Goal: Task Accomplishment & Management: Manage account settings

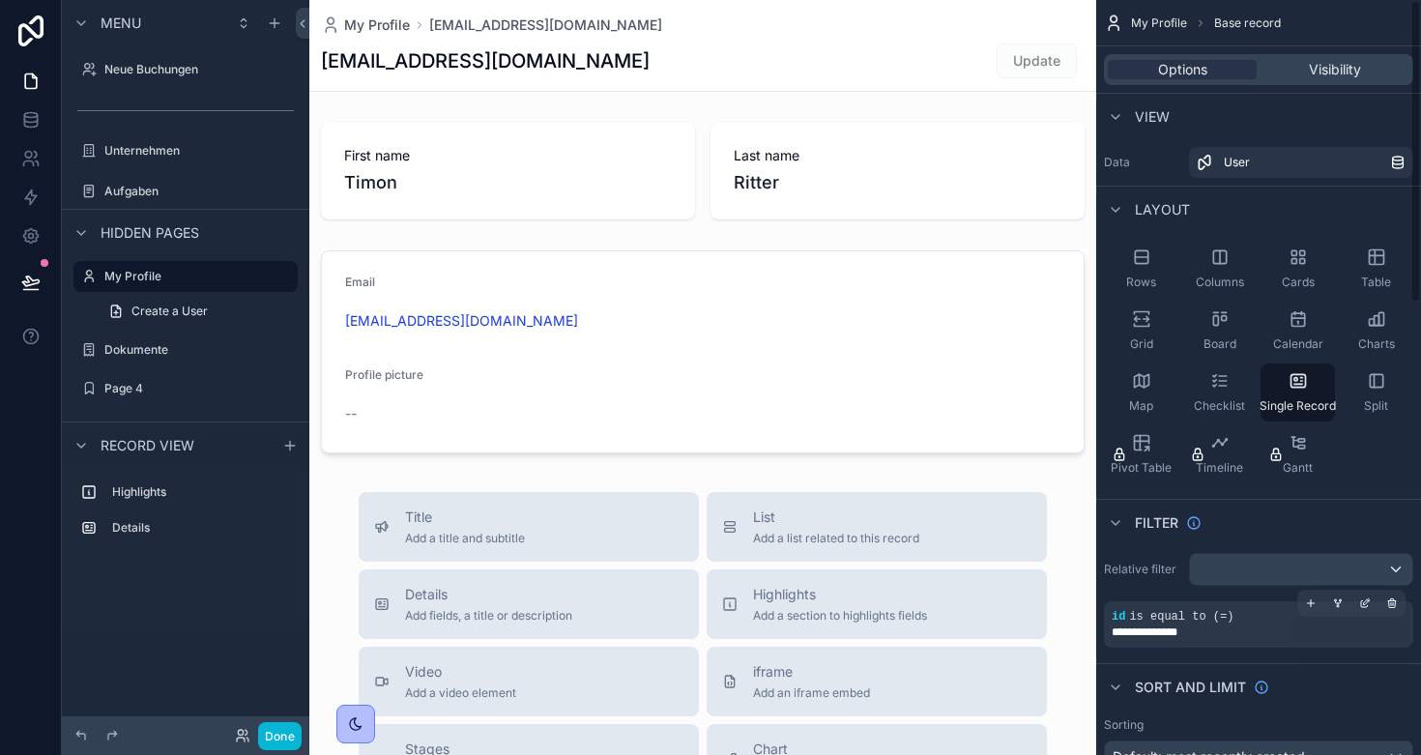
click at [1161, 622] on span "is equal to (=)" at bounding box center [1181, 617] width 104 height 14
click at [18, 119] on link at bounding box center [30, 120] width 61 height 39
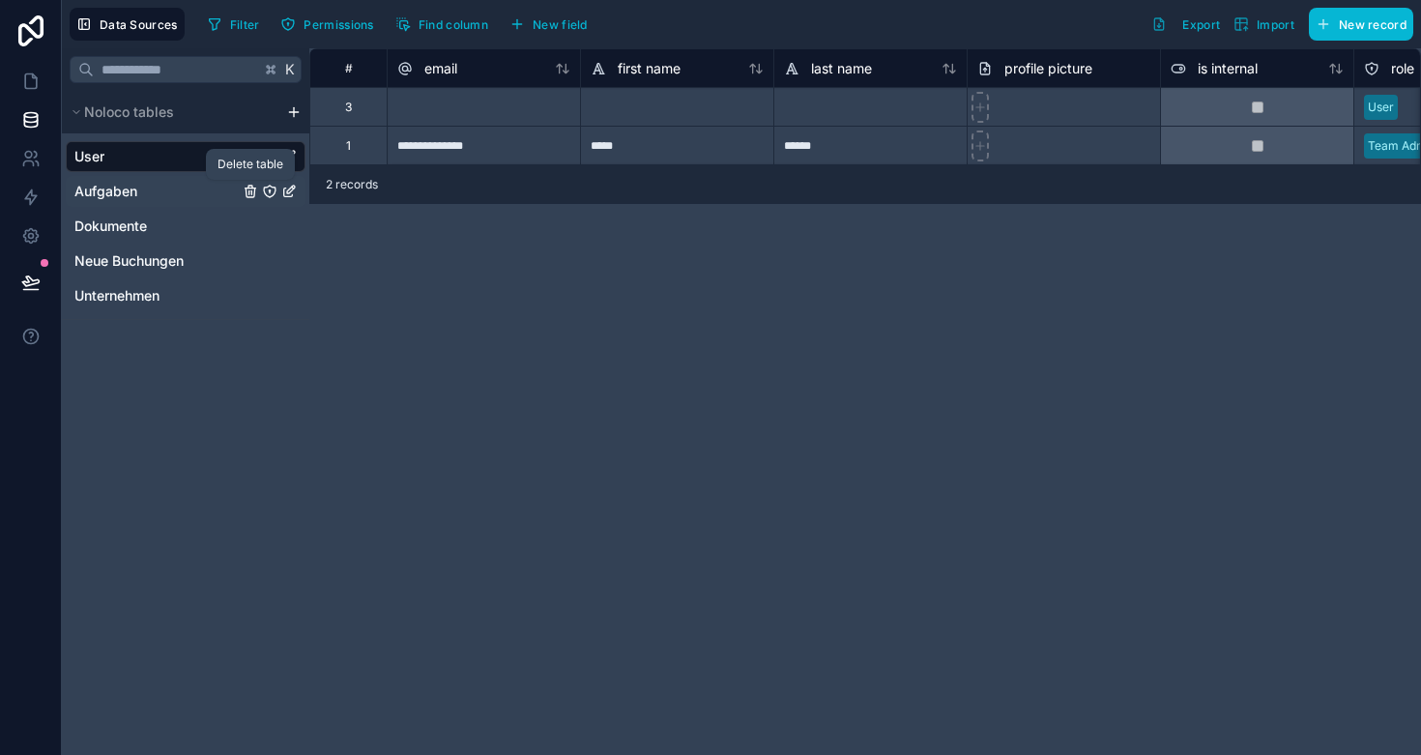
click at [246, 190] on icon "Aufgaben" at bounding box center [250, 193] width 9 height 9
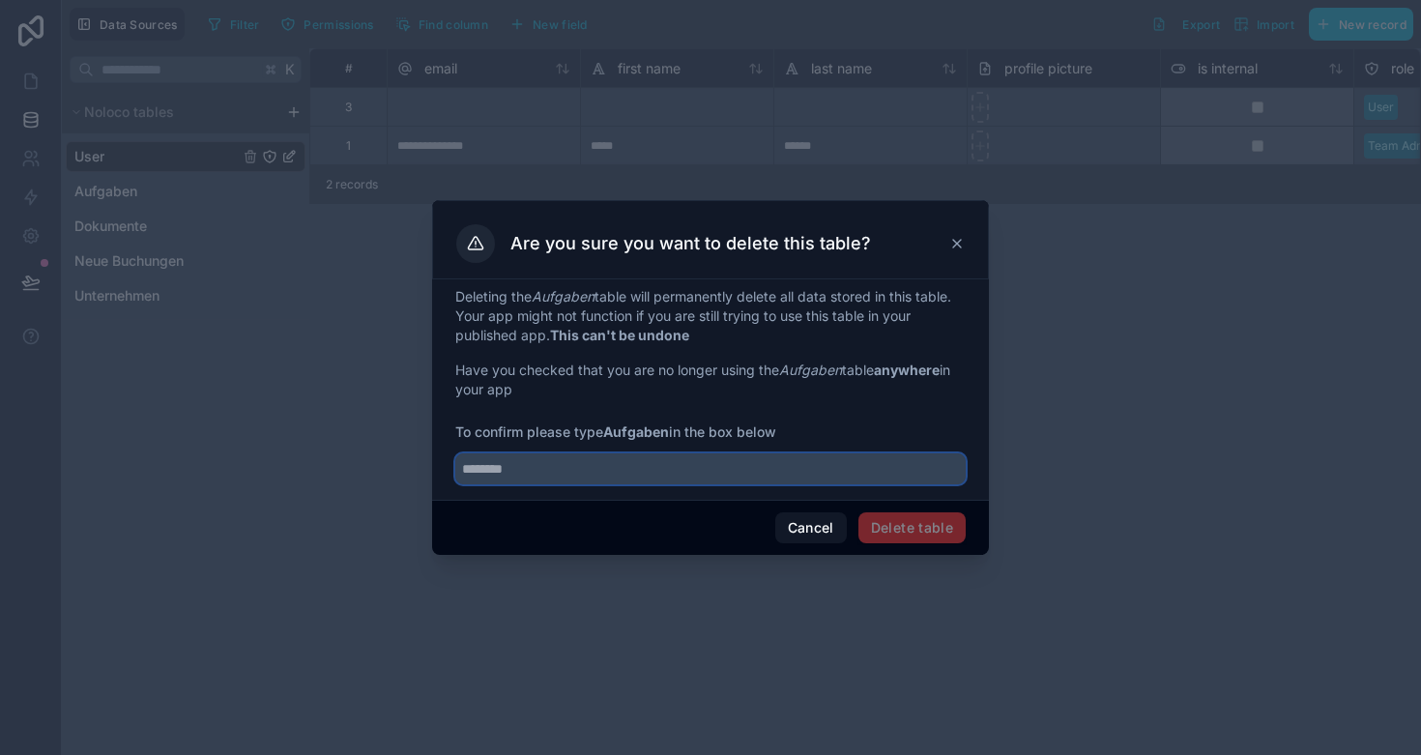
click at [678, 467] on input "text" at bounding box center [710, 469] width 511 height 31
type input "********"
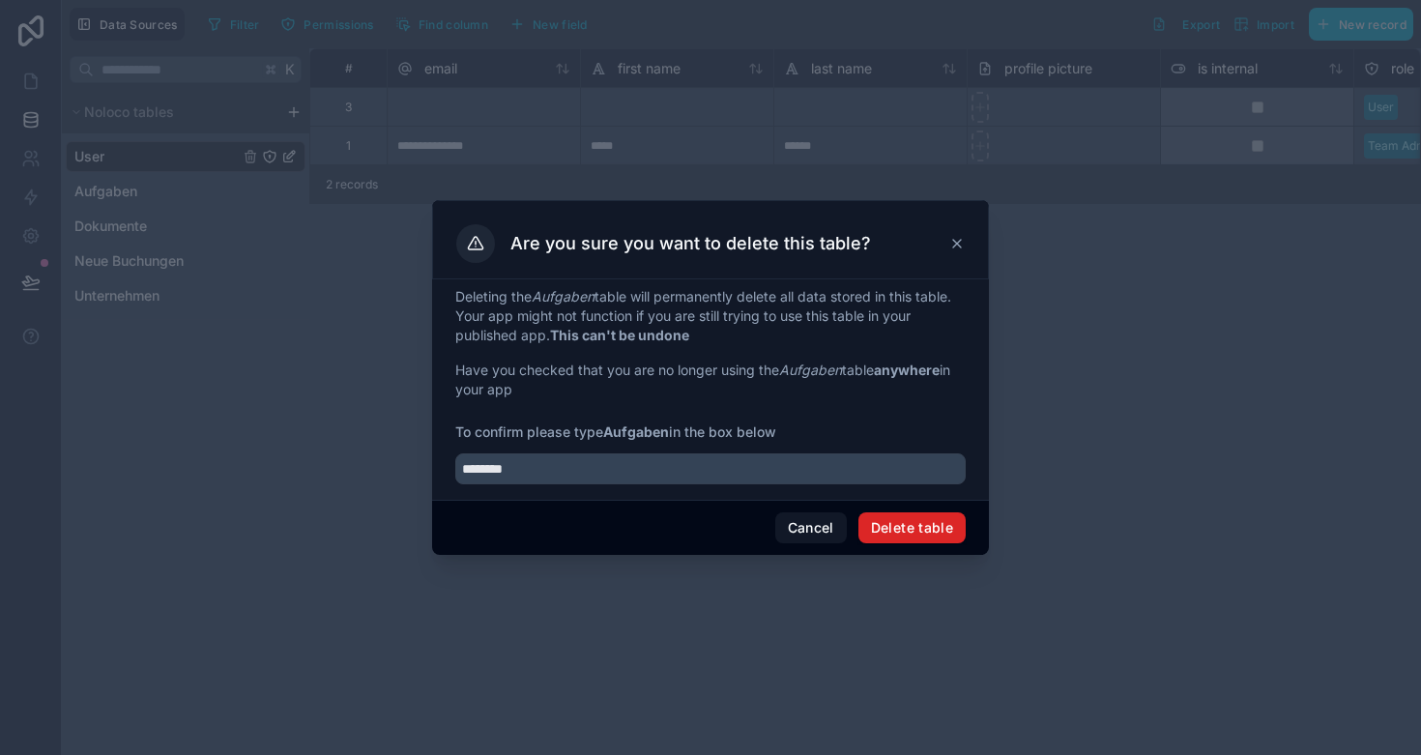
click at [930, 529] on button "Delete table" at bounding box center [912, 528] width 107 height 31
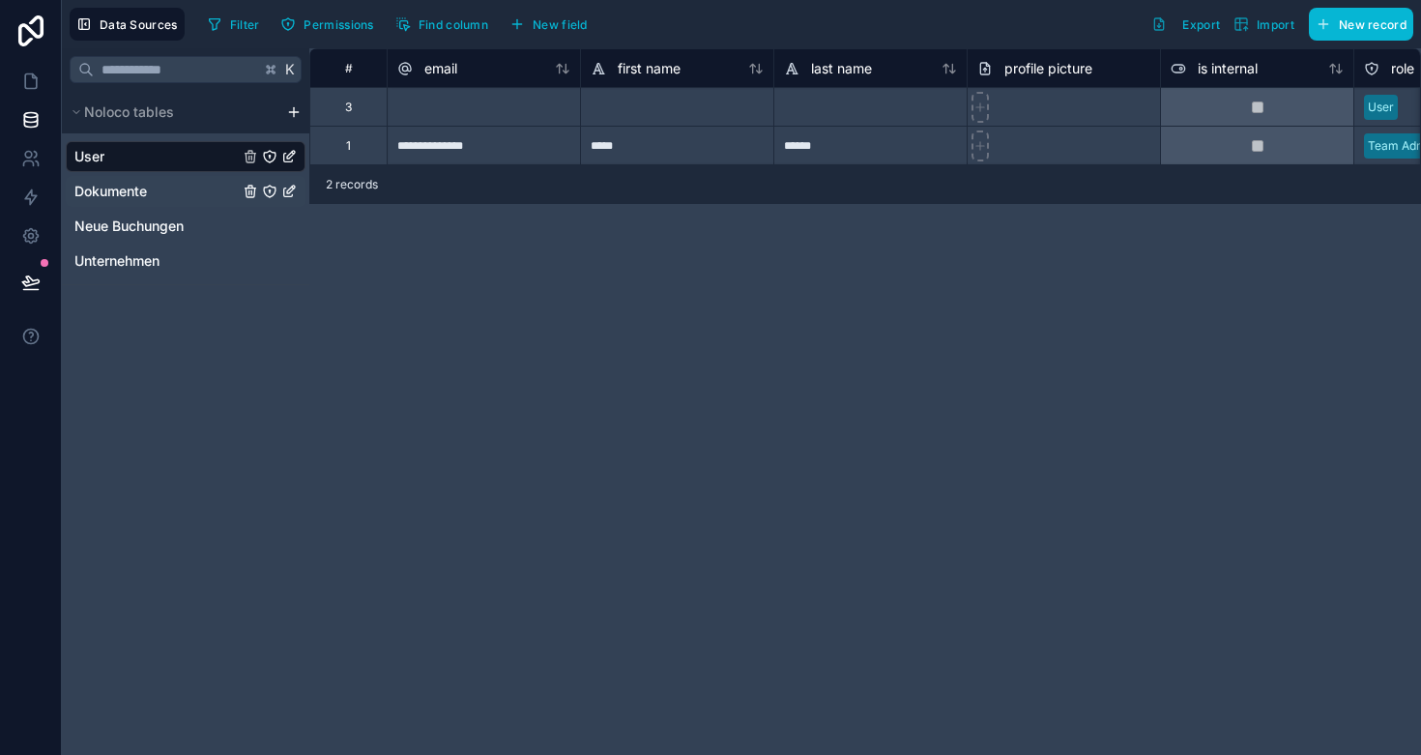
click at [145, 184] on span "Dokumente" at bounding box center [110, 191] width 73 height 19
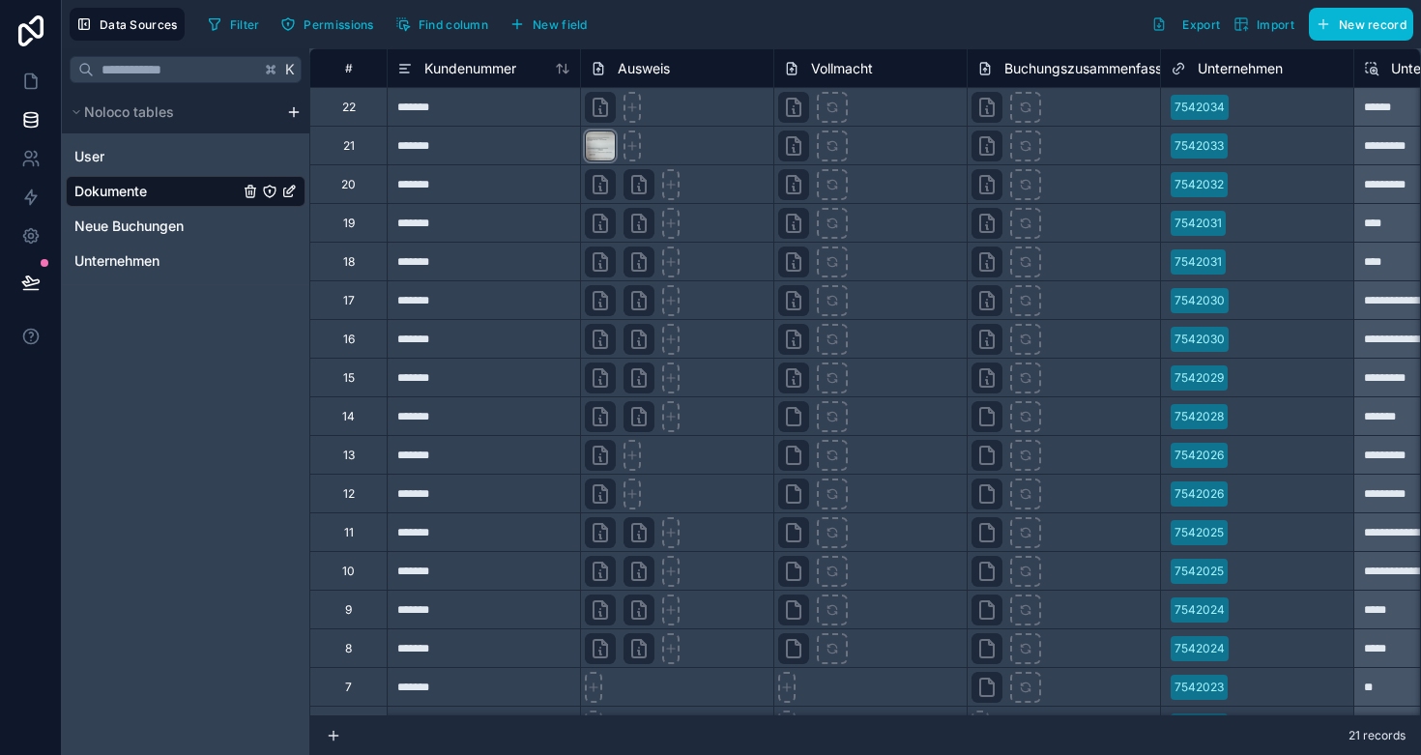
click at [593, 149] on div at bounding box center [600, 146] width 31 height 31
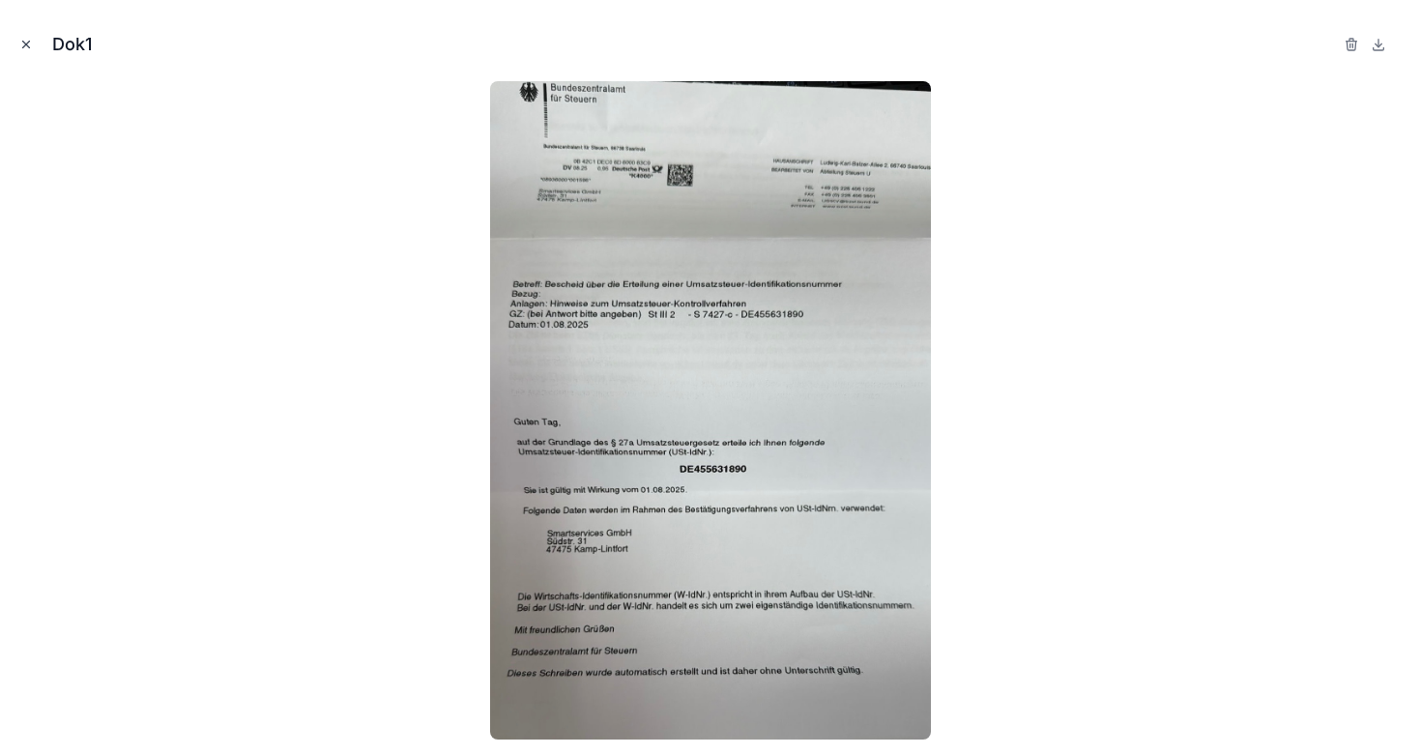
click at [22, 46] on icon "Close modal" at bounding box center [26, 45] width 14 height 14
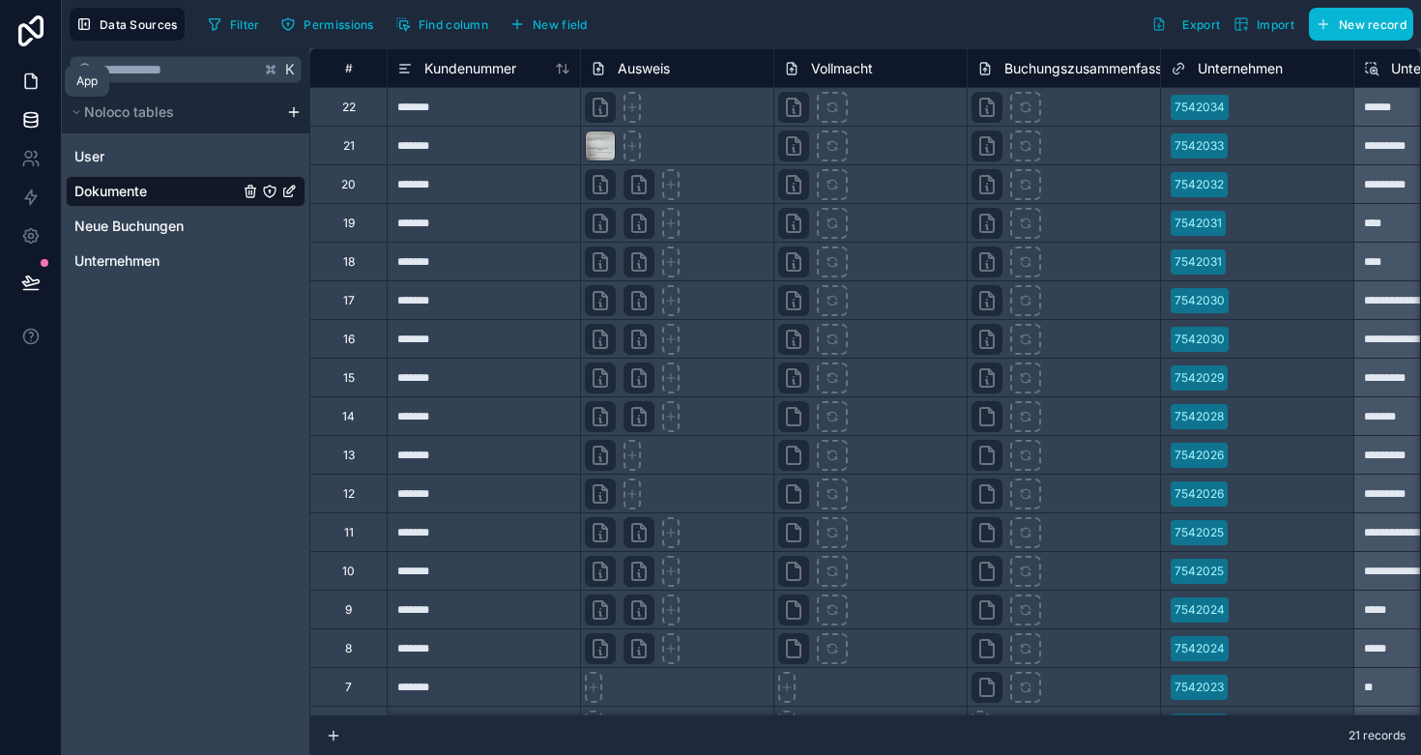
click at [15, 83] on link at bounding box center [30, 81] width 61 height 39
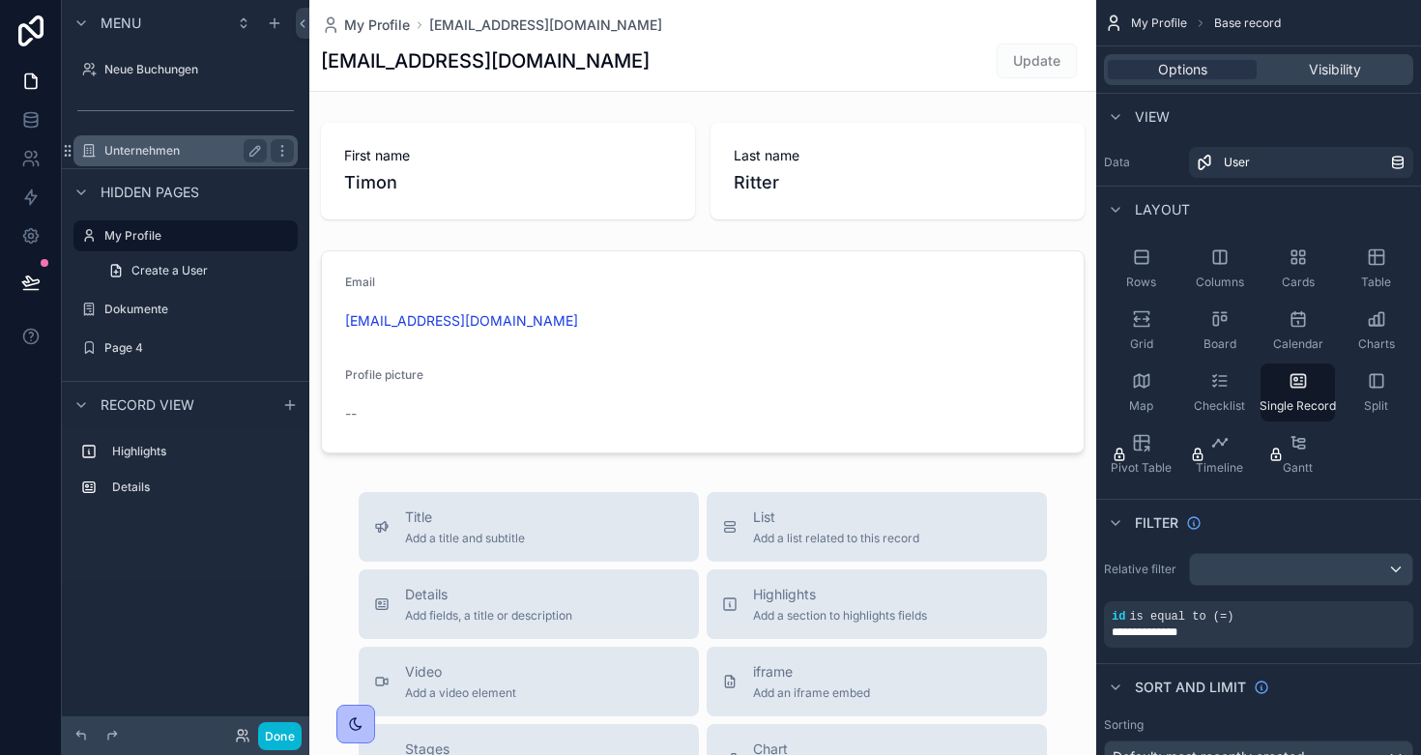
click at [143, 139] on div "Unternehmen" at bounding box center [185, 150] width 162 height 23
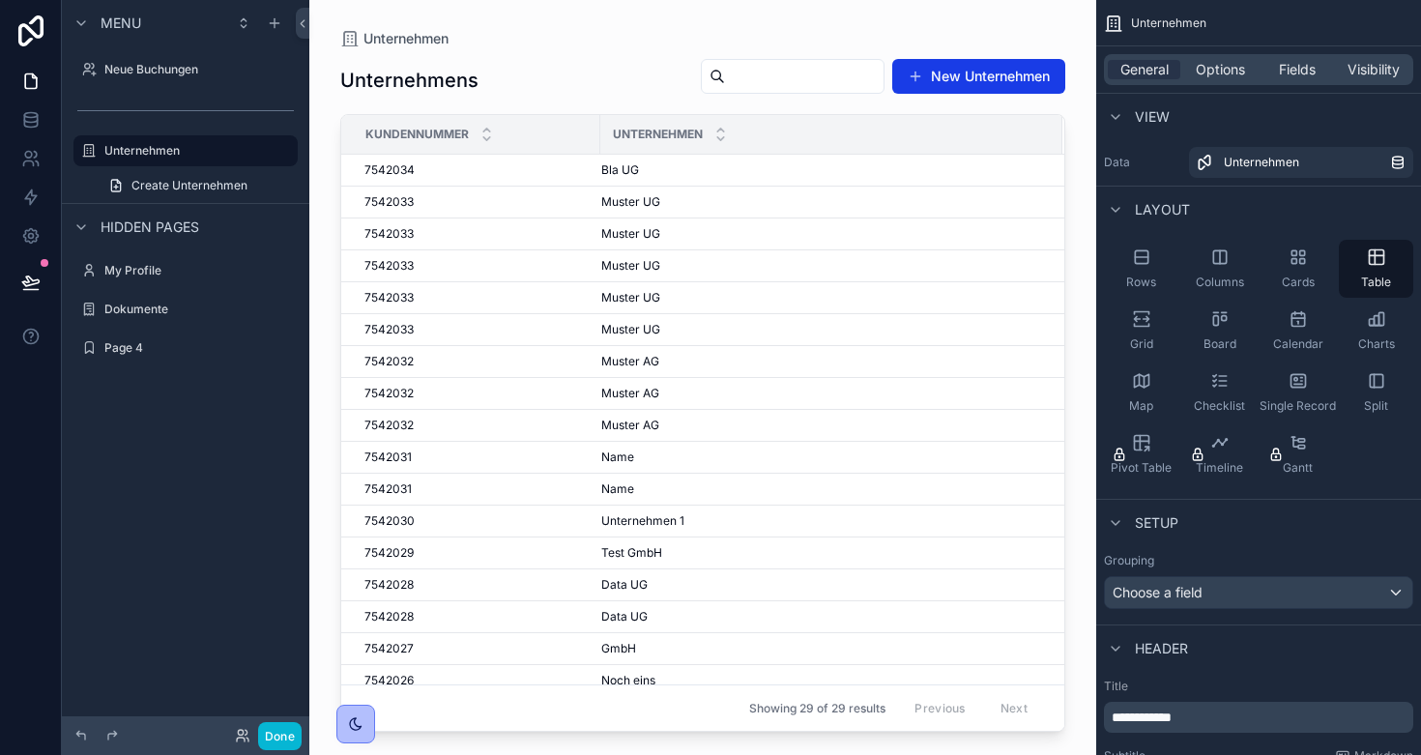
click at [503, 166] on div "scrollable content" at bounding box center [702, 366] width 787 height 732
click at [602, 173] on span "Bla UG" at bounding box center [620, 169] width 38 height 15
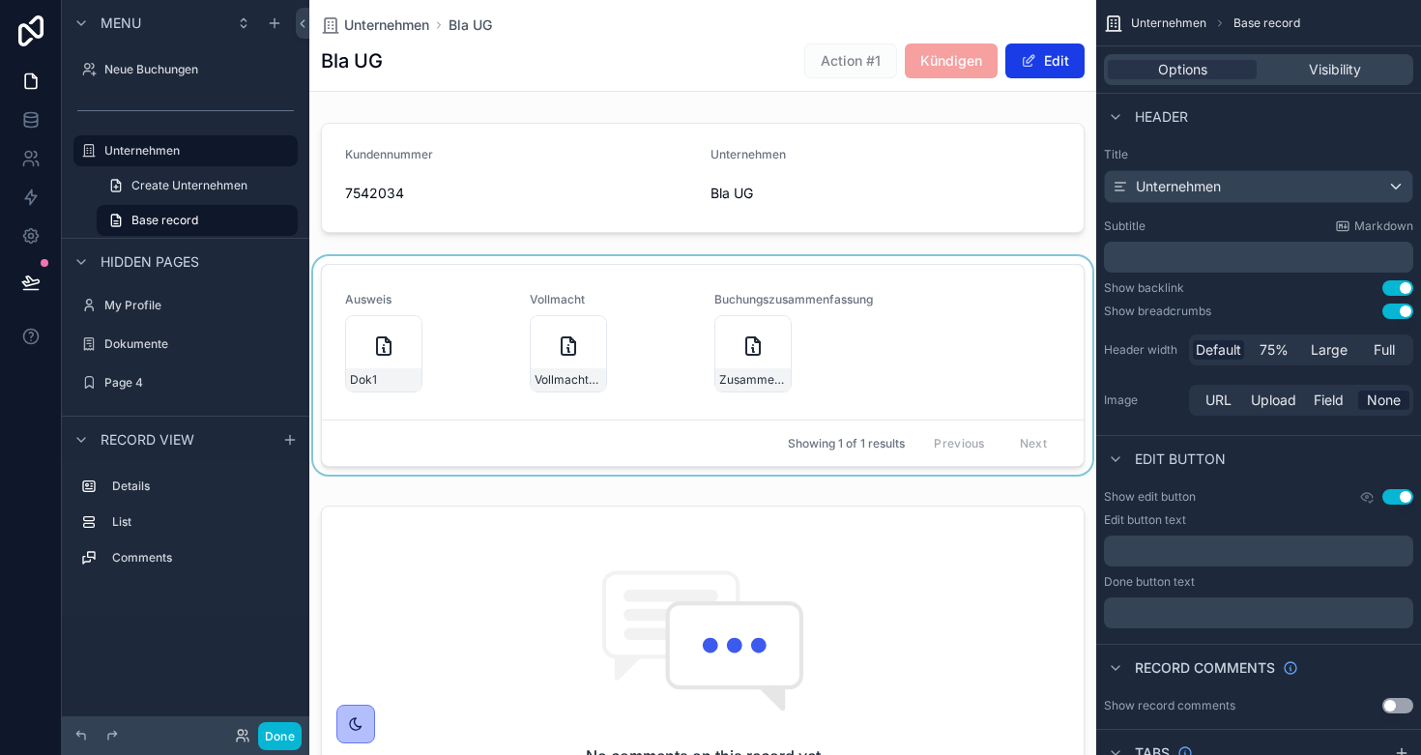
click at [385, 342] on div "scrollable content" at bounding box center [702, 369] width 787 height 226
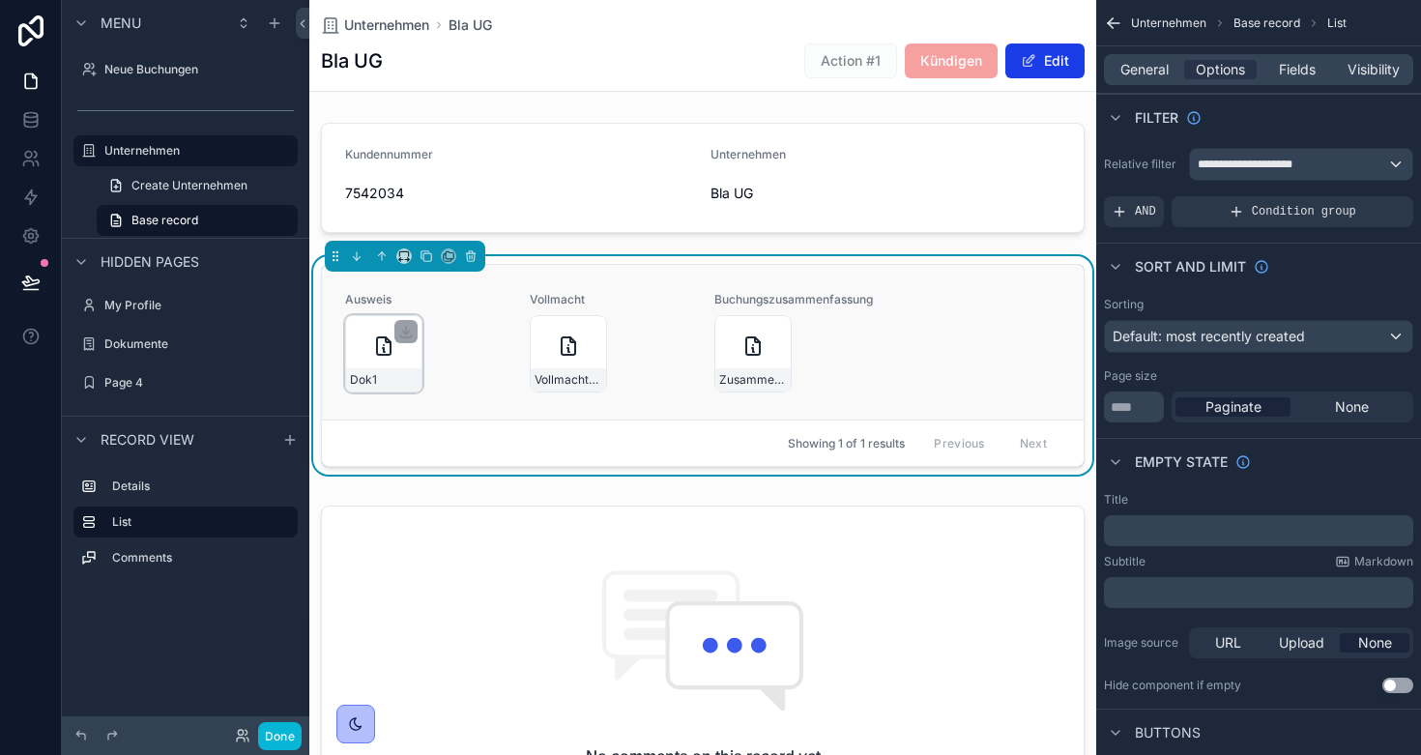
click at [377, 356] on icon "scrollable content" at bounding box center [383, 346] width 23 height 23
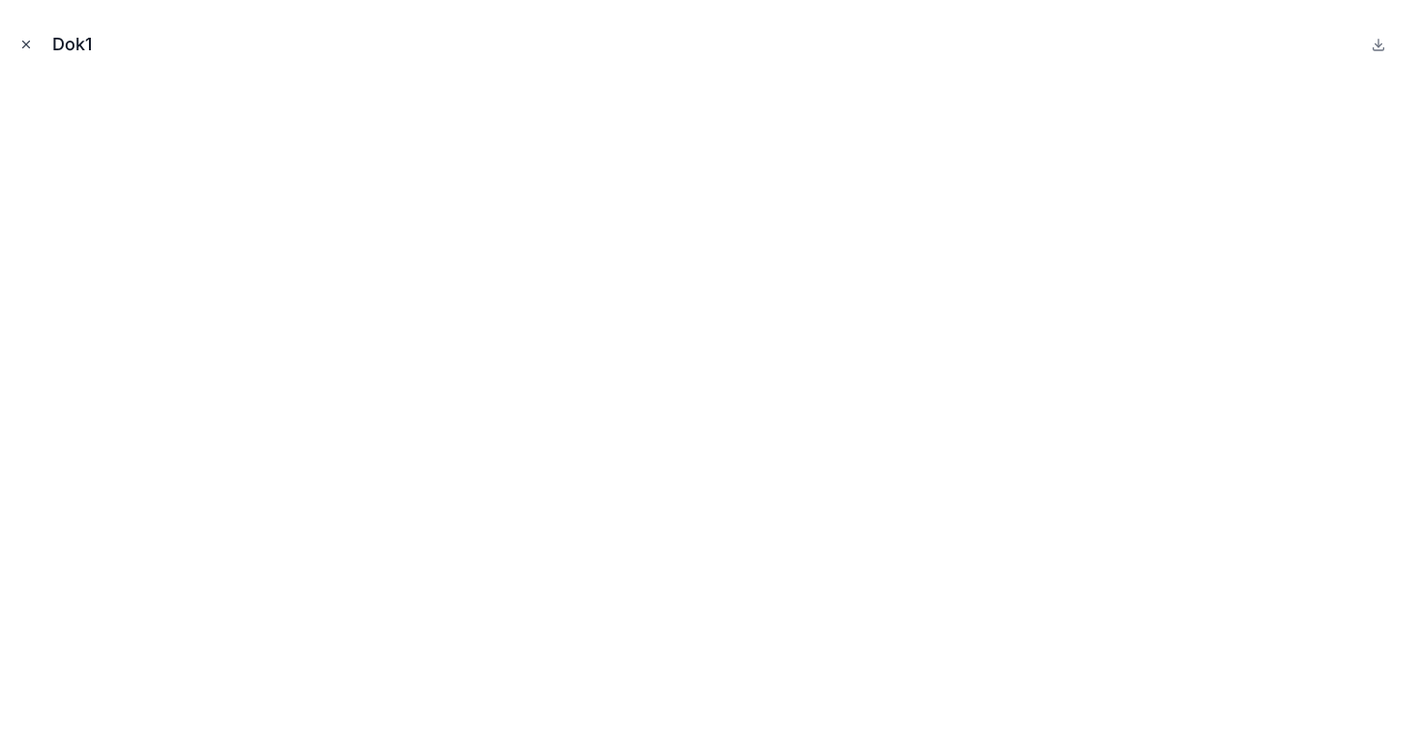
click at [24, 44] on icon "Close modal" at bounding box center [26, 45] width 14 height 14
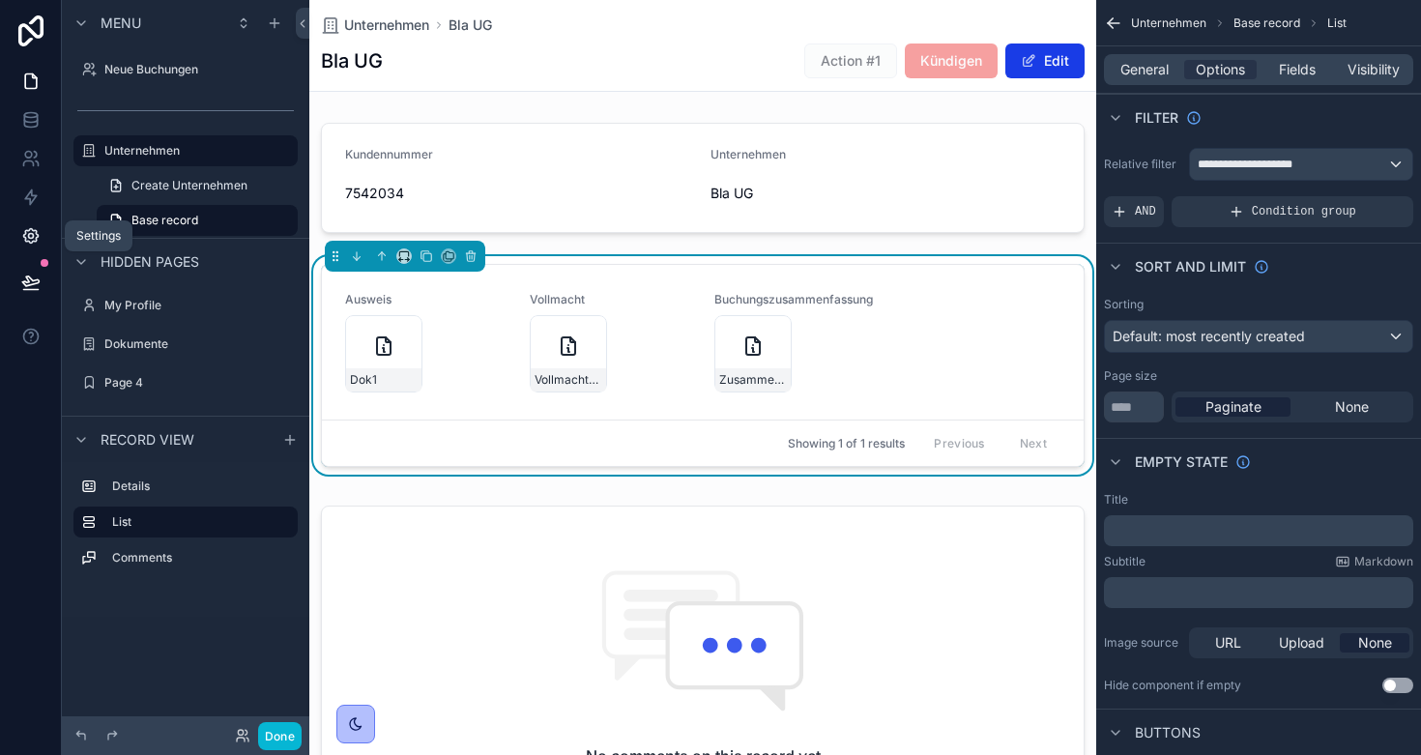
click at [22, 233] on icon at bounding box center [30, 235] width 19 height 19
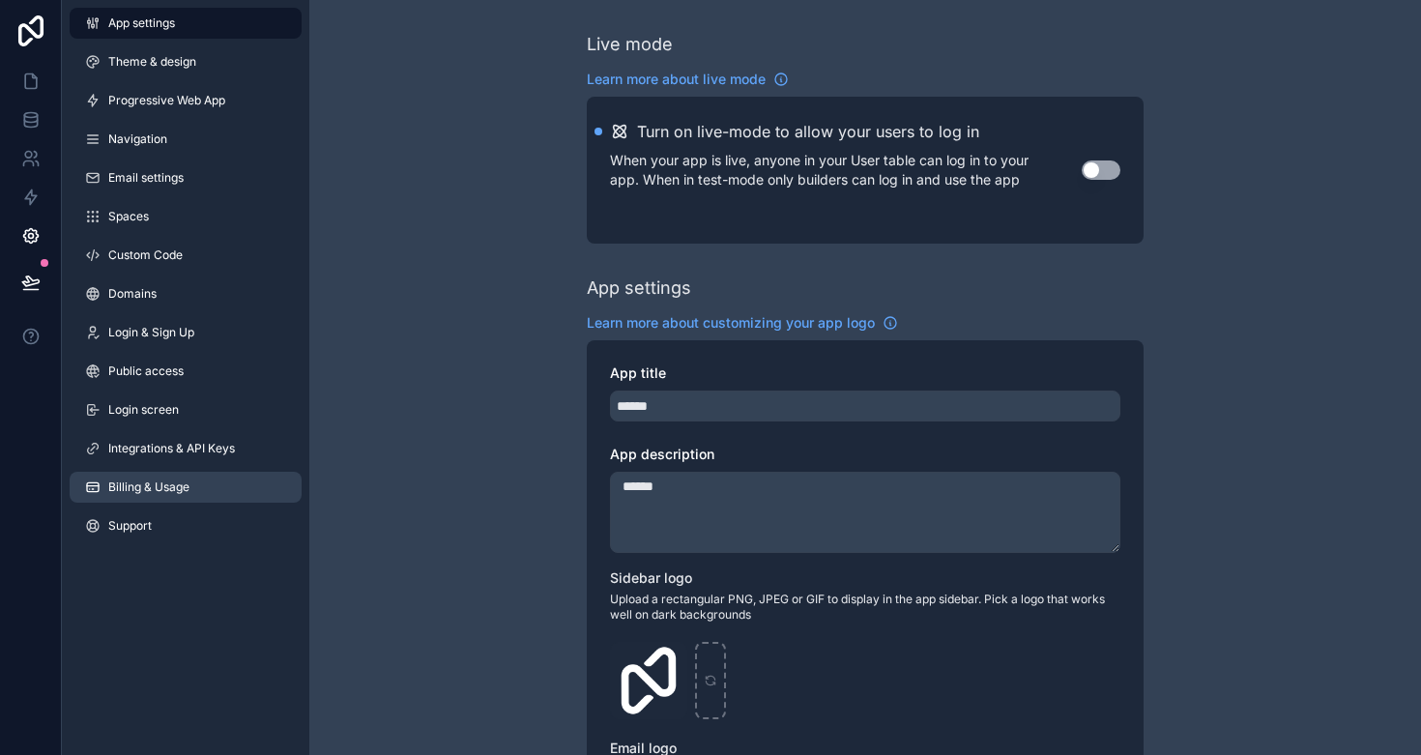
click at [154, 489] on span "Billing & Usage" at bounding box center [148, 487] width 81 height 15
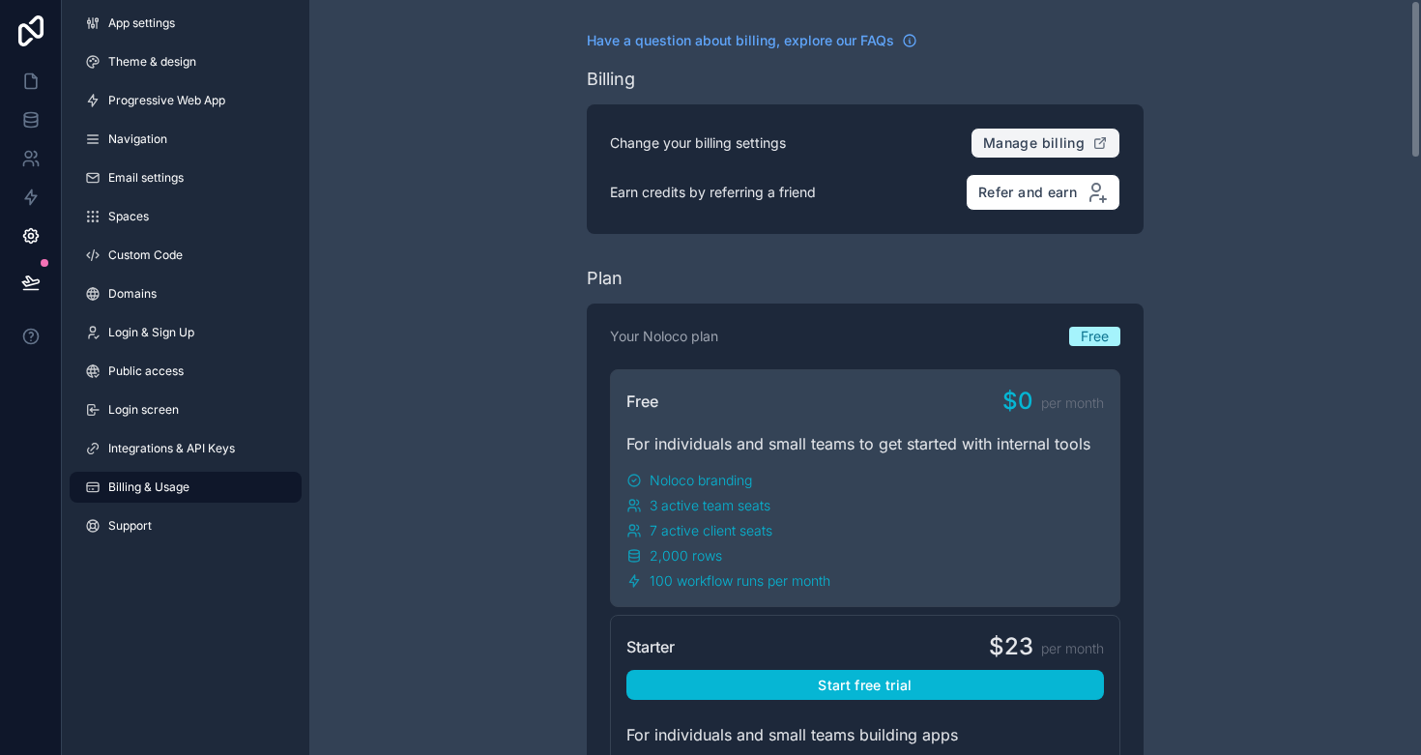
click at [1034, 142] on span "Manage billing" at bounding box center [1034, 142] width 102 height 17
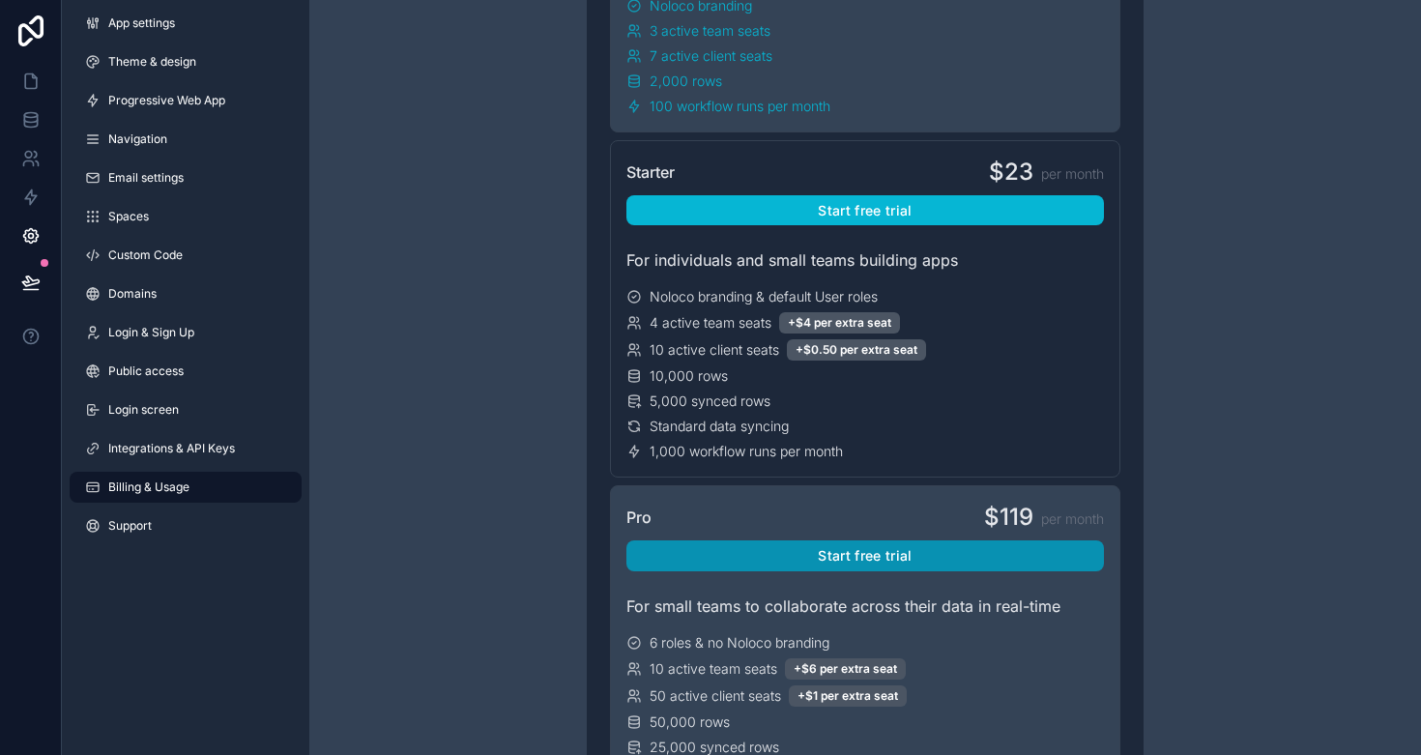
click at [862, 549] on button "Start free trial" at bounding box center [866, 556] width 478 height 31
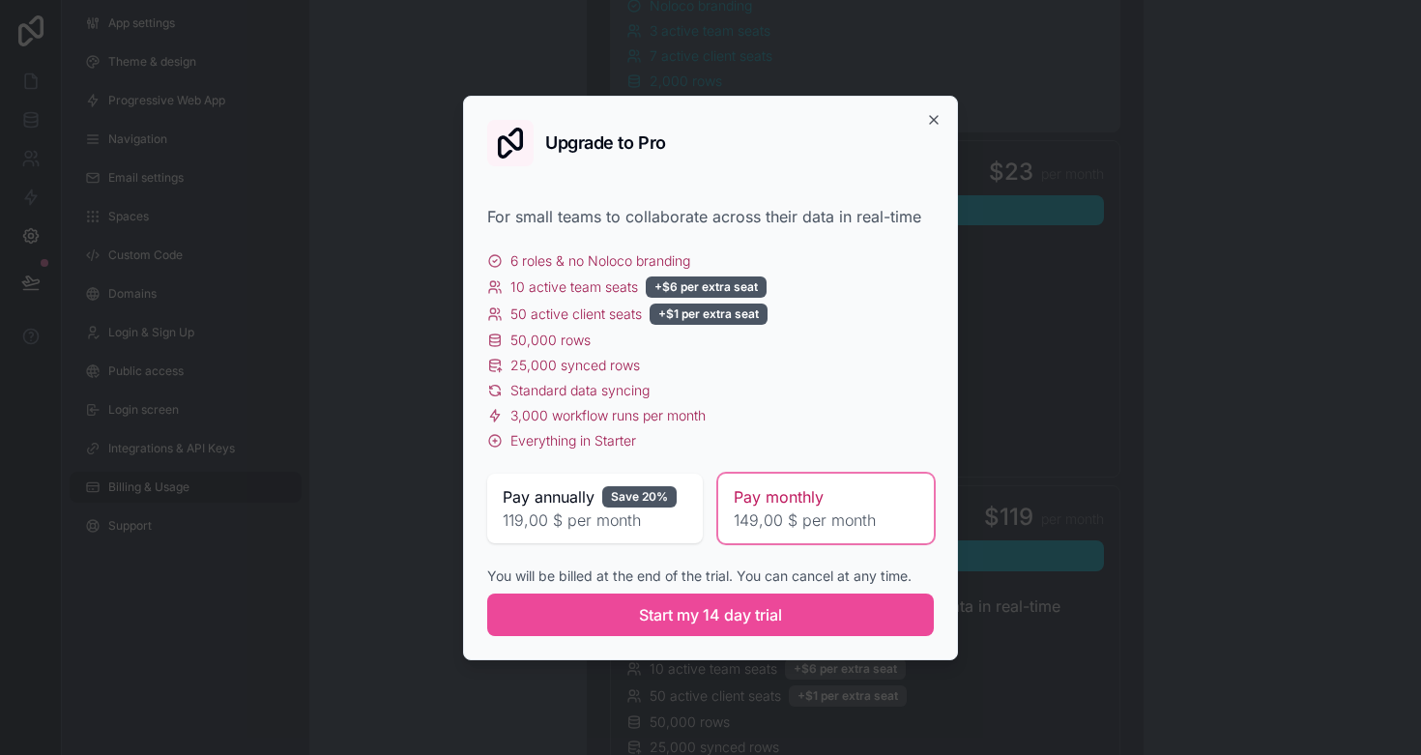
click at [620, 530] on span "119,00 $ per month" at bounding box center [595, 520] width 185 height 23
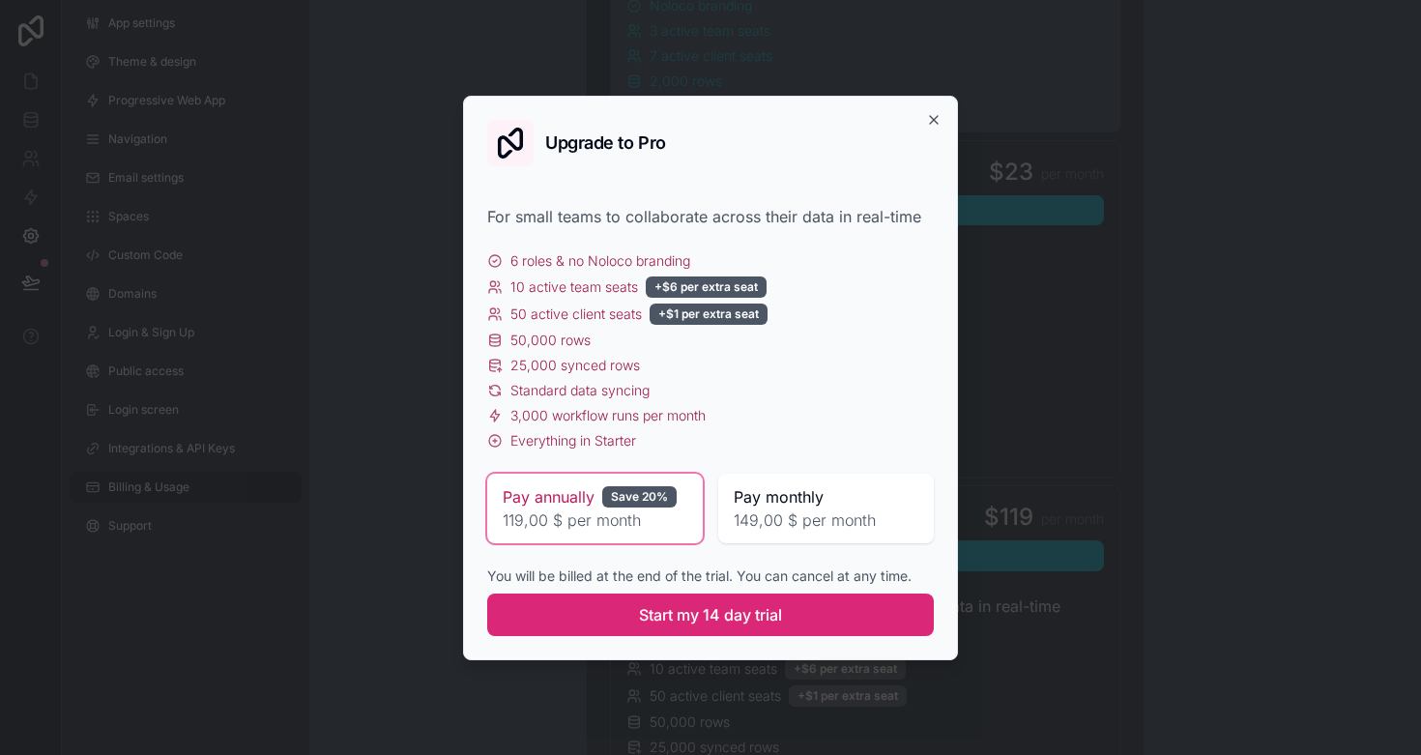
click at [686, 618] on span "Start my 14 day trial" at bounding box center [710, 614] width 143 height 23
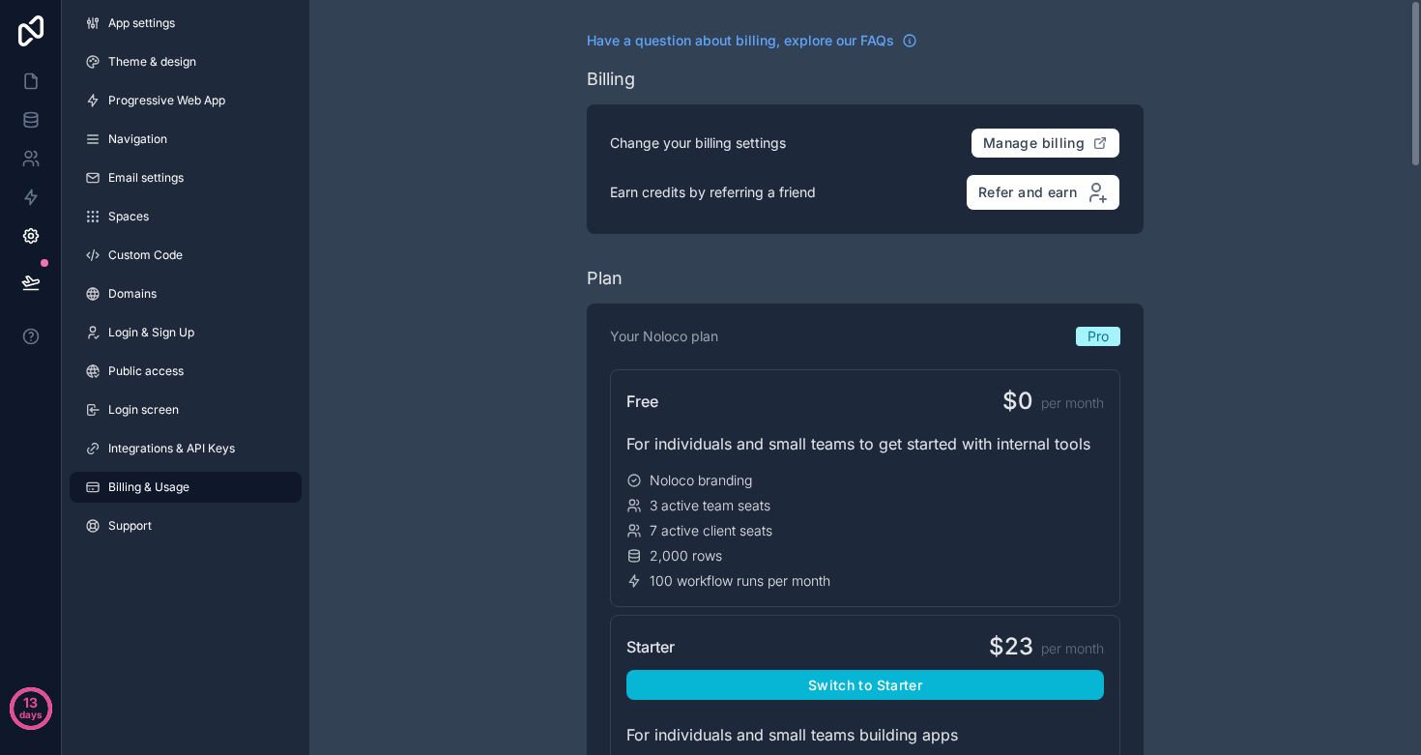
click at [0, 754] on nordpass-portal at bounding box center [0, 755] width 0 height 0
click at [1005, 134] on span "Manage billing" at bounding box center [1034, 142] width 102 height 17
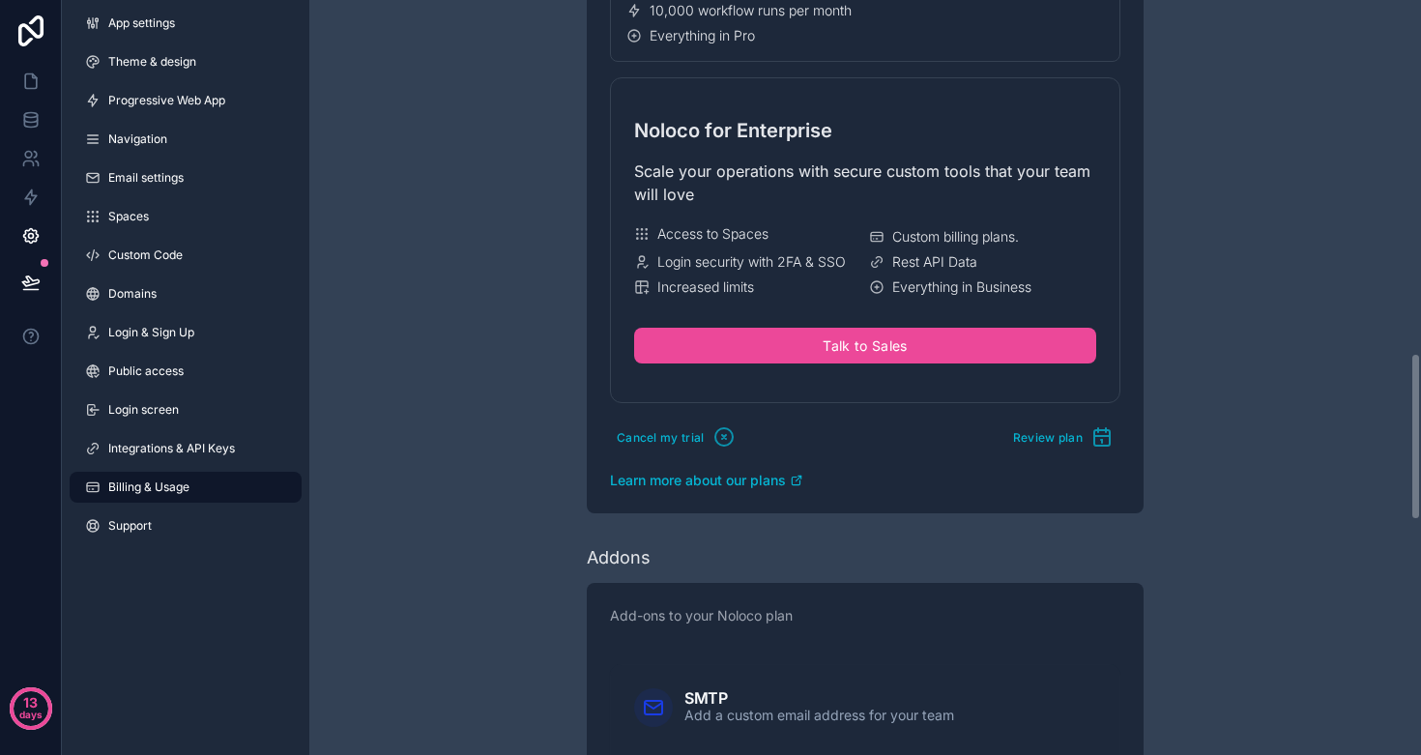
scroll to position [1596, 0]
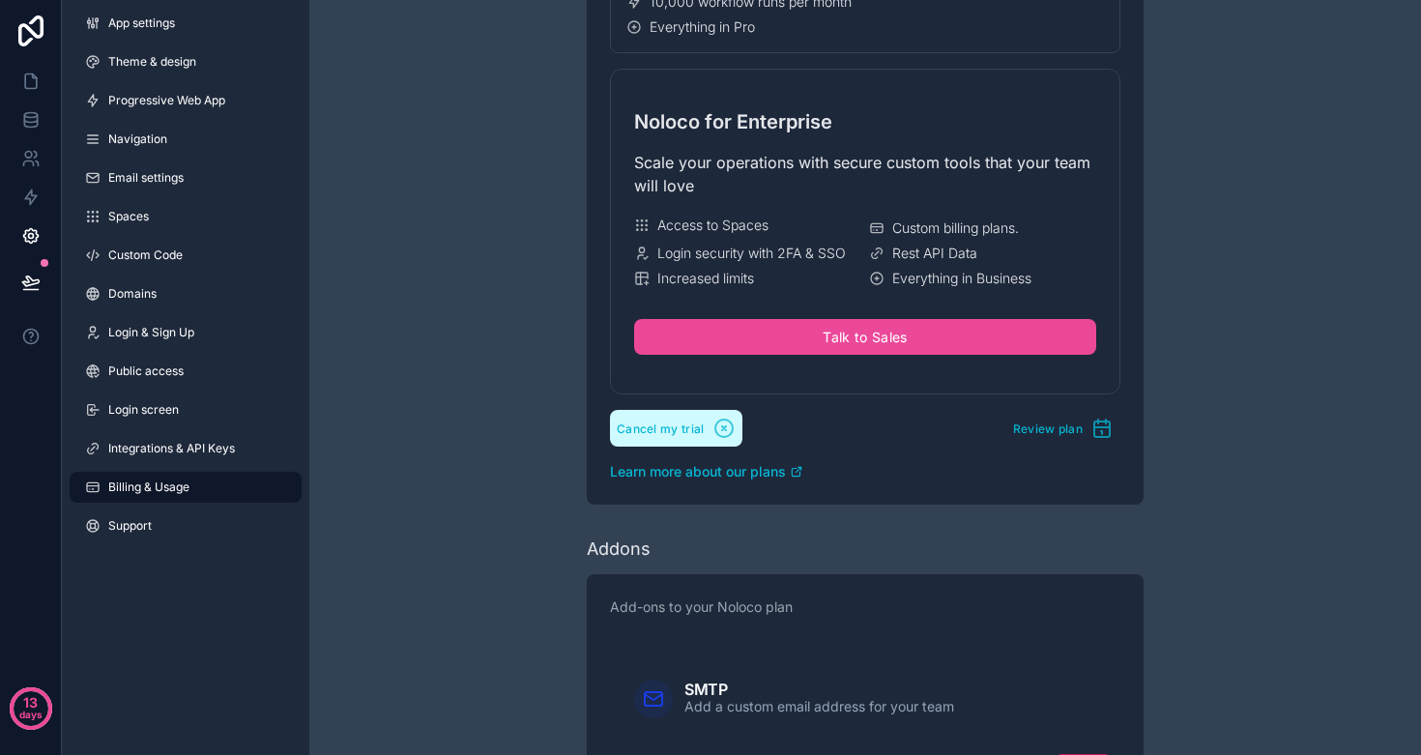
click at [672, 428] on span "Cancel my trial" at bounding box center [661, 429] width 88 height 15
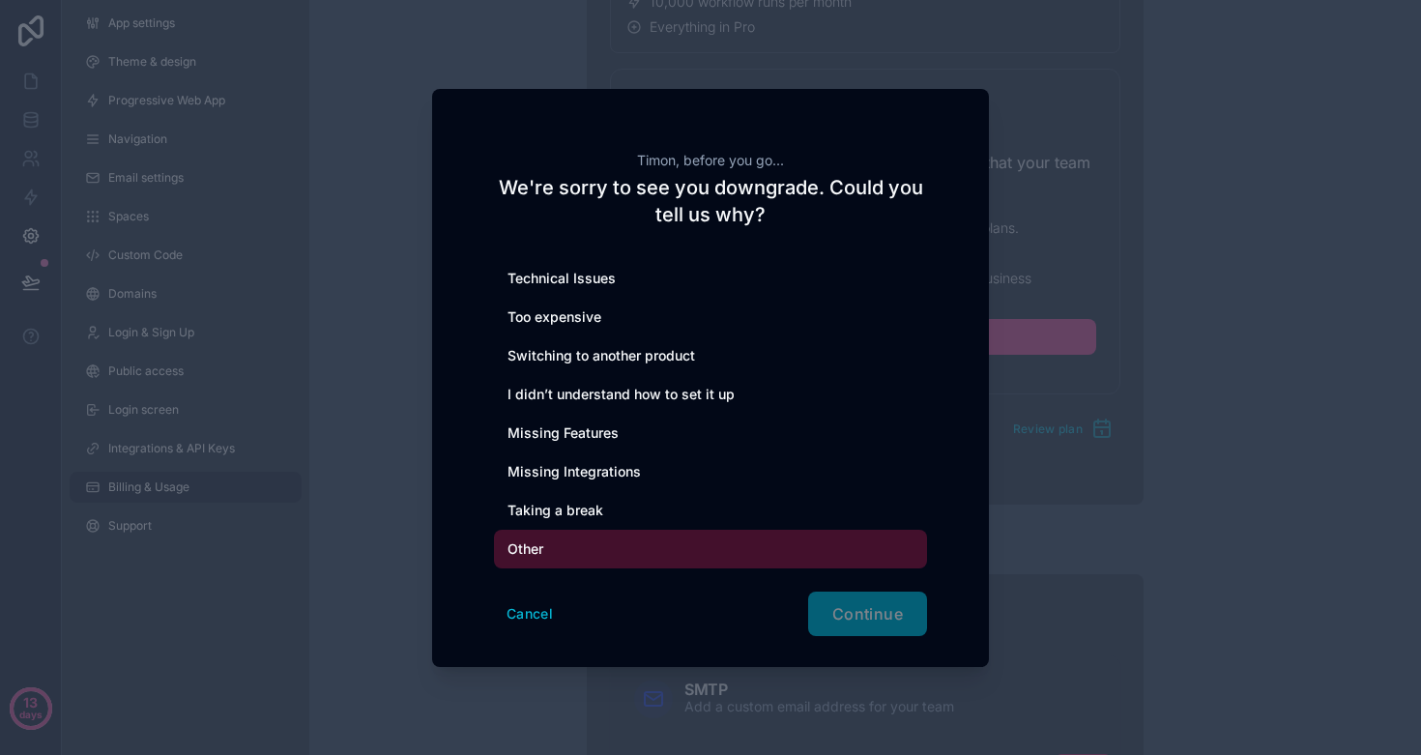
click at [540, 542] on div "Other" at bounding box center [710, 549] width 433 height 39
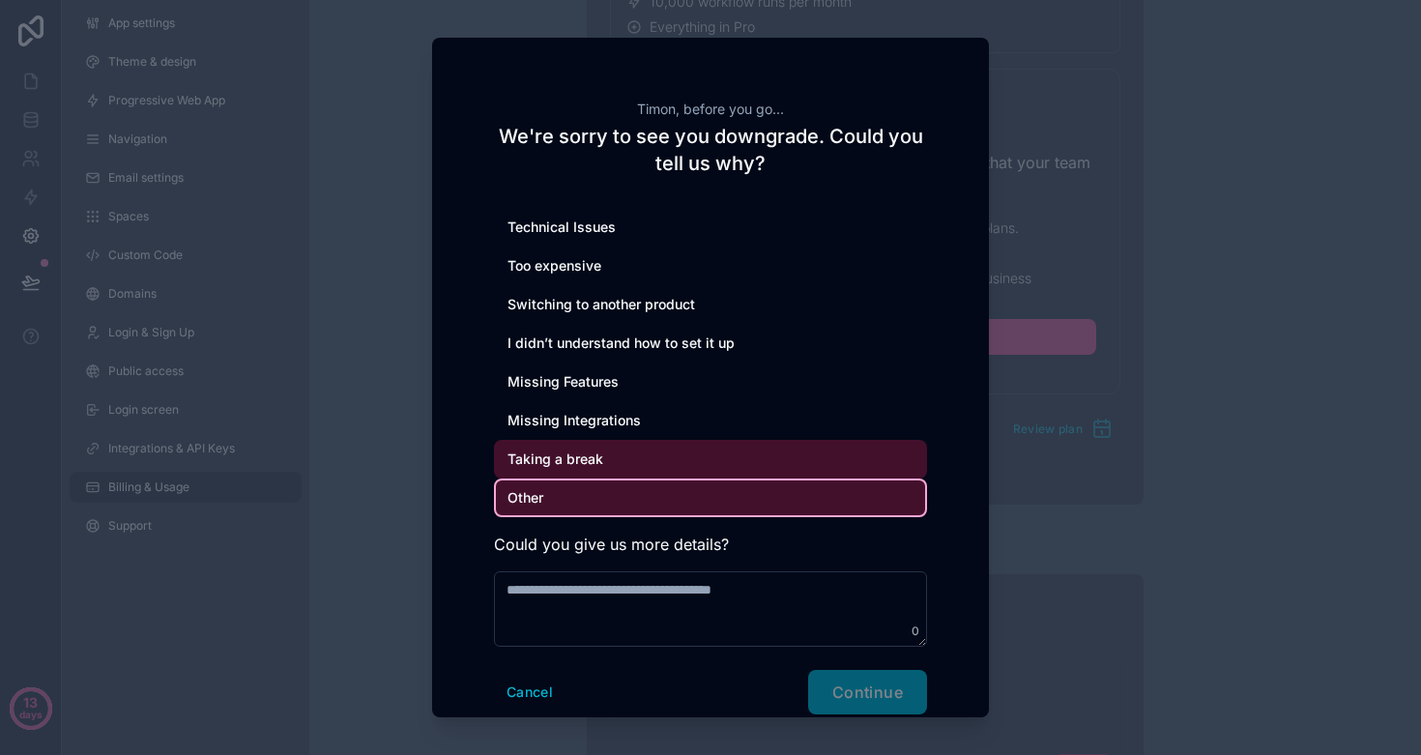
click at [616, 457] on div "Taking a break" at bounding box center [710, 459] width 433 height 39
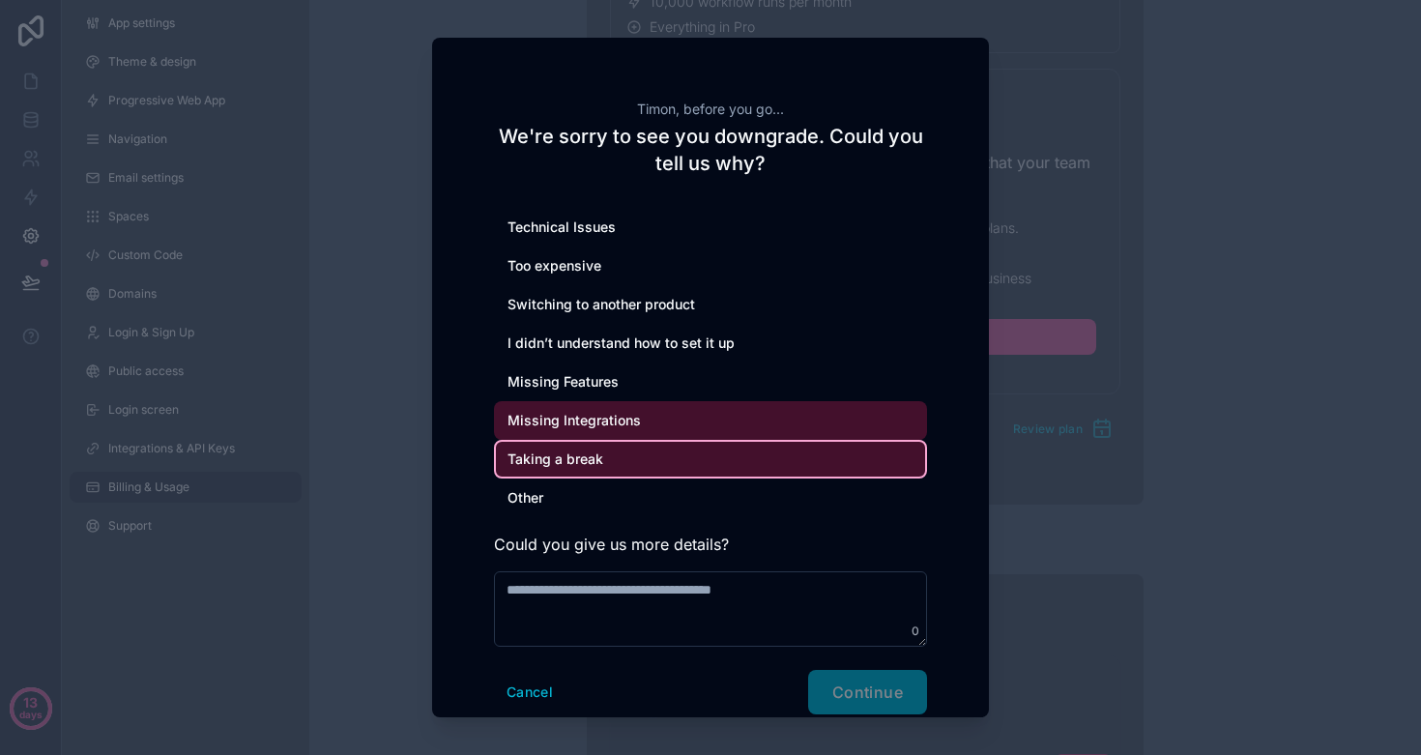
click at [604, 416] on div "Missing Integrations" at bounding box center [710, 420] width 433 height 39
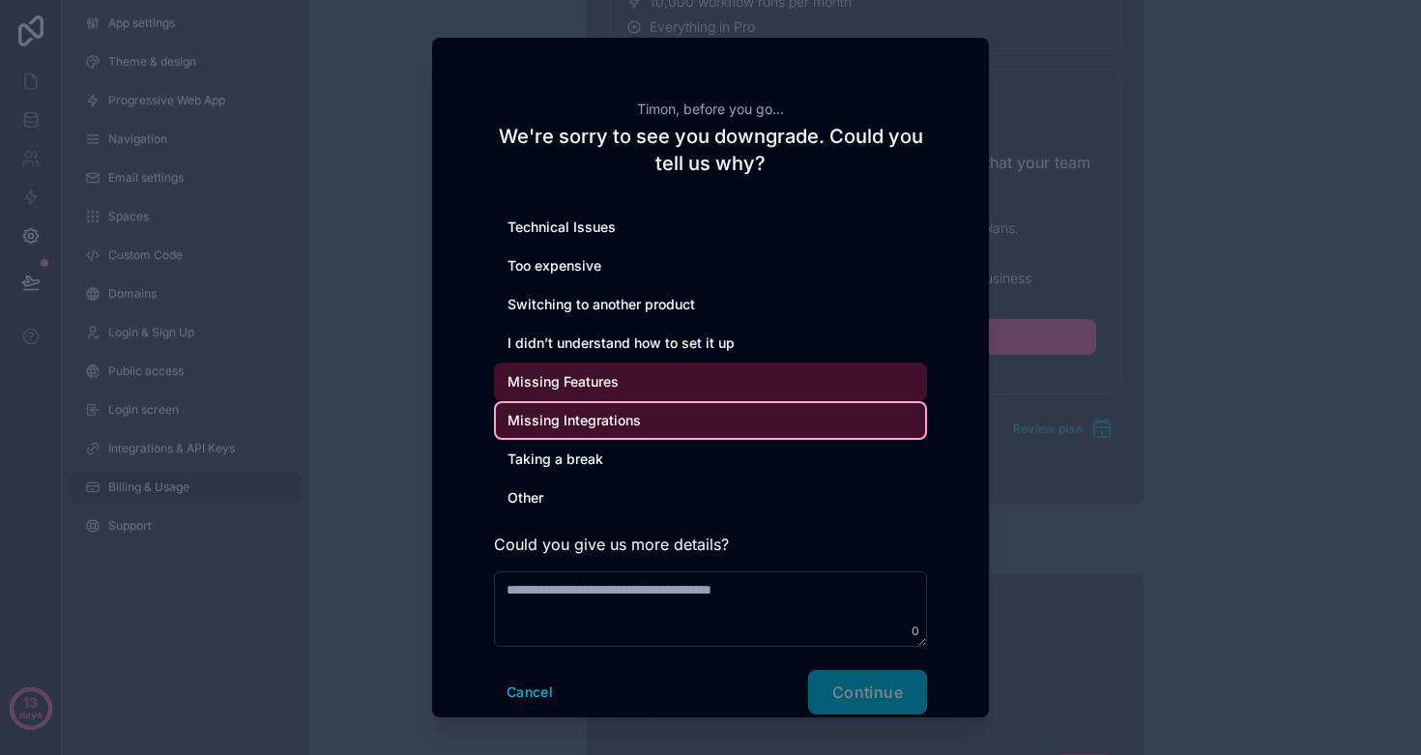
click at [583, 367] on div "Missing Features" at bounding box center [710, 382] width 433 height 39
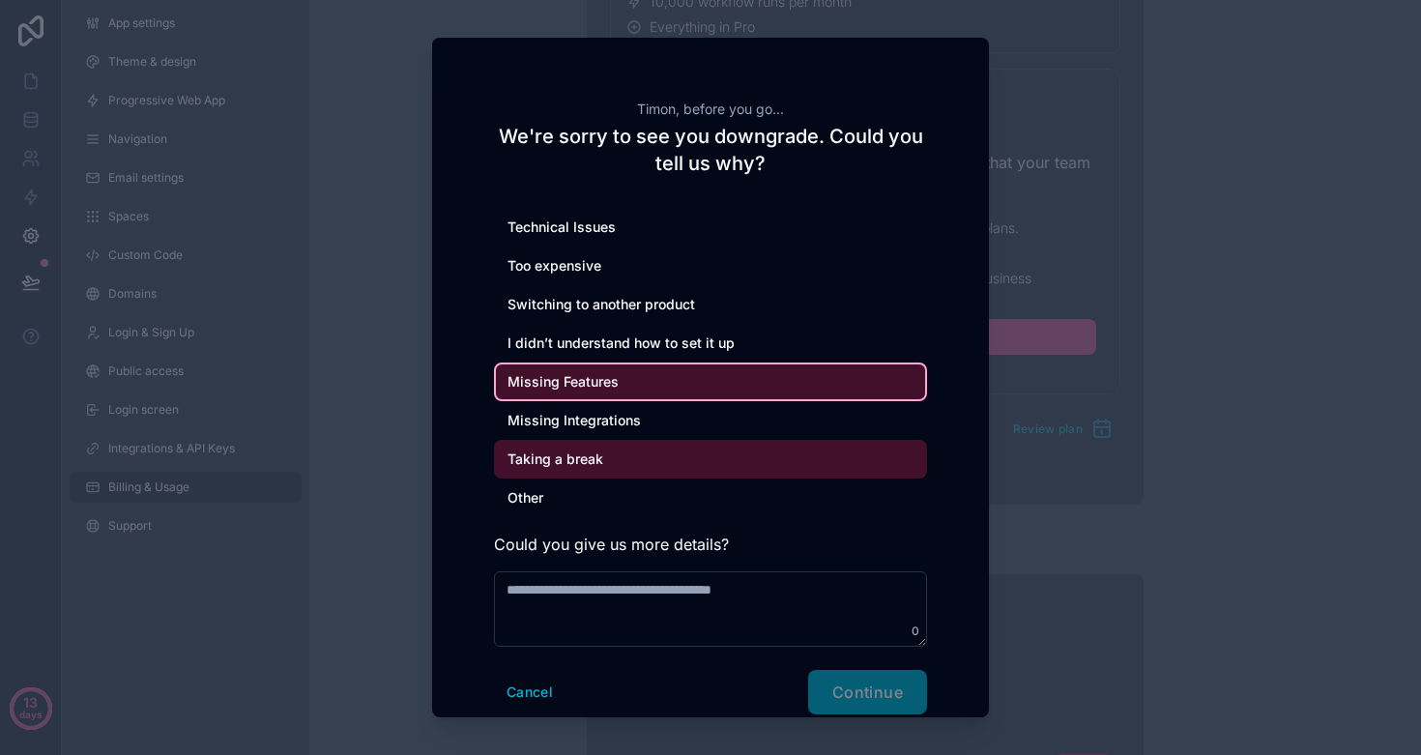
click at [572, 455] on div "Taking a break" at bounding box center [710, 459] width 433 height 39
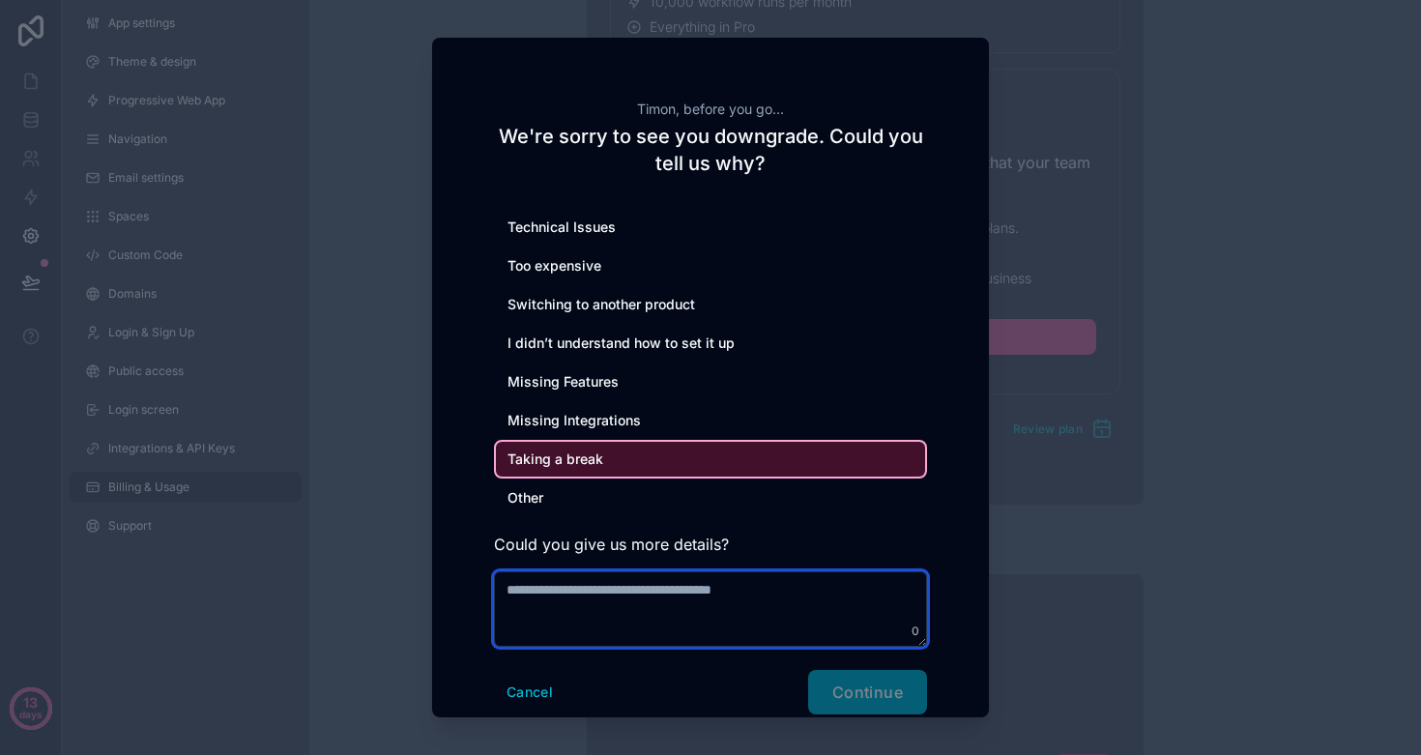
click at [571, 604] on textarea at bounding box center [710, 608] width 433 height 75
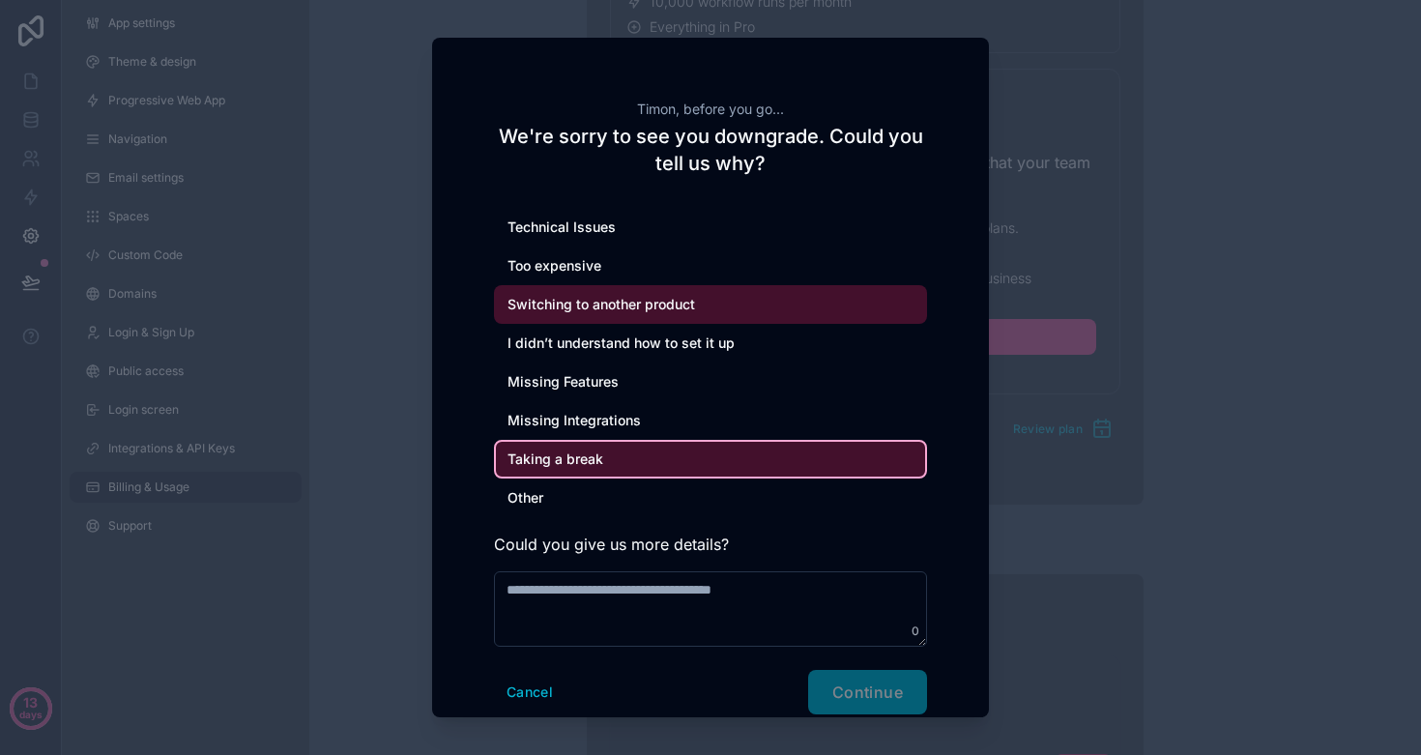
click at [614, 309] on div "Switching to another product" at bounding box center [710, 304] width 433 height 39
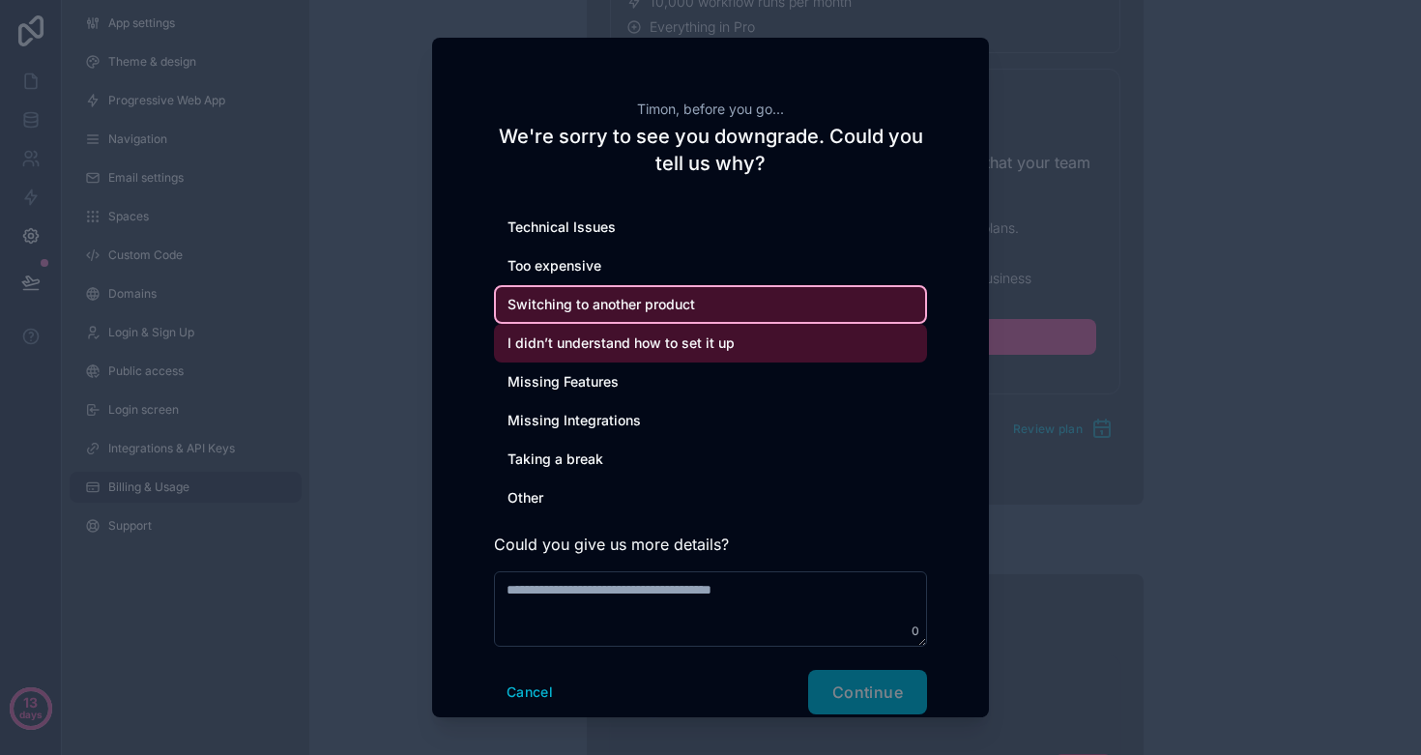
click at [604, 344] on div "I didn’t understand how to set it up" at bounding box center [710, 343] width 433 height 39
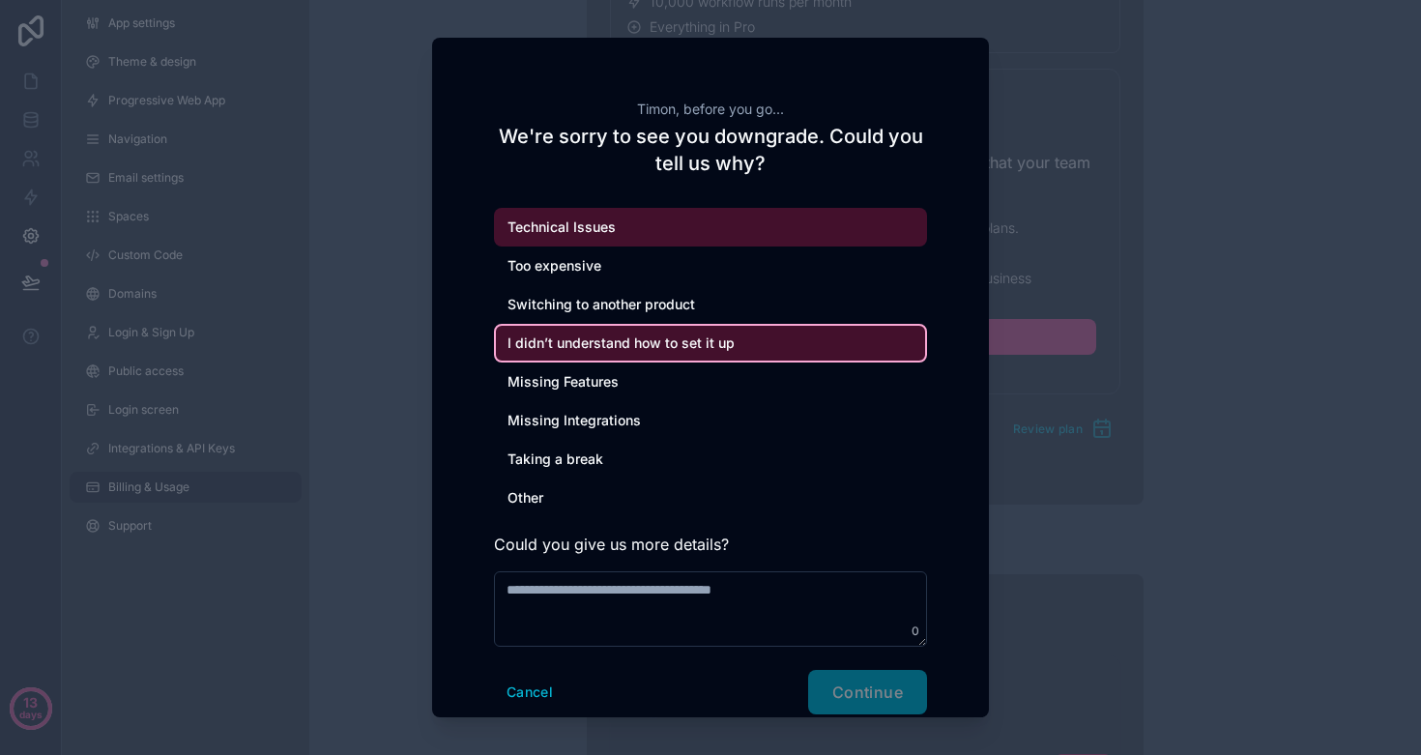
click at [588, 215] on div "Technical Issues" at bounding box center [710, 227] width 433 height 39
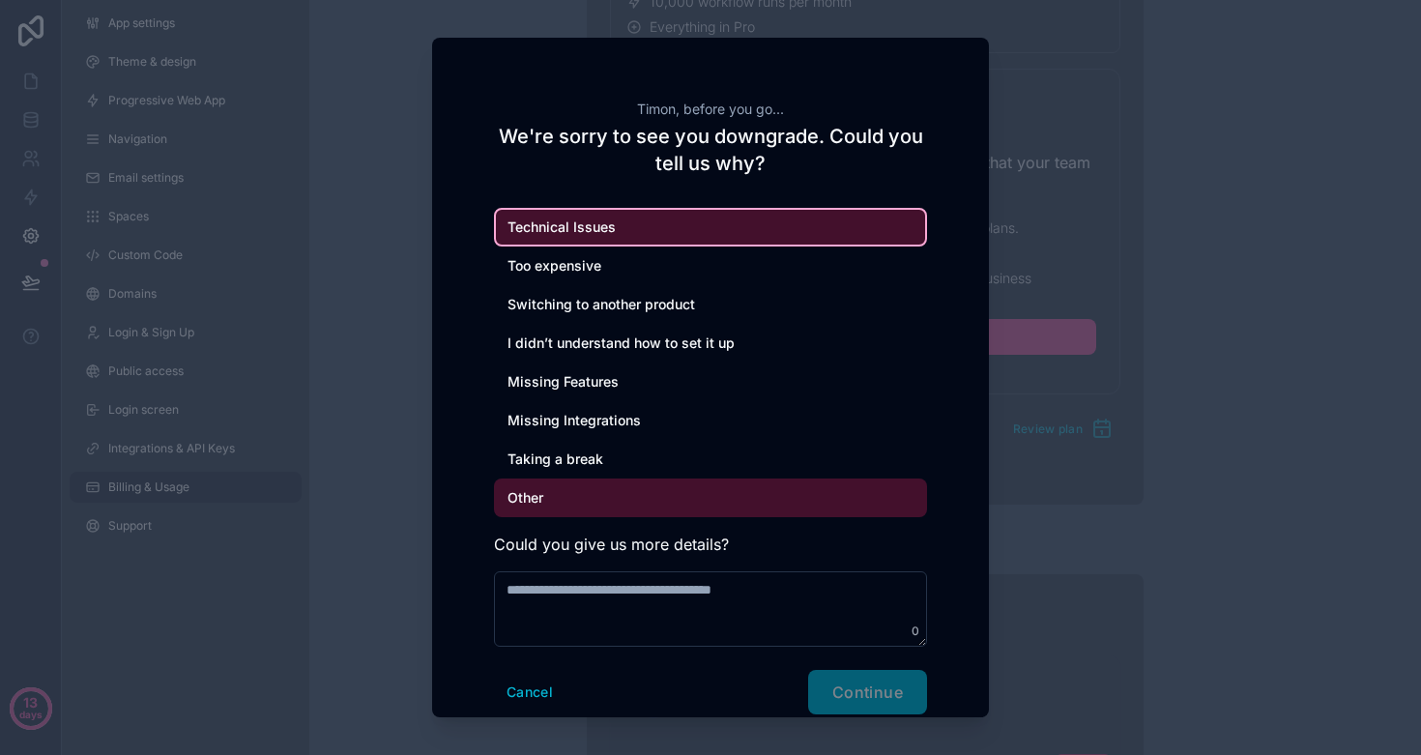
click at [599, 488] on div "Other" at bounding box center [710, 498] width 433 height 39
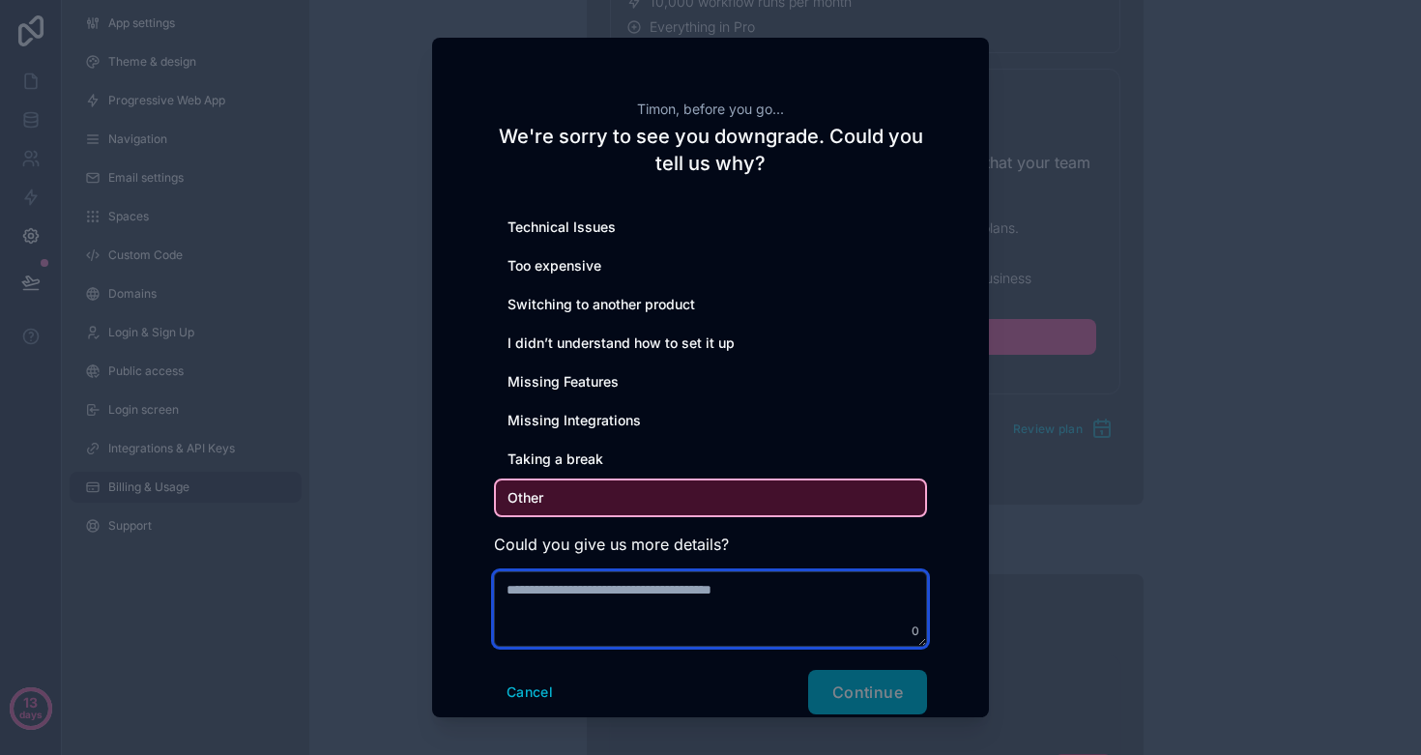
click at [589, 601] on textarea at bounding box center [710, 608] width 433 height 75
type textarea "**********"
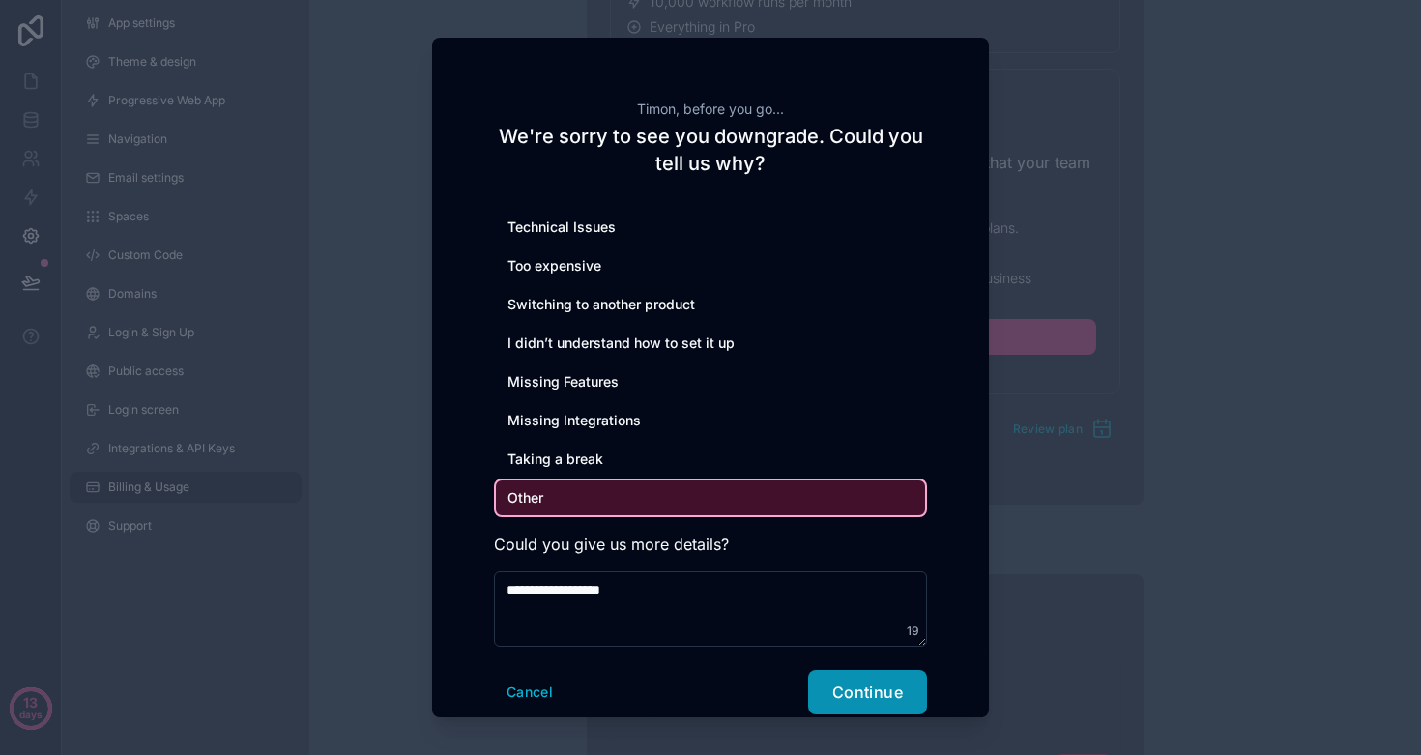
click at [915, 688] on button "Continue" at bounding box center [867, 692] width 119 height 44
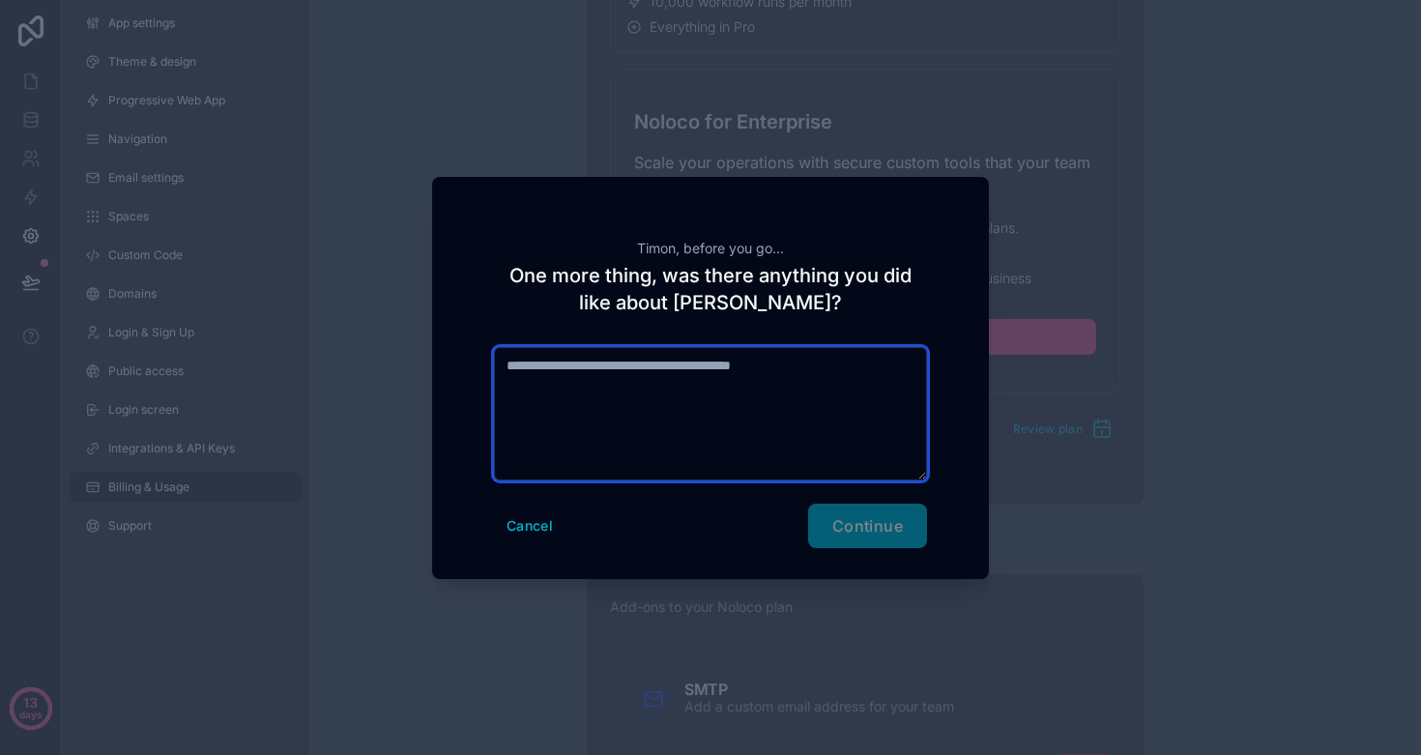
click at [702, 396] on textarea at bounding box center [710, 413] width 433 height 133
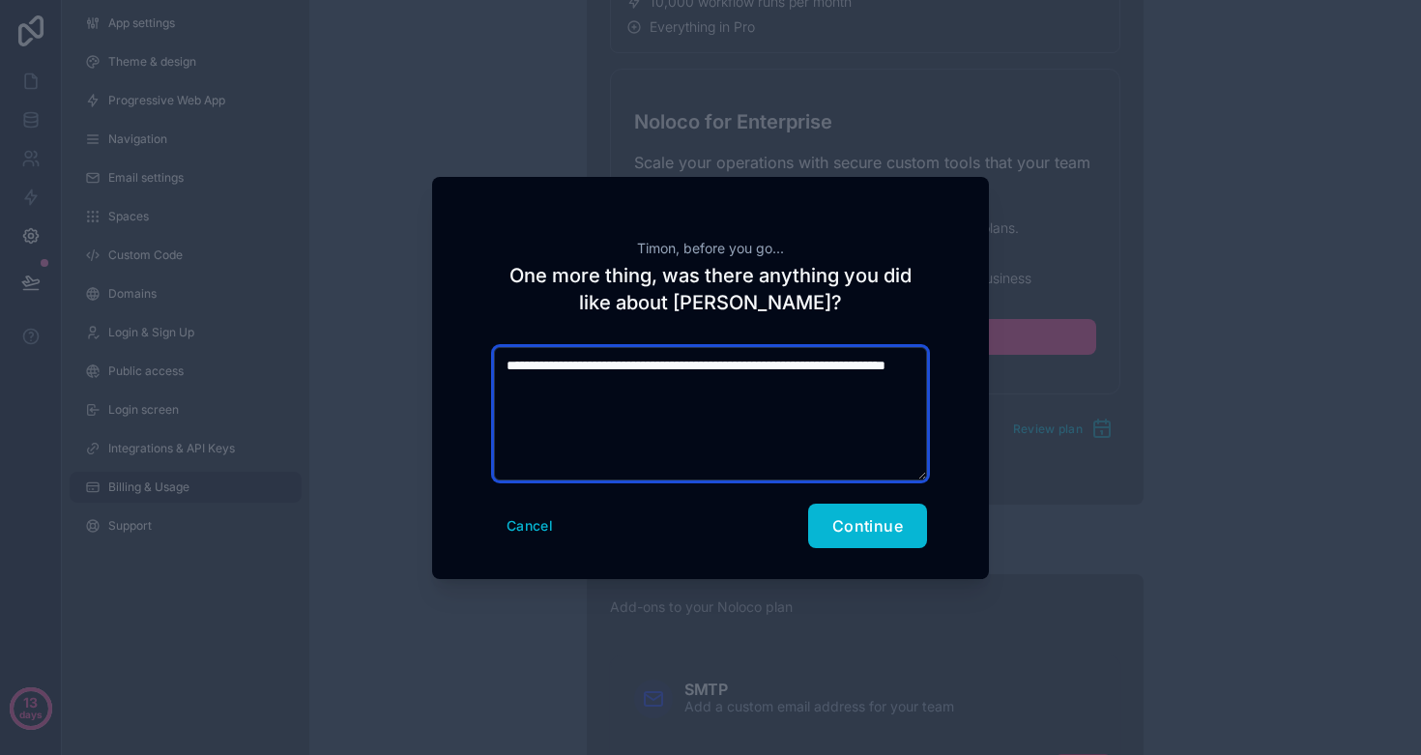
drag, startPoint x: 620, startPoint y: 385, endPoint x: 454, endPoint y: 332, distance: 174.6
click at [454, 332] on div "**********" at bounding box center [710, 378] width 557 height 402
paste textarea "**********"
type textarea "**********"
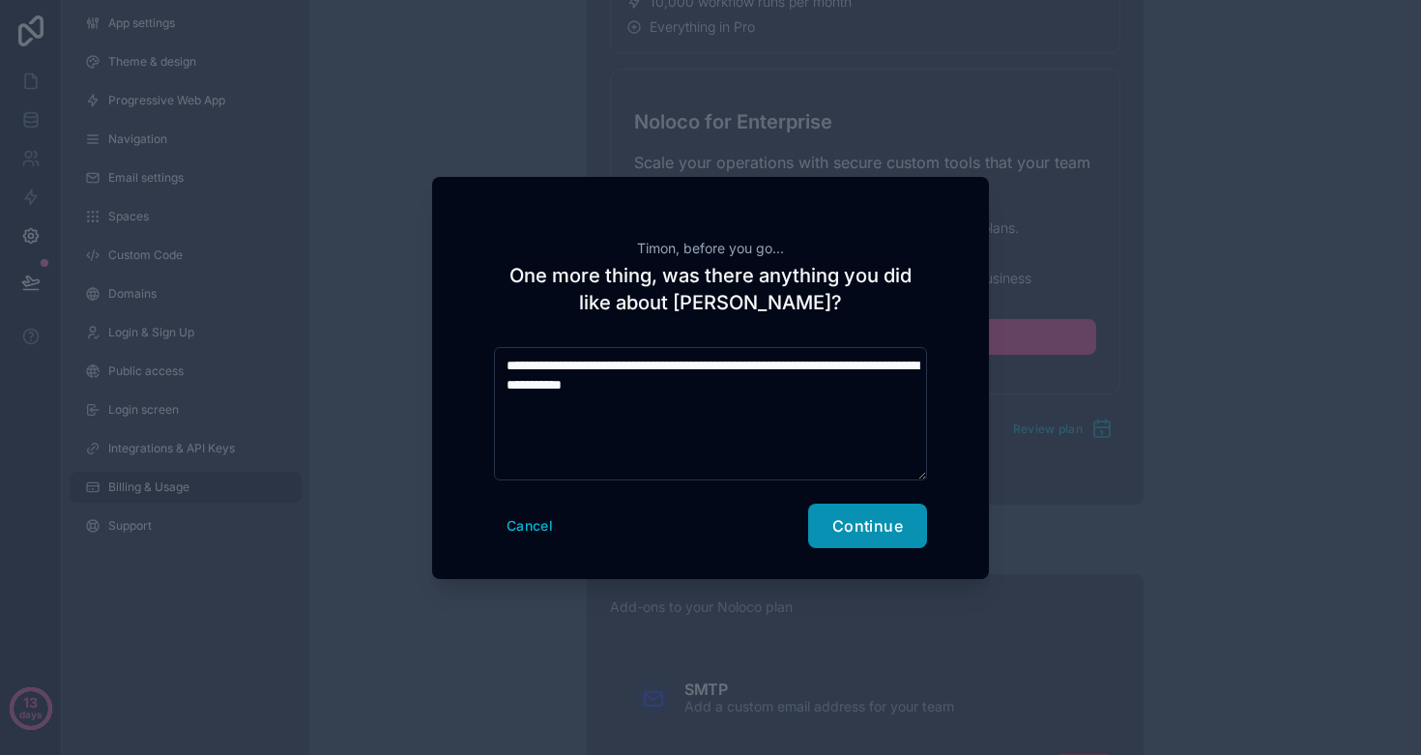
click at [835, 516] on span "Continue" at bounding box center [868, 525] width 71 height 19
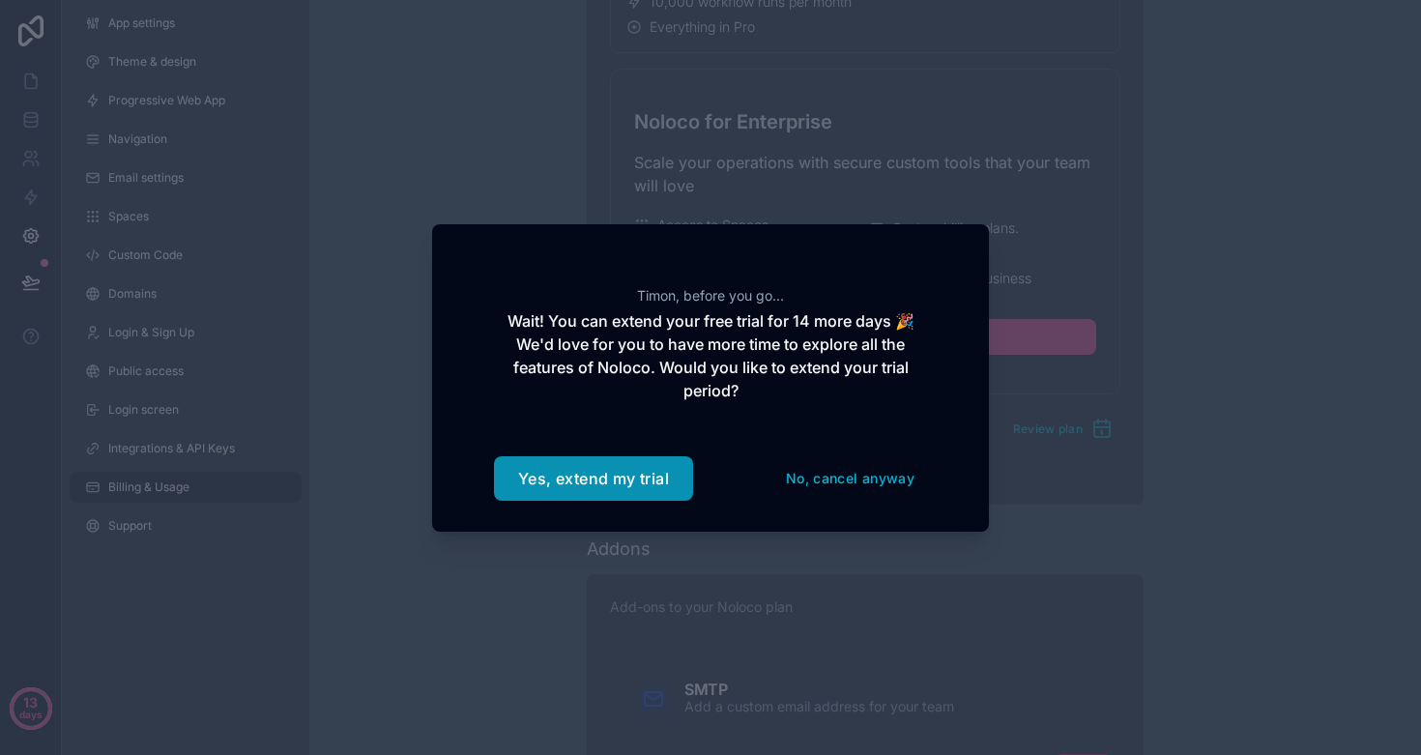
click at [590, 474] on button "Yes, extend my trial" at bounding box center [593, 478] width 199 height 44
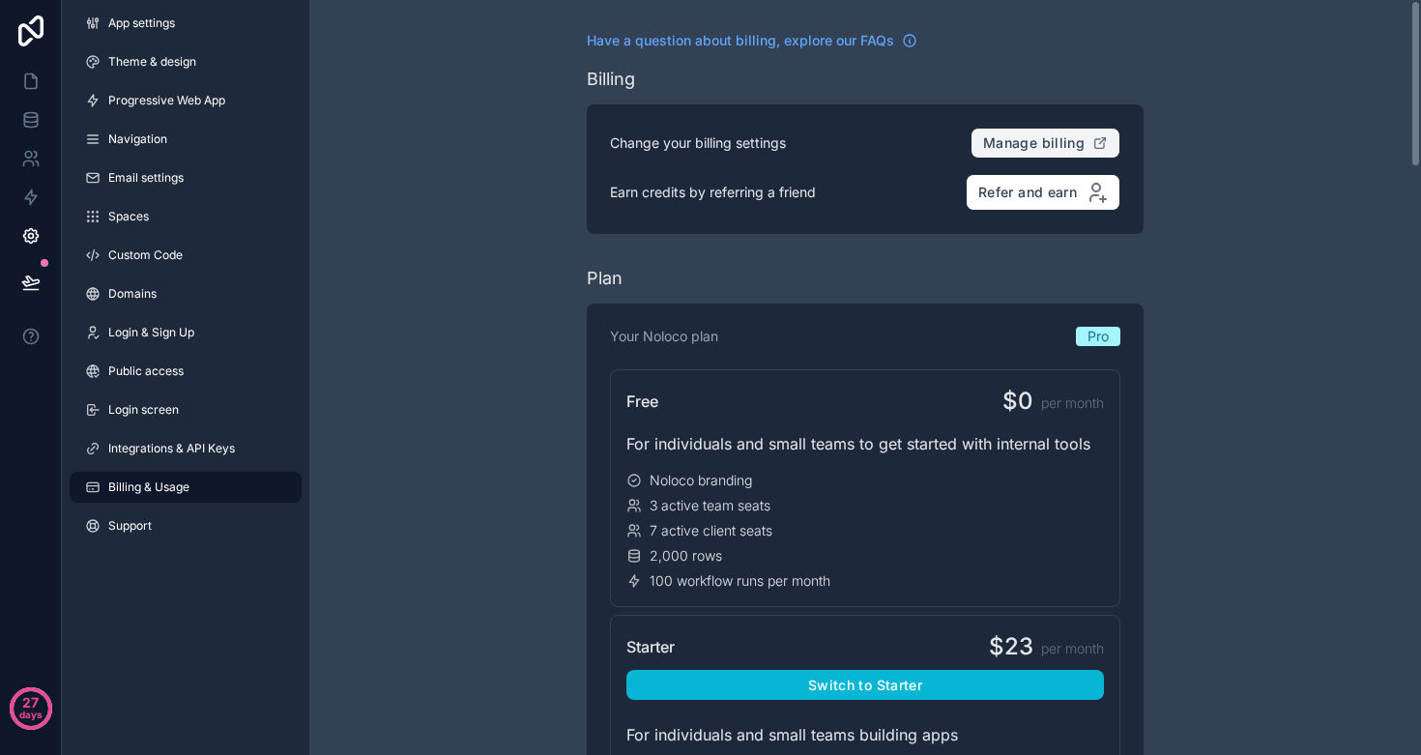
click at [1043, 139] on span "Manage billing" at bounding box center [1034, 142] width 102 height 17
click at [132, 283] on link "Domains" at bounding box center [186, 293] width 232 height 31
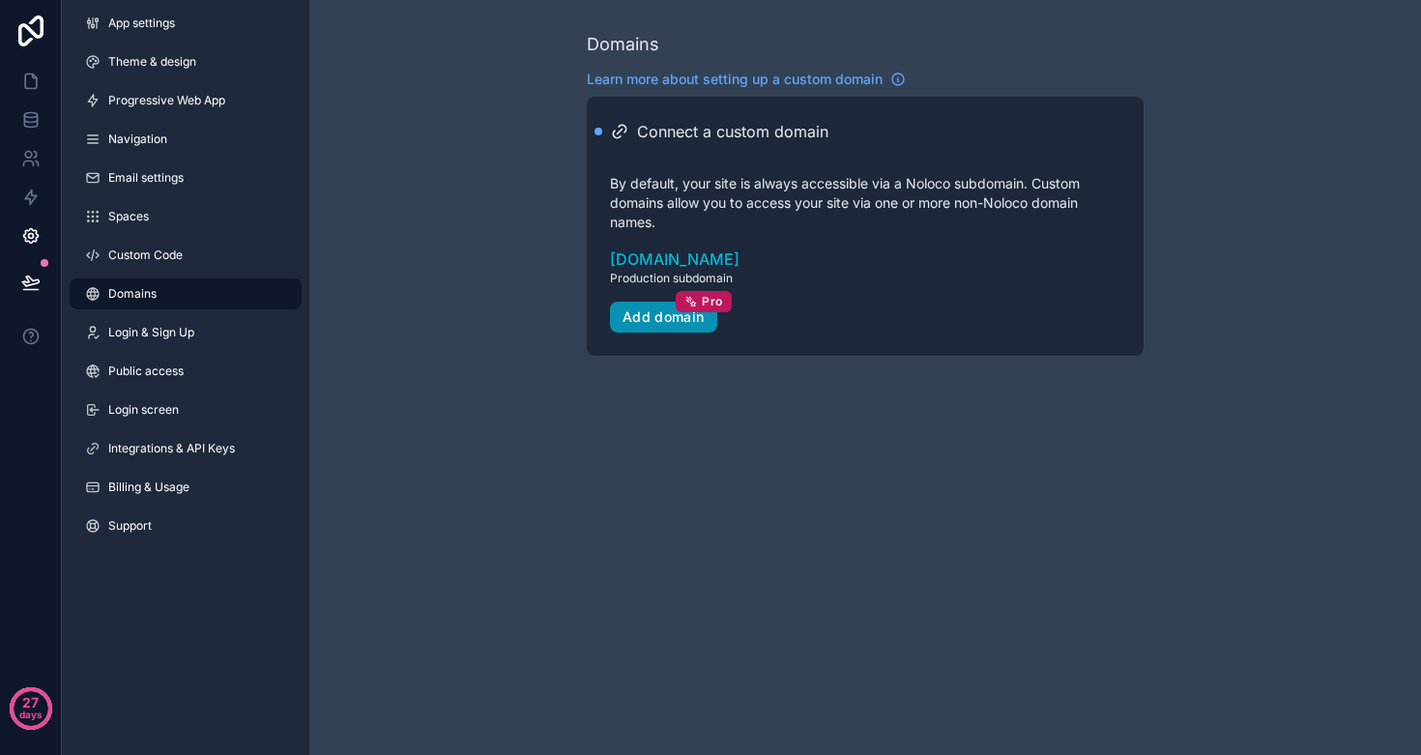
click at [641, 310] on div "Add domain Pro" at bounding box center [664, 316] width 82 height 17
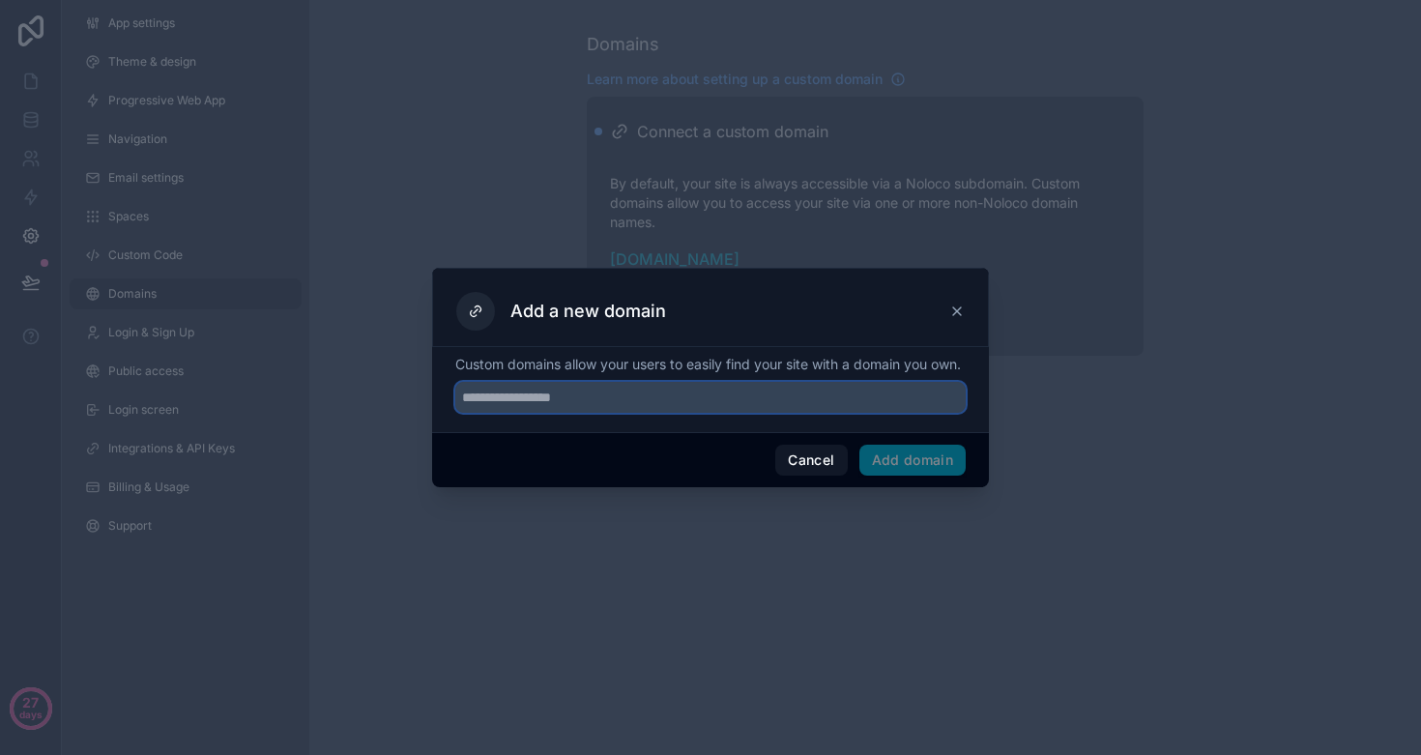
click at [551, 407] on input "text" at bounding box center [710, 397] width 511 height 31
click at [956, 305] on icon at bounding box center [957, 311] width 15 height 15
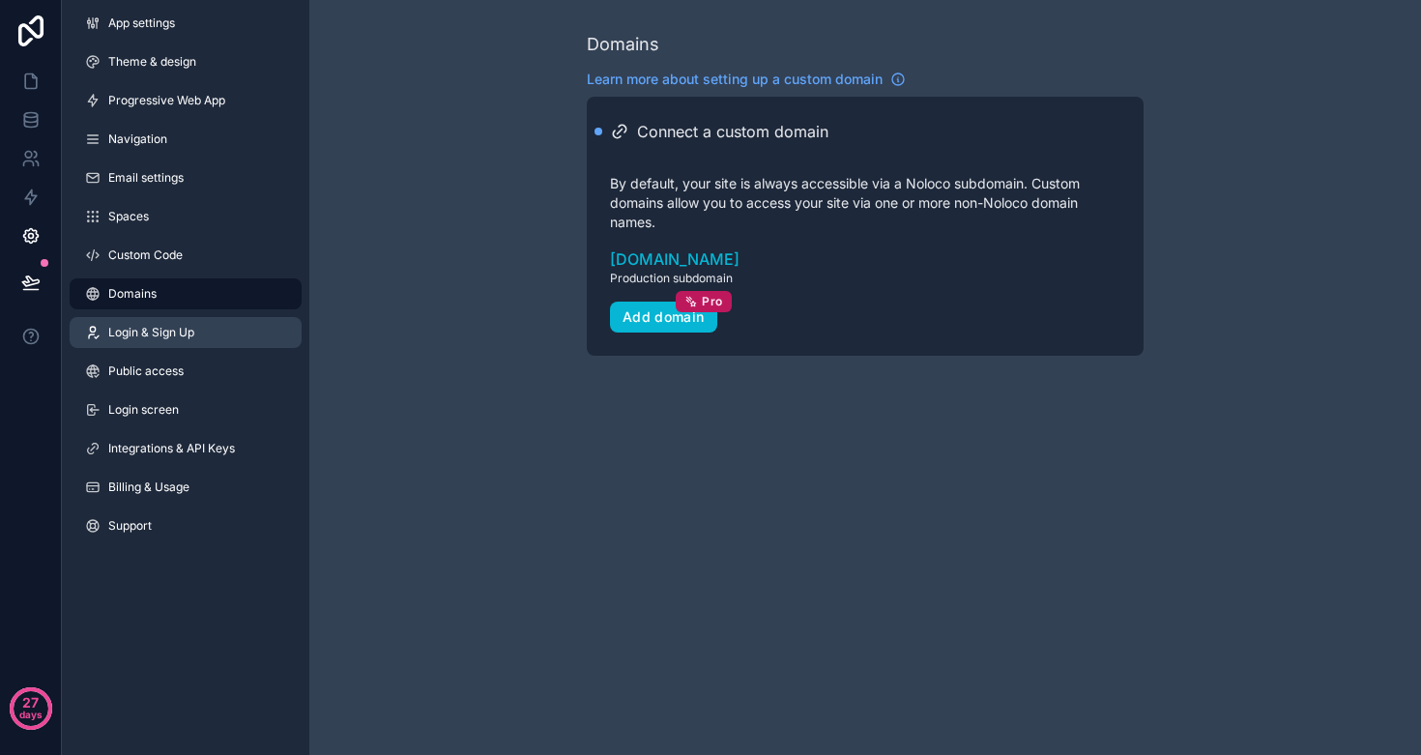
click at [164, 332] on span "Login & Sign Up" at bounding box center [151, 332] width 86 height 15
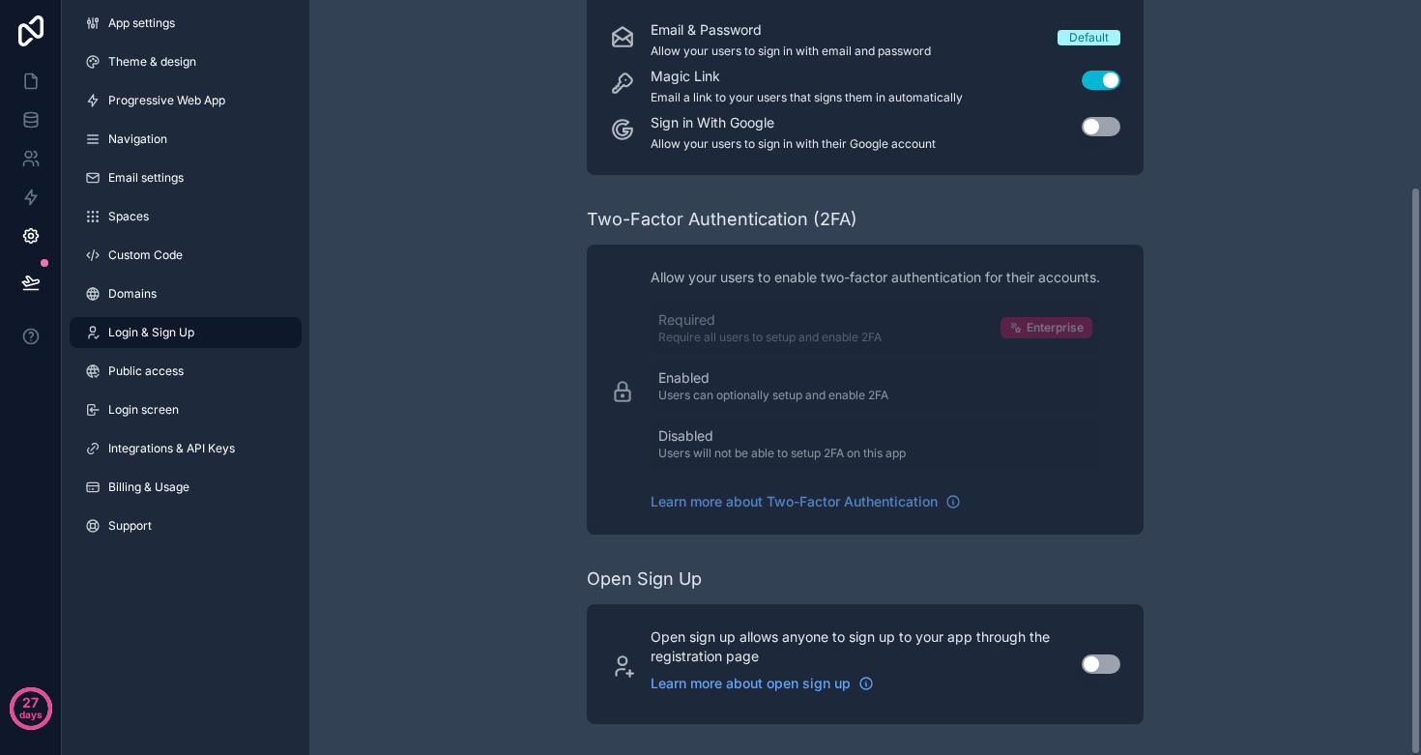
scroll to position [247, 0]
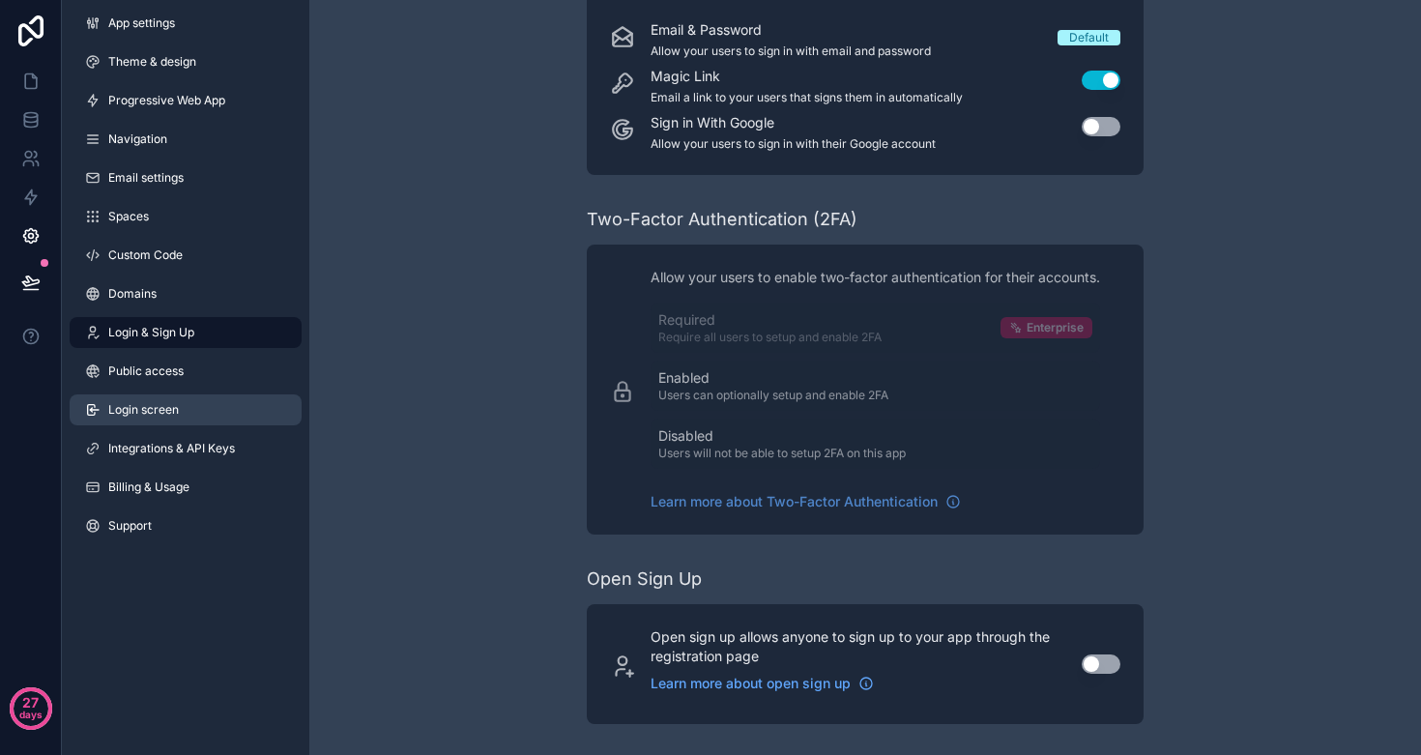
click at [174, 414] on span "Login screen" at bounding box center [143, 409] width 71 height 15
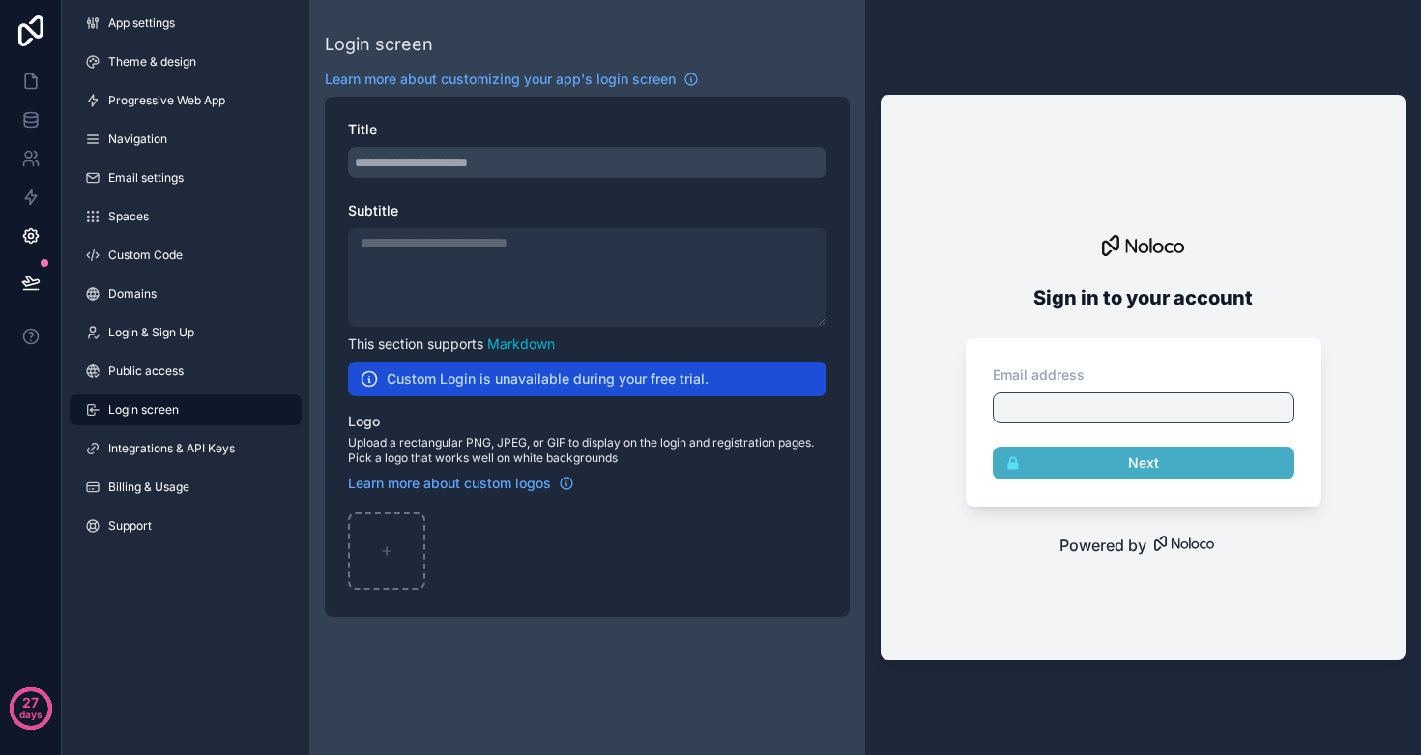
click at [499, 384] on h2 "Custom Login is unavailable during your free trial." at bounding box center [548, 378] width 322 height 19
click at [677, 381] on h2 "Custom Login is unavailable during your free trial." at bounding box center [548, 378] width 322 height 19
click at [175, 284] on link "Domains" at bounding box center [186, 293] width 232 height 31
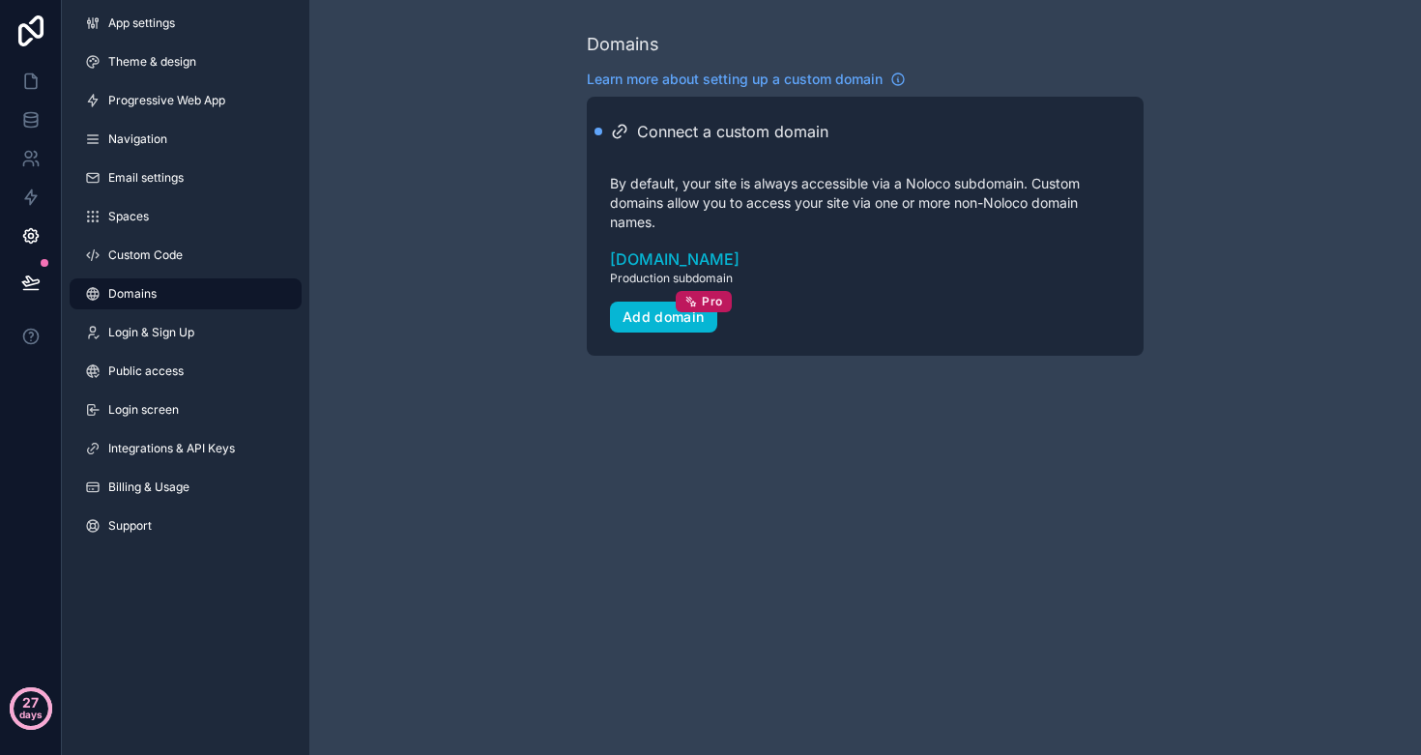
click at [37, 712] on p "days" at bounding box center [30, 714] width 23 height 27
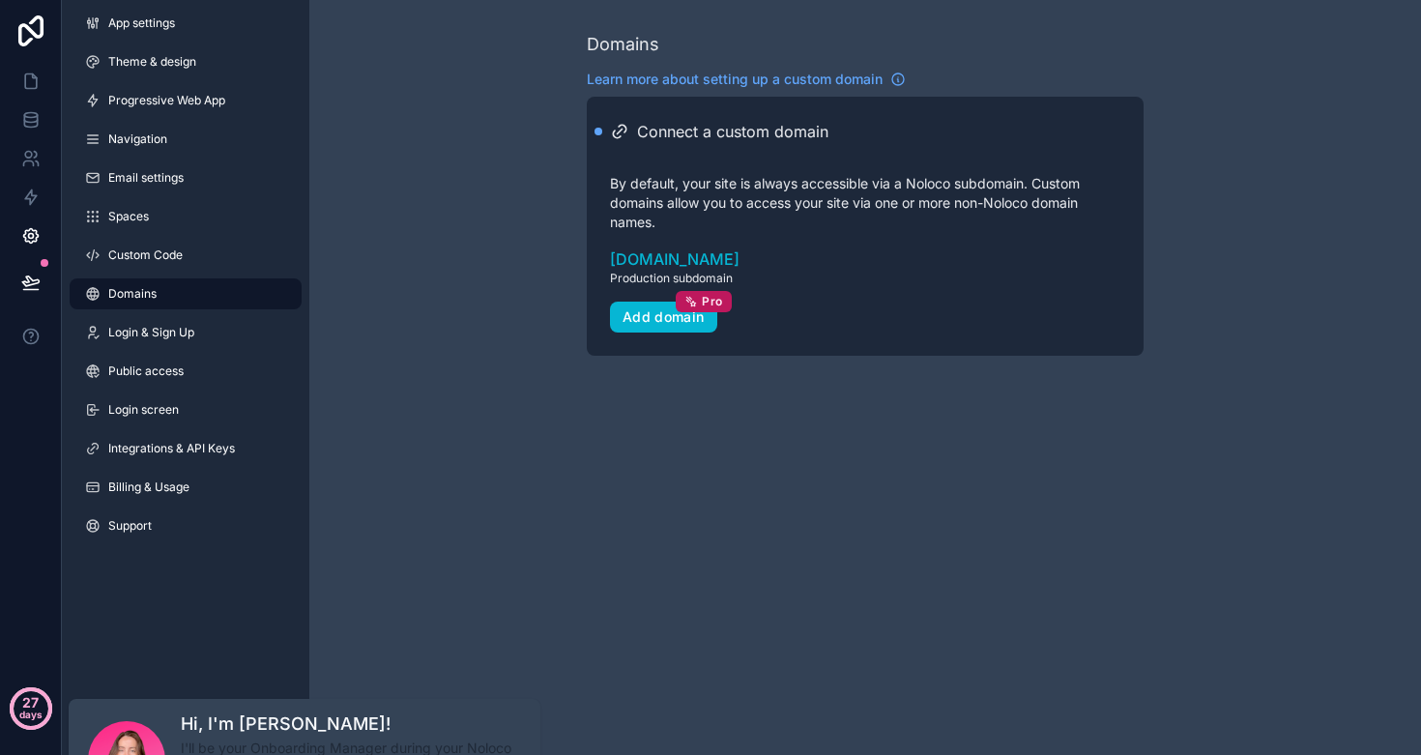
click at [33, 706] on p "days" at bounding box center [30, 714] width 23 height 27
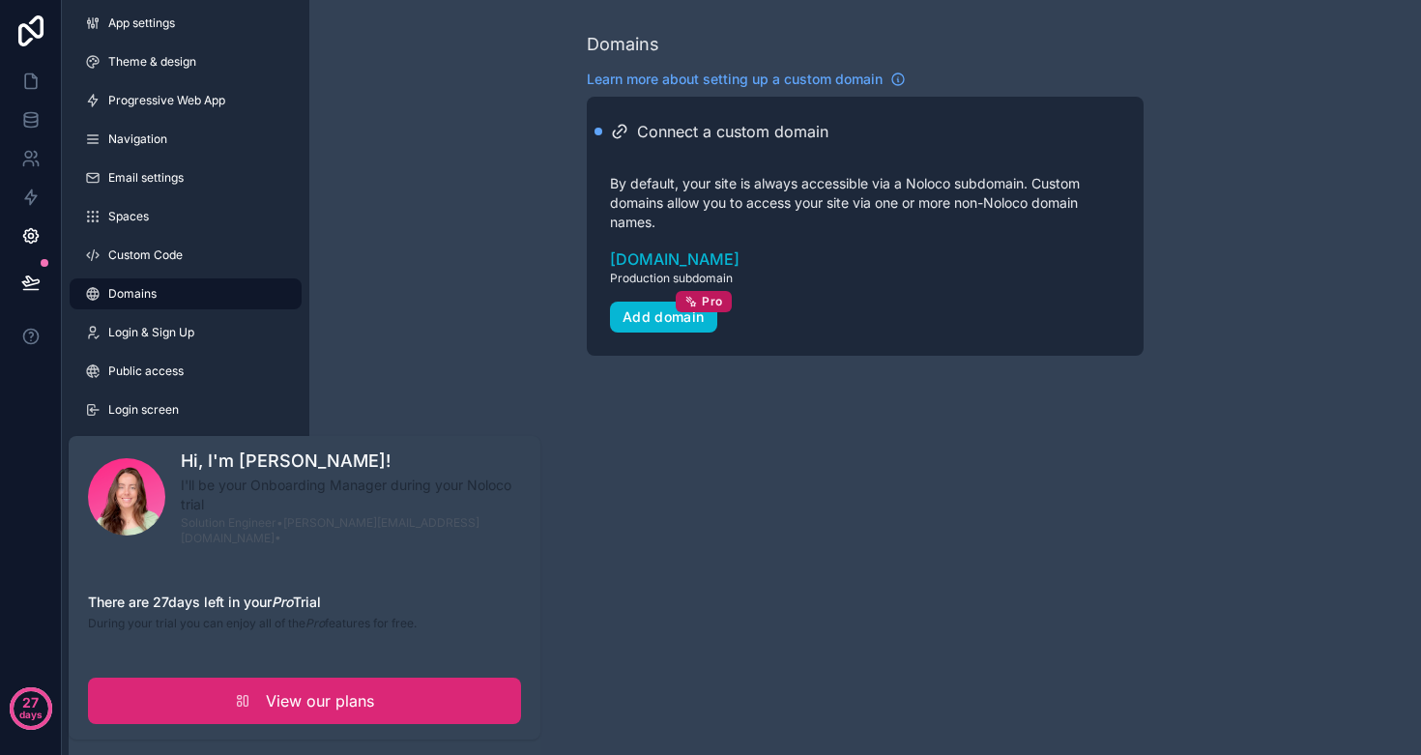
click at [254, 687] on link "View our plans" at bounding box center [304, 701] width 433 height 46
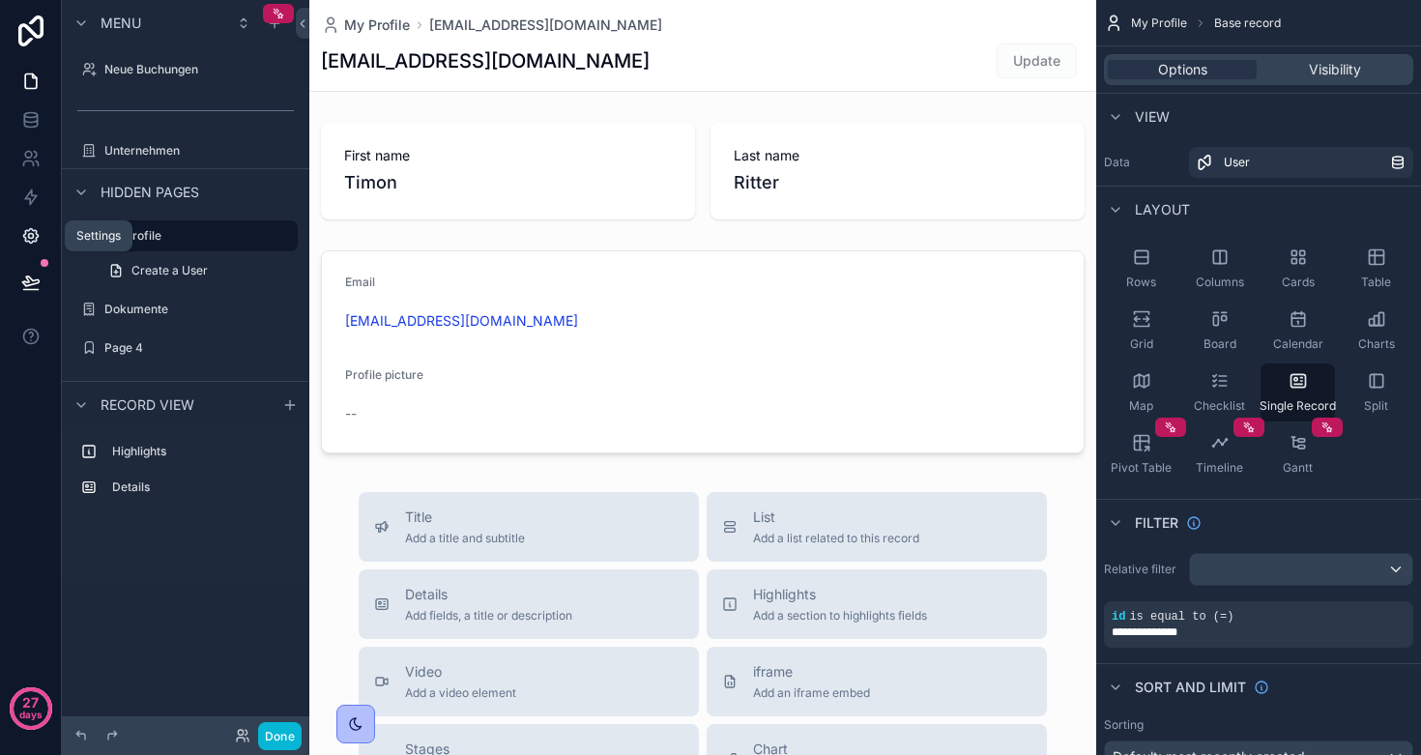
click at [18, 241] on link at bounding box center [30, 236] width 61 height 39
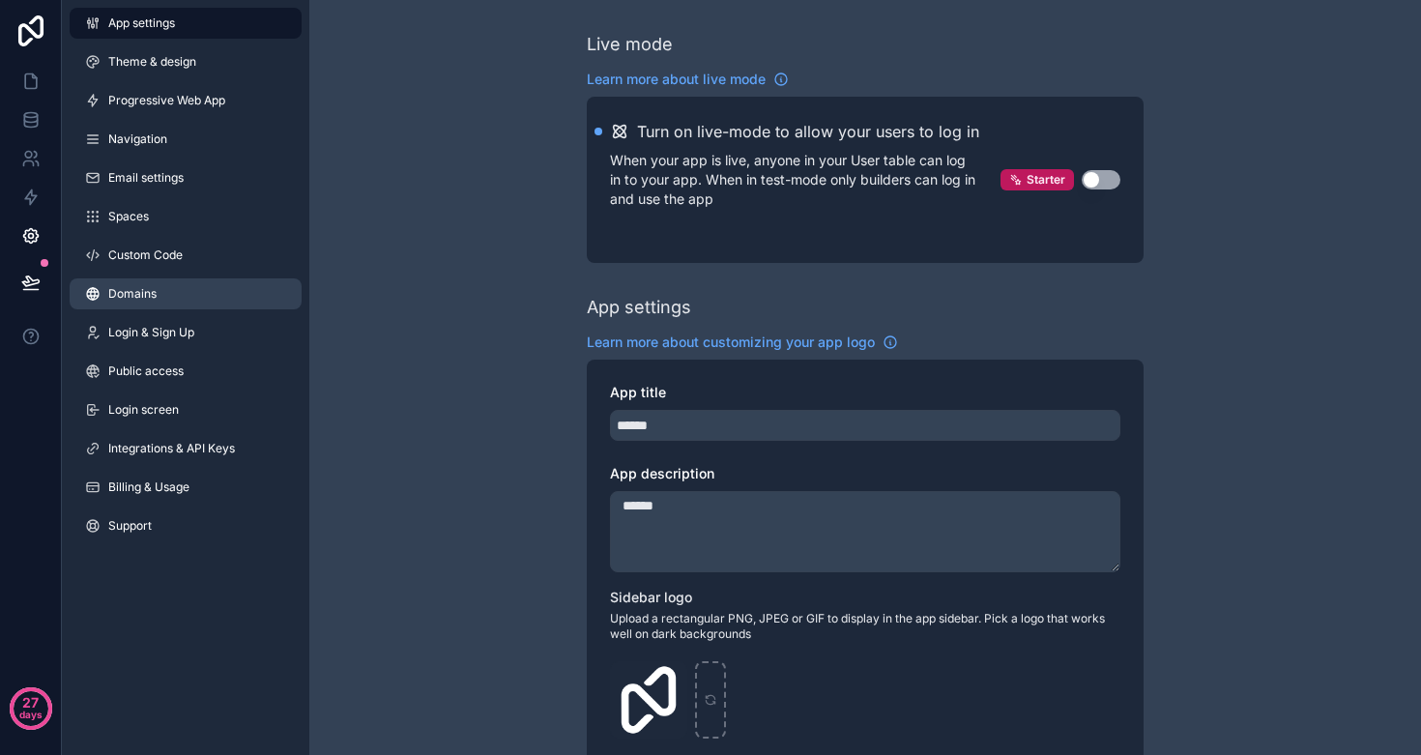
click at [146, 295] on span "Domains" at bounding box center [132, 293] width 48 height 15
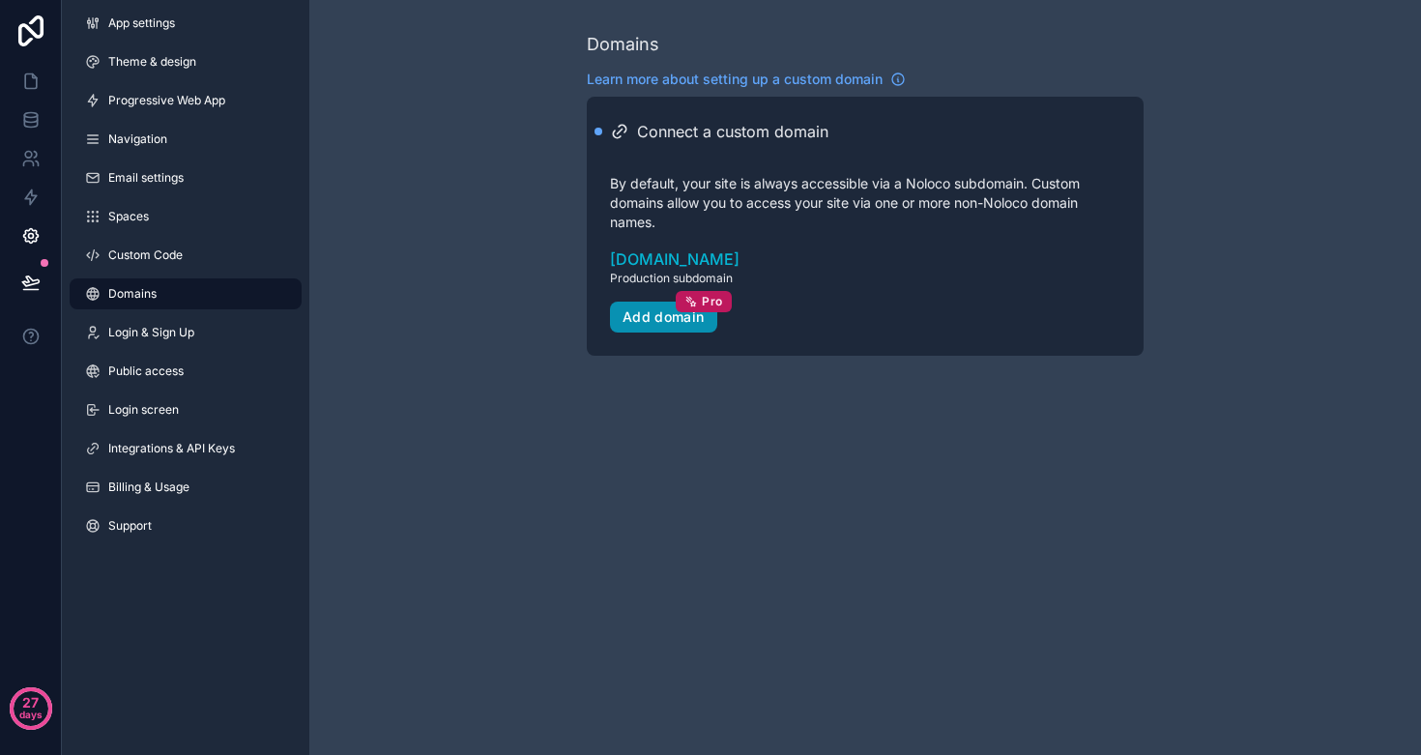
click at [638, 318] on div "Add domain Pro" at bounding box center [664, 316] width 82 height 17
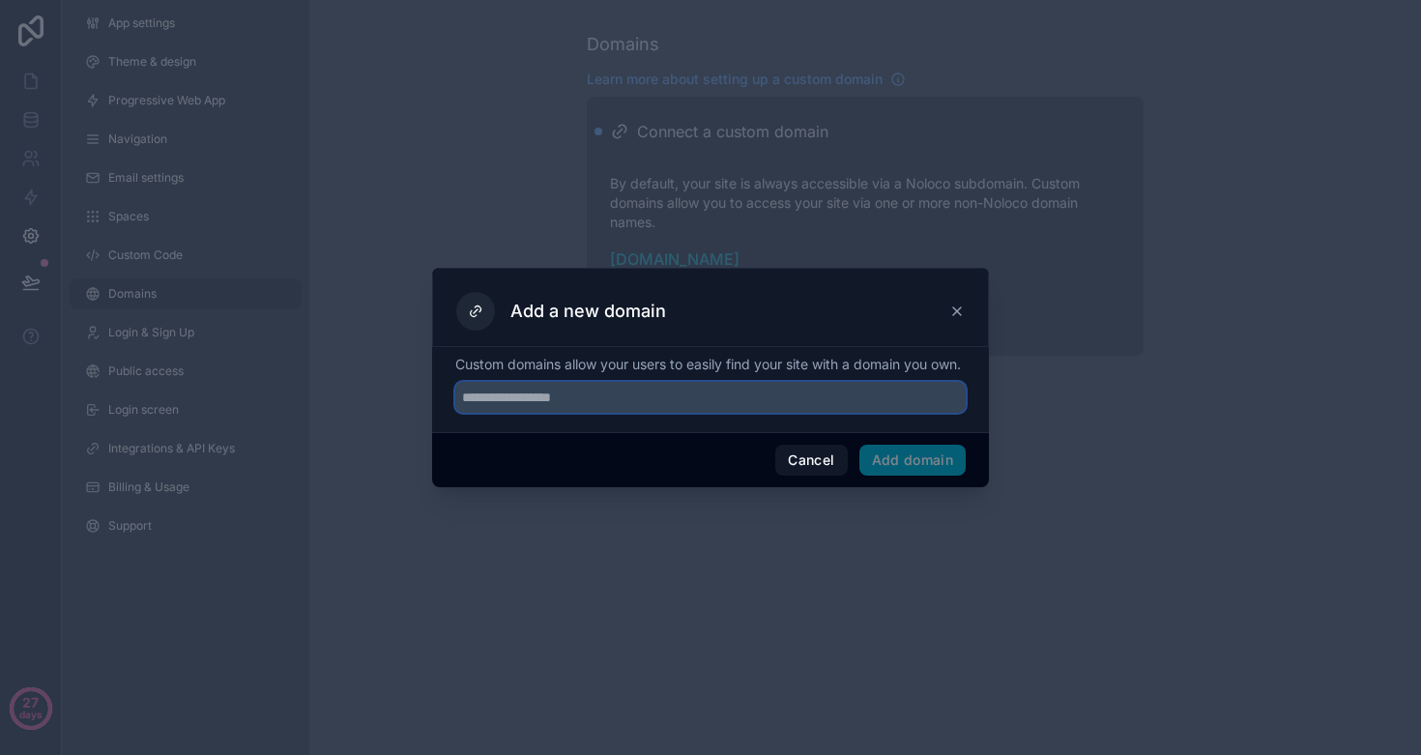
click at [561, 413] on input "text" at bounding box center [710, 397] width 511 height 31
type input "**********"
click at [914, 464] on button "Add domain" at bounding box center [913, 460] width 107 height 31
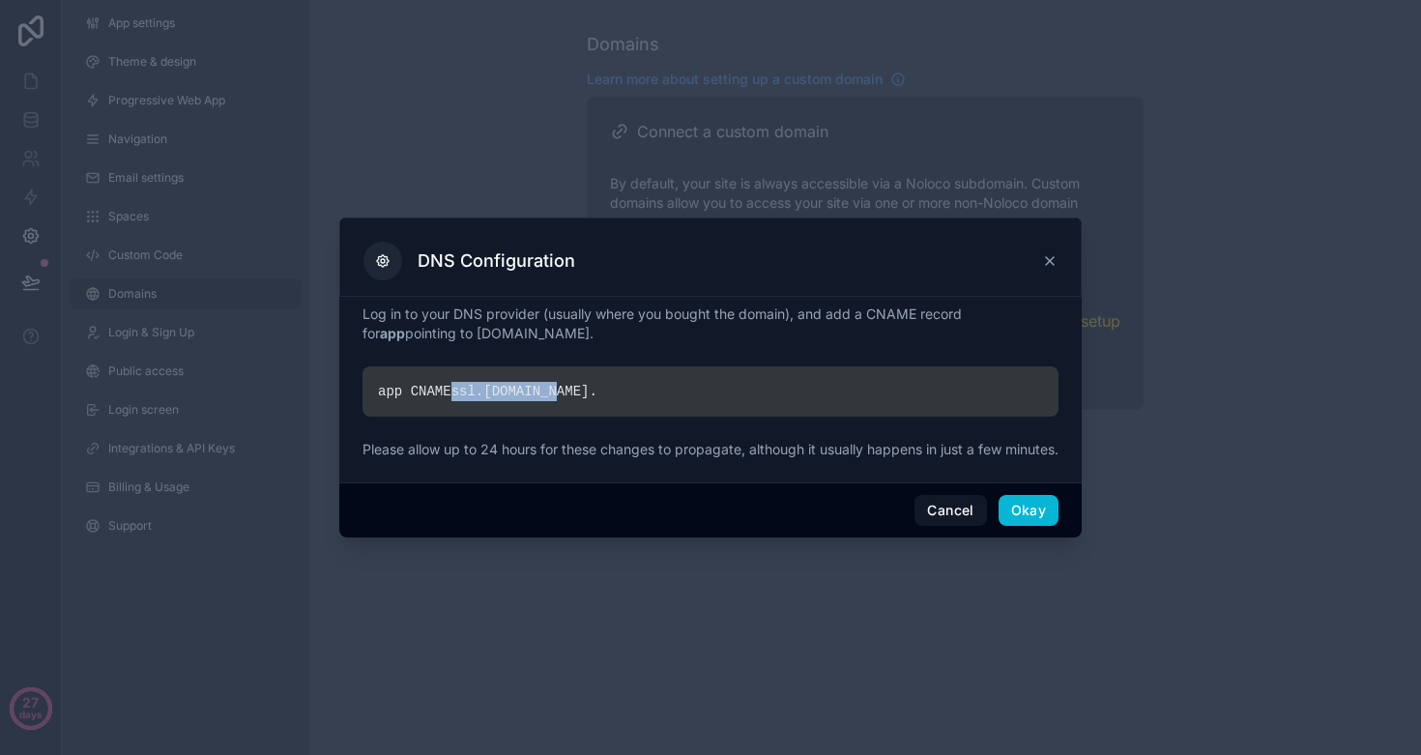
drag, startPoint x: 457, startPoint y: 383, endPoint x: 567, endPoint y: 378, distance: 109.4
click at [567, 378] on div "app CNAME ssl. [DOMAIN_NAME] ." at bounding box center [711, 391] width 696 height 50
copy div "ssl. [DOMAIN_NAME]"
click at [578, 378] on div "app CNAME ssl. noloco.co ." at bounding box center [711, 391] width 696 height 50
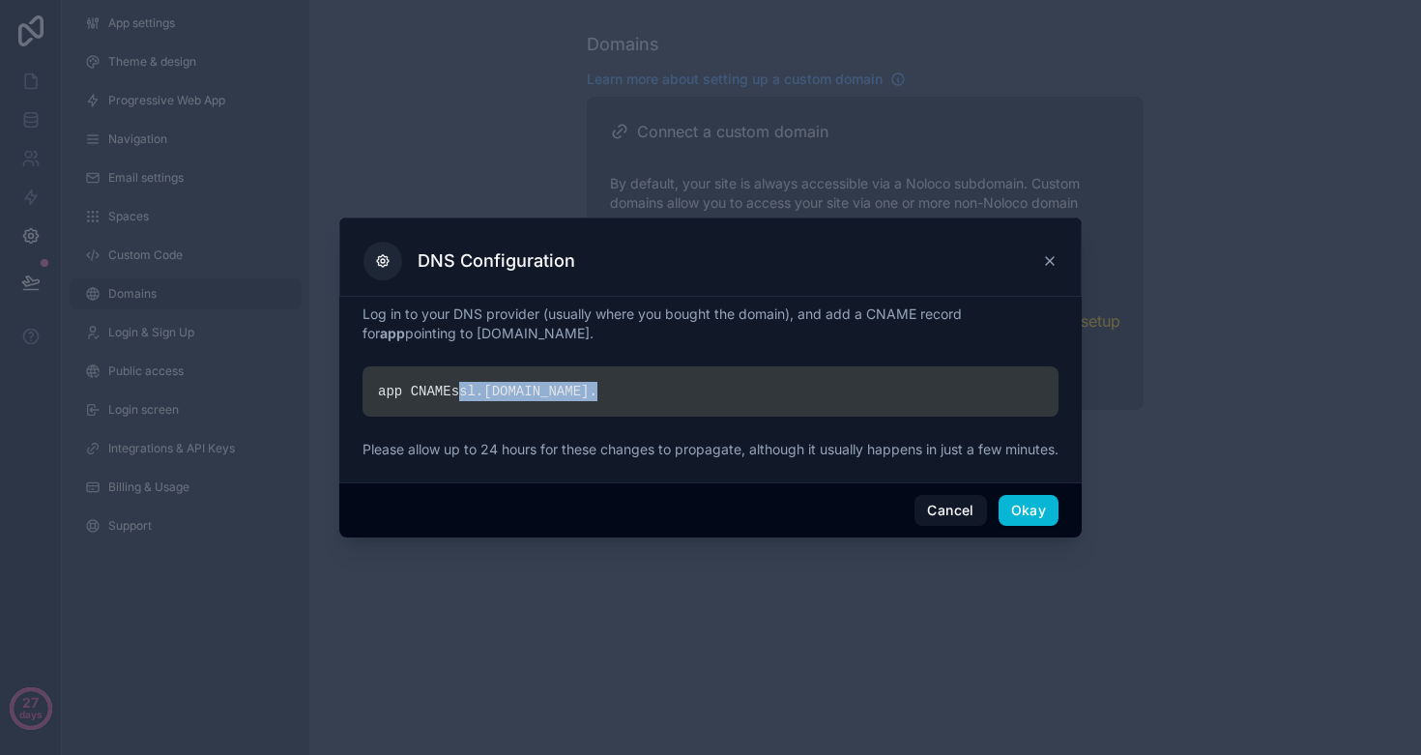
drag, startPoint x: 582, startPoint y: 381, endPoint x: 462, endPoint y: 381, distance: 119.9
click at [462, 381] on div "app CNAME ssl. noloco.co ." at bounding box center [711, 391] width 696 height 50
copy div "ssl. noloco.co ."
click at [1030, 525] on button "Okay" at bounding box center [1029, 510] width 60 height 31
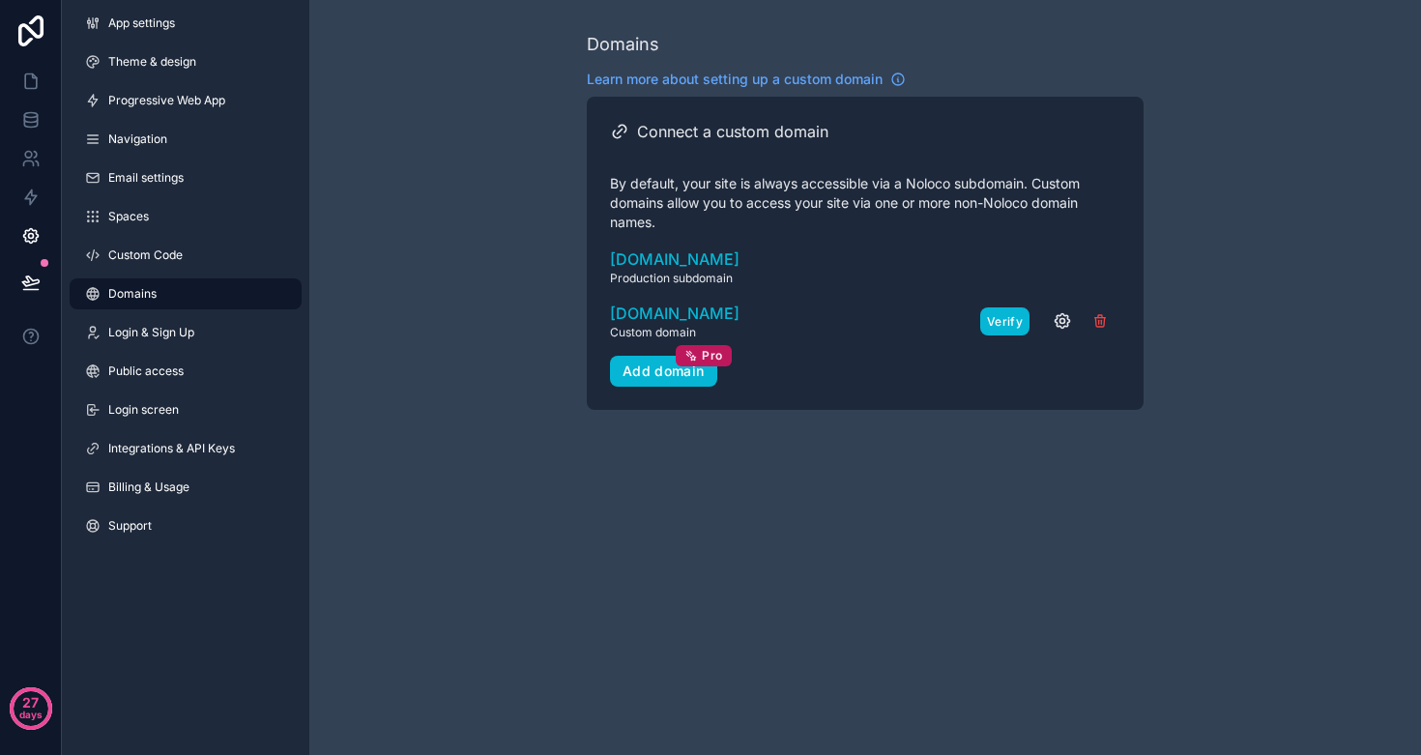
click at [995, 322] on button "Verify" at bounding box center [1005, 322] width 49 height 28
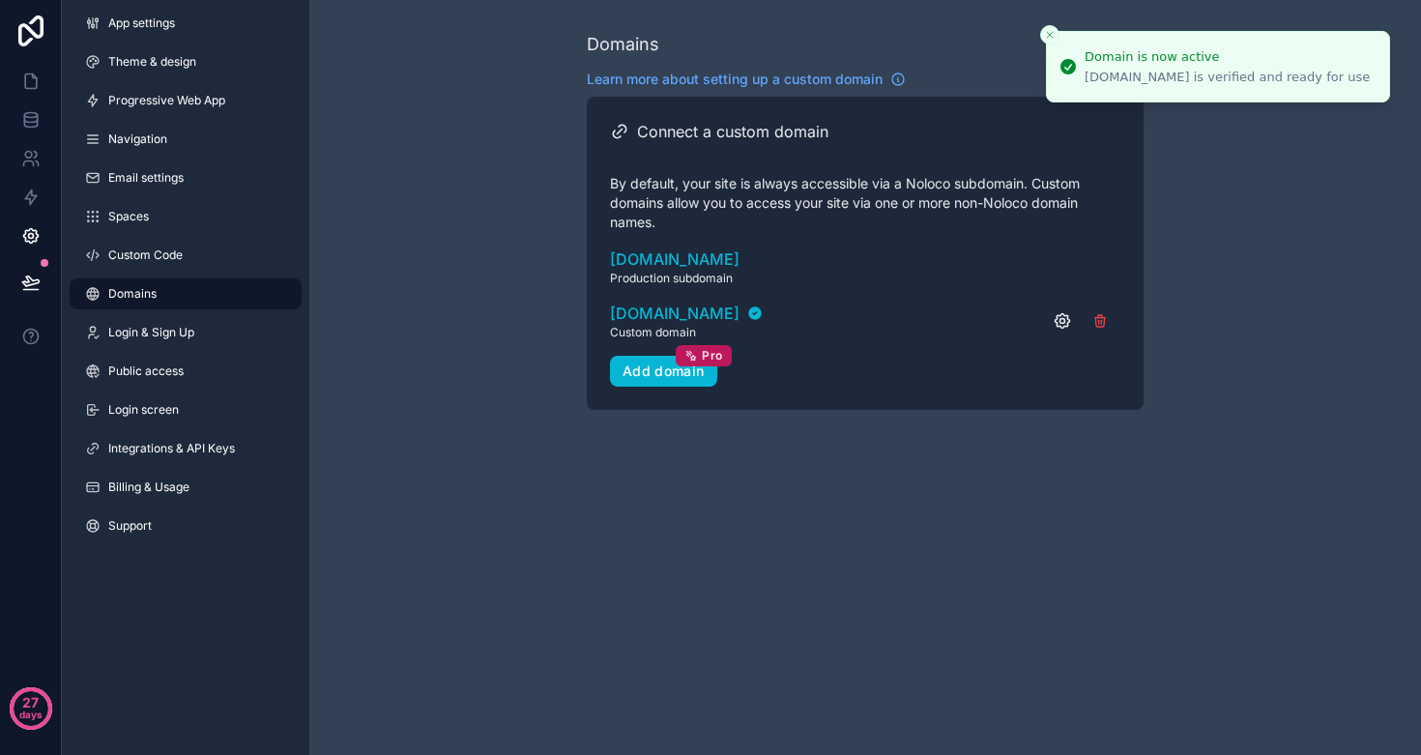
click at [1059, 319] on icon "scrollable content" at bounding box center [1062, 320] width 19 height 19
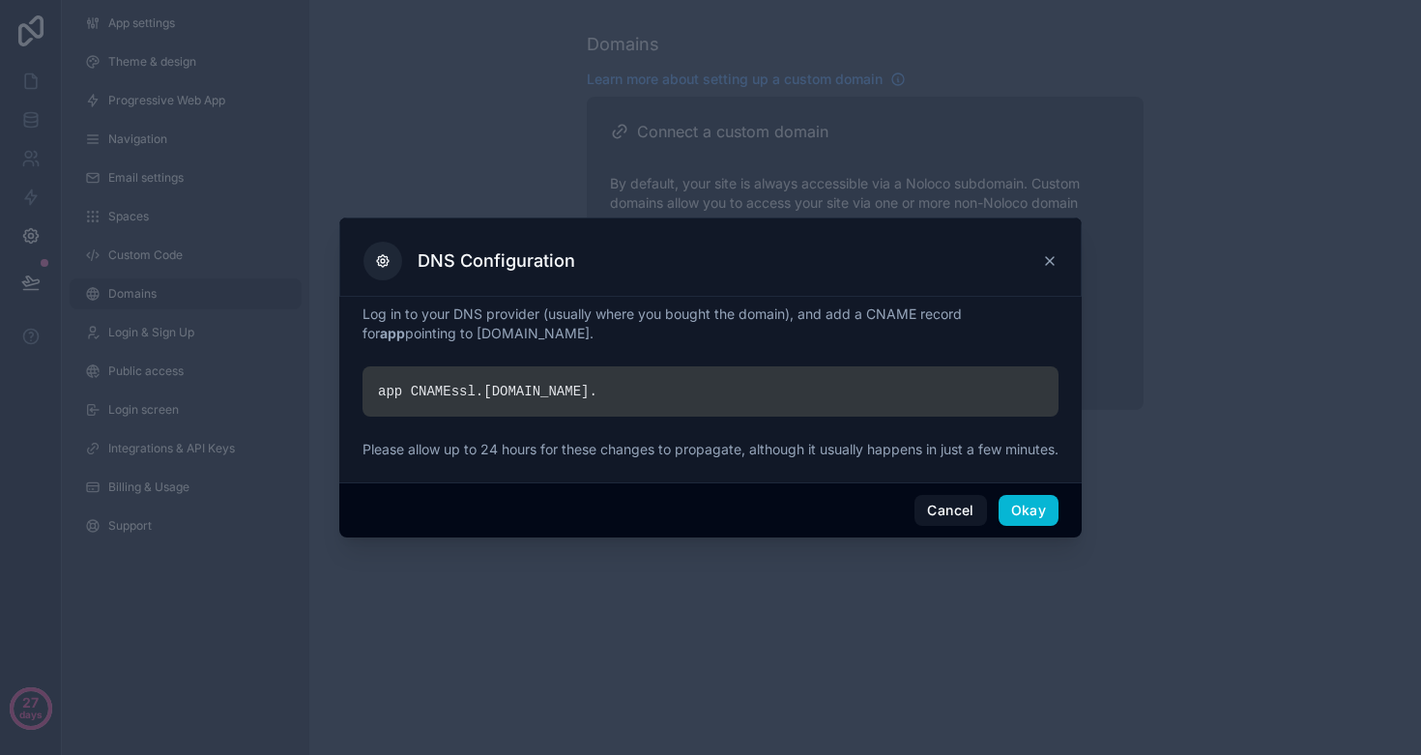
click at [1049, 254] on icon at bounding box center [1049, 260] width 15 height 15
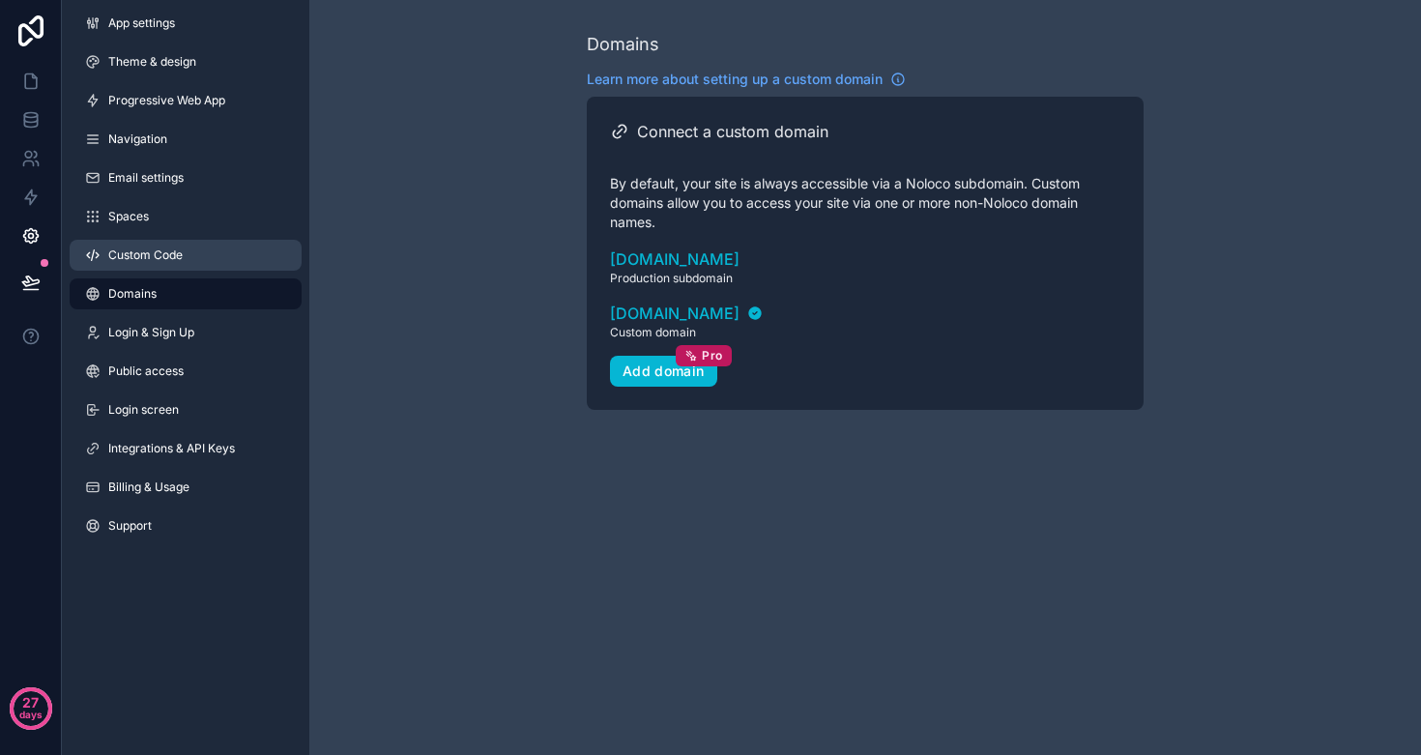
click at [164, 252] on span "Custom Code" at bounding box center [145, 255] width 74 height 15
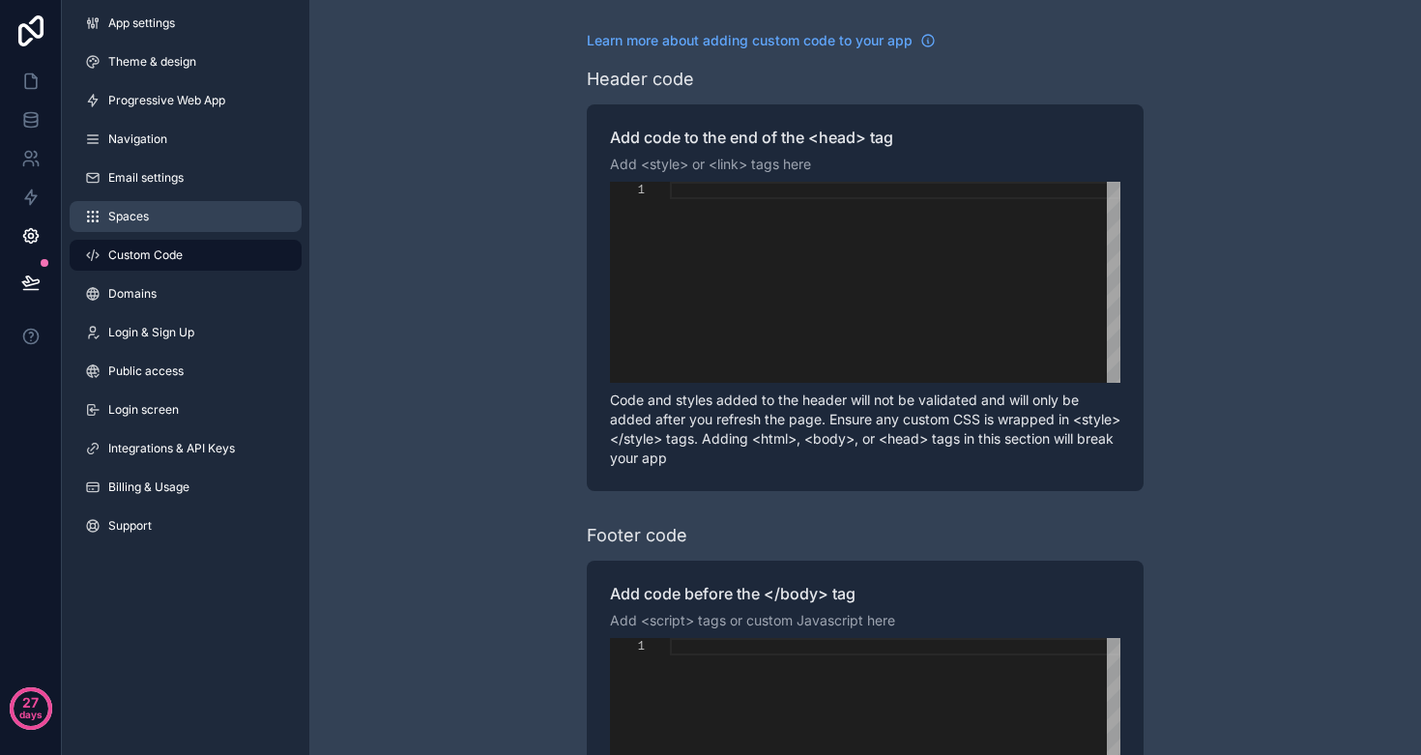
click at [132, 220] on span "Spaces" at bounding box center [128, 216] width 41 height 15
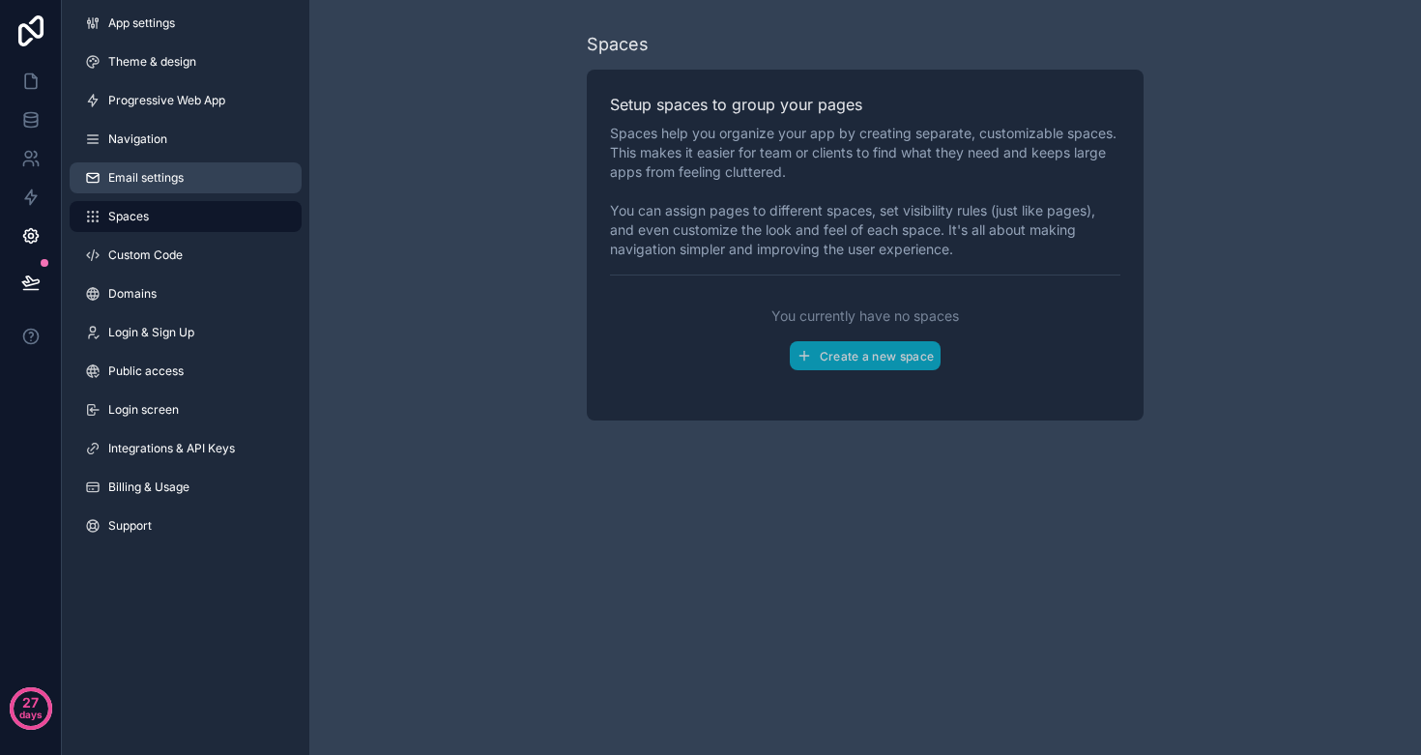
click at [135, 175] on span "Email settings" at bounding box center [145, 177] width 75 height 15
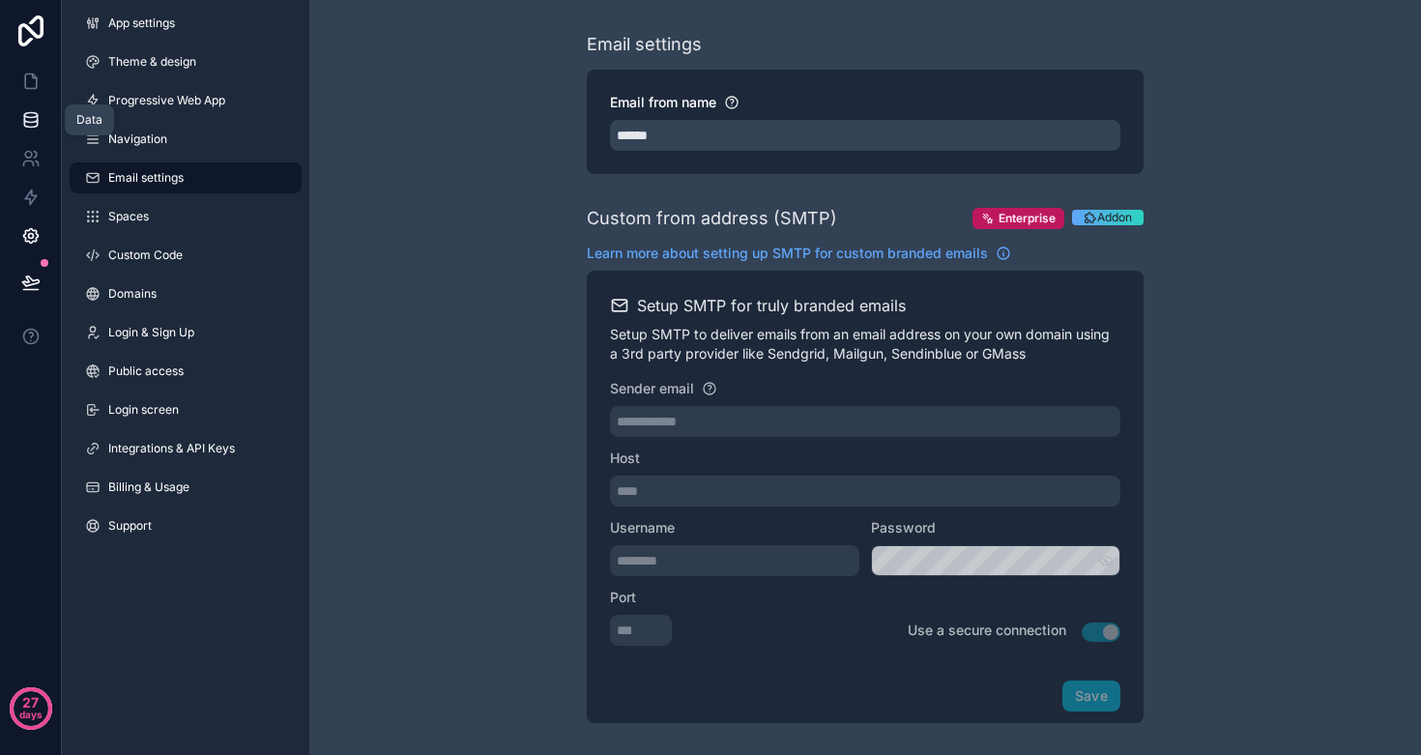
click at [34, 111] on icon at bounding box center [30, 119] width 19 height 19
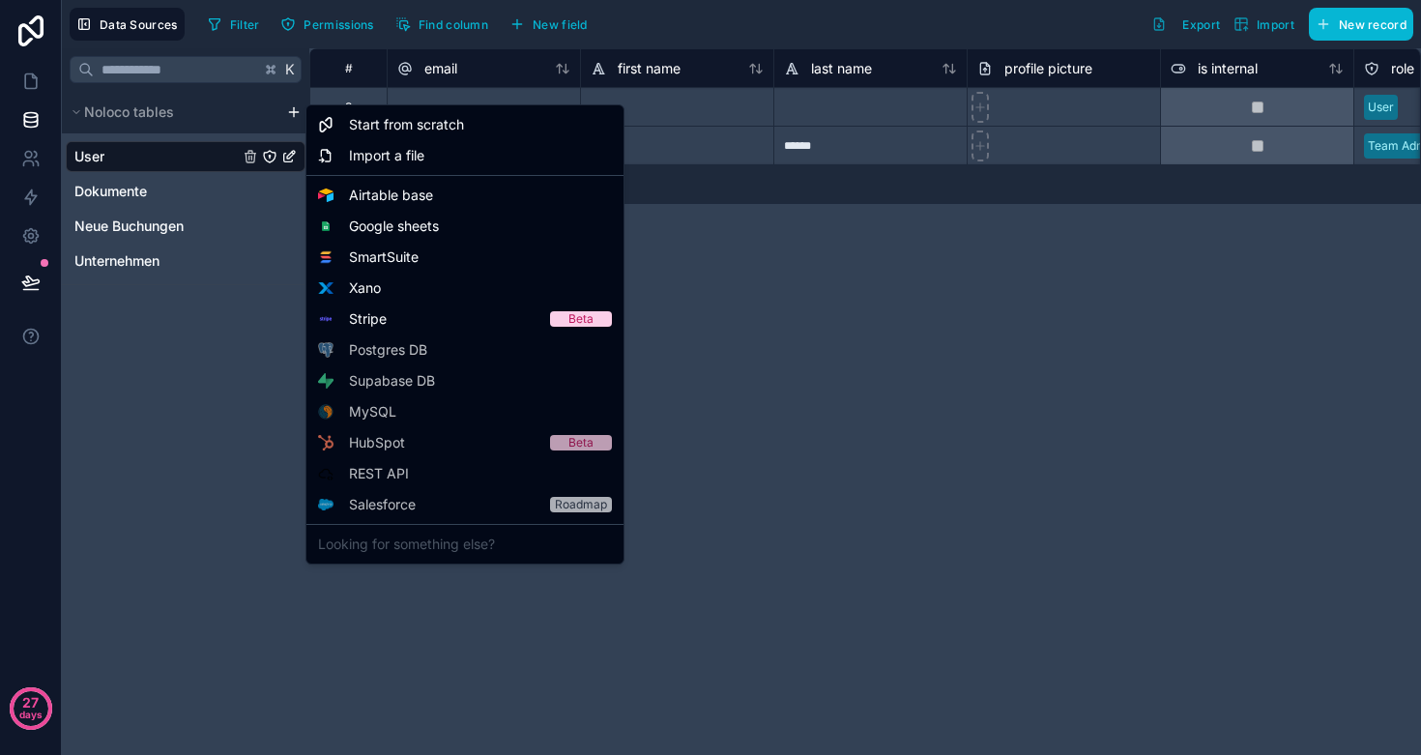
click at [288, 116] on html "**********" at bounding box center [710, 377] width 1421 height 755
click at [404, 223] on span "Google sheets" at bounding box center [394, 226] width 90 height 19
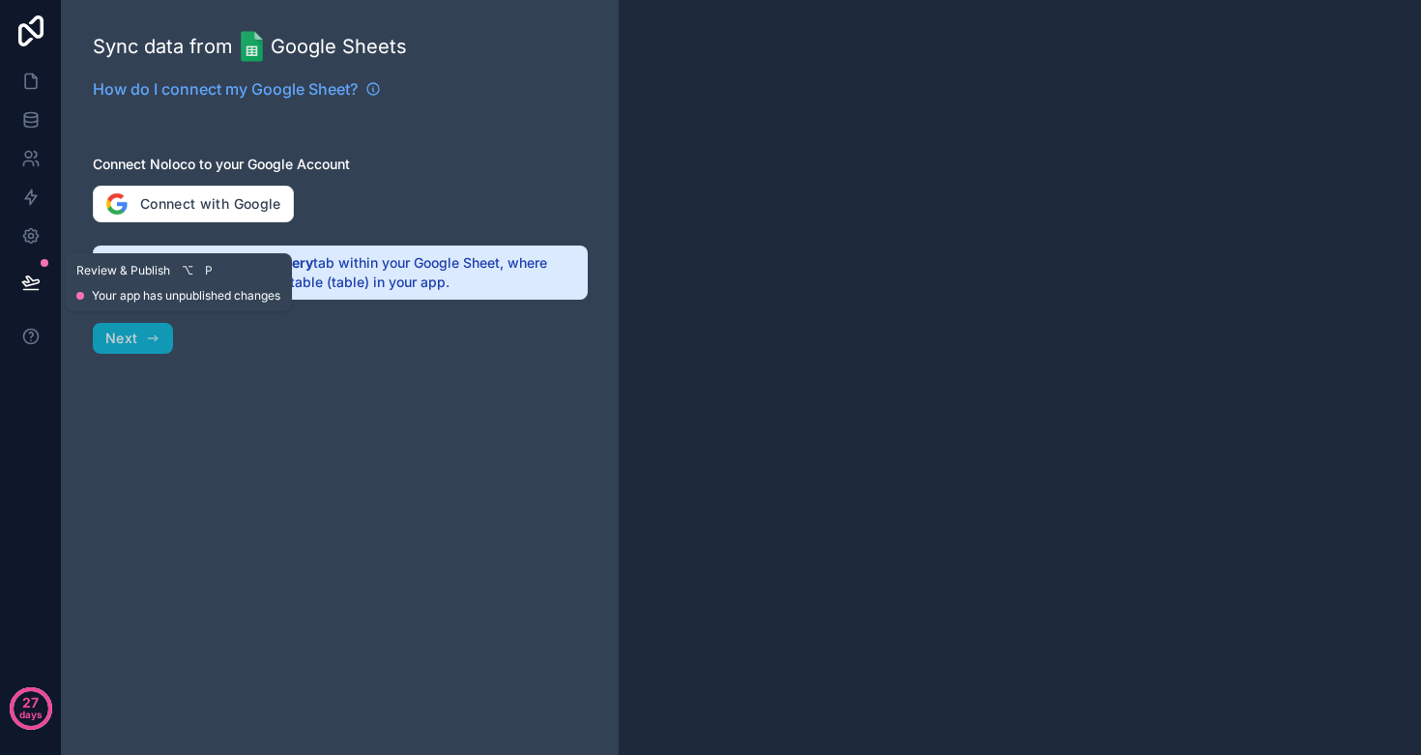
click at [31, 280] on icon at bounding box center [30, 282] width 16 height 10
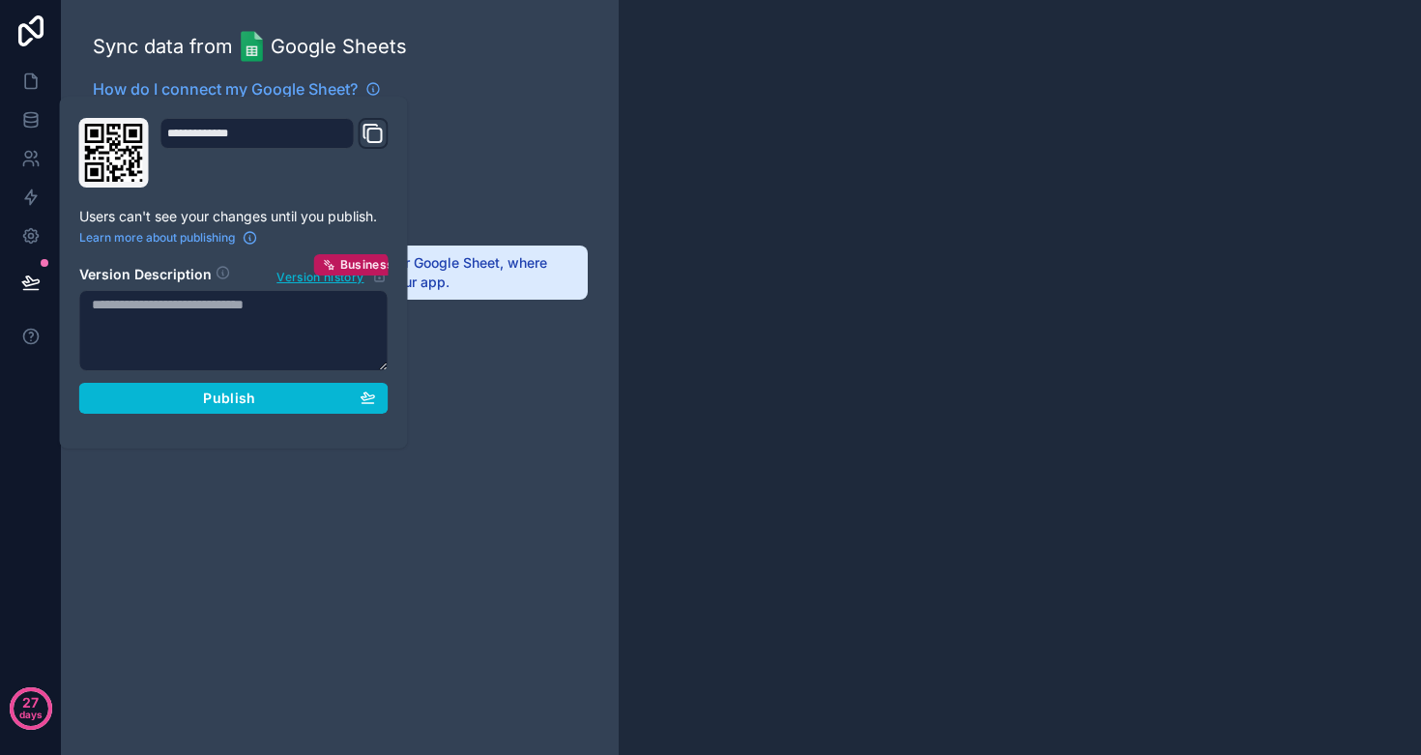
click at [507, 432] on div "Sync data from Google Sheets How do I connect my Google Sheet? Connect Noloco t…" at bounding box center [340, 377] width 557 height 755
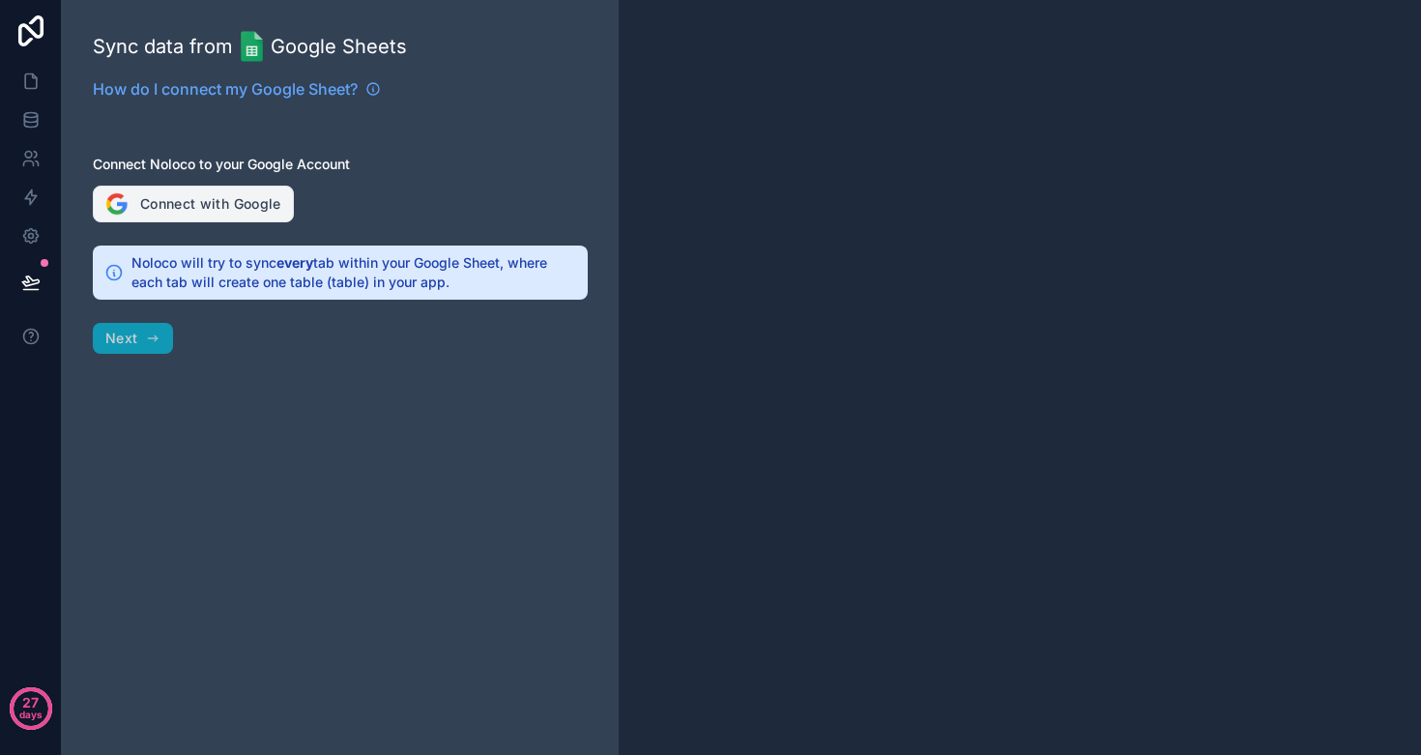
click at [157, 206] on button "Connect with Google" at bounding box center [193, 204] width 201 height 37
click at [40, 81] on icon at bounding box center [30, 81] width 19 height 19
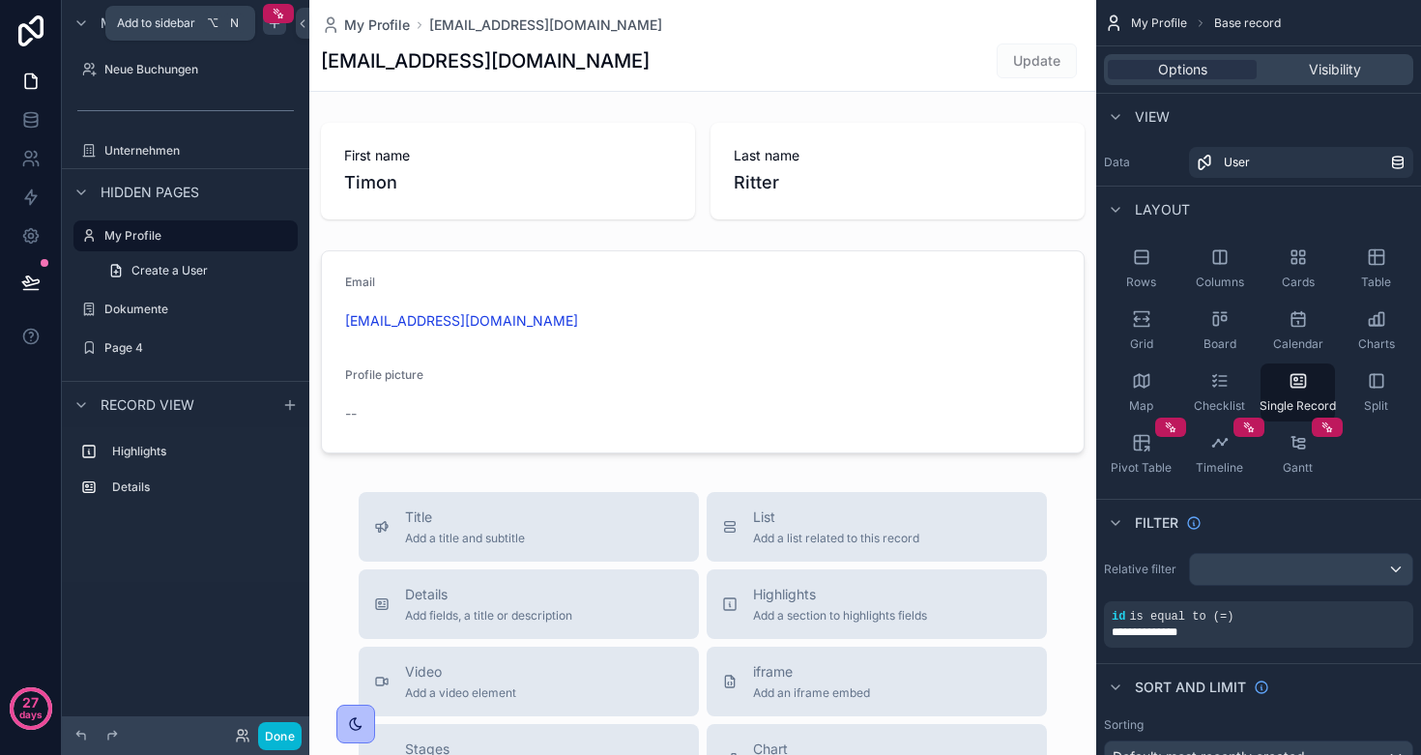
click at [269, 24] on icon "scrollable content" at bounding box center [274, 22] width 15 height 15
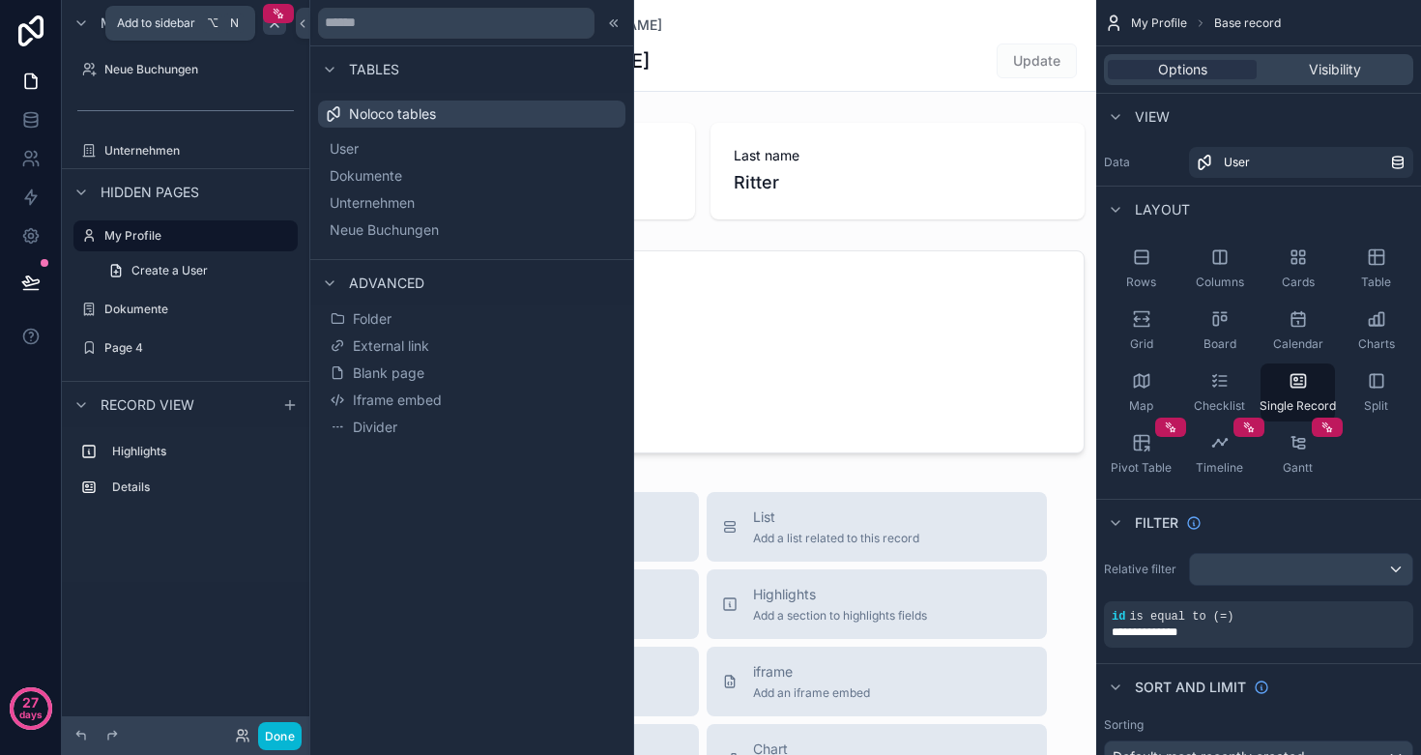
click at [277, 29] on icon "scrollable content" at bounding box center [274, 22] width 15 height 15
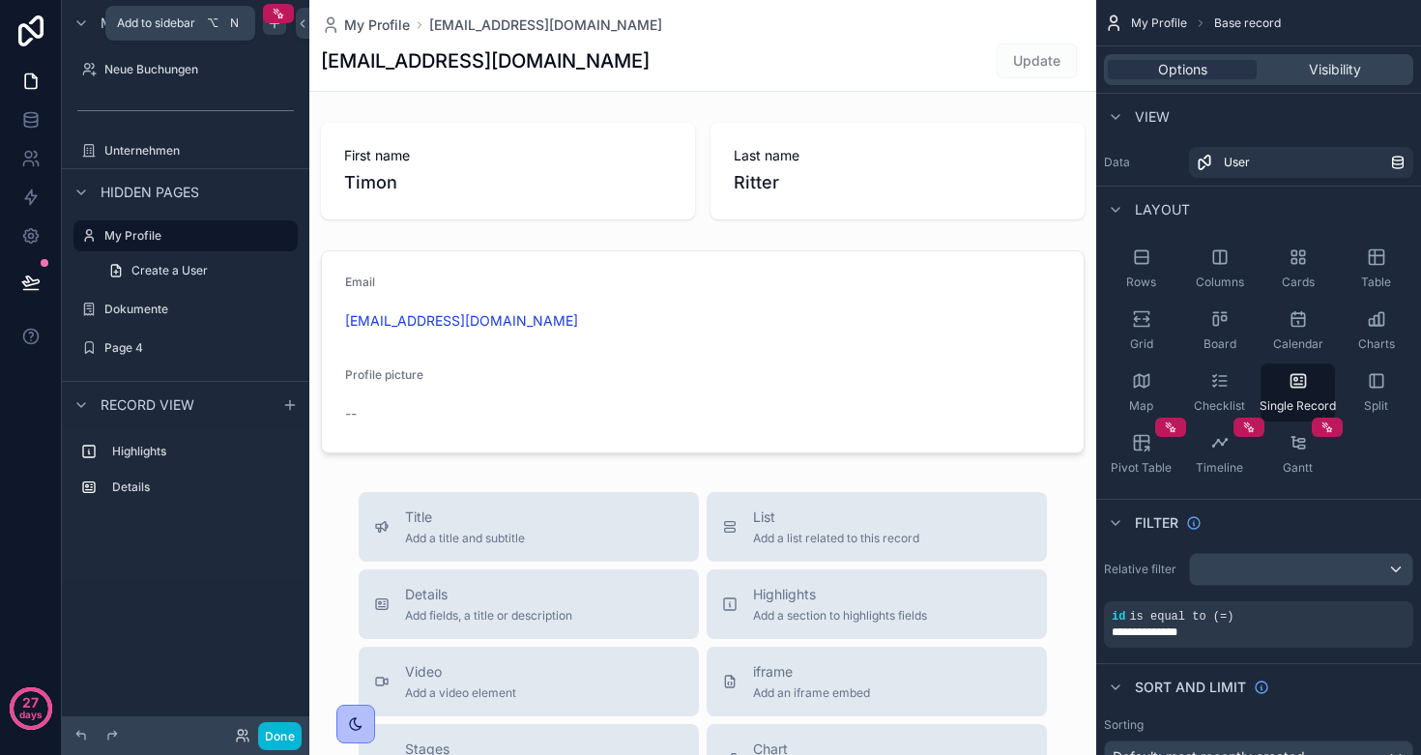
click at [274, 26] on icon "scrollable content" at bounding box center [274, 22] width 15 height 15
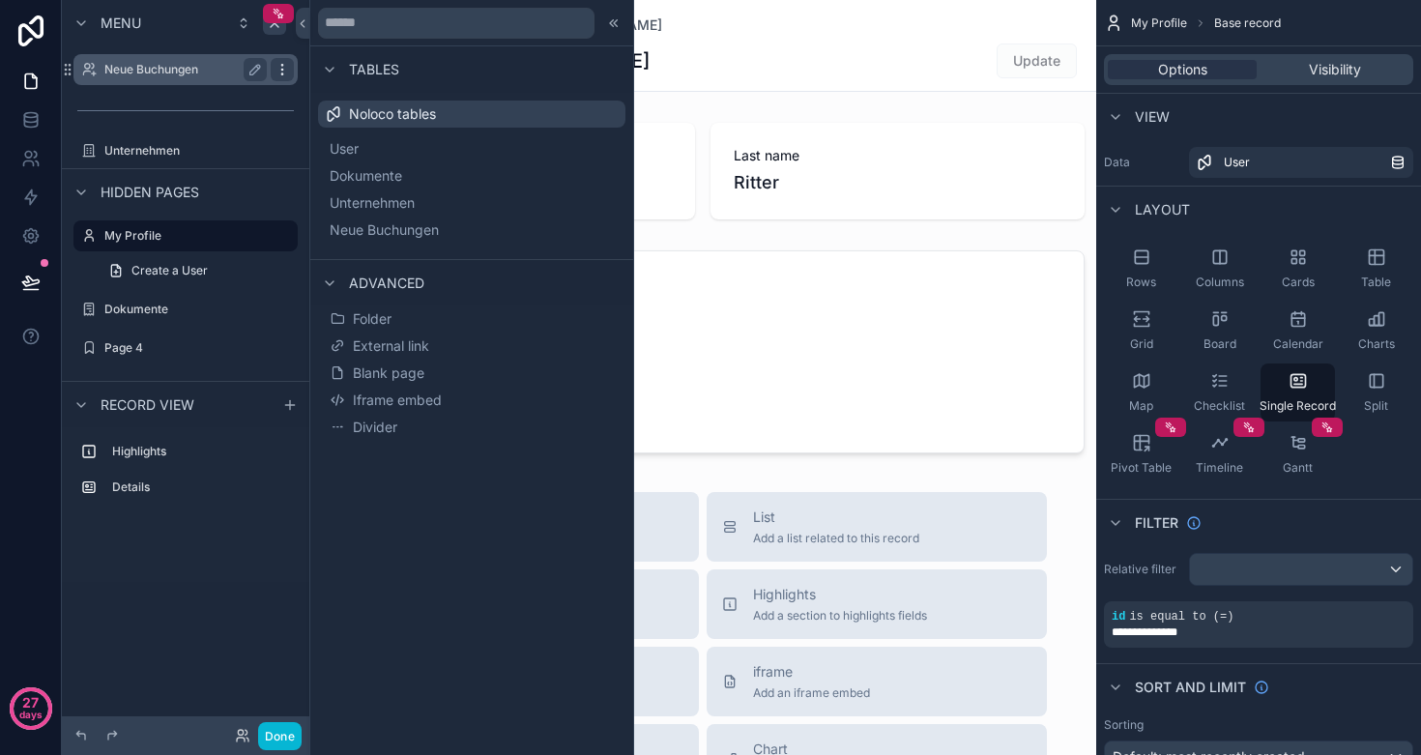
click at [276, 68] on icon "scrollable content" at bounding box center [282, 69] width 15 height 15
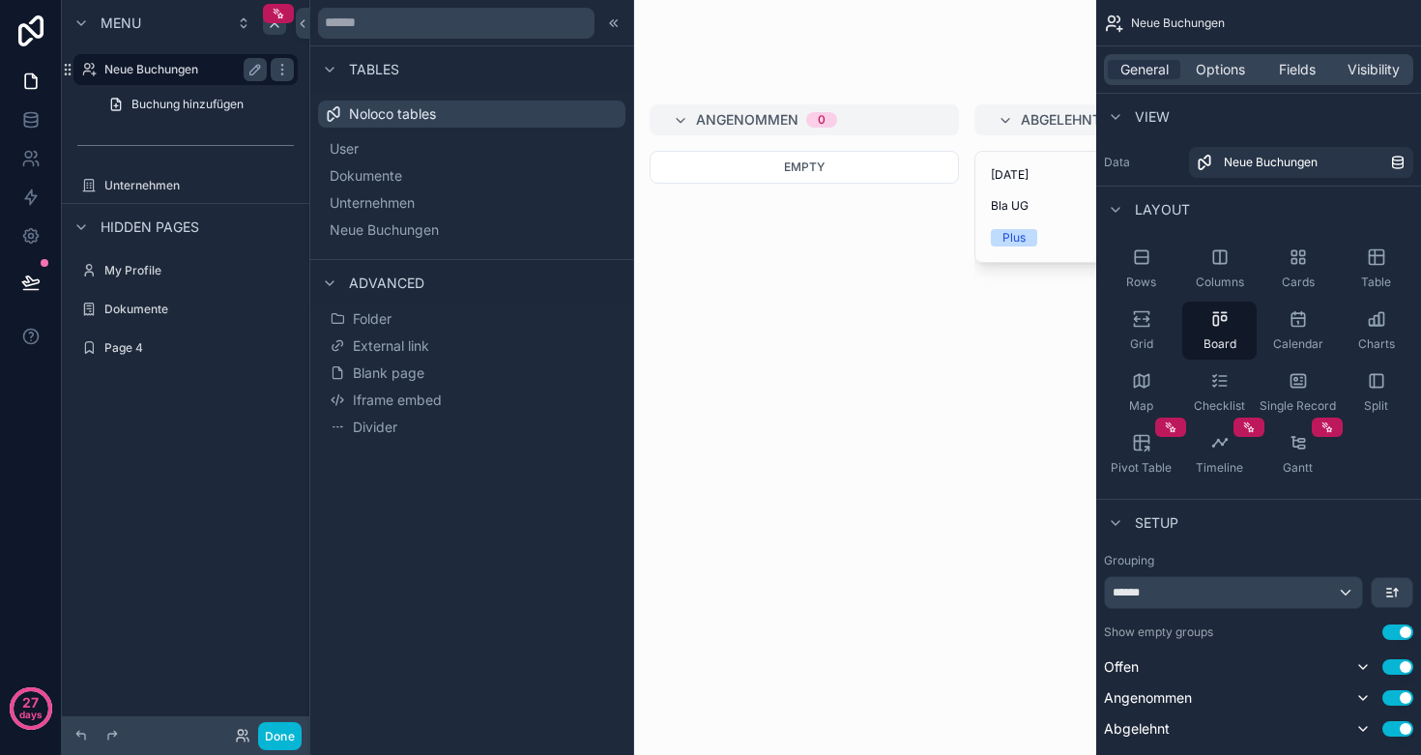
click at [176, 64] on label "Neue Buchungen" at bounding box center [181, 69] width 155 height 15
click at [171, 106] on span "Buchung hinzufügen" at bounding box center [188, 104] width 112 height 15
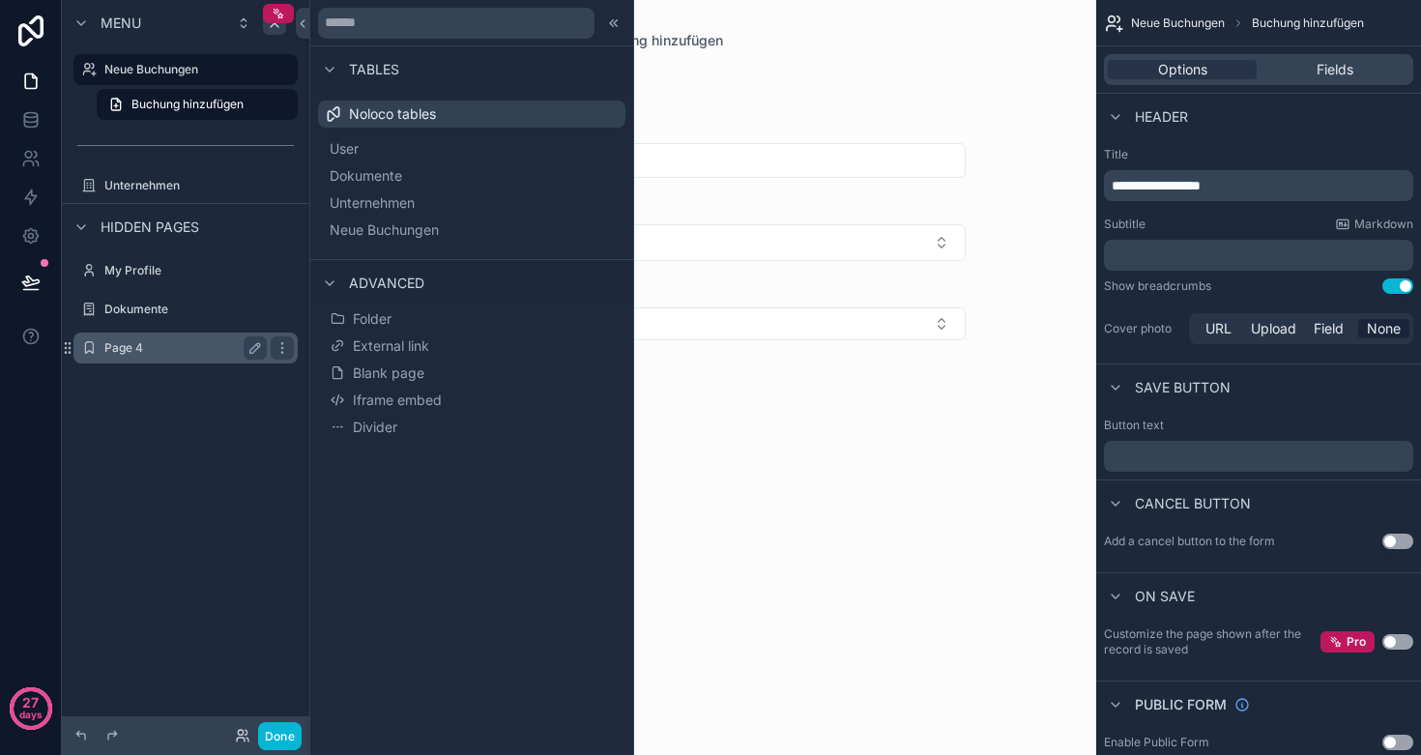
click at [137, 348] on label "Page 4" at bounding box center [181, 347] width 155 height 15
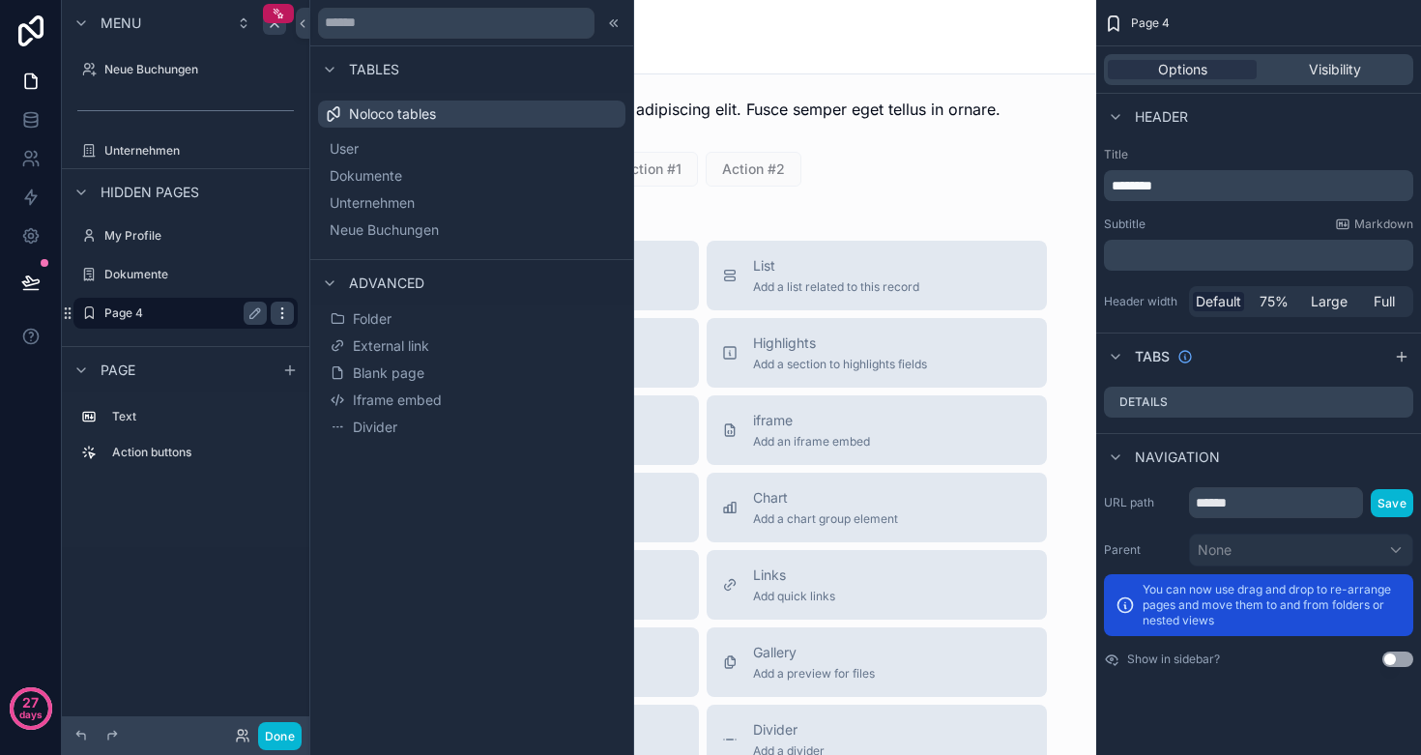
click at [284, 313] on icon "scrollable content" at bounding box center [282, 313] width 15 height 15
click at [351, 325] on span "Remove" at bounding box center [369, 326] width 51 height 19
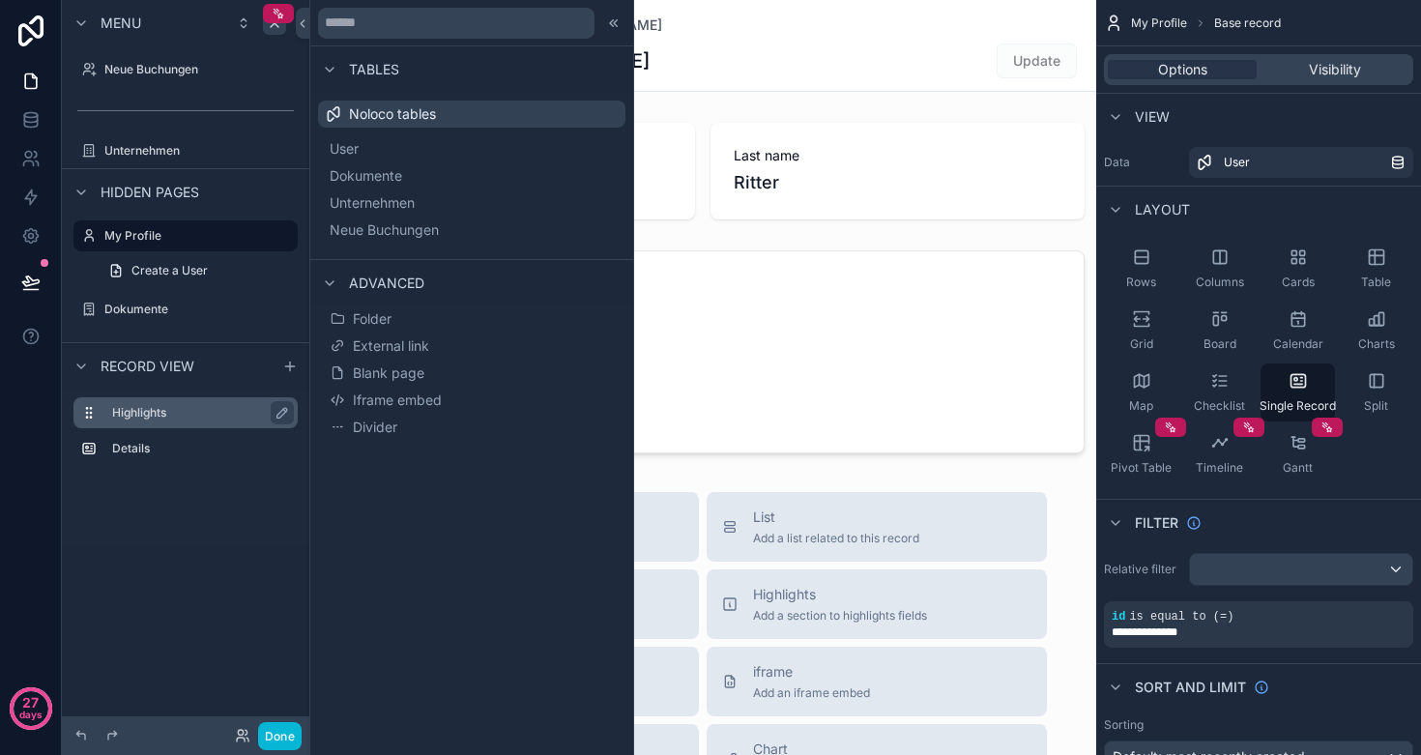
click at [147, 408] on label "Highlights" at bounding box center [197, 412] width 170 height 15
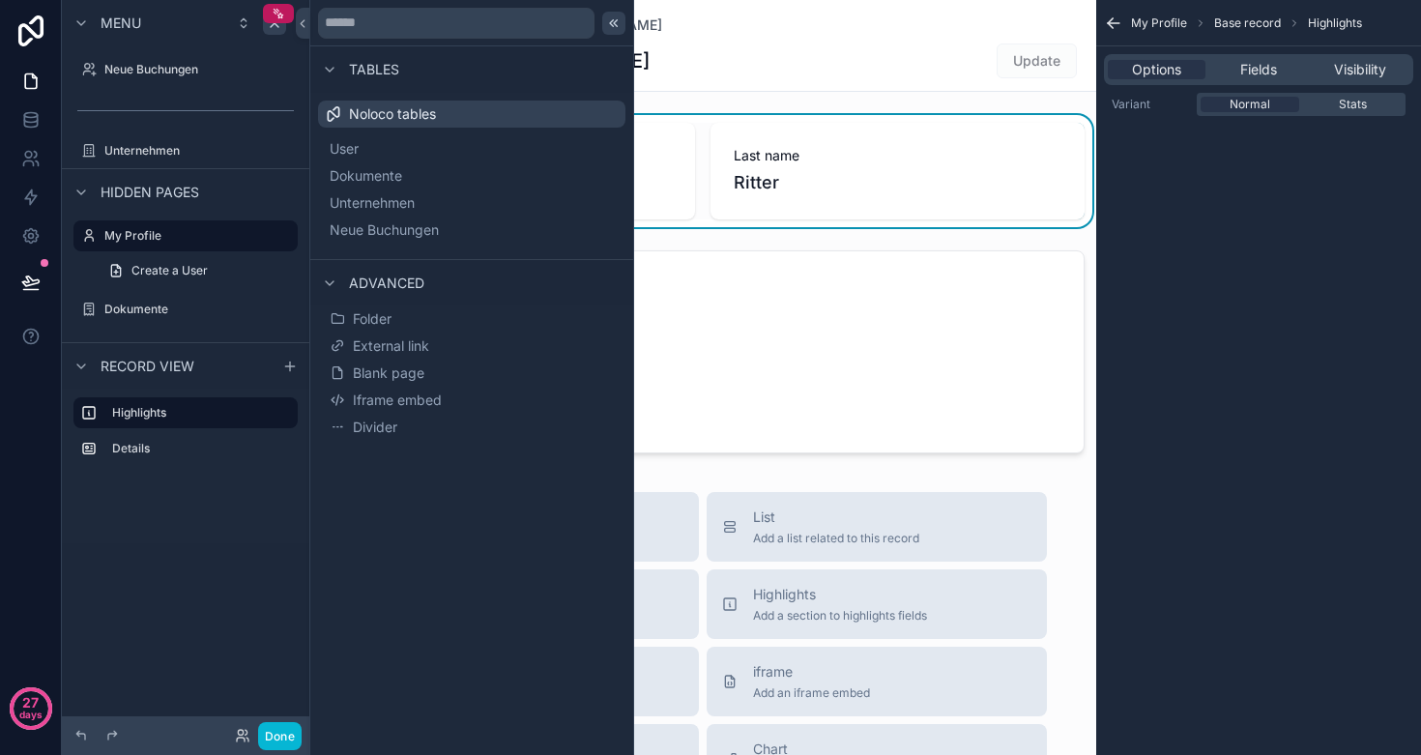
click at [617, 21] on icon at bounding box center [613, 22] width 15 height 15
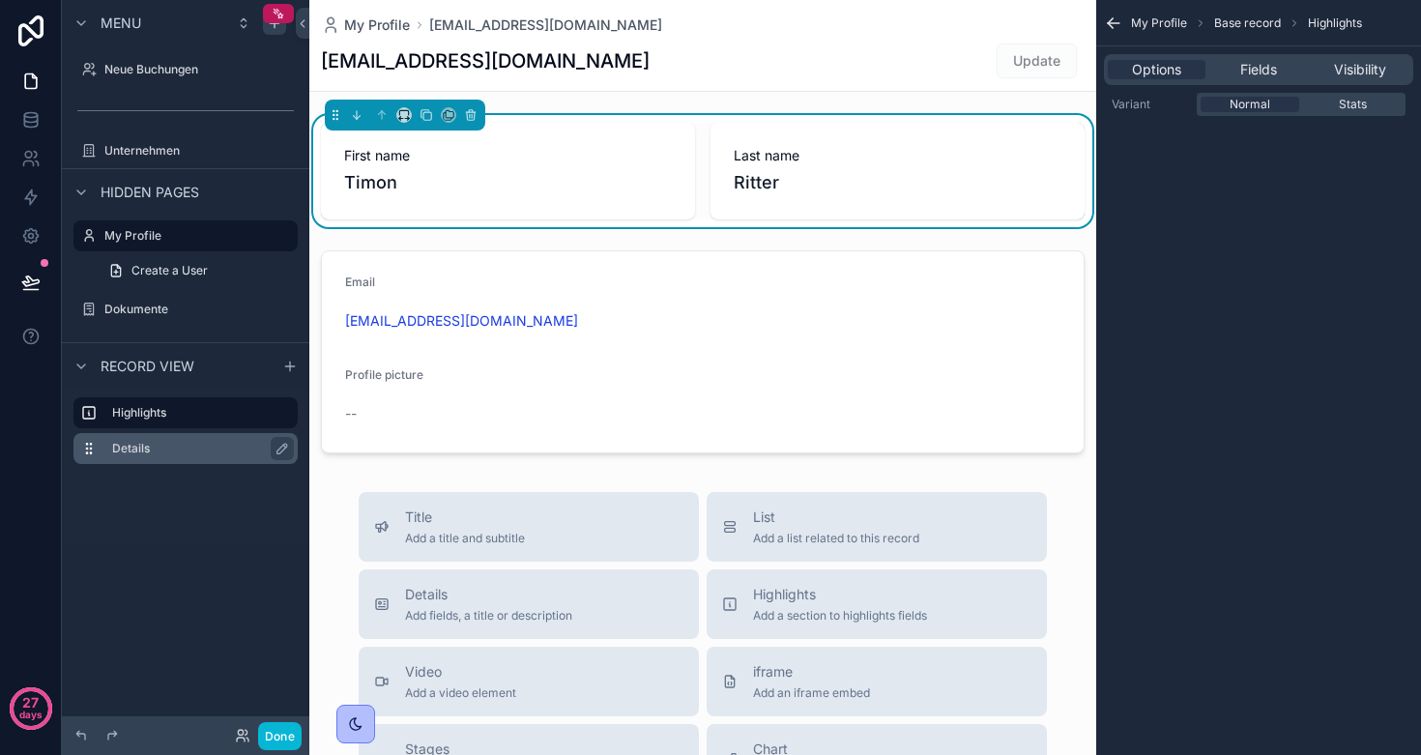
click at [147, 452] on label "Details" at bounding box center [197, 448] width 170 height 15
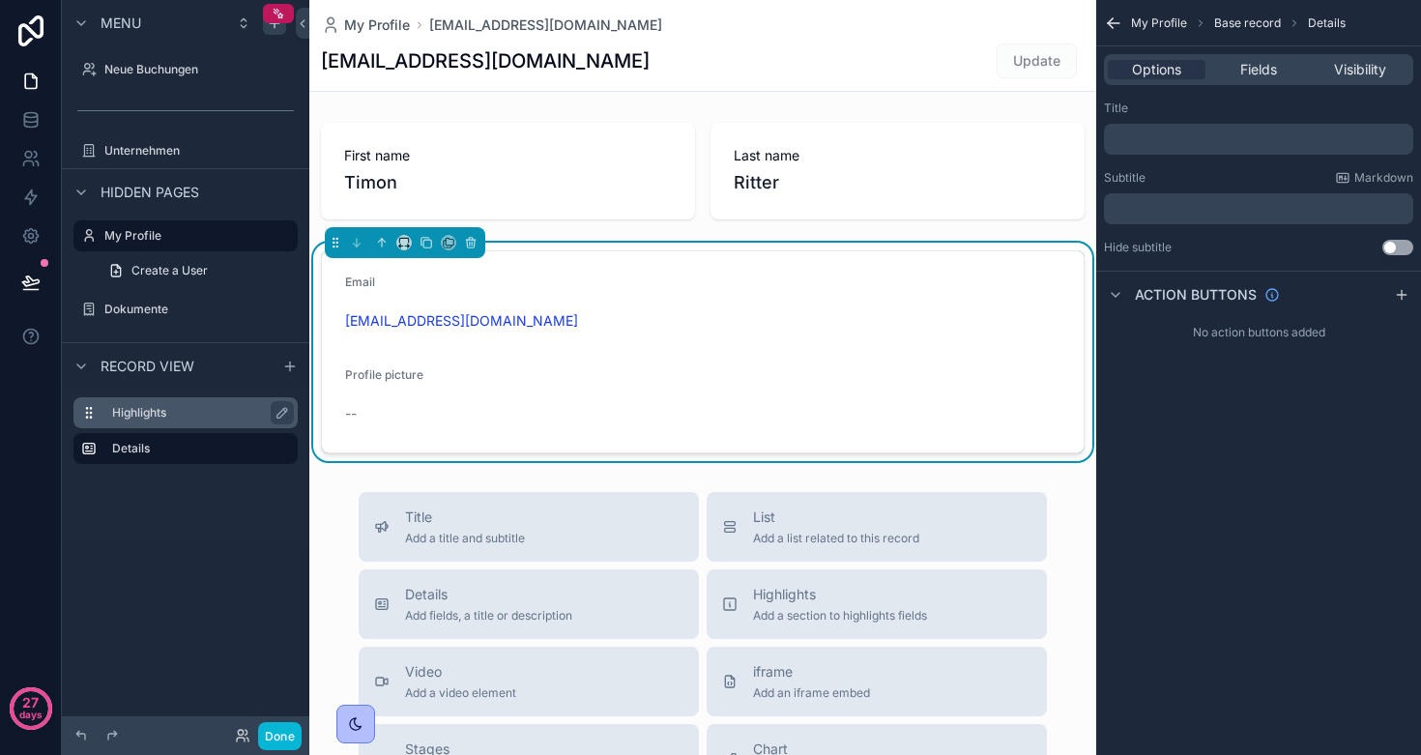
click at [146, 412] on label "Highlights" at bounding box center [197, 412] width 170 height 15
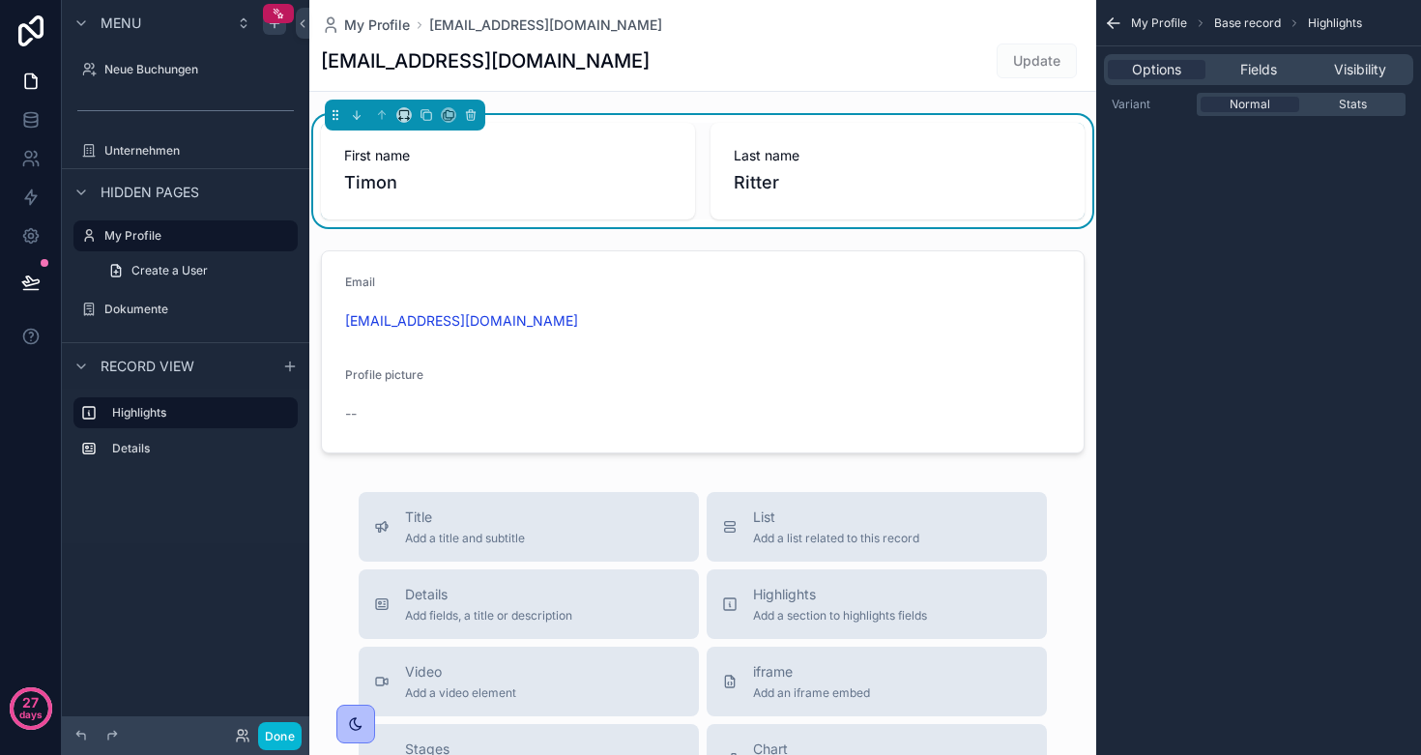
click at [138, 363] on span "Record view" at bounding box center [148, 366] width 94 height 19
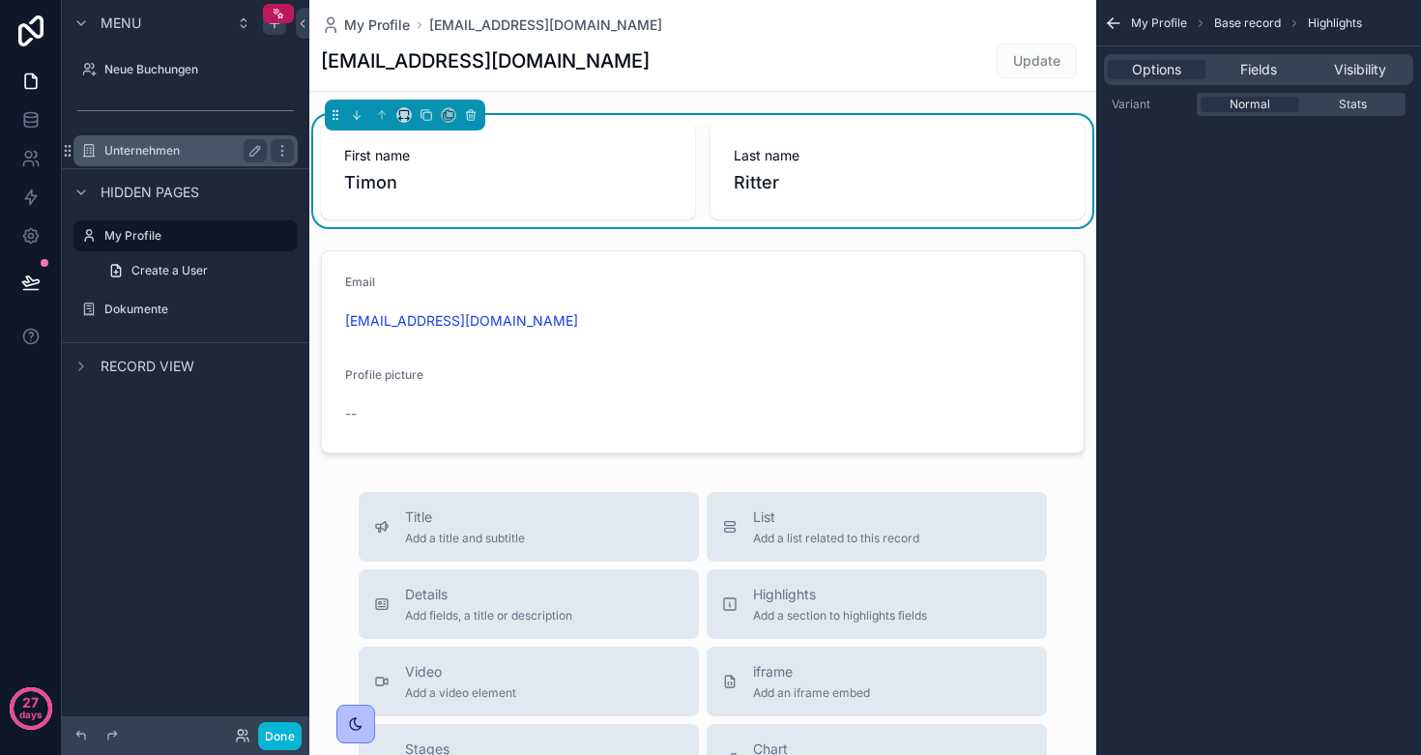
click at [112, 155] on label "Unternehmen" at bounding box center [181, 150] width 155 height 15
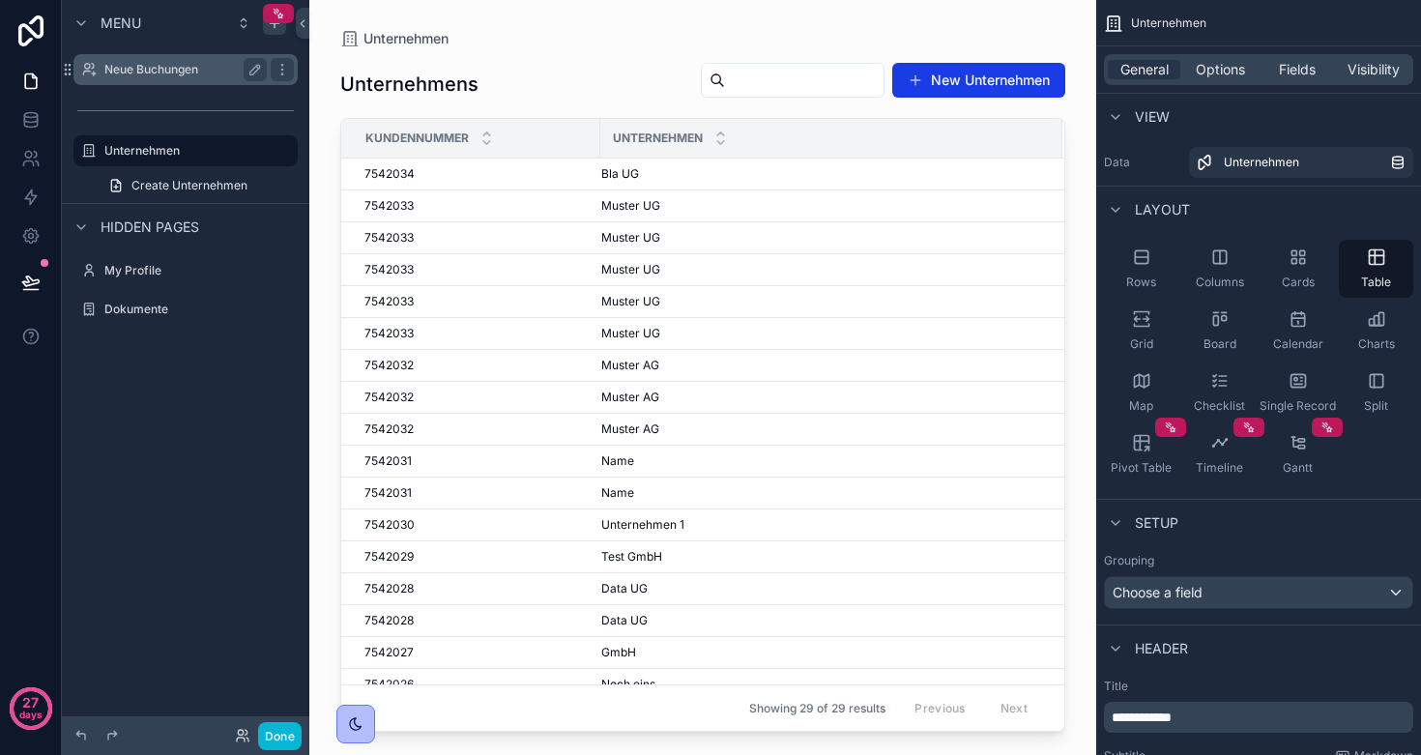
click at [109, 67] on label "Neue Buchungen" at bounding box center [181, 69] width 155 height 15
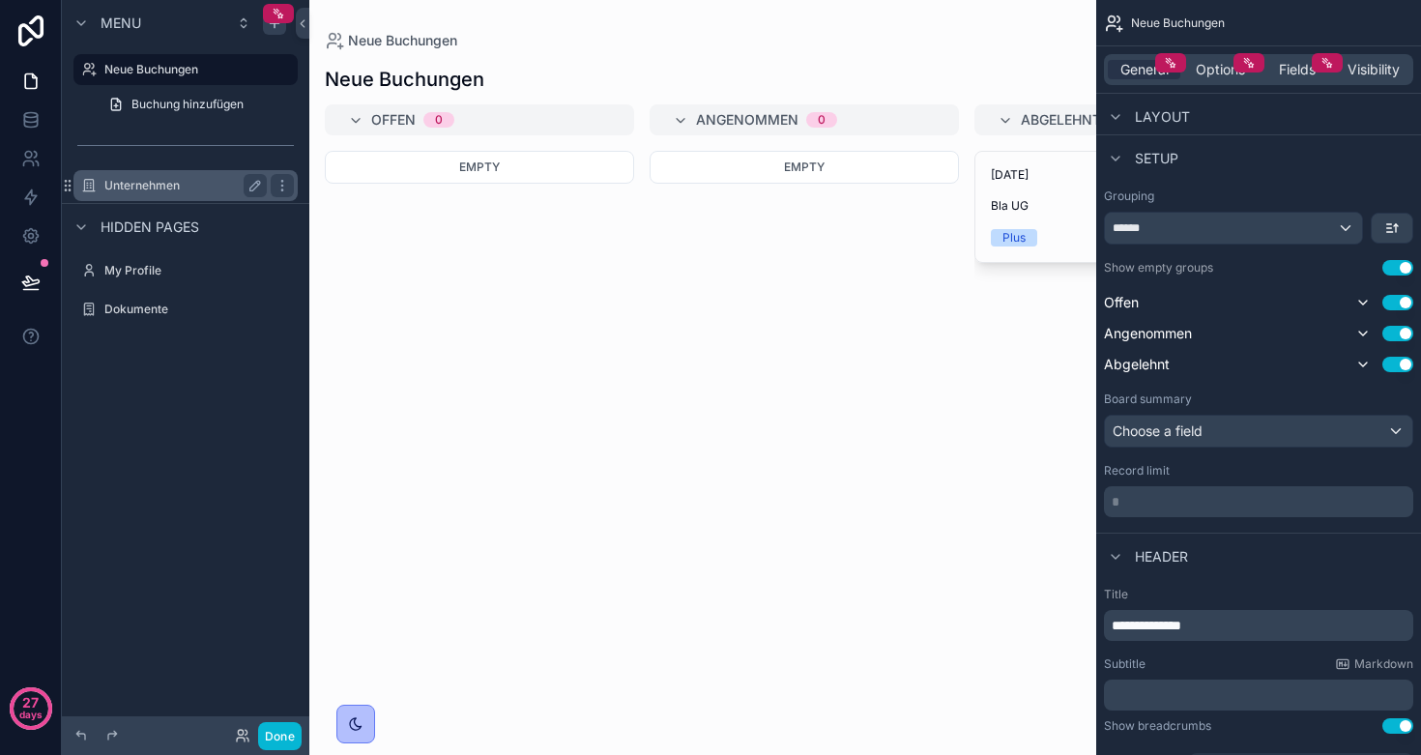
click at [116, 188] on label "Unternehmen" at bounding box center [181, 185] width 155 height 15
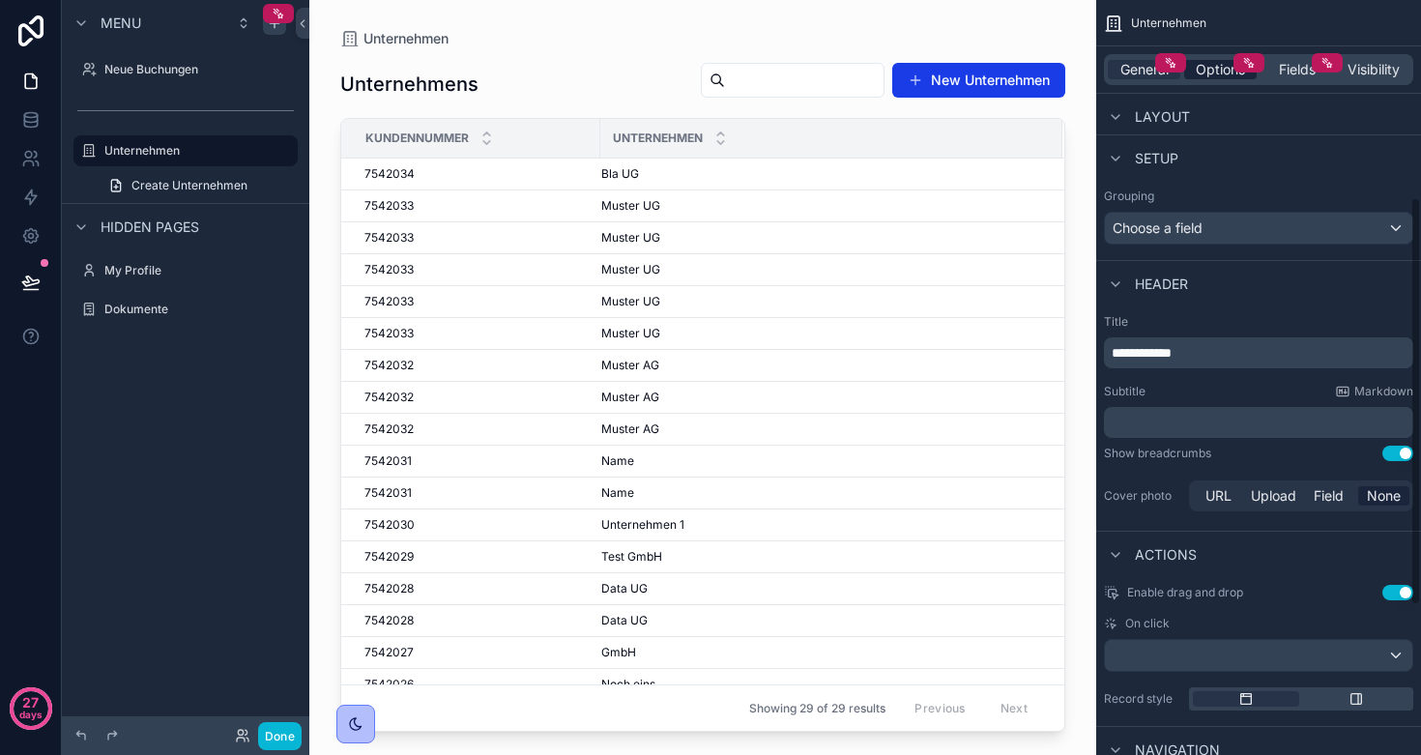
click at [1215, 70] on span "Options" at bounding box center [1220, 69] width 49 height 19
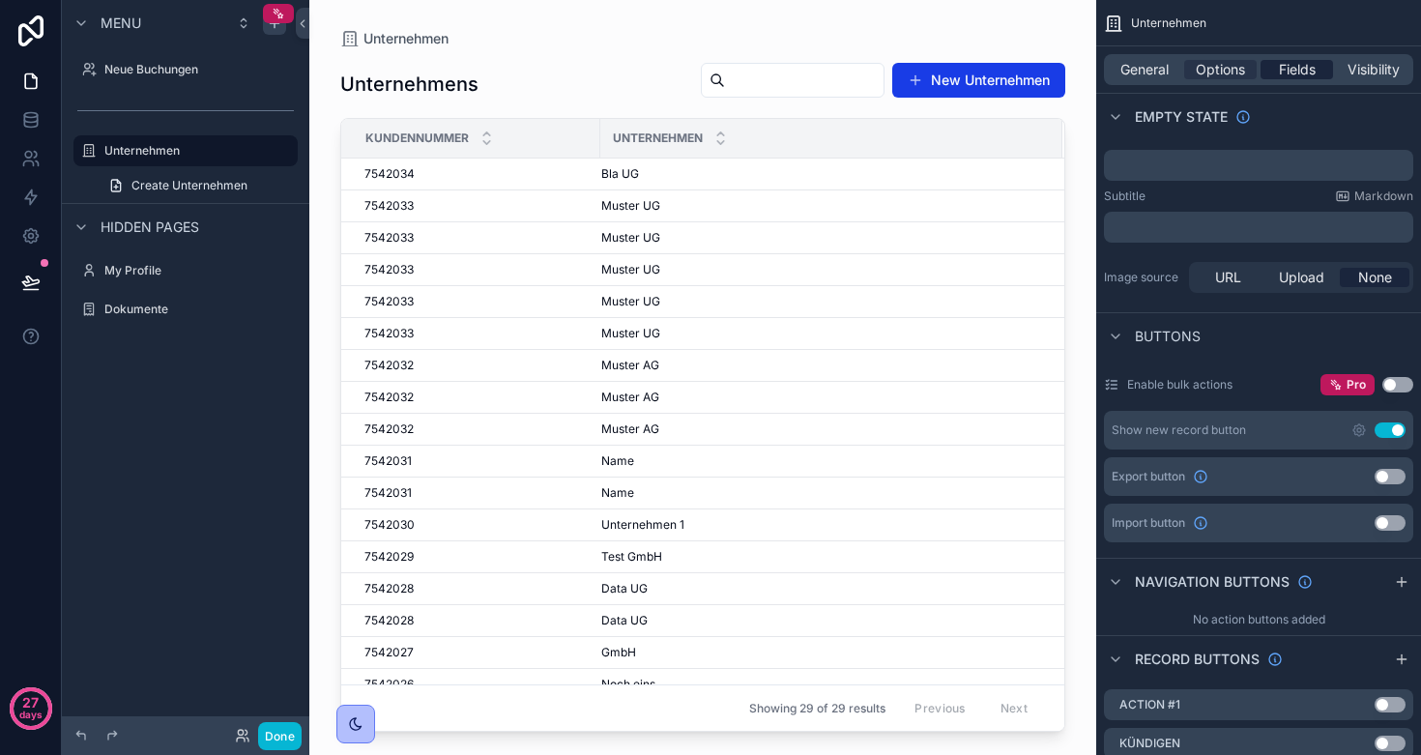
click at [1307, 70] on span "Fields" at bounding box center [1297, 69] width 37 height 19
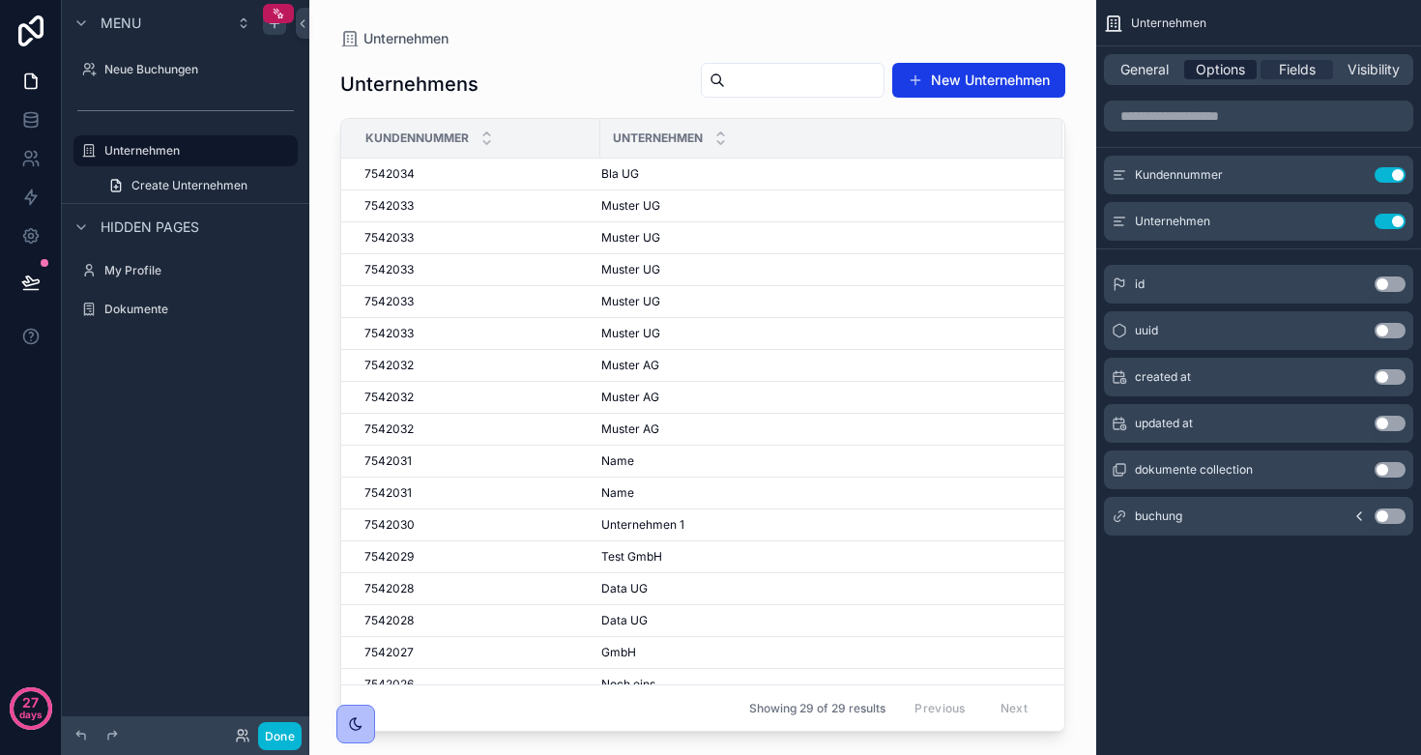
click at [1225, 74] on span "Options" at bounding box center [1220, 69] width 49 height 19
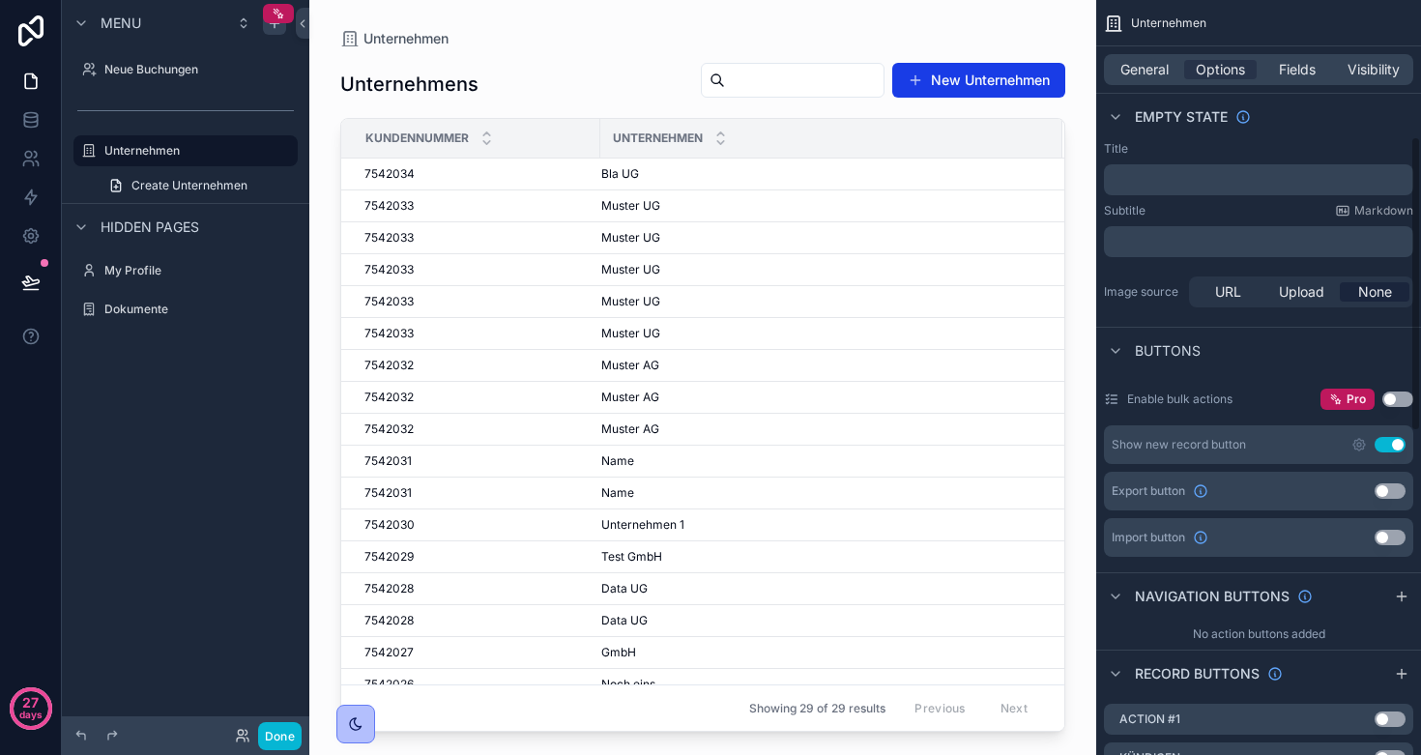
scroll to position [780, 0]
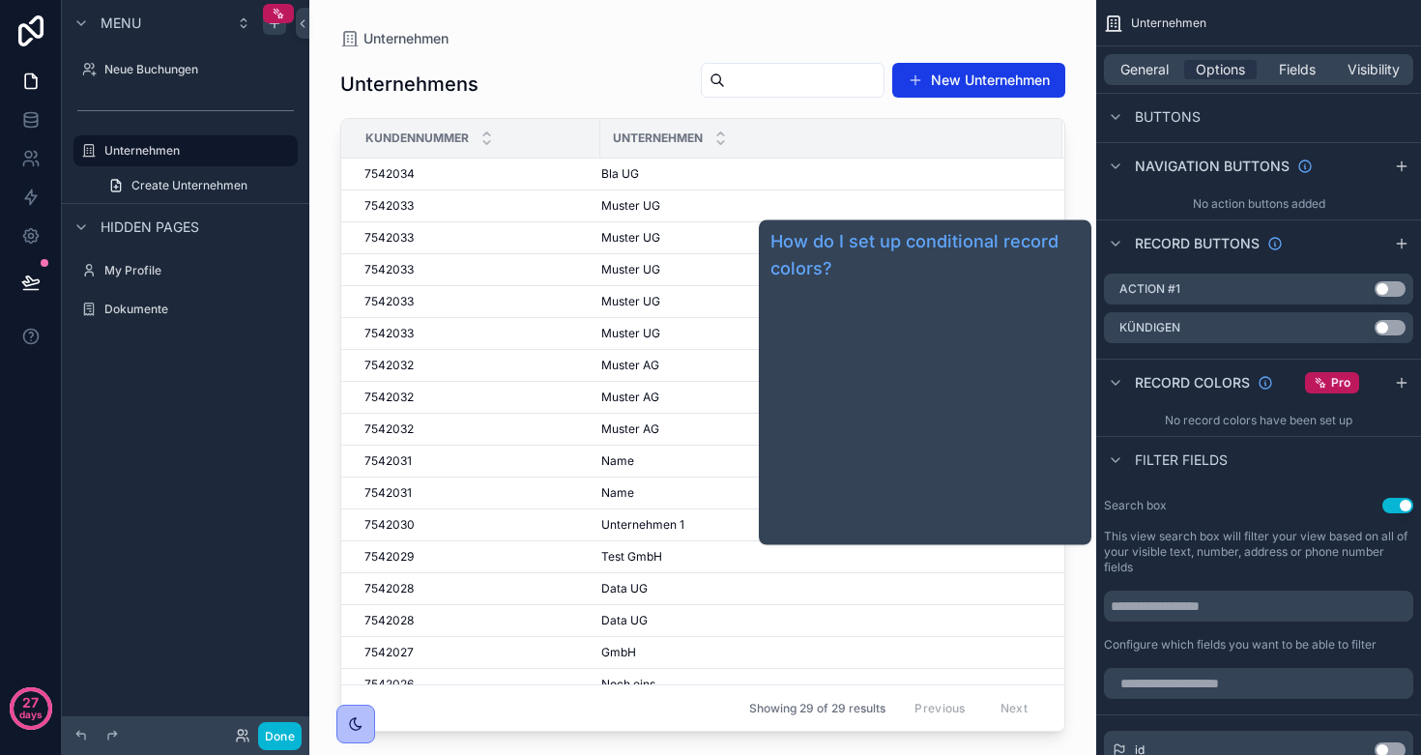
click at [1194, 379] on span "Record colors" at bounding box center [1192, 382] width 115 height 19
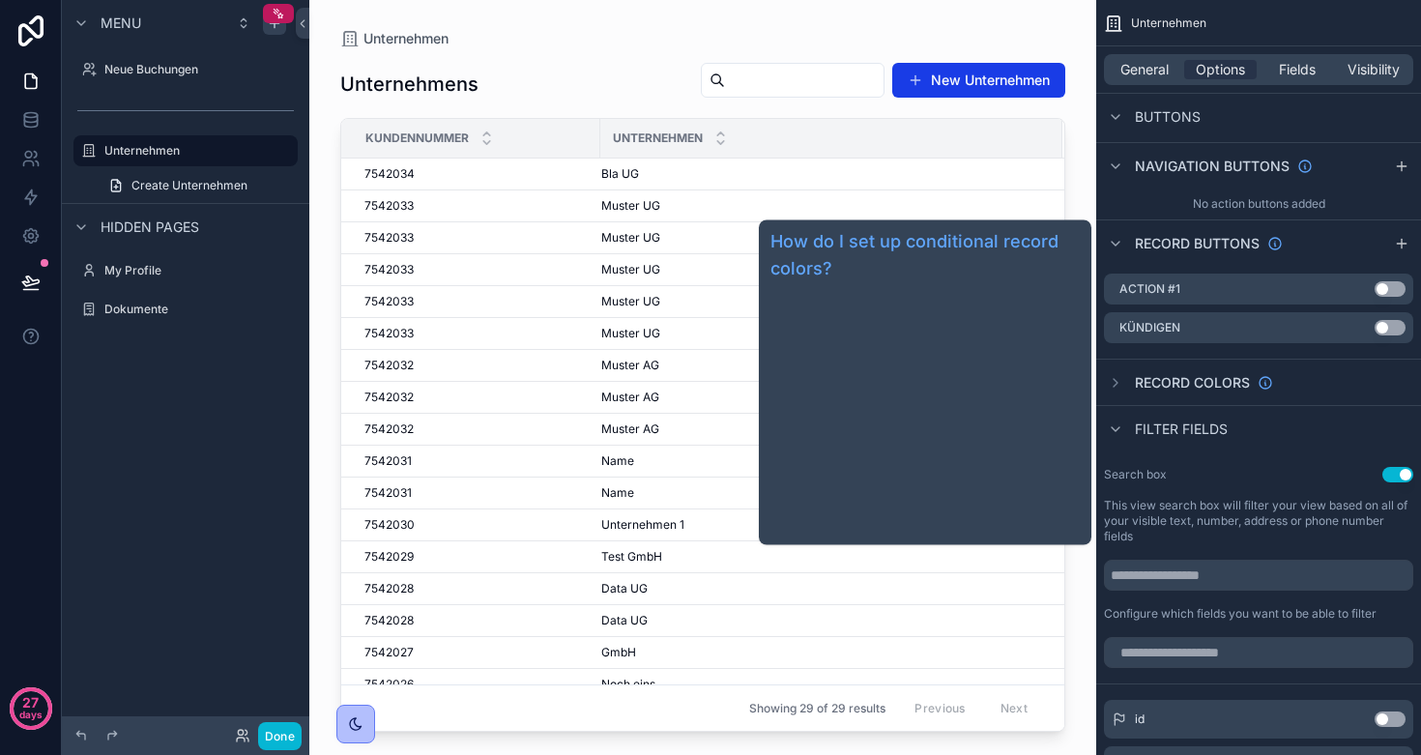
click at [1194, 379] on span "Record colors" at bounding box center [1192, 382] width 115 height 19
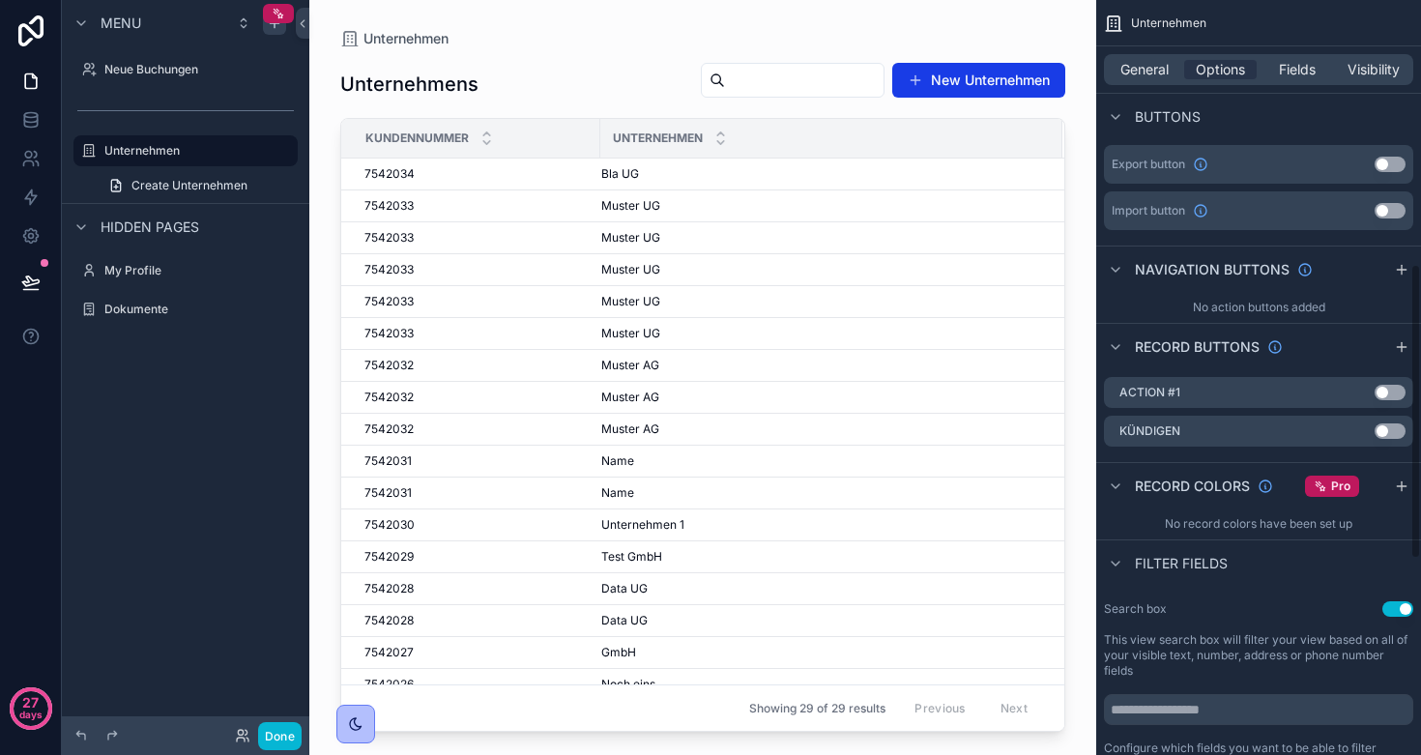
scroll to position [675, 0]
click at [1396, 483] on icon "scrollable content" at bounding box center [1401, 488] width 15 height 15
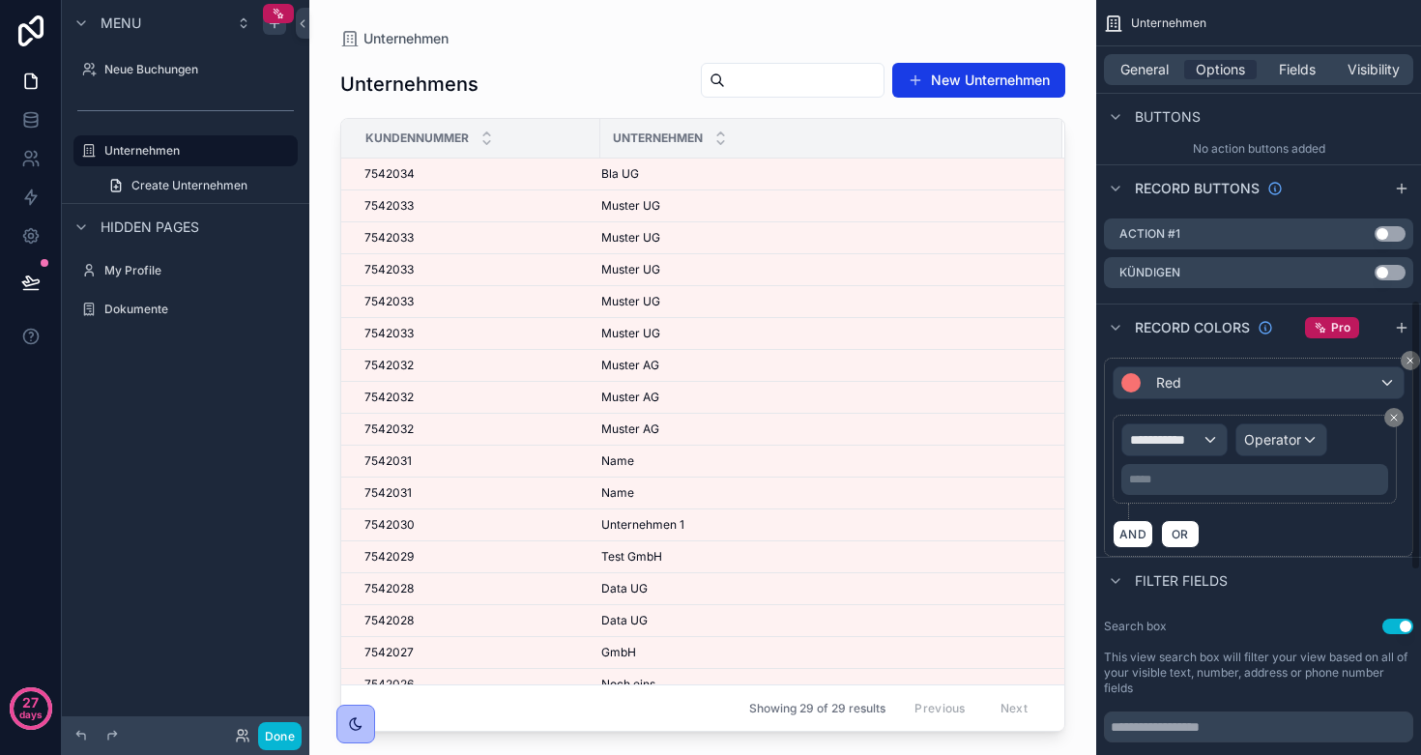
scroll to position [834, 0]
click at [1187, 443] on span "**********" at bounding box center [1166, 441] width 72 height 19
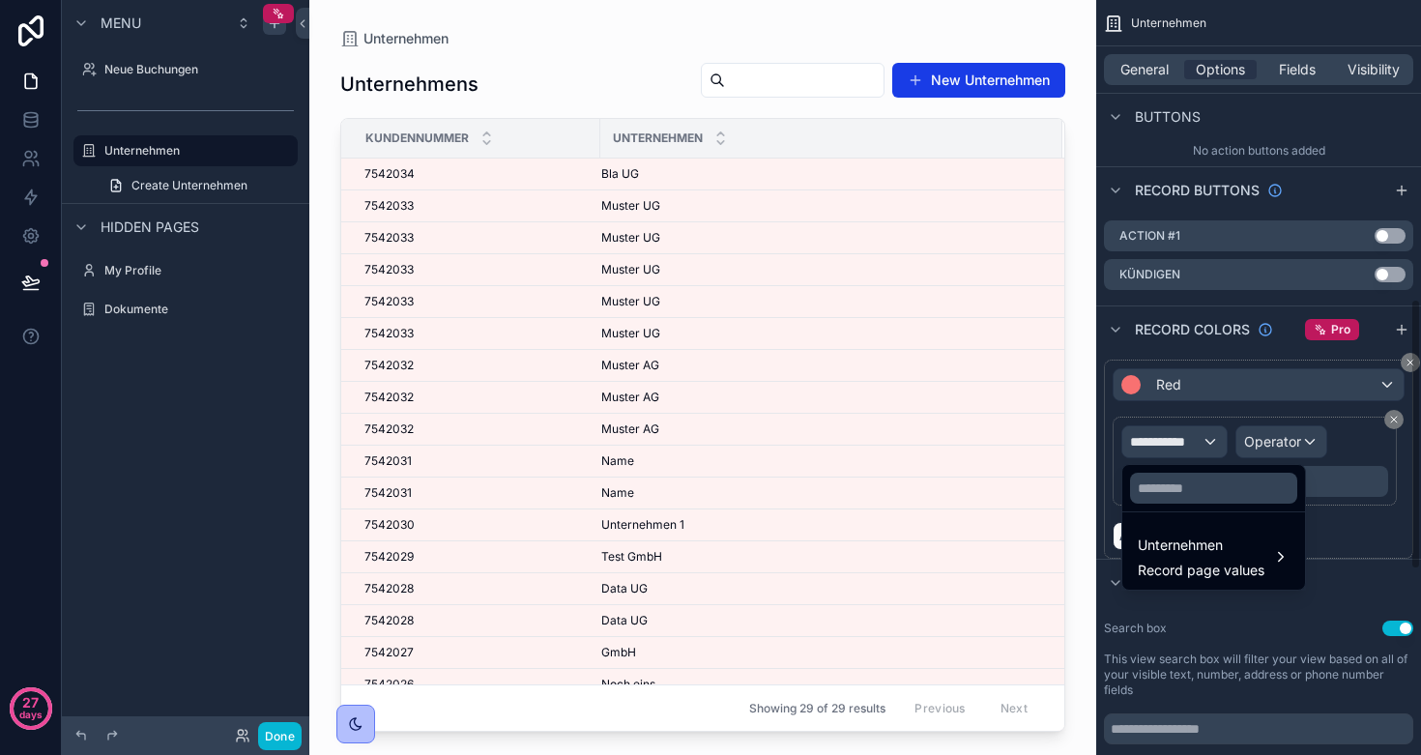
click at [217, 442] on div "scrollable content" at bounding box center [710, 377] width 1421 height 755
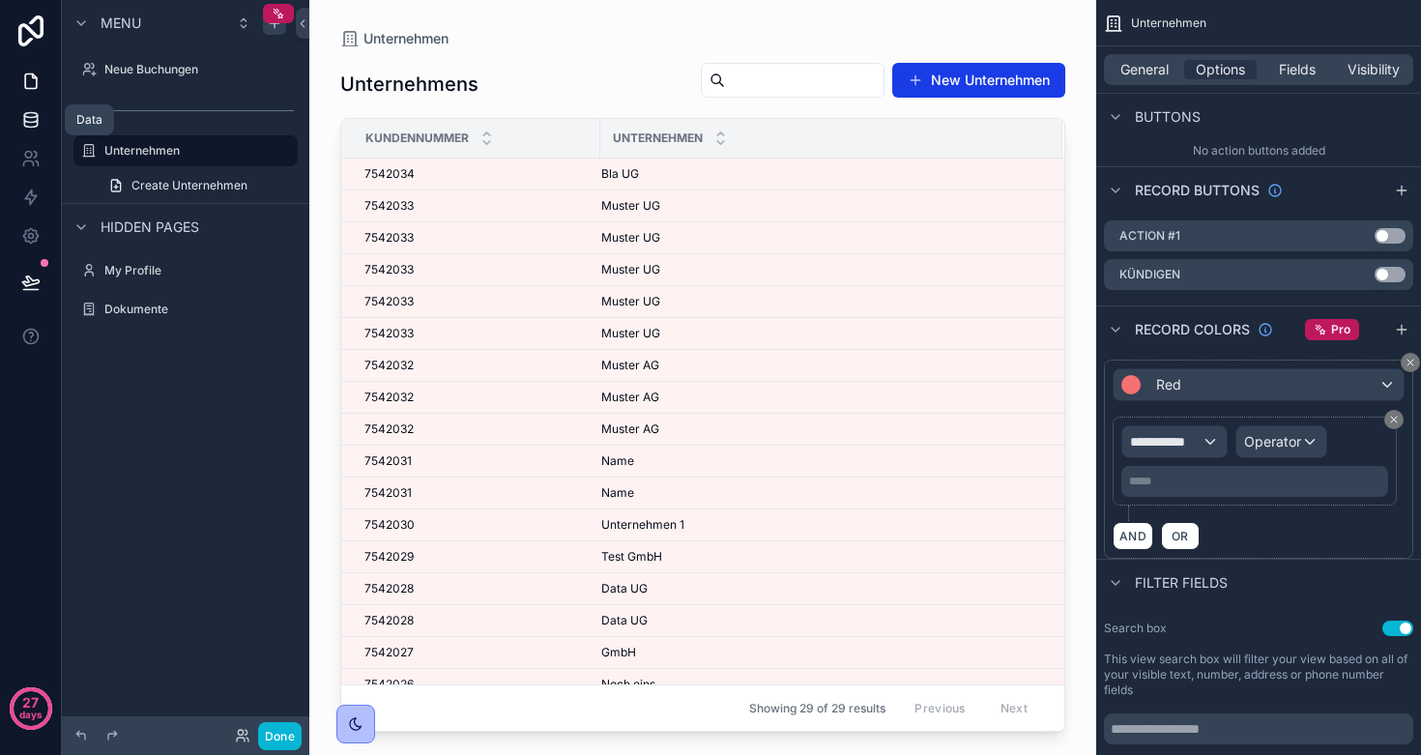
click at [22, 121] on icon at bounding box center [30, 119] width 19 height 19
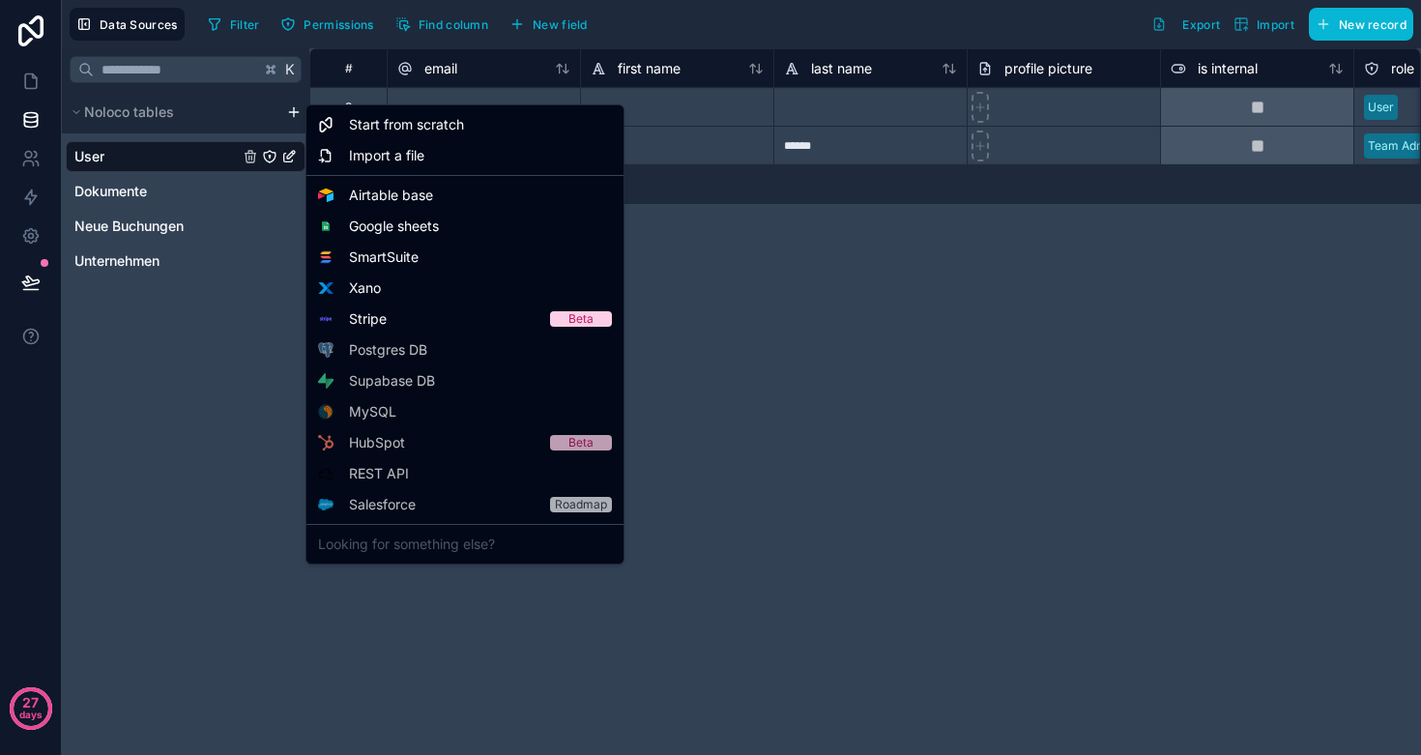
click at [298, 115] on html "**********" at bounding box center [710, 377] width 1421 height 755
click at [366, 224] on span "Google sheets" at bounding box center [394, 226] width 90 height 19
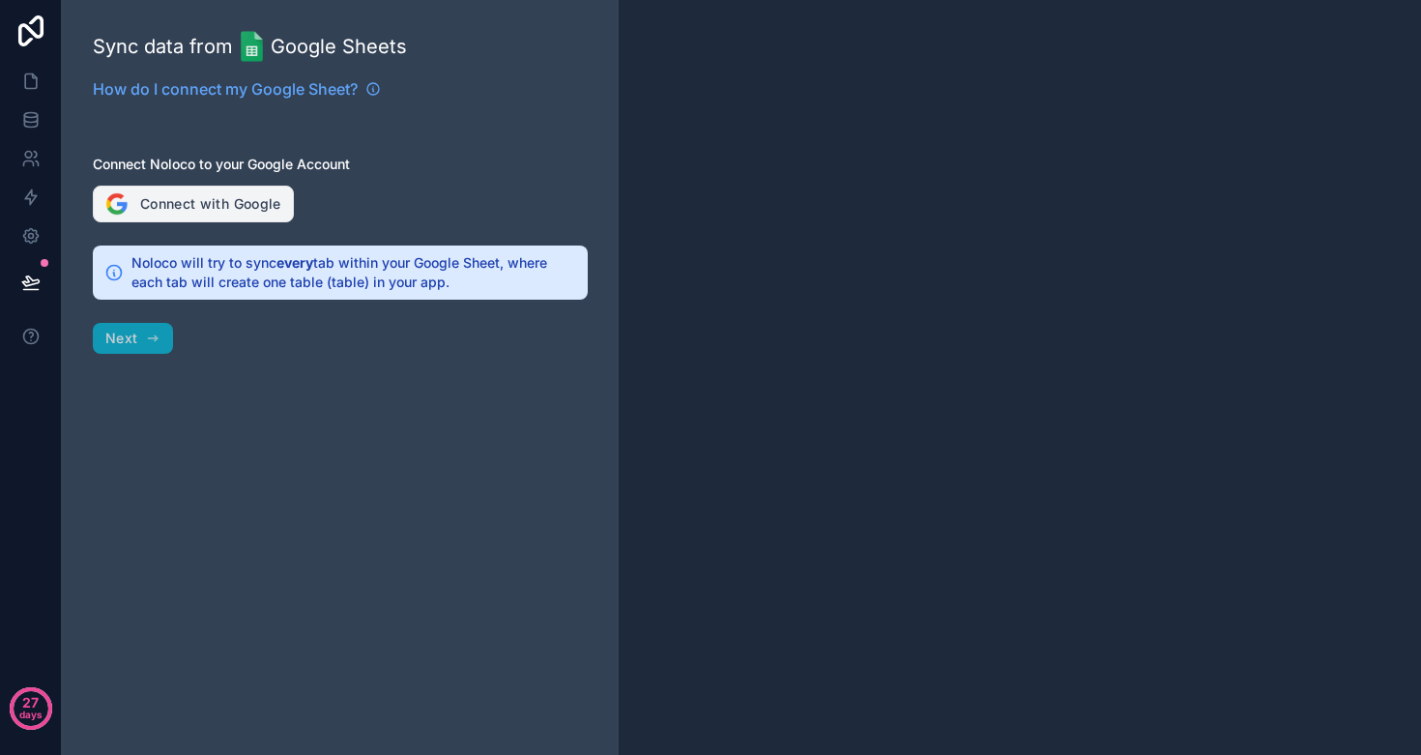
click at [172, 191] on button "Connect with Google" at bounding box center [193, 204] width 201 height 37
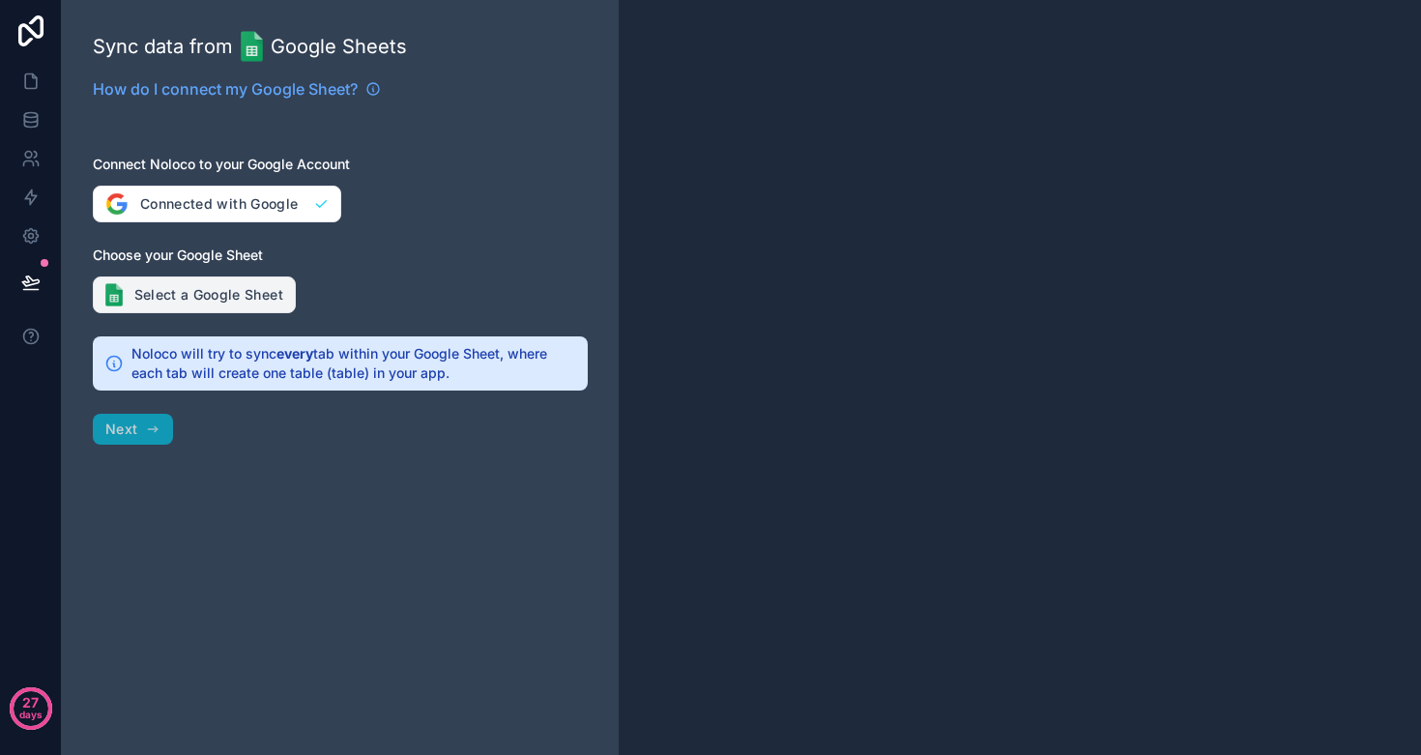
click at [211, 302] on button "Select a Google Sheet" at bounding box center [194, 295] width 203 height 37
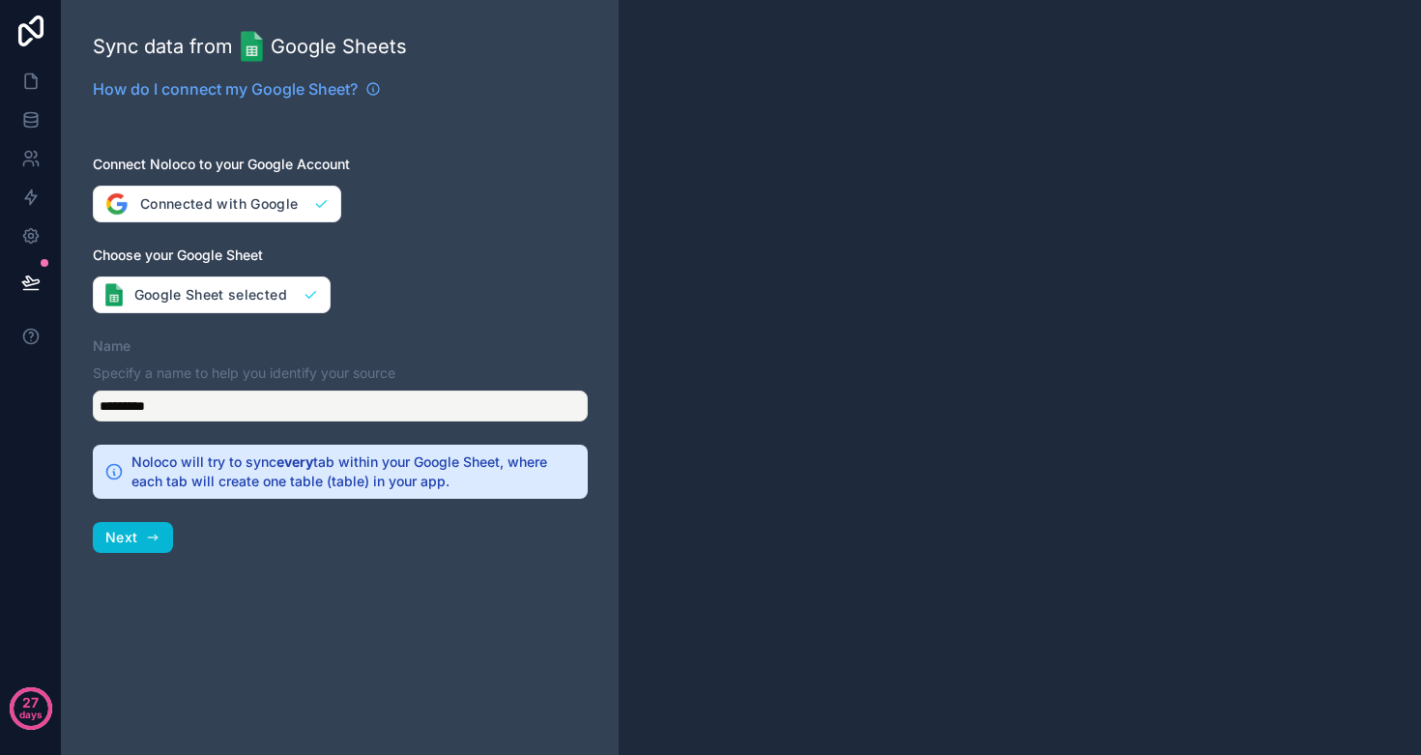
click at [161, 409] on div "*********" at bounding box center [340, 406] width 495 height 31
click at [147, 536] on icon "button" at bounding box center [152, 537] width 15 height 15
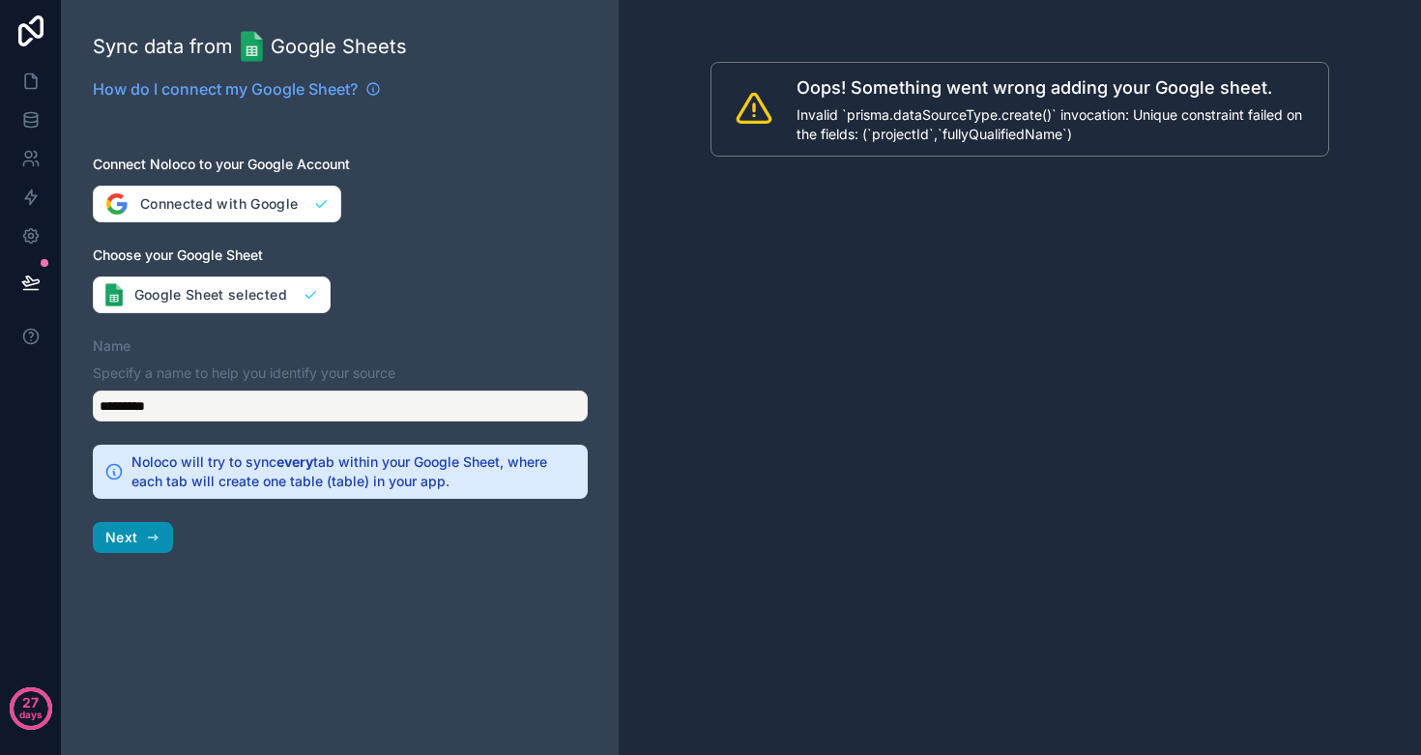
click at [115, 534] on span "Next" at bounding box center [121, 537] width 32 height 17
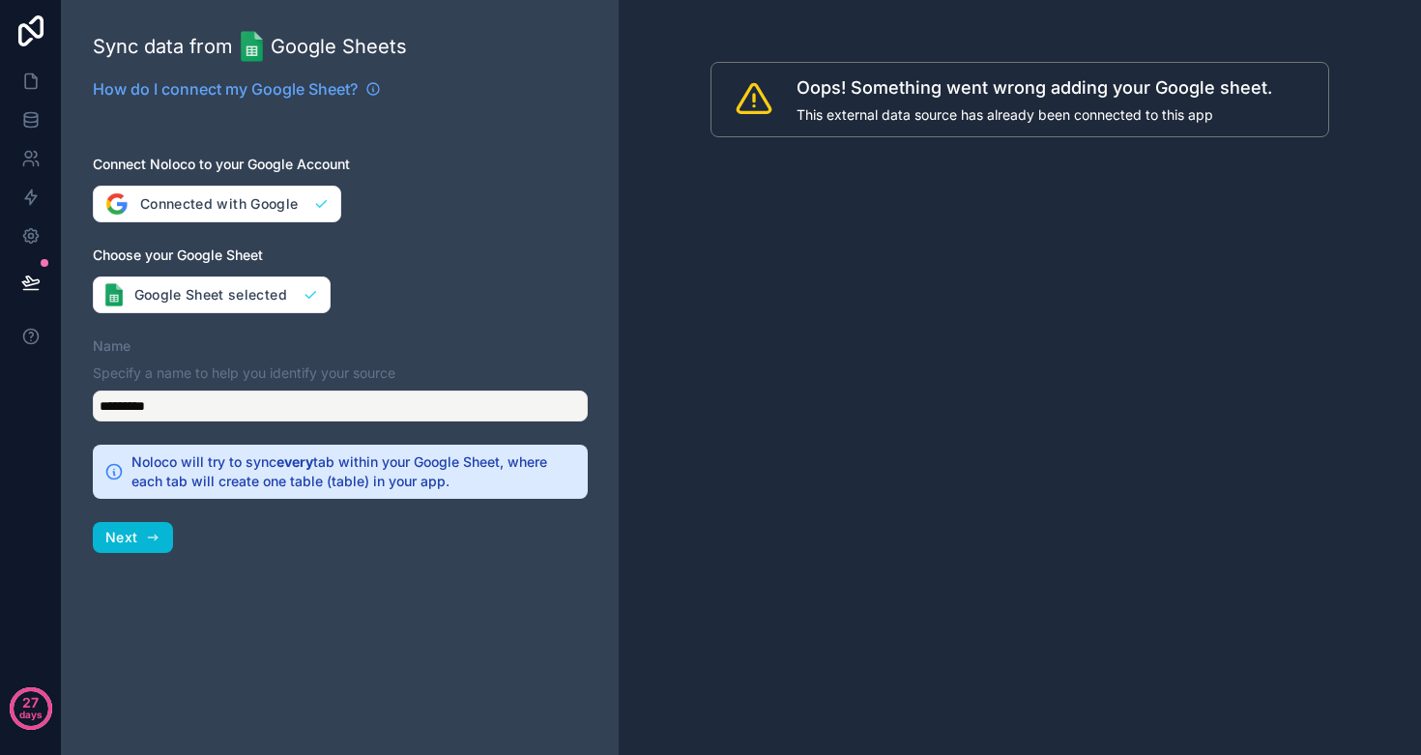
click at [115, 534] on span "Next" at bounding box center [121, 537] width 32 height 17
click at [28, 124] on icon at bounding box center [30, 119] width 19 height 19
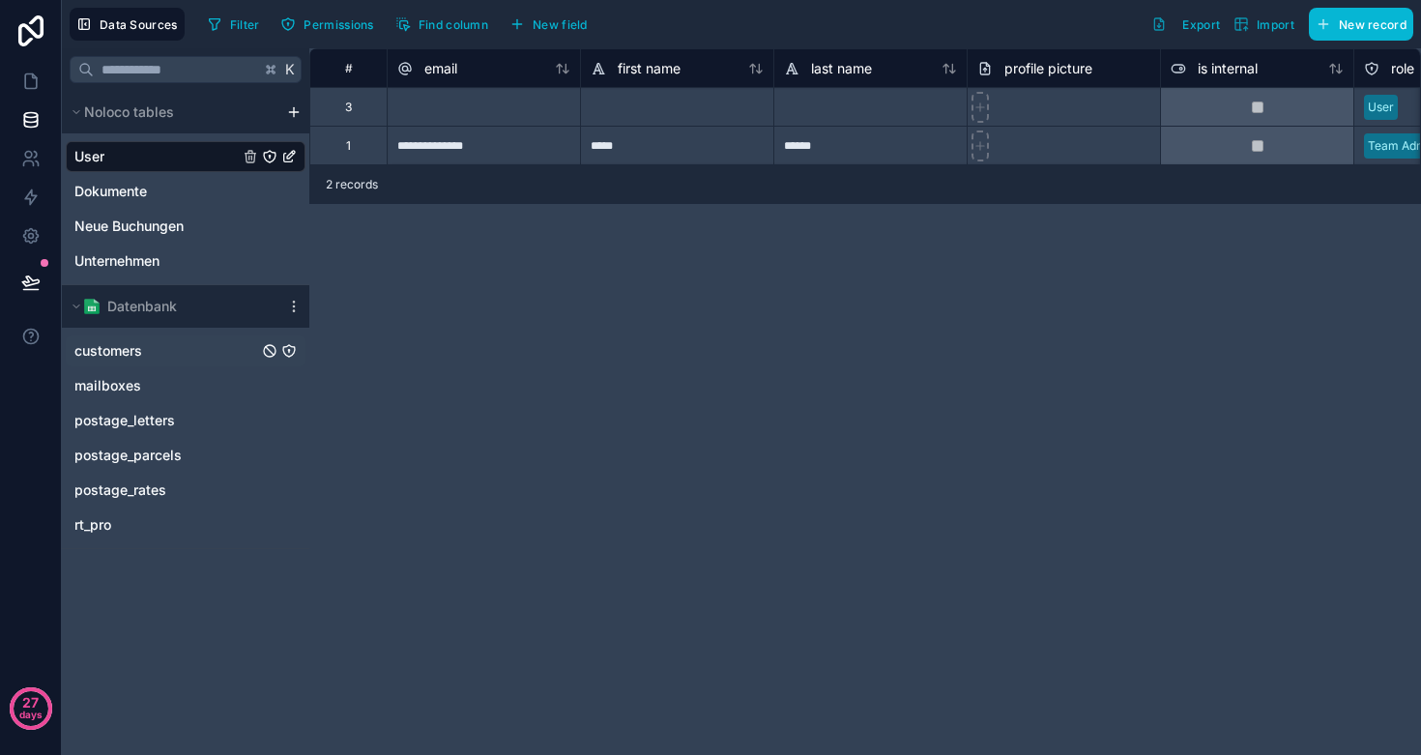
click at [115, 349] on span "customers" at bounding box center [108, 350] width 68 height 19
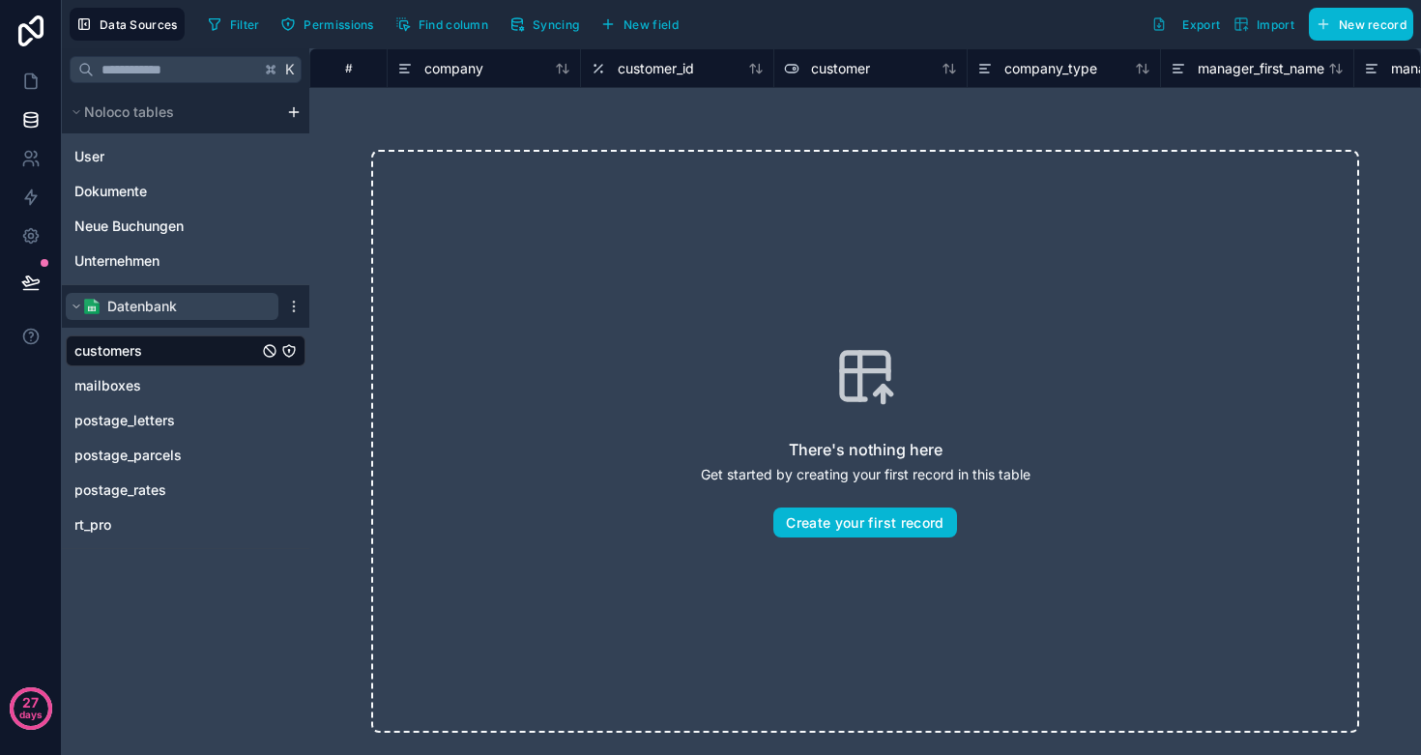
click at [122, 308] on span "Datenbank" at bounding box center [142, 306] width 70 height 19
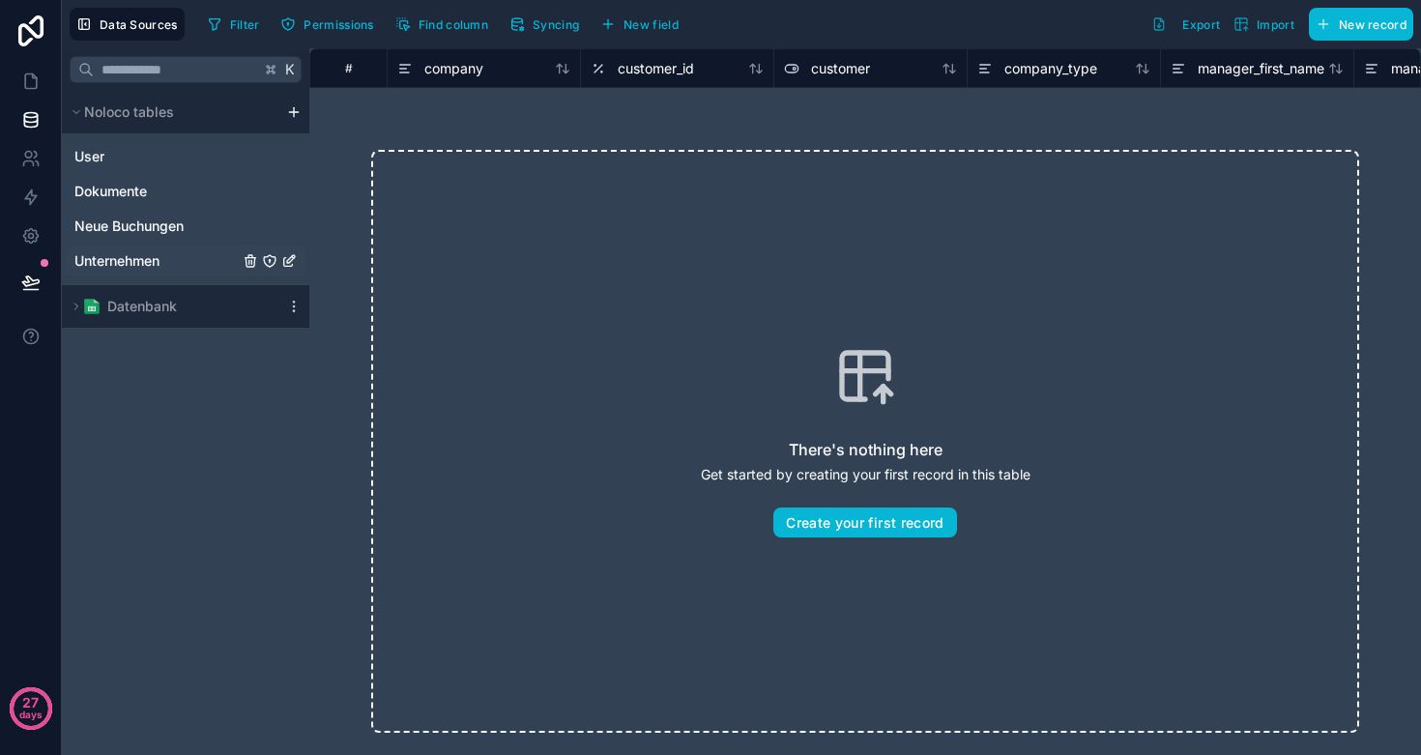
click at [117, 257] on span "Unternehmen" at bounding box center [116, 260] width 85 height 19
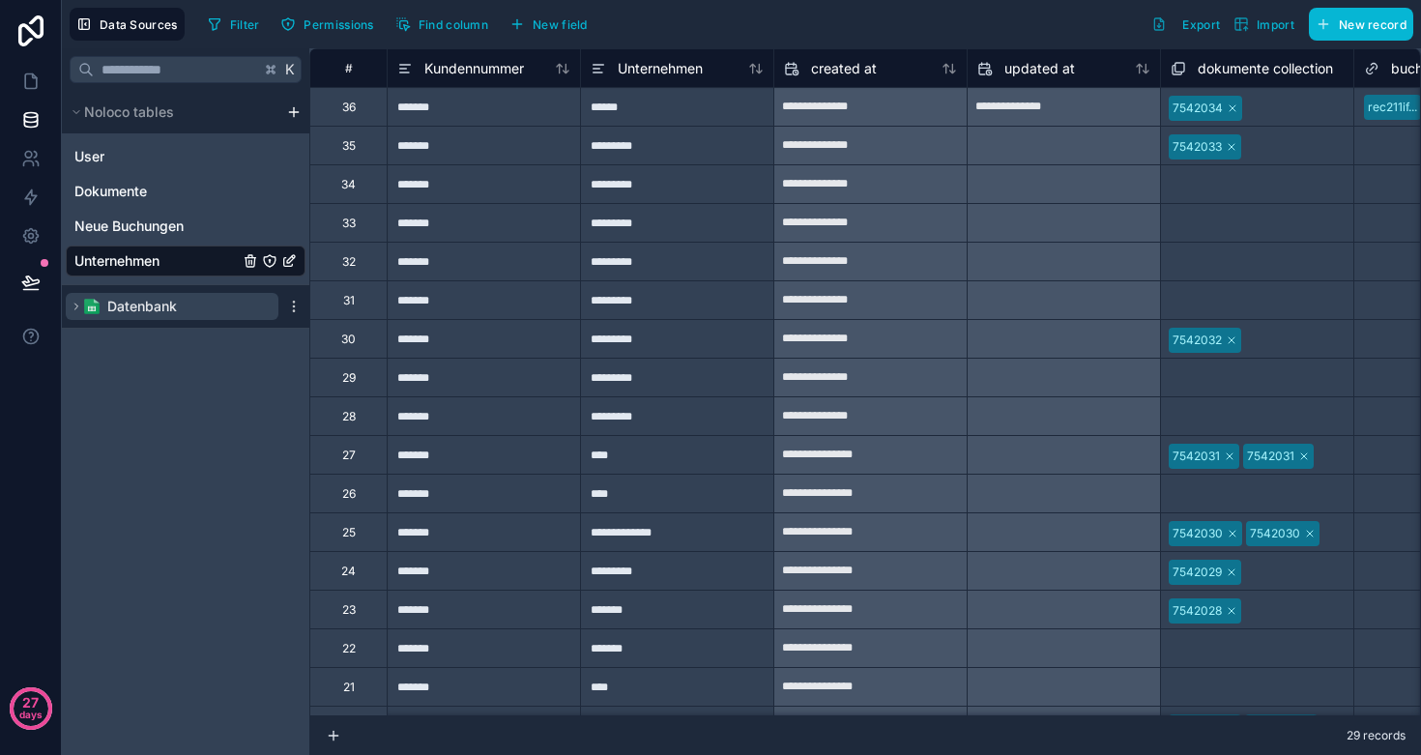
click at [163, 302] on span "Datenbank" at bounding box center [142, 306] width 70 height 19
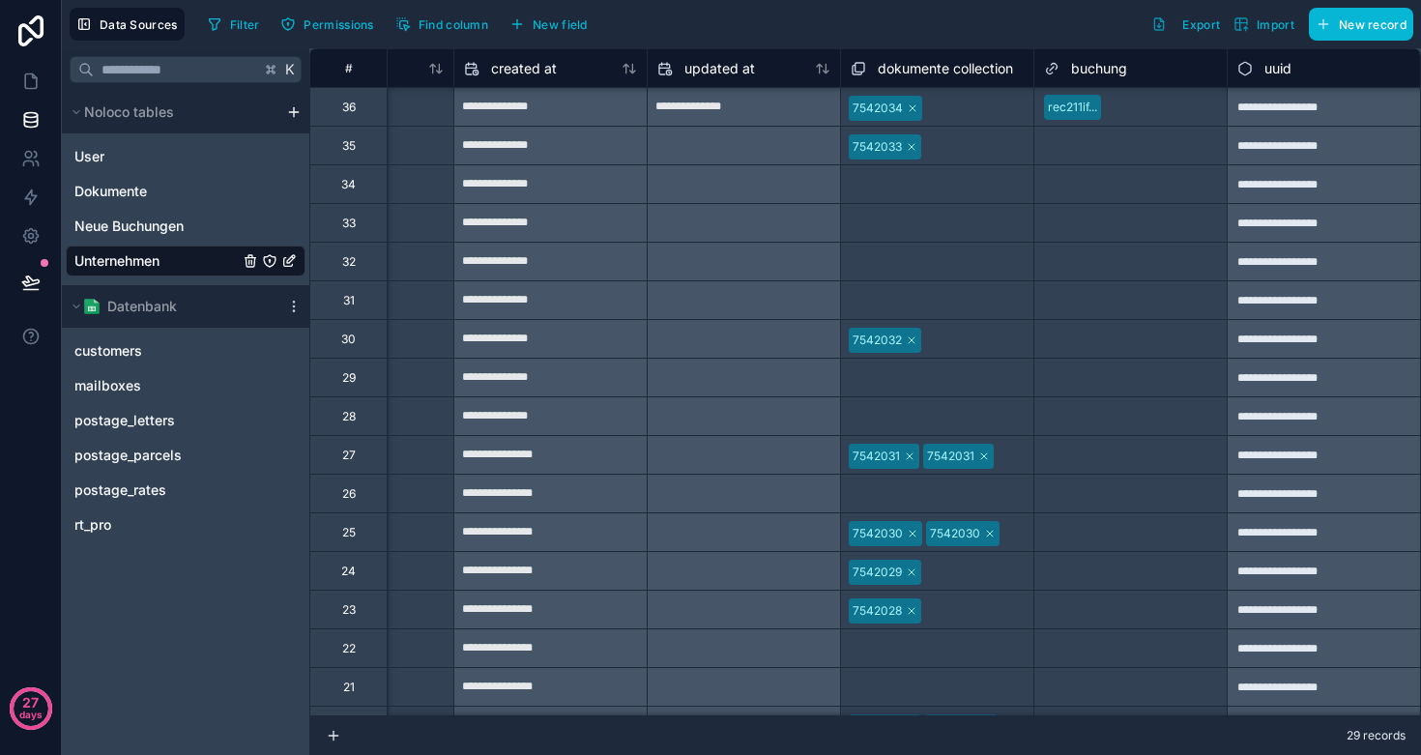
scroll to position [0, 320]
click at [133, 190] on span "Dokumente" at bounding box center [110, 191] width 73 height 19
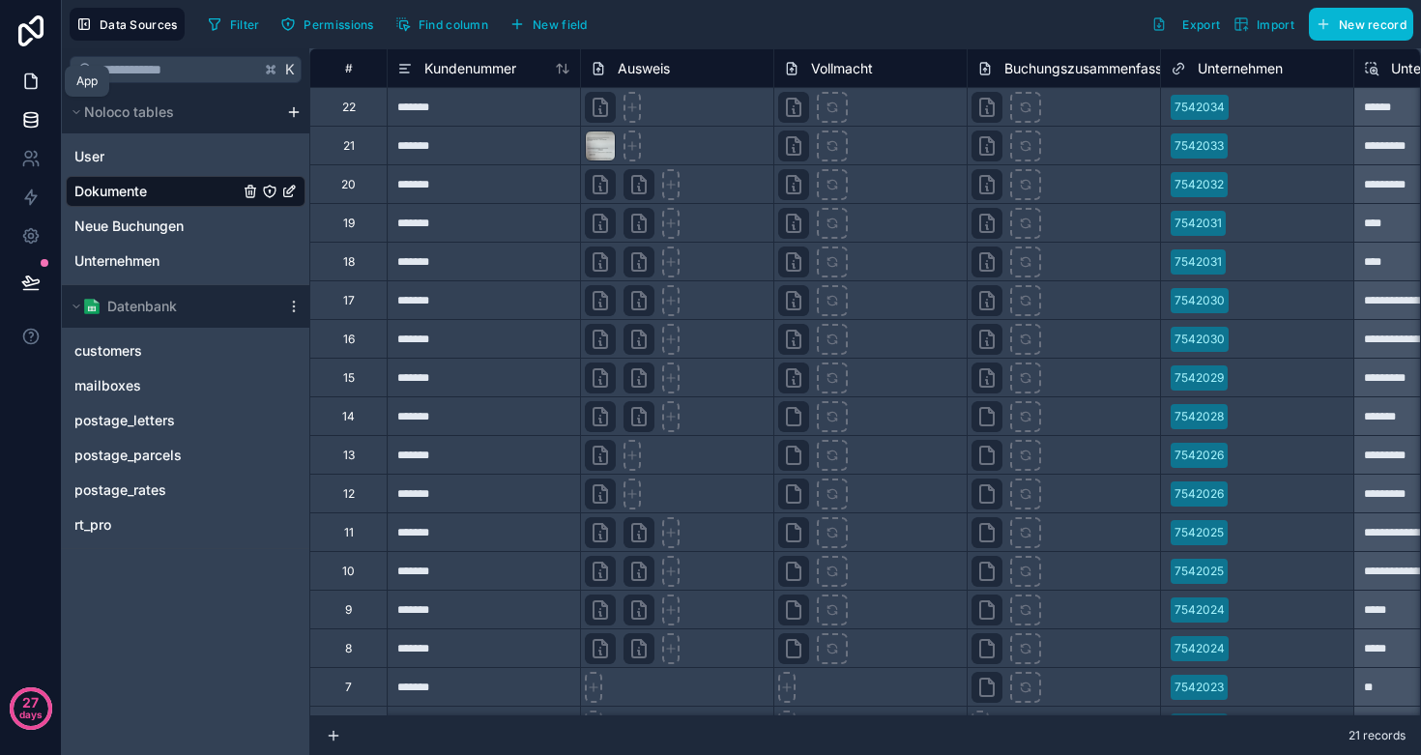
click at [35, 88] on icon at bounding box center [31, 81] width 12 height 15
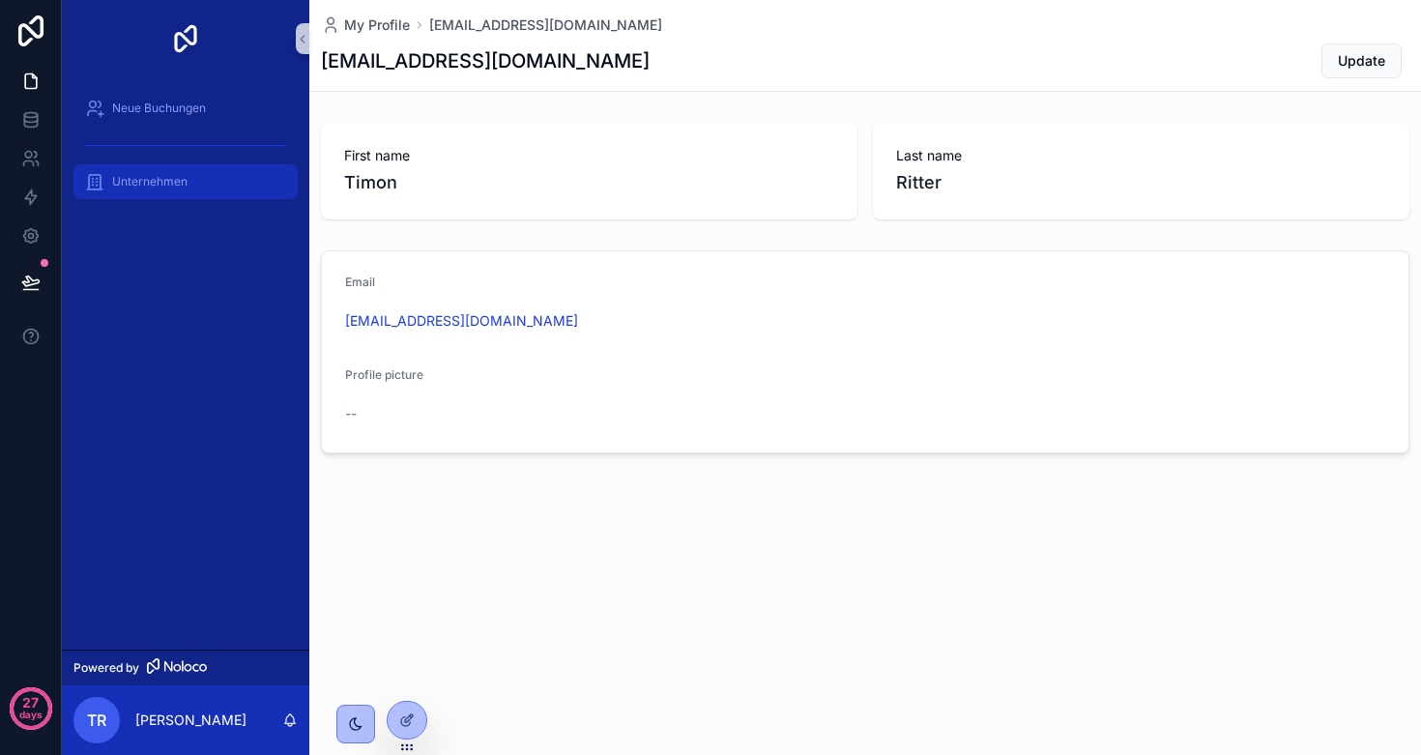
click at [133, 183] on span "Unternehmen" at bounding box center [149, 181] width 75 height 15
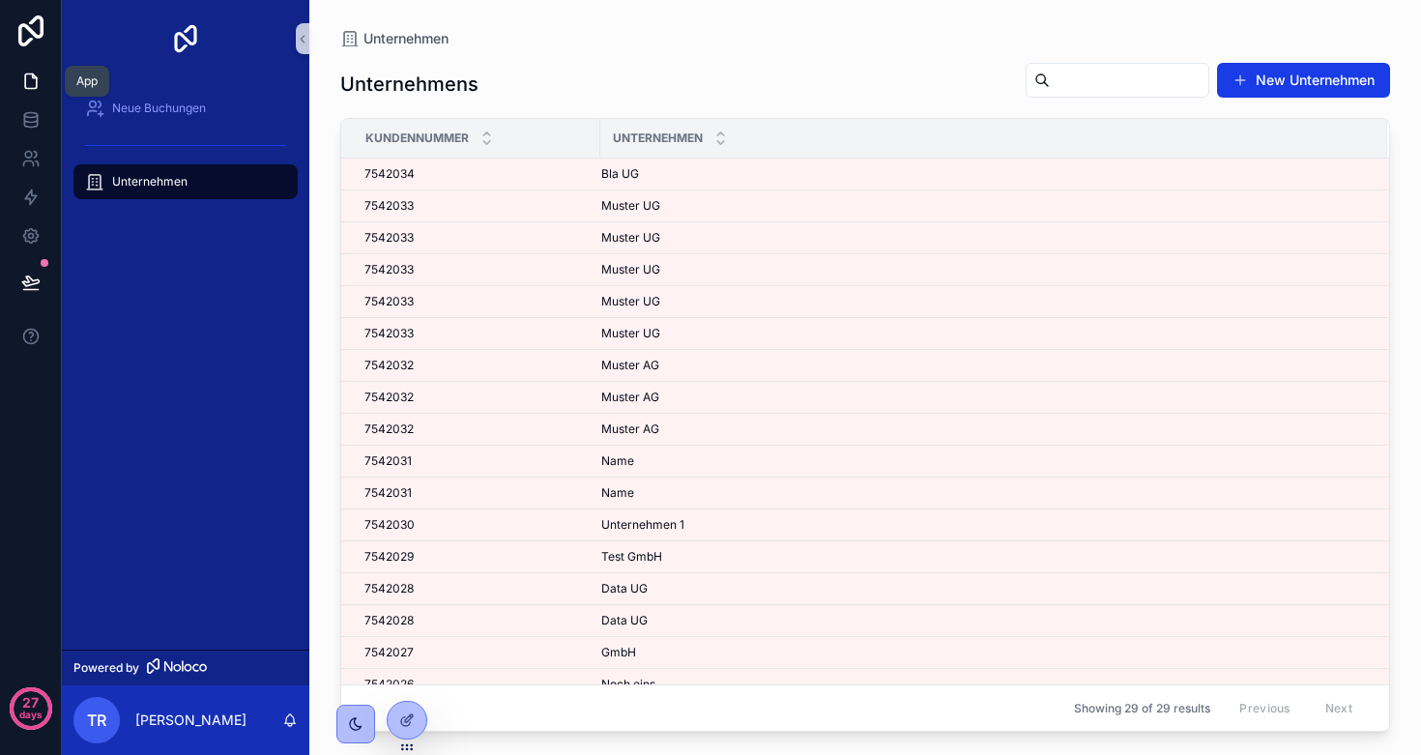
click at [26, 79] on icon at bounding box center [31, 81] width 12 height 15
click at [29, 237] on icon at bounding box center [30, 236] width 5 height 5
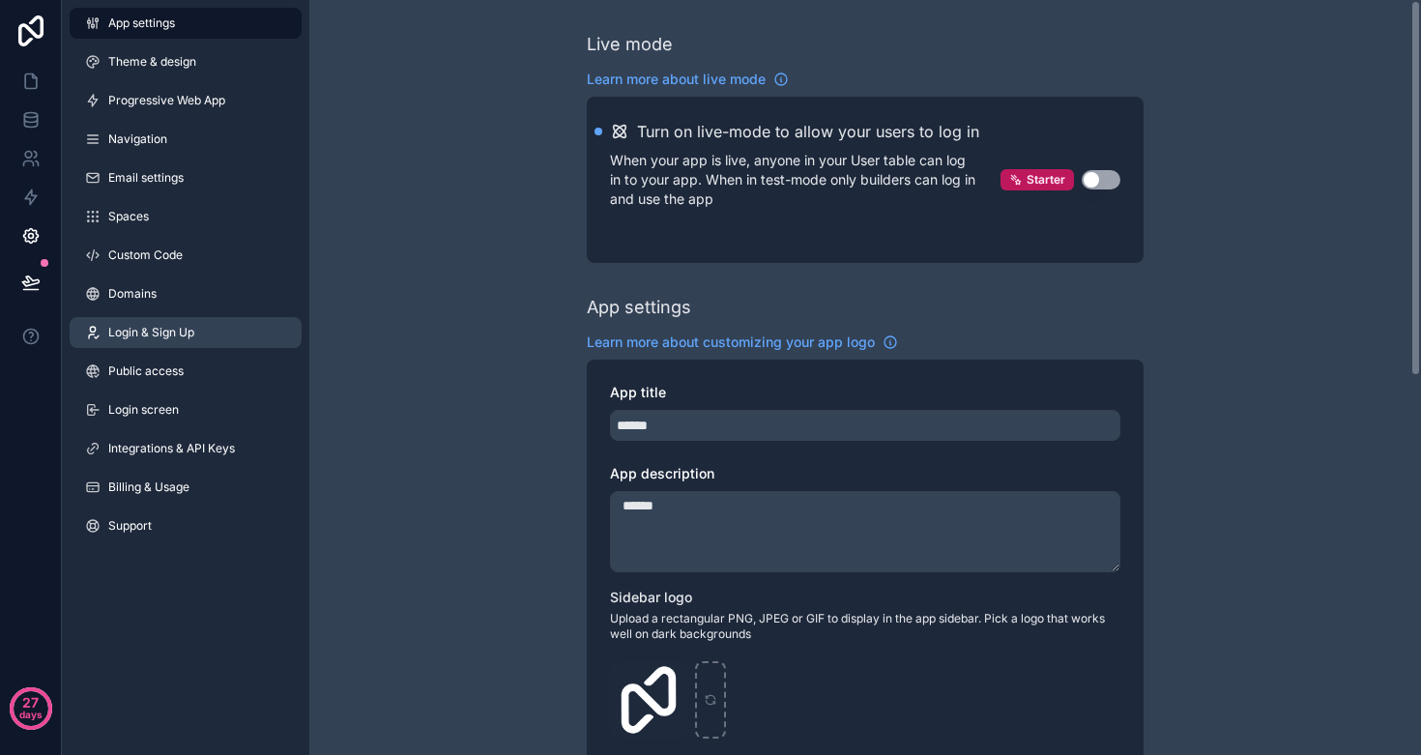
click at [144, 335] on span "Login & Sign Up" at bounding box center [151, 332] width 86 height 15
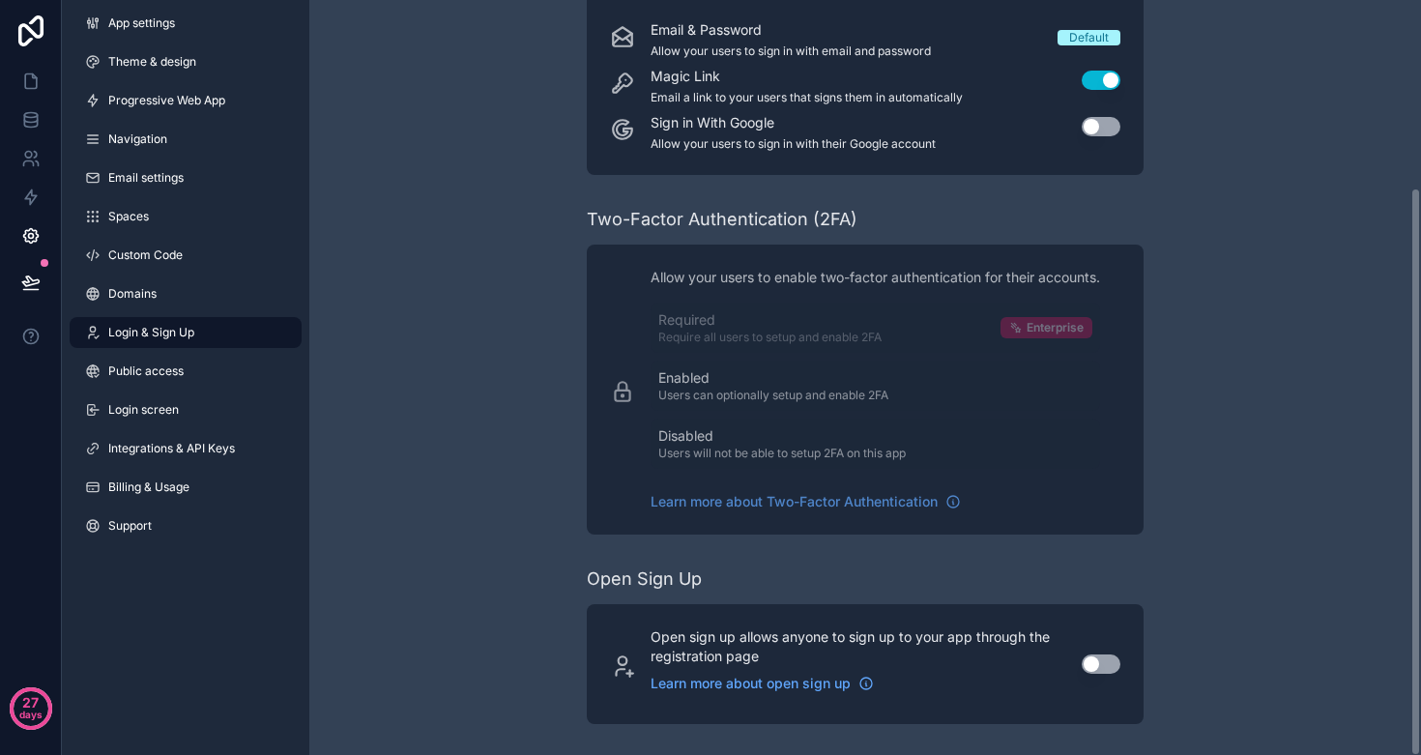
scroll to position [247, 0]
click at [143, 376] on span "Public access" at bounding box center [145, 371] width 75 height 15
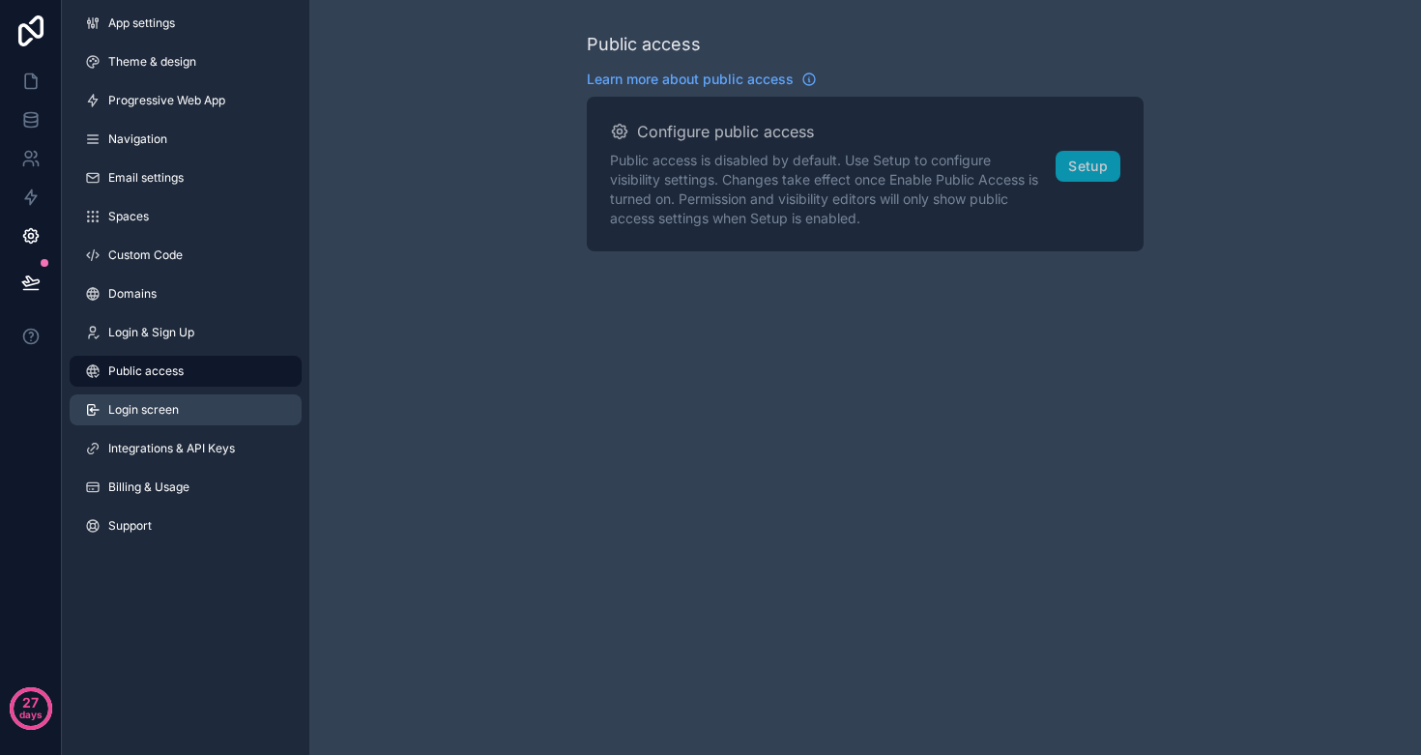
click at [151, 411] on span "Login screen" at bounding box center [143, 409] width 71 height 15
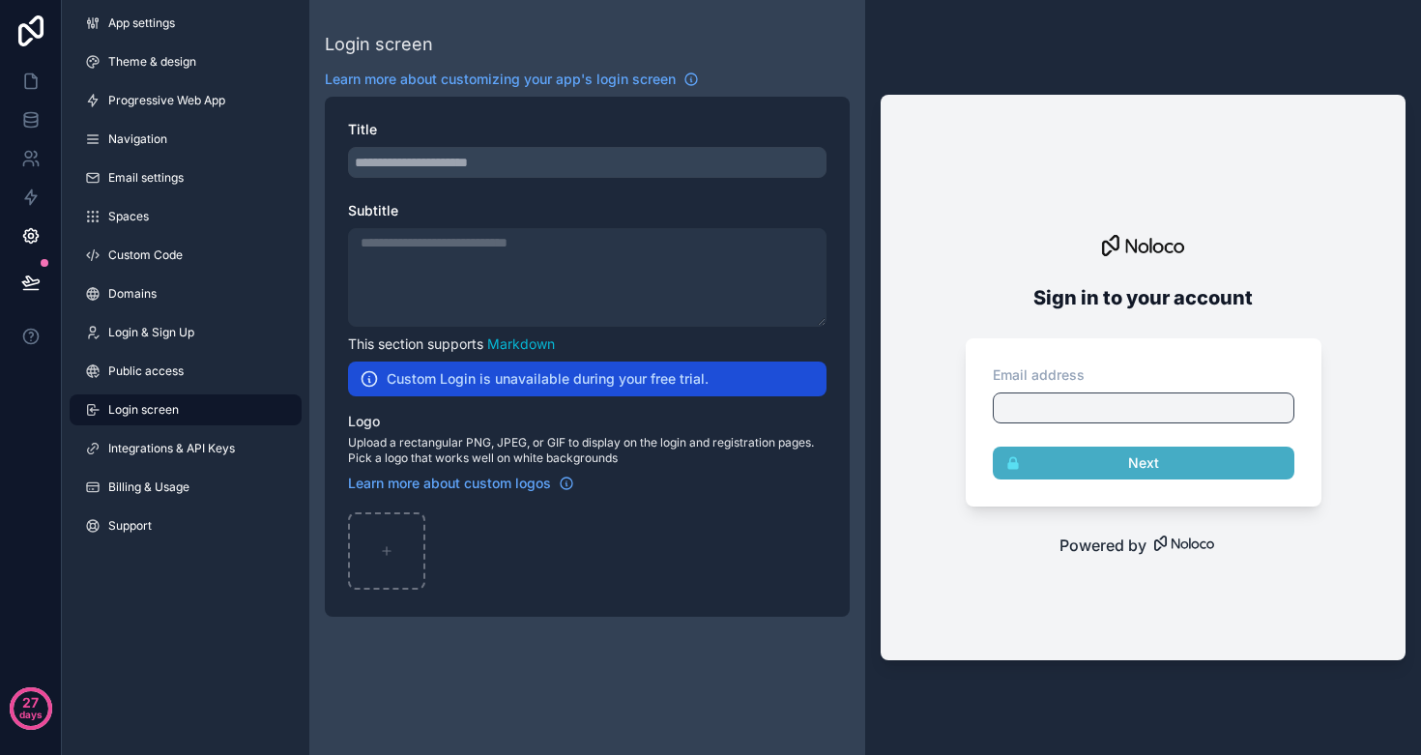
click at [542, 167] on div "scrollable content" at bounding box center [587, 162] width 479 height 31
click at [499, 161] on div "scrollable content" at bounding box center [587, 162] width 479 height 31
click at [457, 248] on div "scrollable content" at bounding box center [587, 277] width 479 height 99
click at [476, 380] on h2 "Custom Login is unavailable during your free trial." at bounding box center [548, 378] width 322 height 19
click at [390, 546] on icon "scrollable content" at bounding box center [387, 551] width 14 height 14
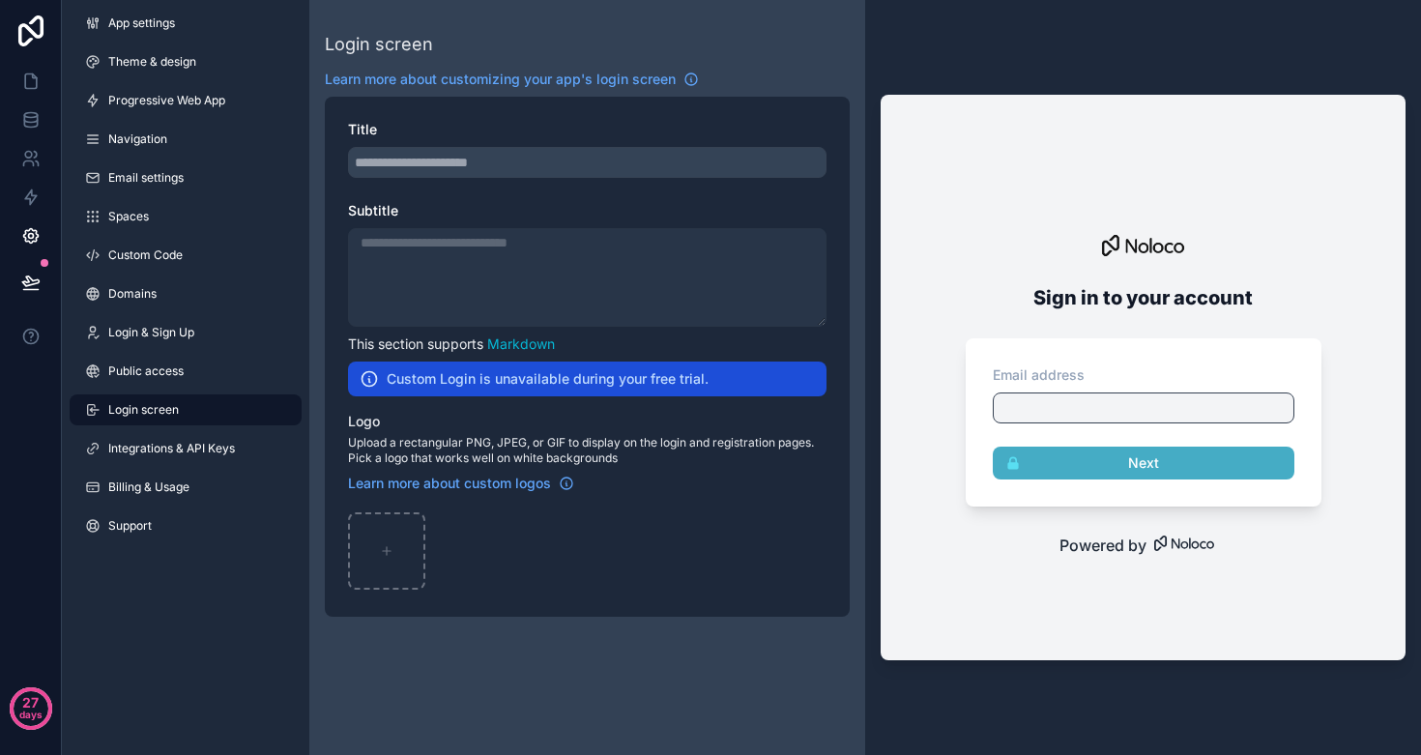
type input "**********"
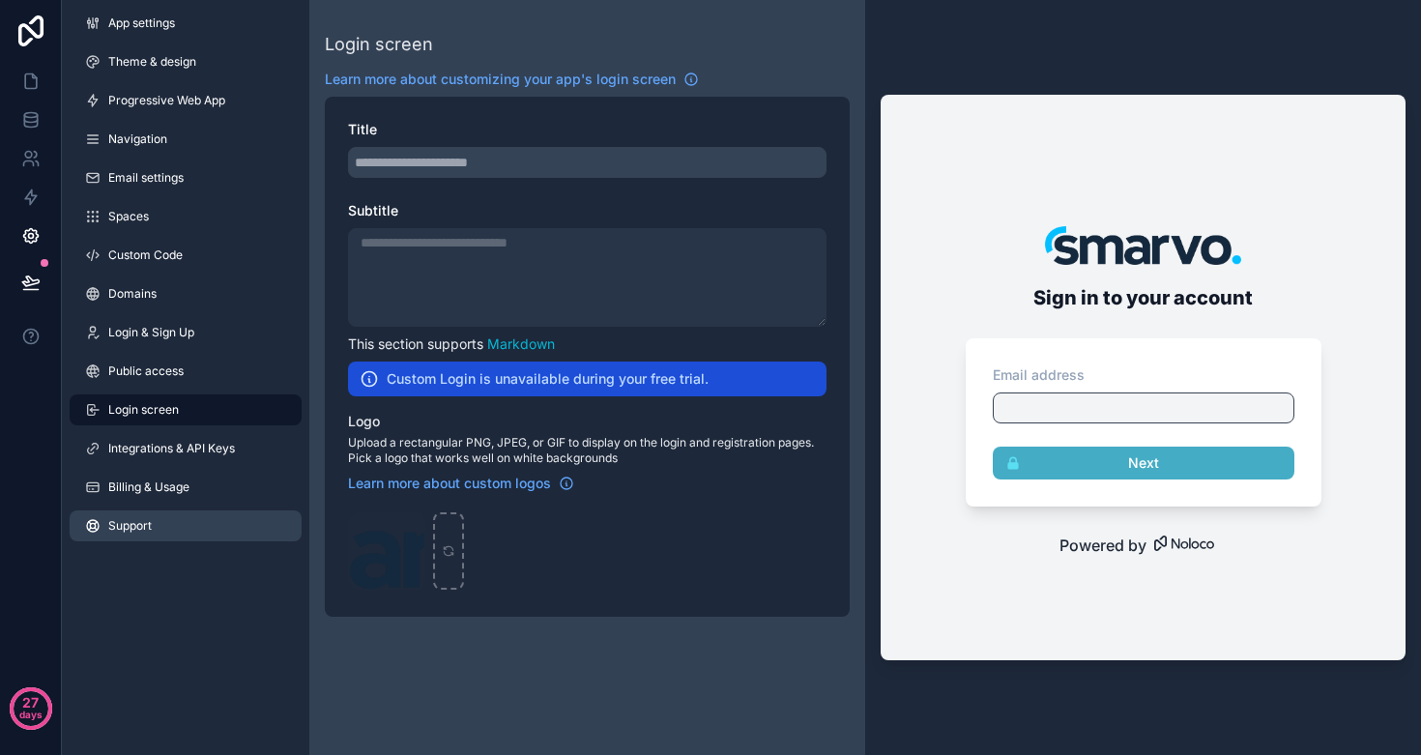
click at [151, 516] on link "Support" at bounding box center [186, 526] width 232 height 31
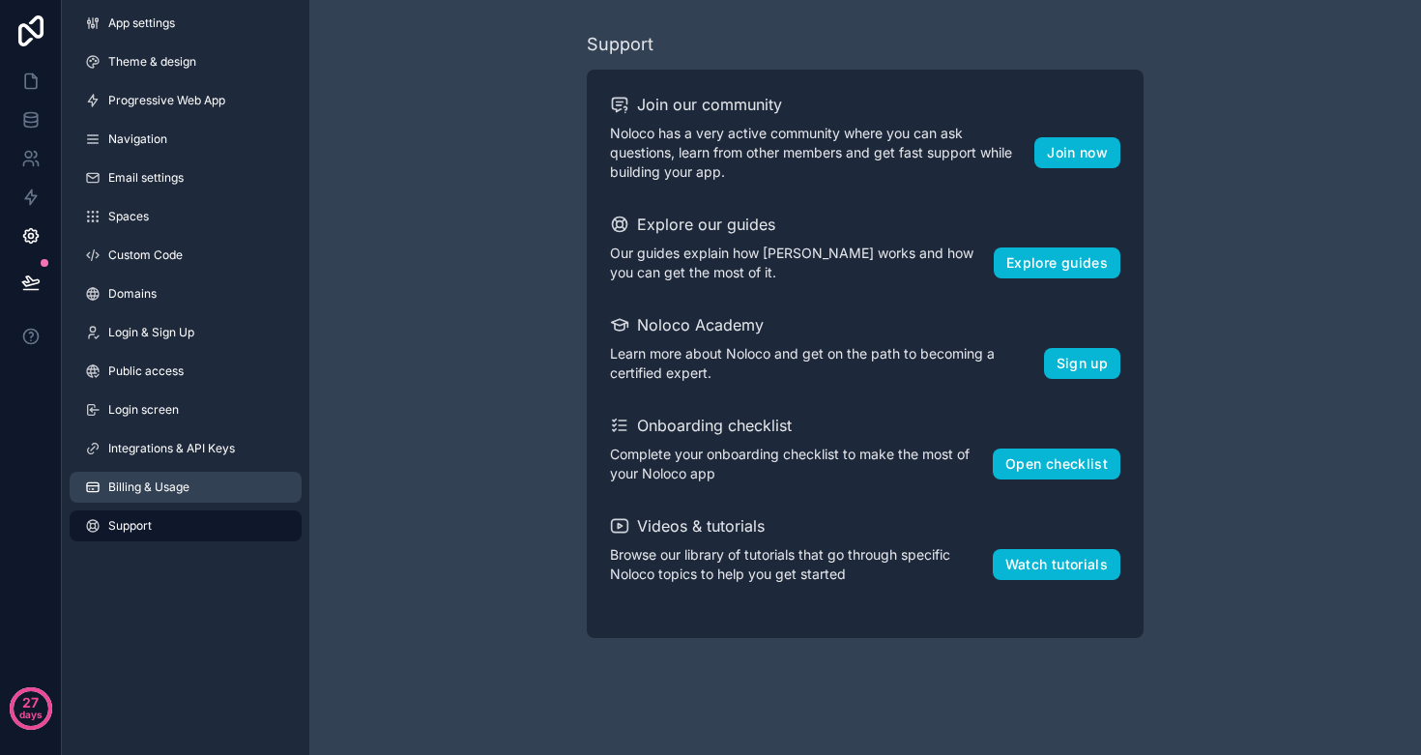
click at [172, 489] on span "Billing & Usage" at bounding box center [148, 487] width 81 height 15
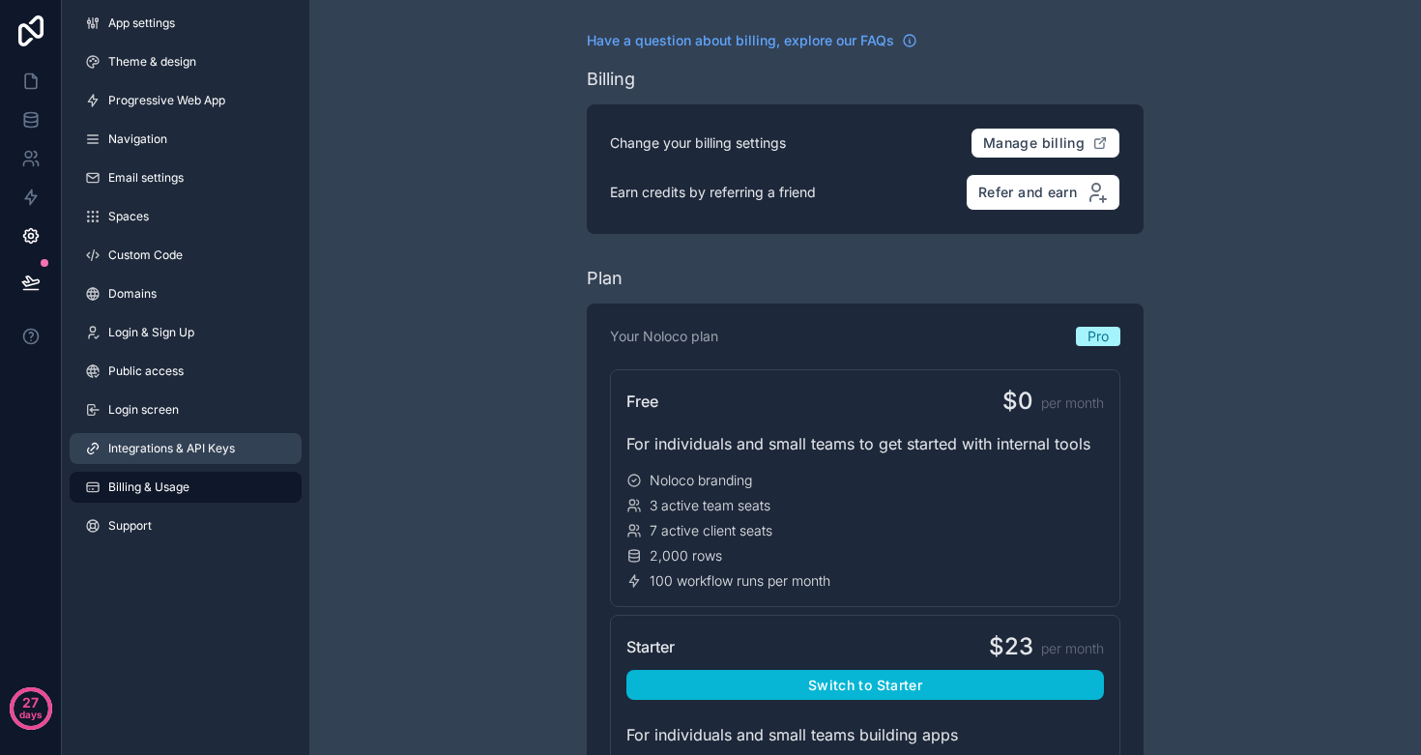
click at [161, 460] on link "Integrations & API Keys" at bounding box center [186, 448] width 232 height 31
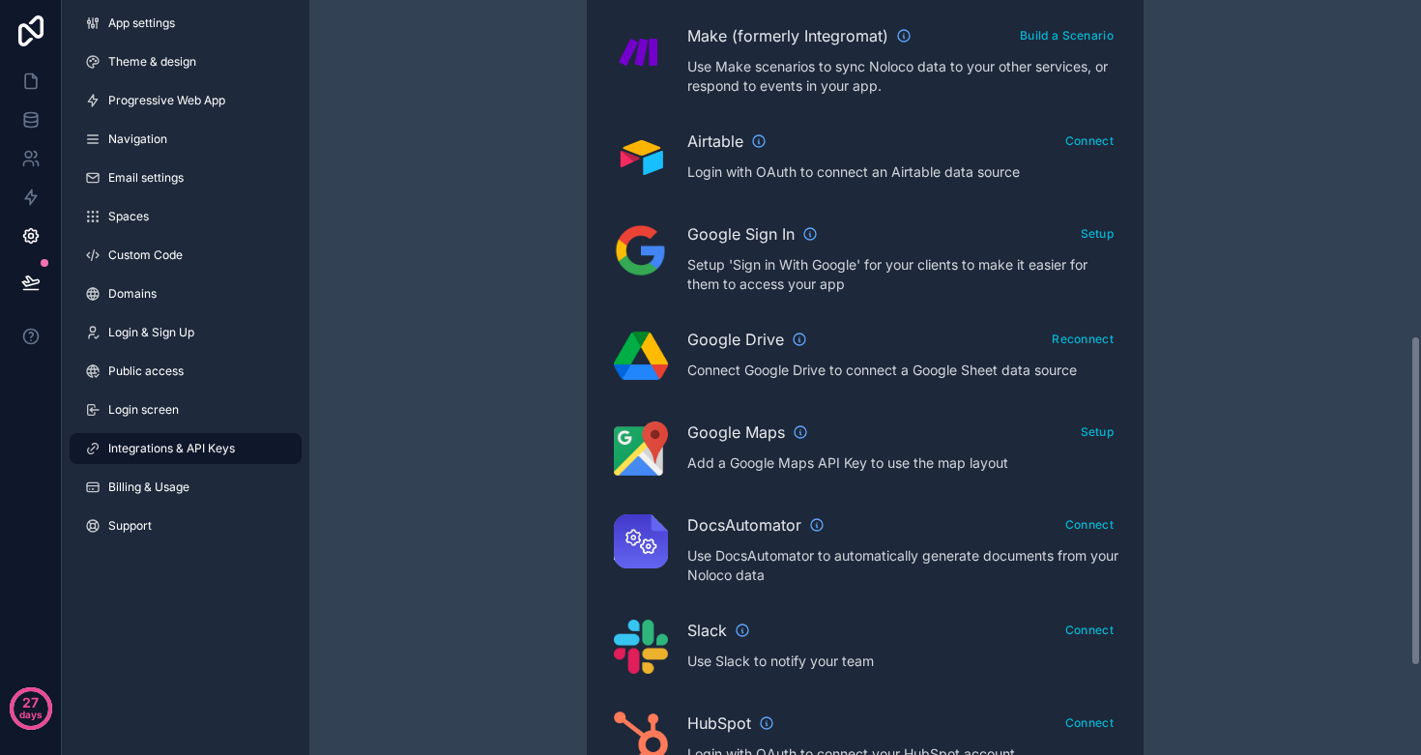
scroll to position [724, 0]
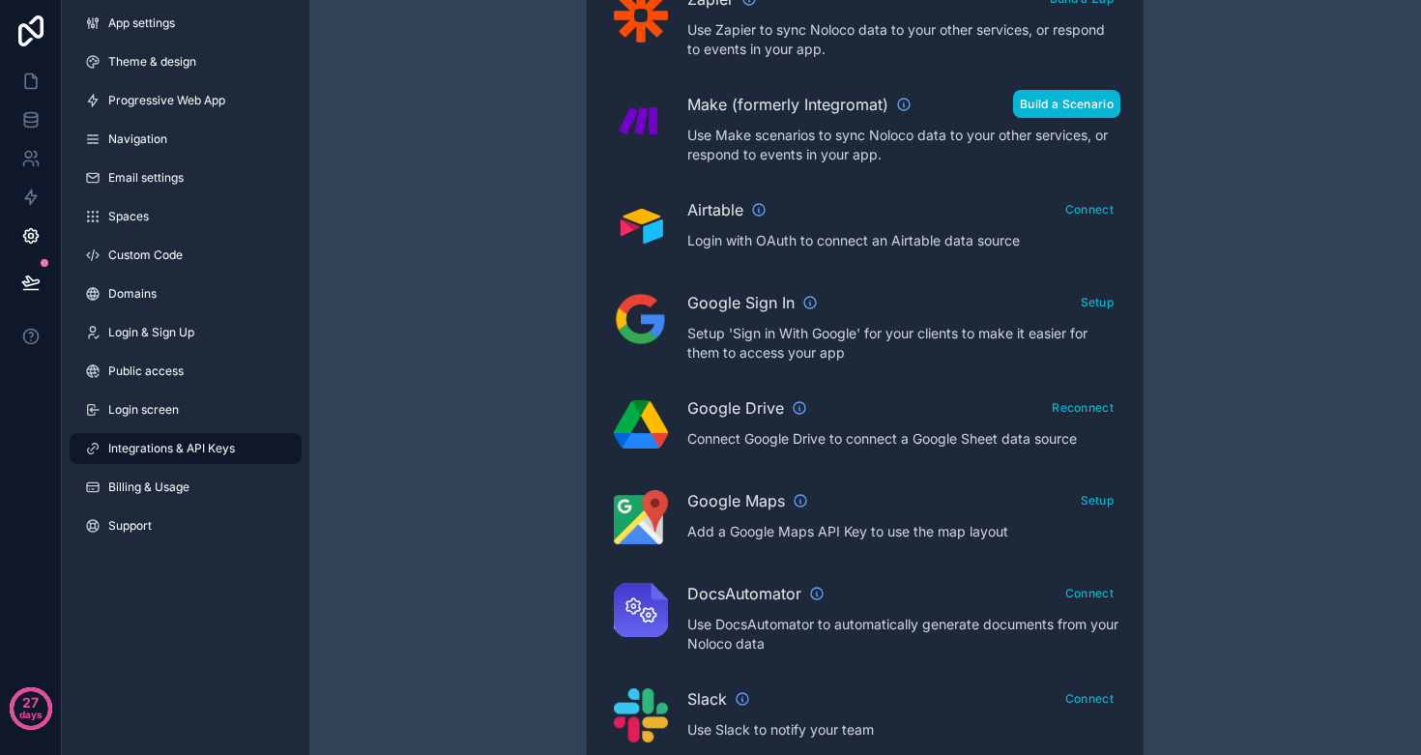
click at [1071, 112] on button "Build a Scenario" at bounding box center [1066, 104] width 107 height 28
click at [170, 372] on span "Public access" at bounding box center [145, 371] width 75 height 15
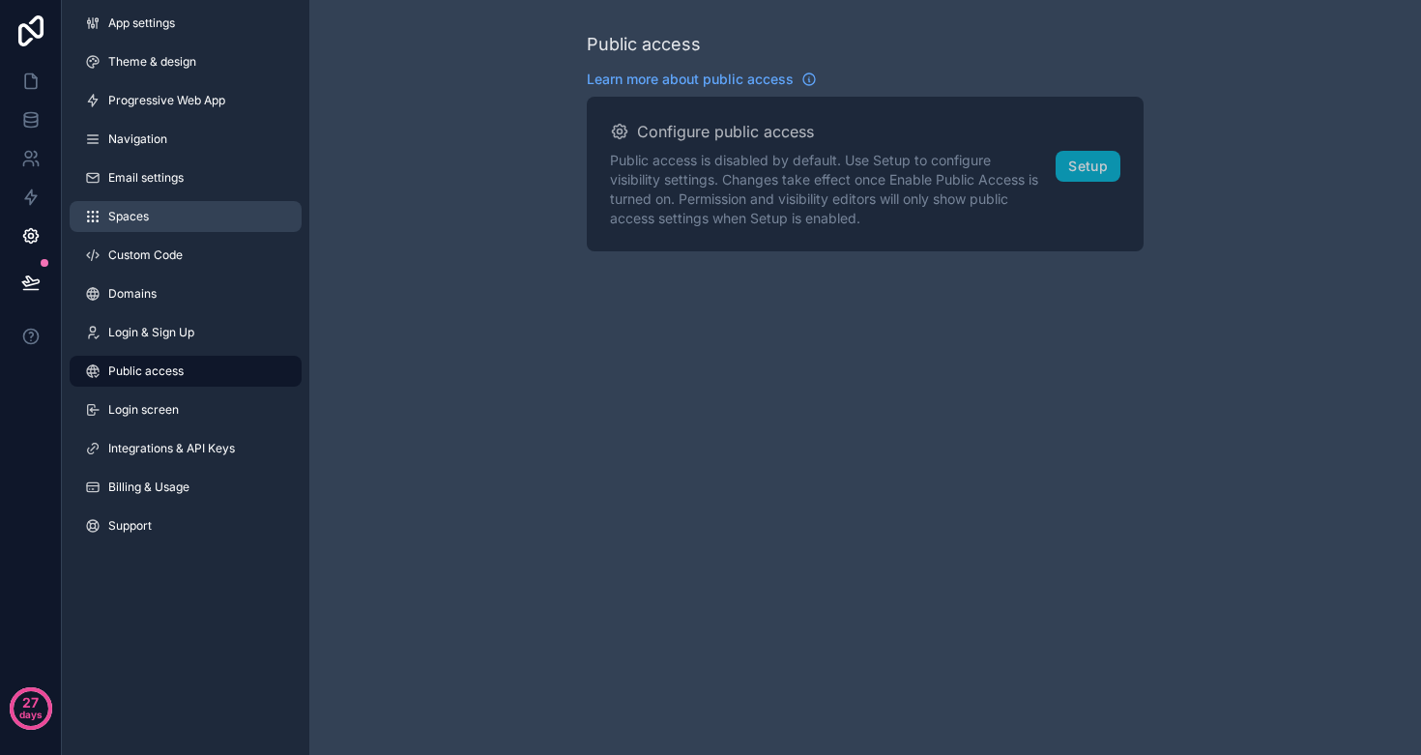
click at [130, 220] on span "Spaces" at bounding box center [128, 216] width 41 height 15
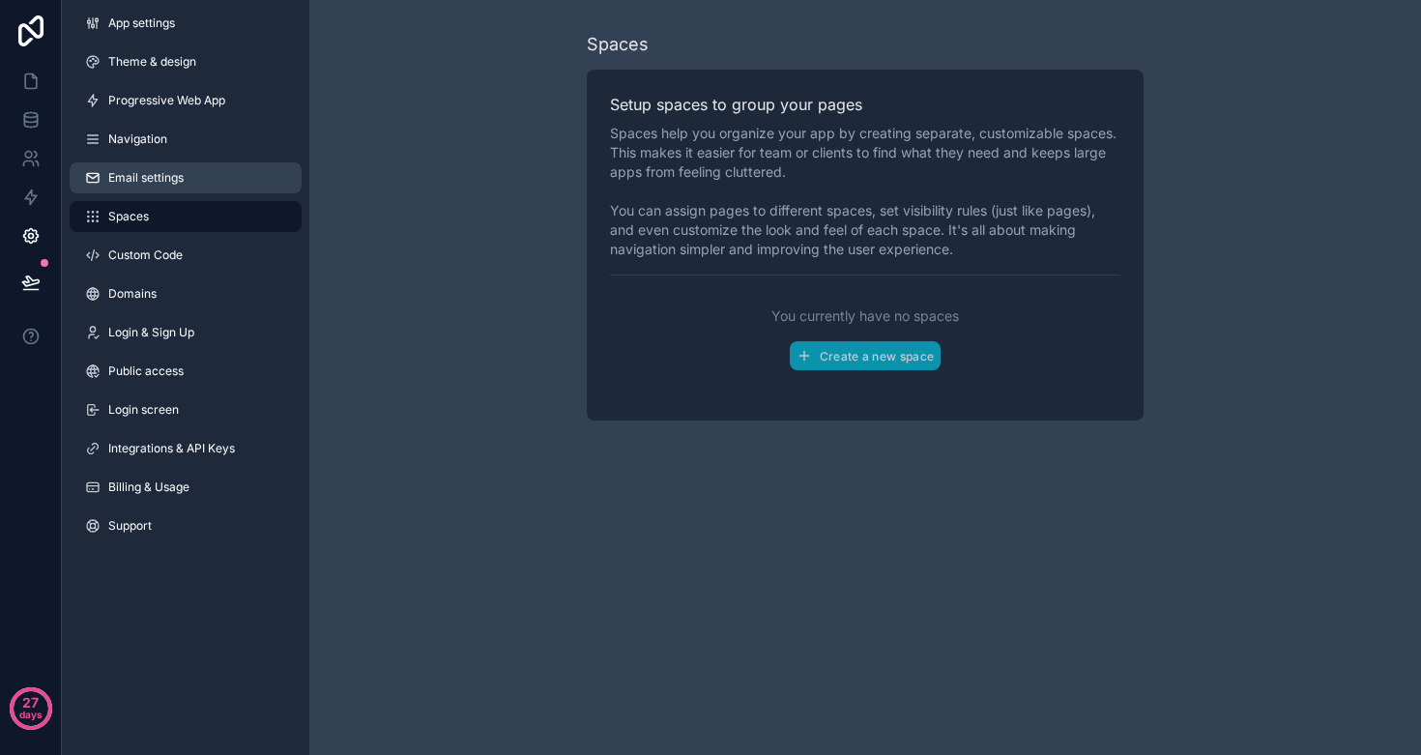
click at [129, 181] on span "Email settings" at bounding box center [145, 177] width 75 height 15
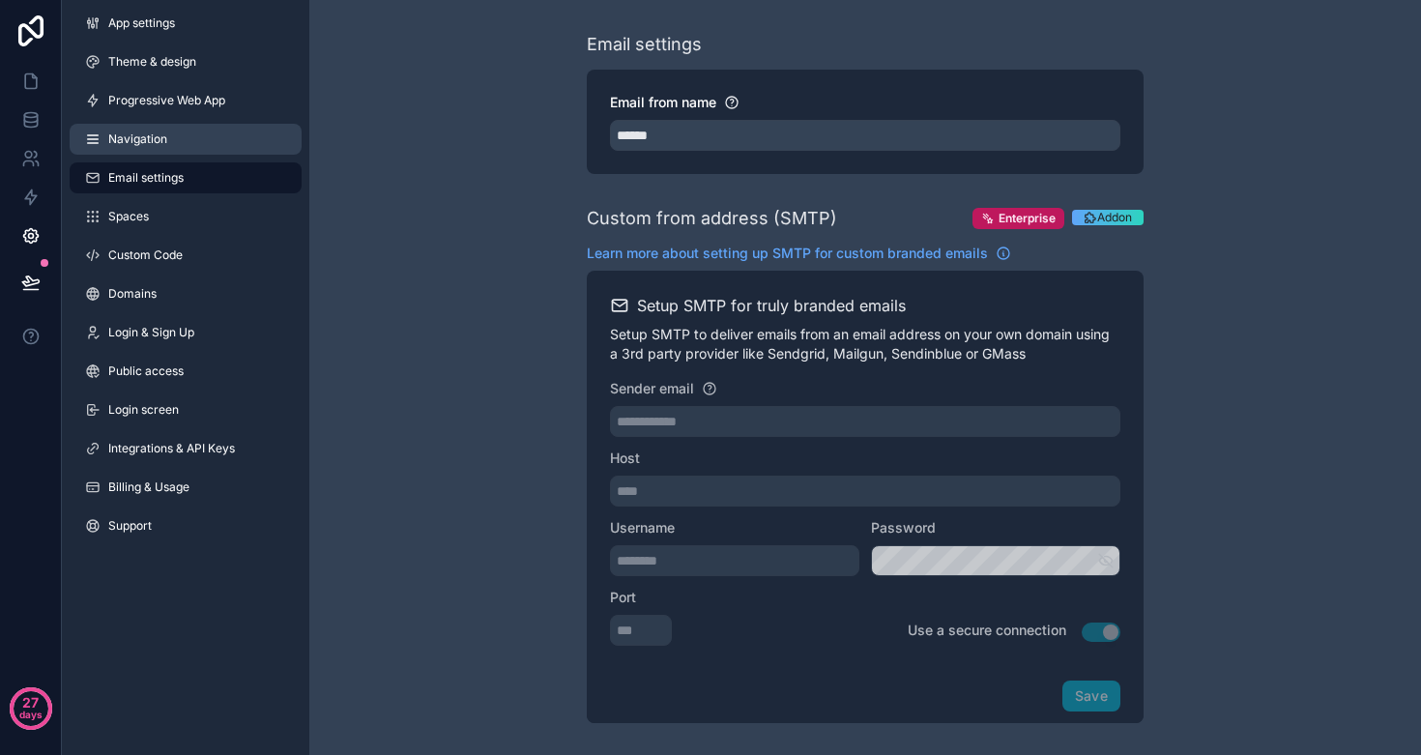
click at [127, 145] on span "Navigation" at bounding box center [137, 139] width 59 height 15
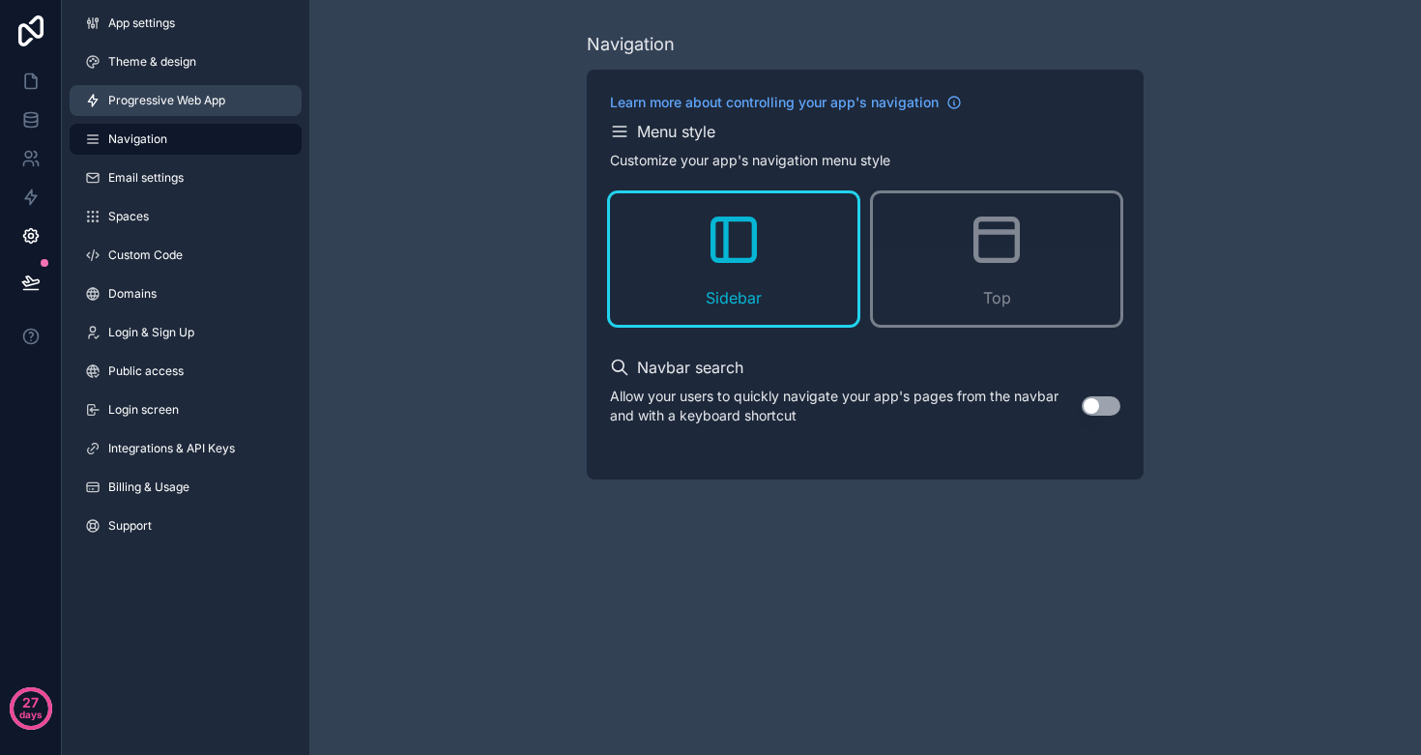
click at [130, 97] on span "Progressive Web App" at bounding box center [166, 100] width 117 height 15
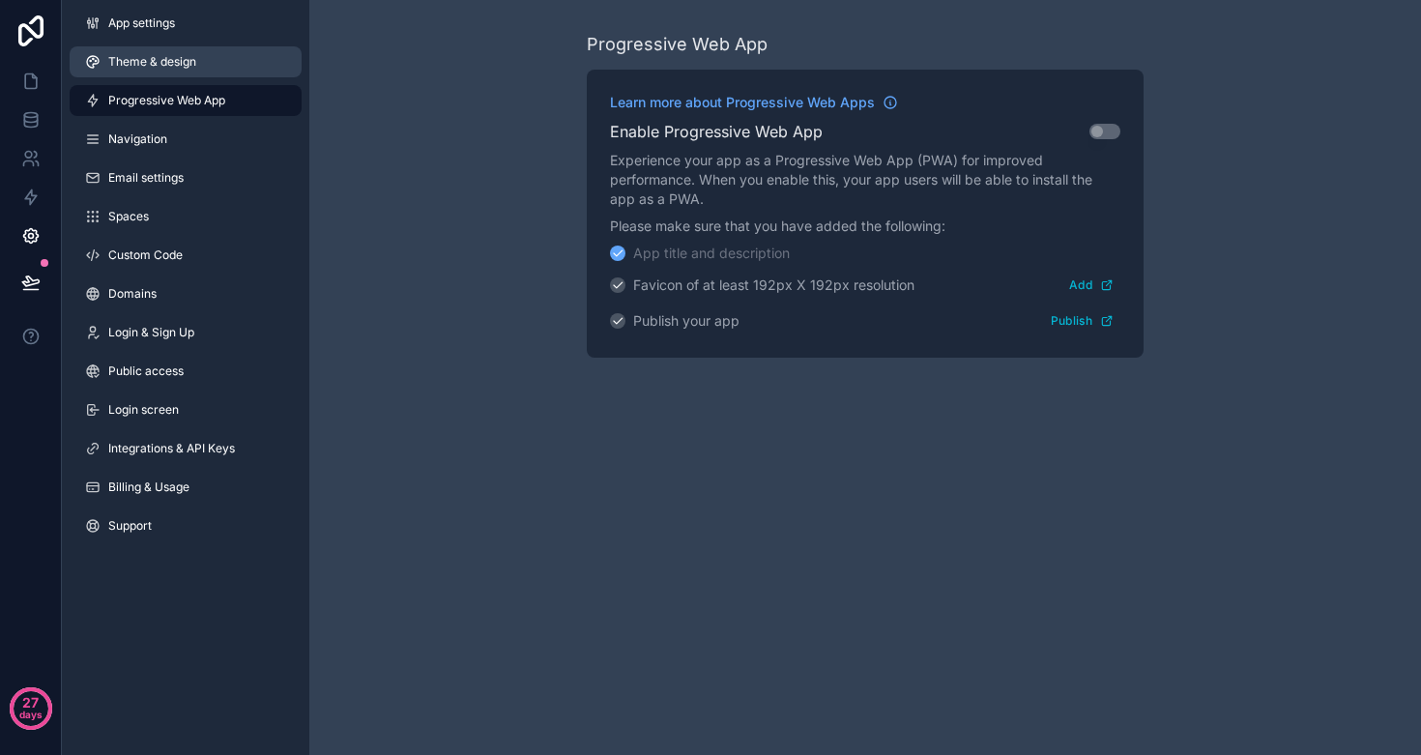
click at [164, 71] on link "Theme & design" at bounding box center [186, 61] width 232 height 31
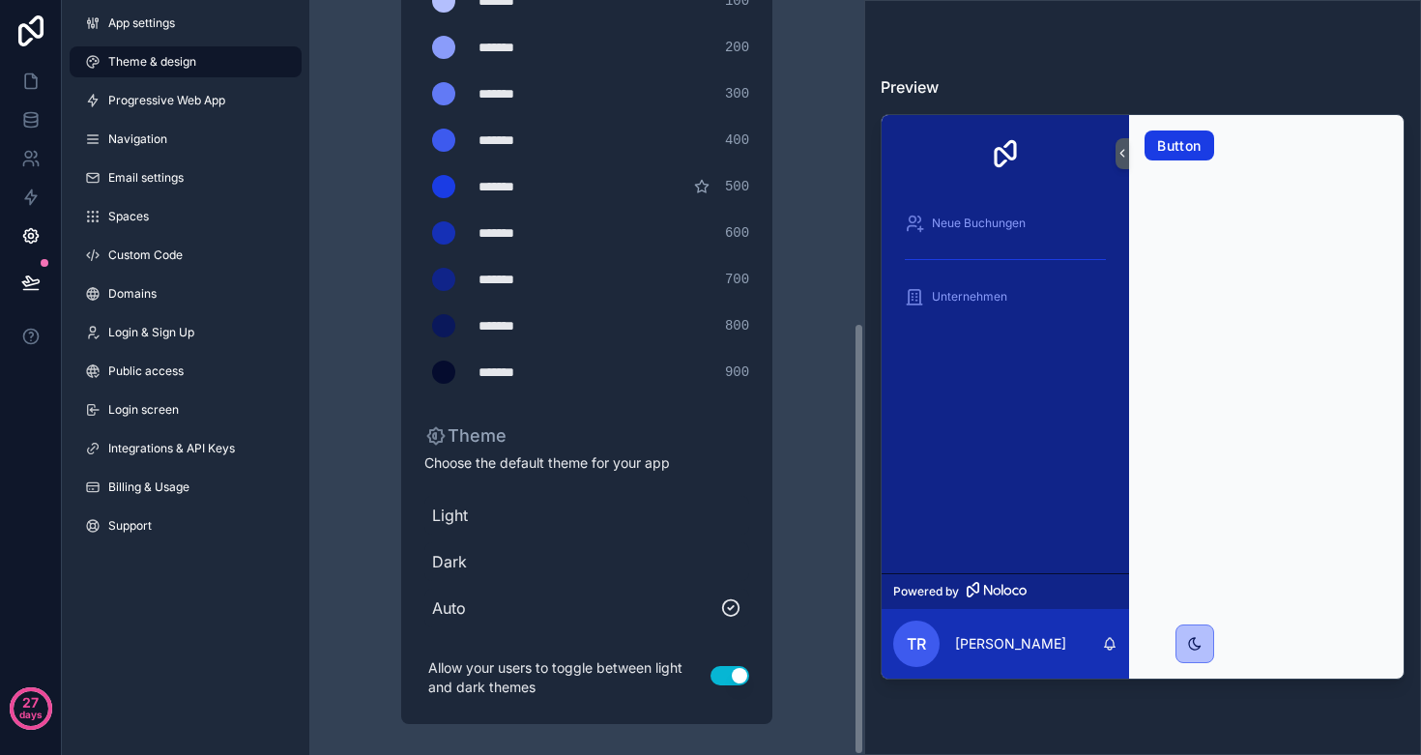
scroll to position [564, 0]
click at [453, 517] on span "Light" at bounding box center [586, 515] width 309 height 23
click at [447, 609] on span "Auto" at bounding box center [586, 608] width 309 height 23
click at [451, 568] on span "Dark" at bounding box center [586, 561] width 309 height 23
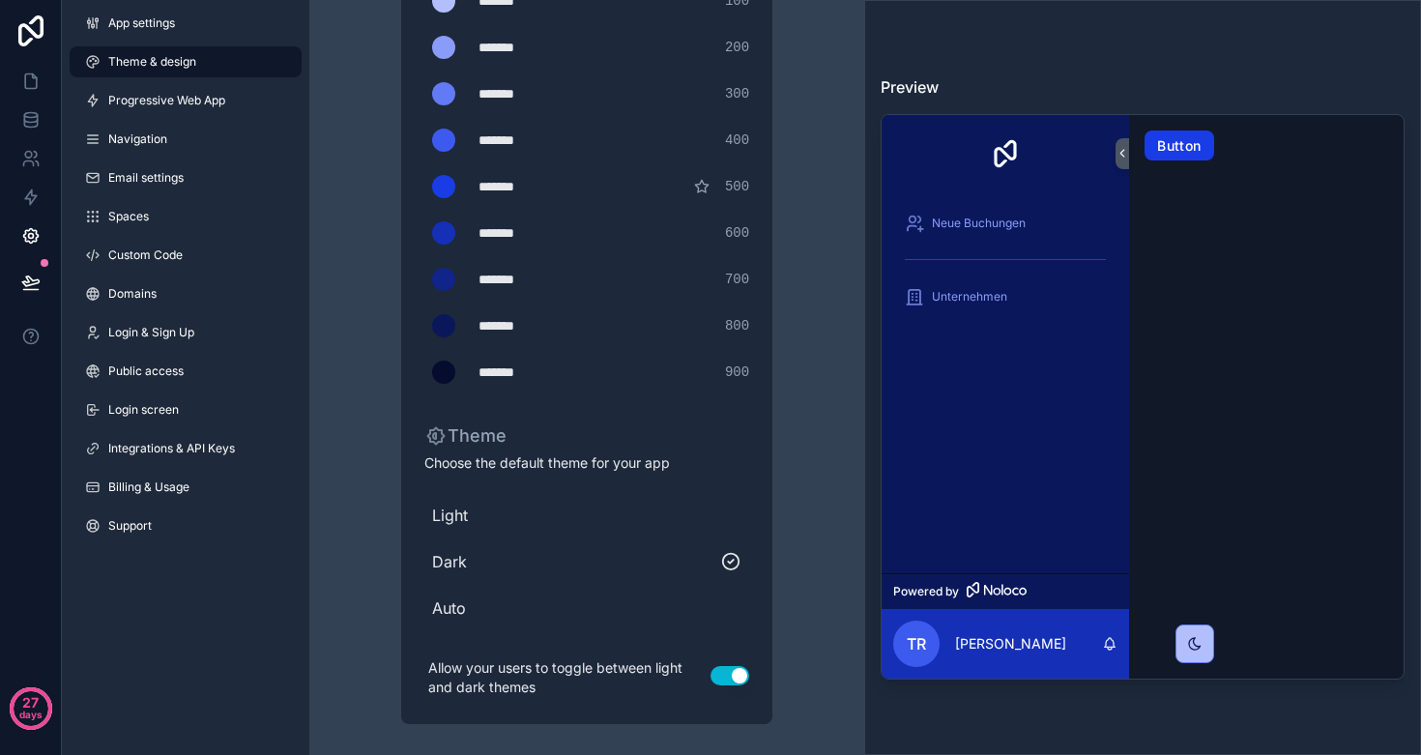
click at [454, 518] on span "Light" at bounding box center [586, 515] width 309 height 23
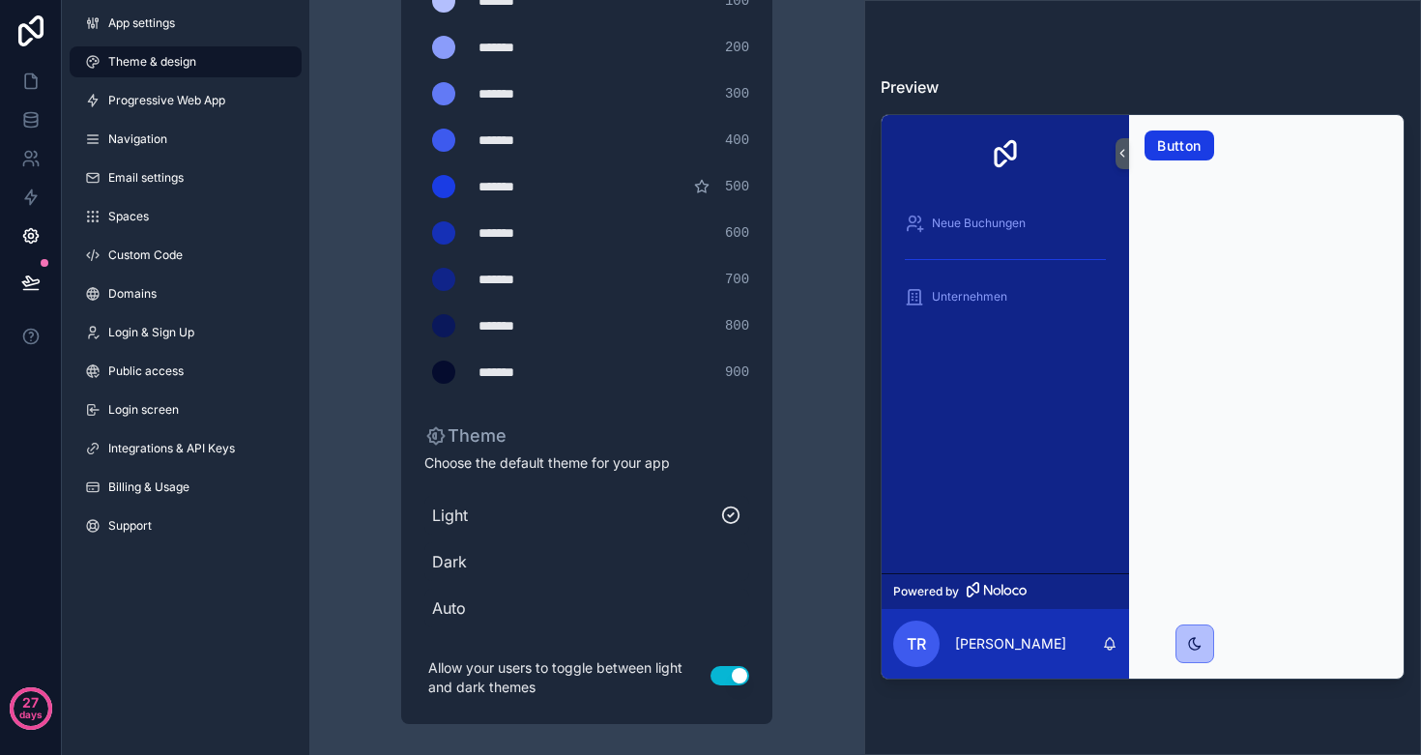
click at [720, 680] on button "Use setting" at bounding box center [730, 675] width 39 height 19
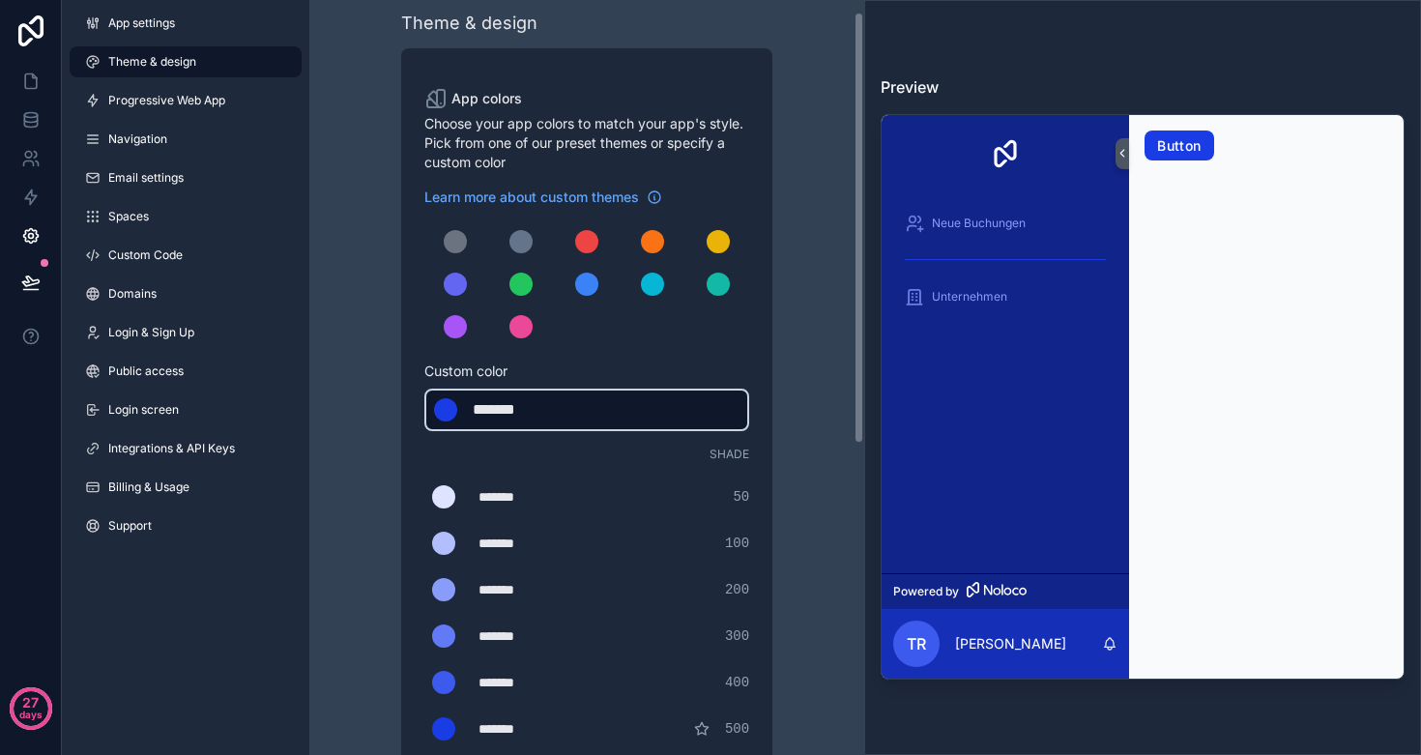
scroll to position [19, 0]
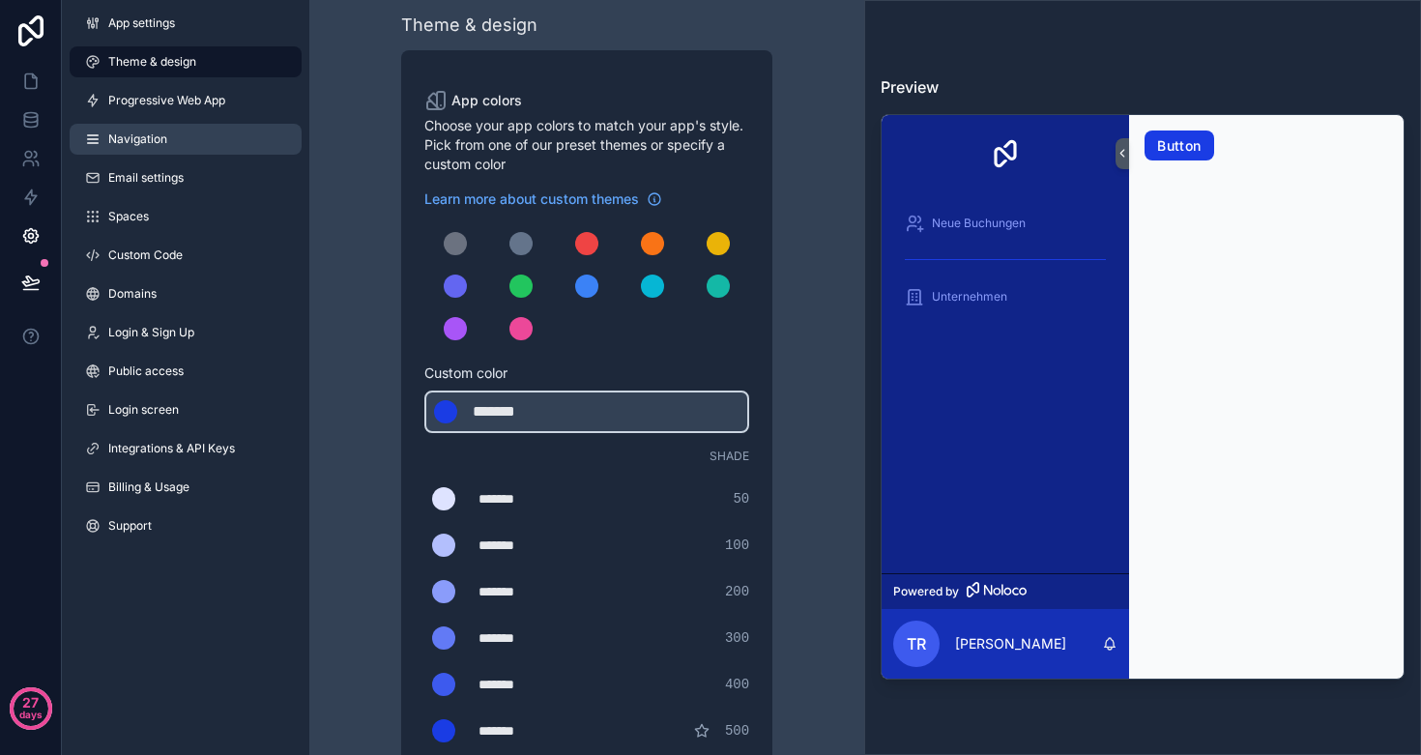
click at [148, 129] on link "Navigation" at bounding box center [186, 139] width 232 height 31
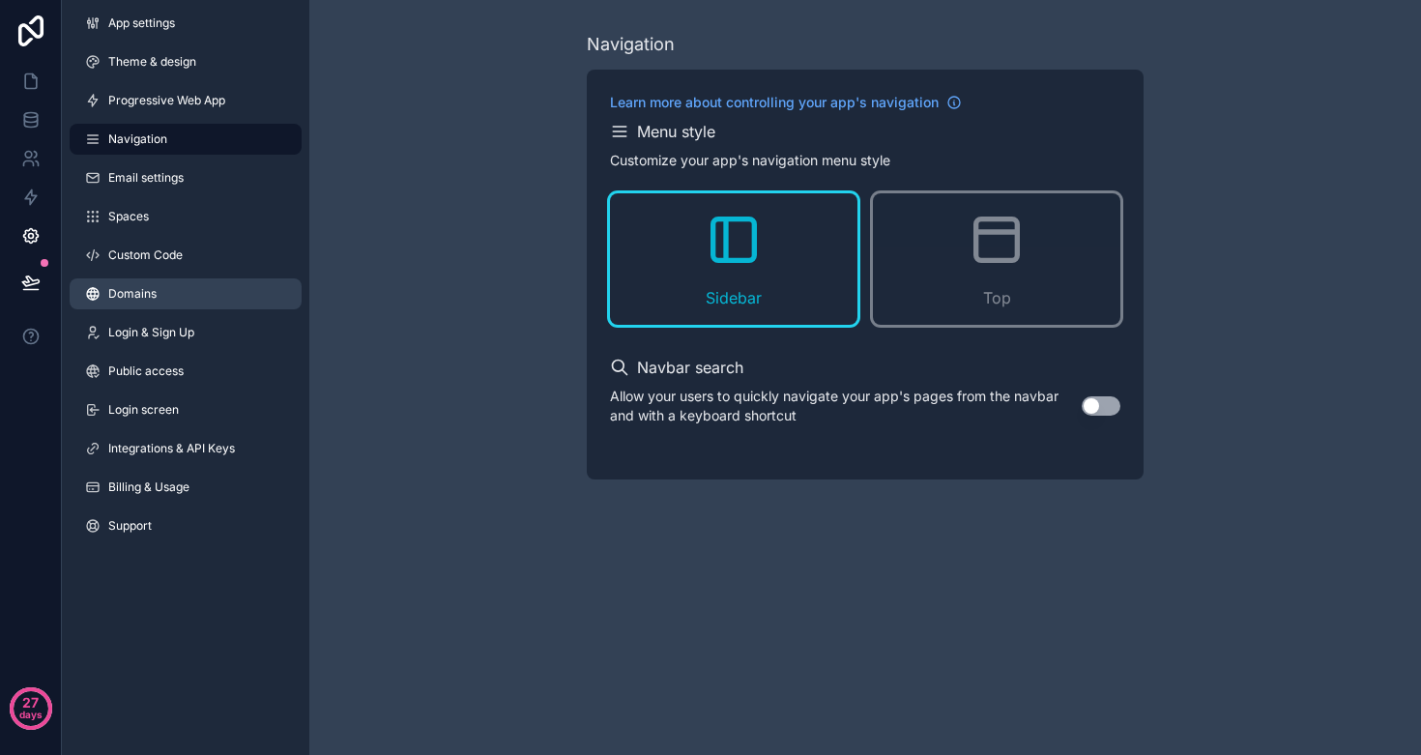
click at [168, 298] on link "Domains" at bounding box center [186, 293] width 232 height 31
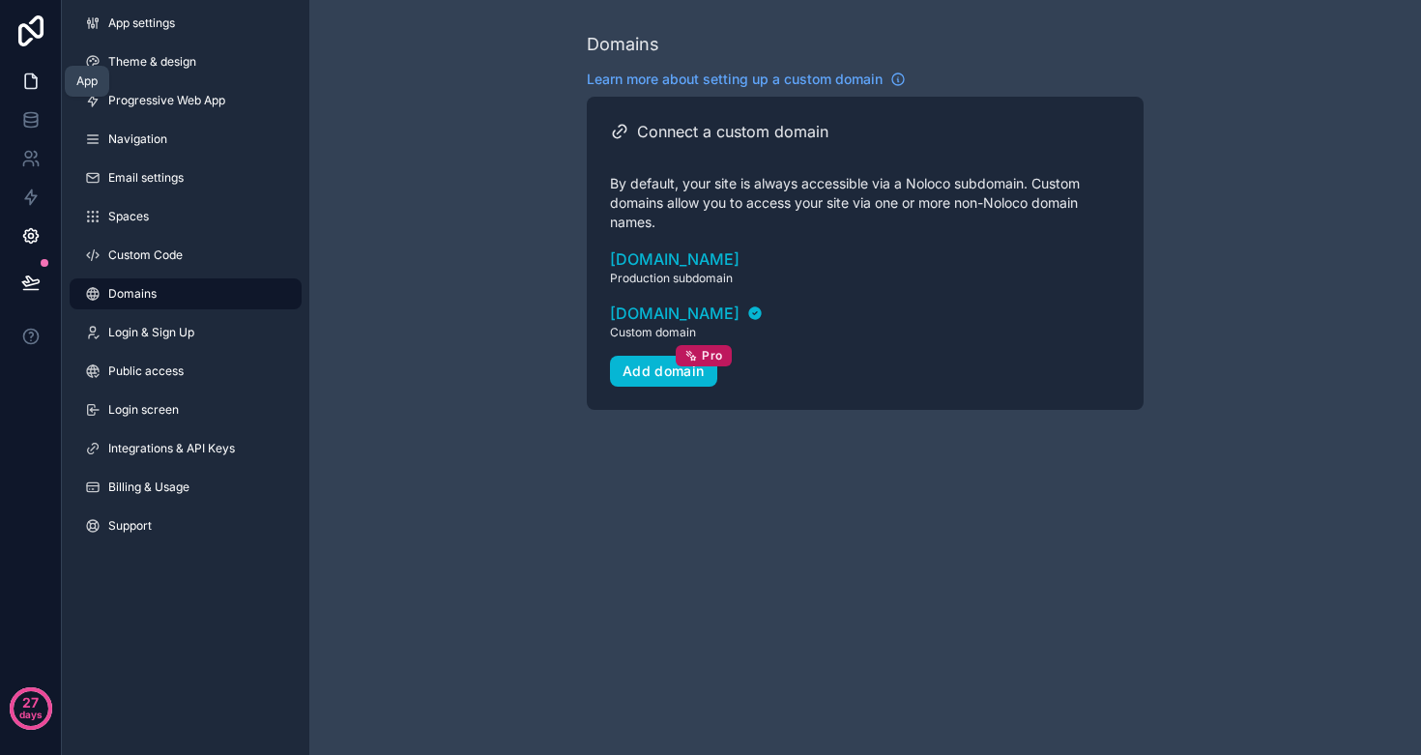
click at [28, 83] on icon at bounding box center [30, 81] width 19 height 19
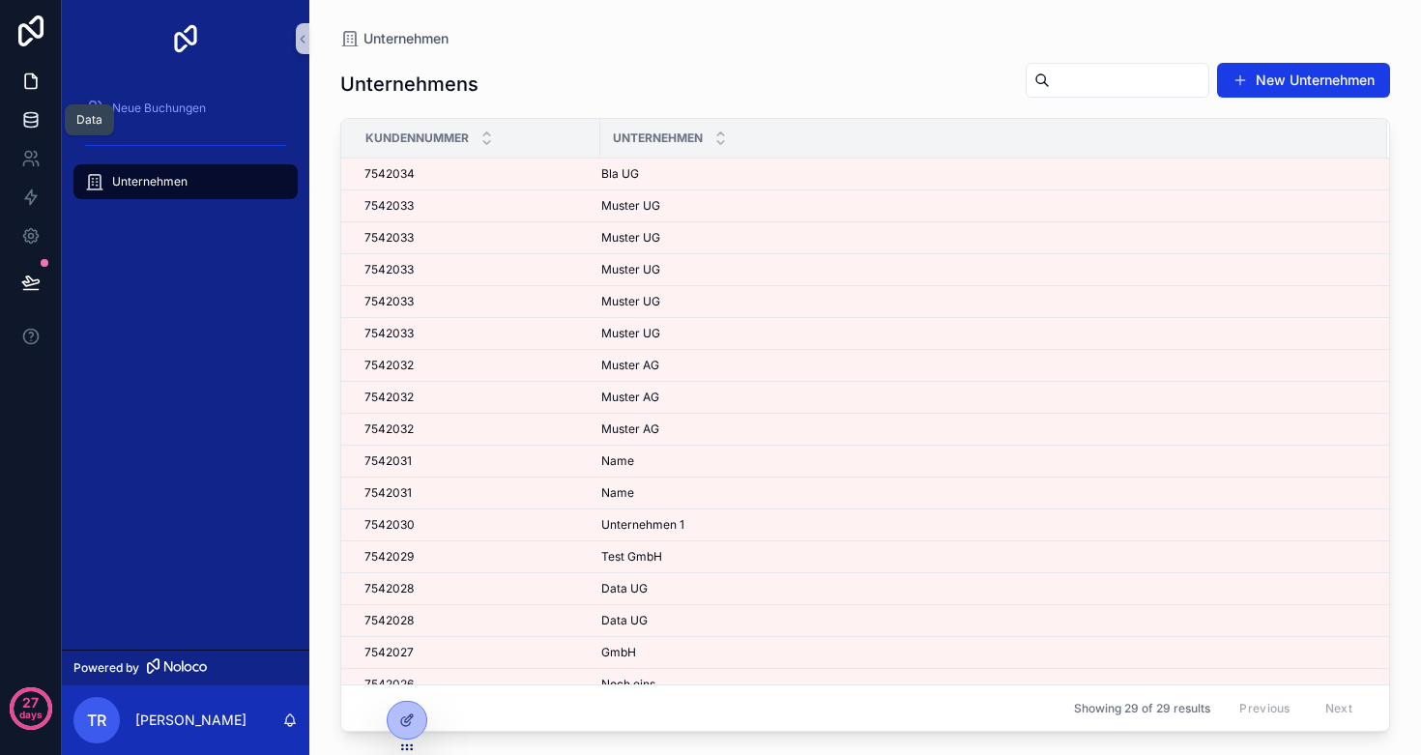
click at [19, 118] on link at bounding box center [30, 120] width 61 height 39
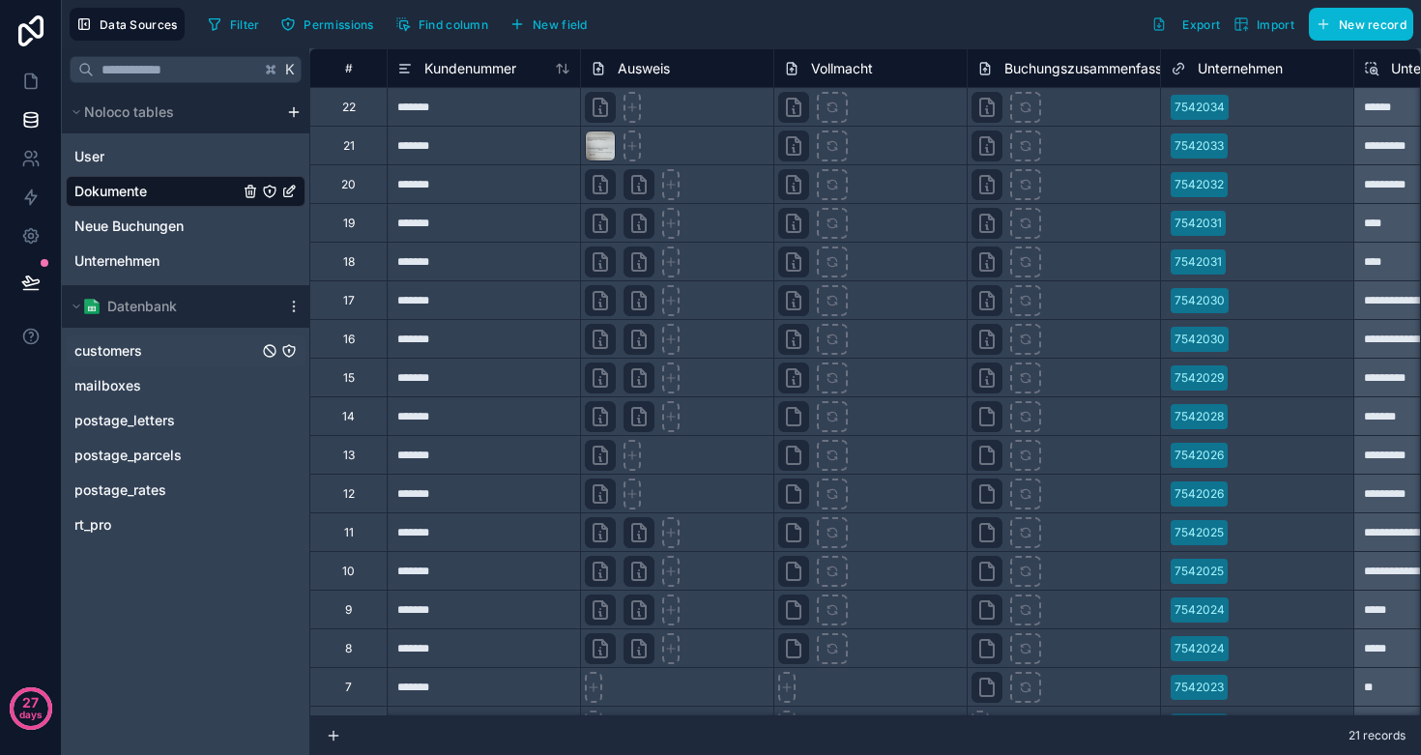
click at [174, 341] on link "customers" at bounding box center [166, 350] width 184 height 19
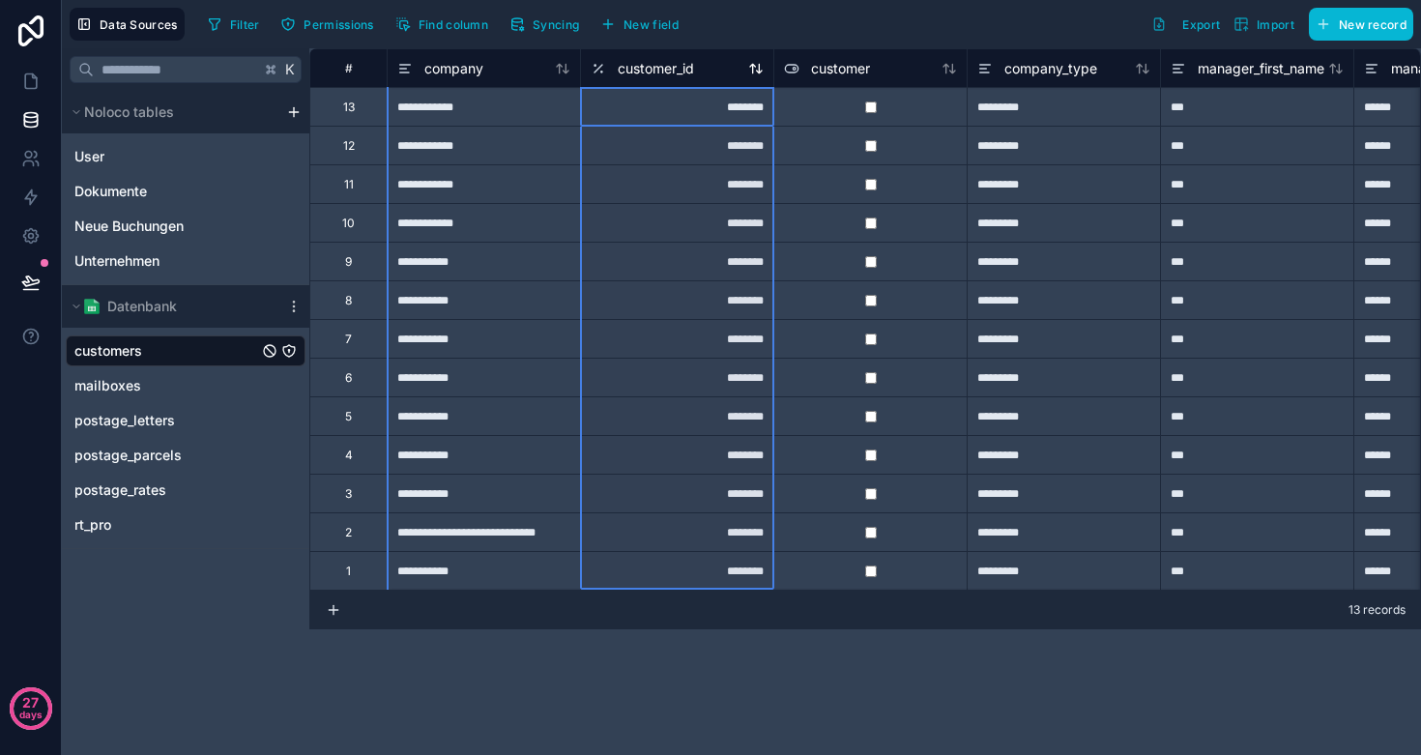
click at [679, 67] on span "customer_id" at bounding box center [656, 68] width 76 height 19
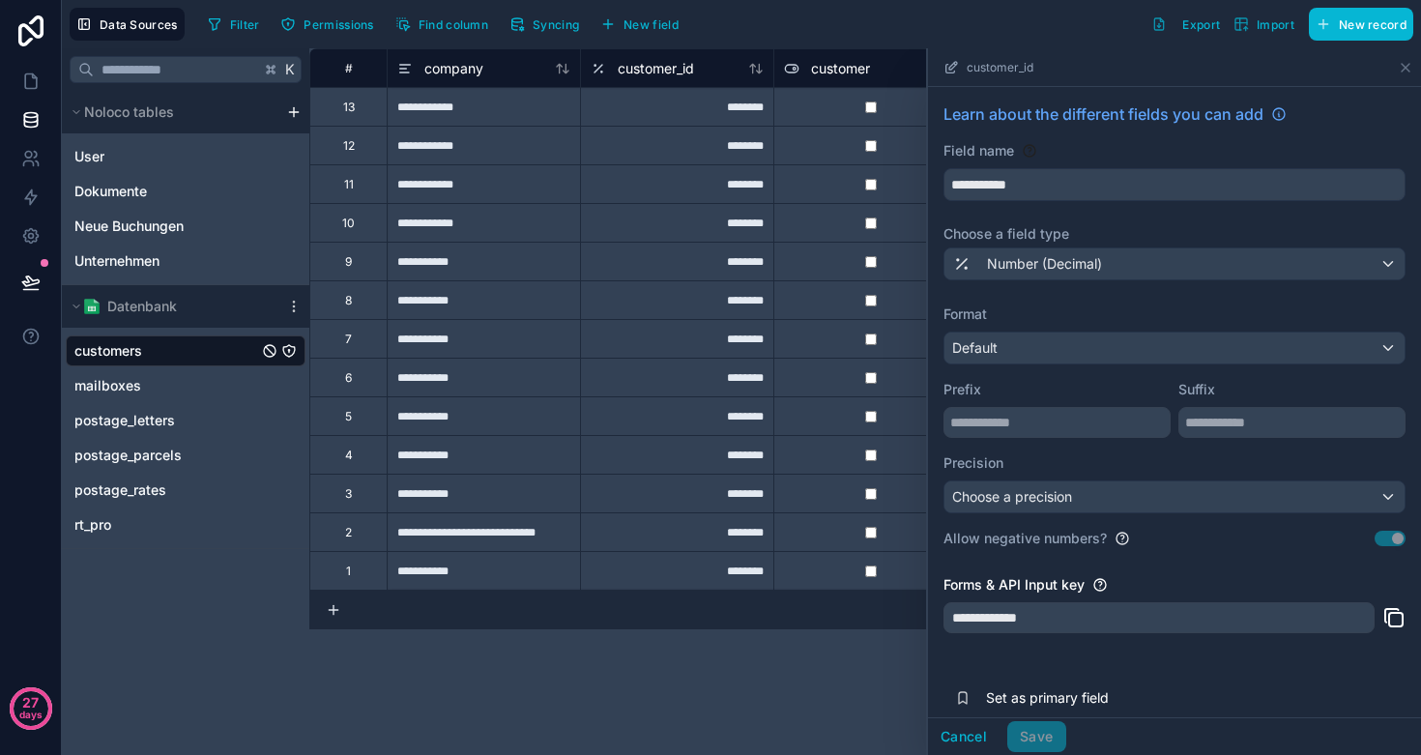
click at [1052, 260] on span "Number (Decimal)" at bounding box center [1044, 263] width 115 height 19
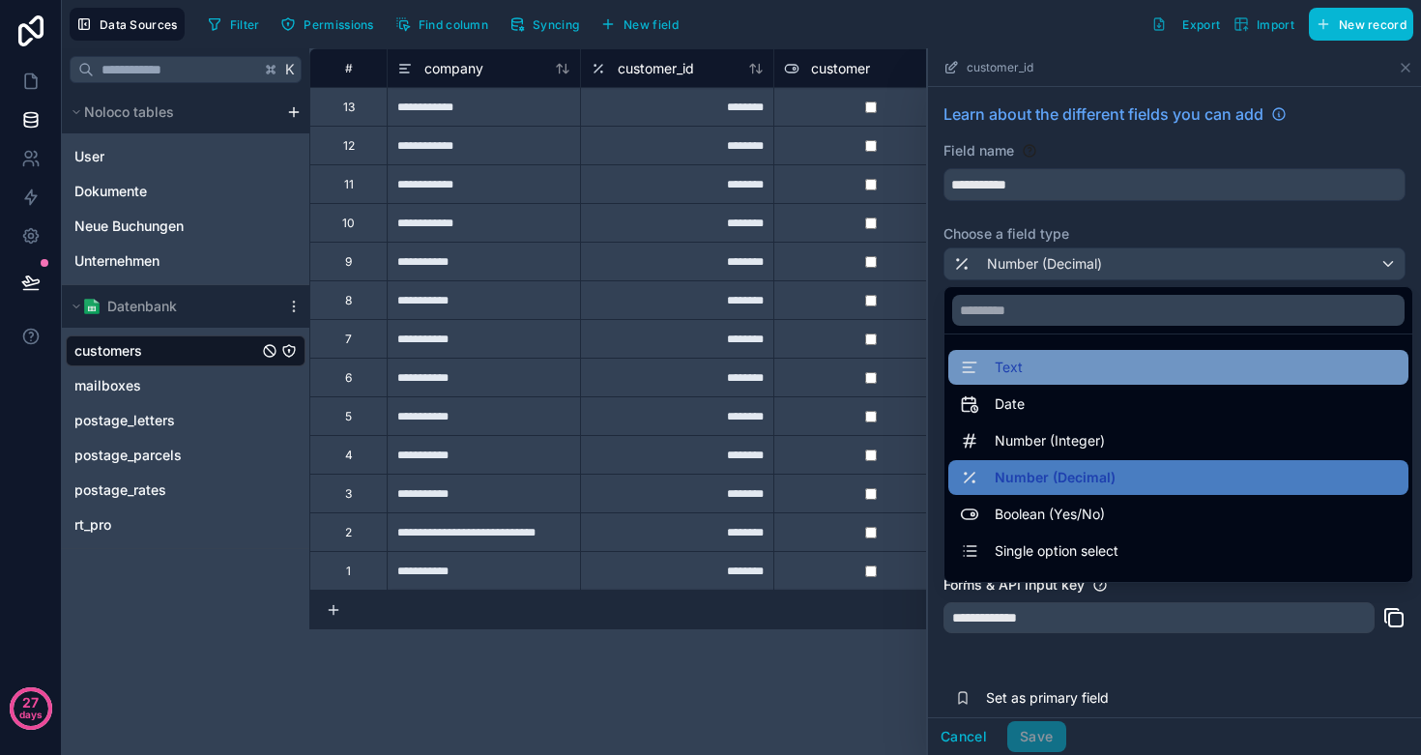
click at [1027, 358] on div "Text" at bounding box center [1178, 367] width 437 height 23
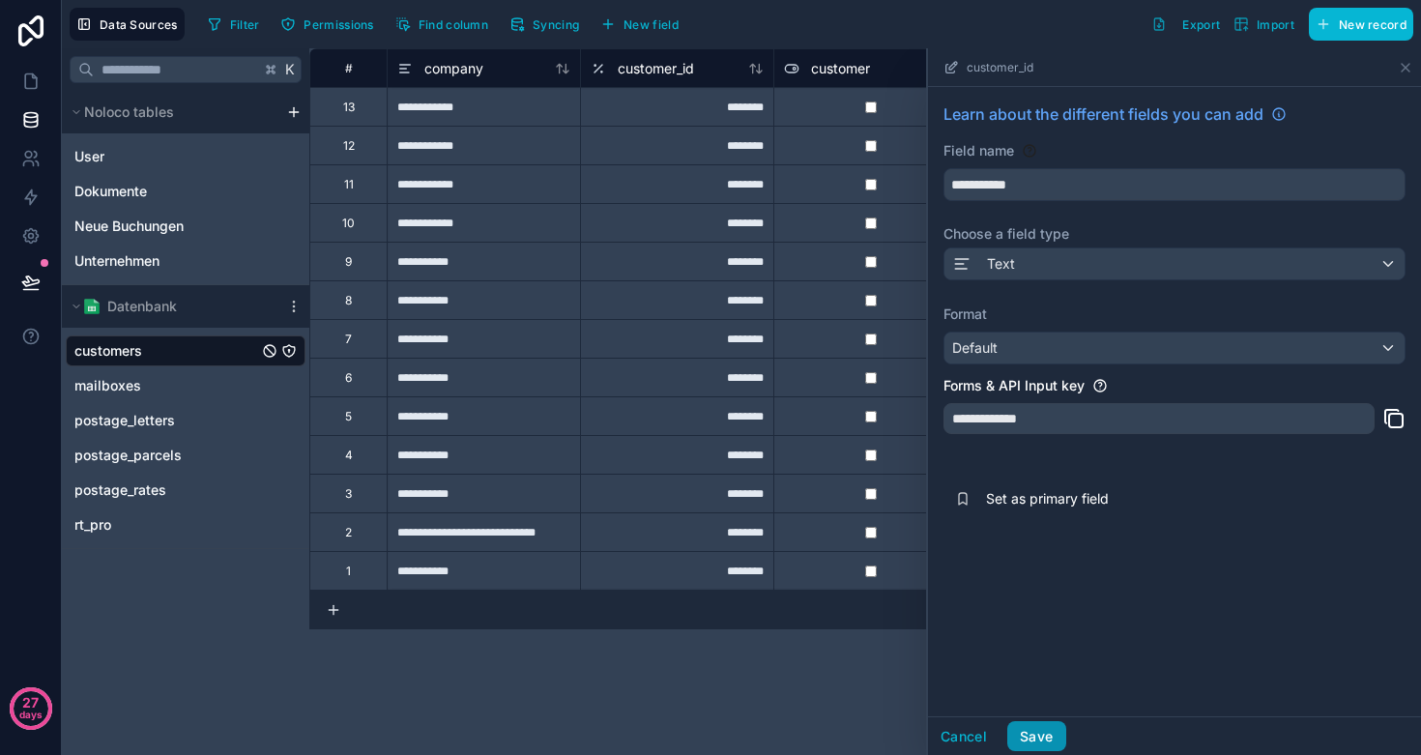
click at [1040, 729] on button "Save" at bounding box center [1037, 736] width 58 height 31
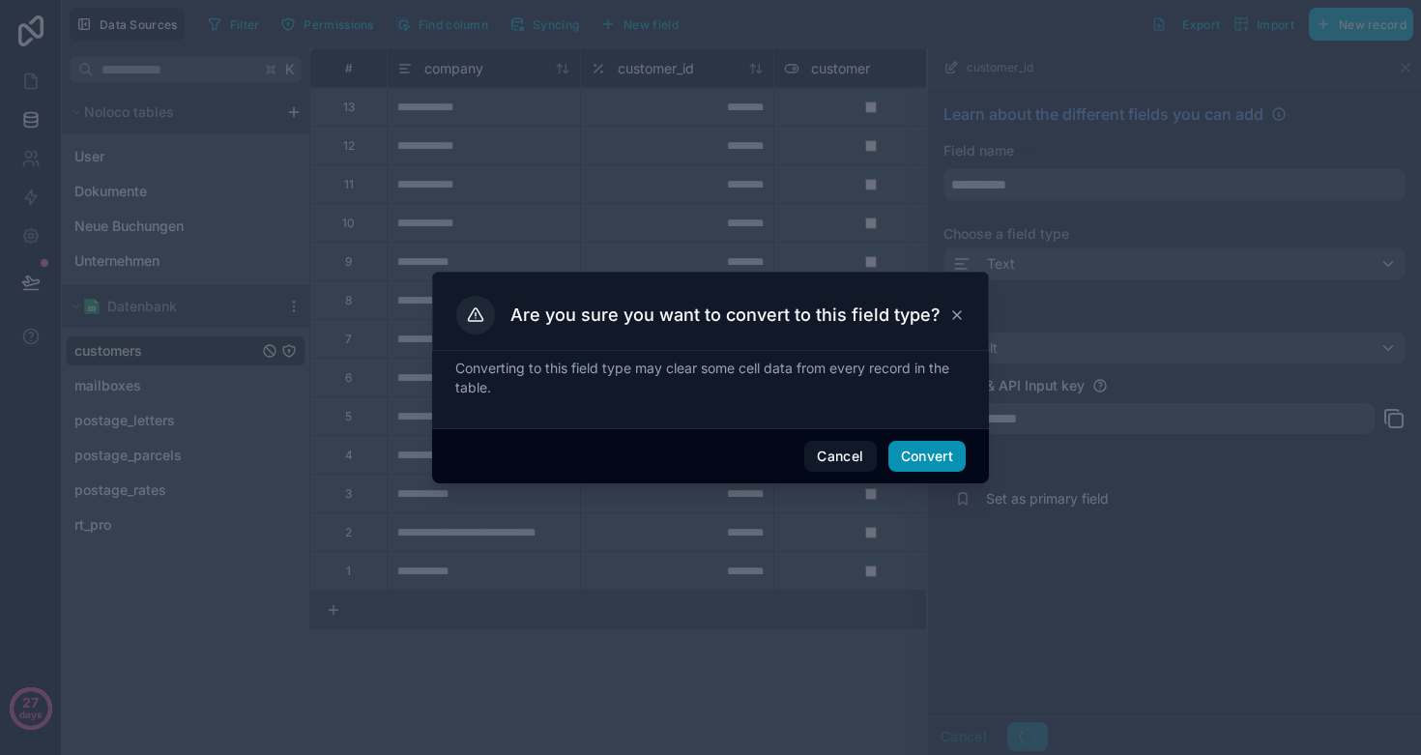
click at [915, 457] on button "Convert" at bounding box center [927, 456] width 77 height 31
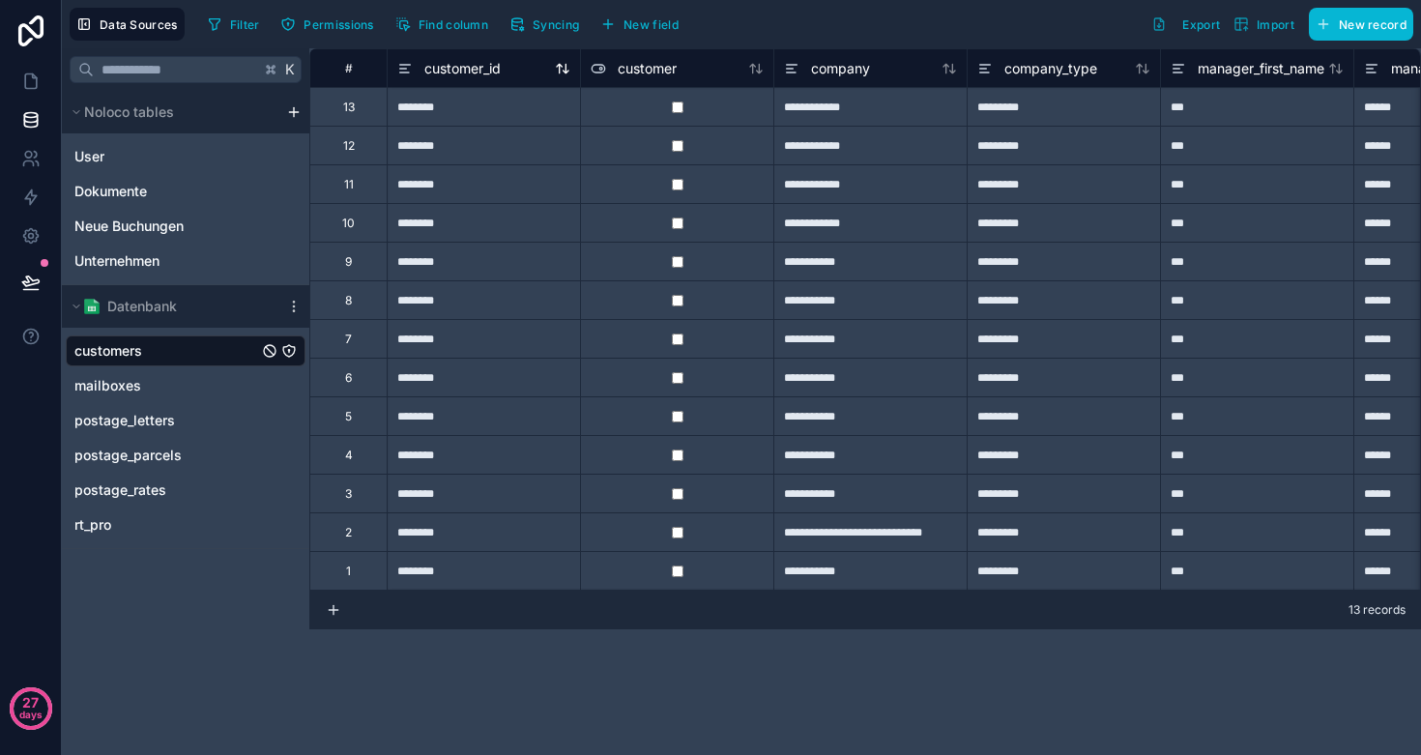
click at [481, 66] on span "customer_id" at bounding box center [463, 68] width 76 height 19
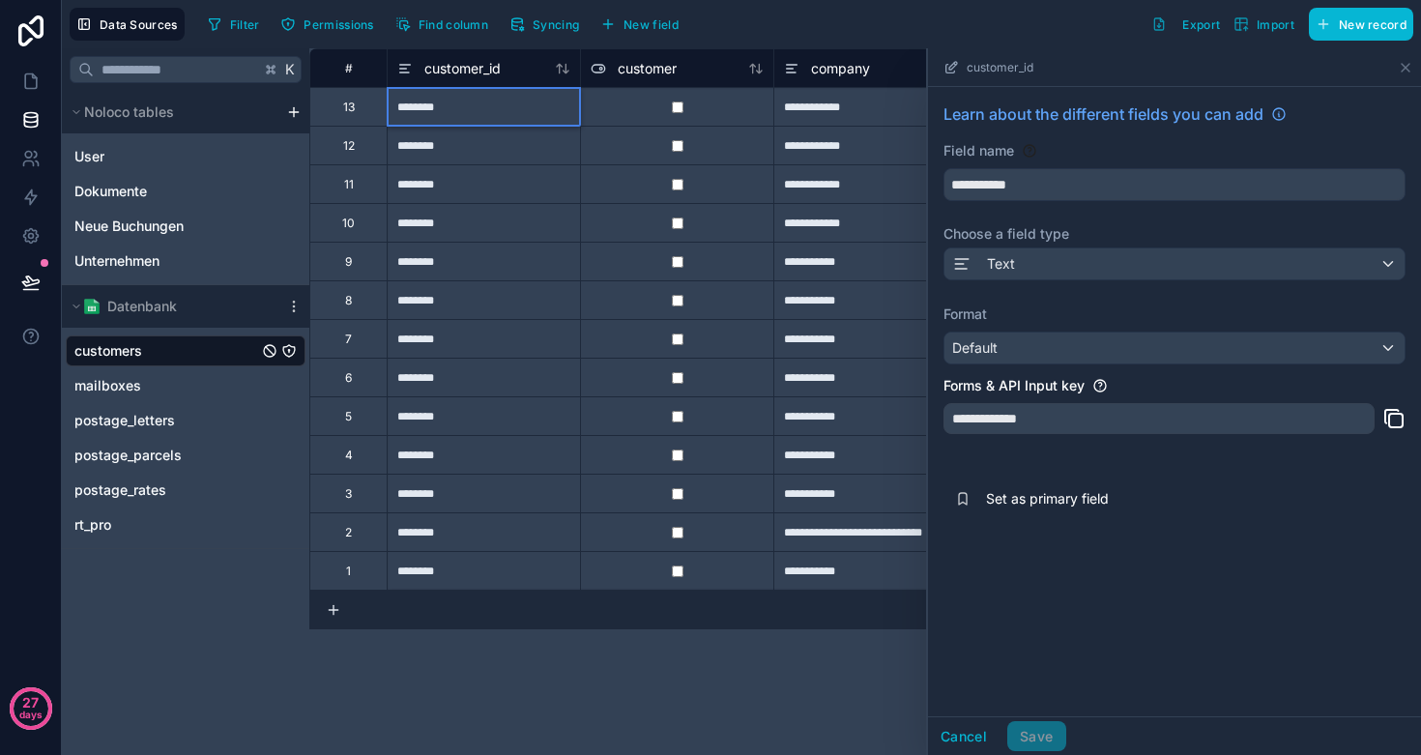
click at [425, 111] on div "********" at bounding box center [483, 106] width 193 height 39
click at [440, 110] on div "********" at bounding box center [483, 106] width 193 height 39
click at [440, 110] on input "********" at bounding box center [484, 107] width 192 height 38
click at [370, 677] on div "**********" at bounding box center [865, 401] width 1112 height 707
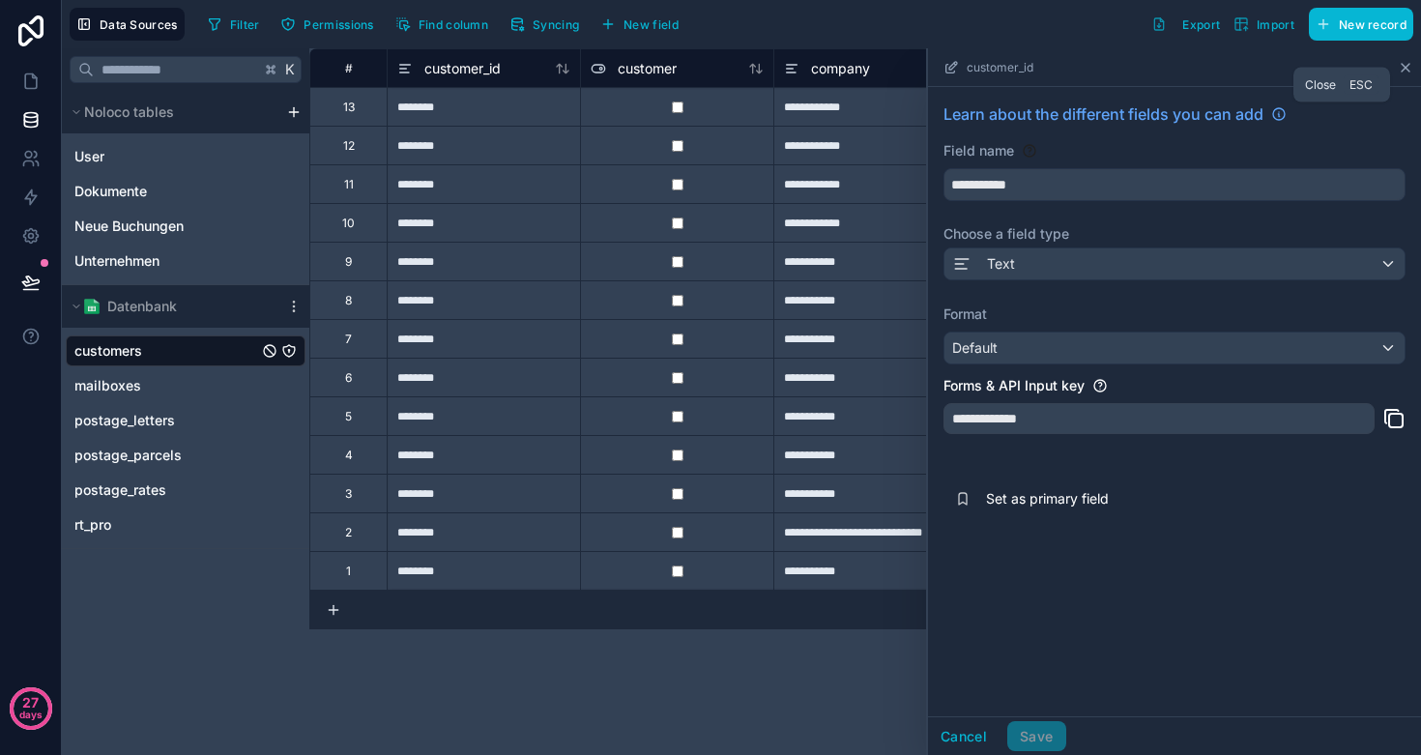
click at [1401, 61] on icon at bounding box center [1405, 67] width 15 height 15
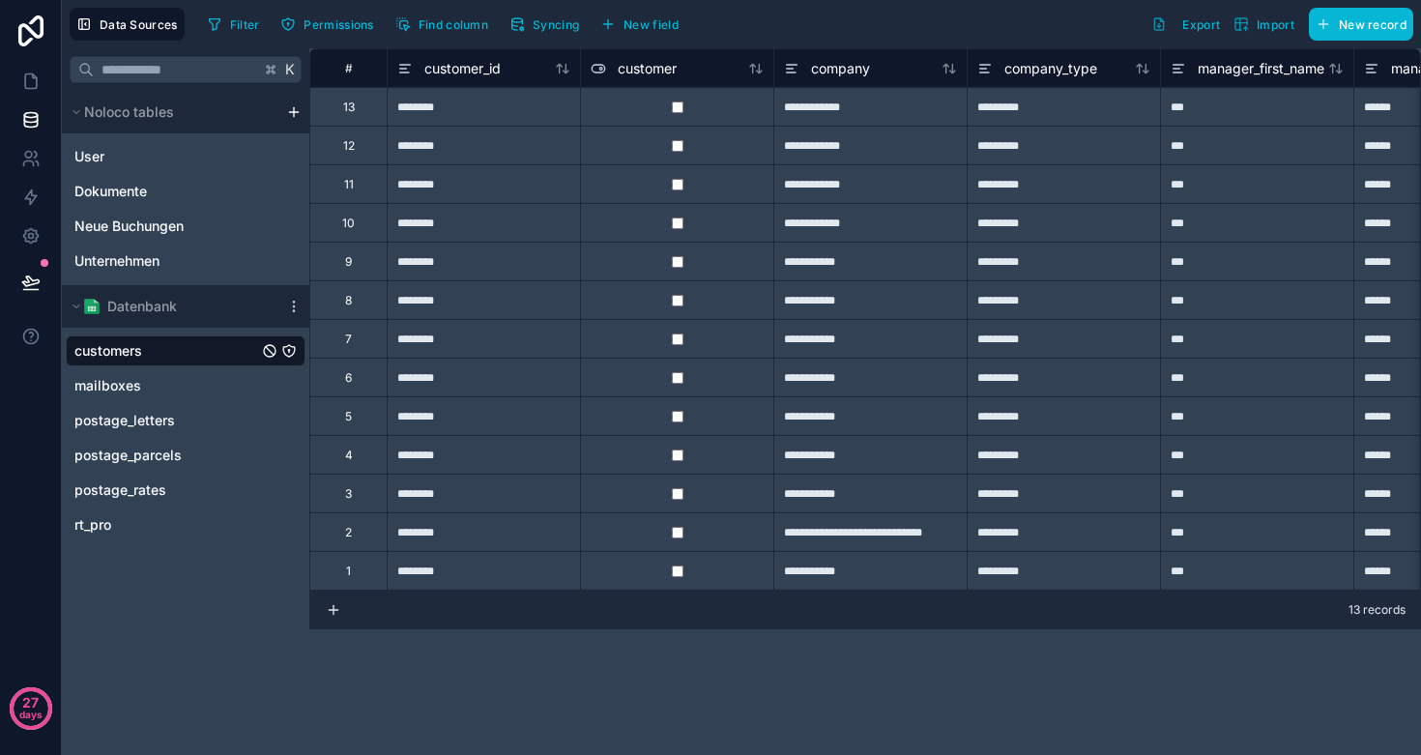
click at [455, 107] on div "********" at bounding box center [483, 106] width 193 height 39
click at [945, 68] on icon at bounding box center [949, 68] width 15 height 15
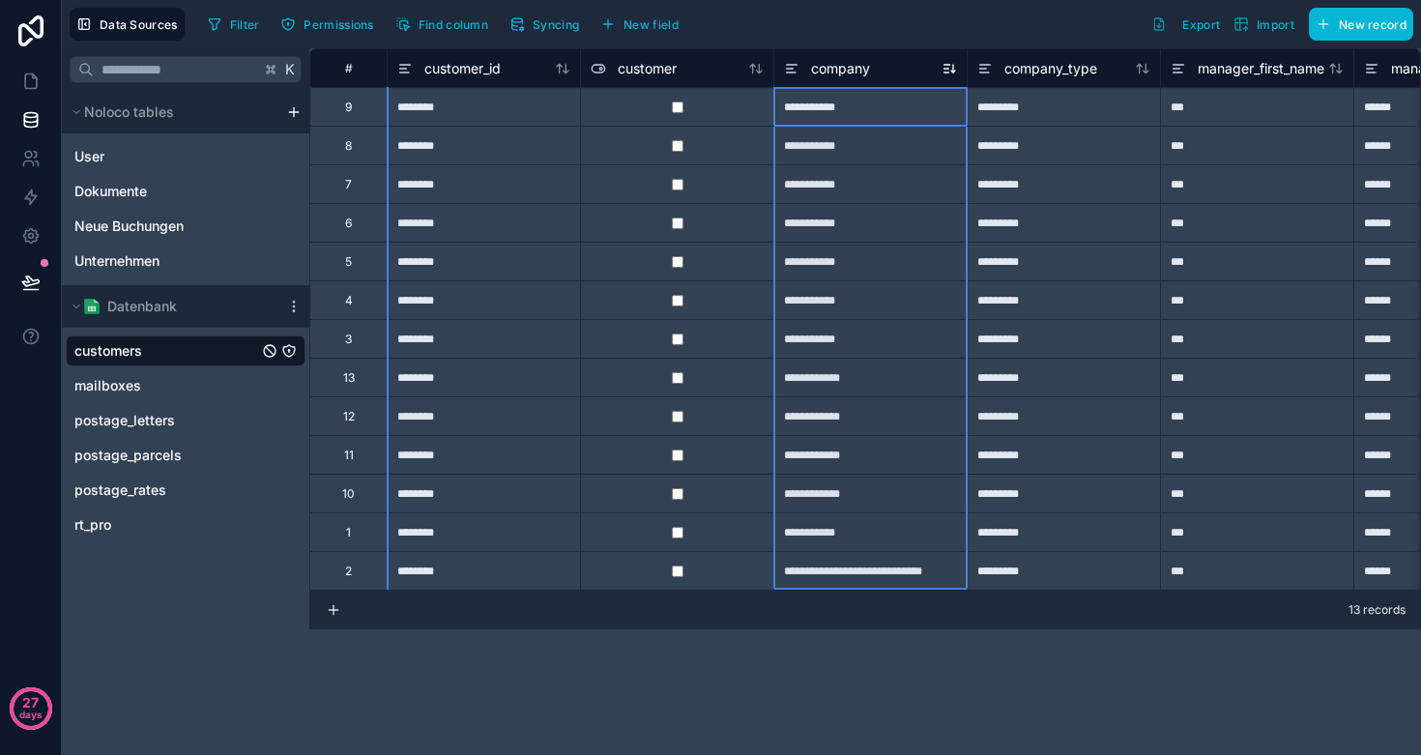
click at [948, 66] on icon at bounding box center [949, 68] width 15 height 15
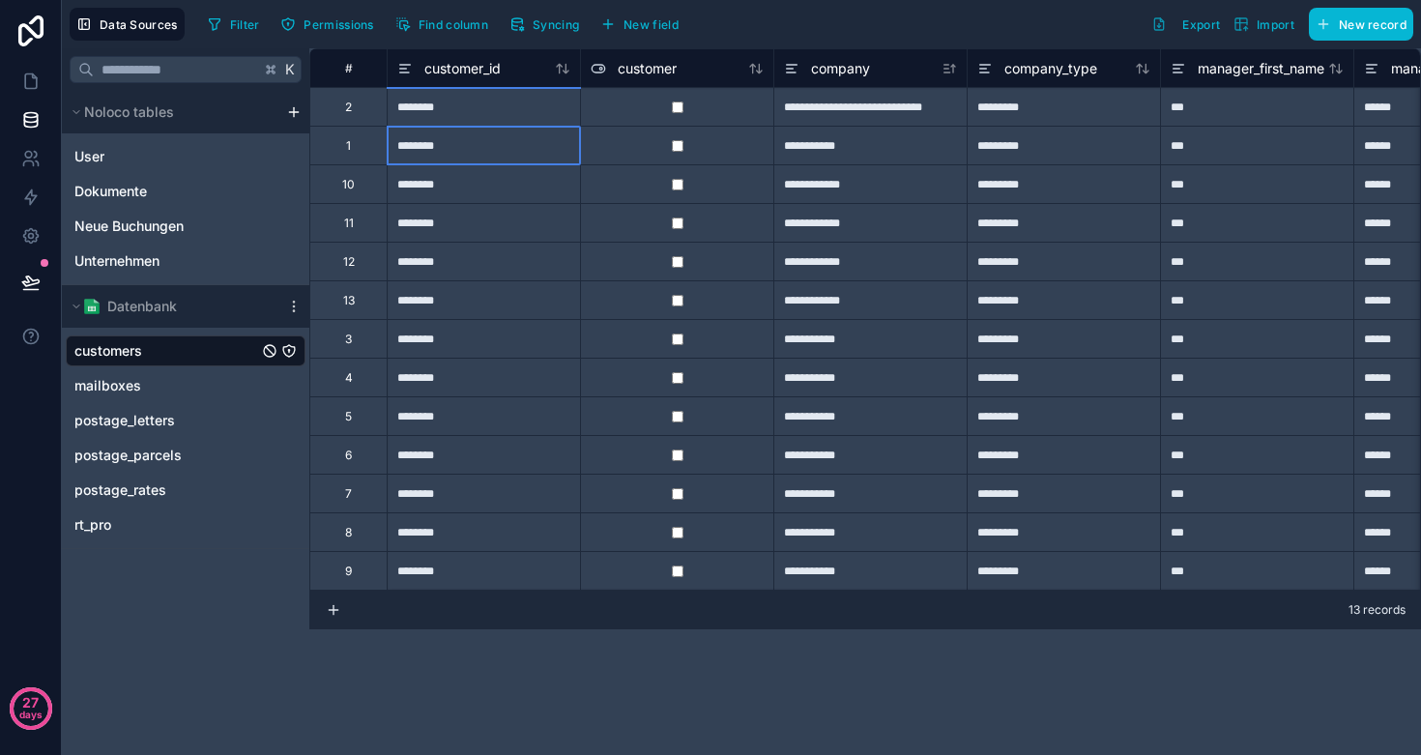
click at [425, 143] on div "********" at bounding box center [483, 145] width 193 height 39
type input "****"
click at [496, 664] on div "**********" at bounding box center [865, 401] width 1112 height 707
click at [454, 106] on div "********" at bounding box center [483, 106] width 193 height 39
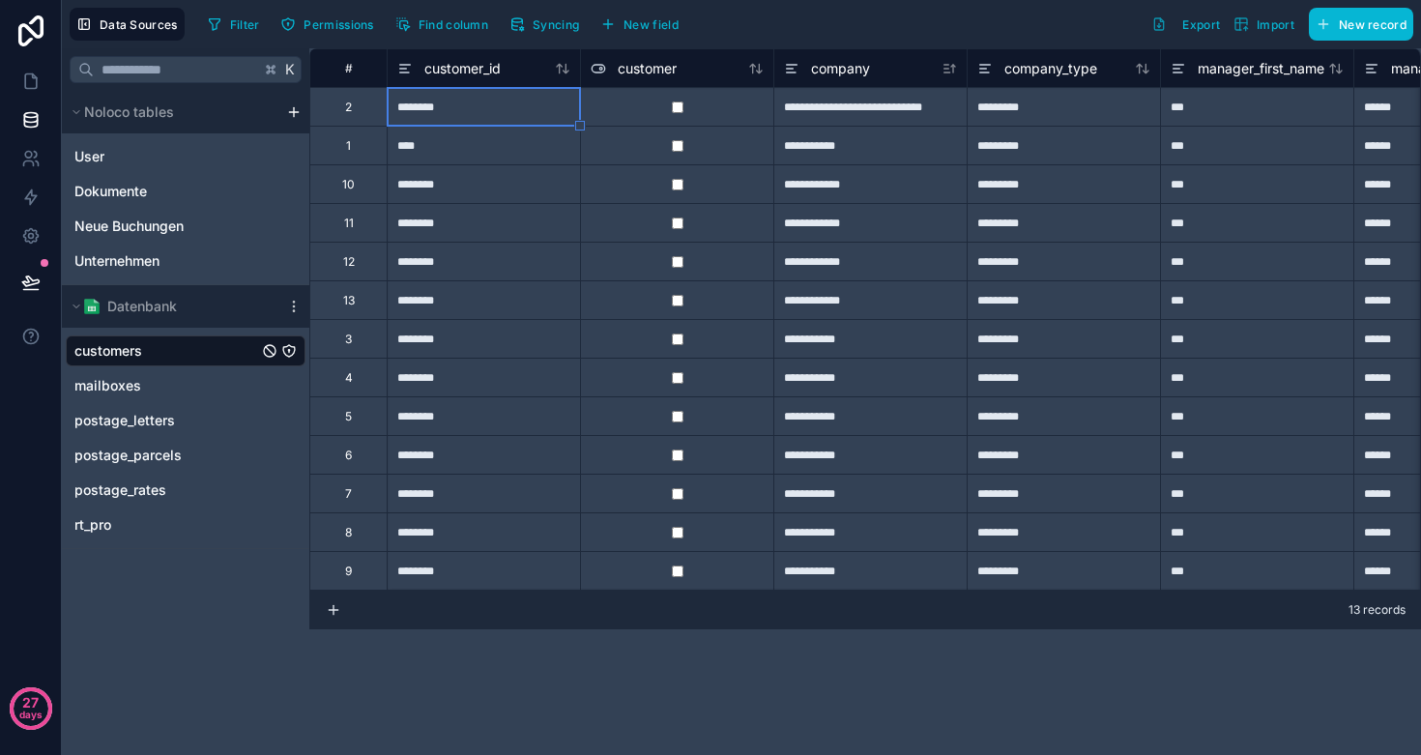
type input "*"
type input "****"
click at [486, 655] on div "**********" at bounding box center [865, 401] width 1112 height 707
click at [444, 118] on div "****" at bounding box center [483, 106] width 193 height 39
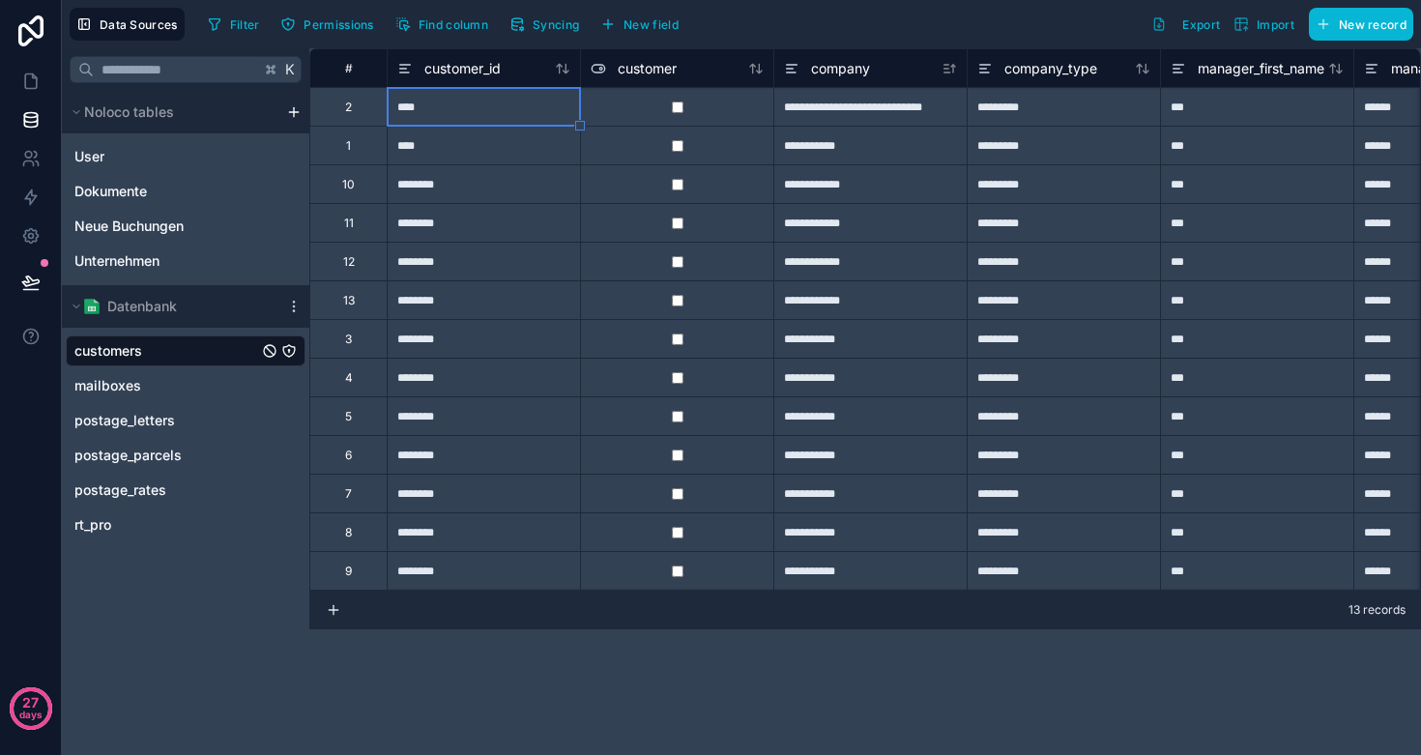
click at [444, 118] on div "****" at bounding box center [483, 106] width 193 height 39
click at [444, 118] on input "****" at bounding box center [484, 107] width 192 height 38
type input "****"
click at [35, 92] on link at bounding box center [30, 81] width 61 height 39
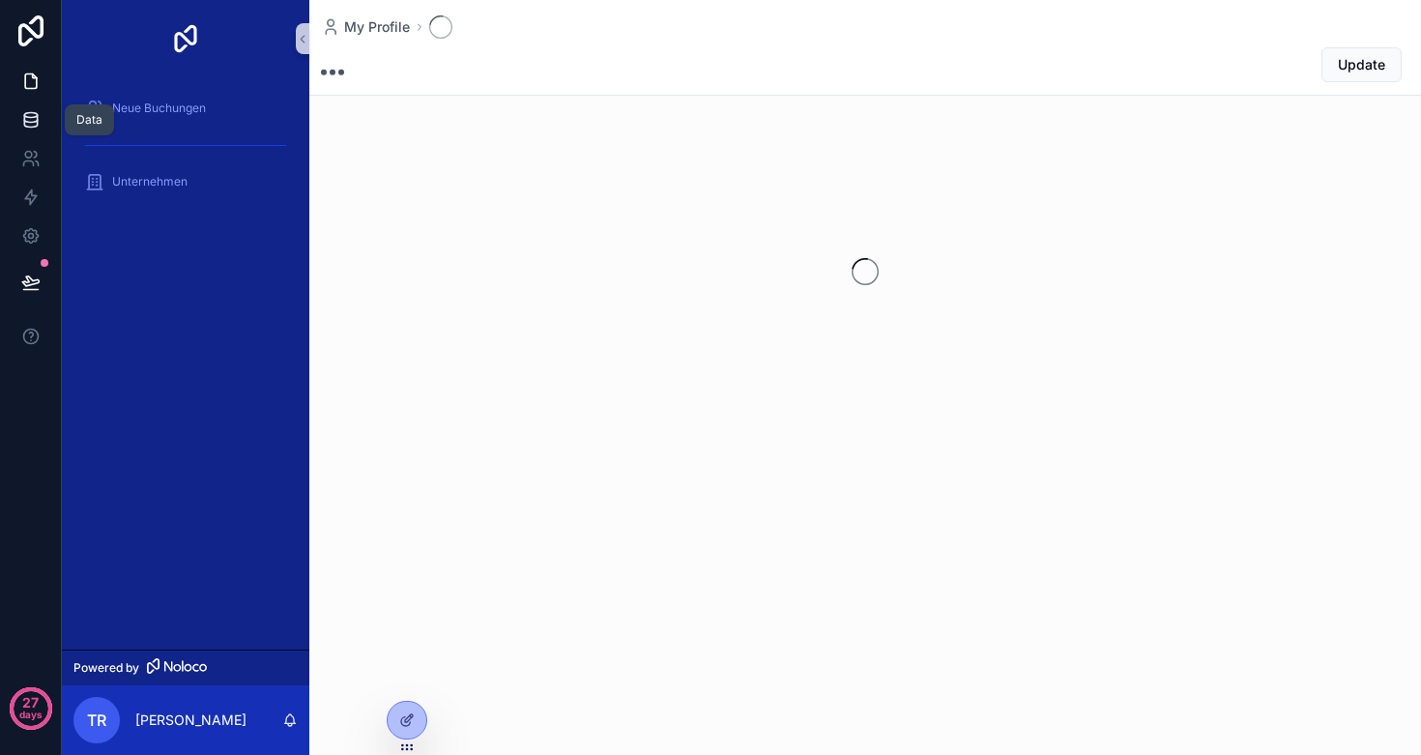
click at [33, 128] on icon at bounding box center [30, 124] width 13 height 8
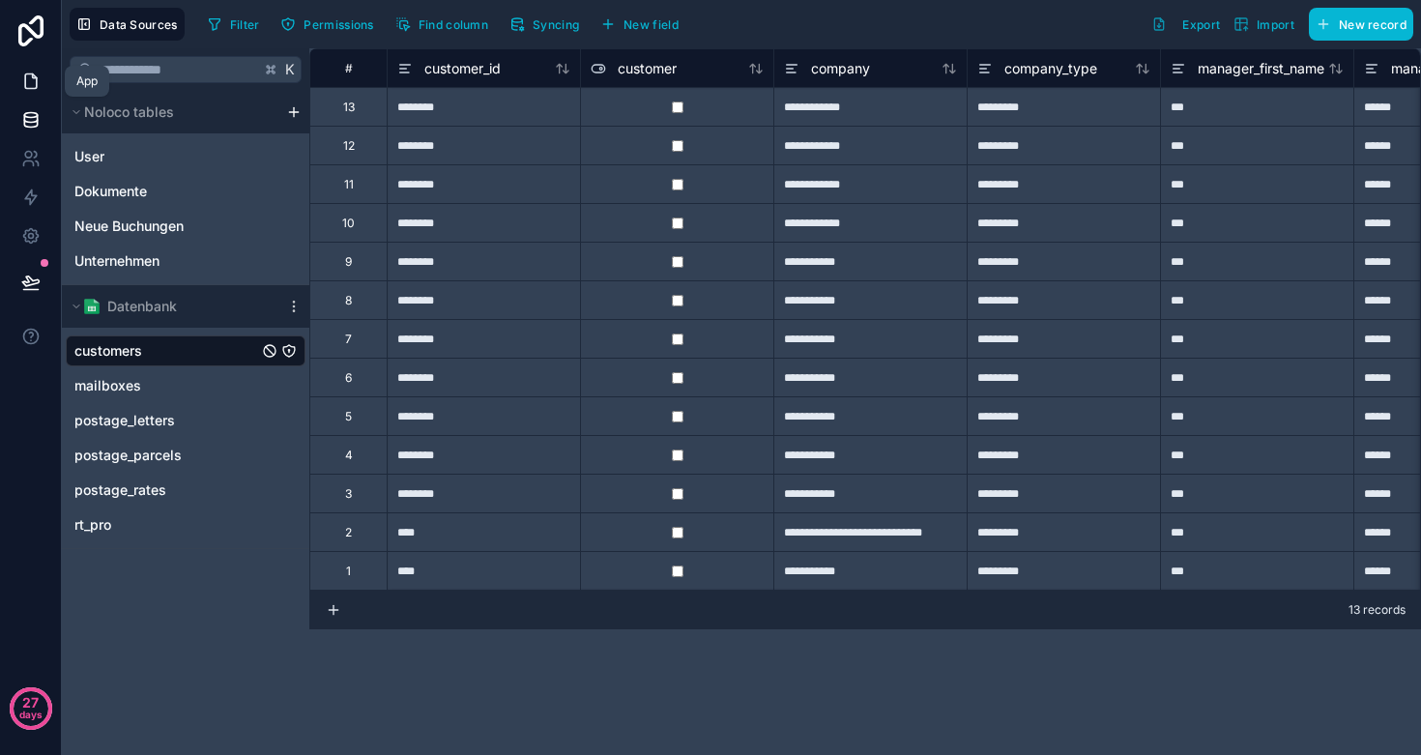
click at [23, 89] on icon at bounding box center [30, 81] width 19 height 19
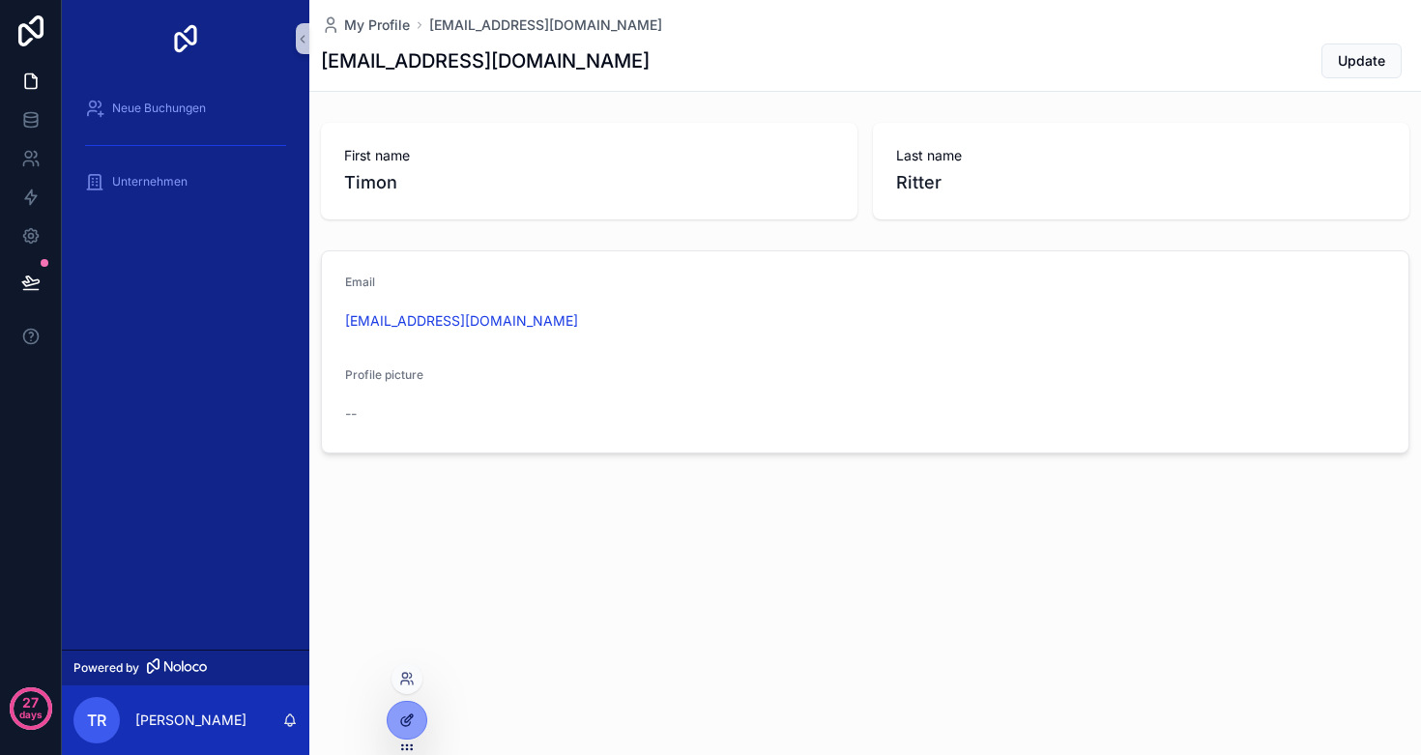
click at [406, 717] on icon at bounding box center [406, 720] width 15 height 15
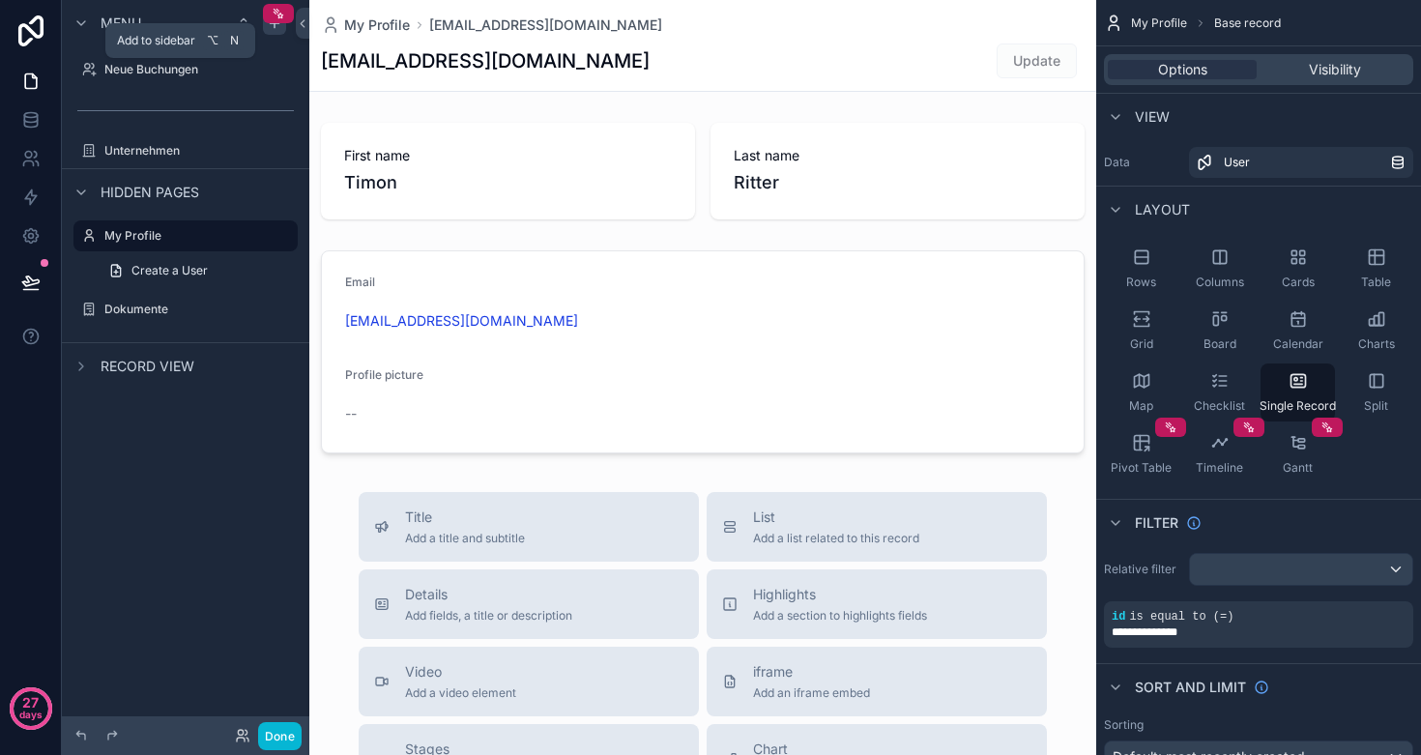
click at [271, 27] on icon "scrollable content" at bounding box center [274, 22] width 15 height 15
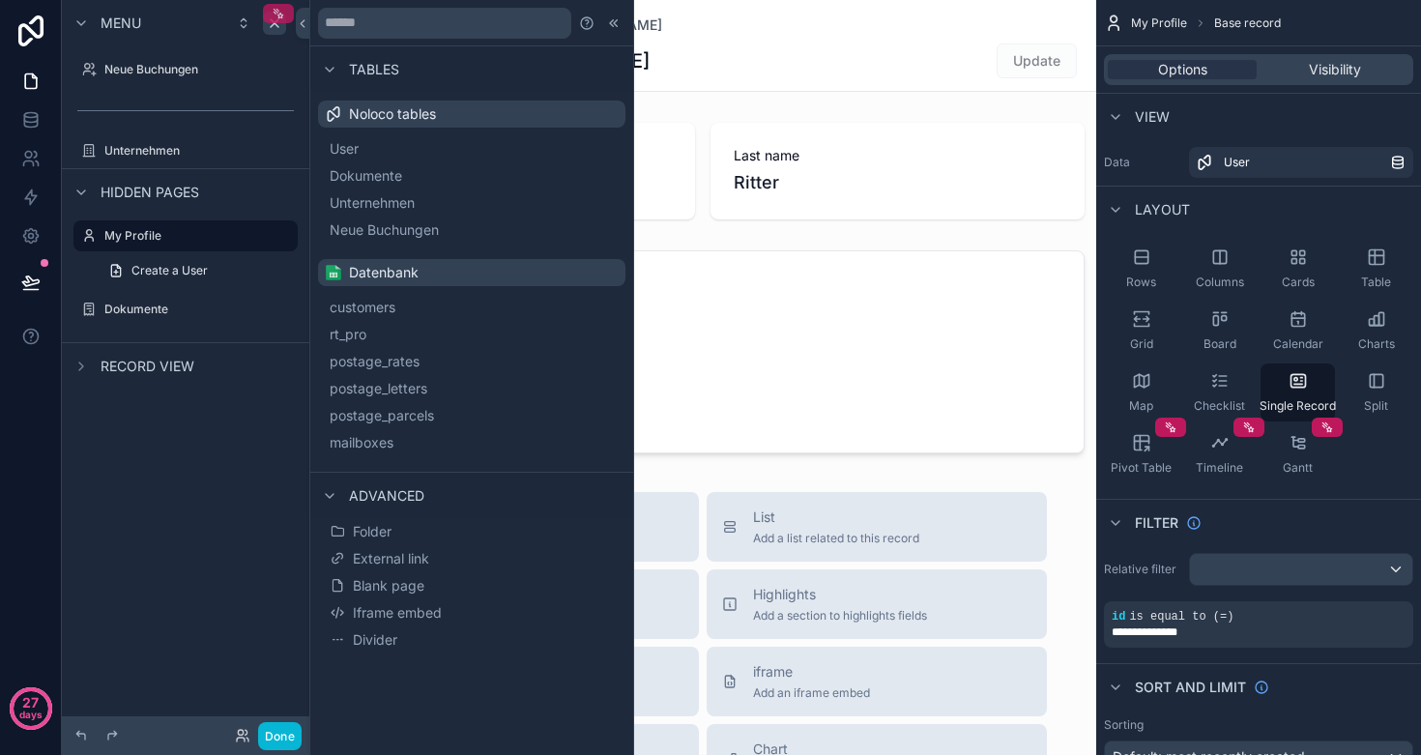
click at [277, 9] on icon "scrollable content" at bounding box center [278, 10] width 2 height 2
click at [416, 306] on span "customers" at bounding box center [386, 307] width 66 height 19
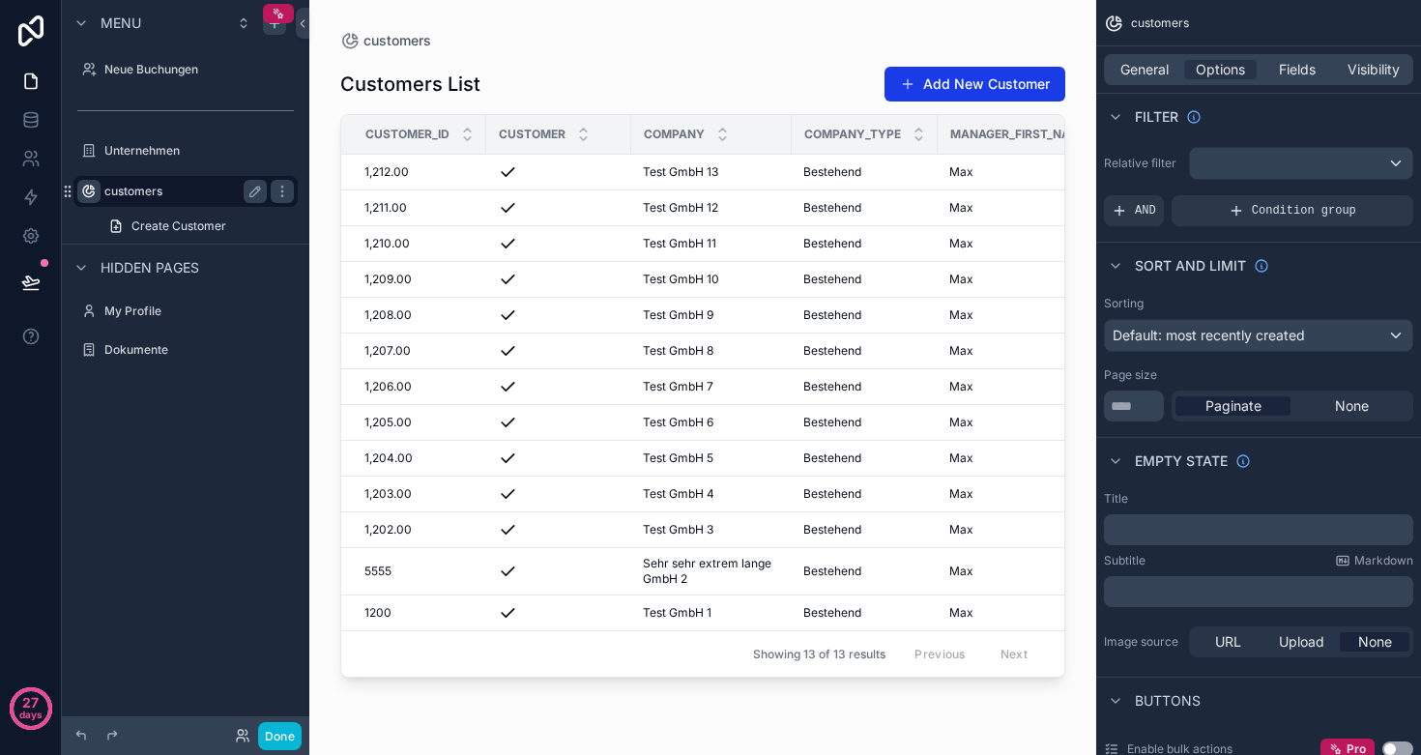
click at [90, 187] on icon "scrollable content" at bounding box center [88, 191] width 15 height 15
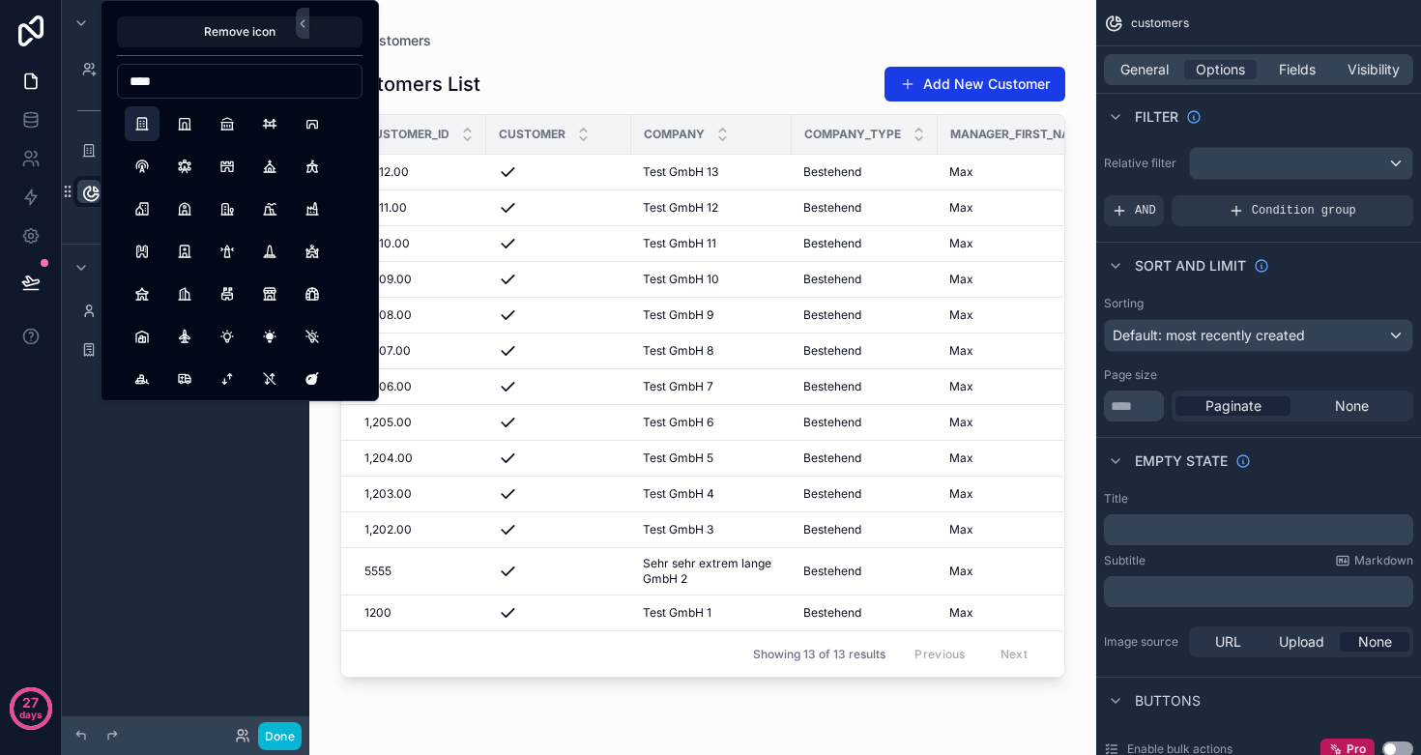
type input "****"
click at [145, 122] on button "Building" at bounding box center [142, 123] width 35 height 35
click at [136, 579] on div "Menu Neue Buchungen Unternehmen ********* Create Customer Hidden pages My Profi…" at bounding box center [186, 366] width 248 height 732
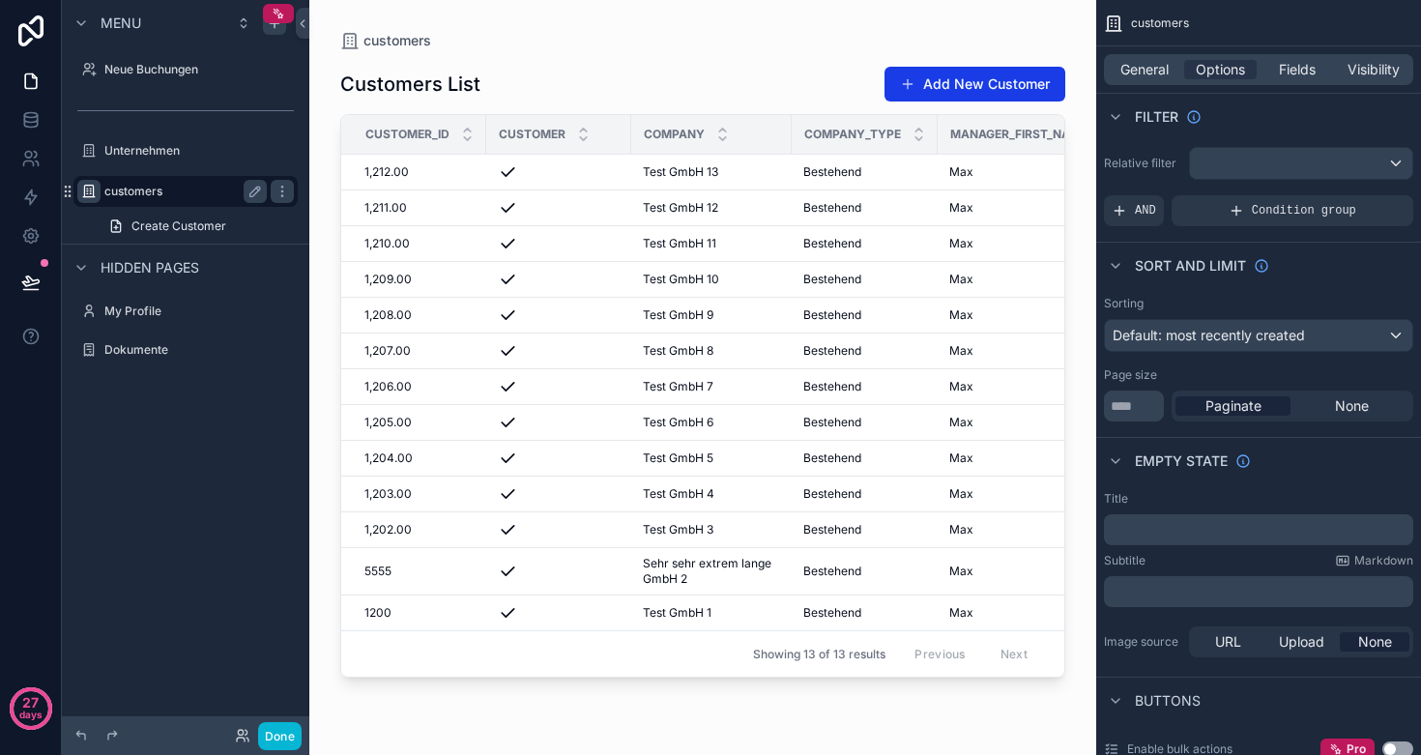
click at [153, 183] on div "customers" at bounding box center [185, 191] width 162 height 23
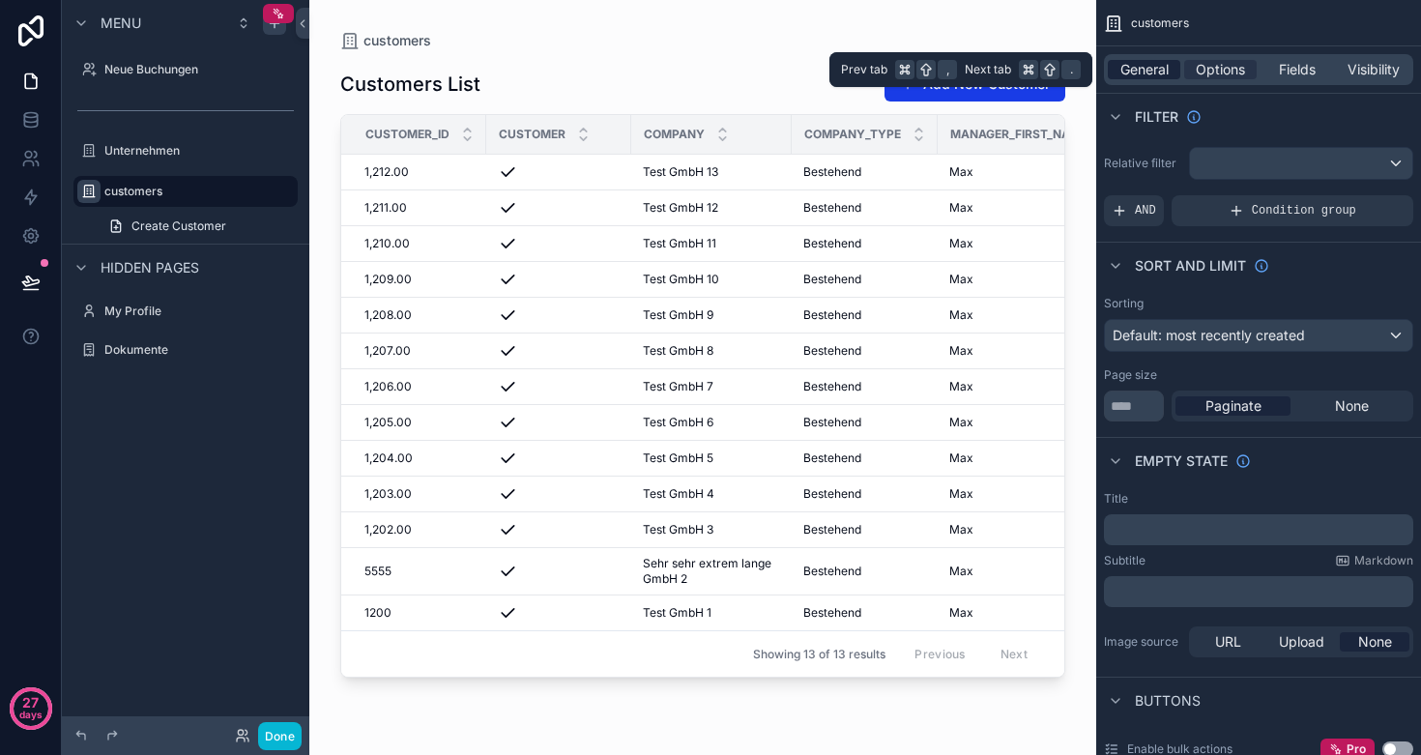
click at [1145, 60] on span "General" at bounding box center [1145, 69] width 48 height 19
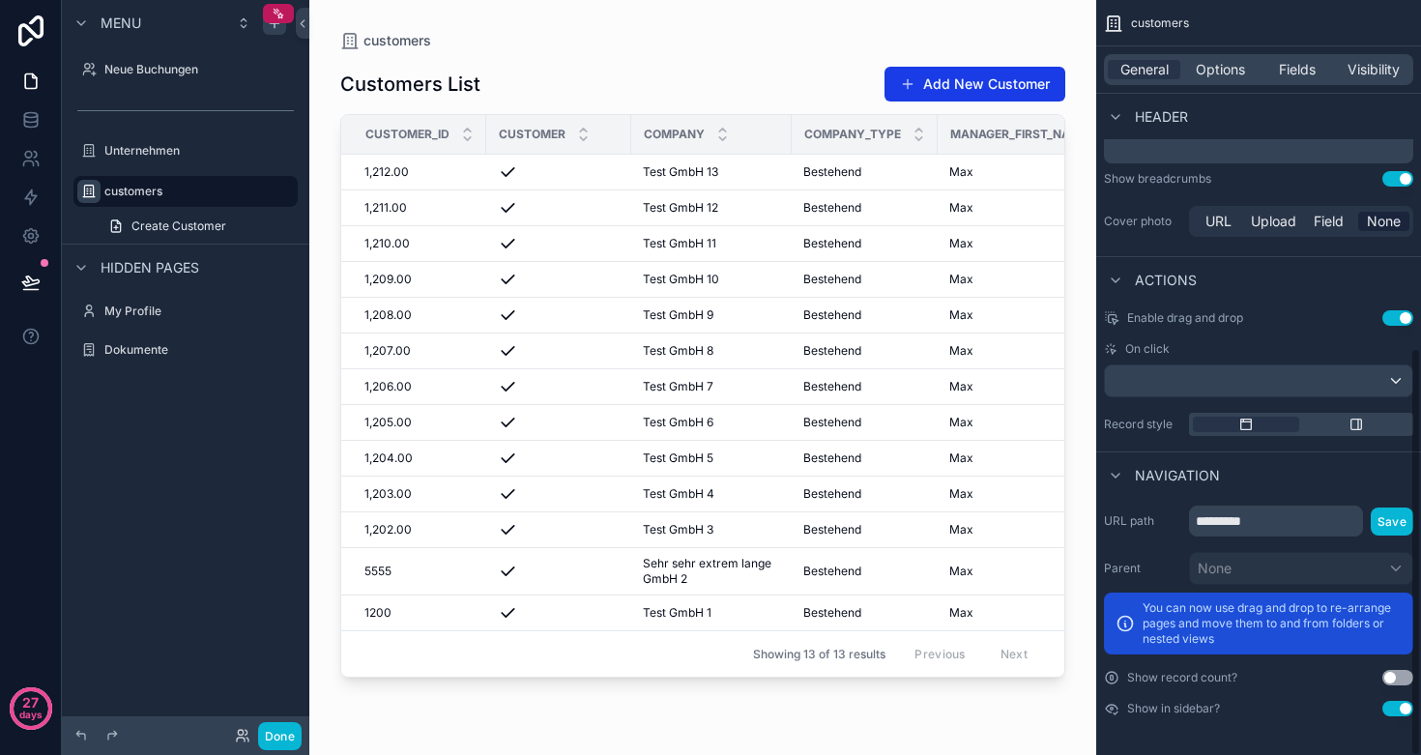
scroll to position [639, 0]
drag, startPoint x: 1276, startPoint y: 523, endPoint x: 1189, endPoint y: 522, distance: 87.0
click at [1188, 522] on div "URL path ********* Save" at bounding box center [1258, 521] width 309 height 31
type input "******"
click at [1314, 472] on div "Navigation" at bounding box center [1259, 475] width 325 height 46
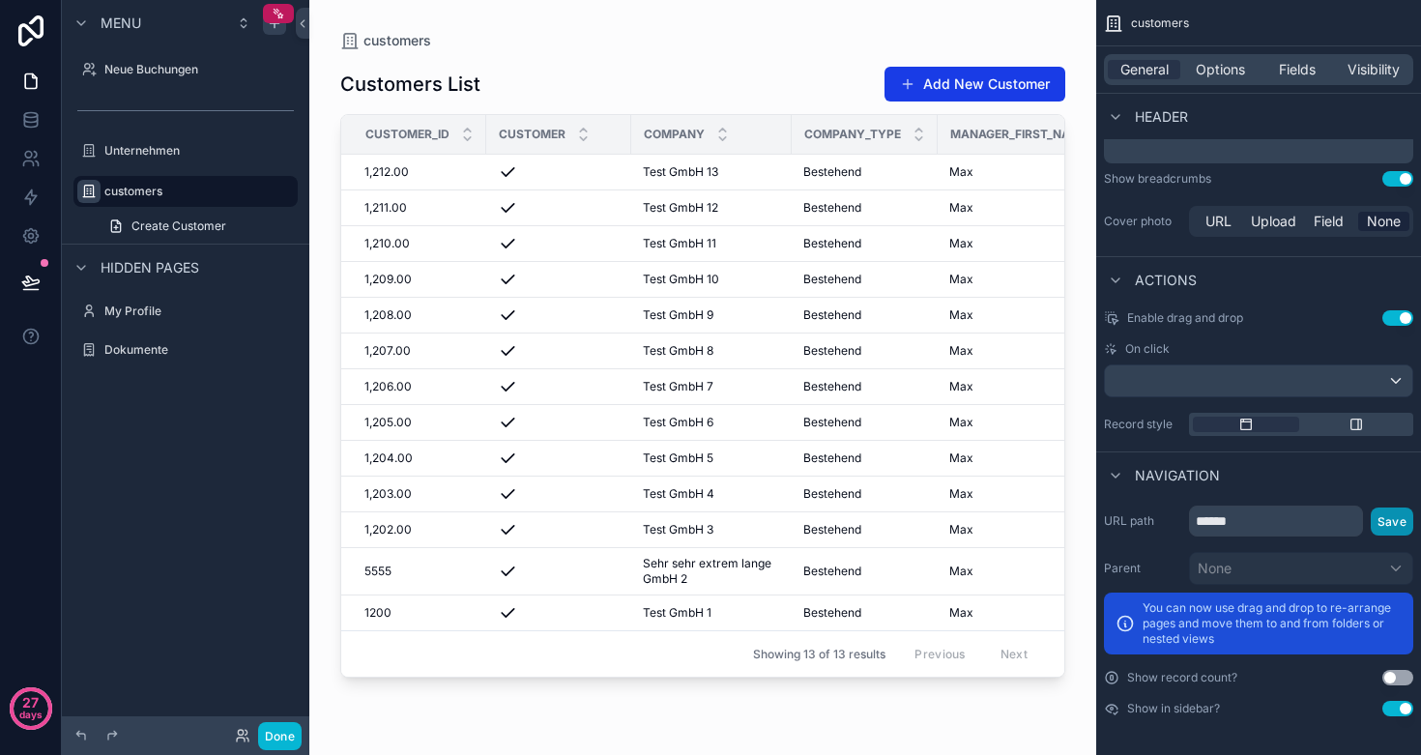
click at [1383, 527] on button "Save" at bounding box center [1392, 522] width 43 height 28
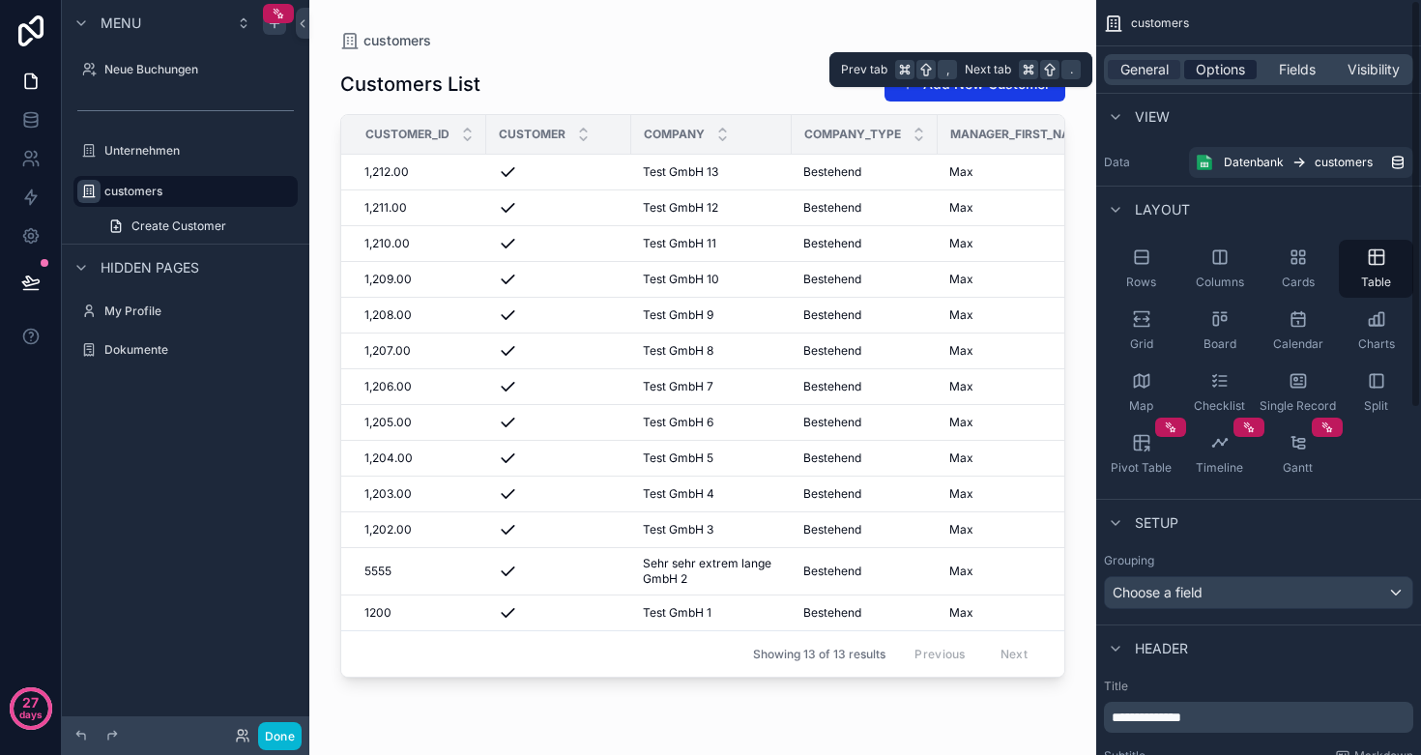
click at [1208, 65] on span "Options" at bounding box center [1220, 69] width 49 height 19
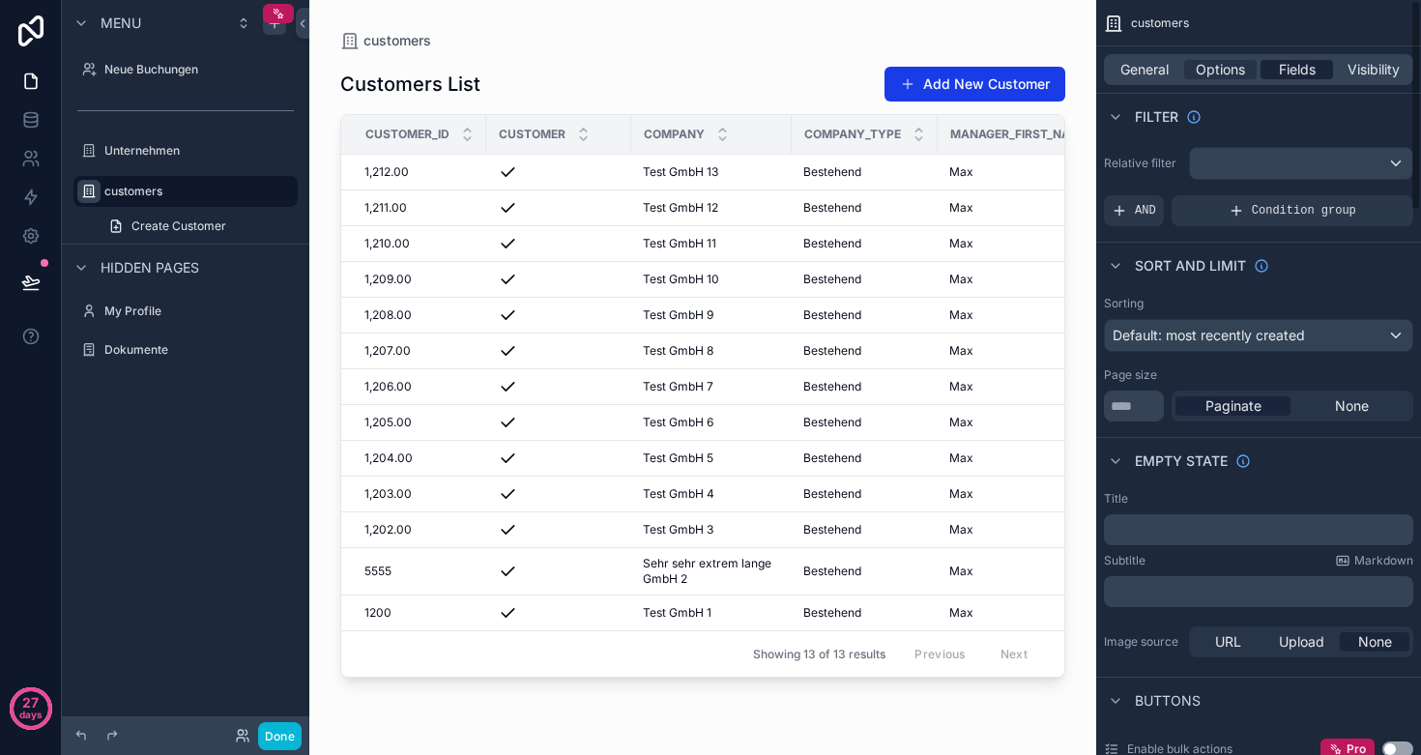
click at [1297, 75] on span "Fields" at bounding box center [1297, 69] width 37 height 19
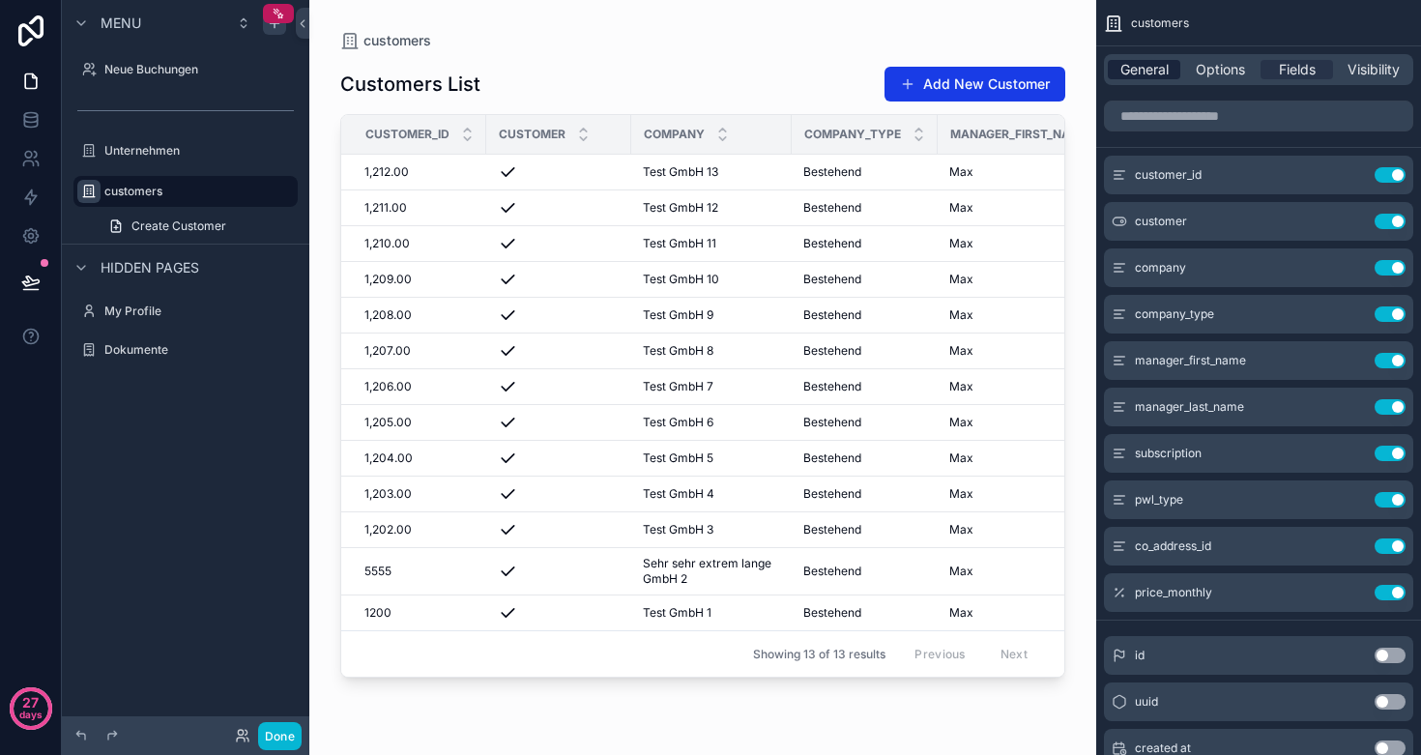
click at [1141, 66] on span "General" at bounding box center [1145, 69] width 48 height 19
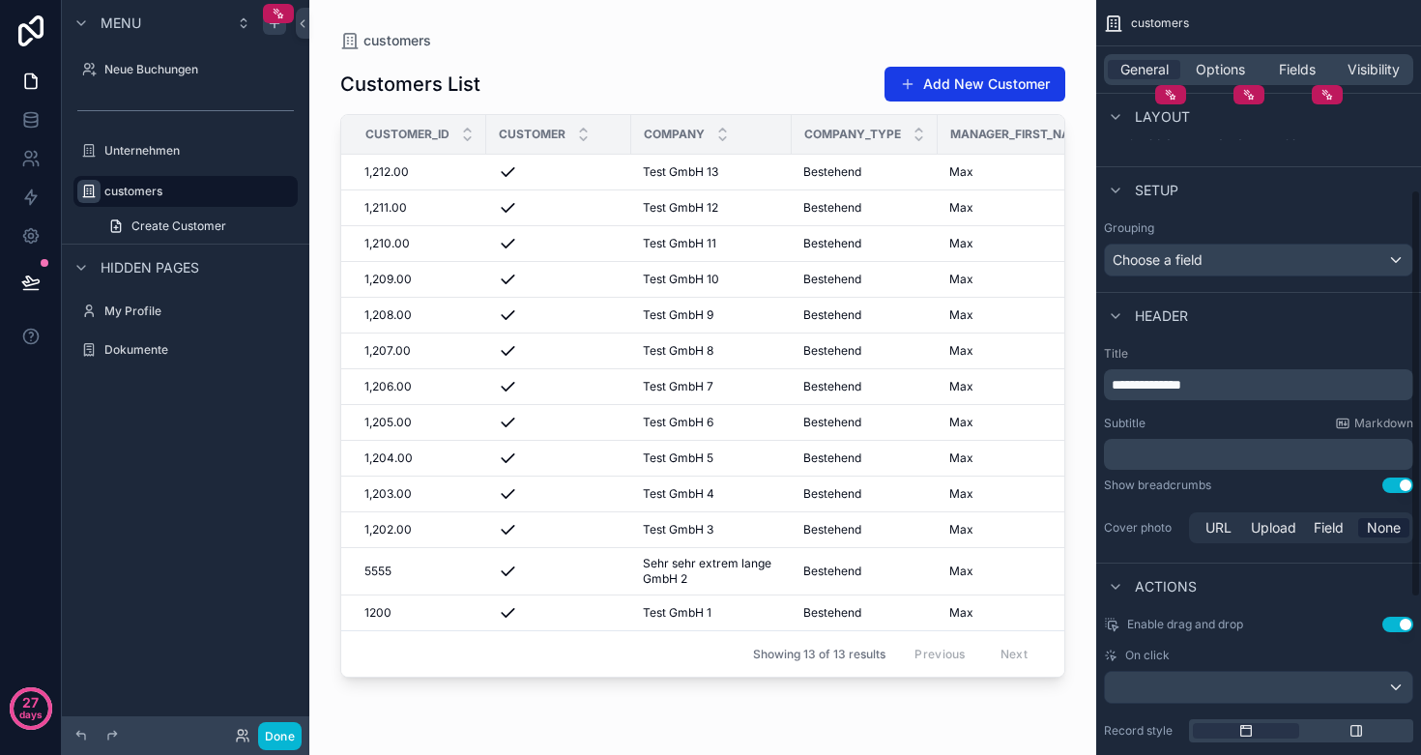
scroll to position [351, 0]
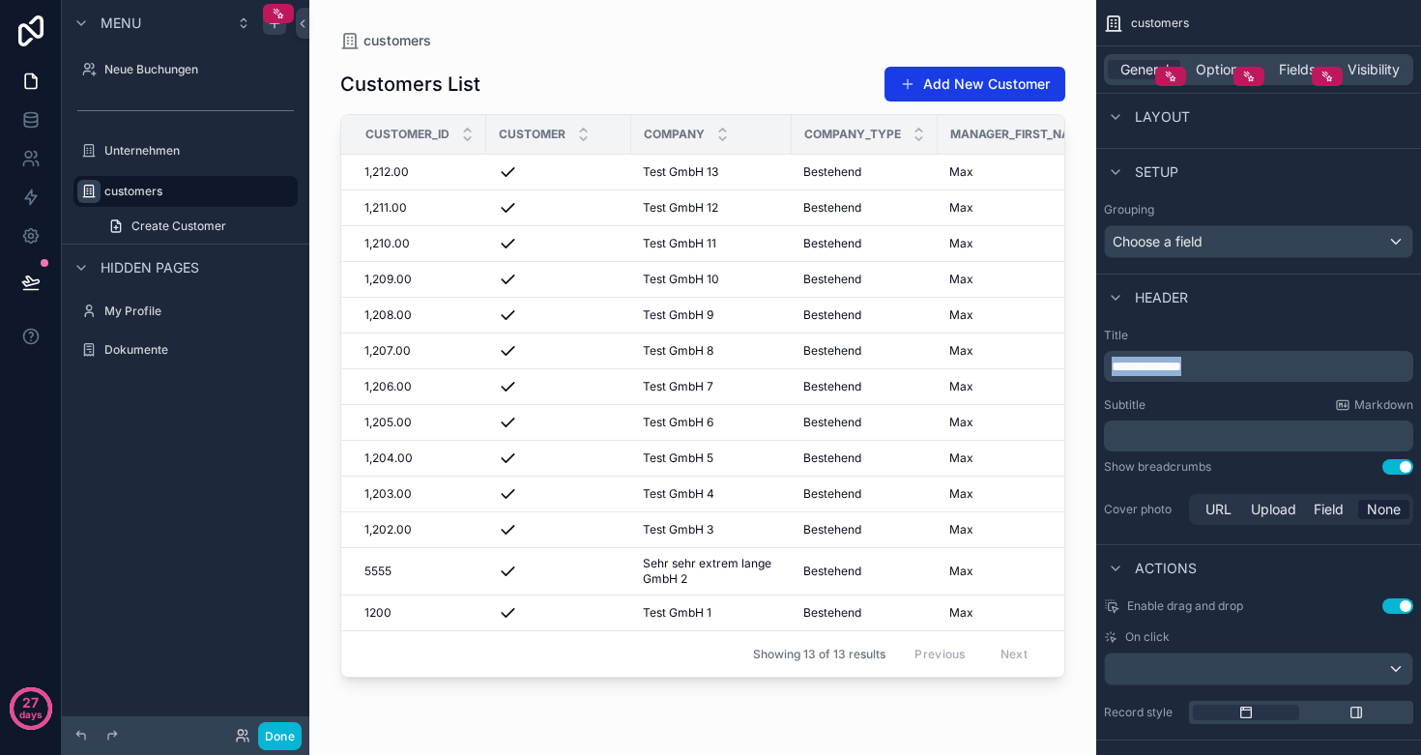
drag, startPoint x: 1244, startPoint y: 370, endPoint x: 1064, endPoint y: 370, distance: 179.9
click at [1063, 370] on div "Neue Buchungen Unternehmen customers My Profile Dokumente Powered by TR Timon R…" at bounding box center [865, 377] width 1112 height 755
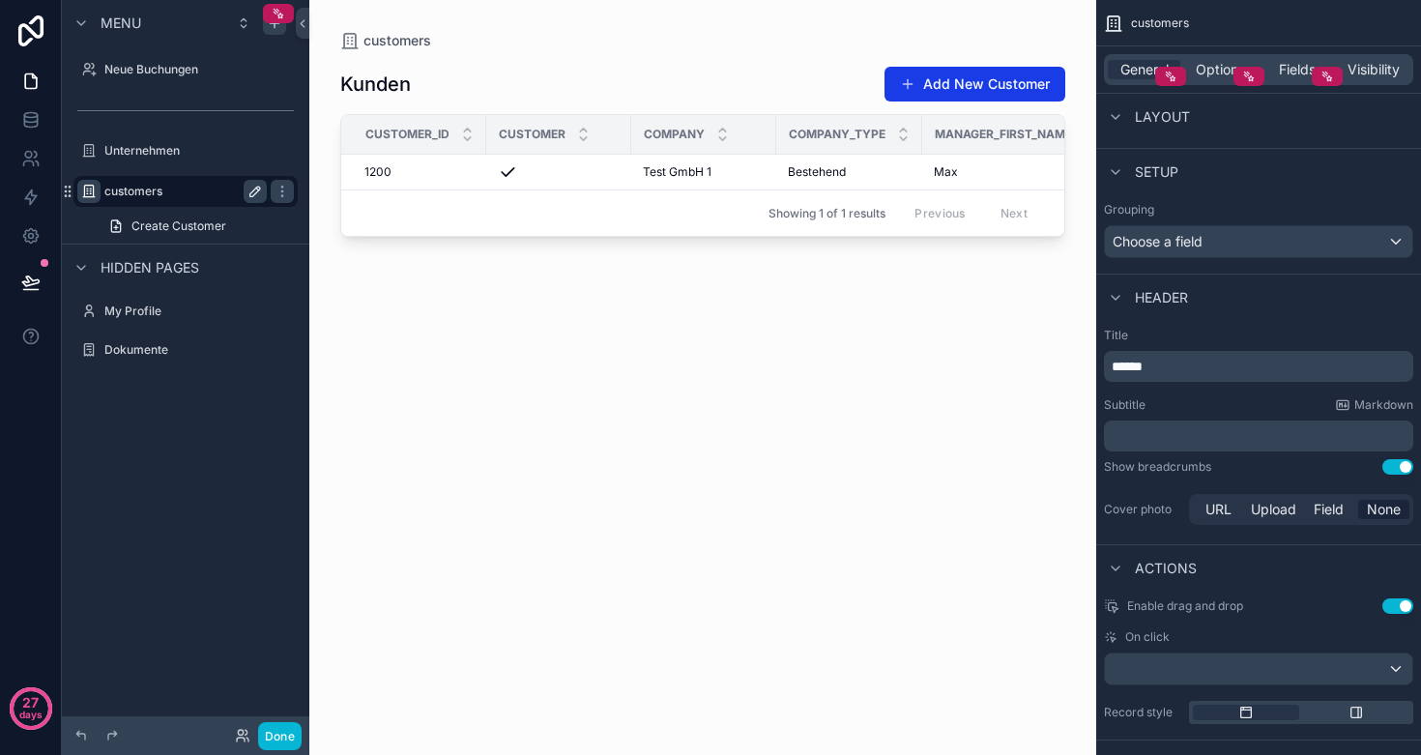
click at [256, 192] on icon "scrollable content" at bounding box center [255, 192] width 10 height 10
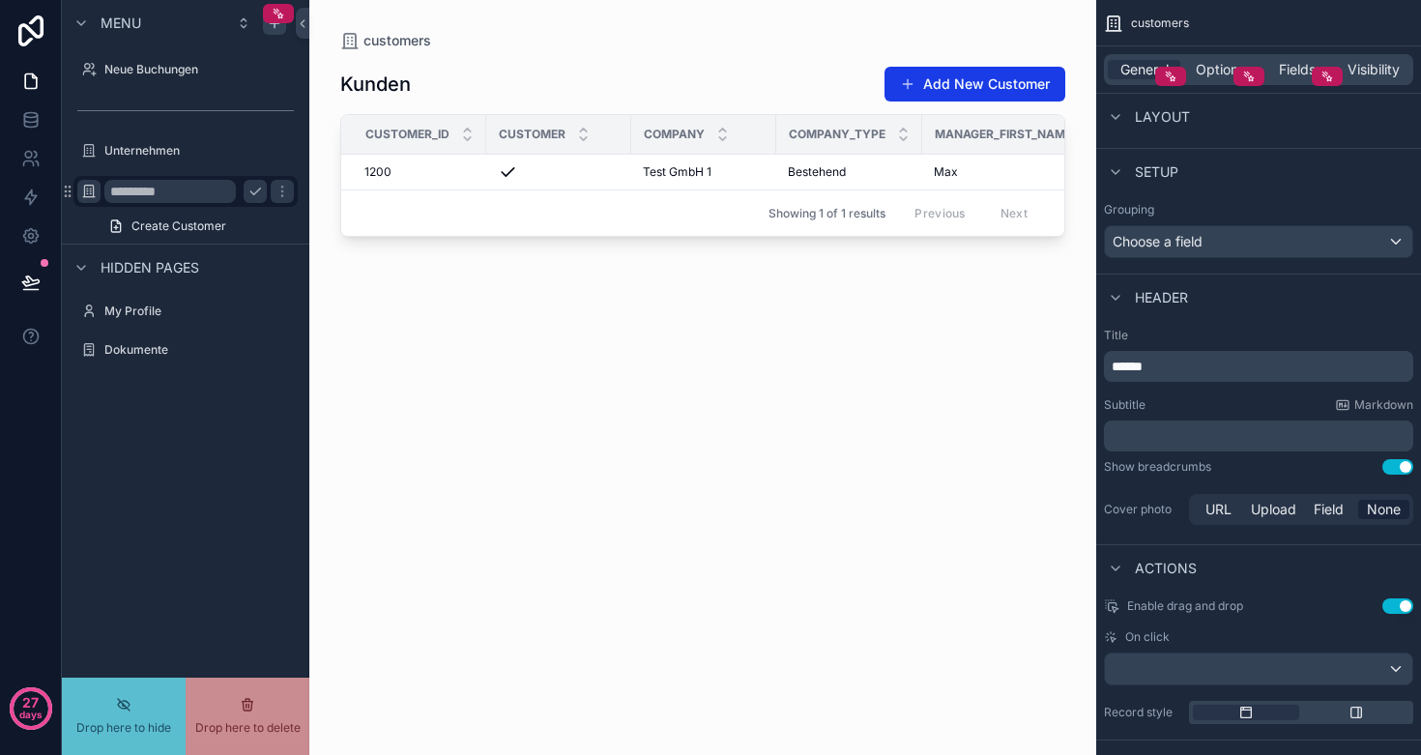
drag, startPoint x: 181, startPoint y: 195, endPoint x: 137, endPoint y: 195, distance: 43.5
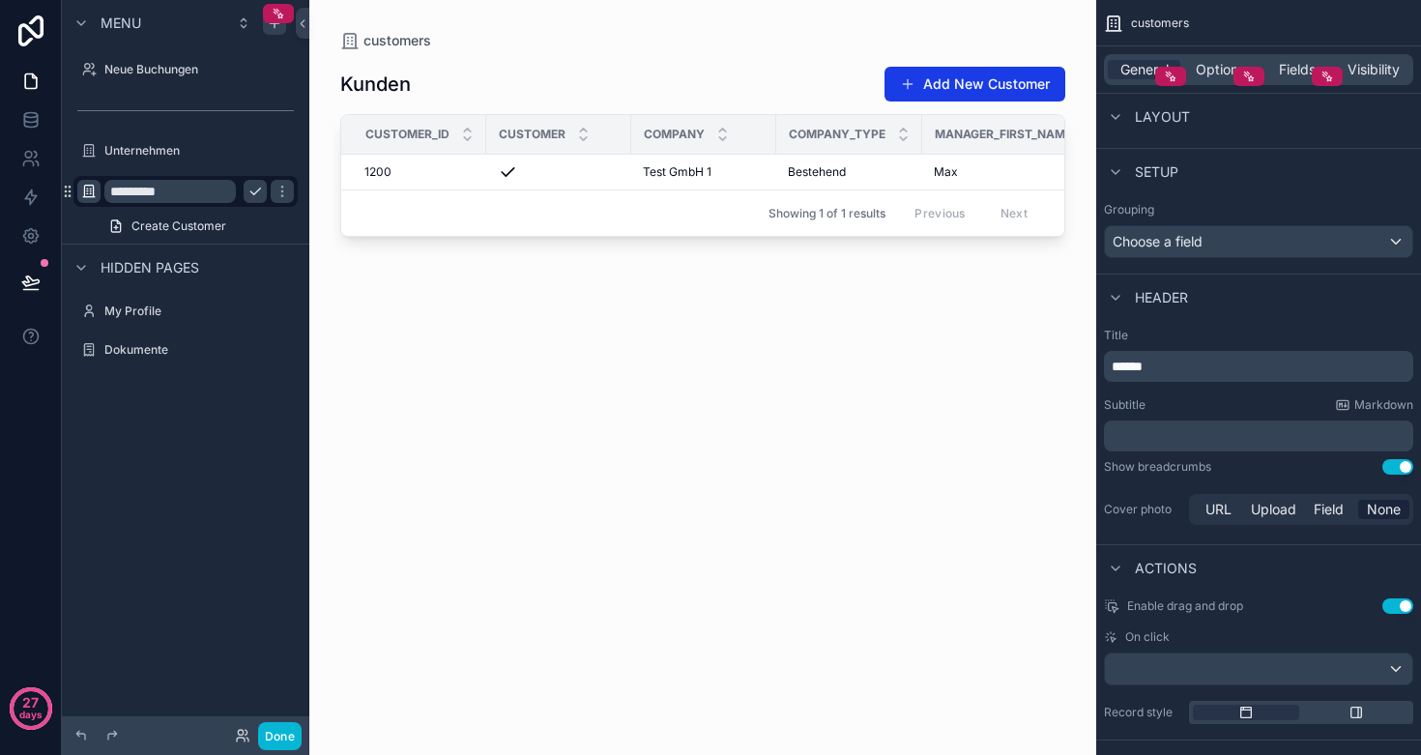
click at [159, 182] on input "*********" at bounding box center [170, 191] width 132 height 23
type input "******"
click at [275, 190] on icon "scrollable content" at bounding box center [282, 191] width 15 height 15
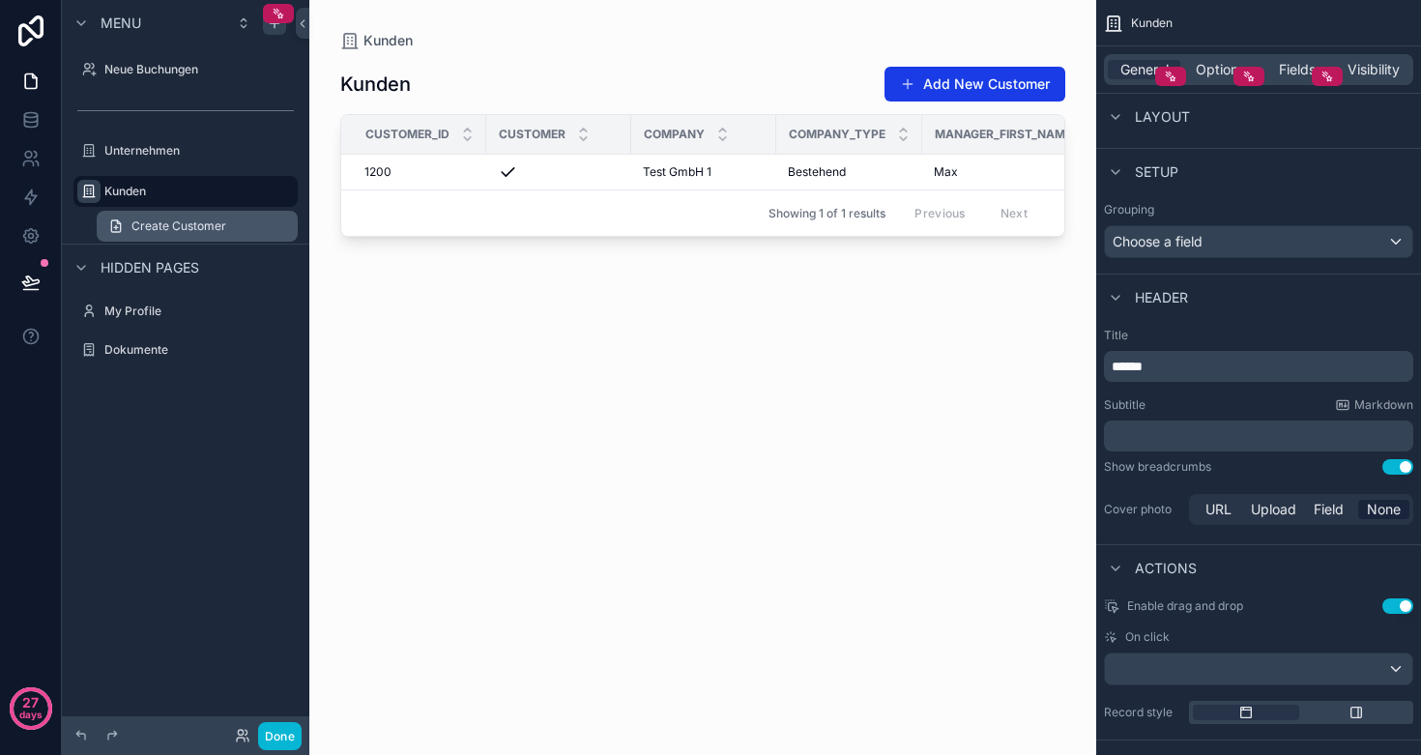
click at [199, 227] on span "Create Customer" at bounding box center [179, 226] width 95 height 15
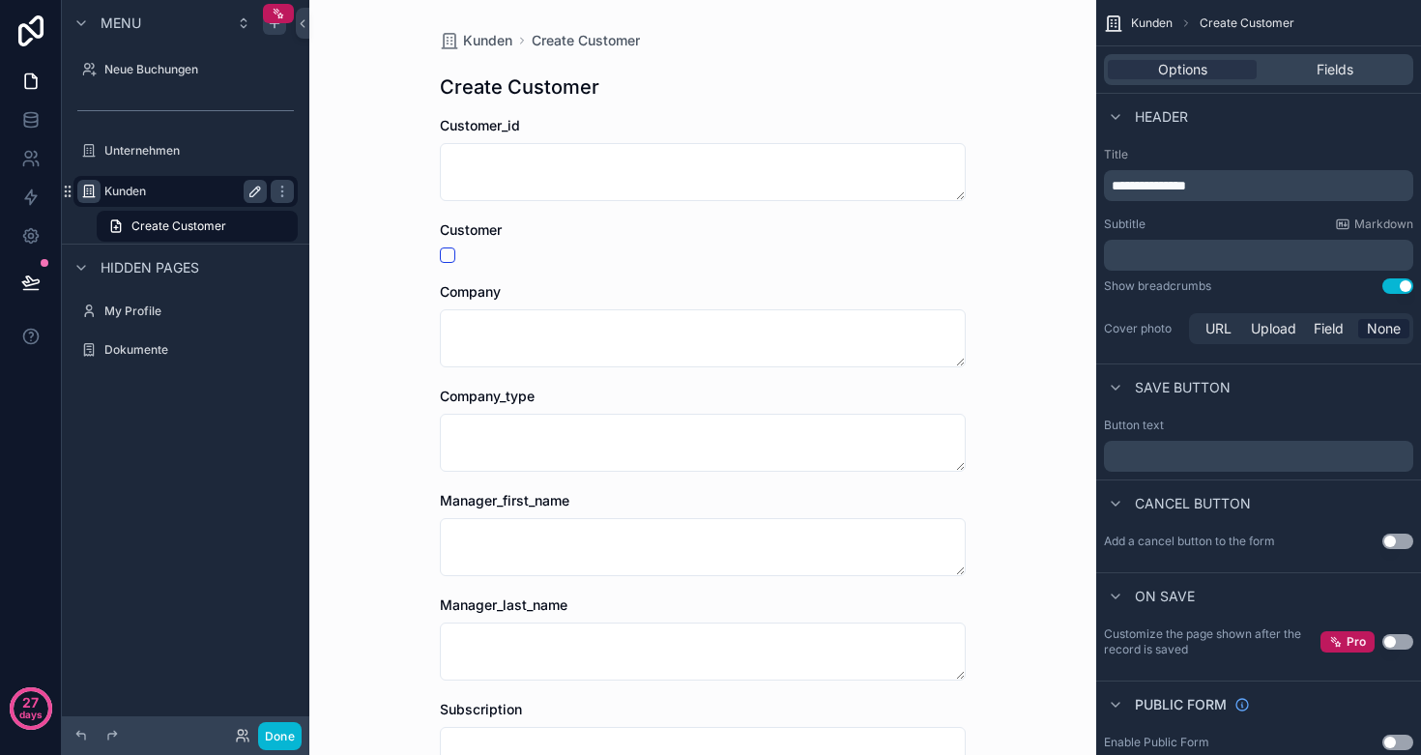
click at [158, 190] on label "Kunden" at bounding box center [181, 191] width 155 height 15
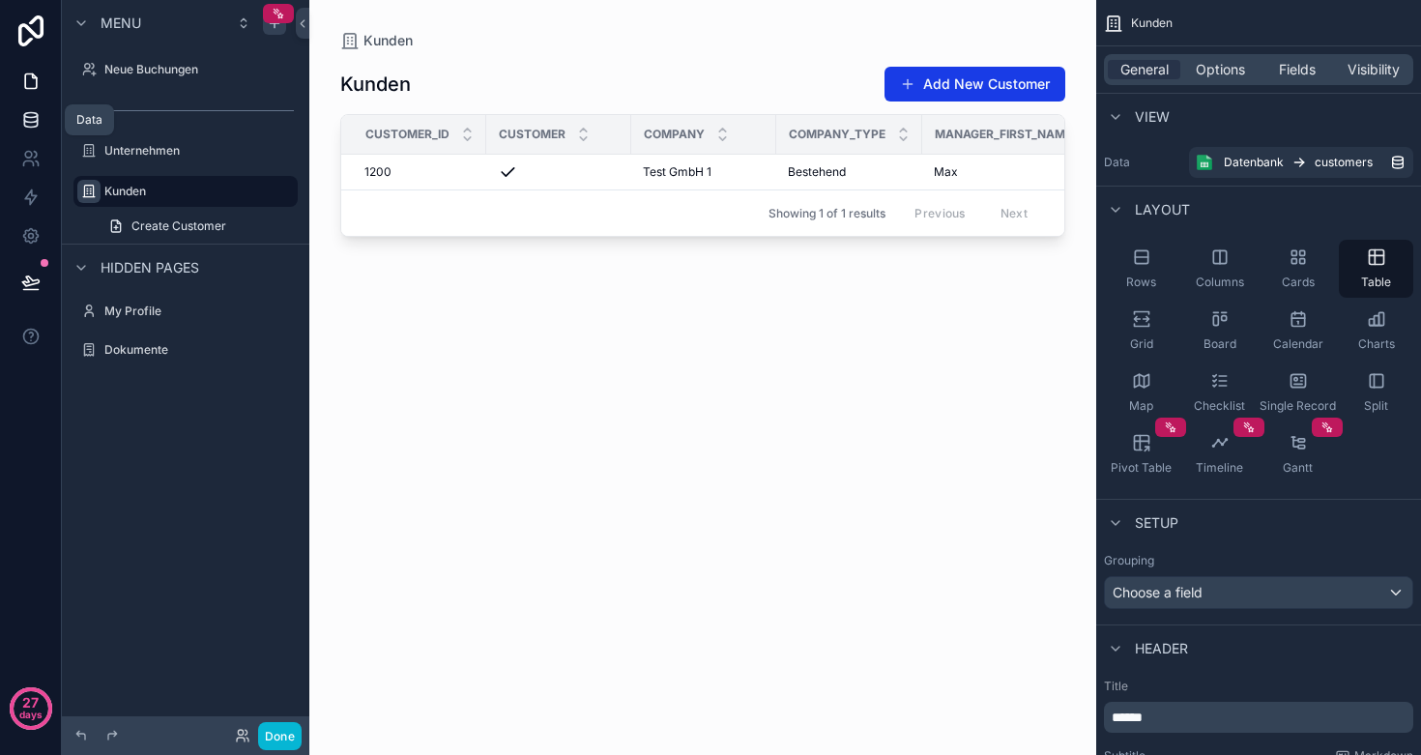
click at [25, 119] on icon at bounding box center [30, 119] width 13 height 8
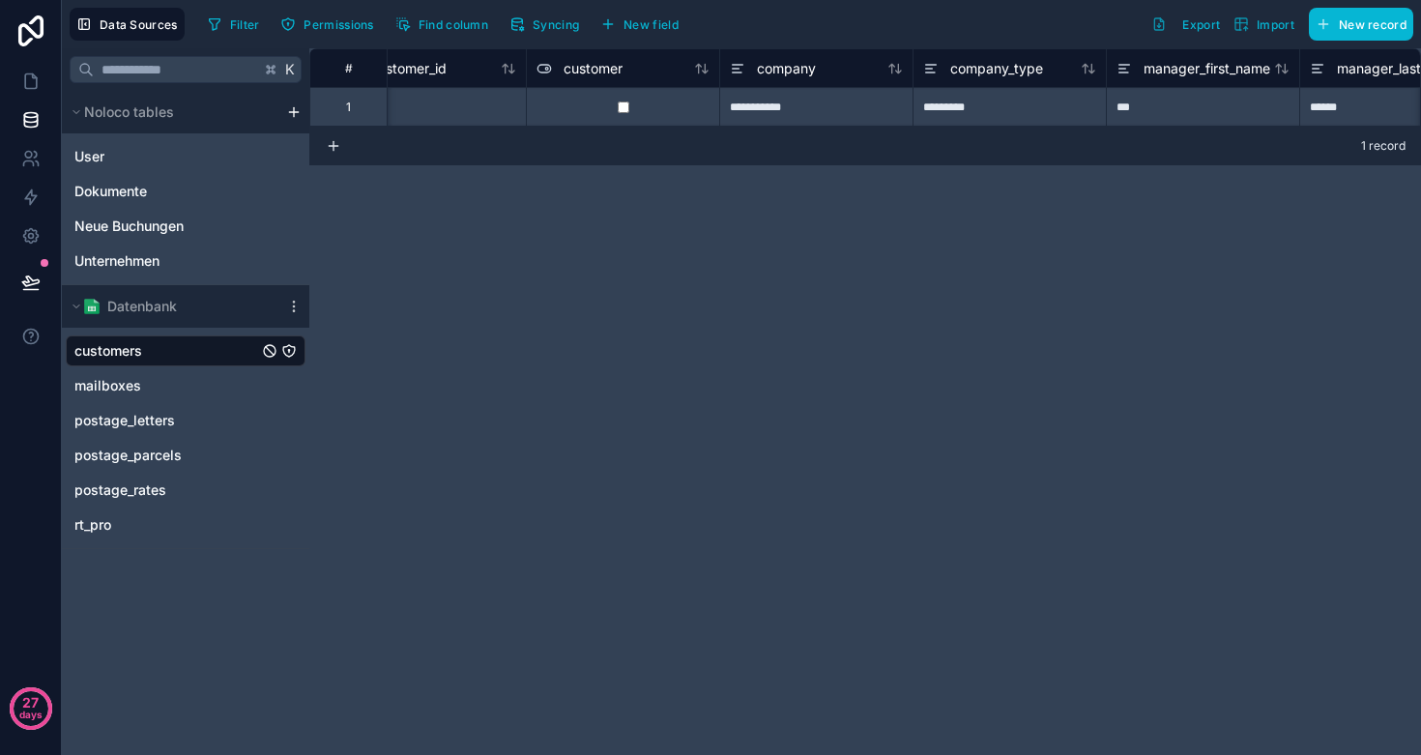
scroll to position [0, 53]
click at [789, 73] on span "company" at bounding box center [787, 68] width 59 height 19
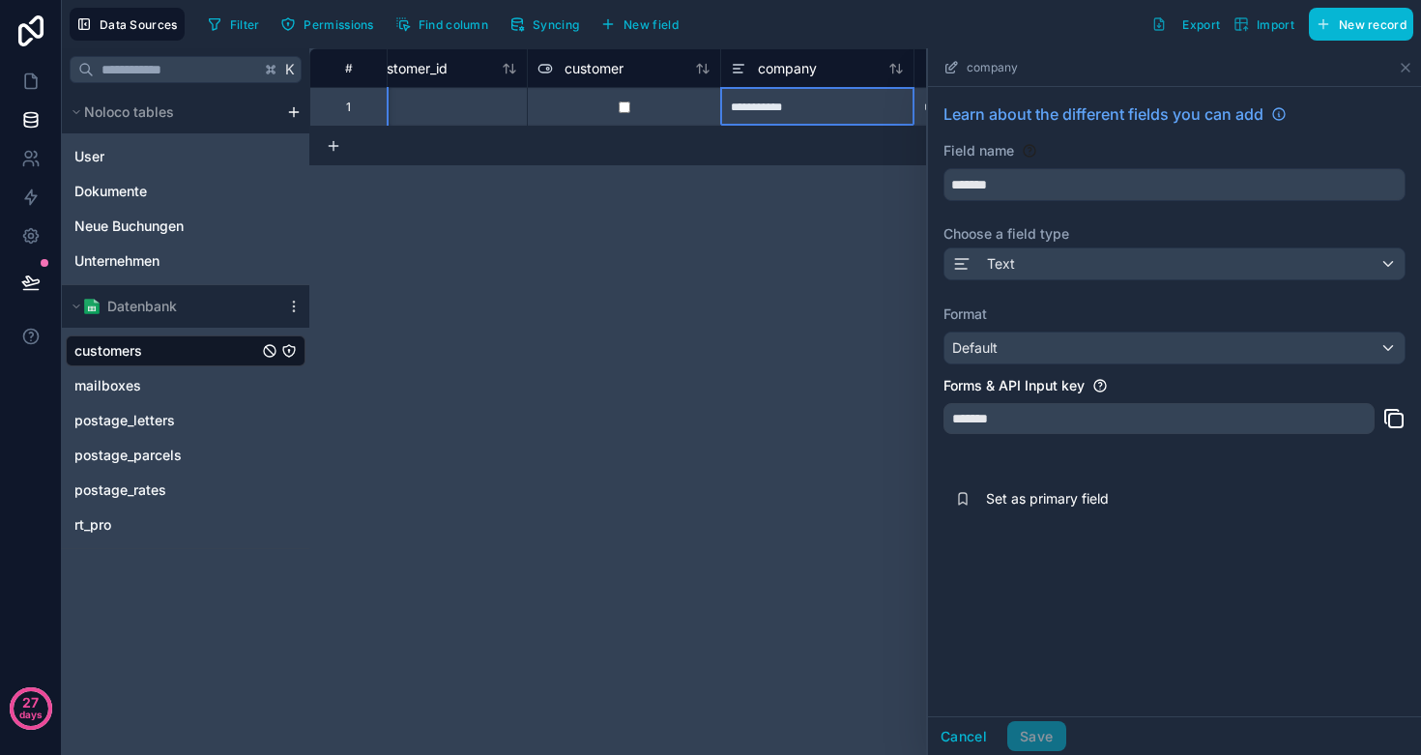
click at [838, 341] on div "**********" at bounding box center [865, 401] width 1112 height 707
click at [980, 734] on button "Cancel" at bounding box center [964, 736] width 72 height 31
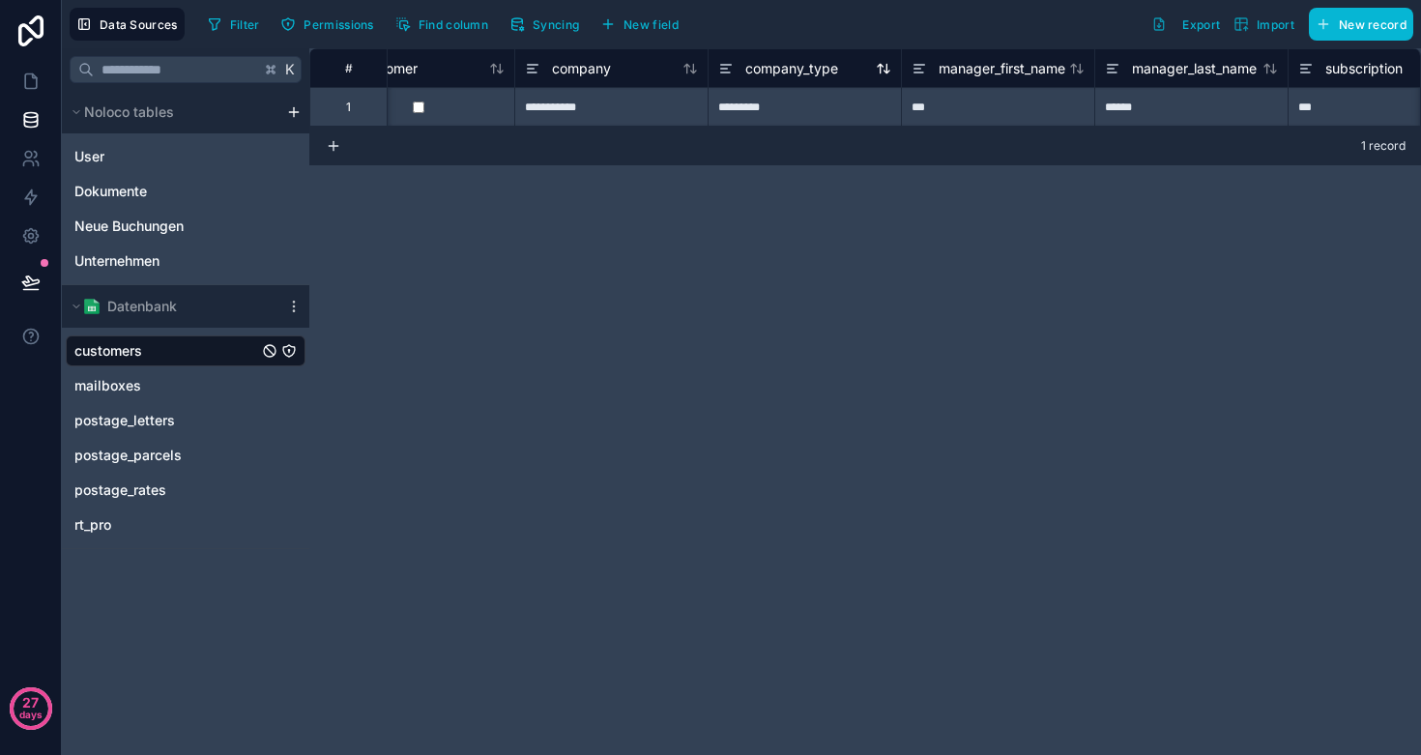
scroll to position [0, 261]
click at [767, 73] on span "company_type" at bounding box center [790, 68] width 93 height 19
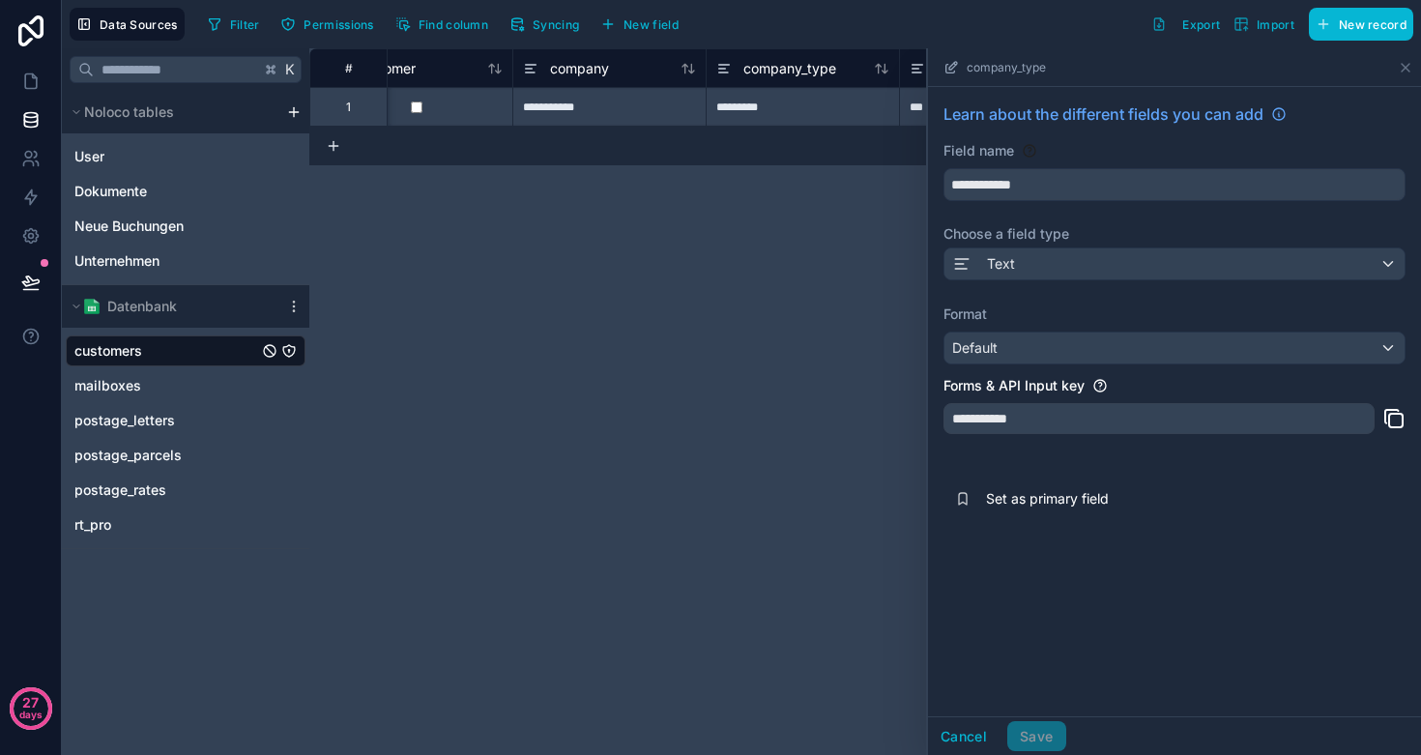
click at [1036, 269] on div "Text" at bounding box center [1175, 264] width 460 height 31
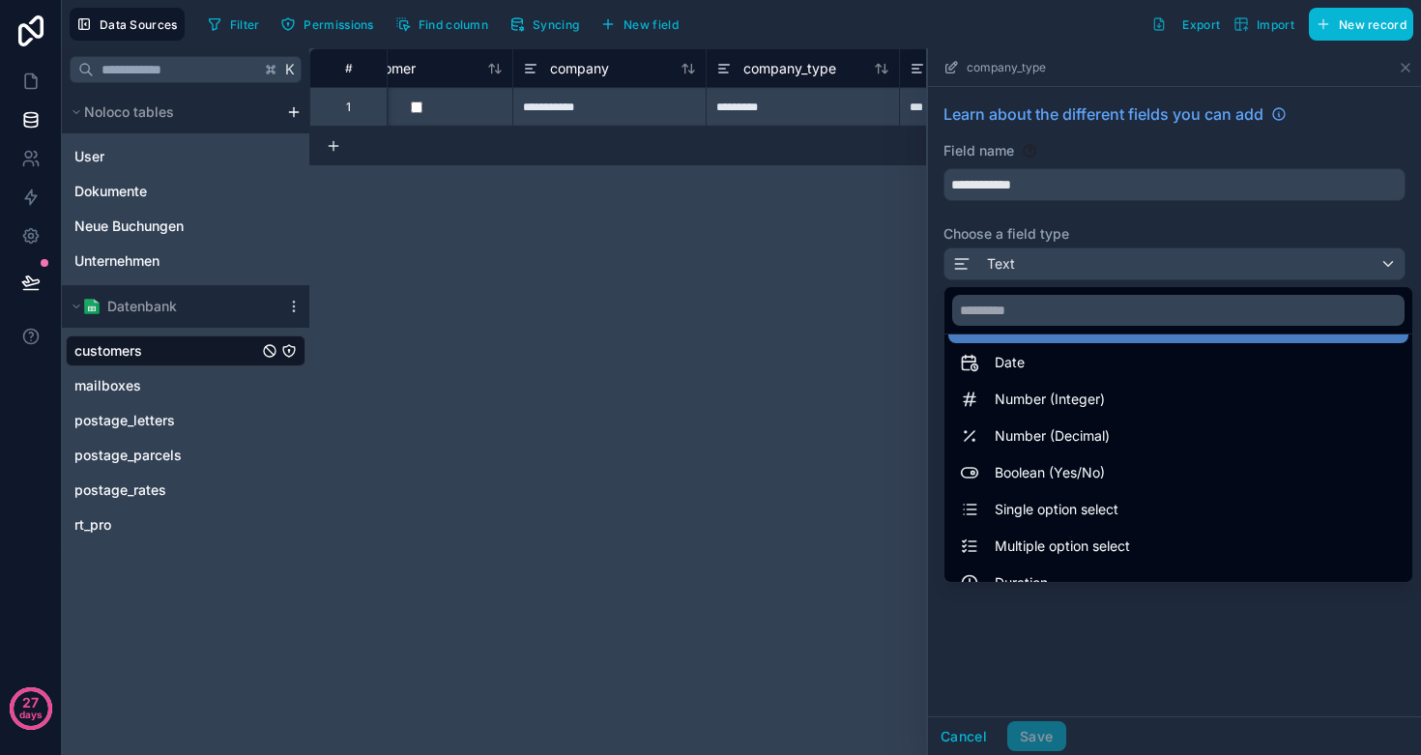
scroll to position [42, 0]
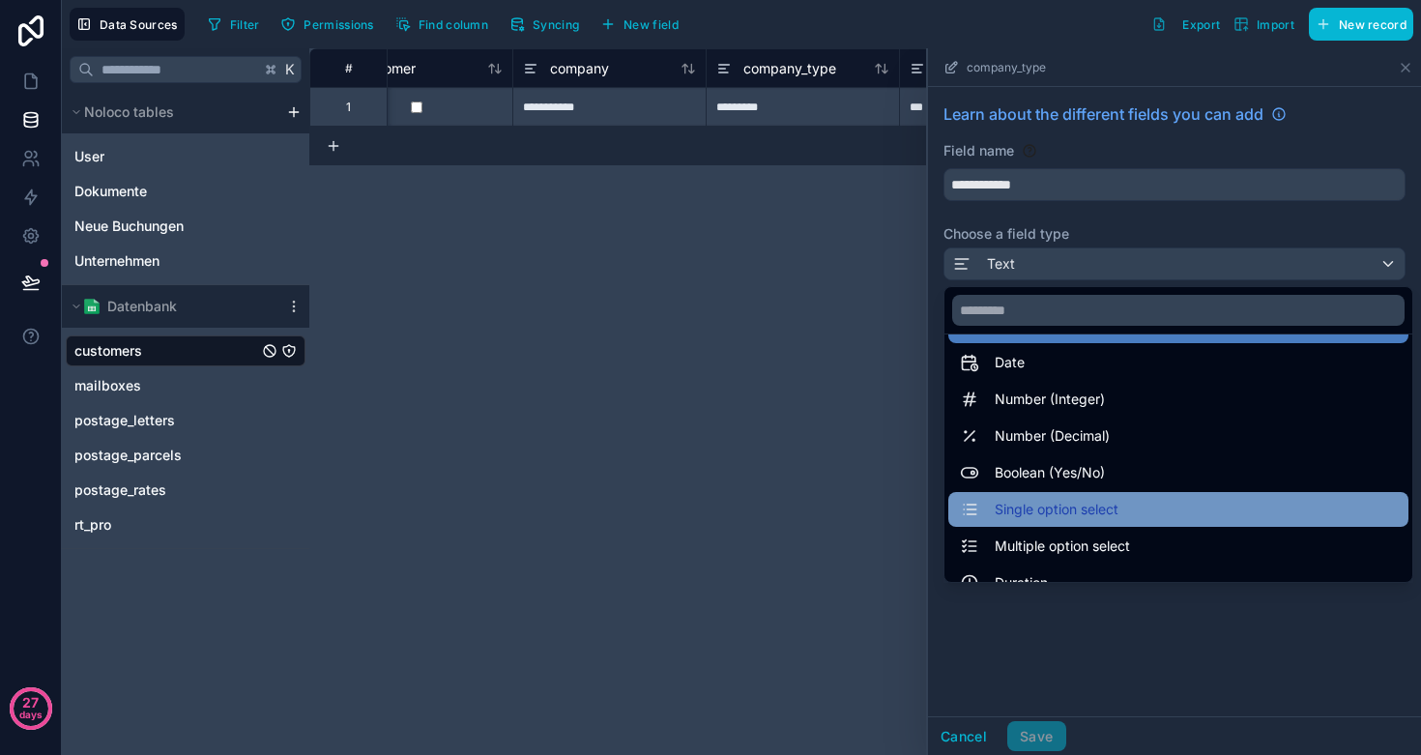
click at [1060, 508] on span "Single option select" at bounding box center [1057, 509] width 124 height 23
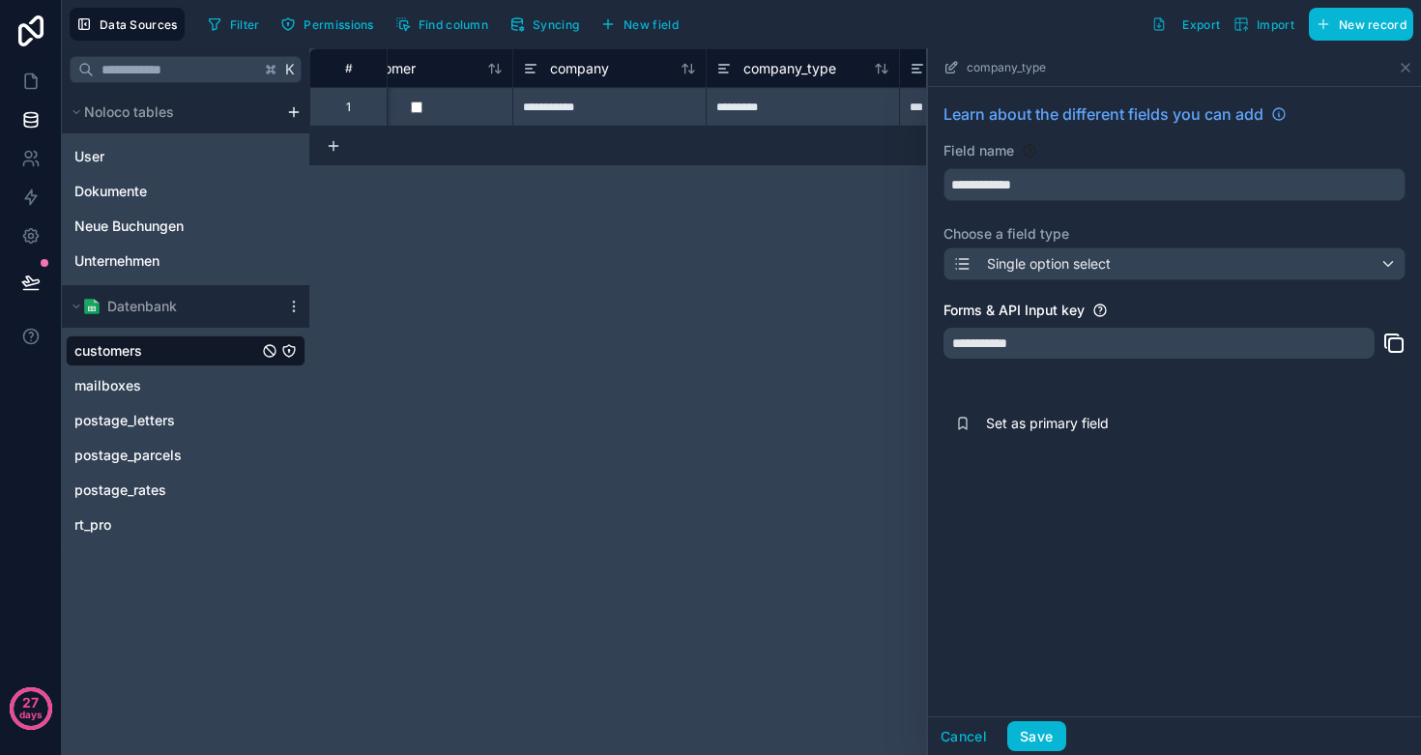
click at [1085, 267] on span "Single option select" at bounding box center [1049, 263] width 124 height 19
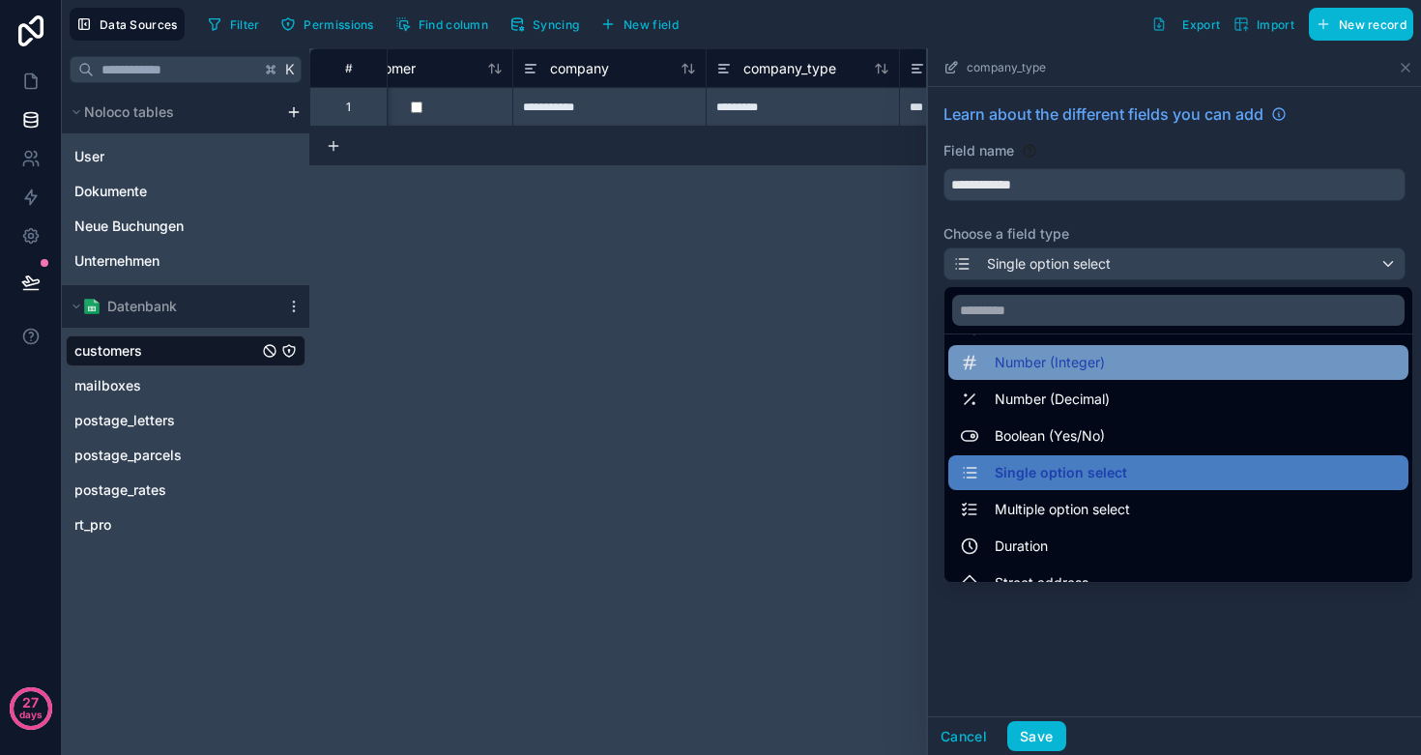
scroll to position [77, 0]
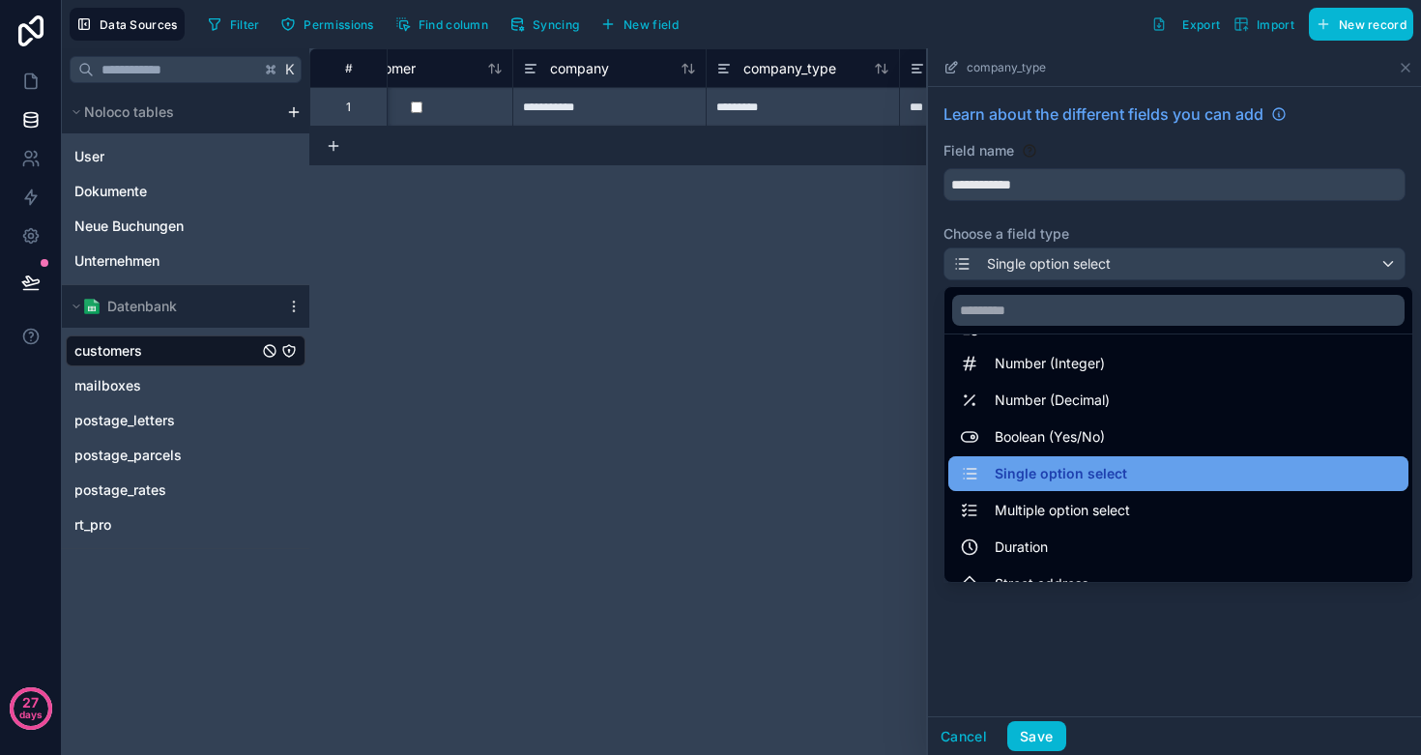
click at [1079, 482] on span "Single option select" at bounding box center [1061, 473] width 132 height 23
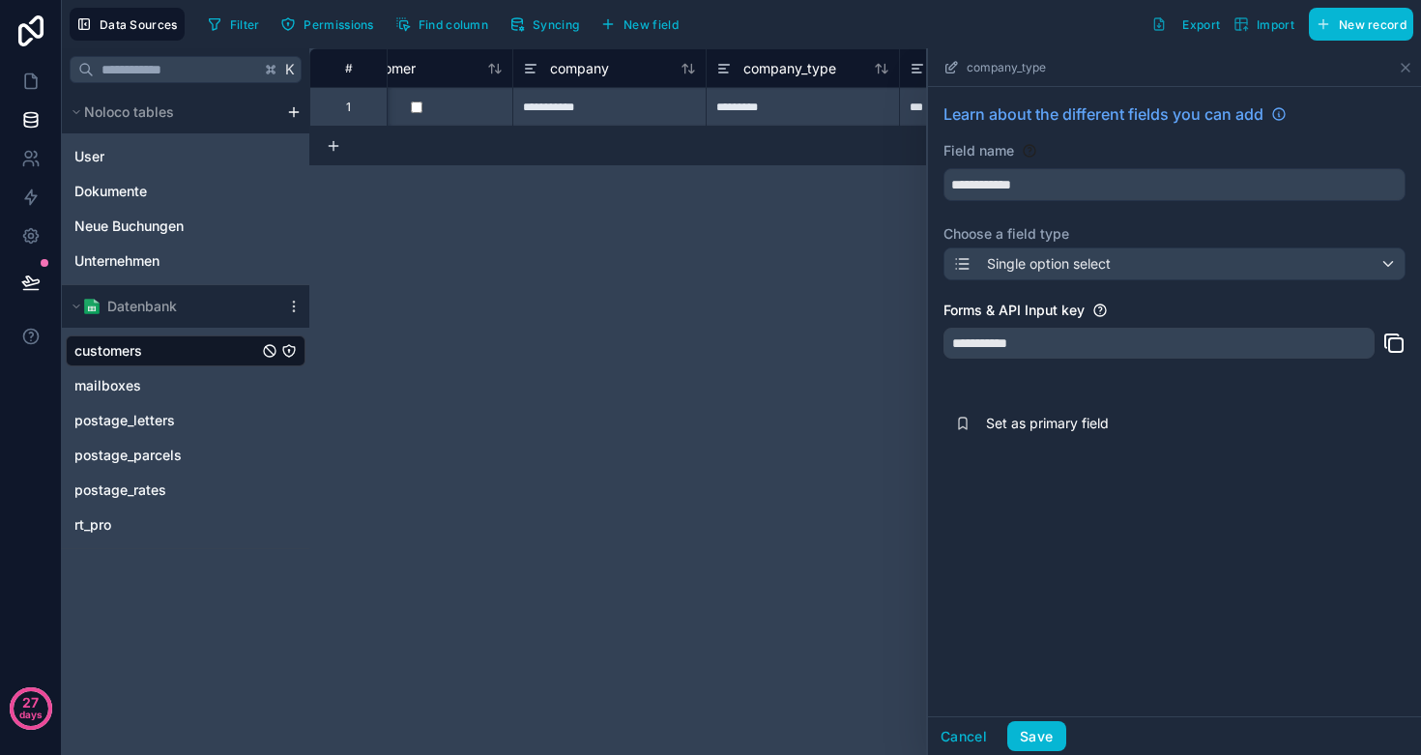
click at [1391, 258] on div "Single option select" at bounding box center [1175, 264] width 460 height 31
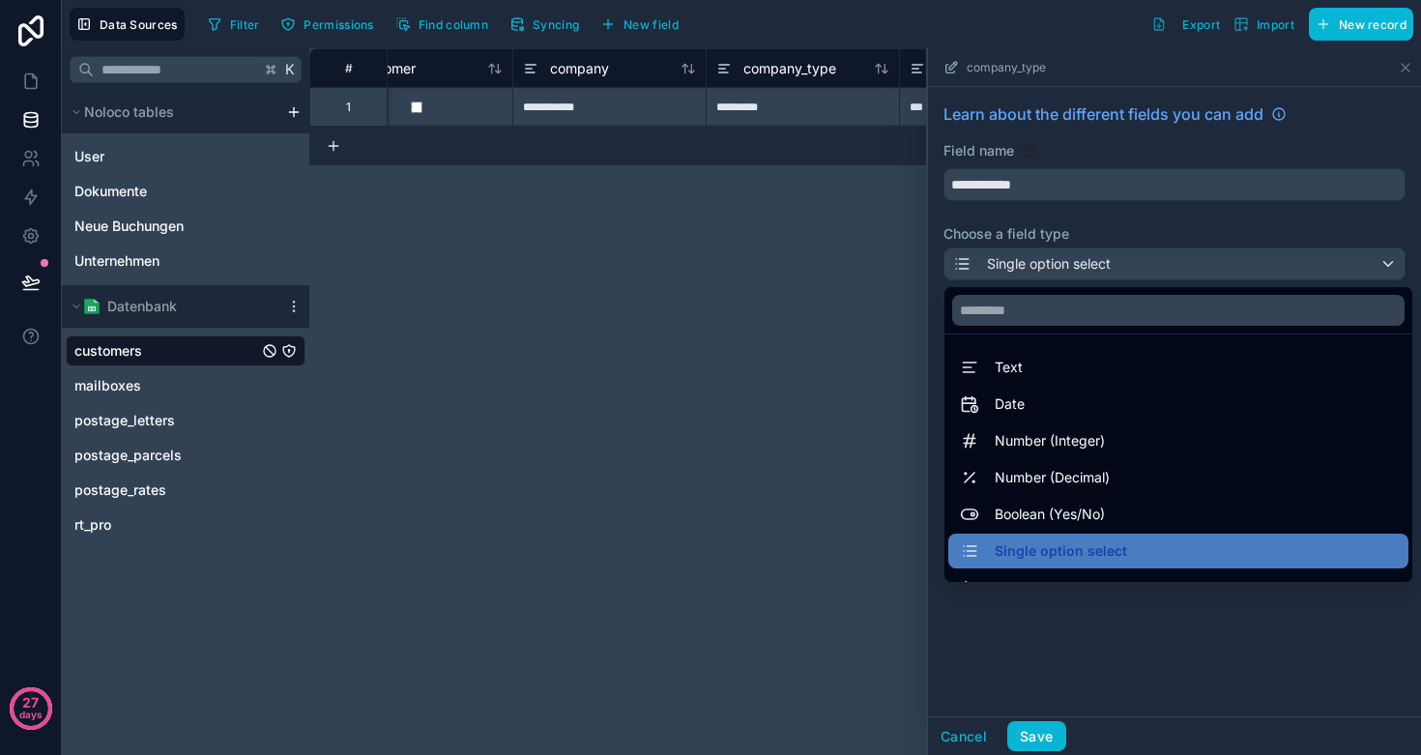
click at [1391, 258] on div at bounding box center [1174, 401] width 493 height 707
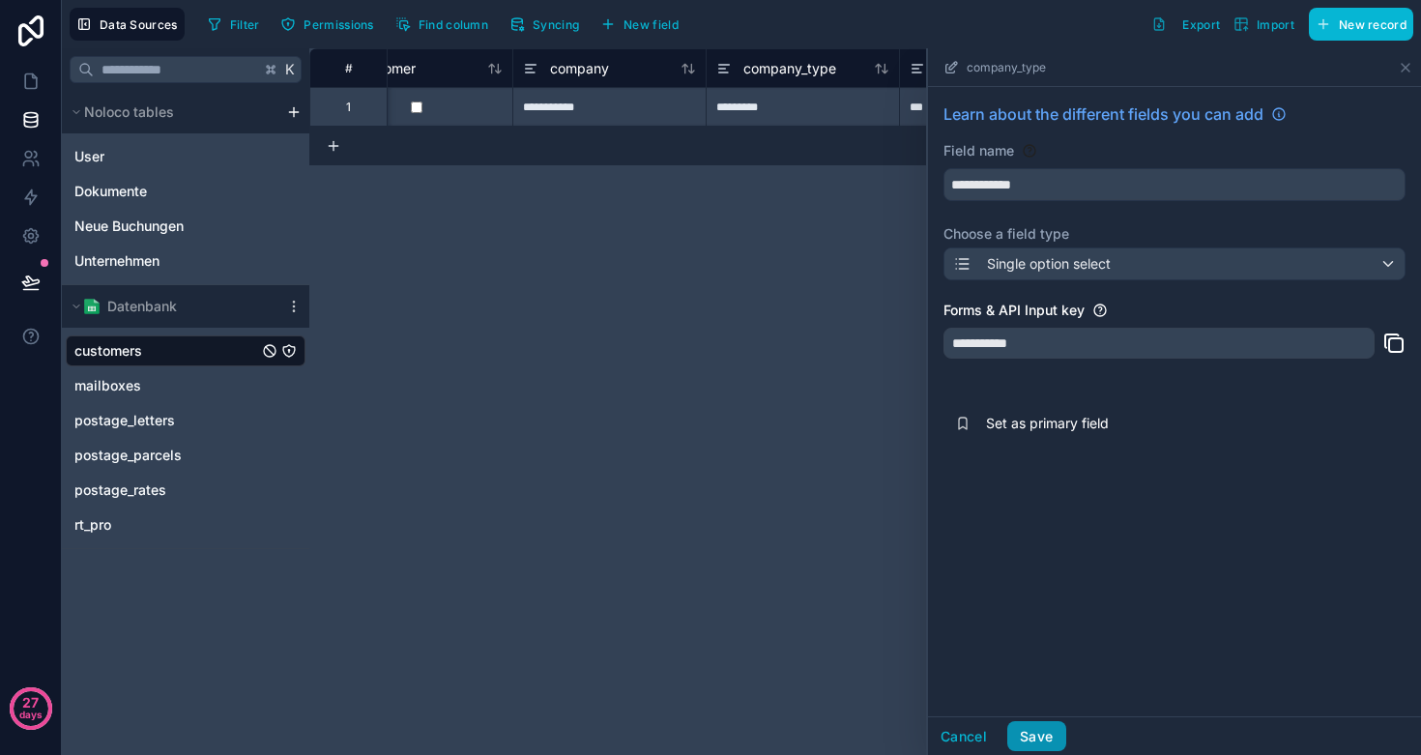
click at [1044, 733] on button "Save" at bounding box center [1037, 736] width 58 height 31
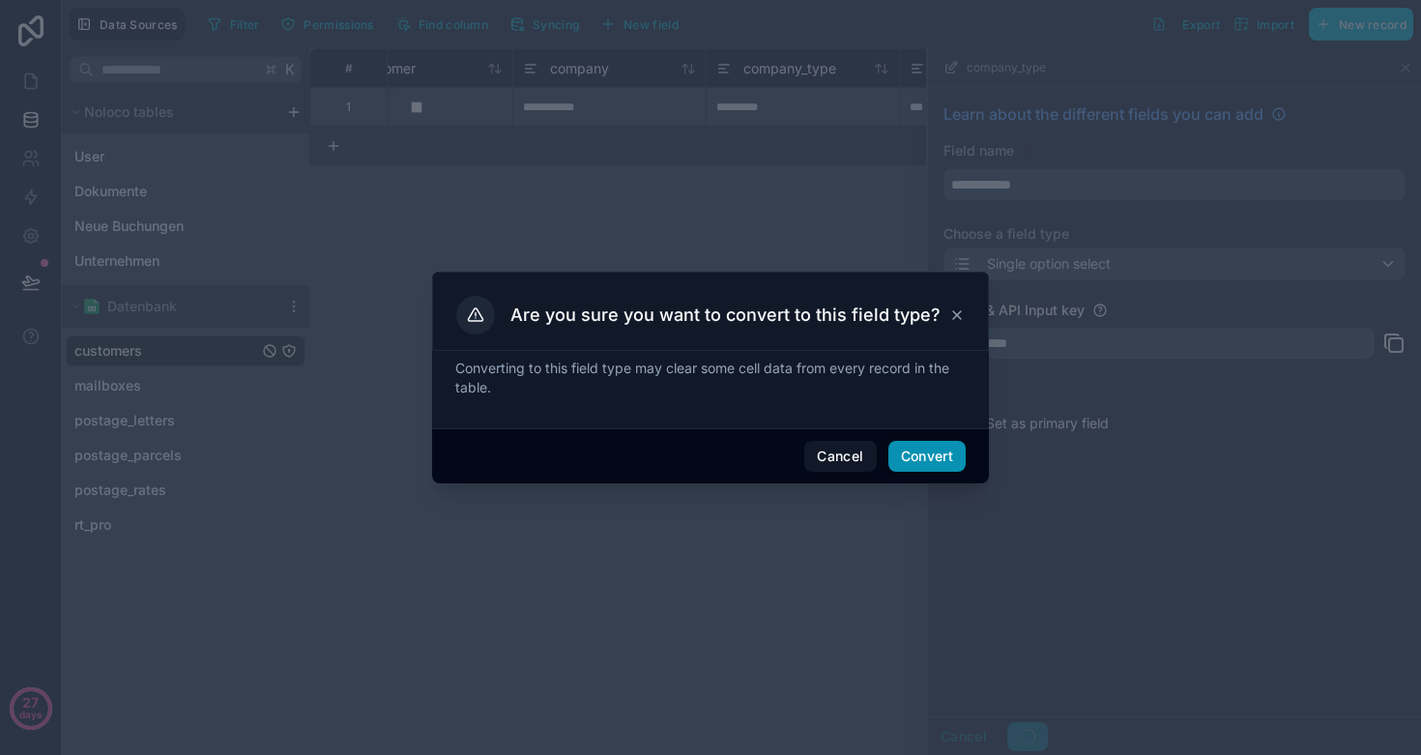
click at [923, 447] on button "Convert" at bounding box center [927, 456] width 77 height 31
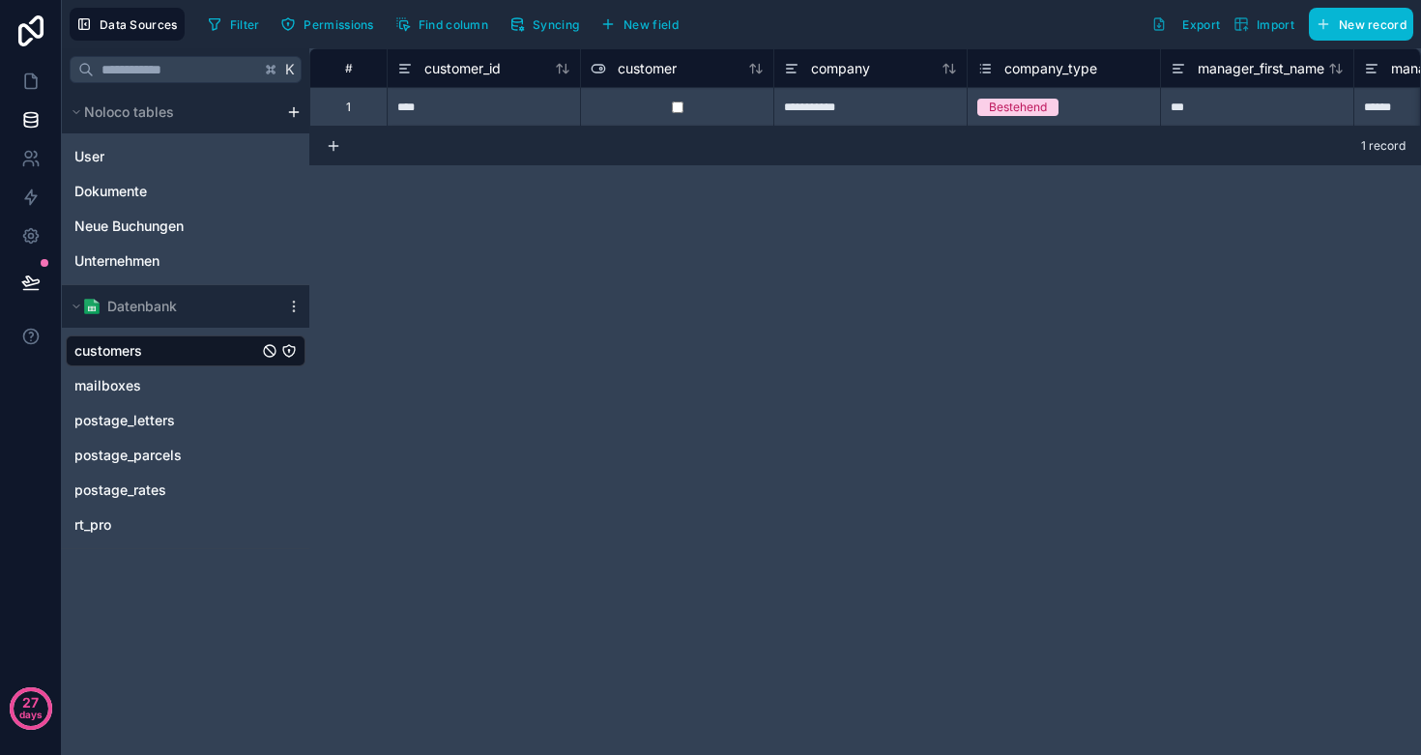
click at [1078, 68] on span "company_type" at bounding box center [1051, 68] width 93 height 19
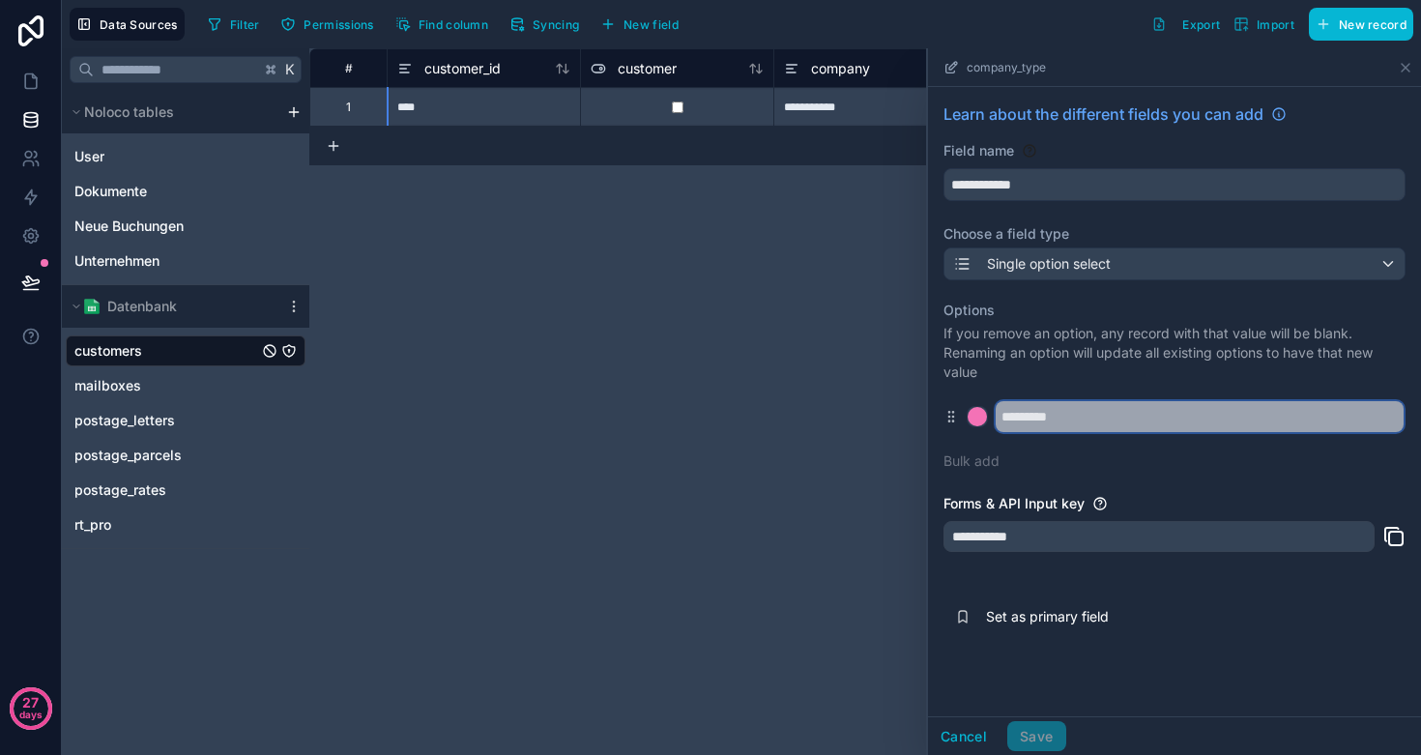
click at [1089, 412] on input "*********" at bounding box center [1200, 416] width 408 height 31
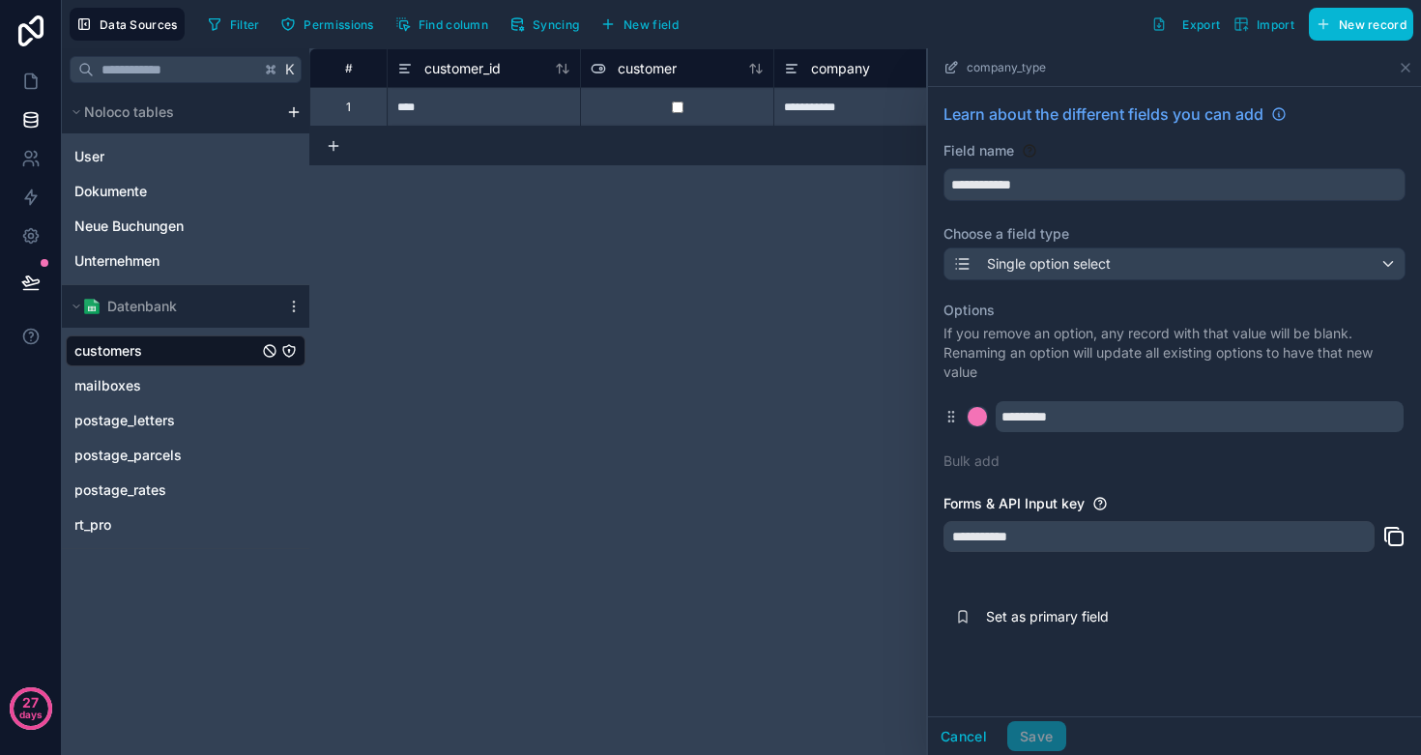
click at [981, 420] on div at bounding box center [977, 416] width 19 height 19
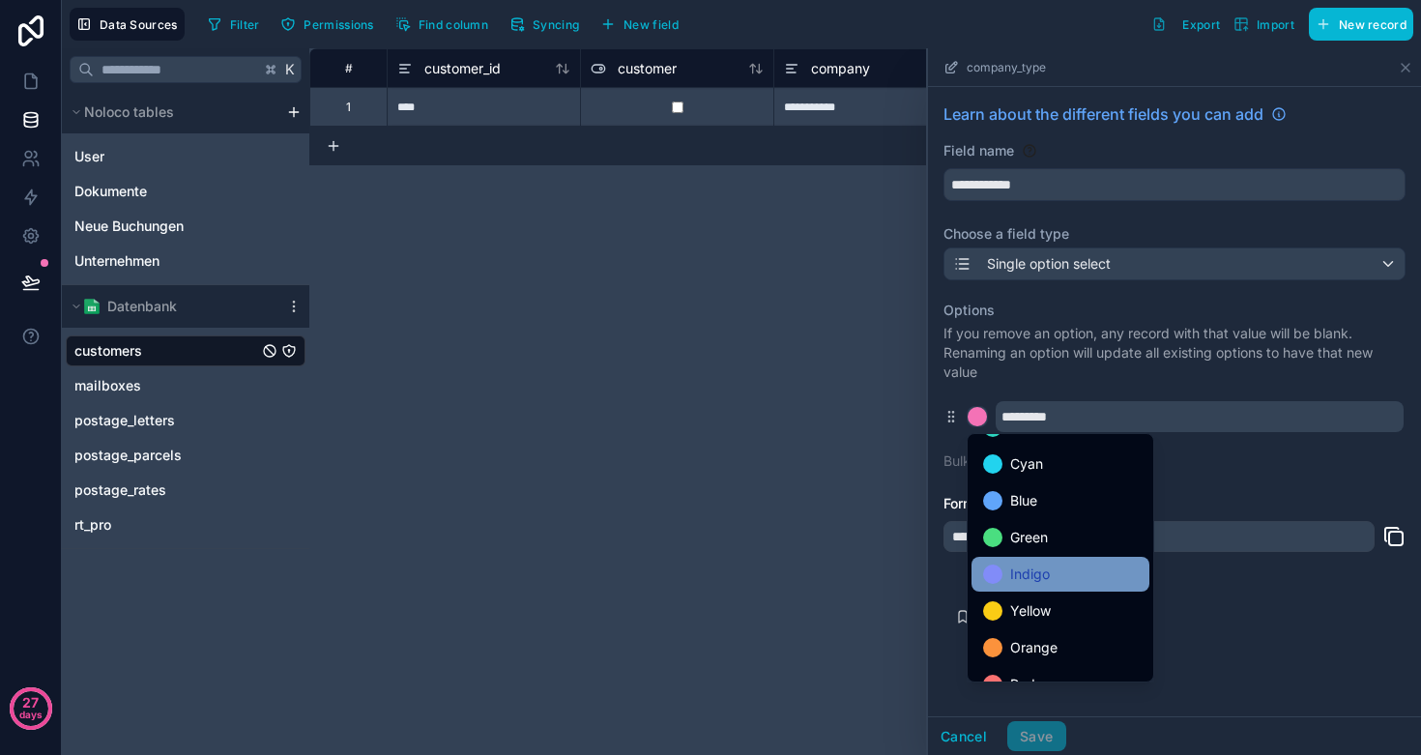
scroll to position [100, 0]
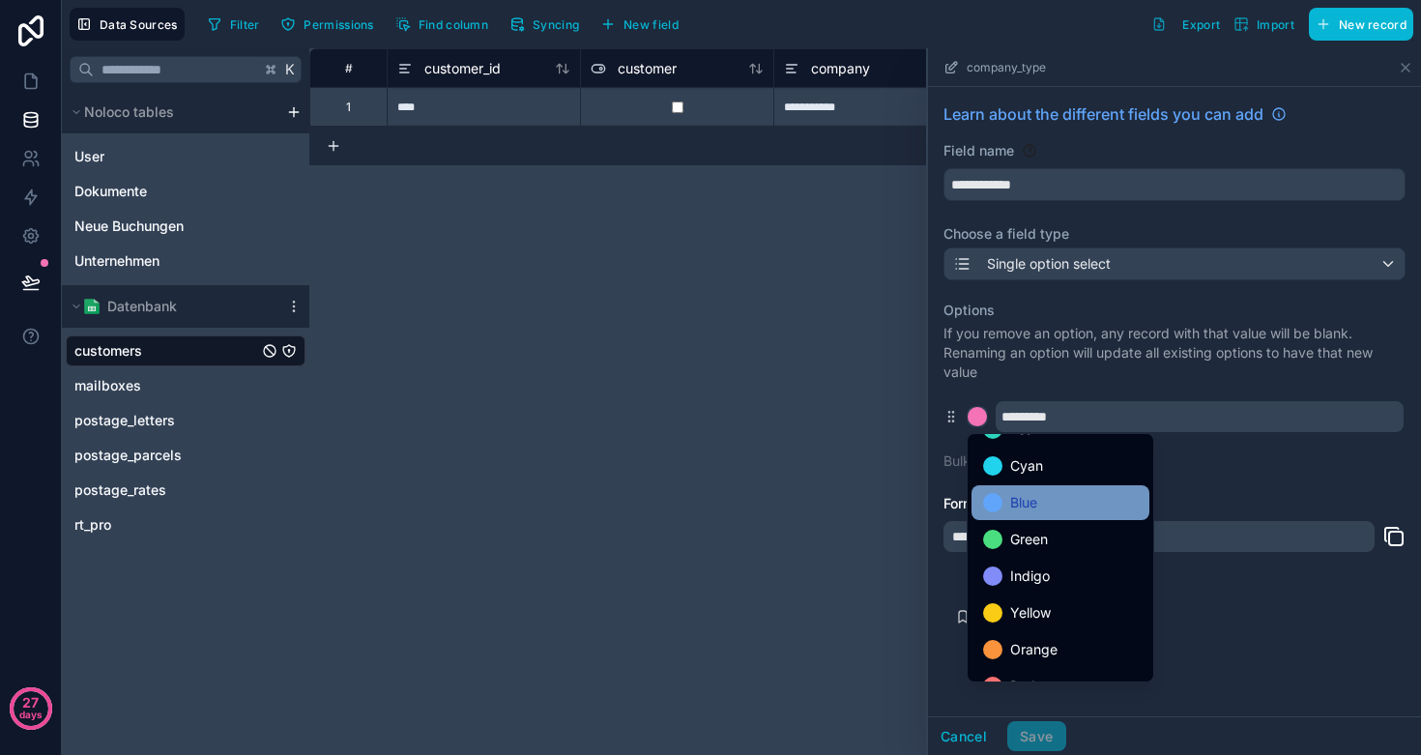
click at [1046, 505] on div "Blue" at bounding box center [1060, 502] width 155 height 23
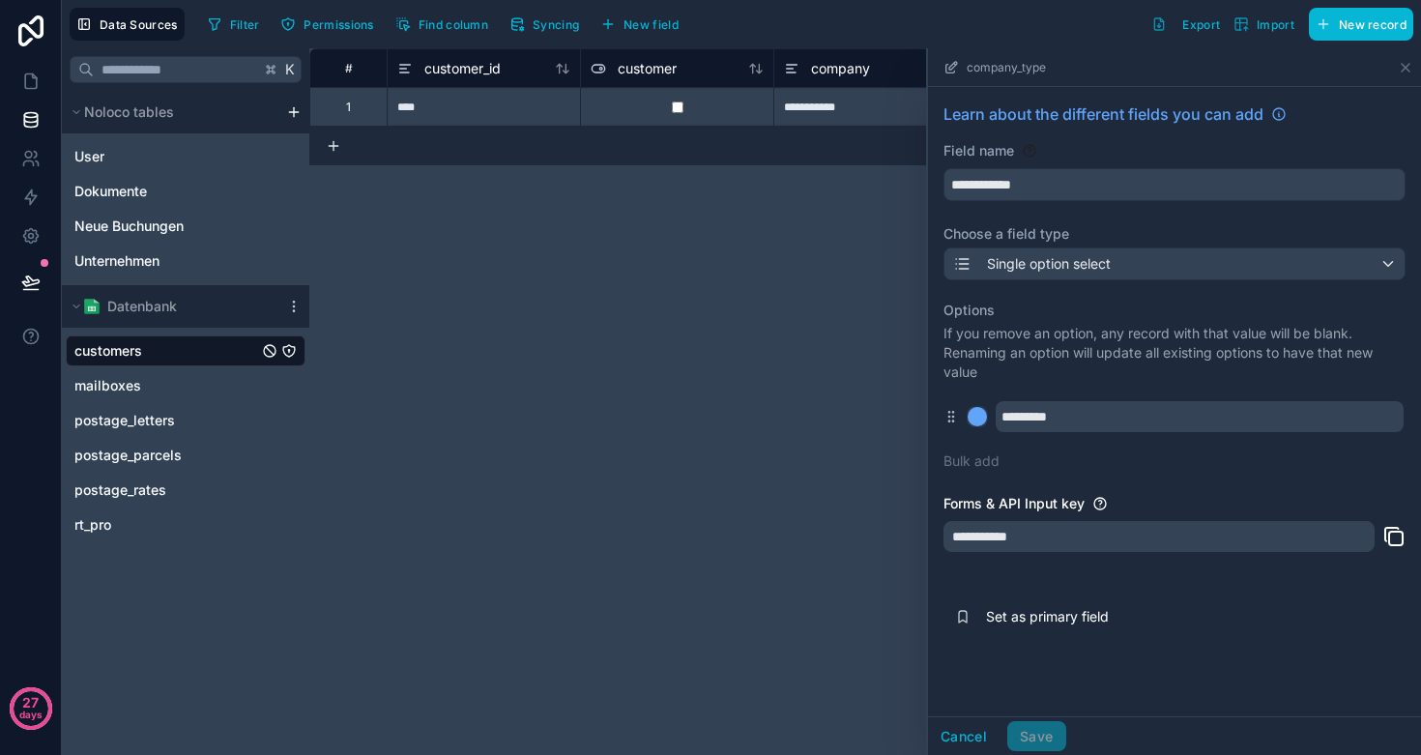
click at [1061, 452] on div "Options If you remove an option, any record with that value will be blank. Rena…" at bounding box center [1175, 385] width 462 height 193
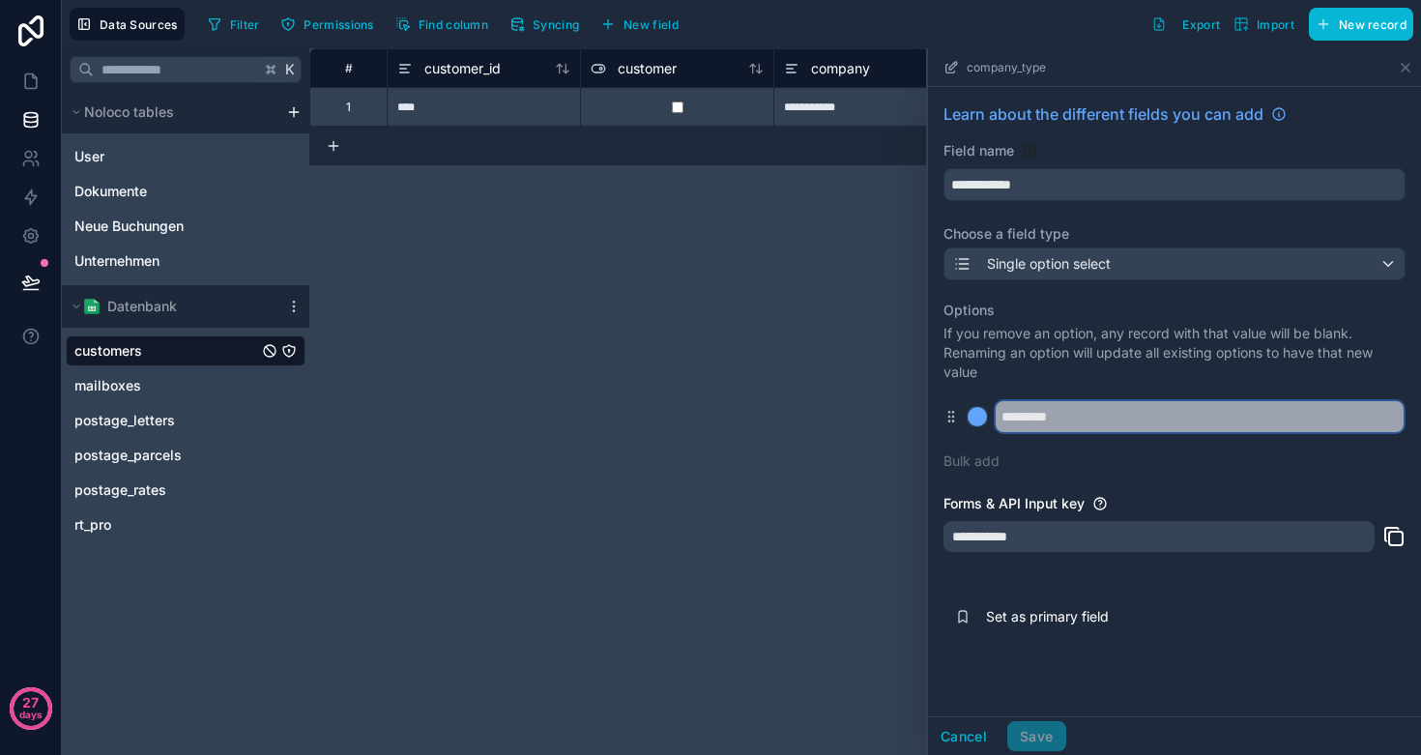
click at [1082, 424] on input "*********" at bounding box center [1200, 416] width 408 height 31
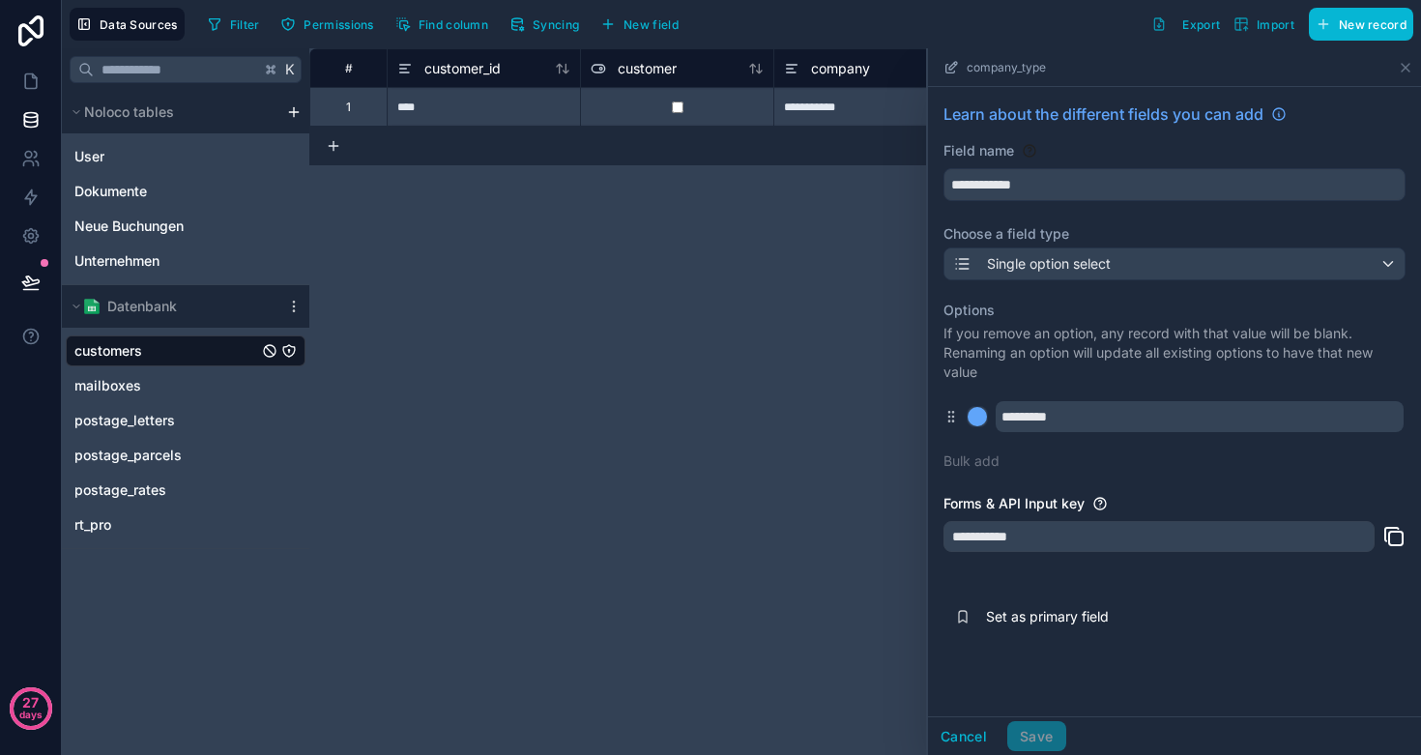
click at [820, 411] on div "**********" at bounding box center [865, 401] width 1112 height 707
click at [1403, 73] on icon at bounding box center [1405, 67] width 15 height 15
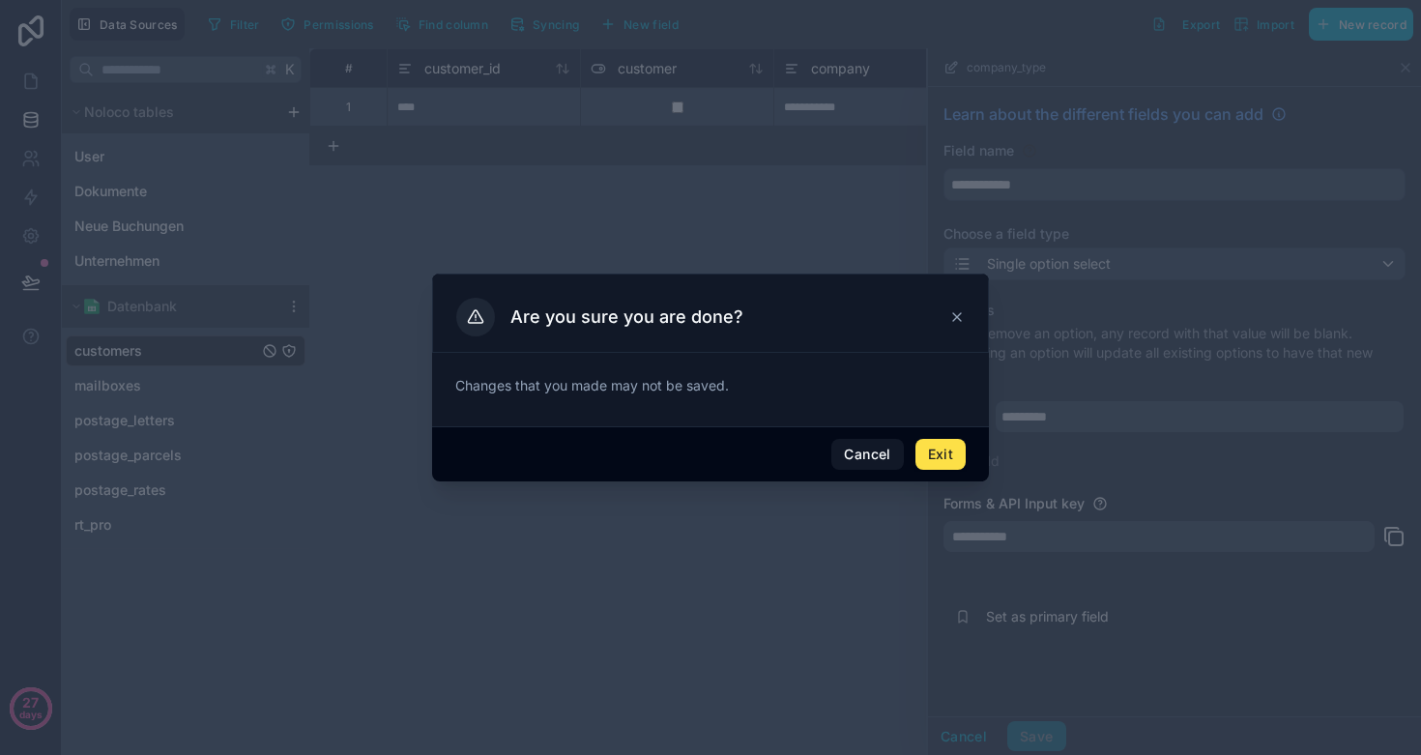
click at [962, 322] on icon at bounding box center [957, 316] width 15 height 15
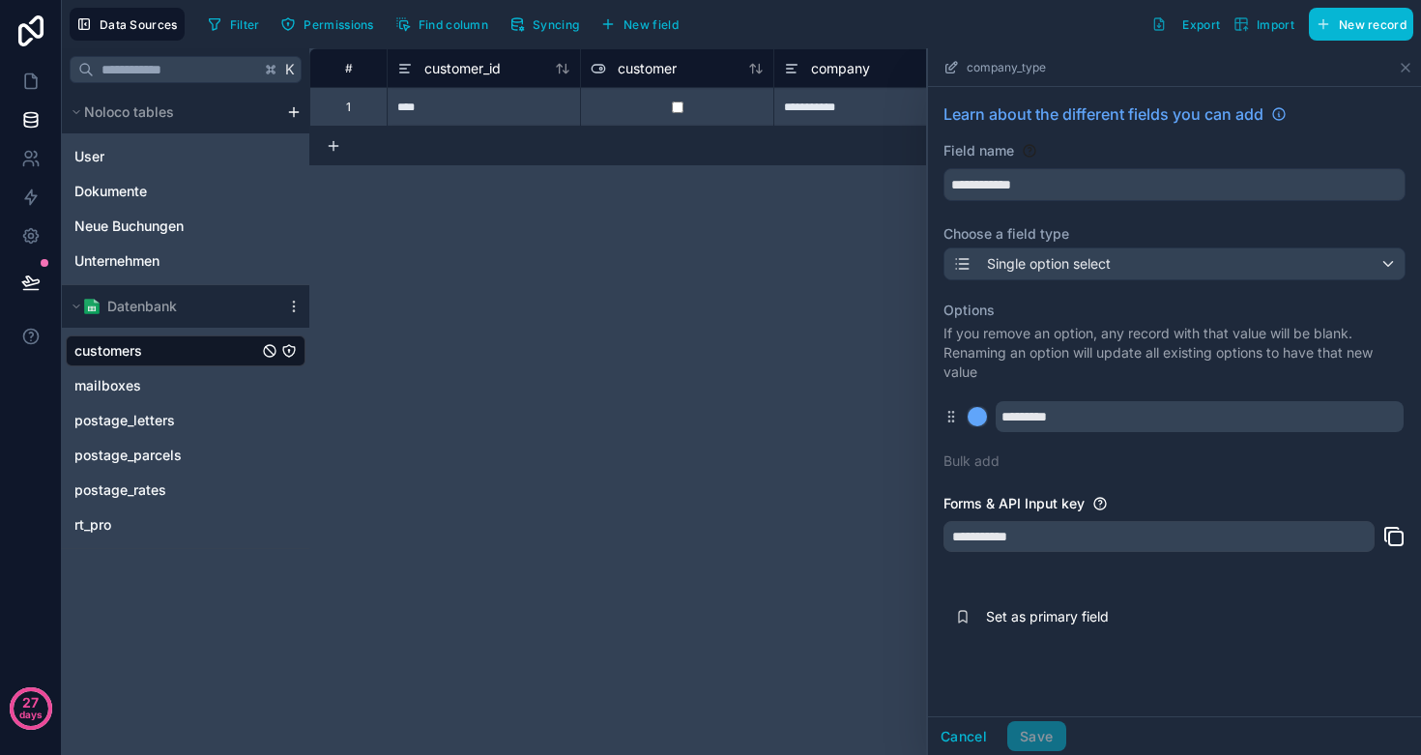
click at [681, 534] on div "**********" at bounding box center [865, 401] width 1112 height 707
click at [1410, 70] on icon at bounding box center [1405, 67] width 15 height 15
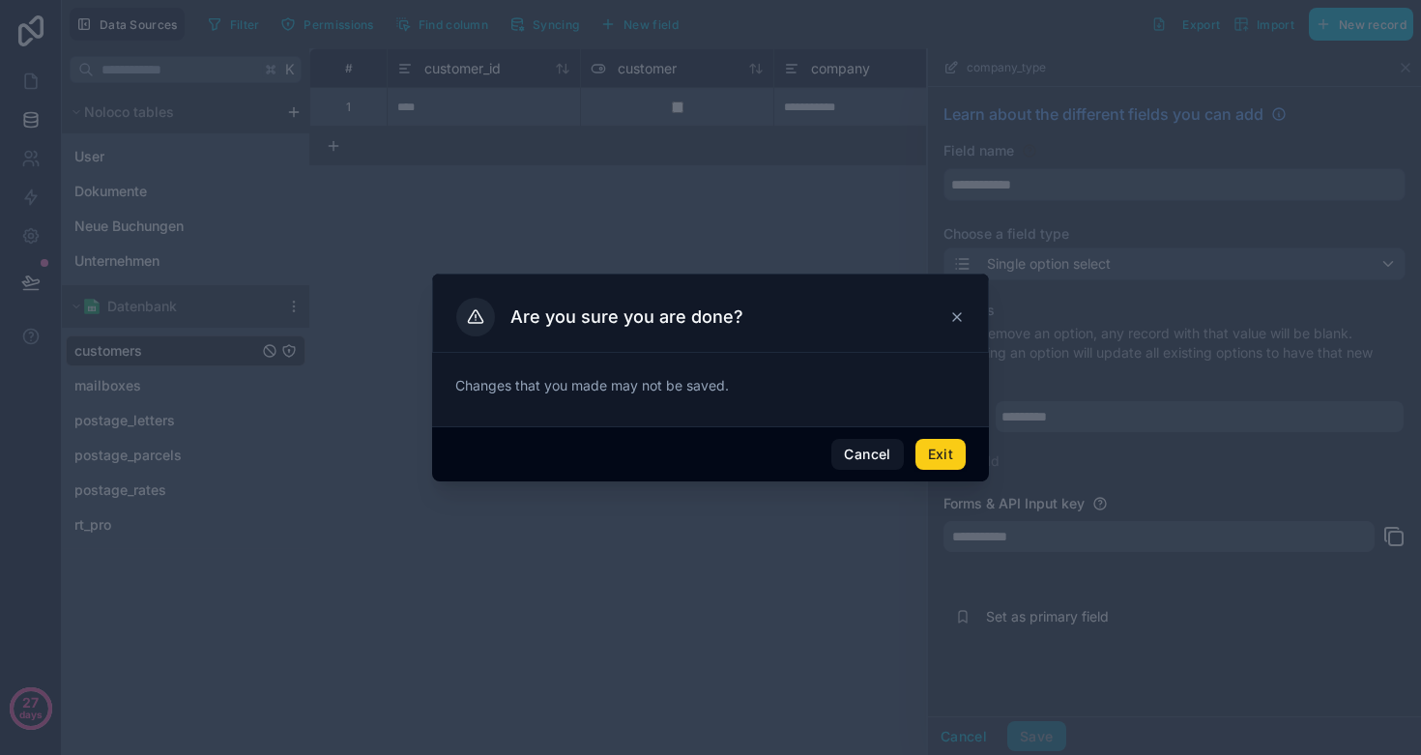
click at [952, 454] on button "Exit" at bounding box center [941, 454] width 50 height 31
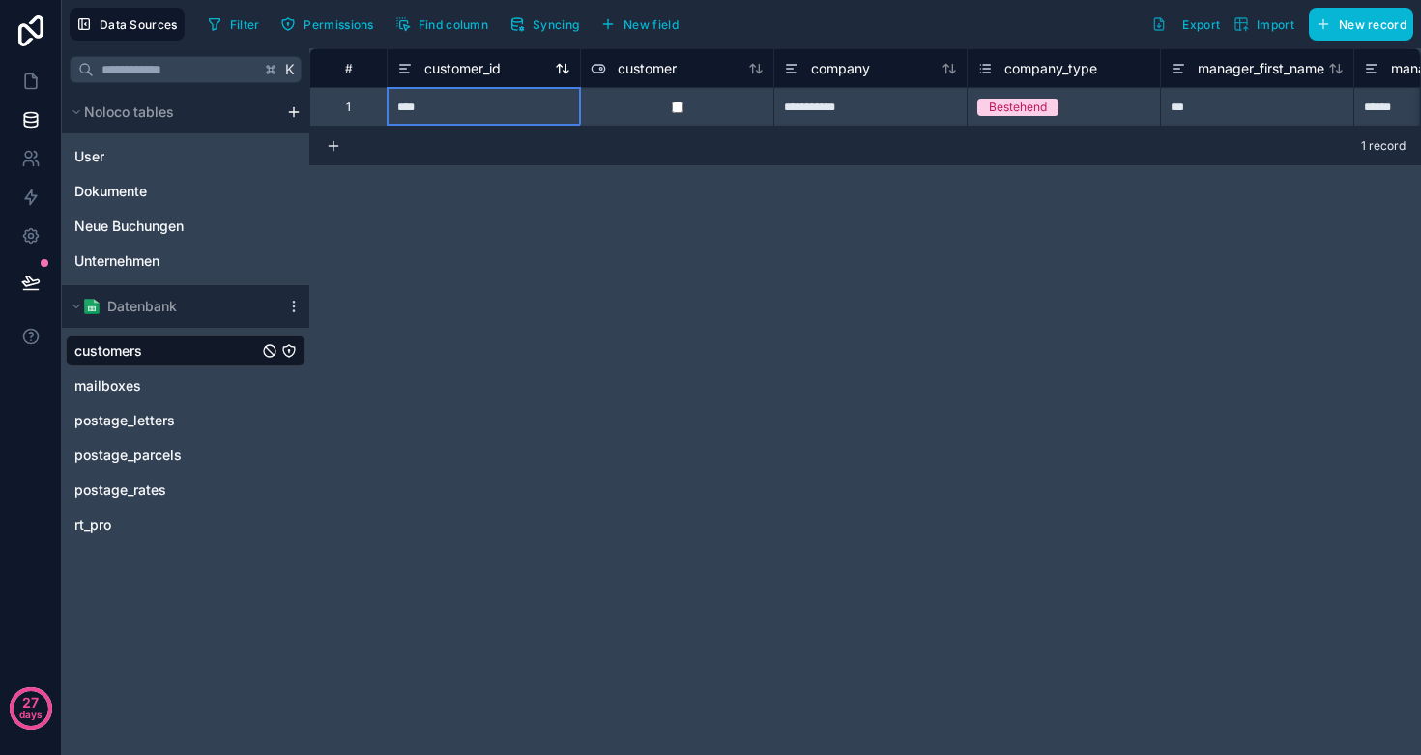
click at [479, 66] on span "customer_id" at bounding box center [463, 68] width 76 height 19
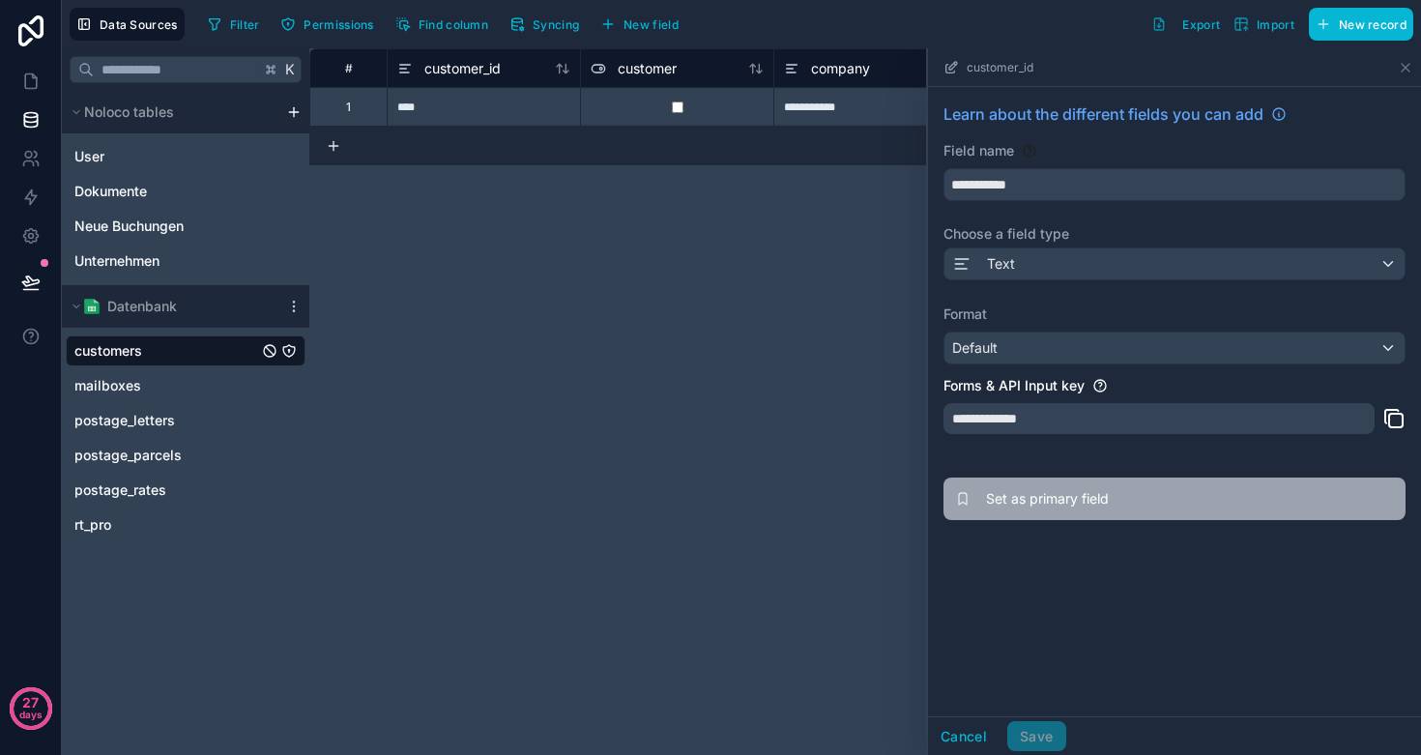
click at [964, 493] on icon at bounding box center [963, 499] width 8 height 12
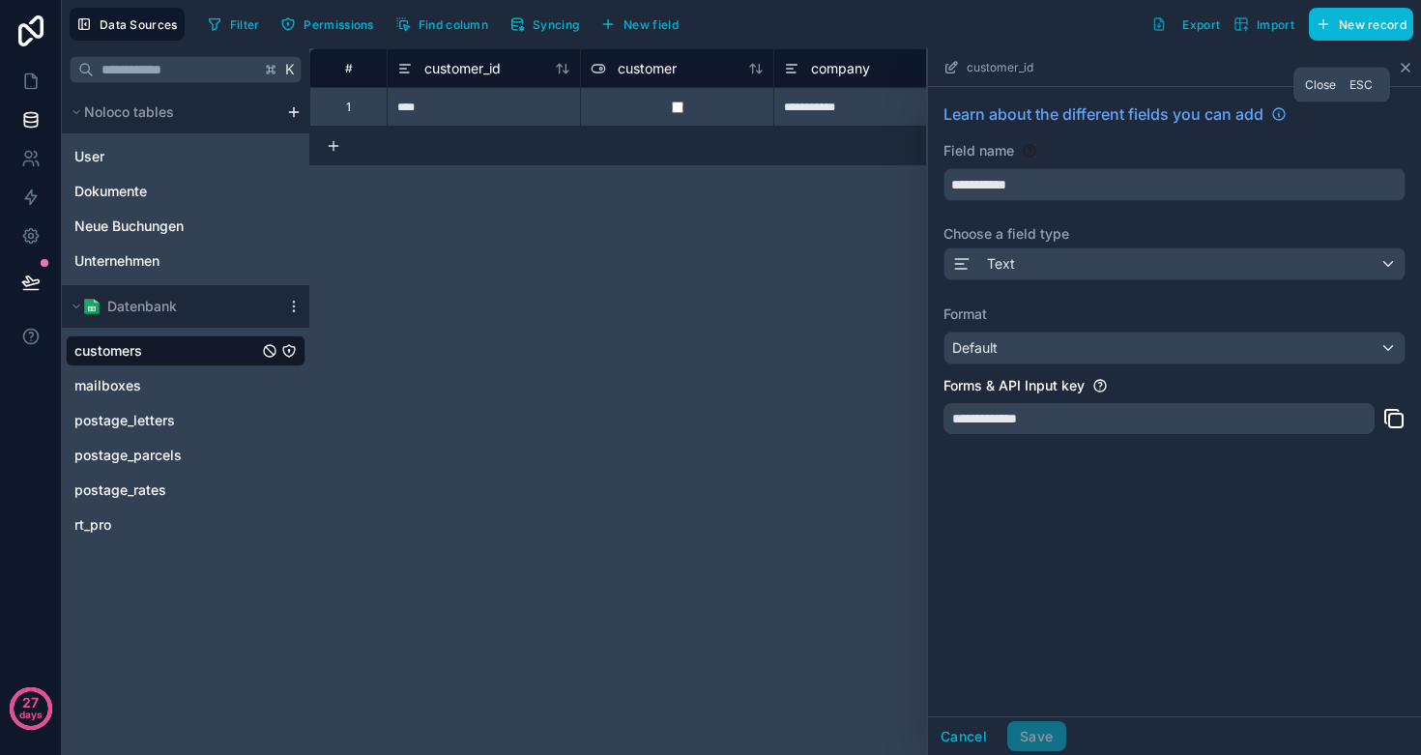
click at [1407, 64] on icon at bounding box center [1405, 67] width 15 height 15
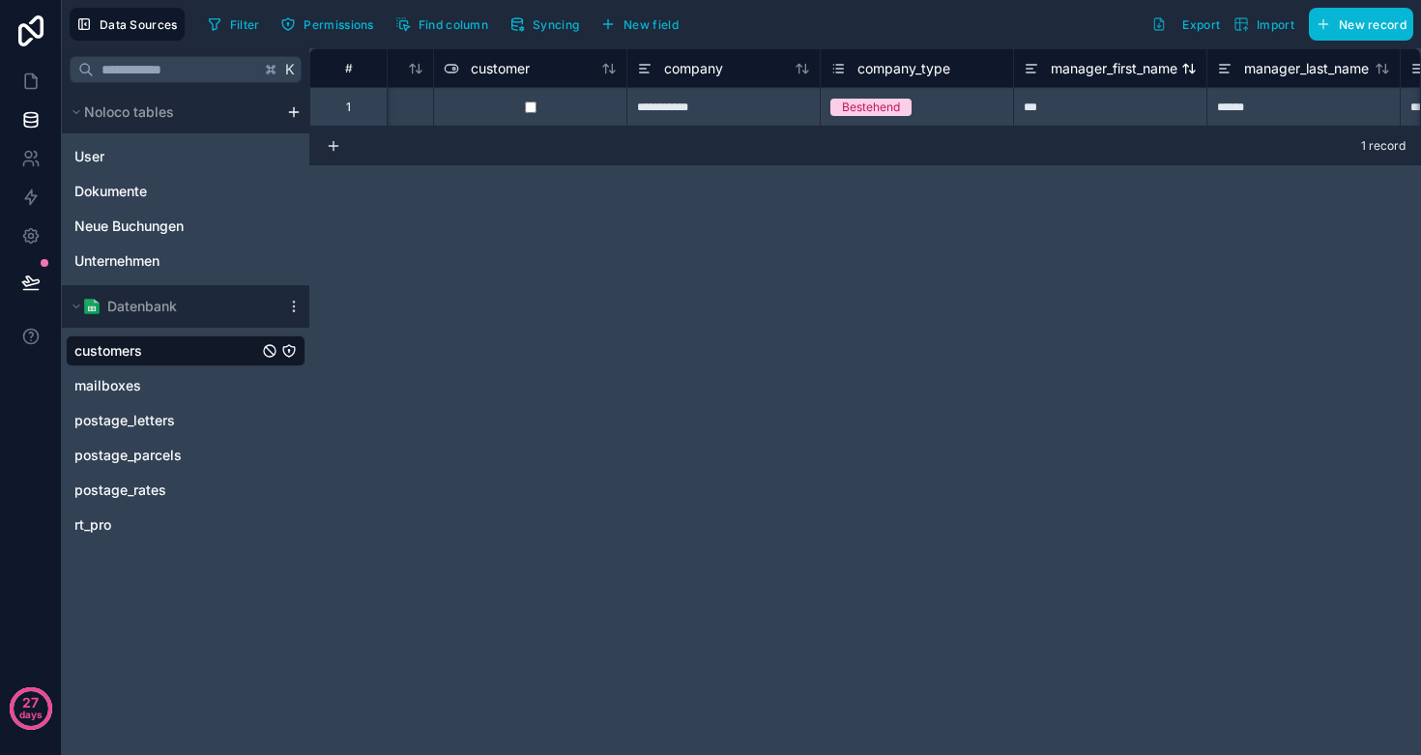
scroll to position [0, 307]
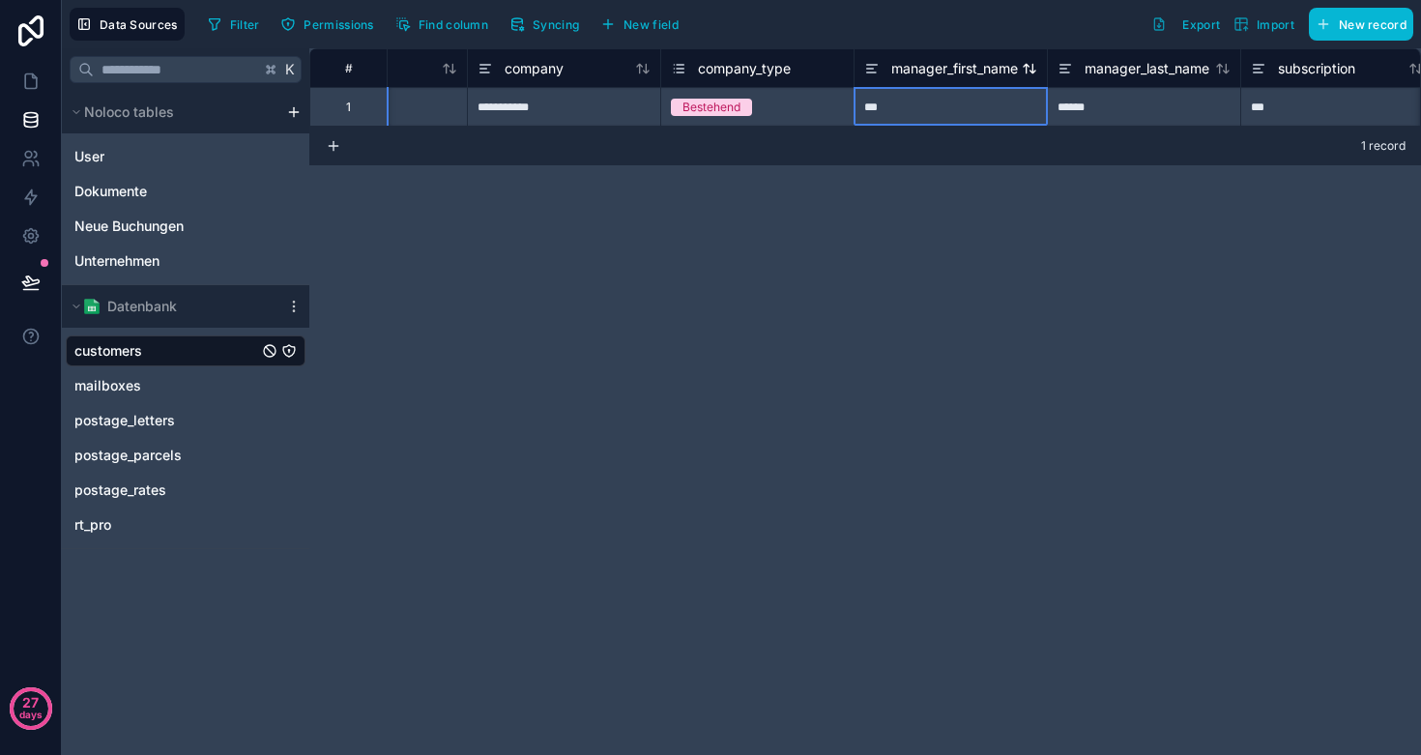
click at [928, 73] on span "manager_first_name" at bounding box center [955, 68] width 127 height 19
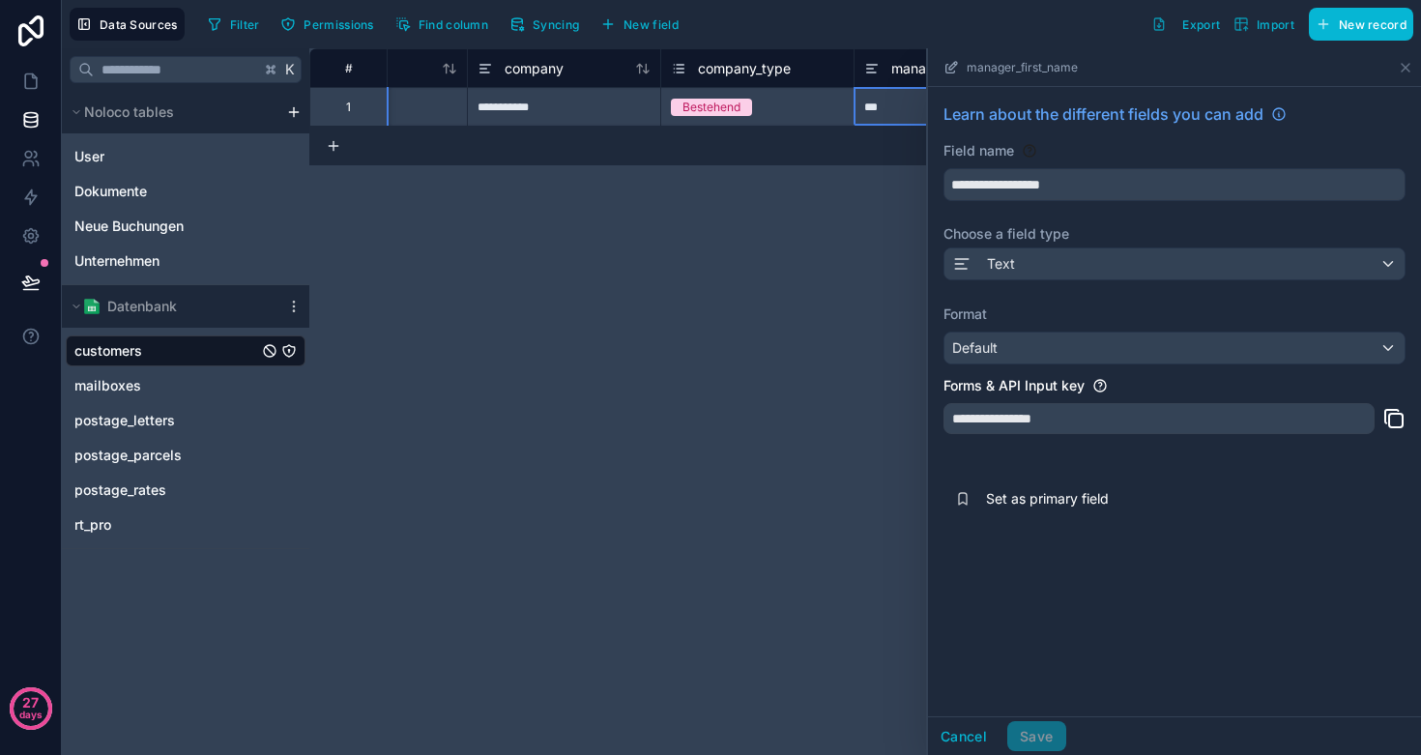
click at [1022, 255] on div "Text" at bounding box center [1175, 264] width 460 height 31
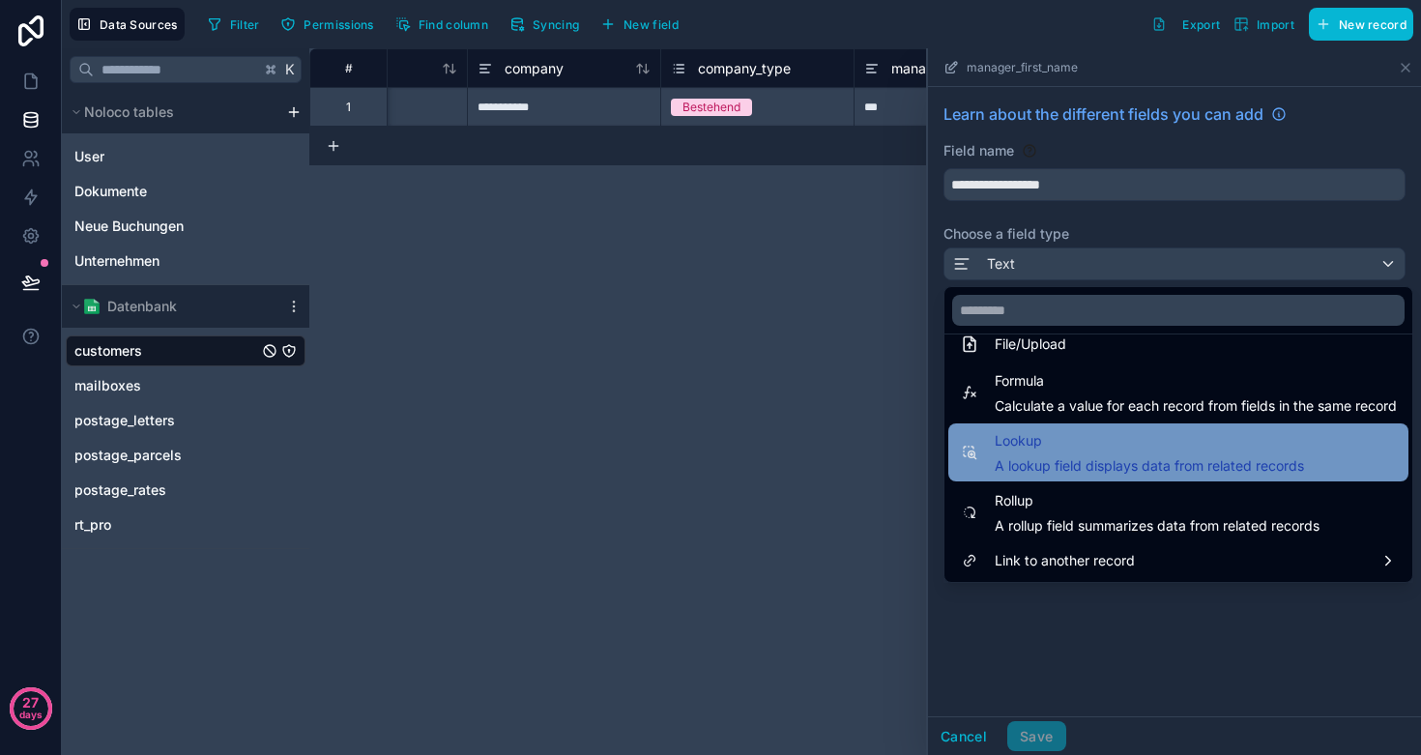
scroll to position [501, 0]
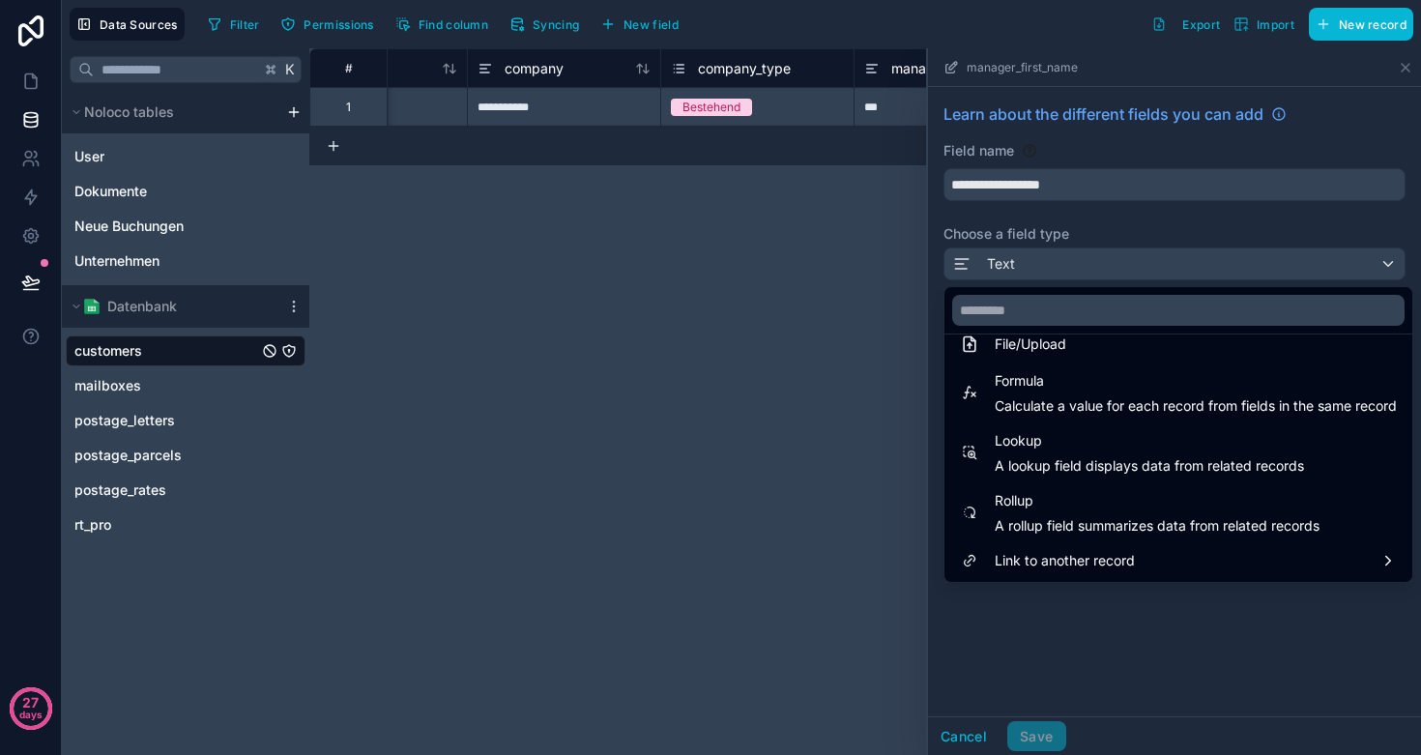
click at [701, 421] on div "**********" at bounding box center [865, 401] width 1112 height 707
click at [1403, 73] on div at bounding box center [1174, 401] width 493 height 707
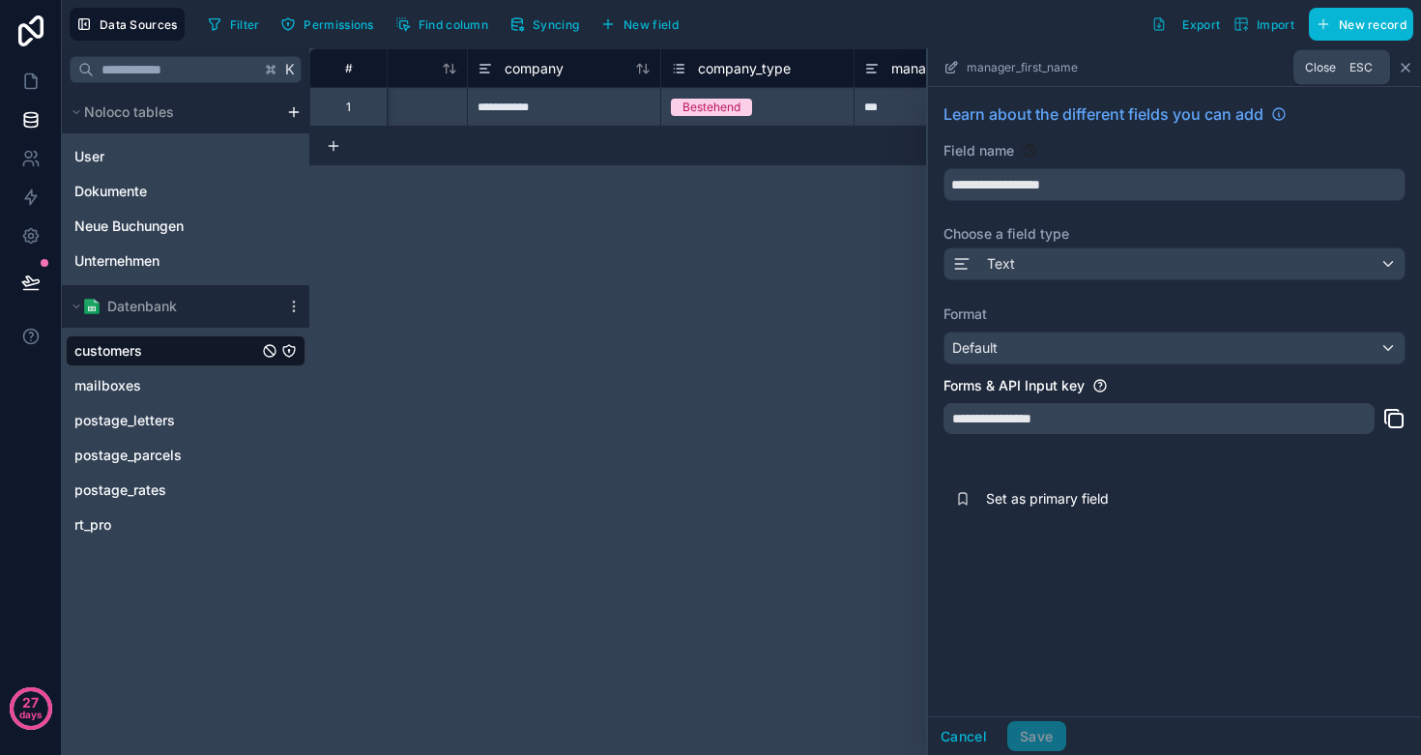
click at [1407, 64] on icon at bounding box center [1405, 67] width 15 height 15
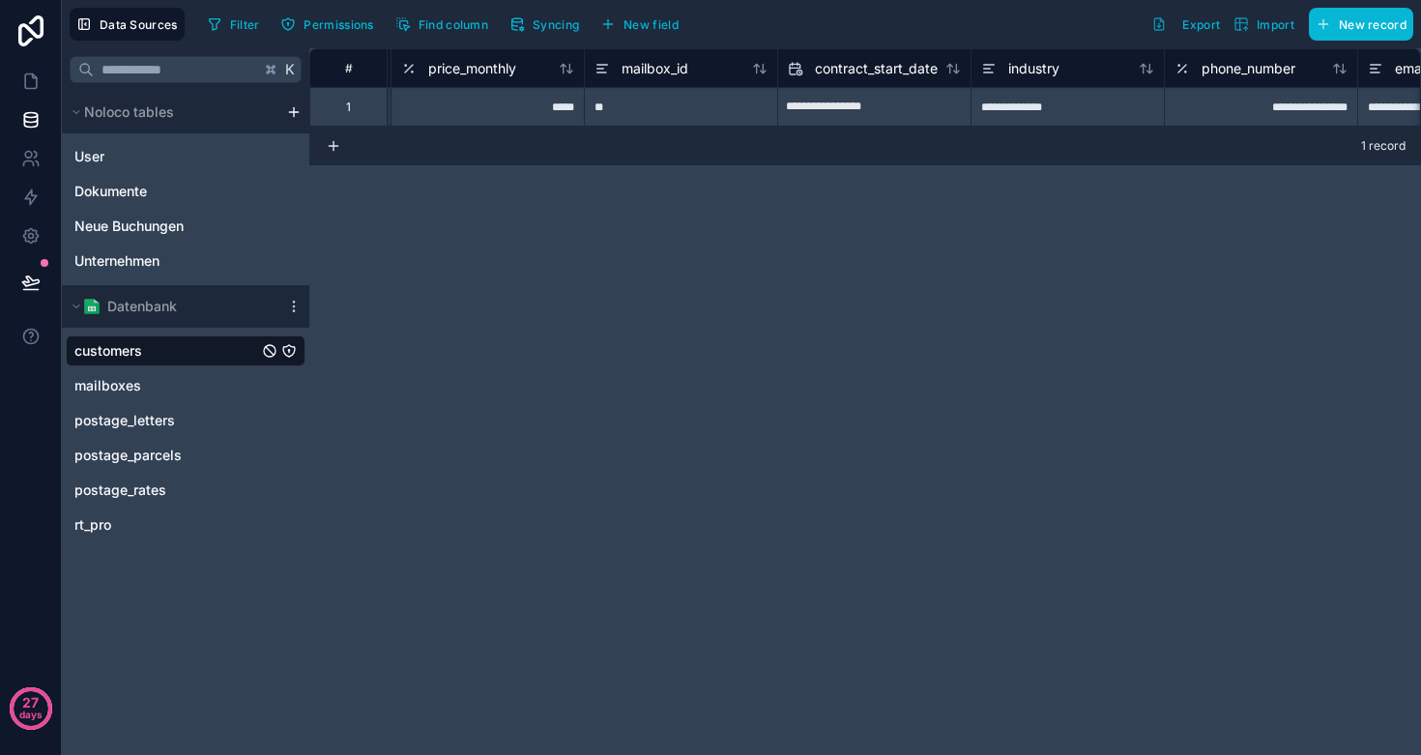
scroll to position [0, 1433]
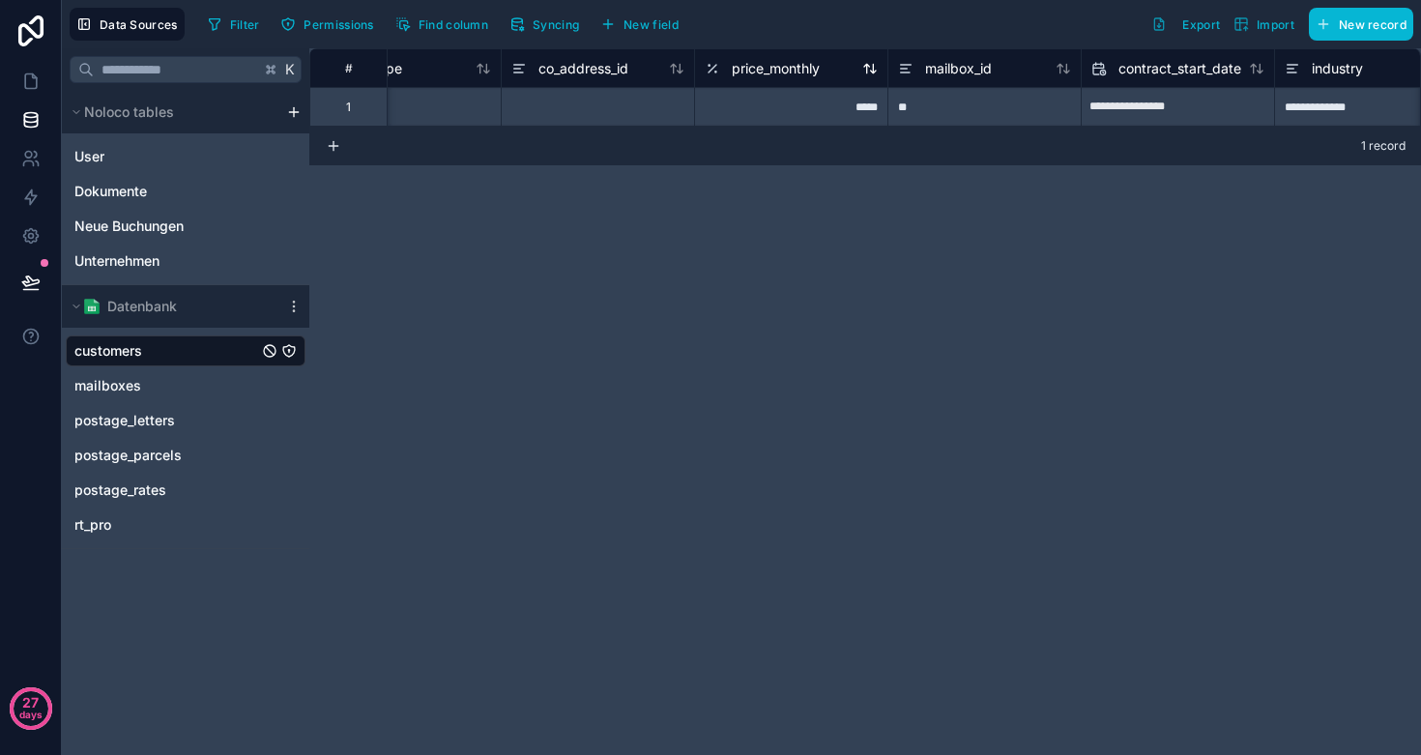
click at [805, 67] on span "price_monthly" at bounding box center [776, 68] width 88 height 19
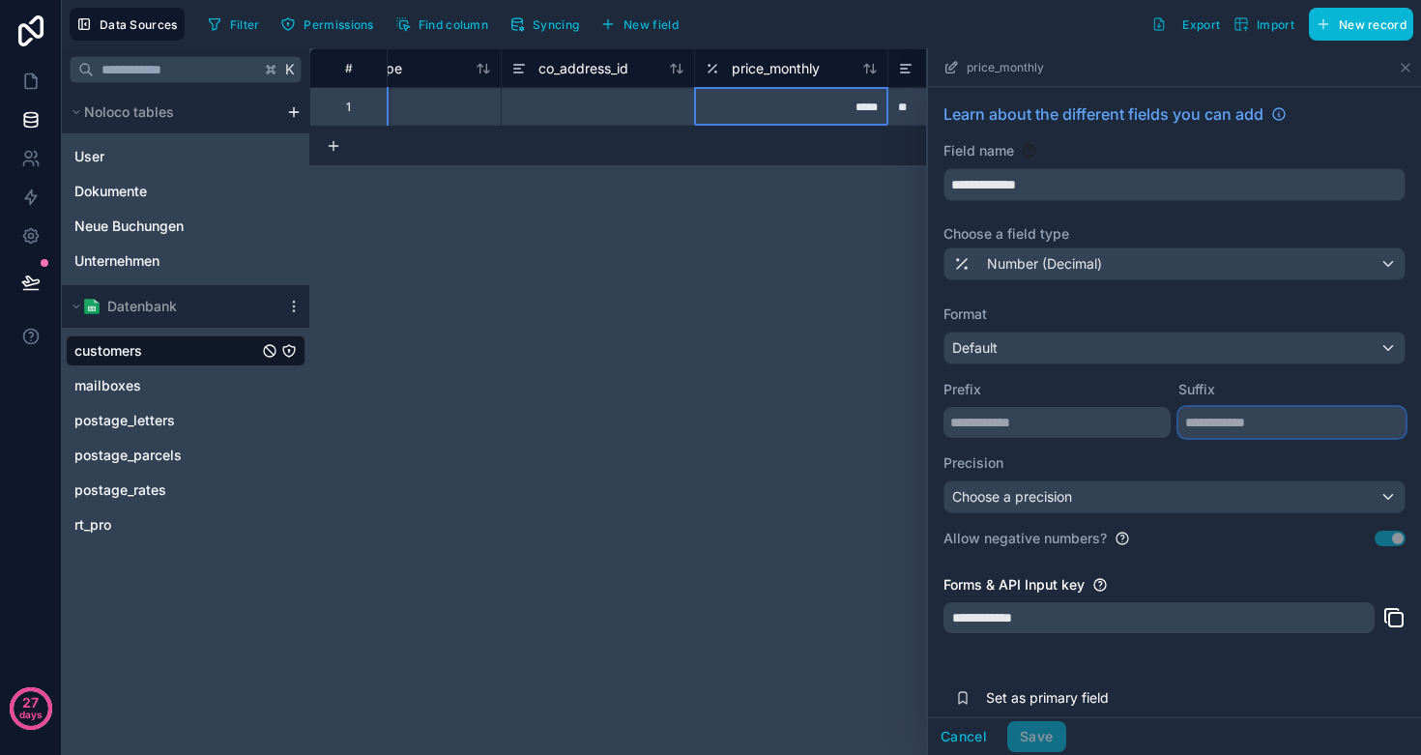
click at [1230, 426] on input "text" at bounding box center [1292, 422] width 227 height 31
type input "*"
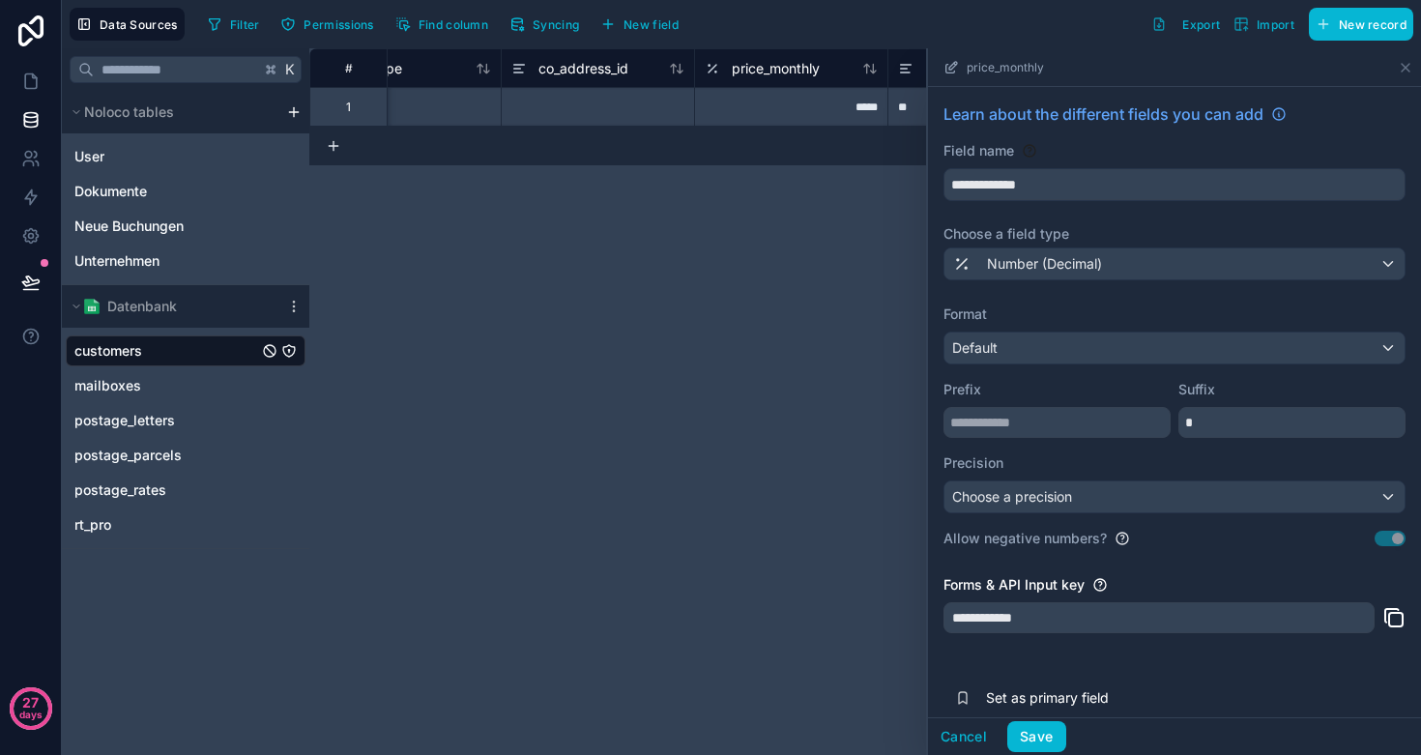
click at [1215, 382] on label "Suffix" at bounding box center [1292, 389] width 227 height 19
click at [1072, 499] on span "Choose a precision" at bounding box center [1012, 496] width 120 height 16
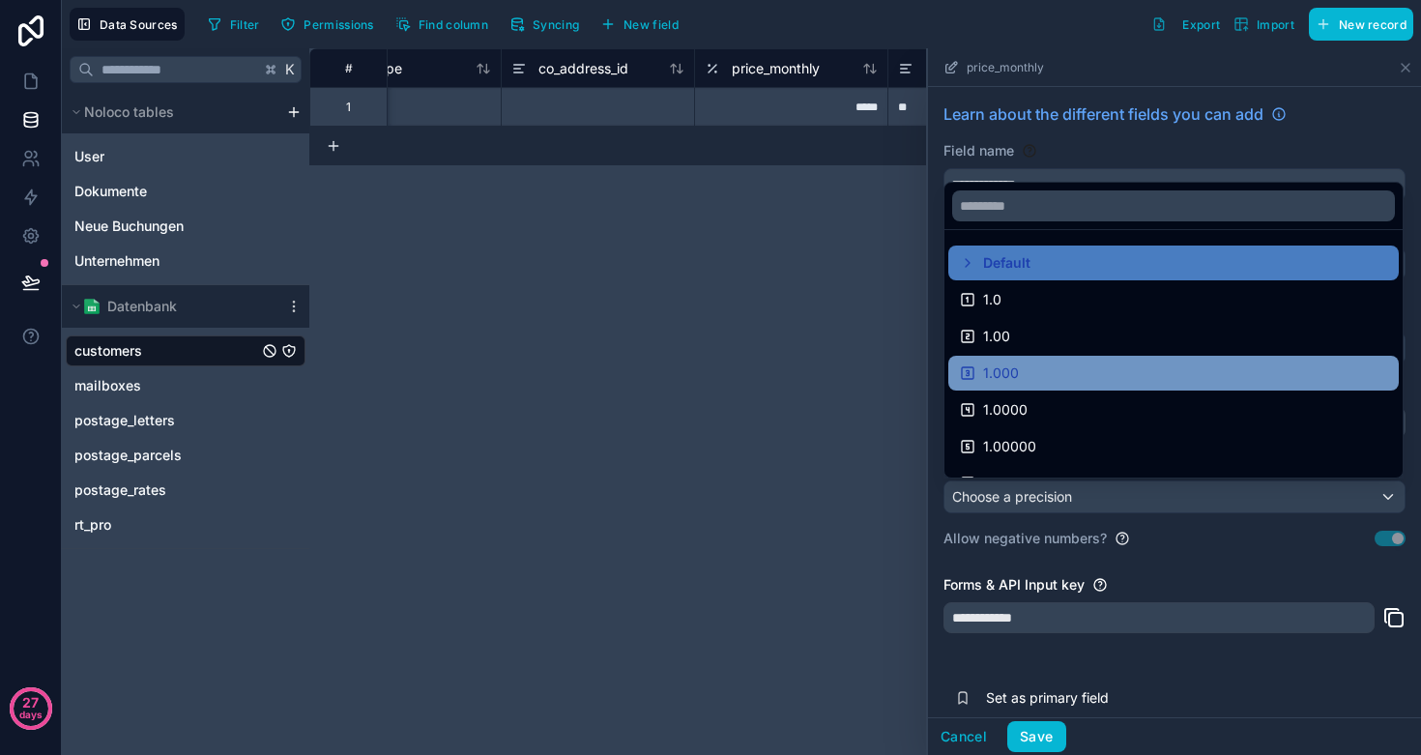
click at [1070, 383] on div "1.000" at bounding box center [1173, 373] width 427 height 23
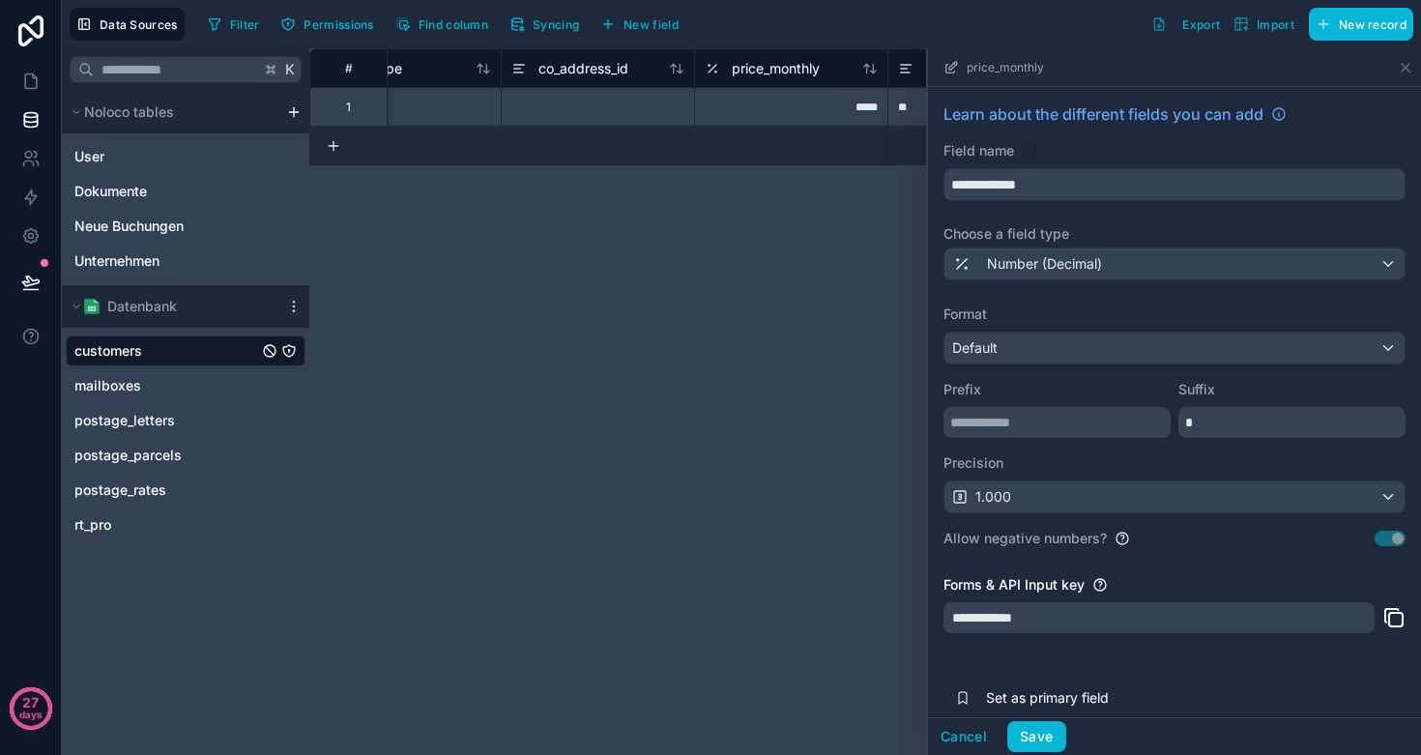
click at [1112, 457] on label "Precision" at bounding box center [1175, 463] width 462 height 19
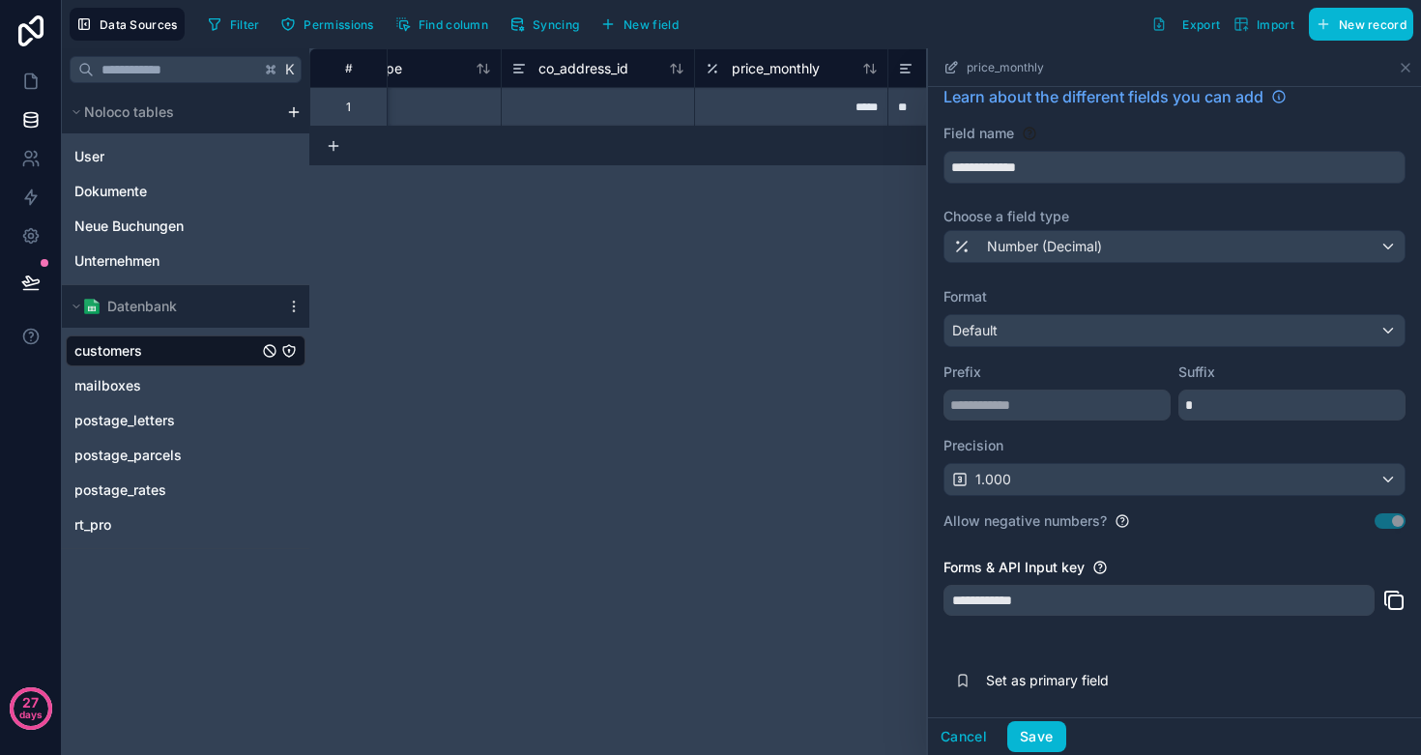
scroll to position [17, 0]
click at [1018, 338] on div "Default" at bounding box center [1175, 330] width 460 height 31
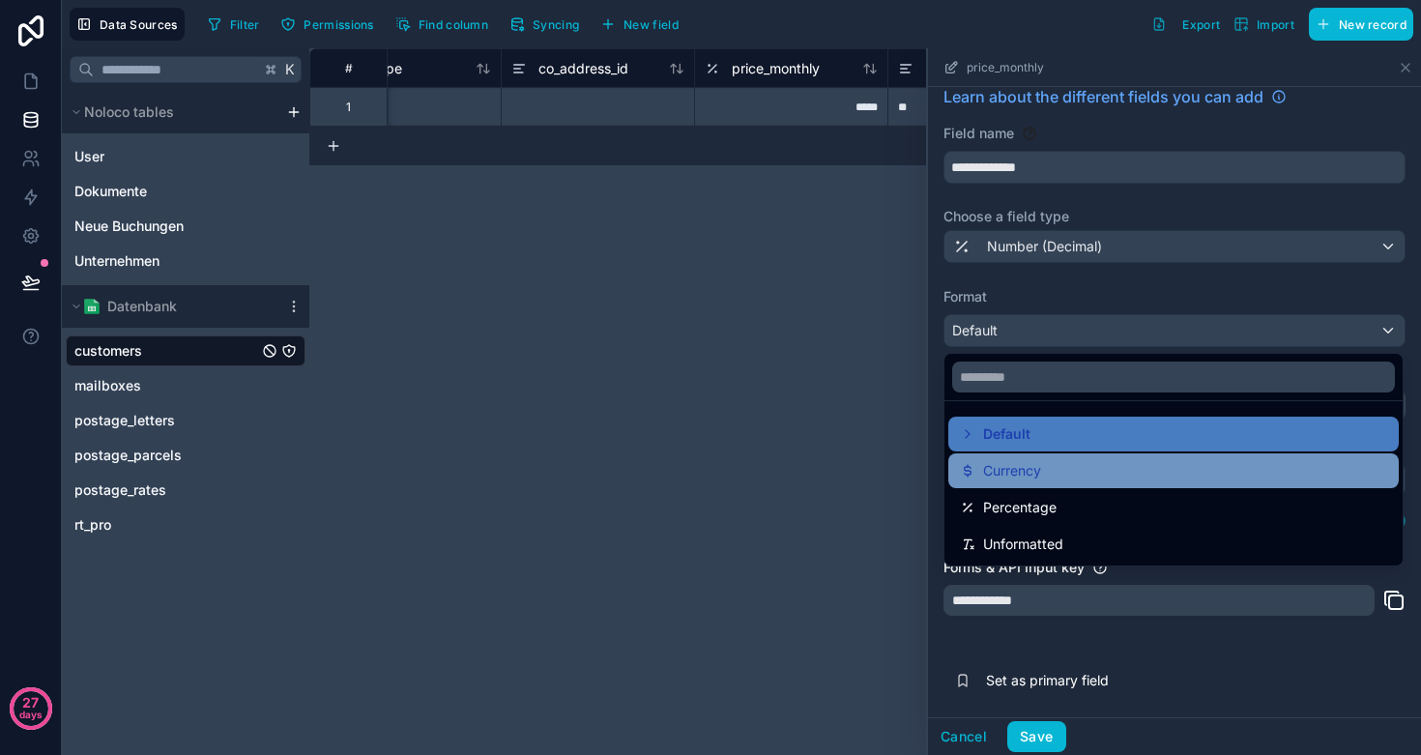
click at [1036, 470] on span "Currency" at bounding box center [1012, 470] width 58 height 23
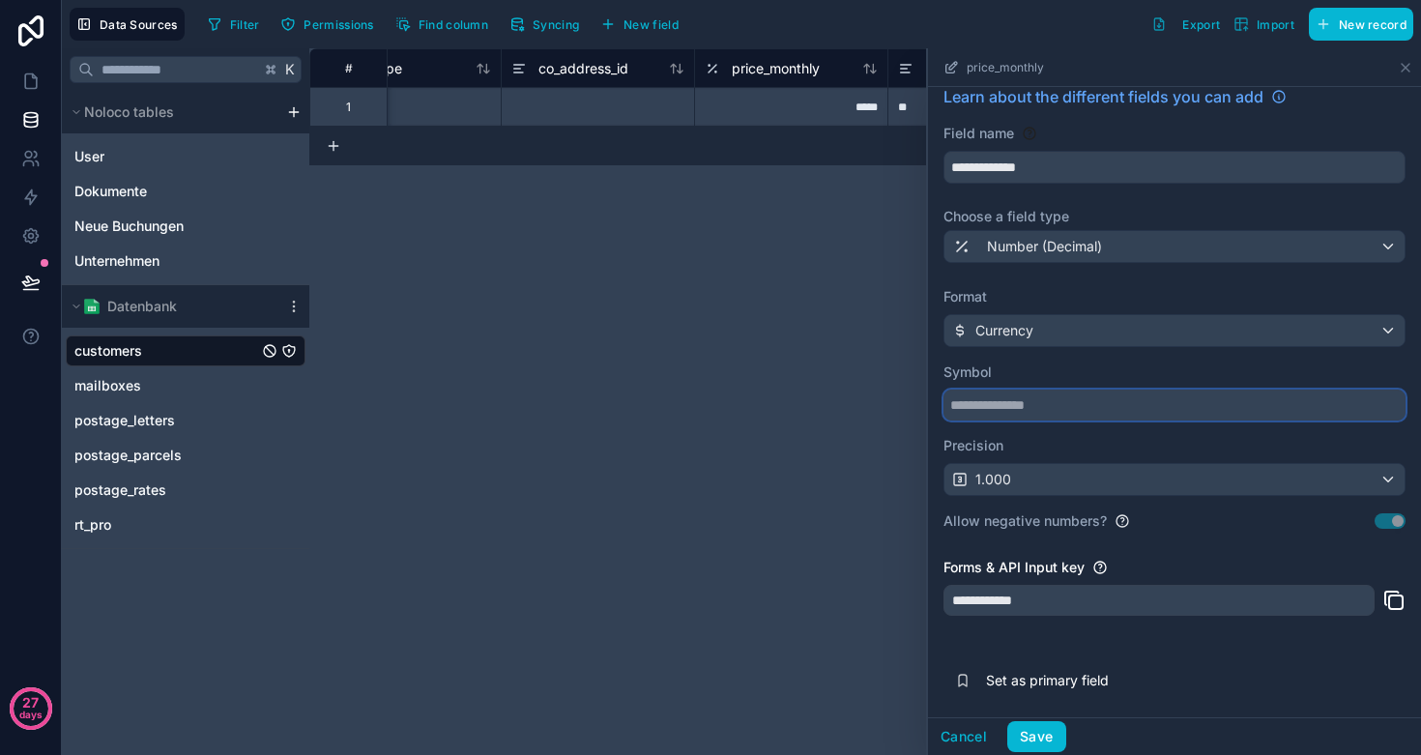
click at [1042, 410] on input "text" at bounding box center [1175, 405] width 462 height 31
type input "*"
click at [1074, 366] on label "Symbol" at bounding box center [1175, 372] width 462 height 19
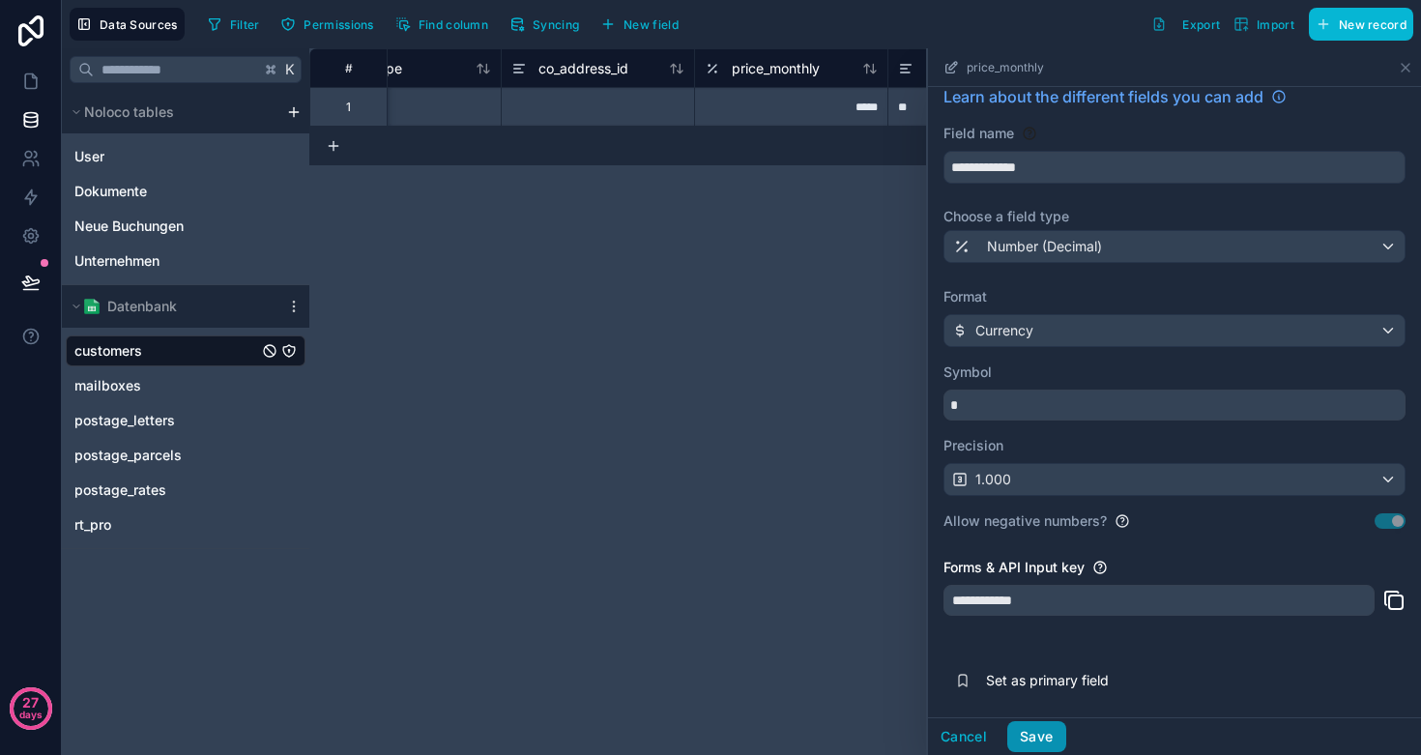
click at [1043, 739] on button "Save" at bounding box center [1037, 736] width 58 height 31
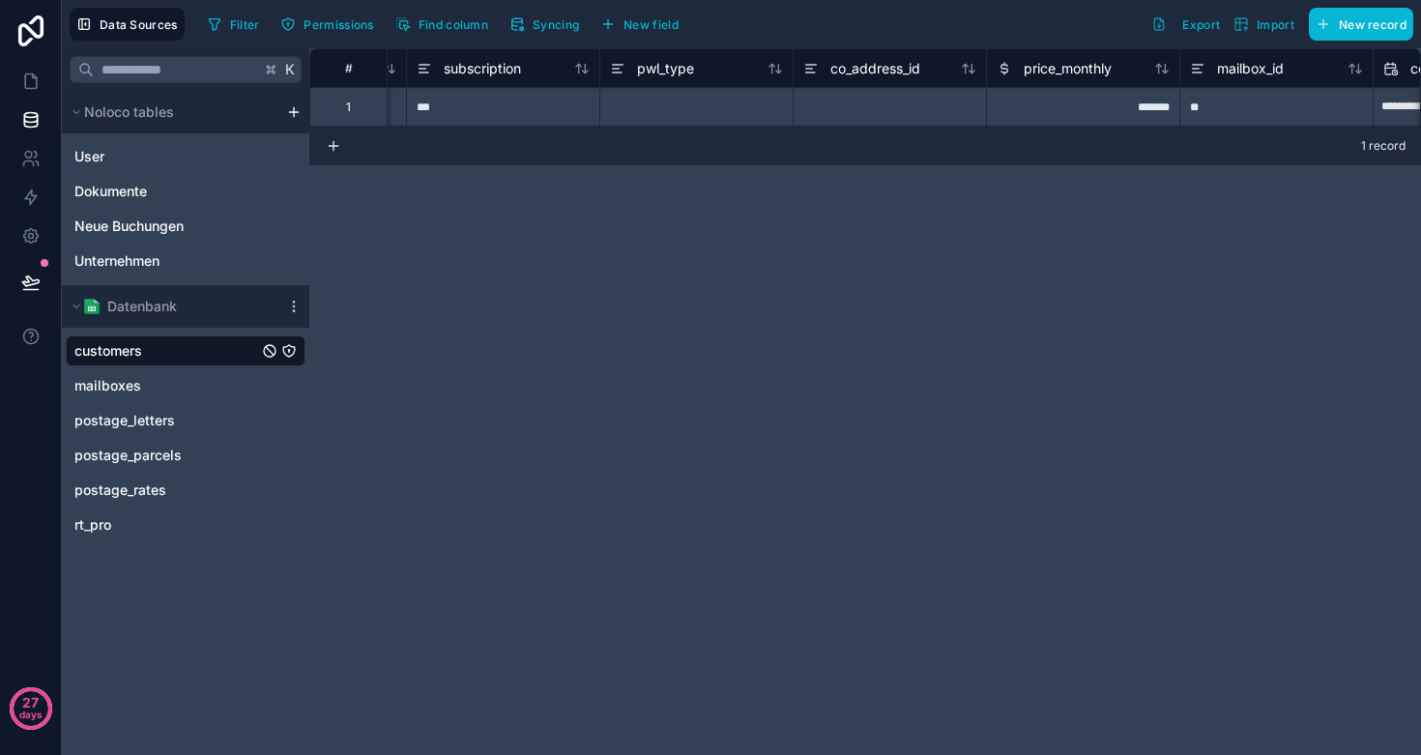
scroll to position [0, 1214]
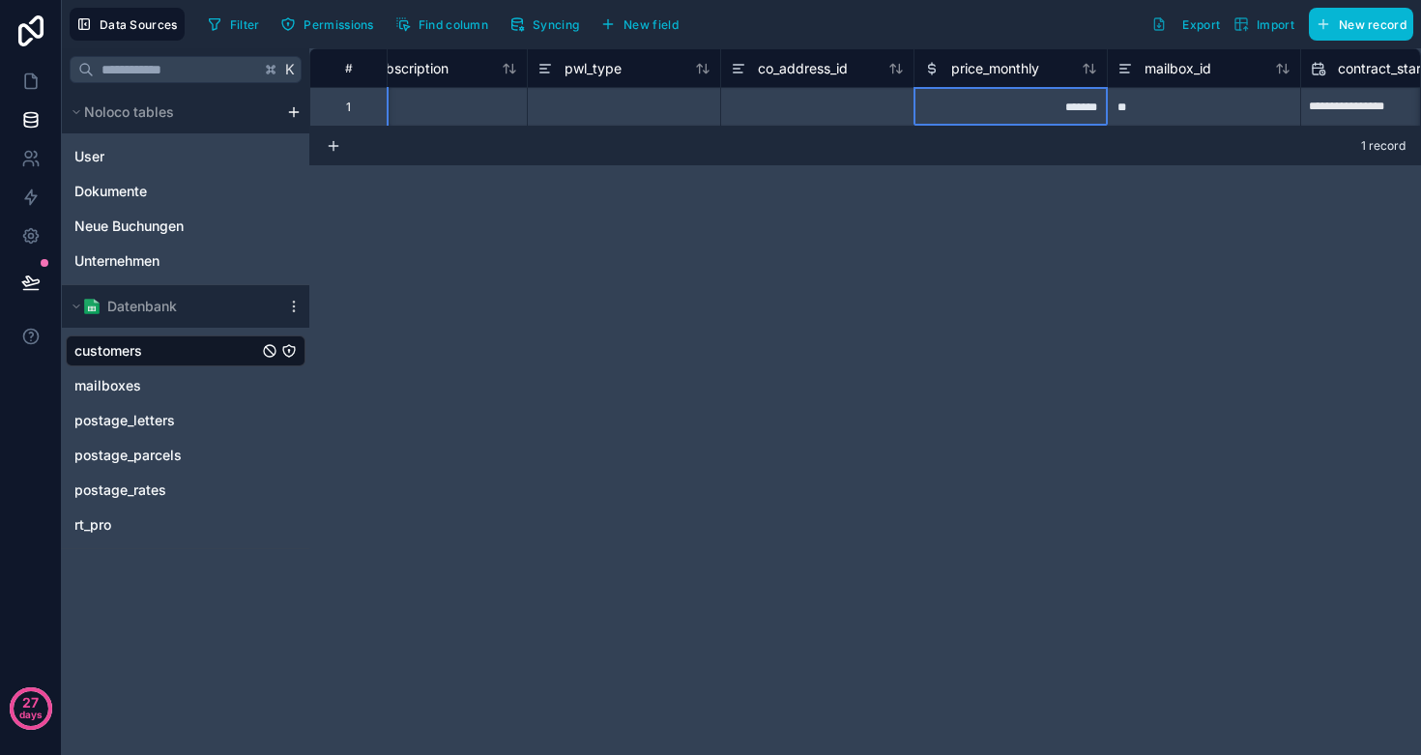
click at [1062, 101] on div "*******" at bounding box center [1010, 106] width 193 height 39
click at [1018, 64] on span "price_monthly" at bounding box center [996, 68] width 88 height 19
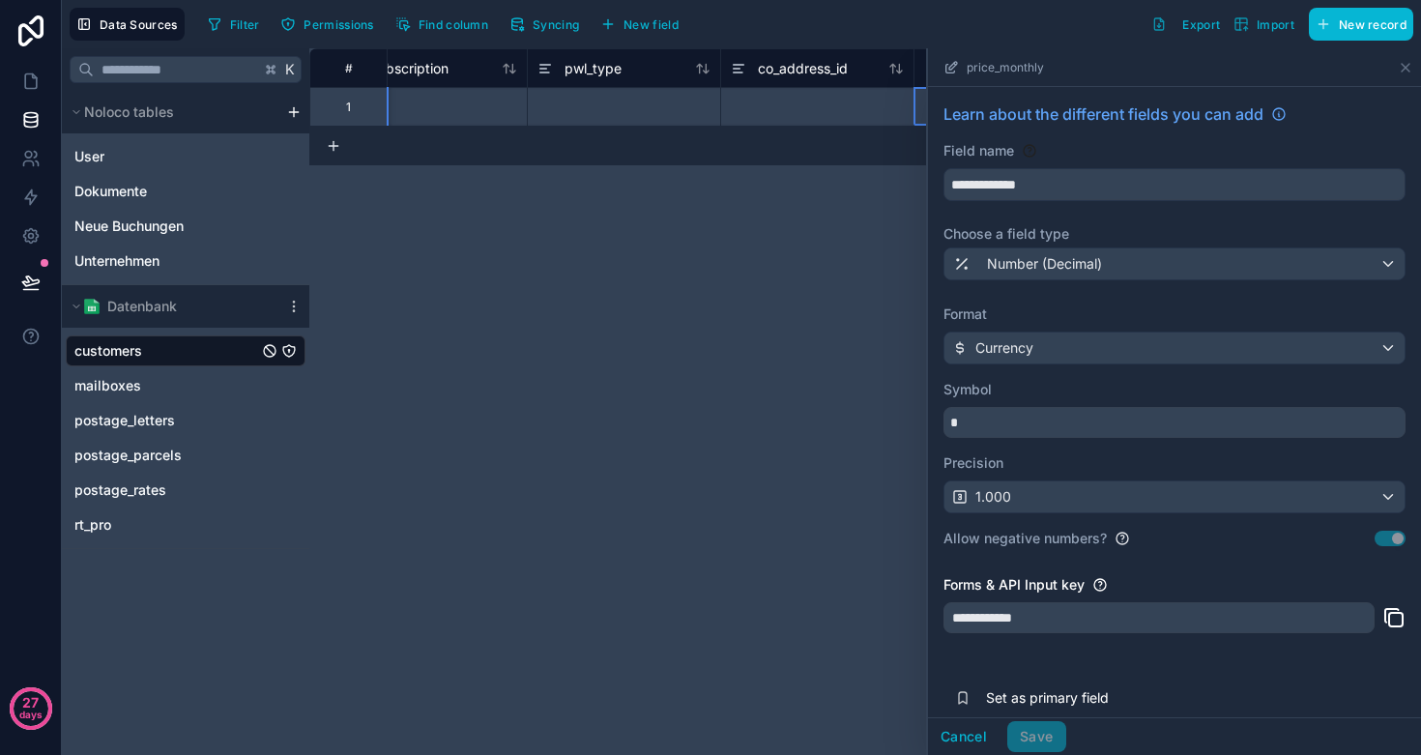
click at [1058, 501] on div "1.000" at bounding box center [1175, 497] width 460 height 31
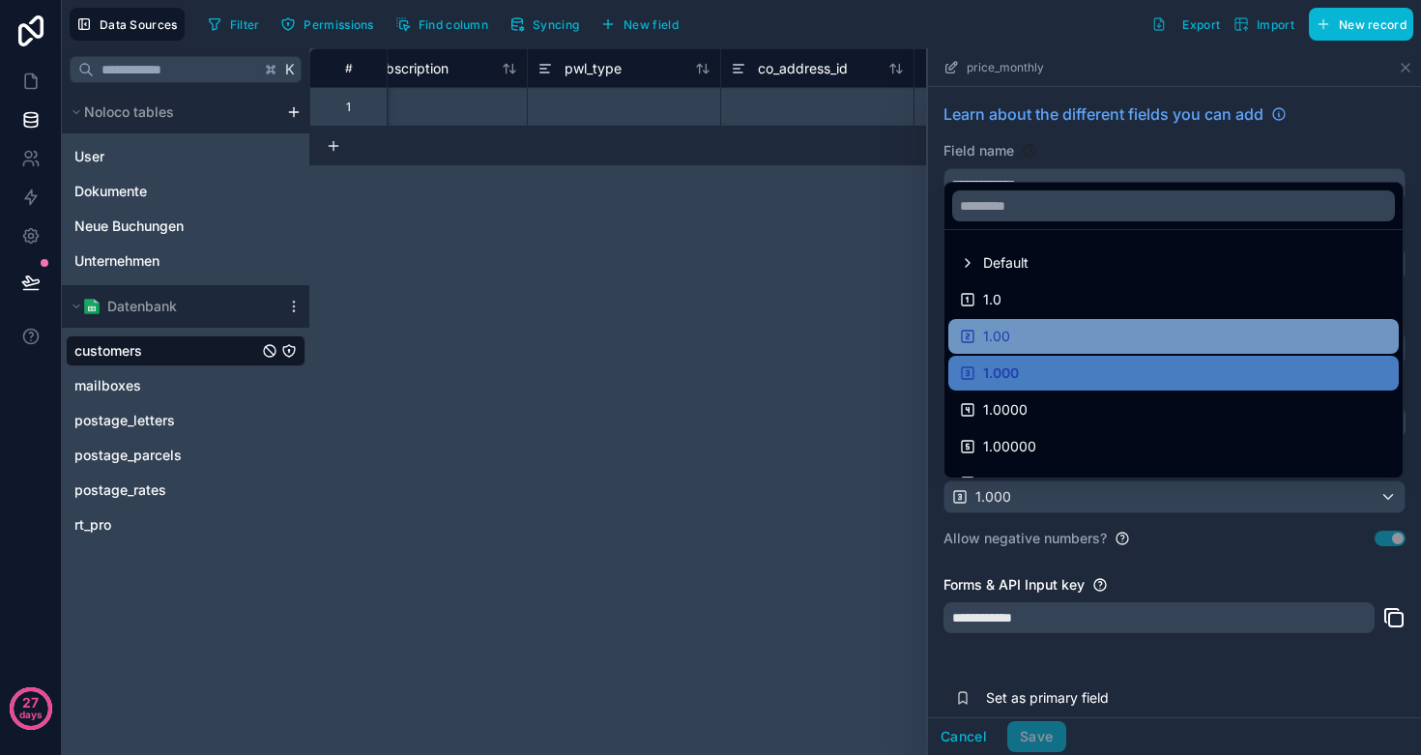
click at [1022, 337] on div "1.00" at bounding box center [1173, 336] width 427 height 23
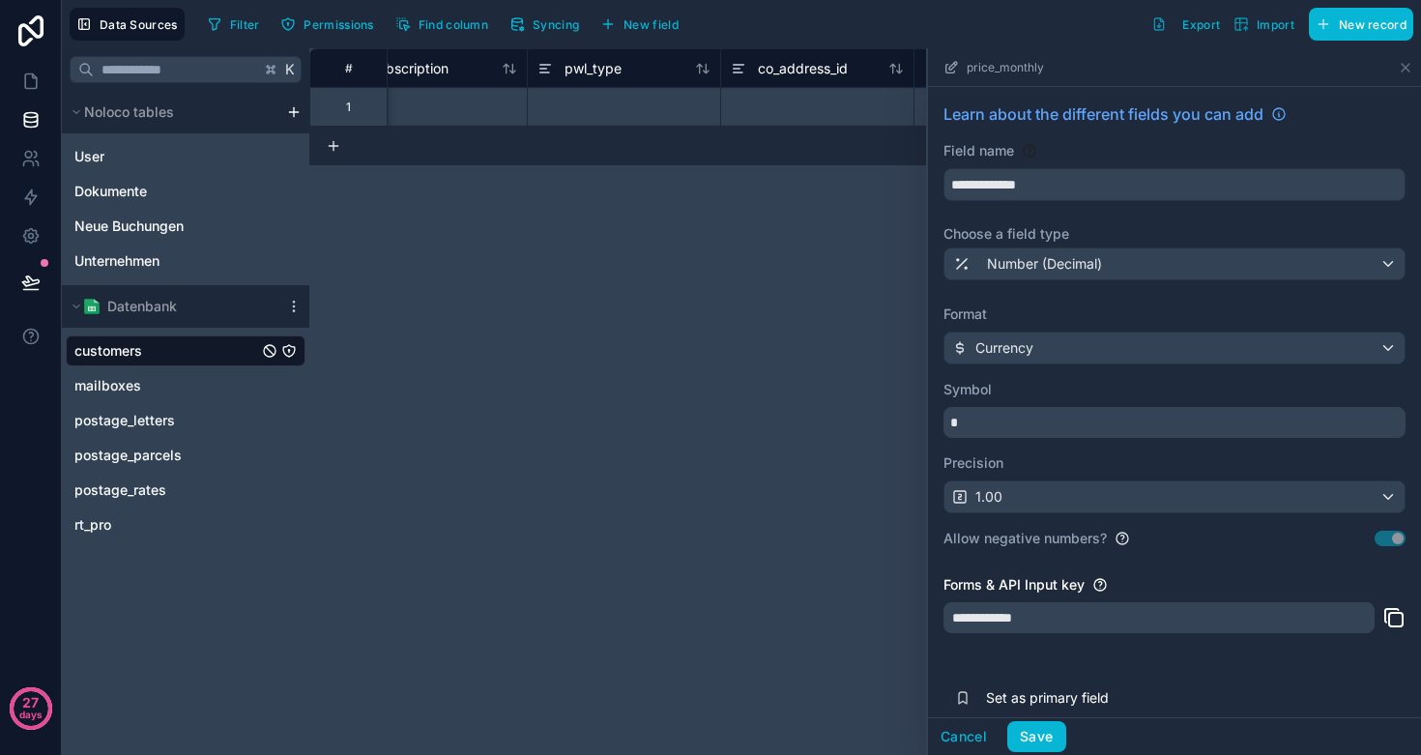
click at [1027, 352] on span "Currency" at bounding box center [1005, 347] width 58 height 19
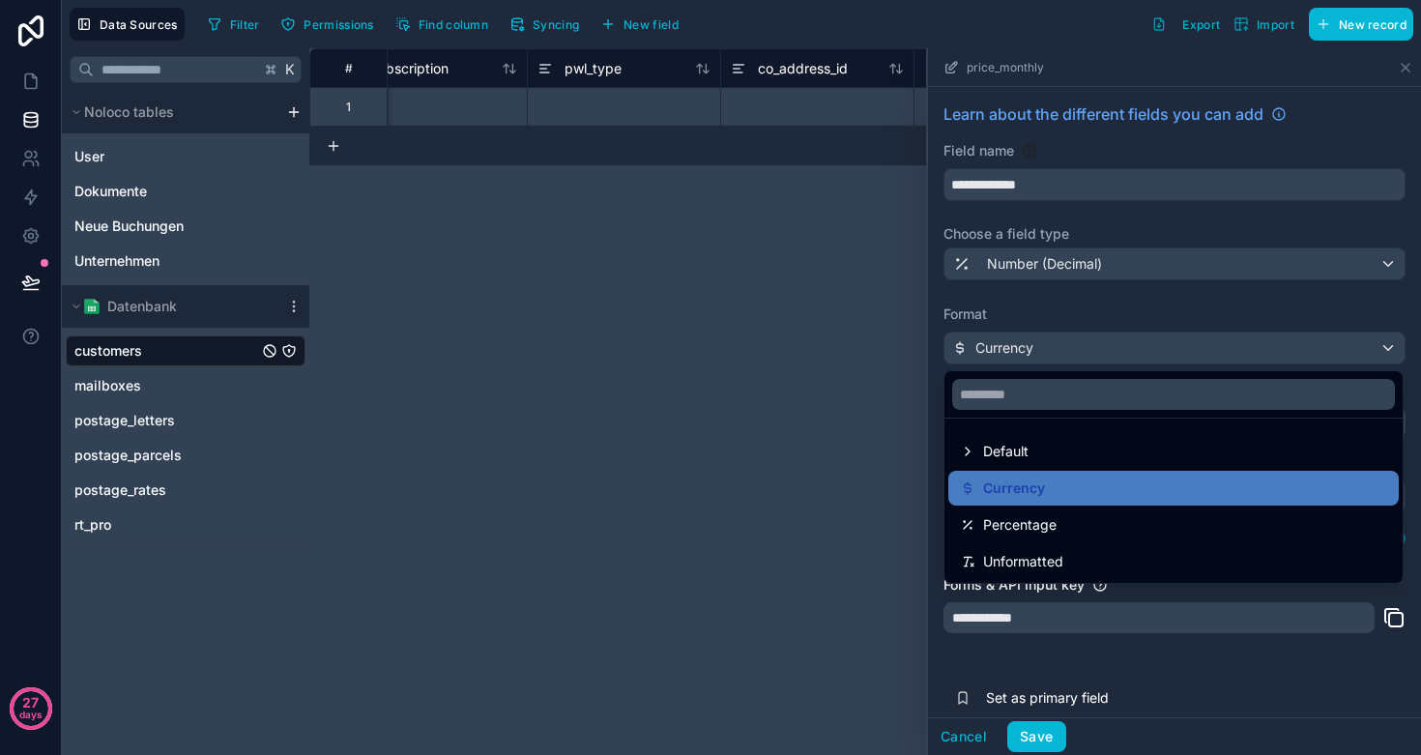
click at [1027, 344] on div at bounding box center [1174, 401] width 493 height 707
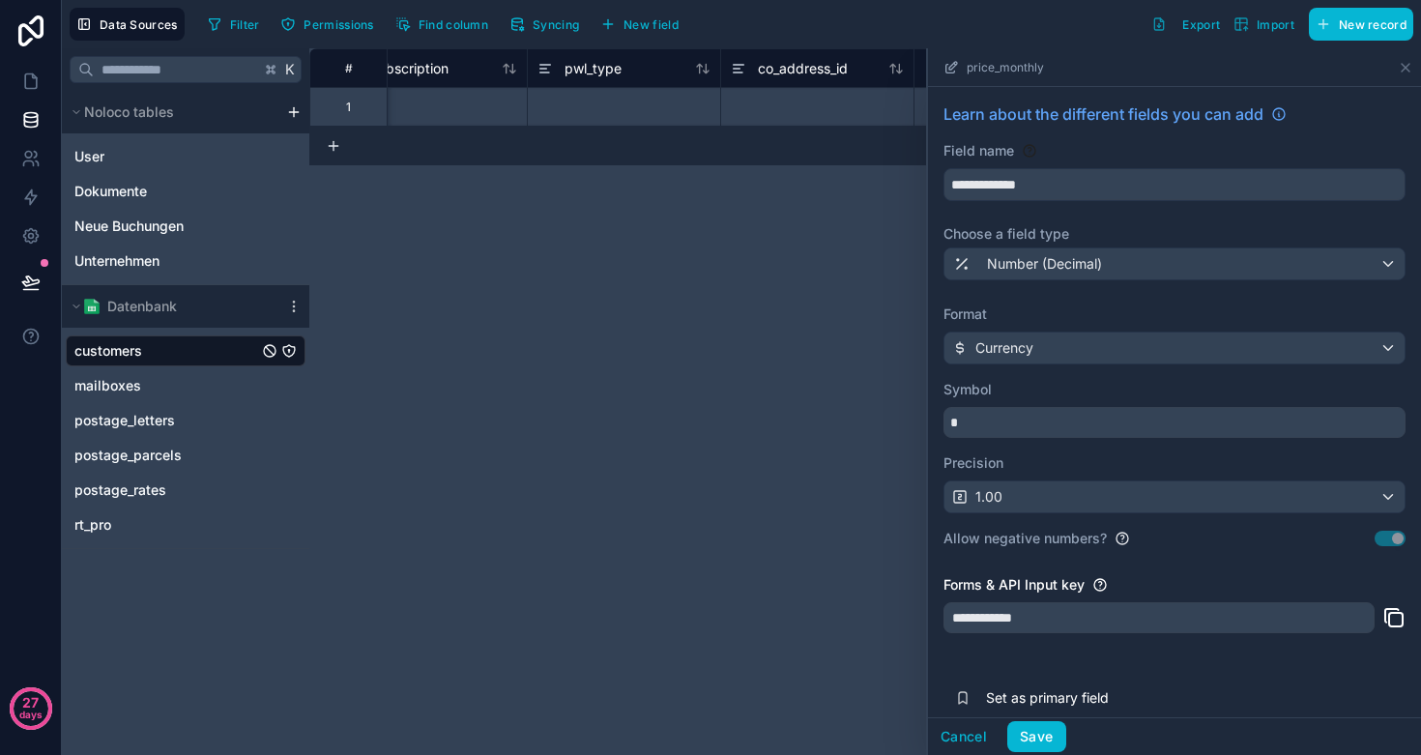
click at [1019, 483] on div "1.00" at bounding box center [1175, 497] width 460 height 31
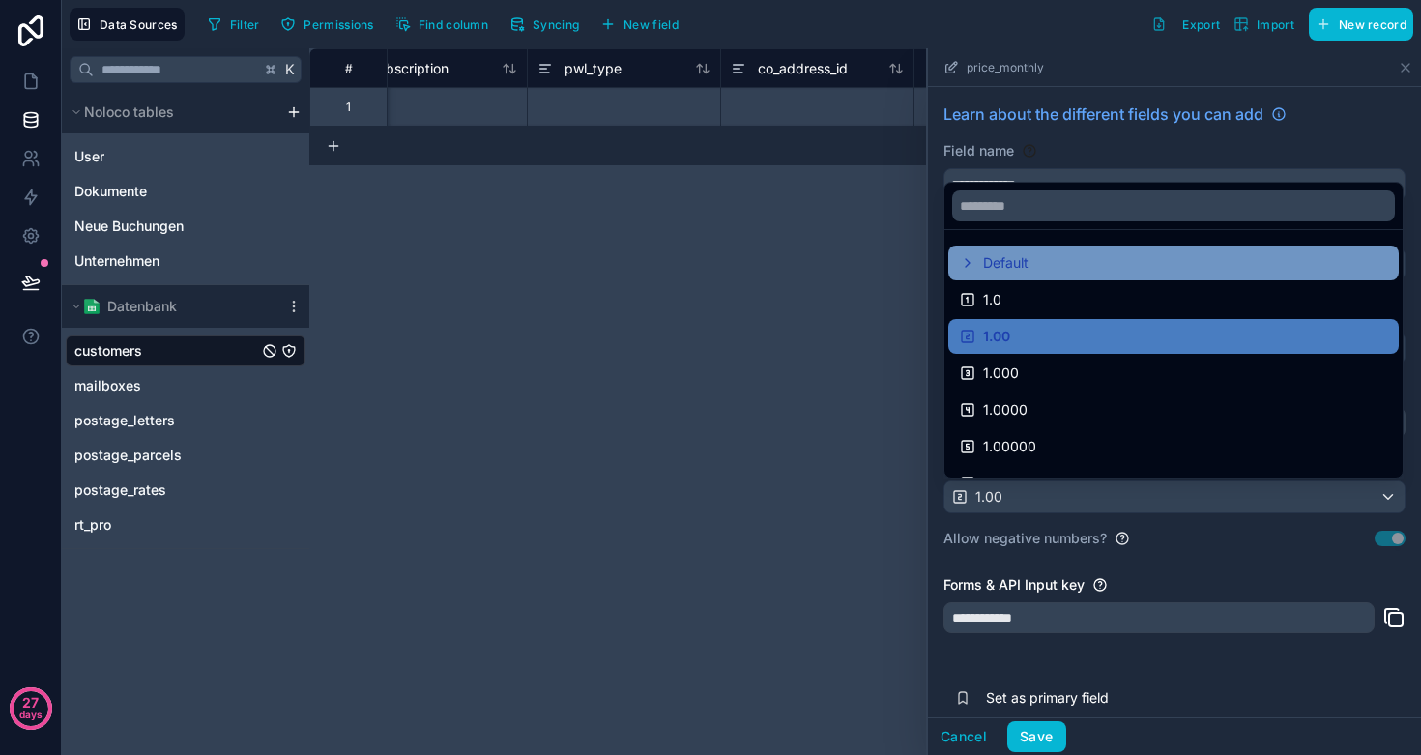
click at [1026, 258] on span "Default" at bounding box center [1005, 262] width 45 height 23
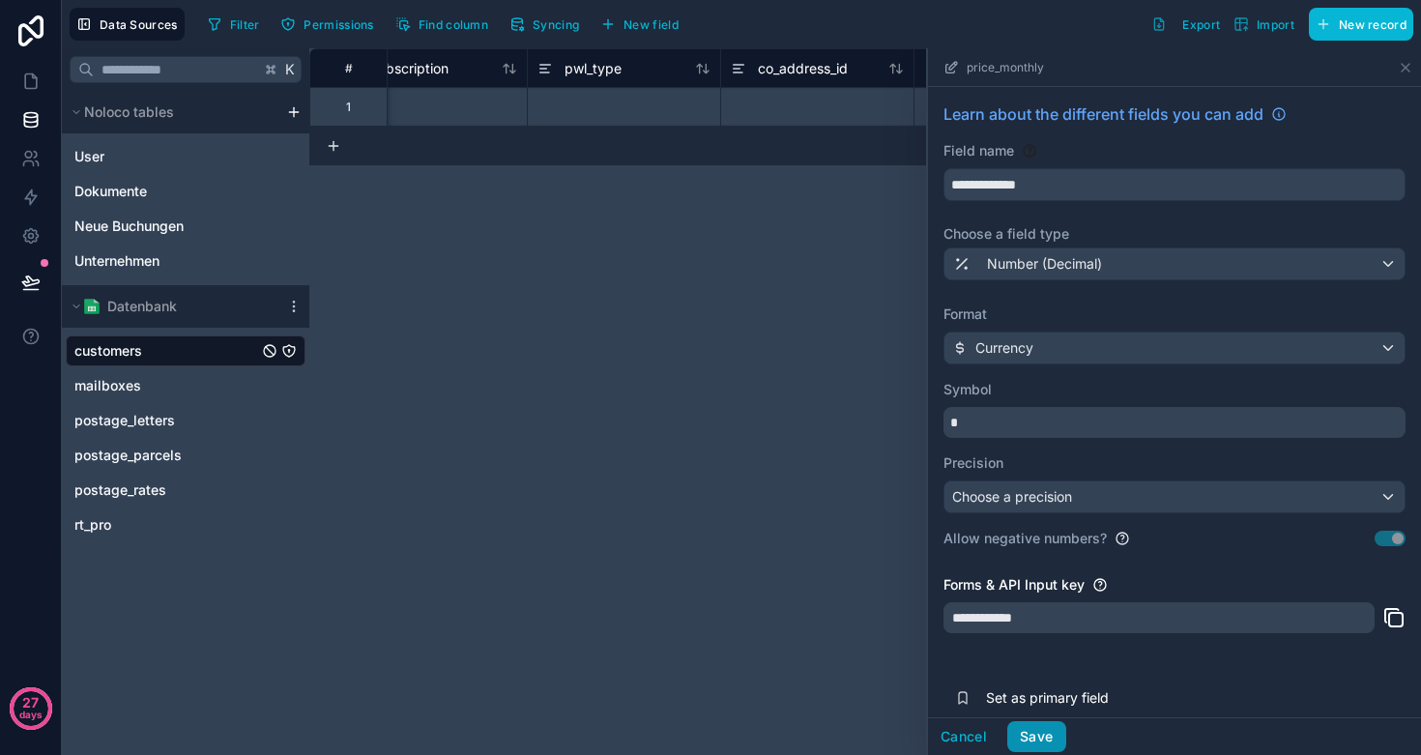
click at [1054, 732] on button "Save" at bounding box center [1037, 736] width 58 height 31
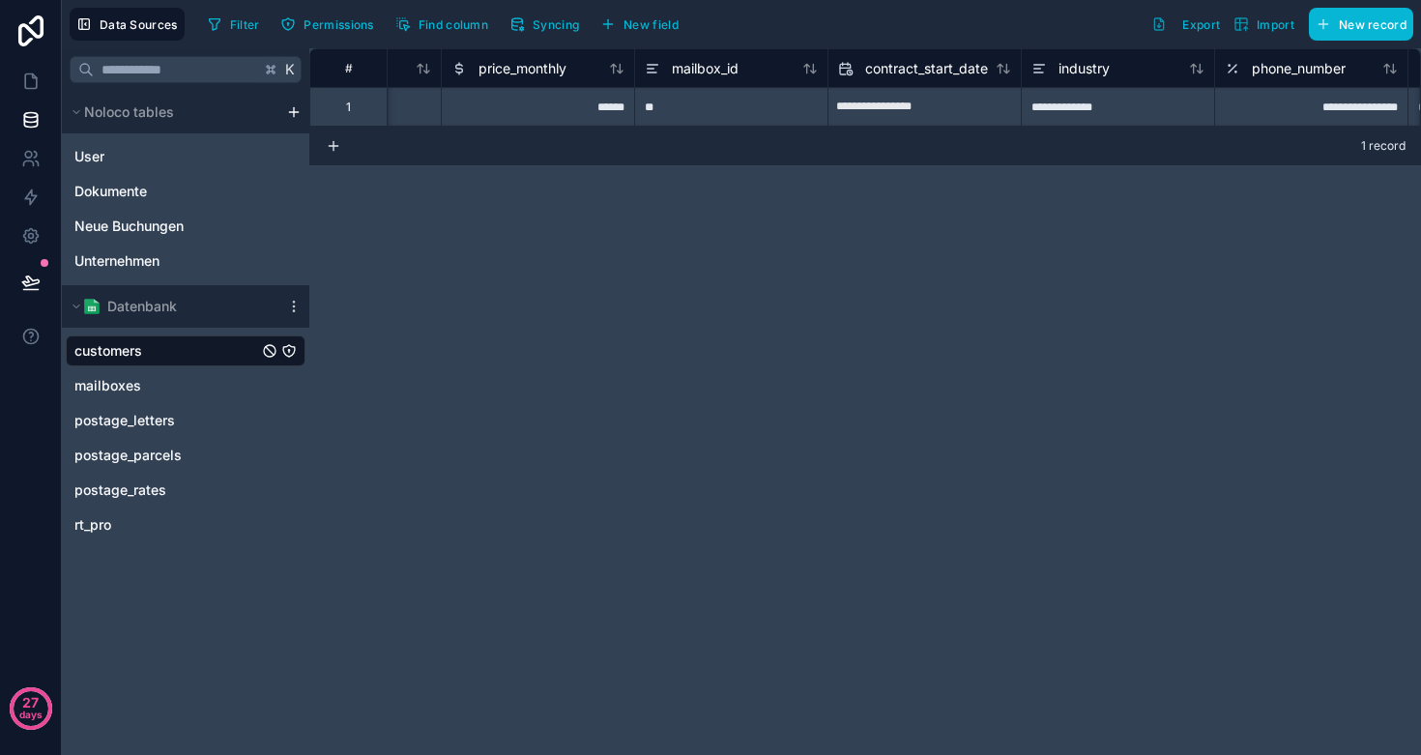
scroll to position [0, 1751]
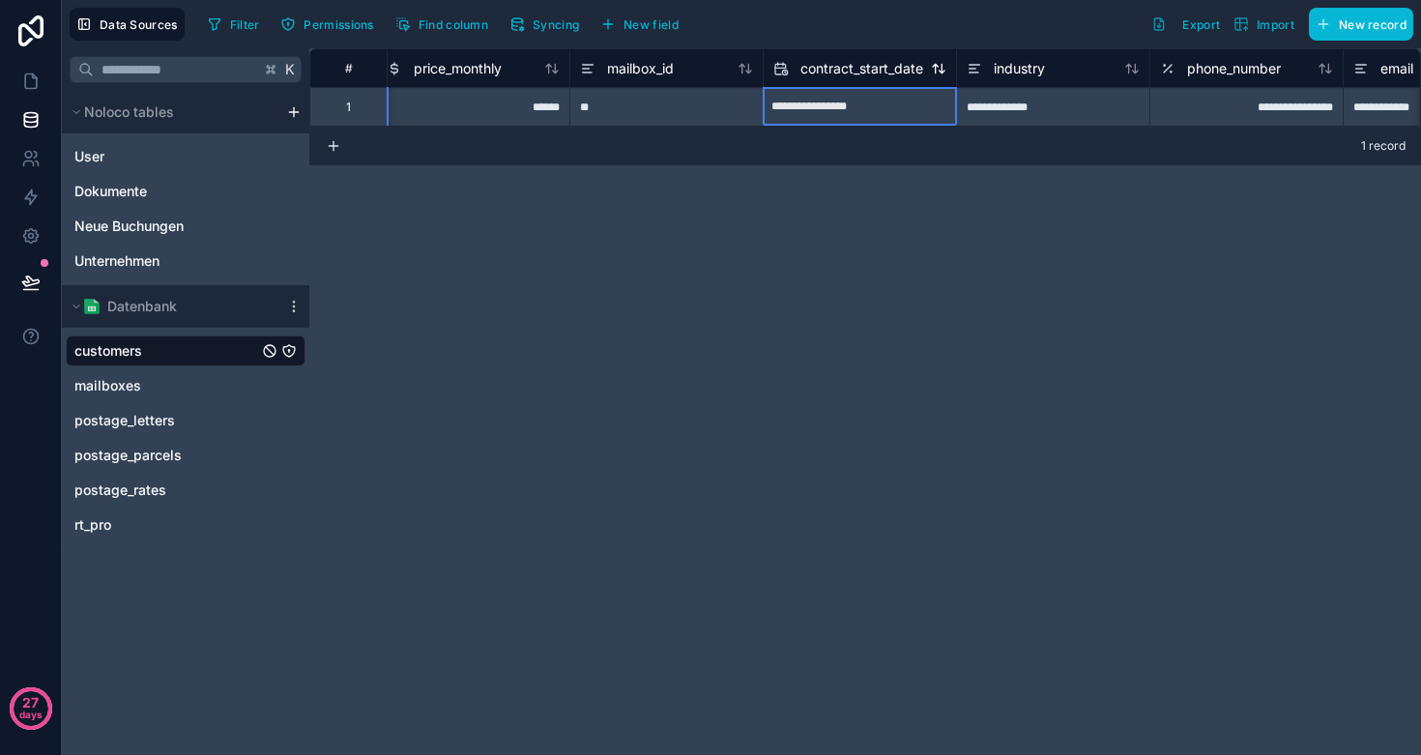
click at [874, 70] on span "contract_start_date" at bounding box center [862, 68] width 123 height 19
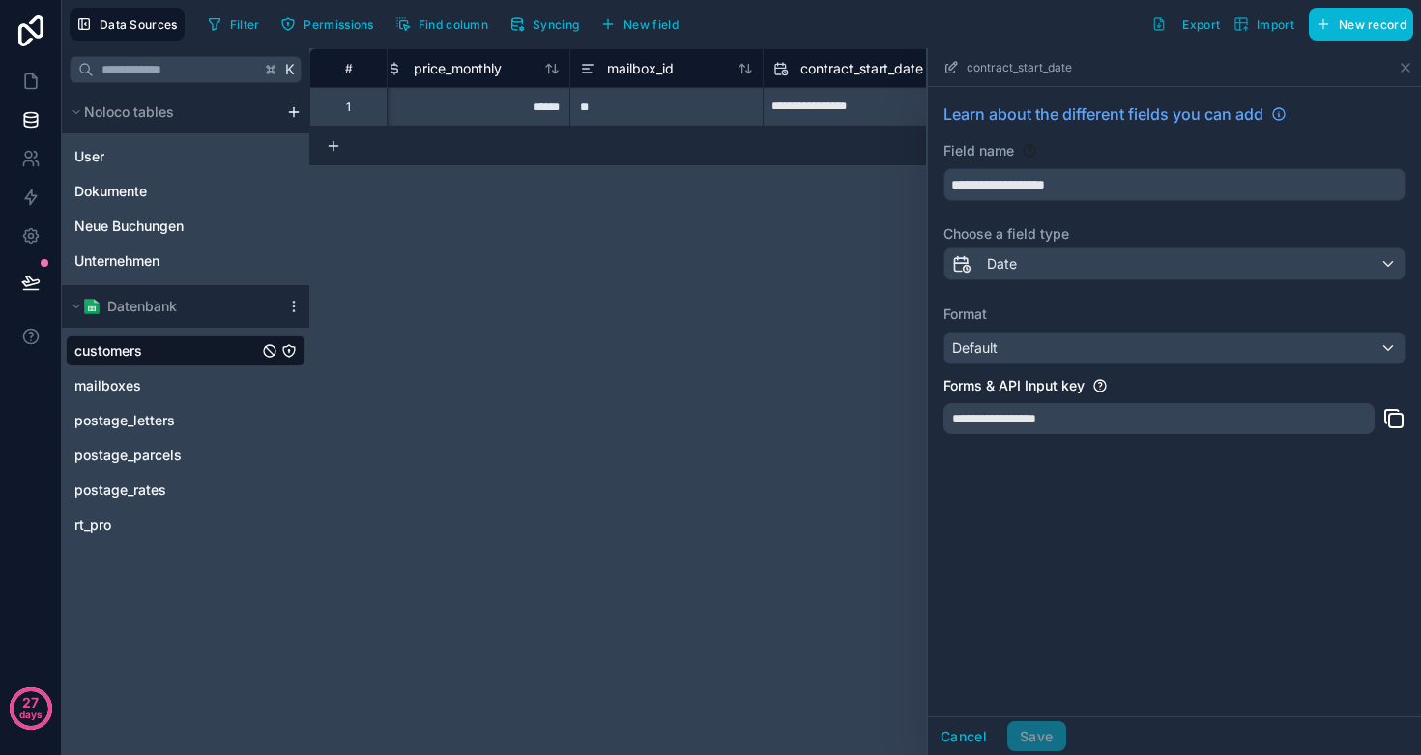
click at [1035, 252] on div "Date" at bounding box center [1175, 264] width 460 height 31
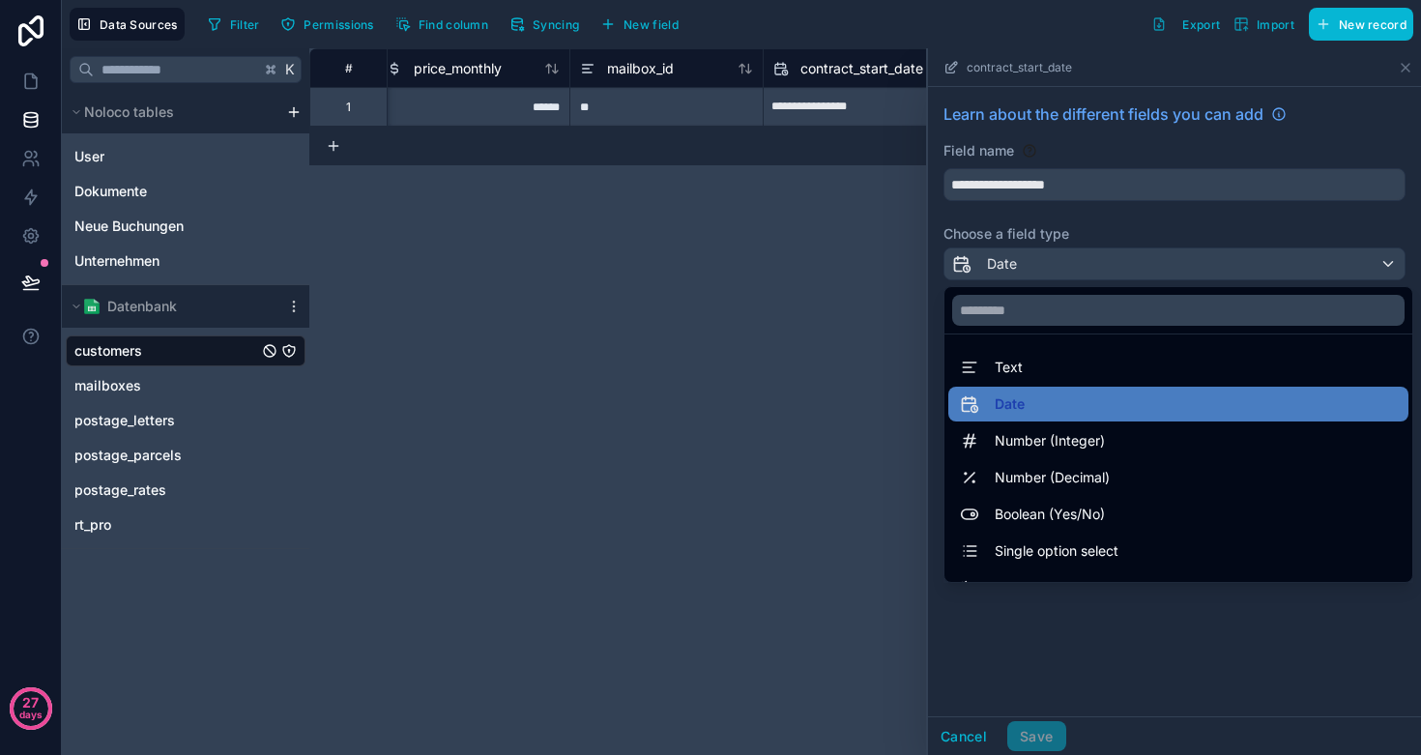
click at [1033, 256] on div at bounding box center [1174, 401] width 493 height 707
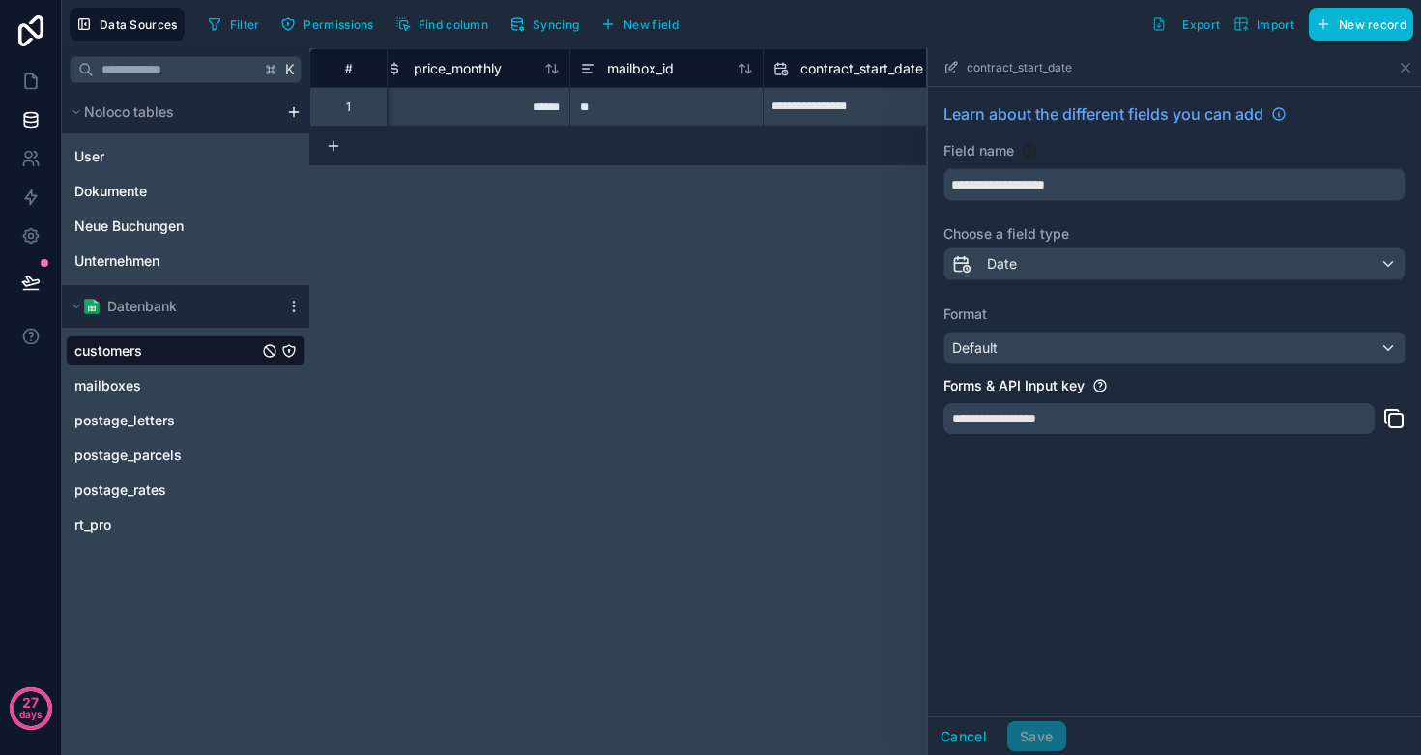
click at [1027, 355] on div "Default" at bounding box center [1175, 348] width 460 height 31
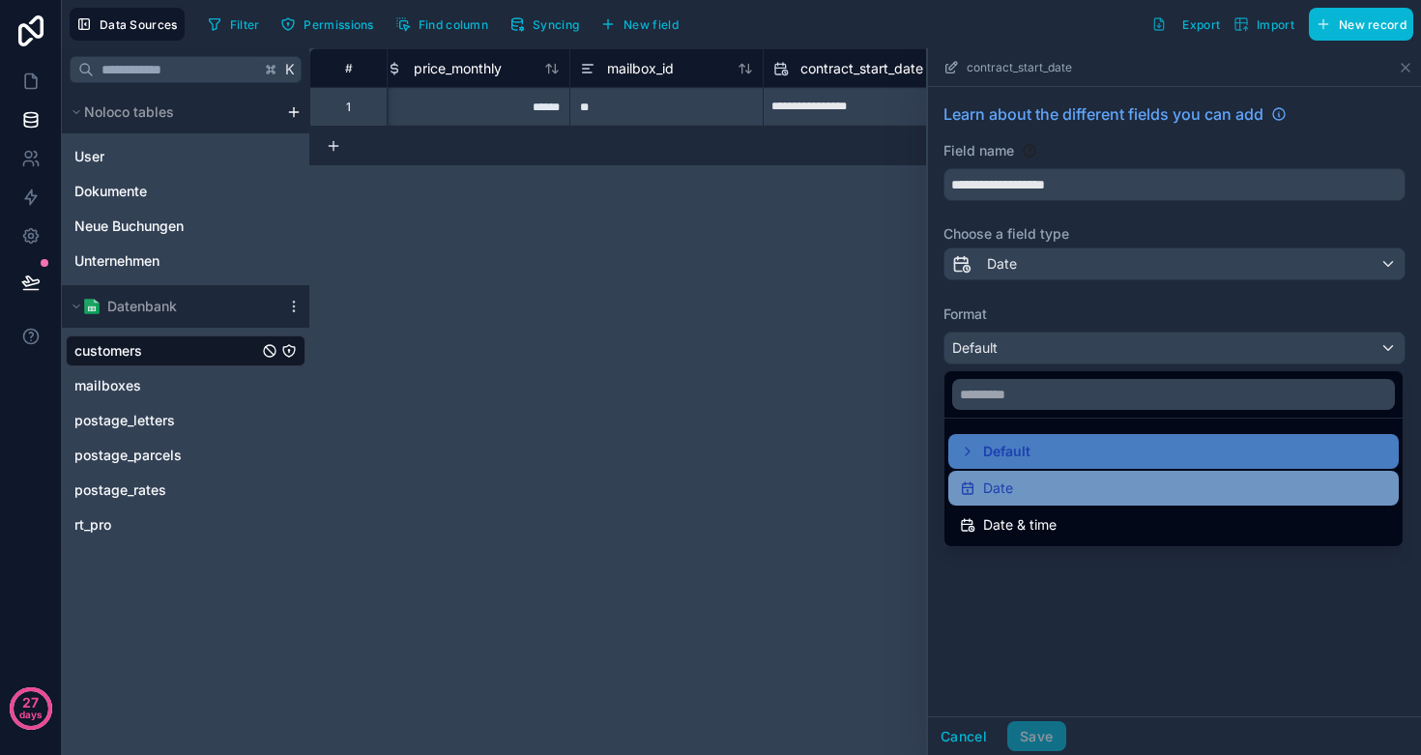
click at [1024, 489] on div "Date" at bounding box center [1173, 488] width 427 height 23
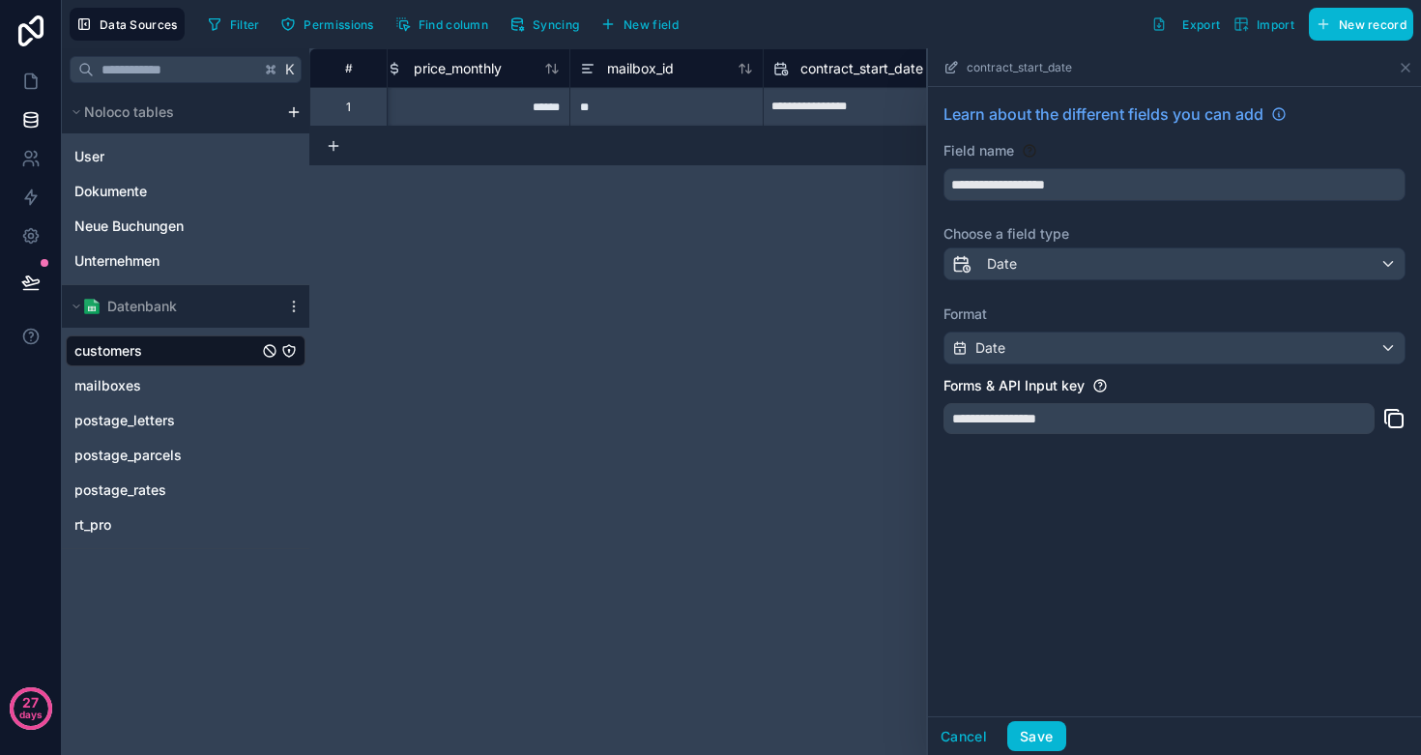
click at [814, 226] on div "**********" at bounding box center [865, 401] width 1112 height 707
click at [1410, 66] on icon at bounding box center [1405, 67] width 15 height 15
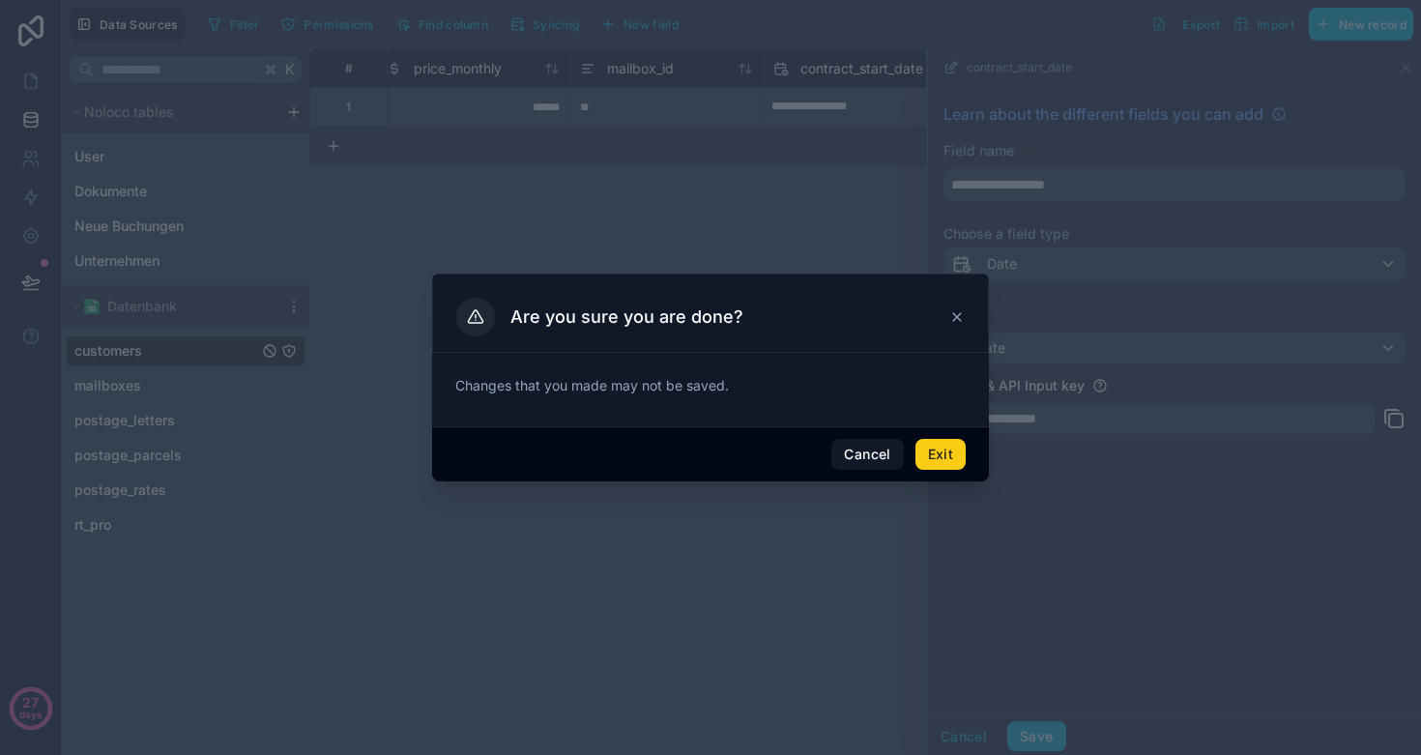
click at [958, 452] on button "Exit" at bounding box center [941, 454] width 50 height 31
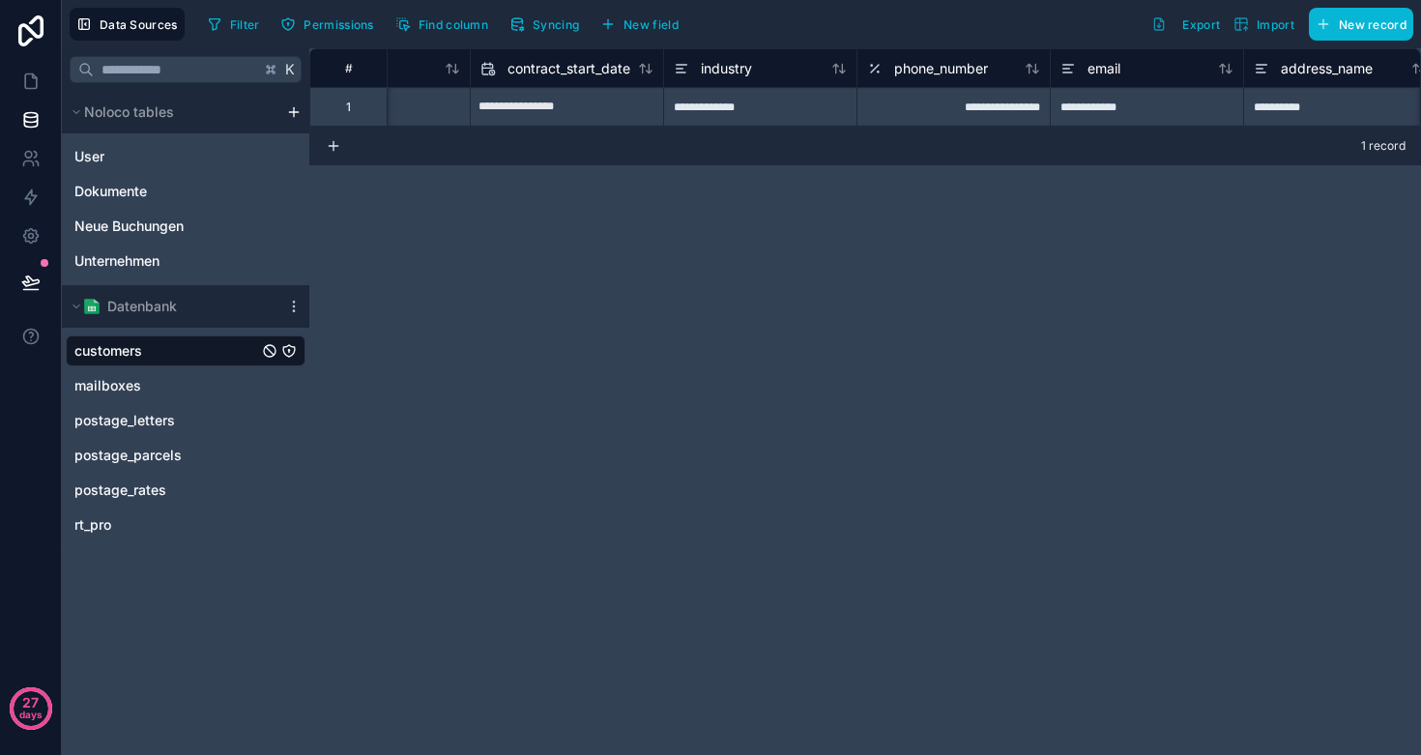
scroll to position [0, 2070]
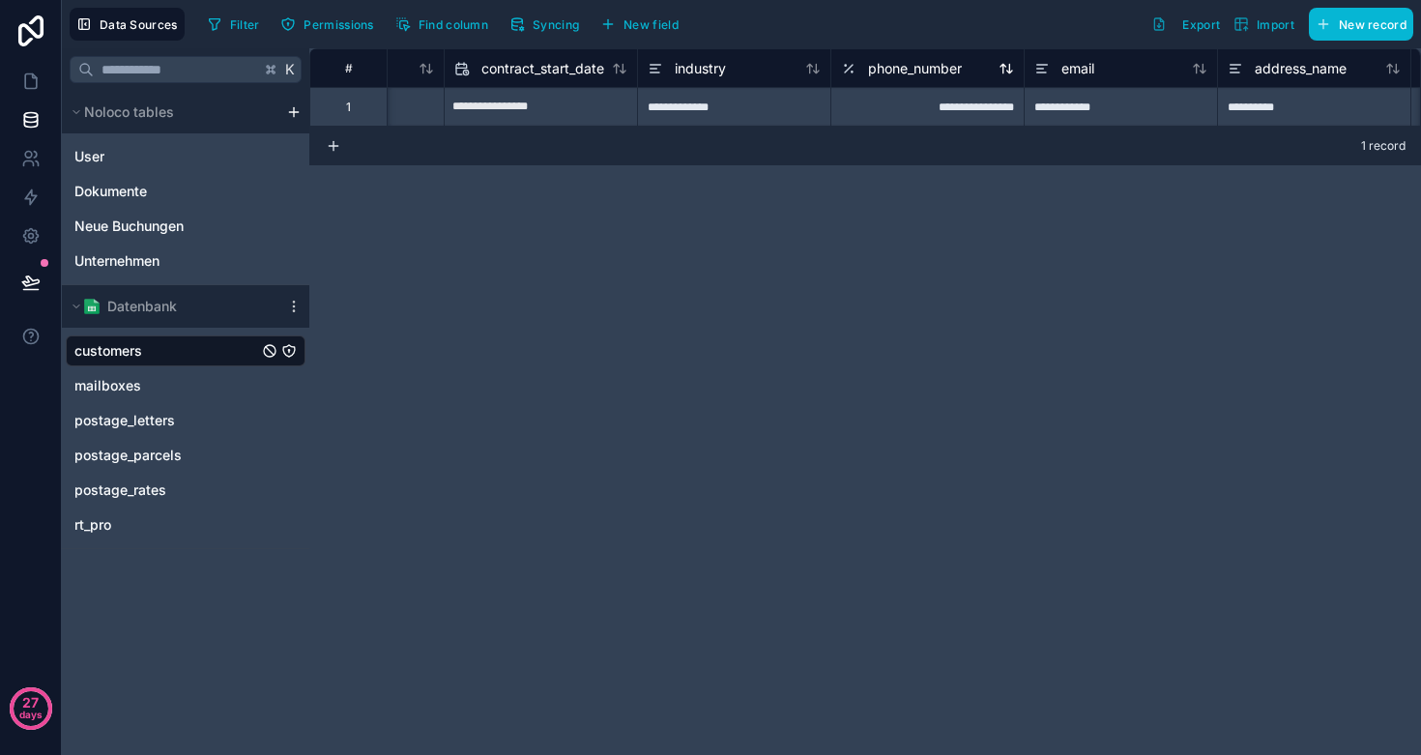
click at [912, 67] on span "phone_number" at bounding box center [915, 68] width 94 height 19
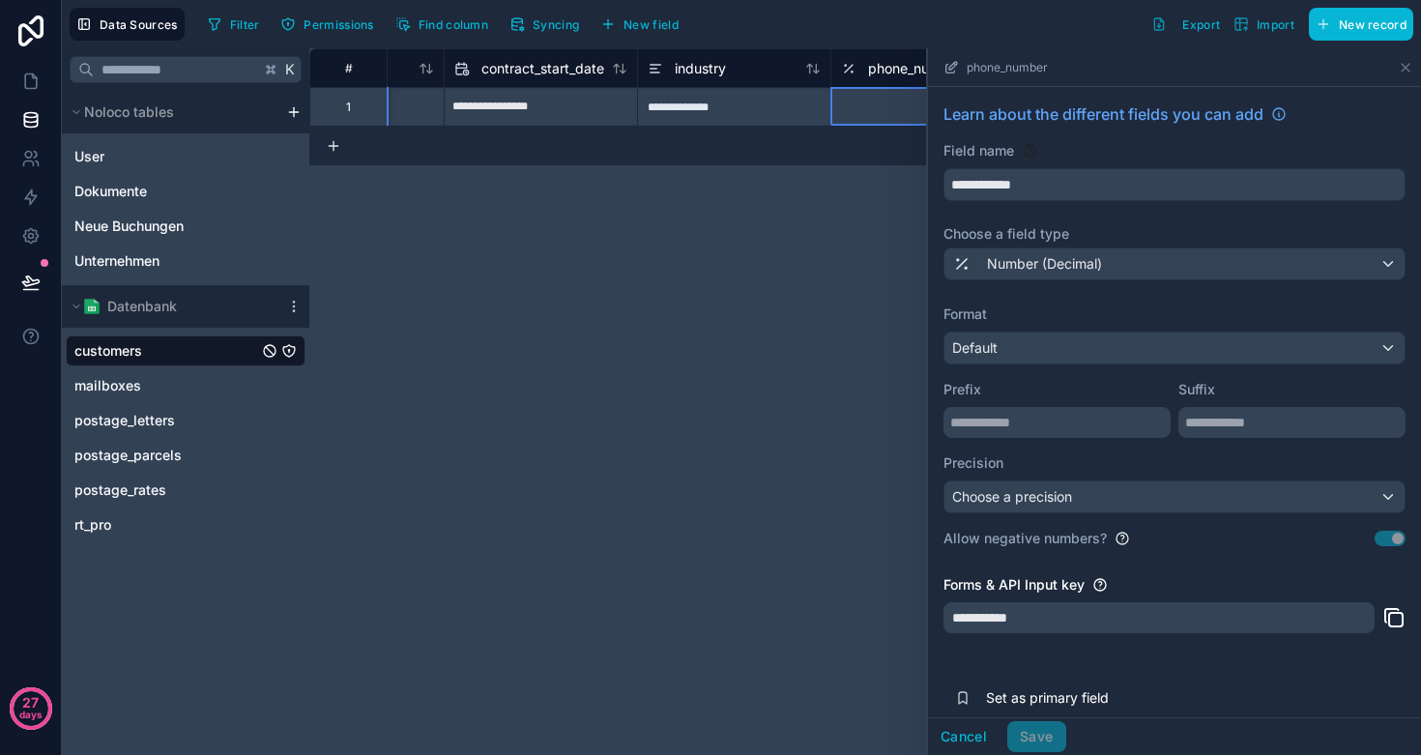
click at [1029, 264] on span "Number (Decimal)" at bounding box center [1044, 263] width 115 height 19
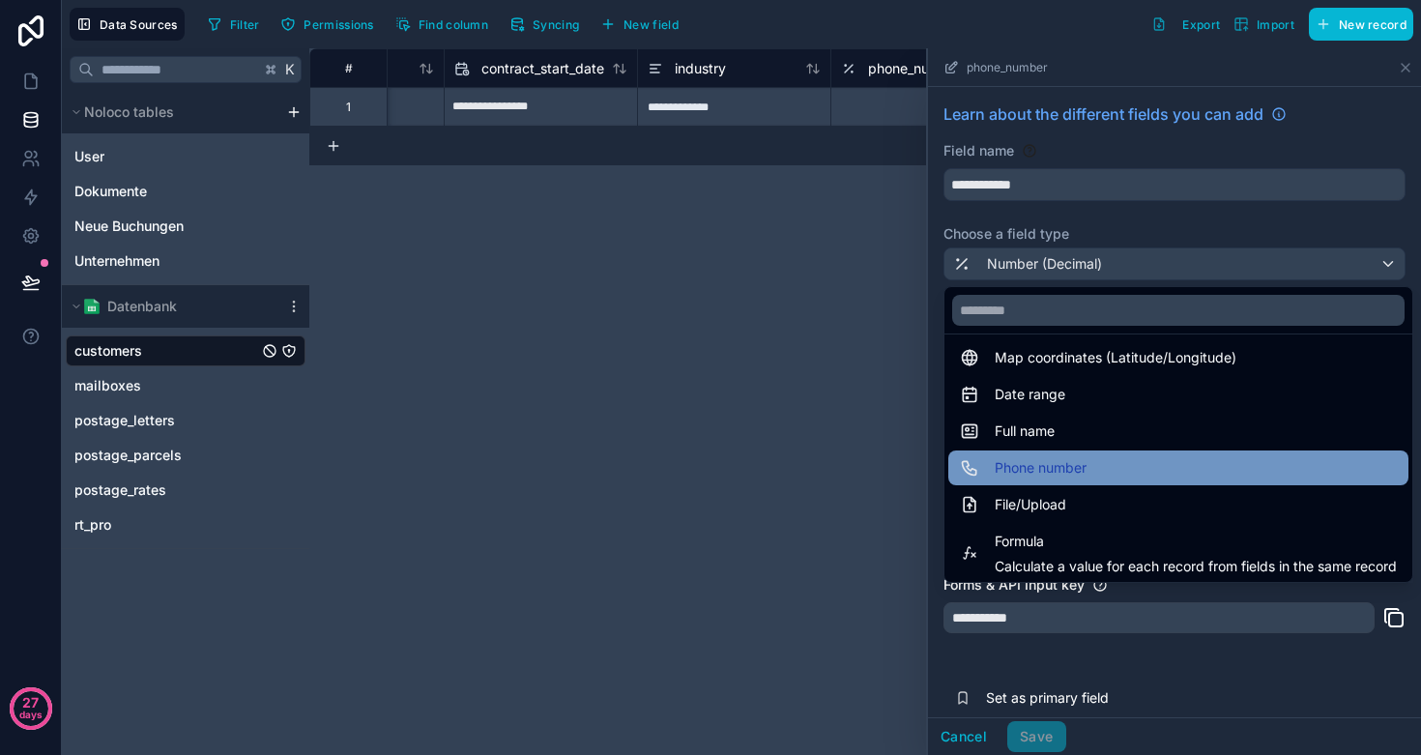
scroll to position [393, 0]
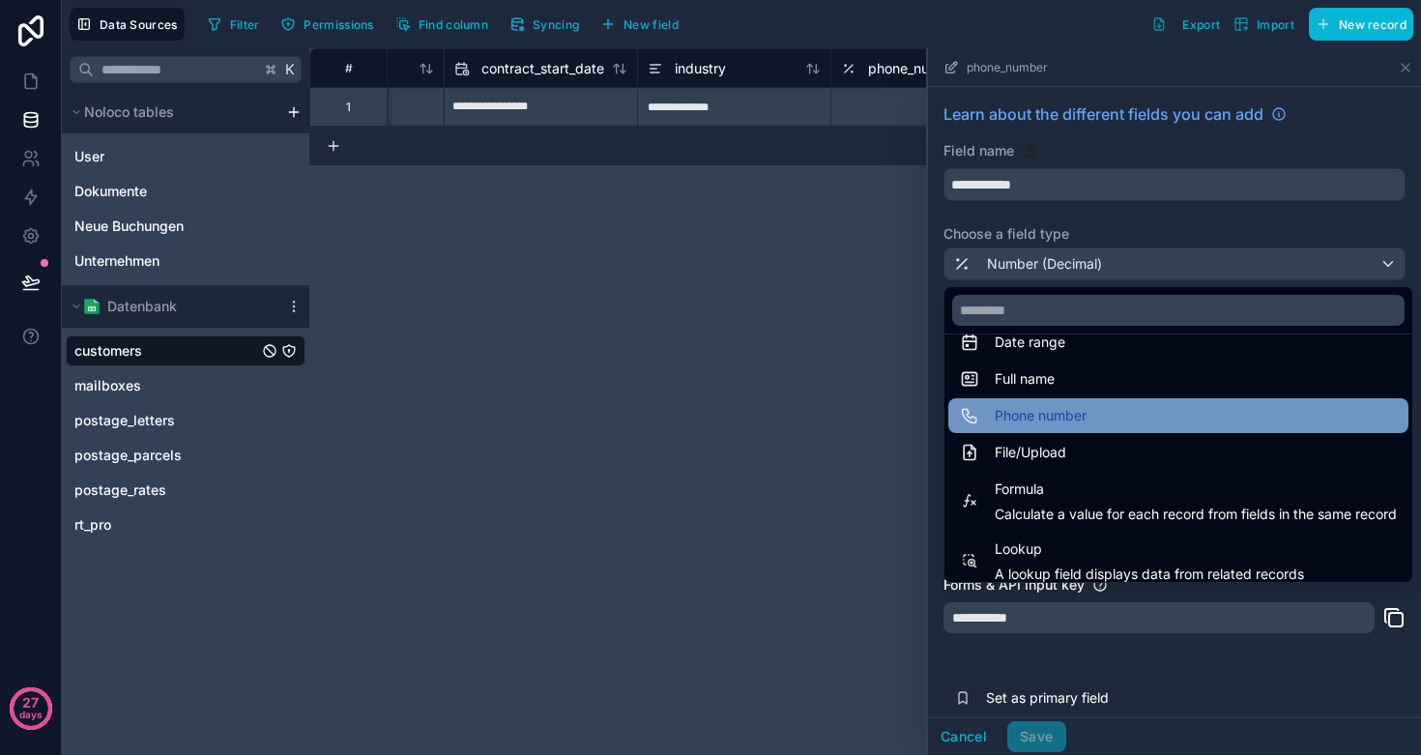
click at [1059, 424] on span "Phone number" at bounding box center [1041, 415] width 92 height 23
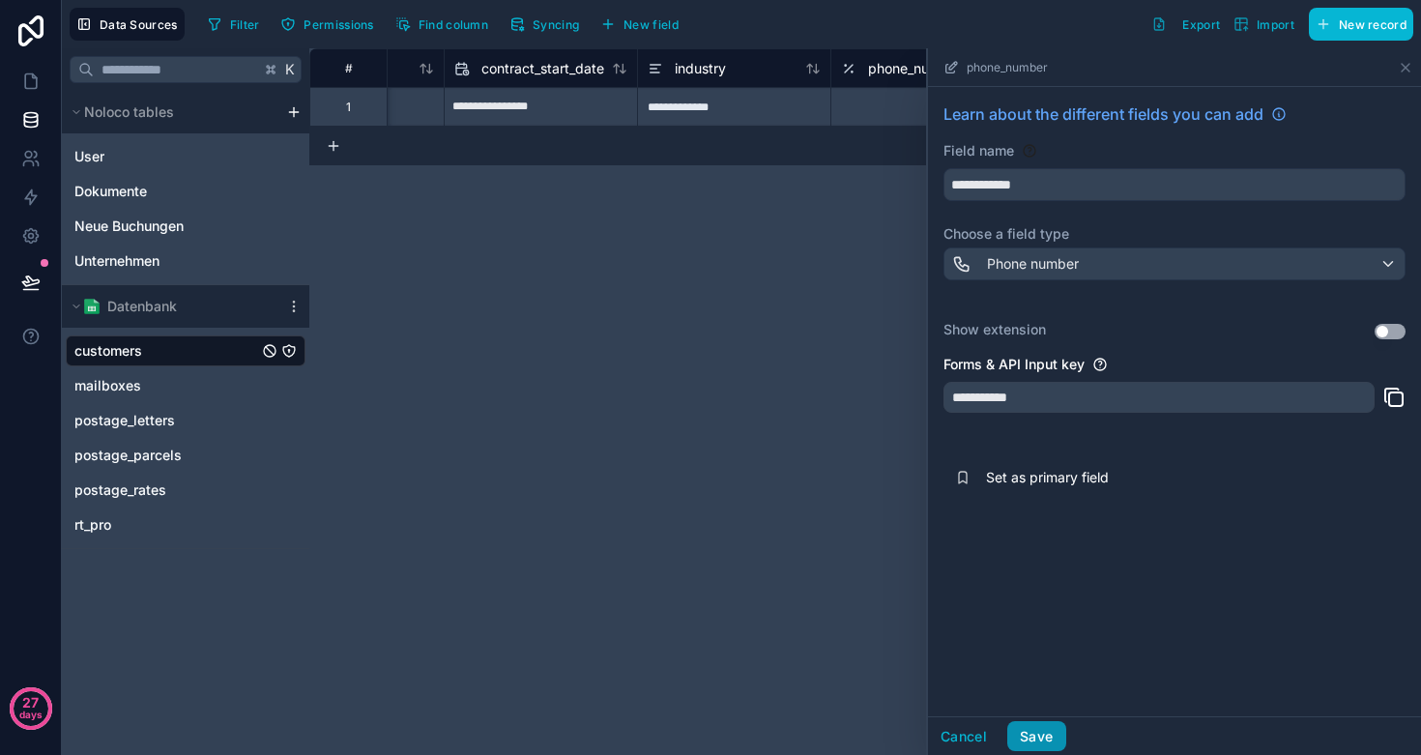
click at [1041, 733] on button "Save" at bounding box center [1037, 736] width 58 height 31
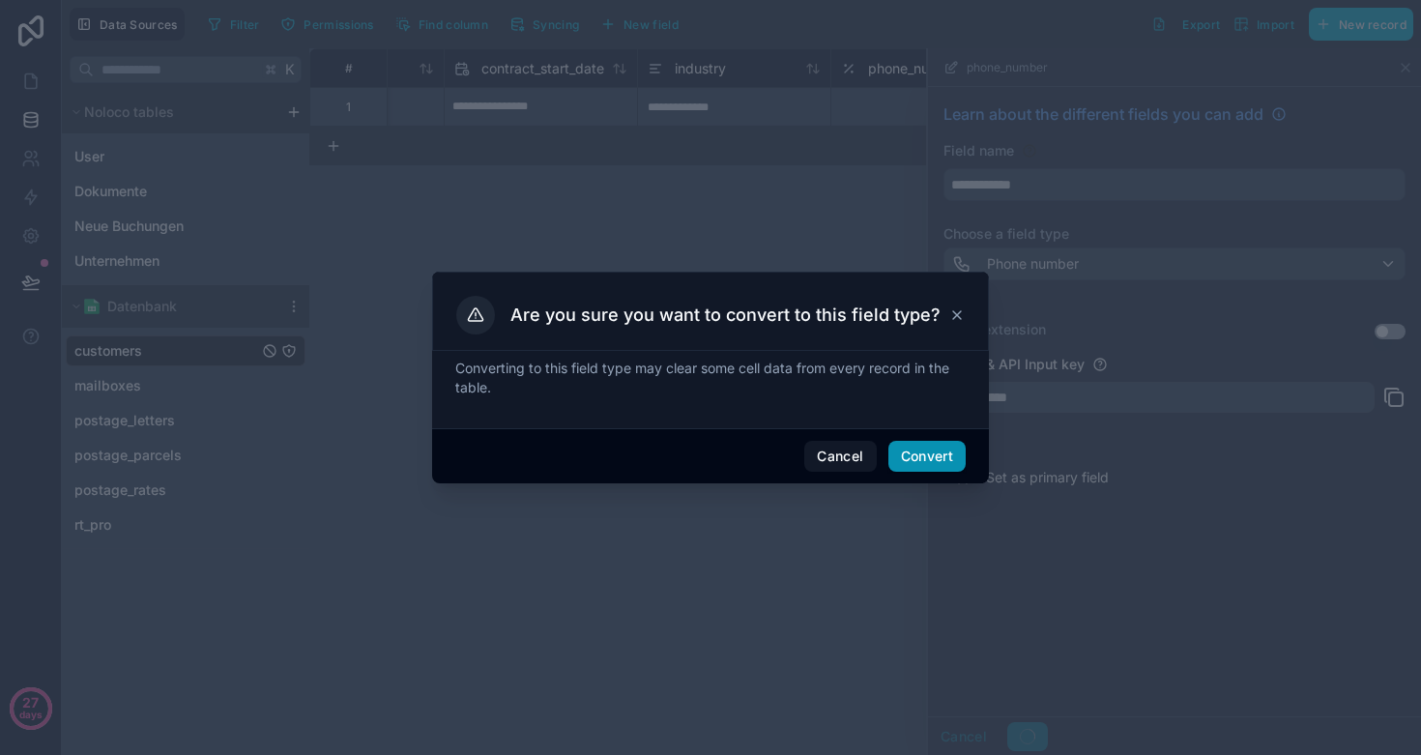
click at [935, 450] on button "Convert" at bounding box center [927, 456] width 77 height 31
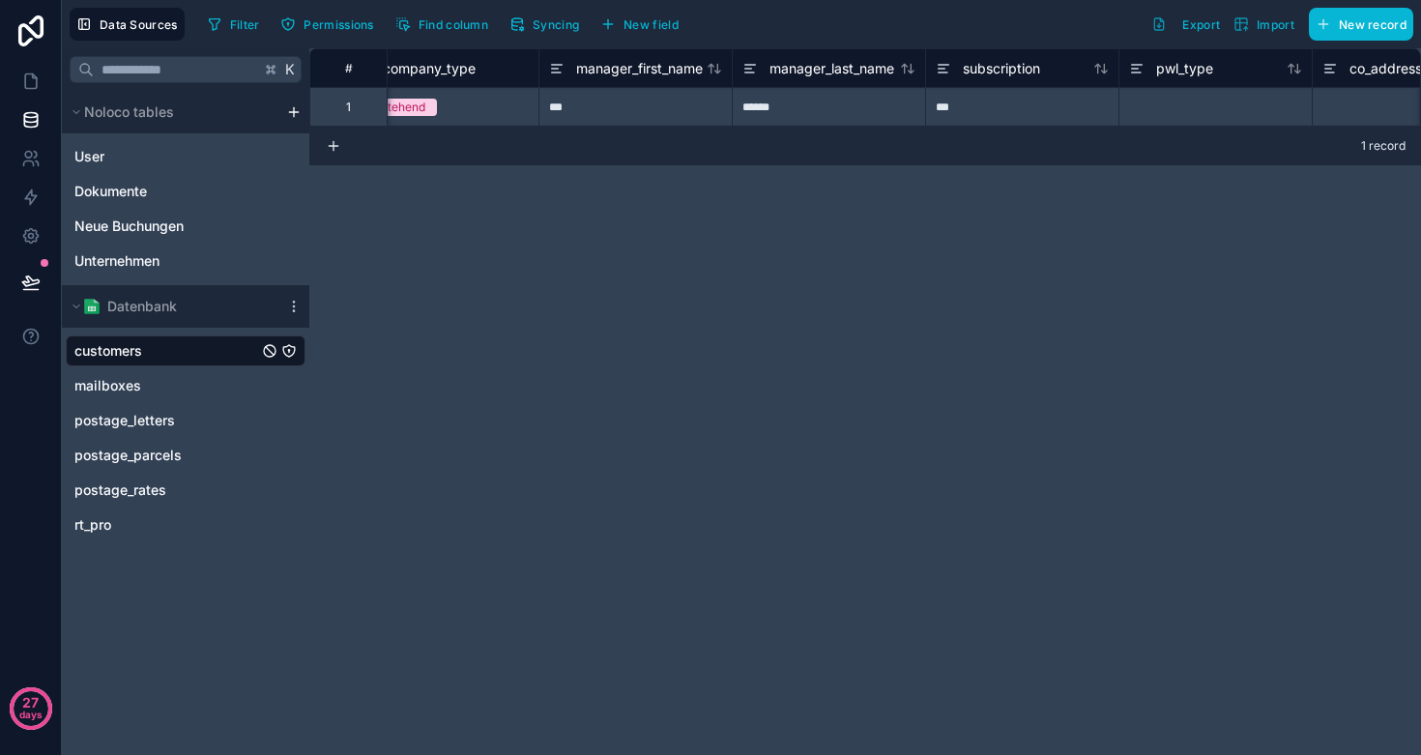
scroll to position [0, 621]
click at [997, 66] on span "subscription" at bounding box center [1002, 68] width 77 height 19
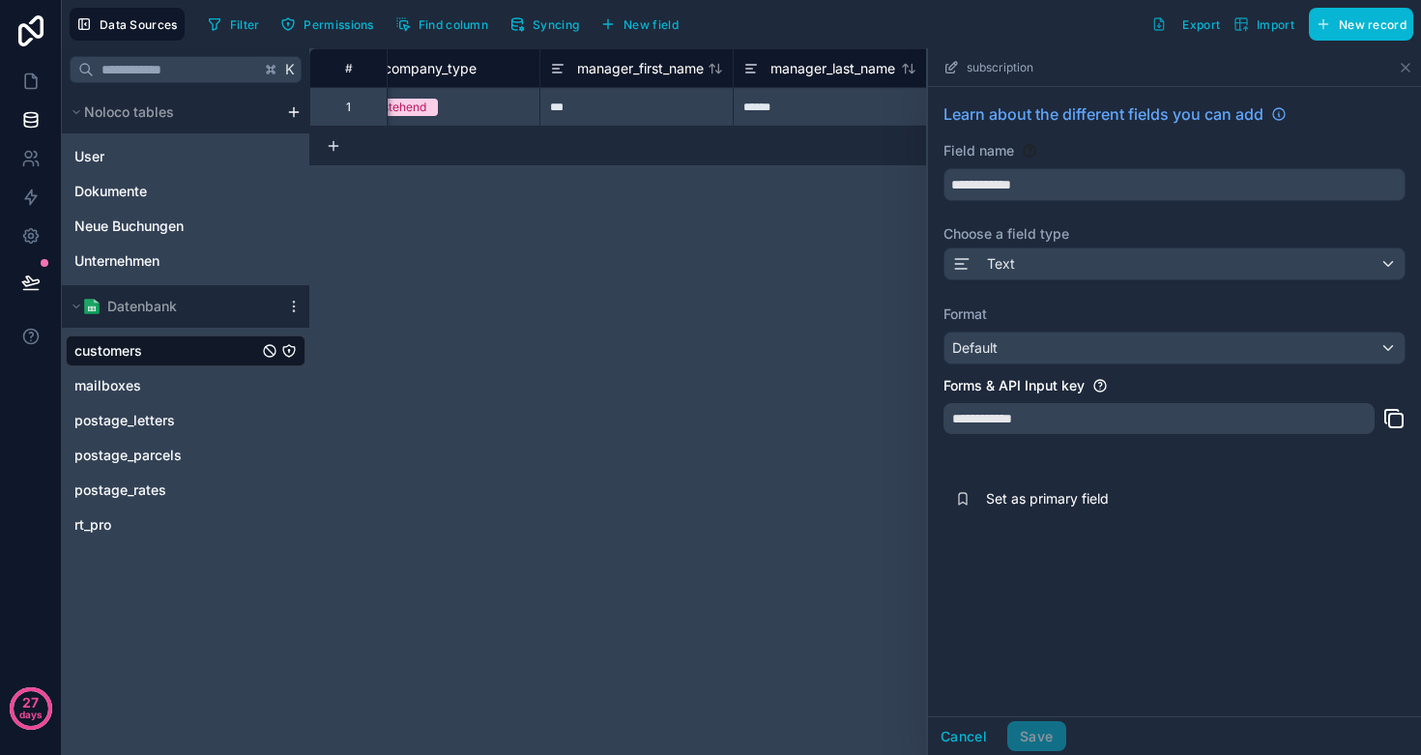
click at [1025, 265] on div "Text" at bounding box center [1175, 264] width 460 height 31
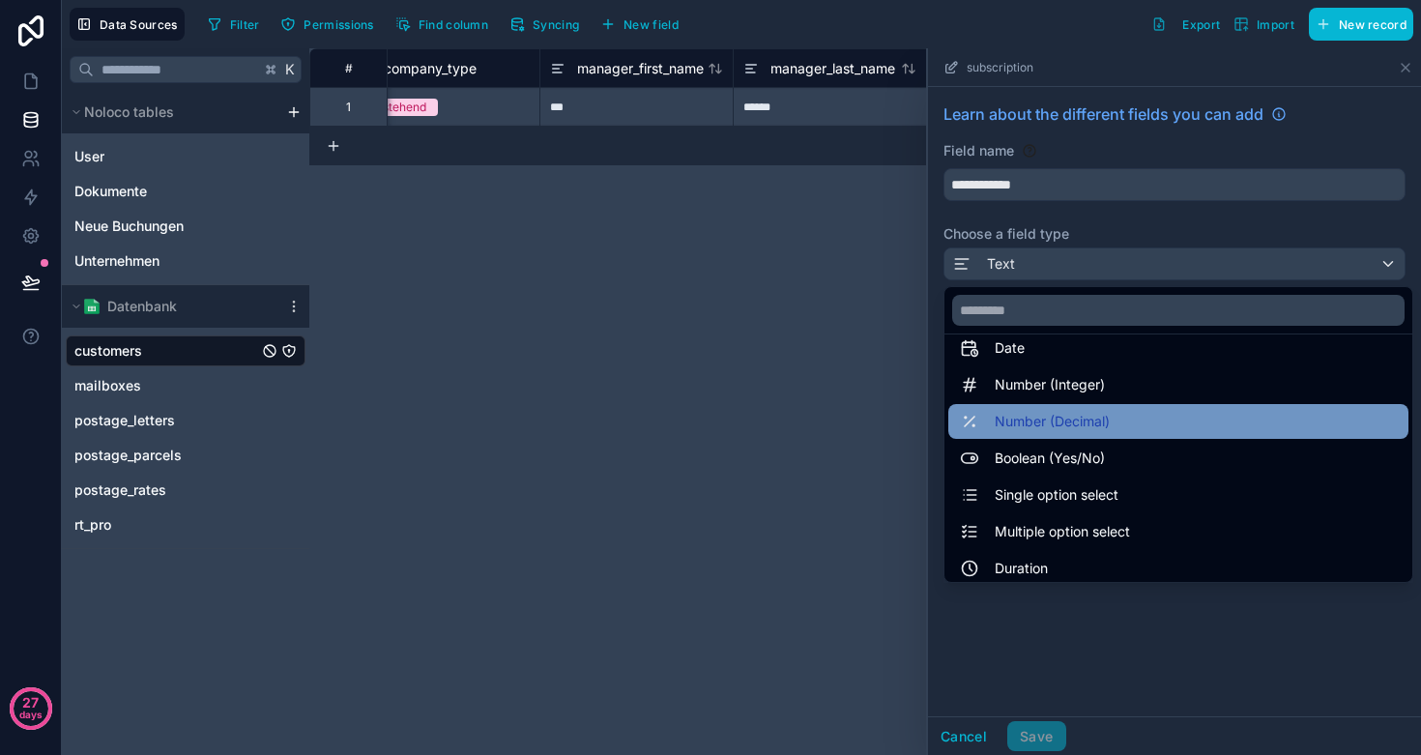
scroll to position [66, 0]
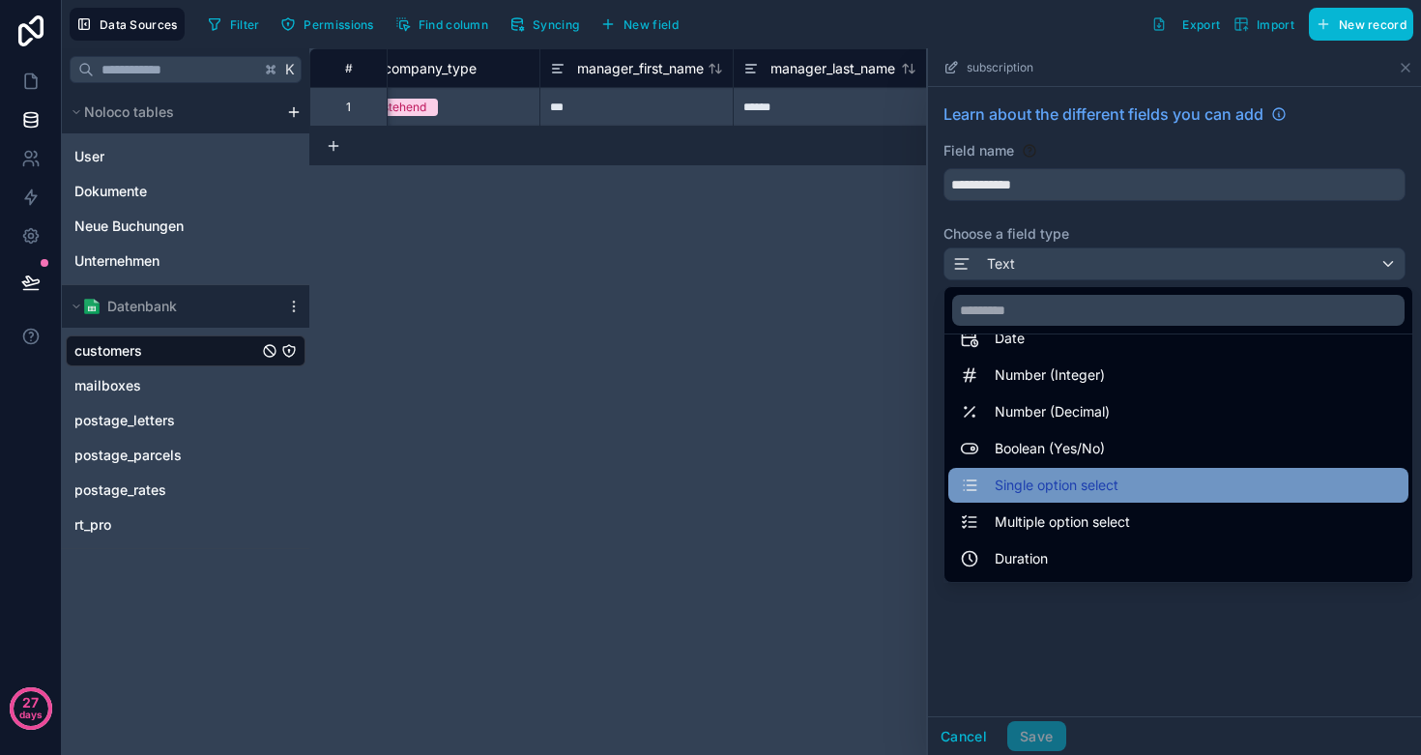
click at [1066, 487] on span "Single option select" at bounding box center [1057, 485] width 124 height 23
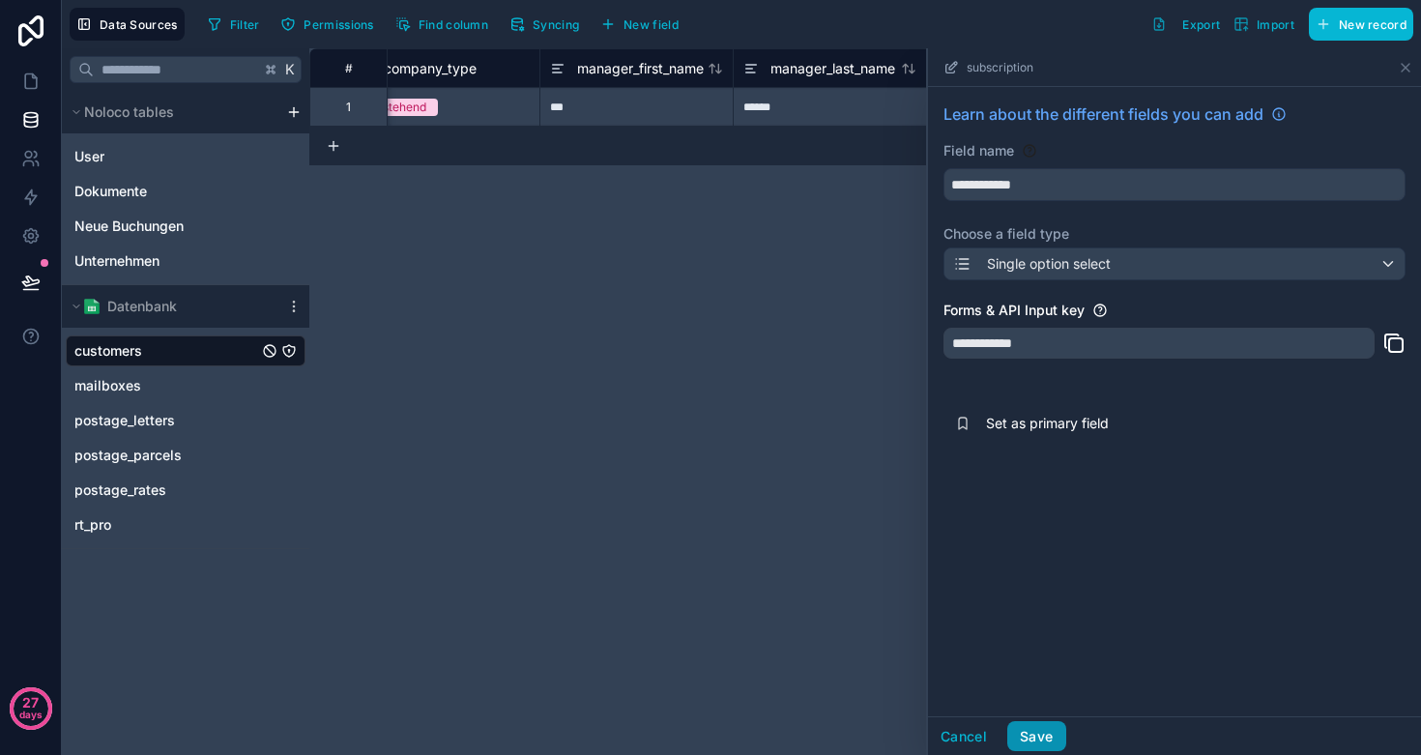
click at [1035, 739] on button "Save" at bounding box center [1037, 736] width 58 height 31
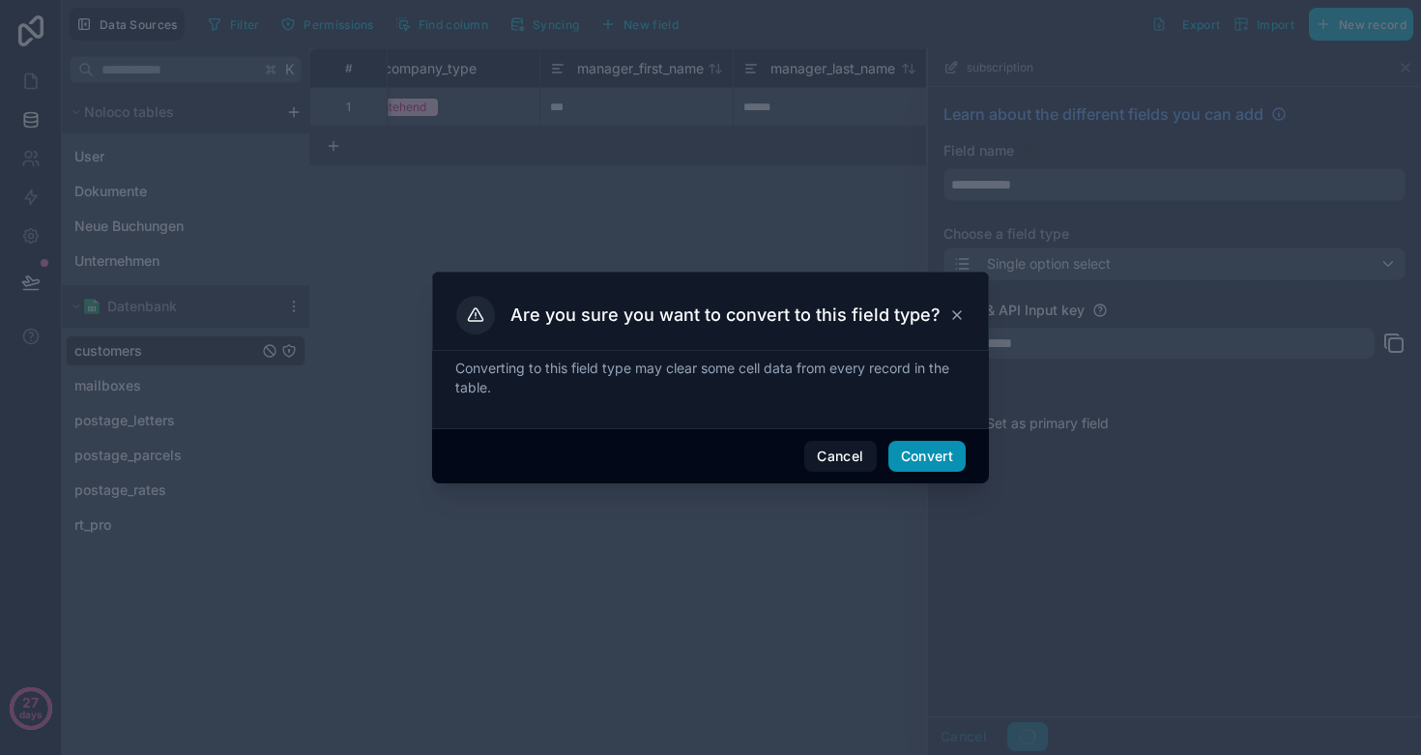
click at [929, 466] on button "Convert" at bounding box center [927, 456] width 77 height 31
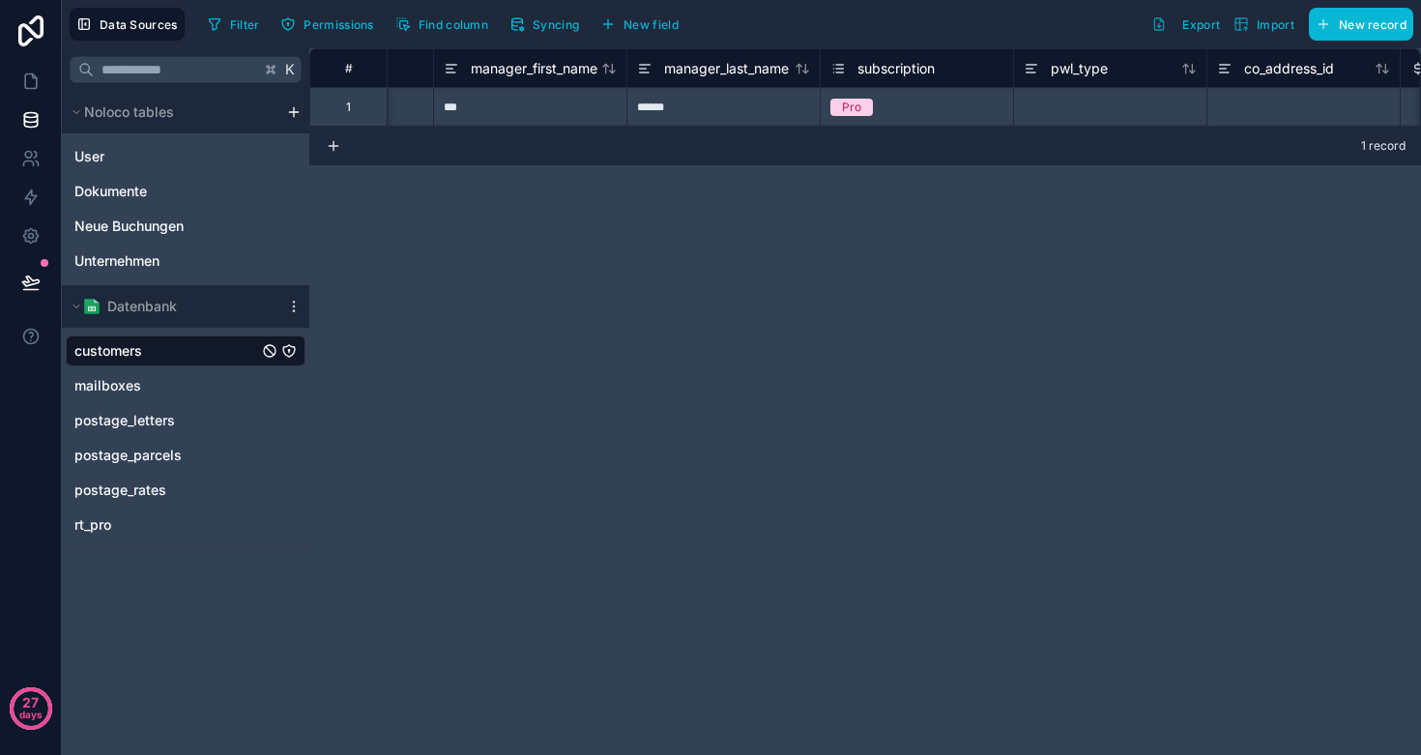
scroll to position [0, 916]
click at [897, 67] on span "pwl_type" at bounding box center [891, 68] width 57 height 19
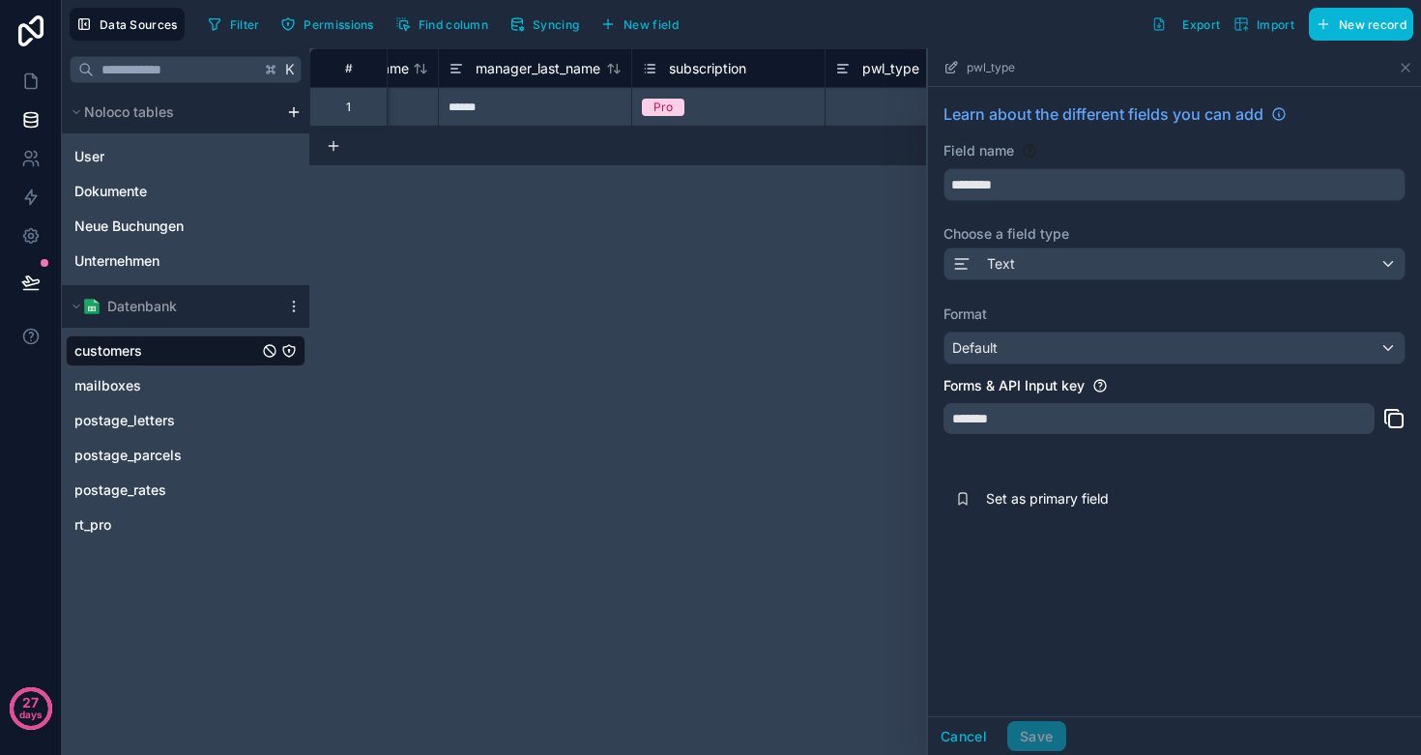
click at [1011, 249] on div "Text" at bounding box center [1175, 264] width 460 height 31
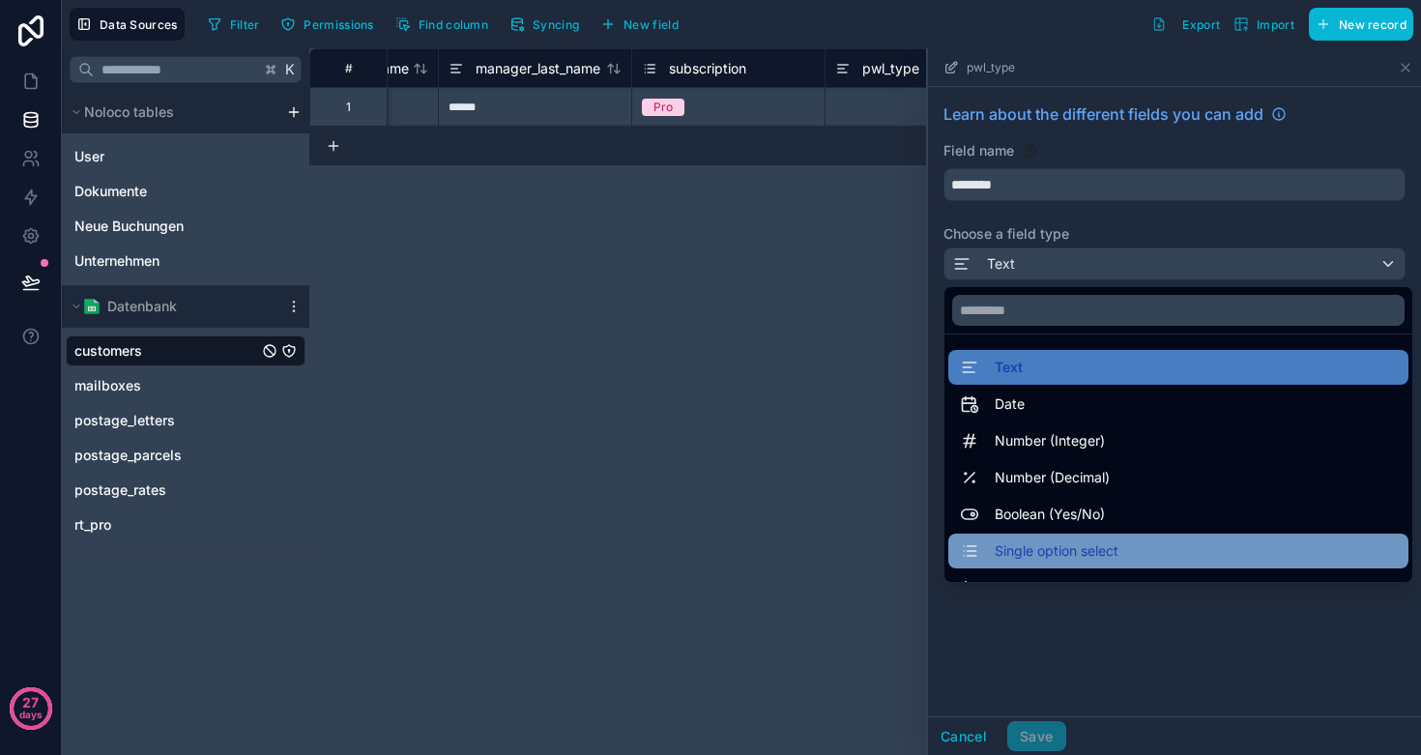
click at [1145, 539] on div "Single option select" at bounding box center [1179, 551] width 460 height 35
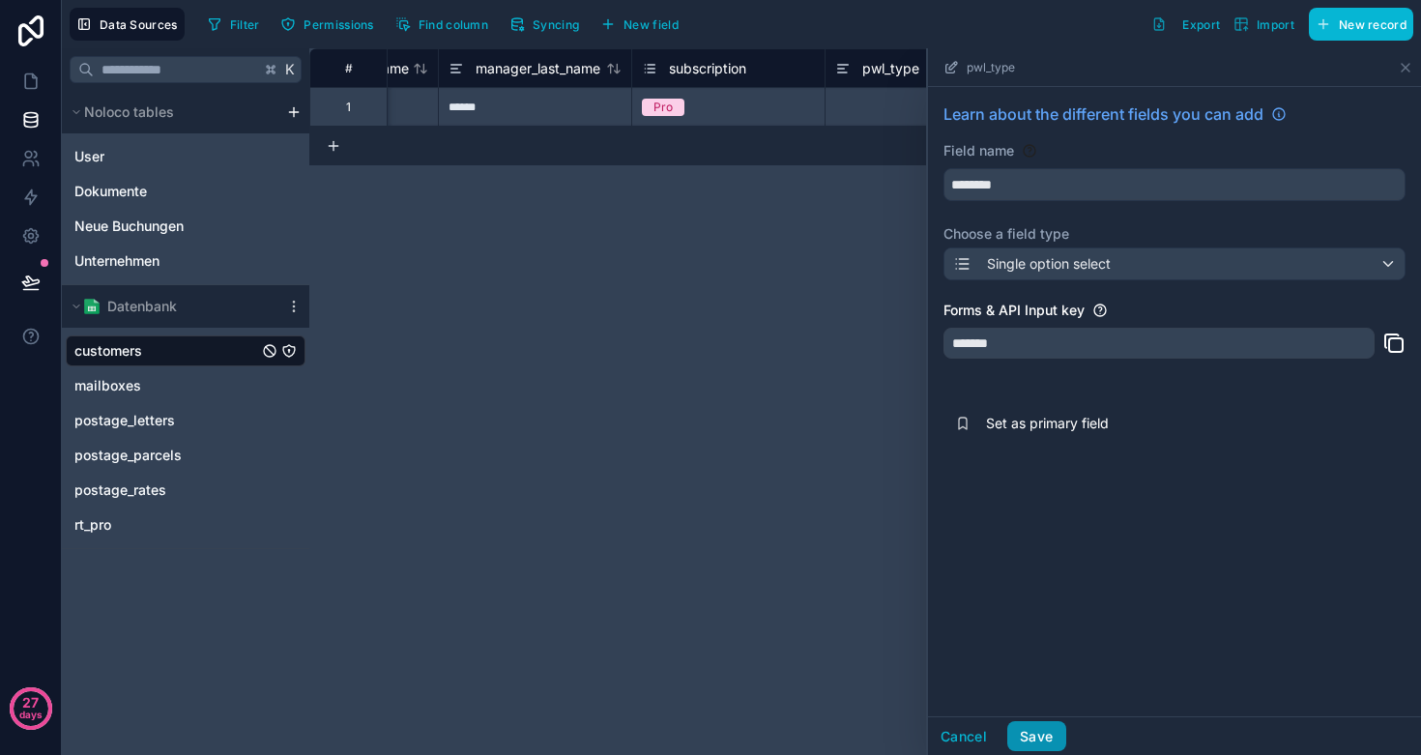
click at [1036, 731] on button "Save" at bounding box center [1037, 736] width 58 height 31
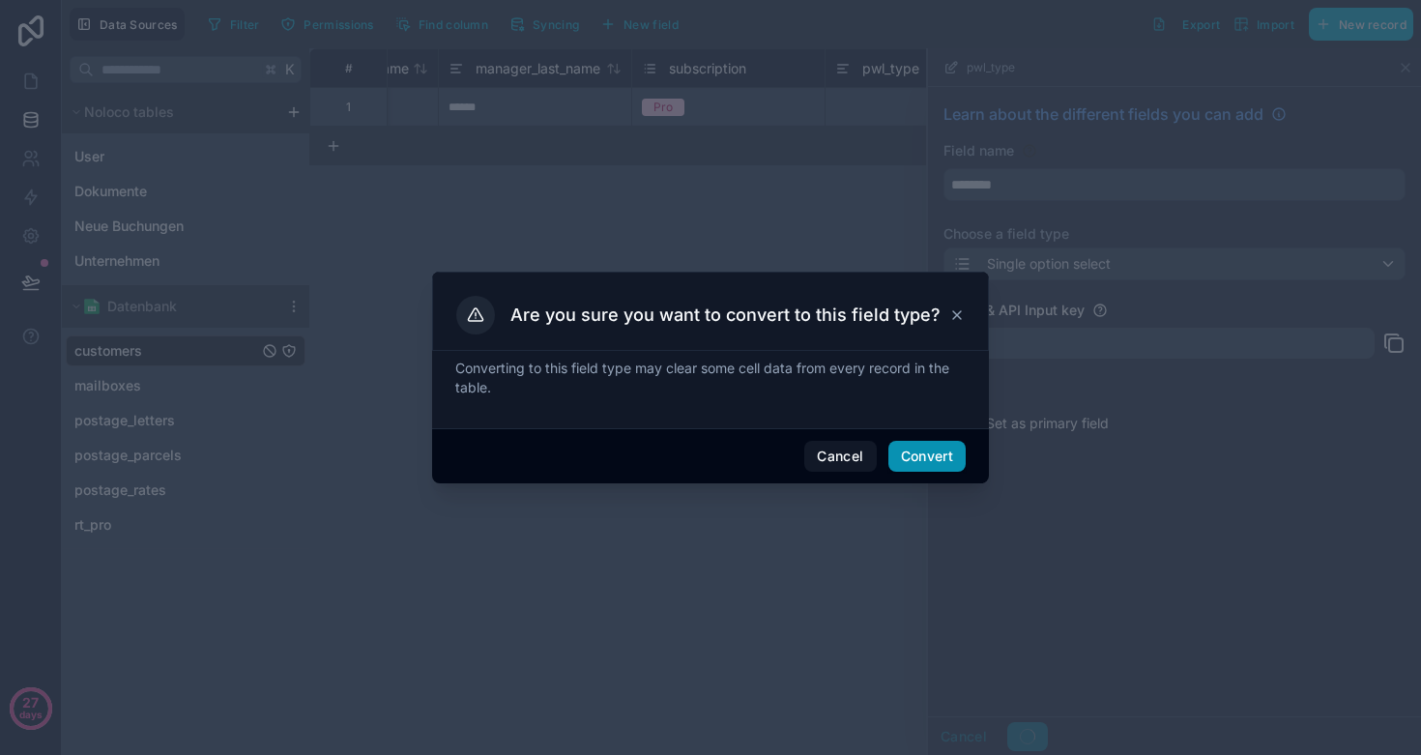
click at [916, 449] on button "Convert" at bounding box center [927, 456] width 77 height 31
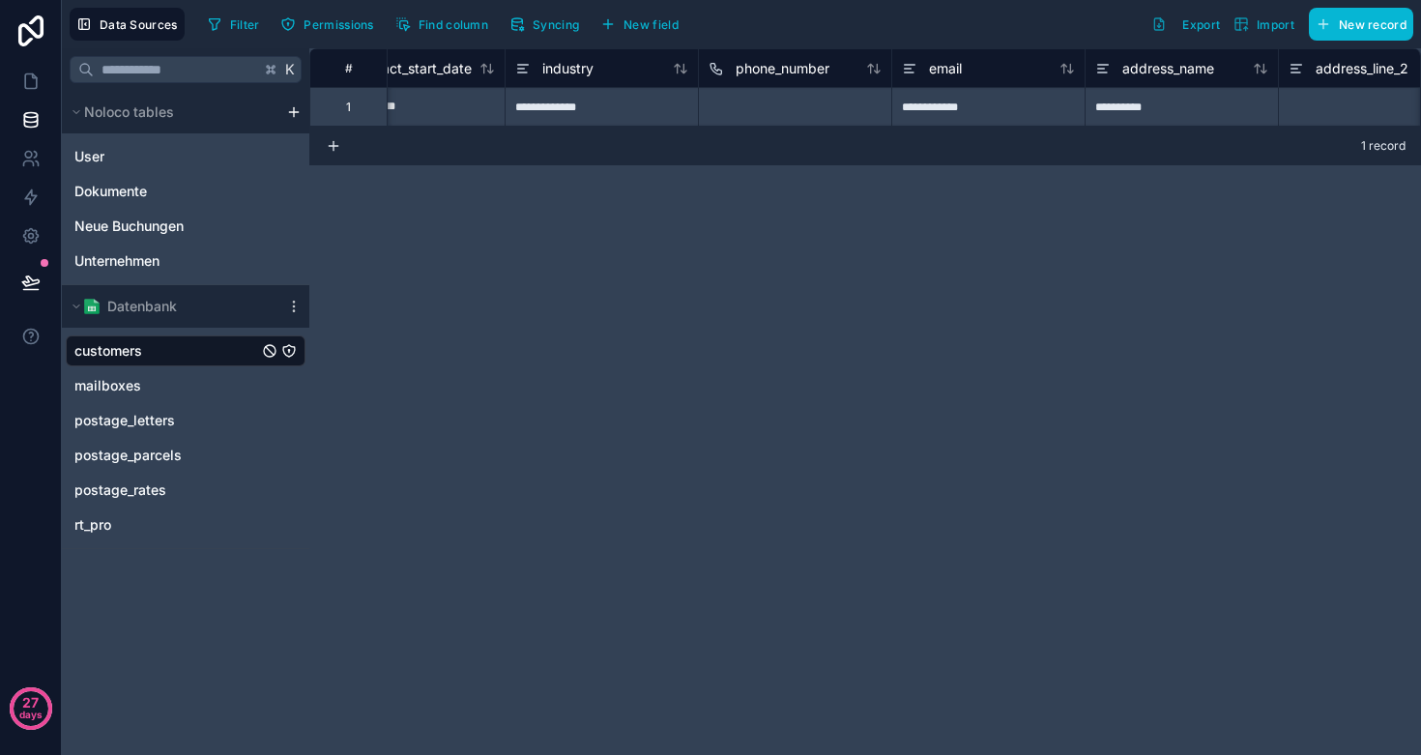
scroll to position [0, 2205]
click at [755, 102] on div at bounding box center [792, 106] width 193 height 39
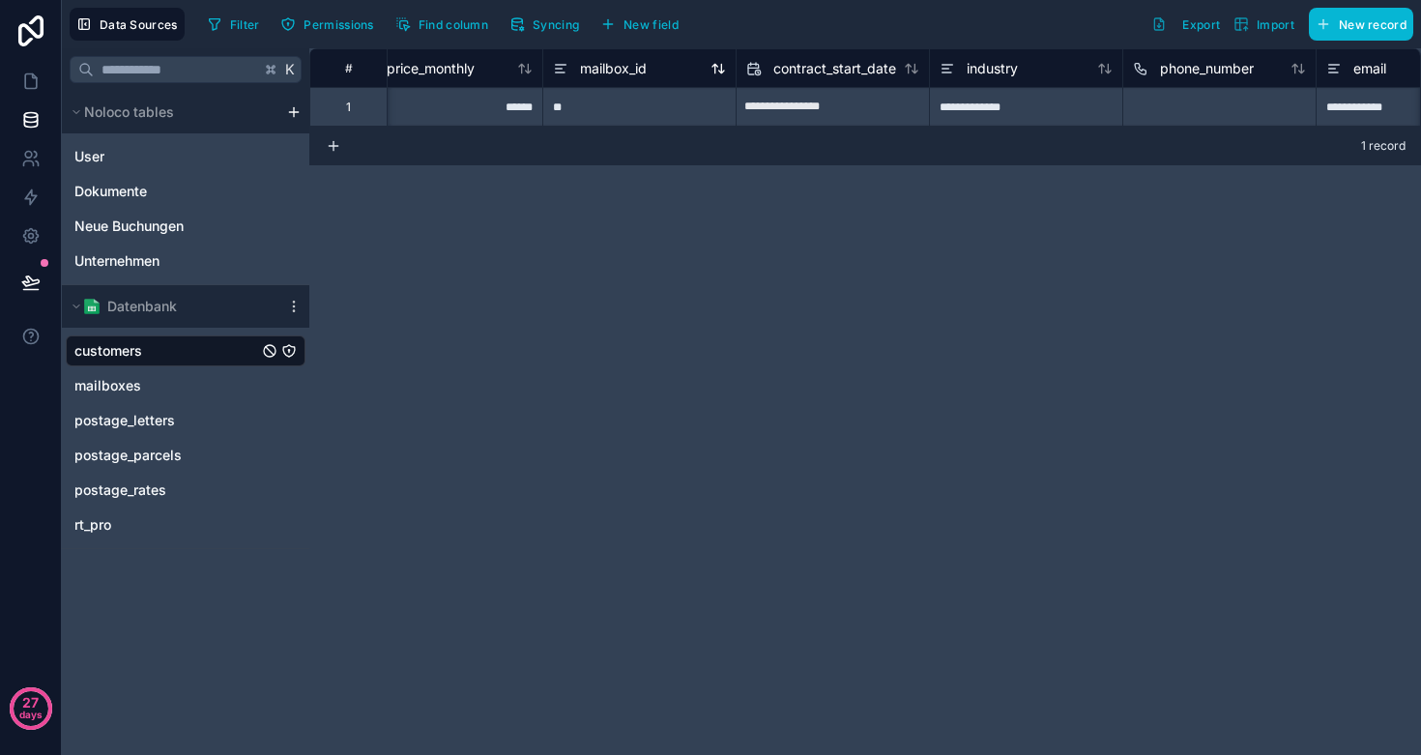
scroll to position [0, 1929]
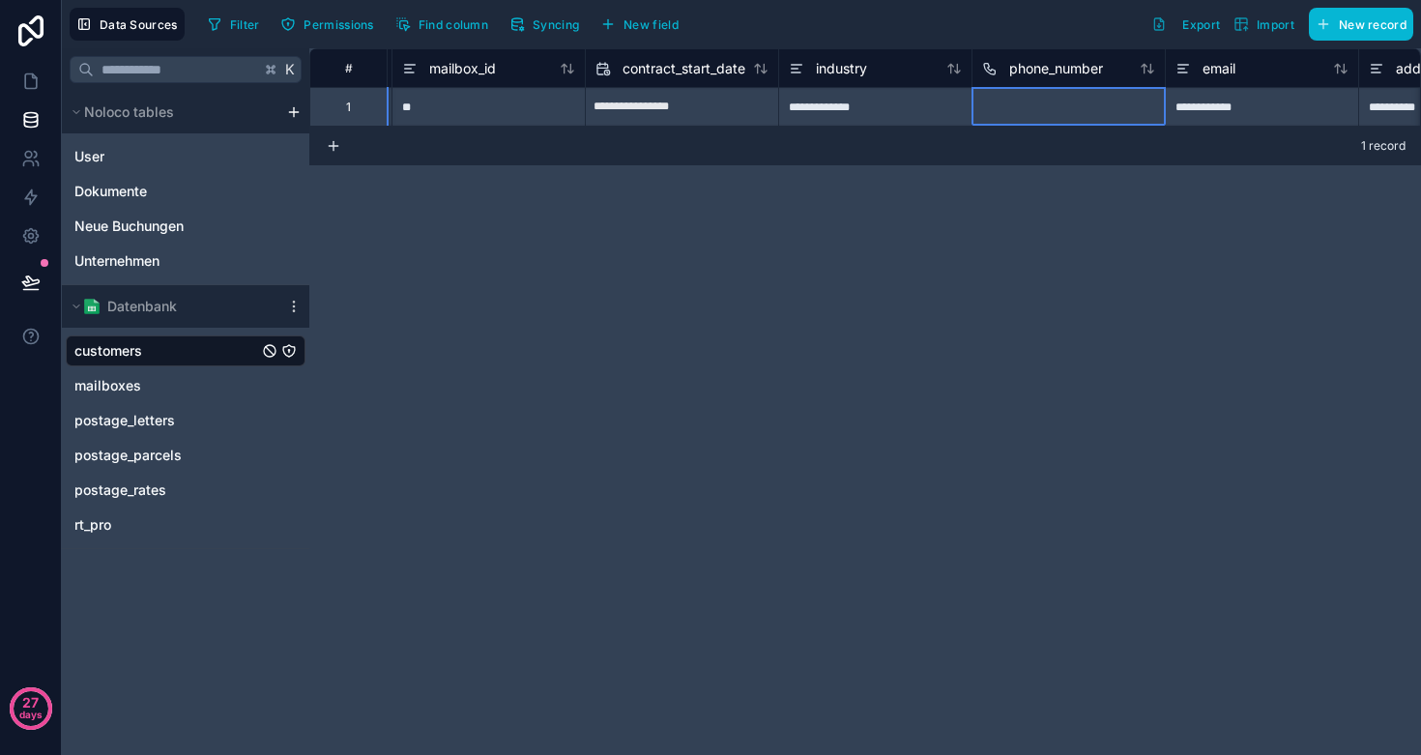
click at [1046, 104] on div at bounding box center [1068, 106] width 193 height 39
click at [1006, 103] on div at bounding box center [1068, 106] width 193 height 39
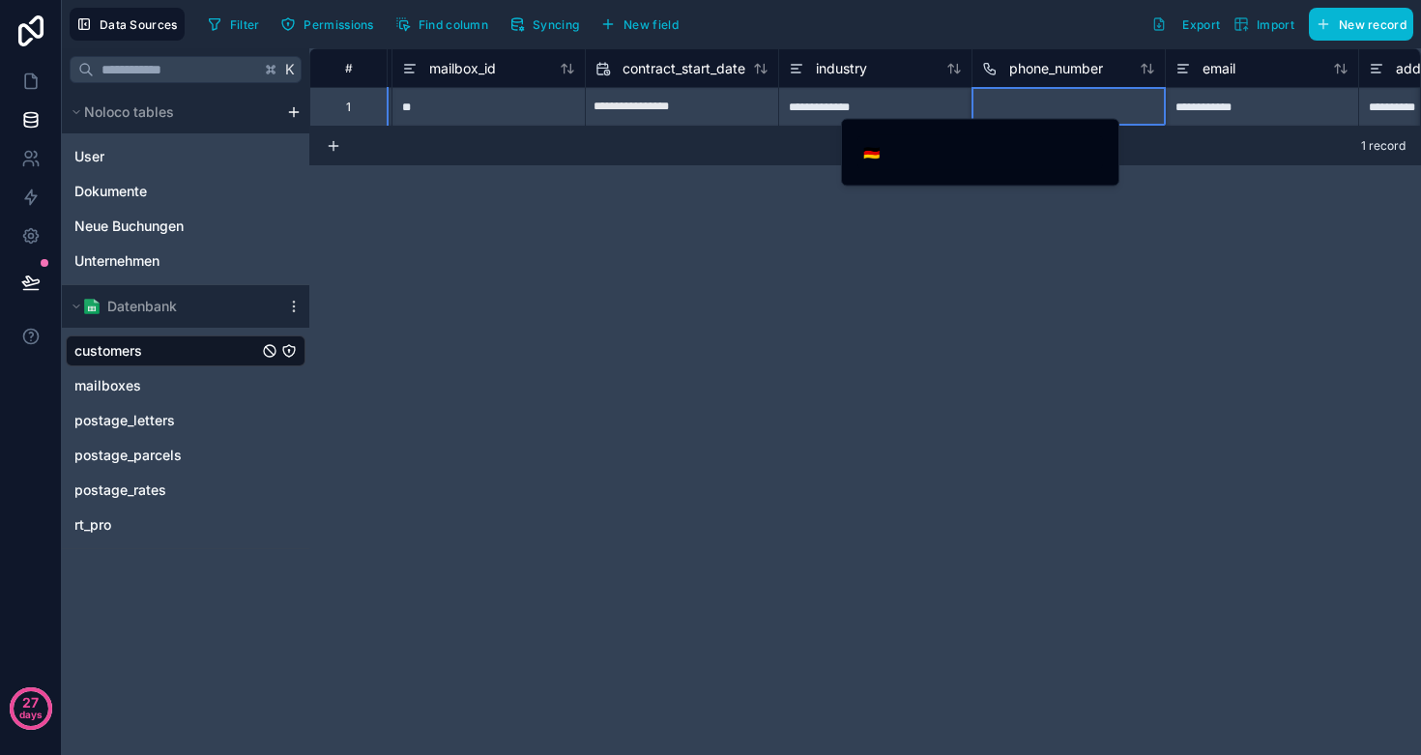
click at [1006, 103] on div at bounding box center [1068, 106] width 193 height 39
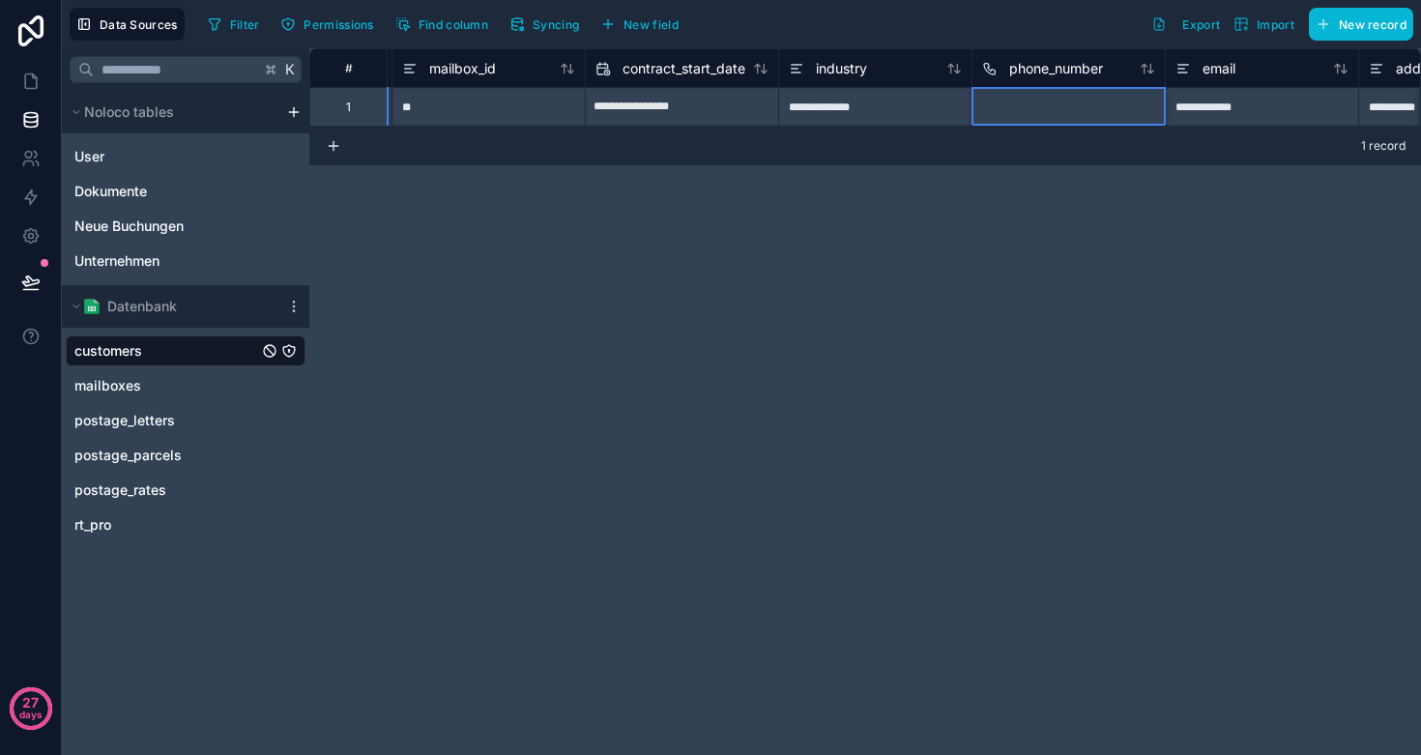
click at [1006, 103] on div at bounding box center [1068, 106] width 193 height 39
click at [1097, 115] on div at bounding box center [1068, 106] width 193 height 39
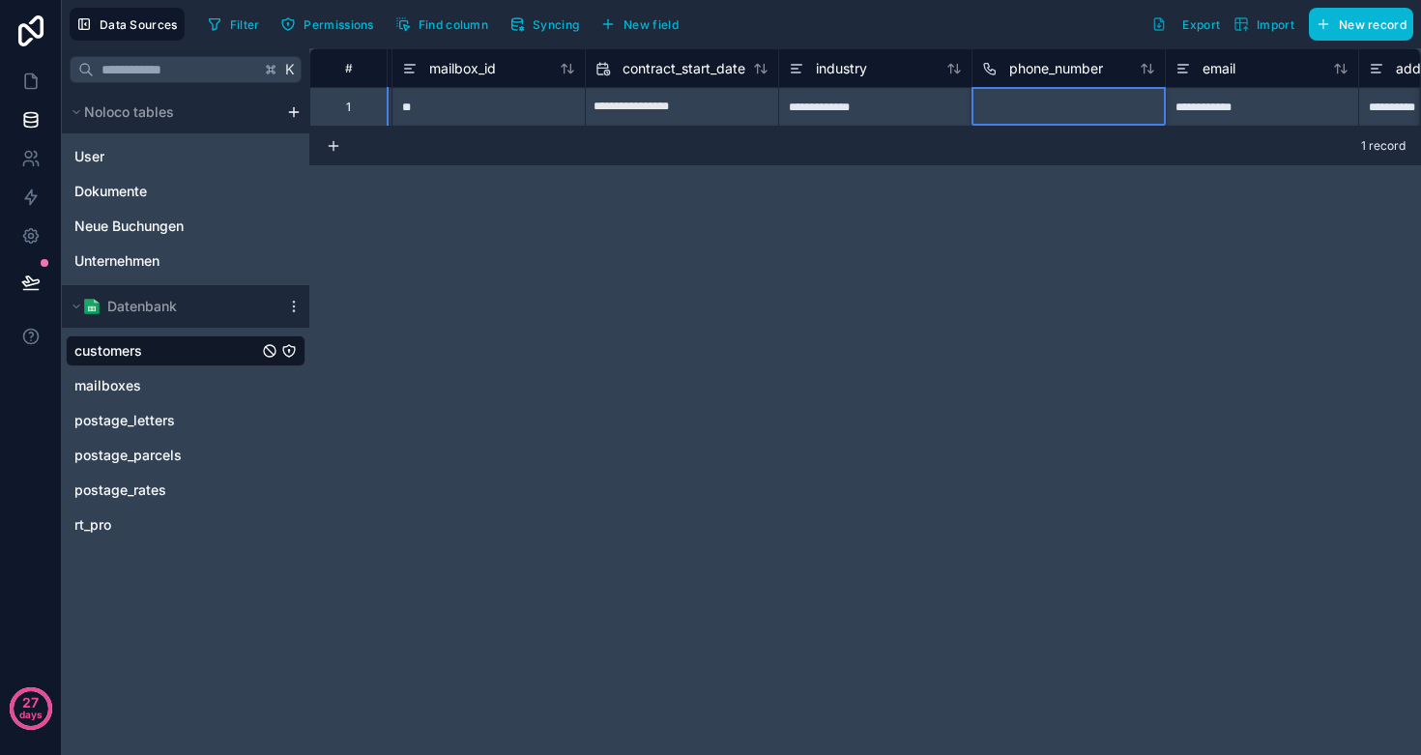
click at [1097, 115] on div at bounding box center [1068, 106] width 193 height 39
click at [1001, 265] on div "**********" at bounding box center [865, 401] width 1112 height 707
click at [1004, 119] on div at bounding box center [1068, 106] width 193 height 39
click at [1004, 119] on div "**********" at bounding box center [742, 377] width 1360 height 755
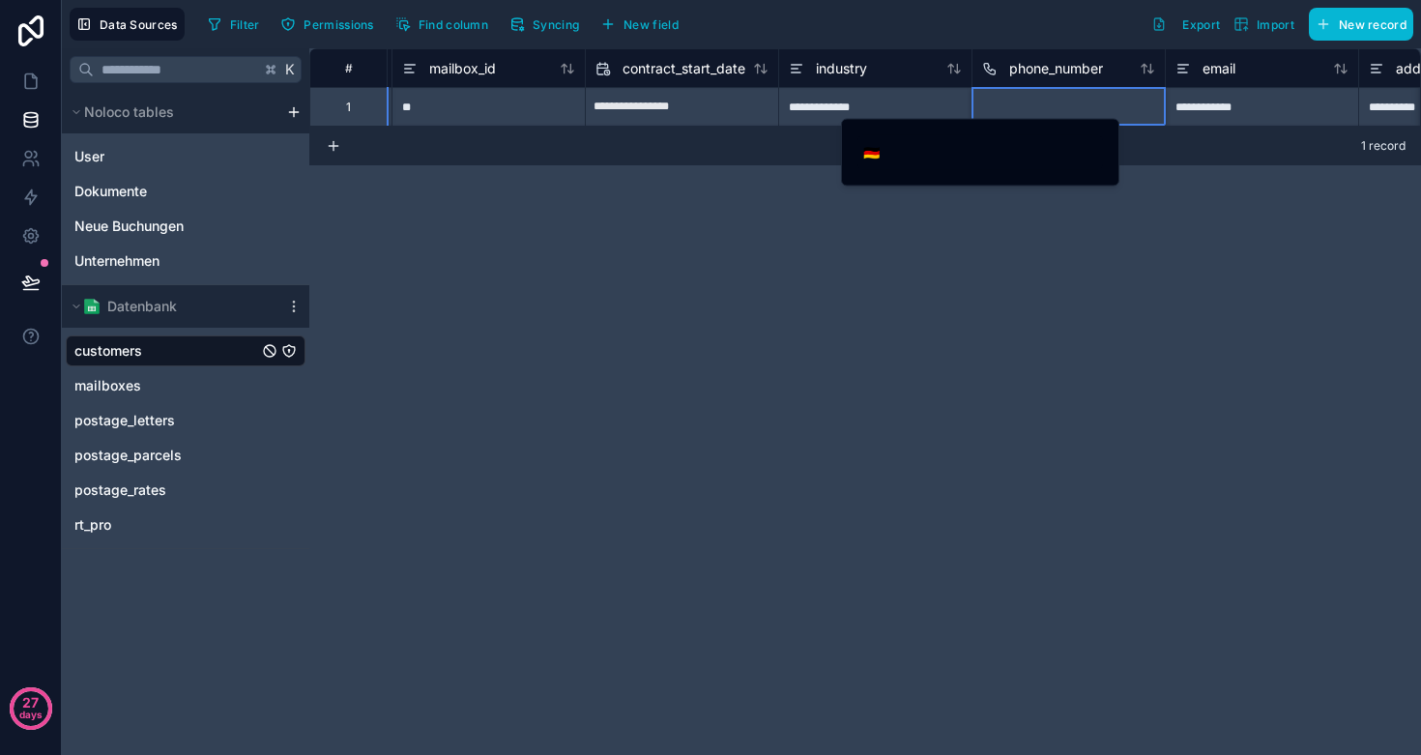
click at [1004, 119] on div "🇩🇪" at bounding box center [980, 153] width 278 height 68
click at [928, 169] on div "🇩🇪" at bounding box center [981, 152] width 246 height 35
click at [923, 157] on input "tel" at bounding box center [995, 152] width 218 height 27
paste input "**********"
type input "**********"
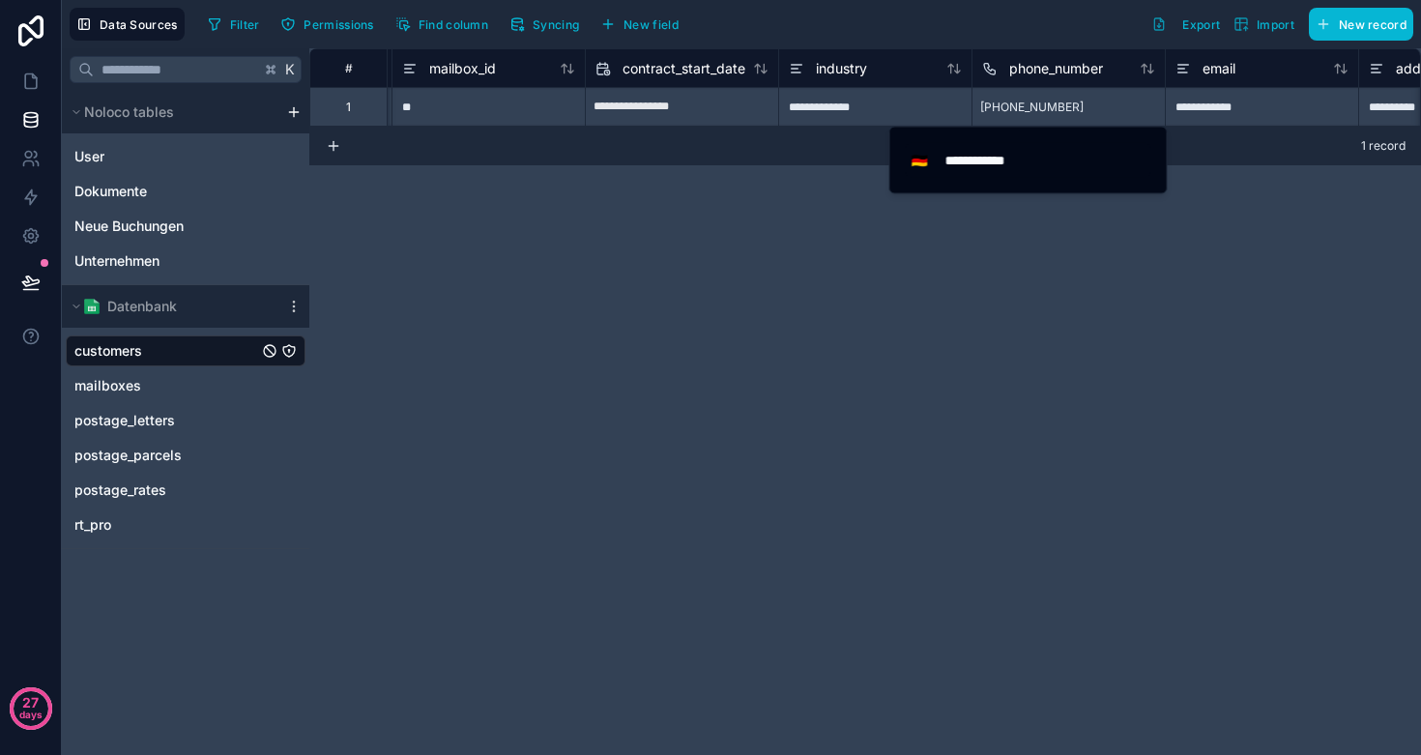
click at [1012, 263] on div "**********" at bounding box center [865, 401] width 1112 height 707
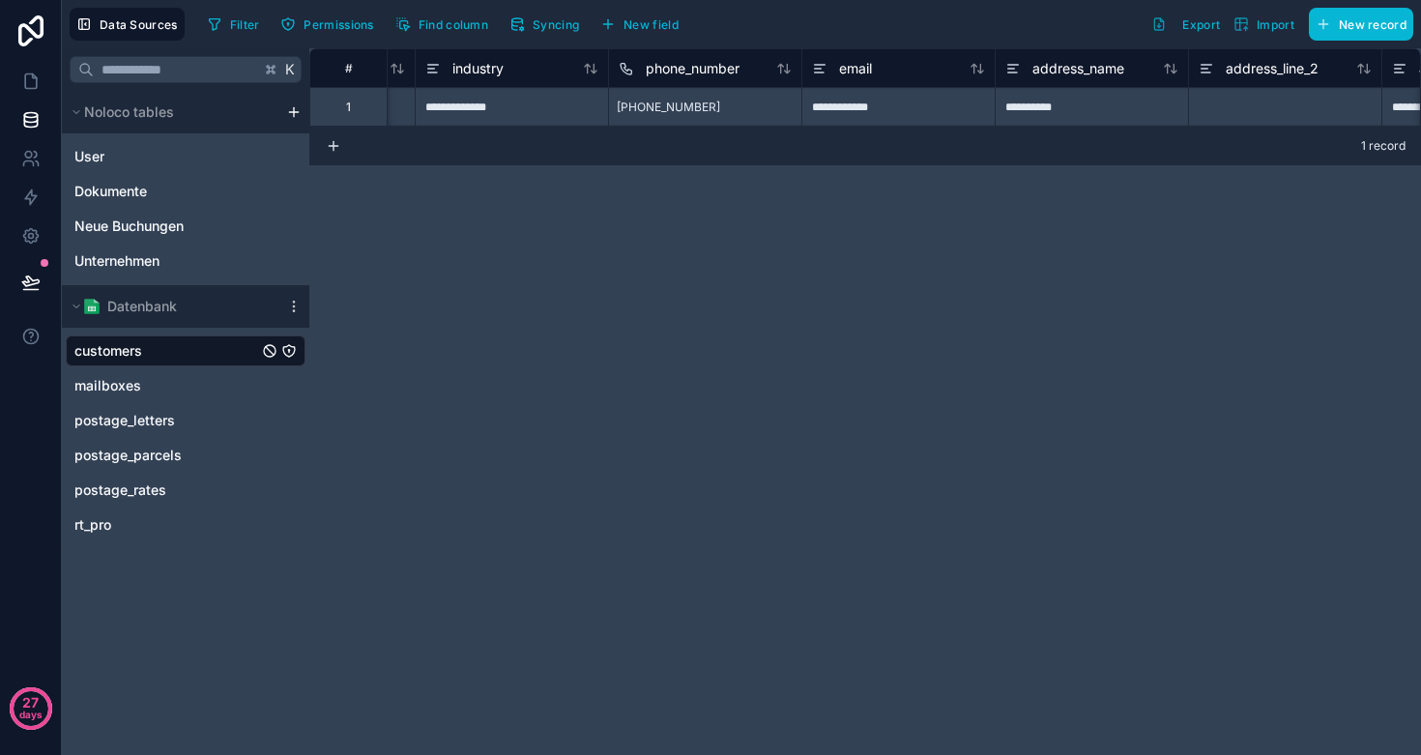
scroll to position [0, 2326]
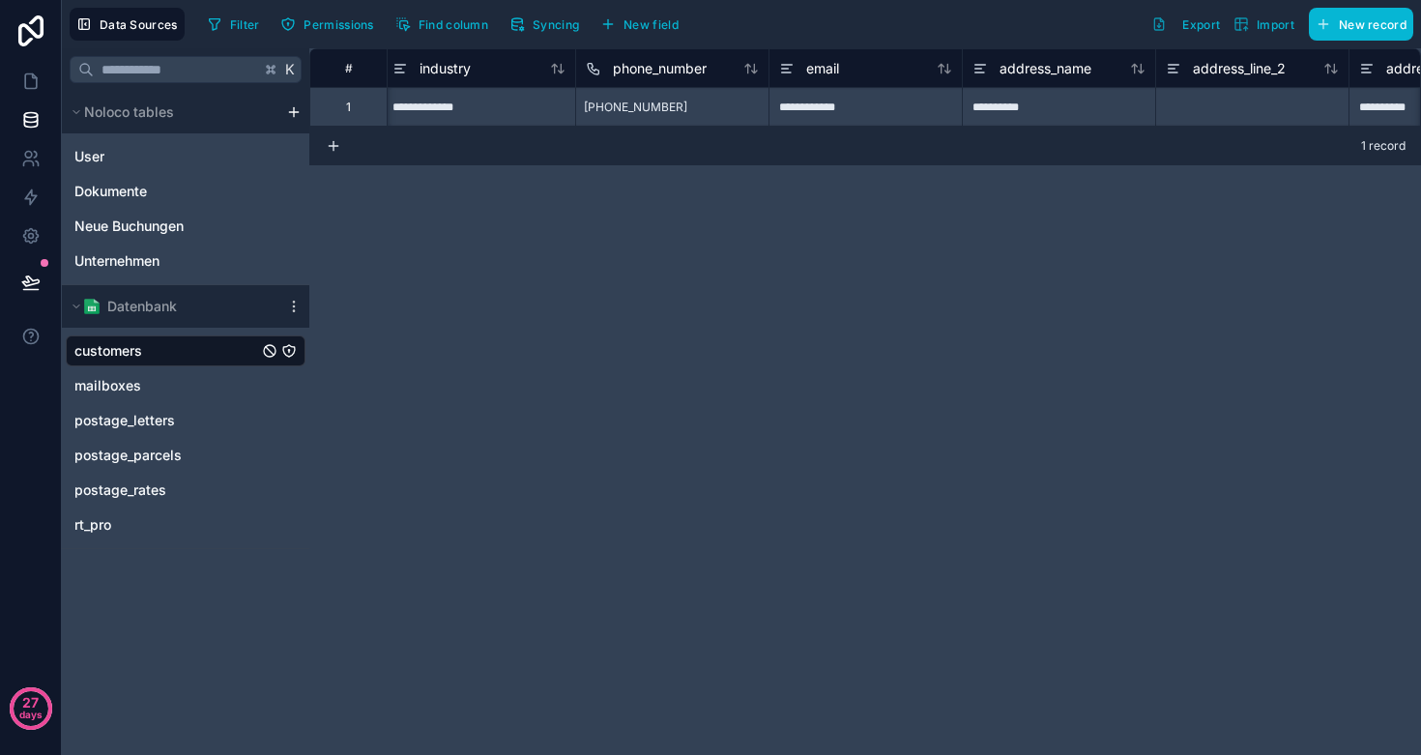
click at [825, 234] on div "**********" at bounding box center [865, 401] width 1112 height 707
click at [828, 70] on span "email" at bounding box center [822, 68] width 33 height 19
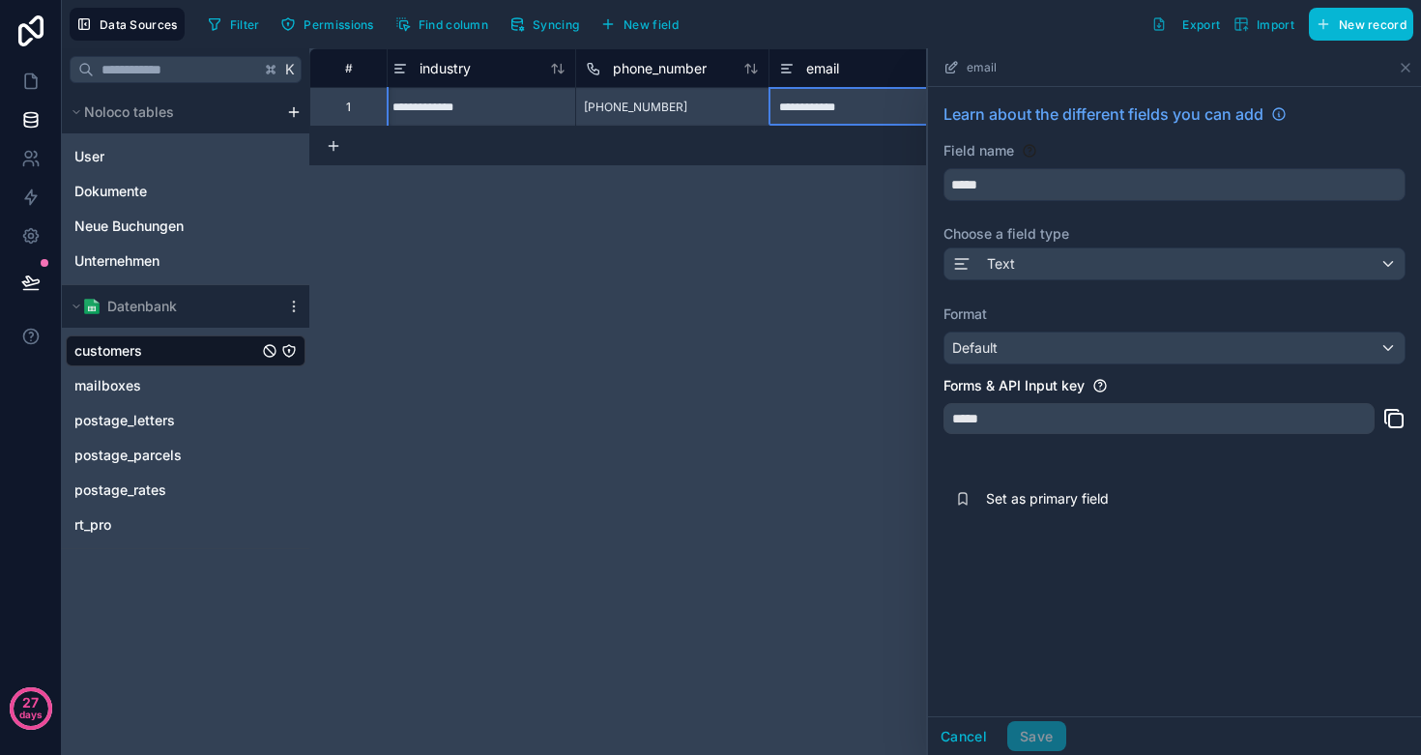
click at [1062, 260] on div "Text" at bounding box center [1175, 264] width 460 height 31
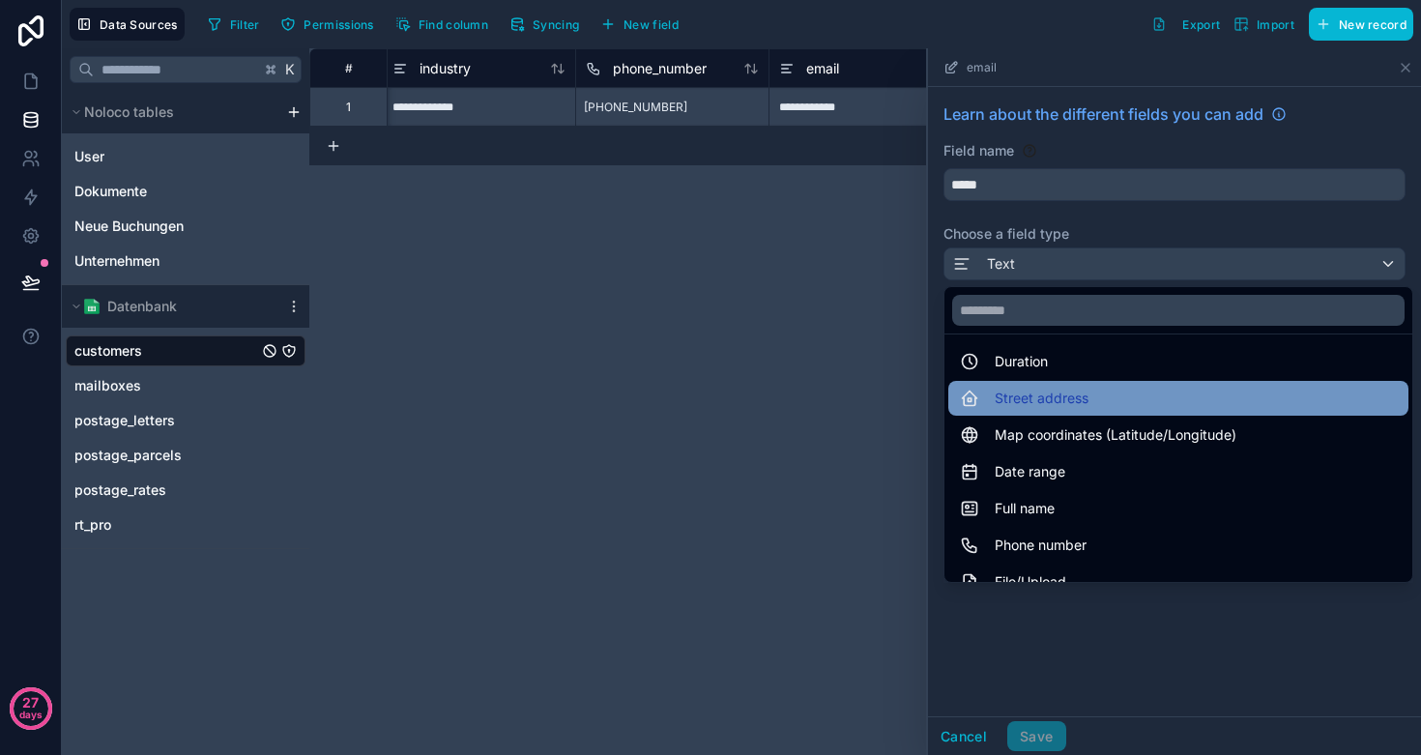
scroll to position [296, 0]
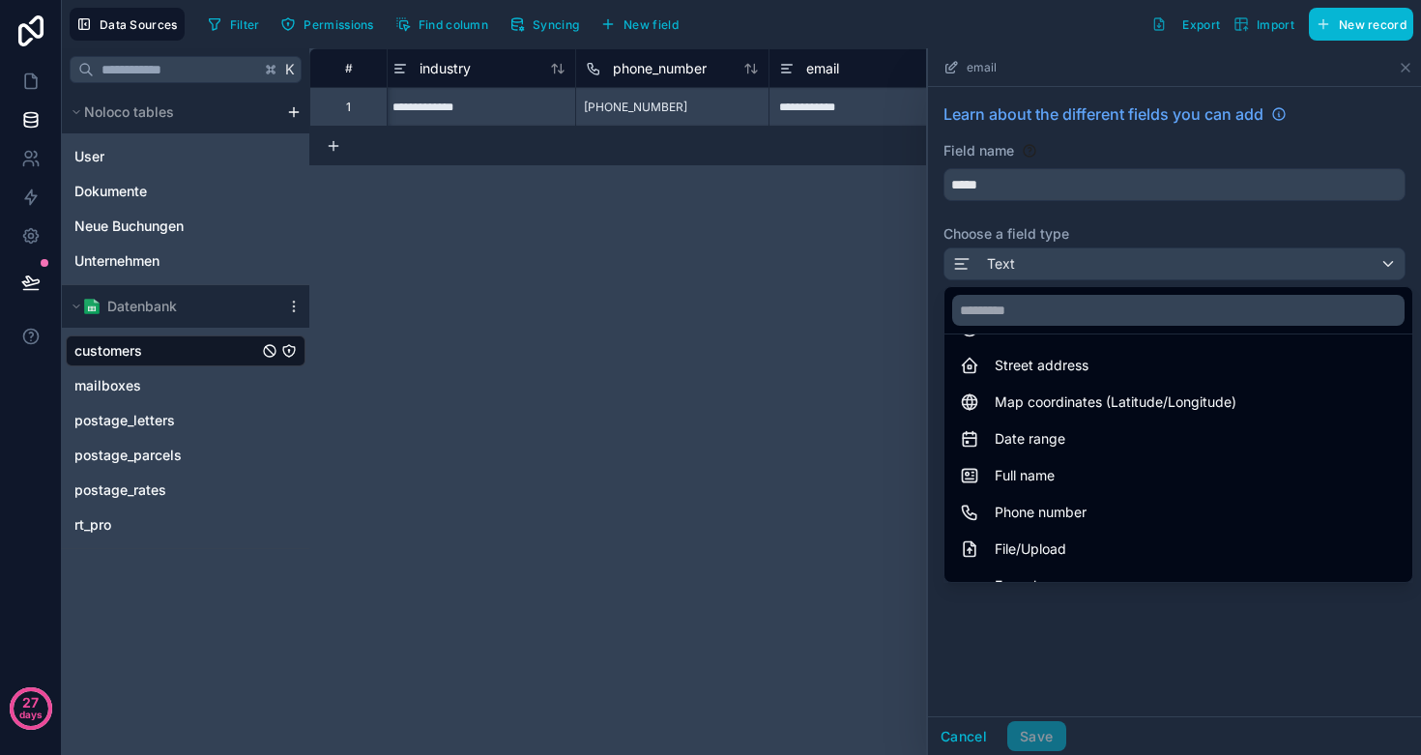
click at [721, 471] on div "**********" at bounding box center [865, 401] width 1112 height 707
click at [973, 735] on div at bounding box center [1174, 401] width 493 height 707
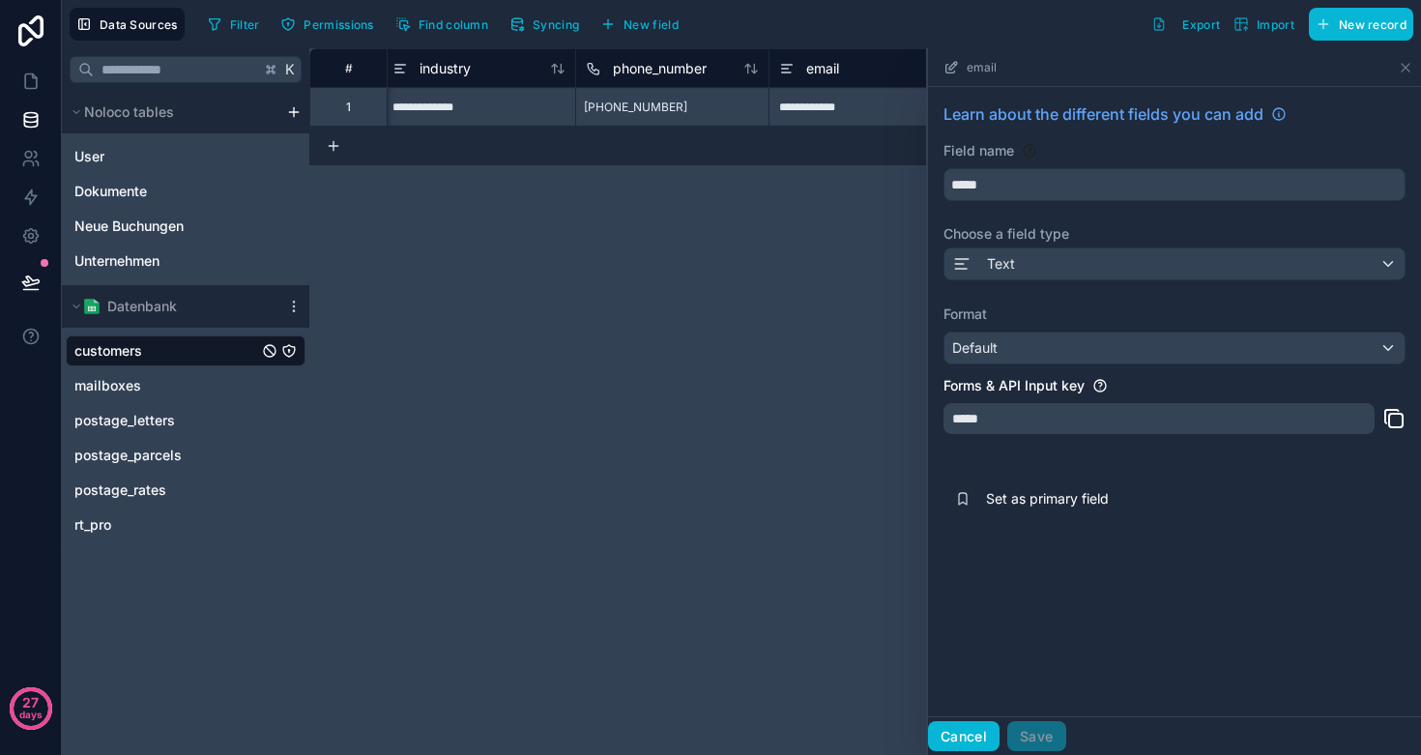
click at [955, 727] on button "Cancel" at bounding box center [964, 736] width 72 height 31
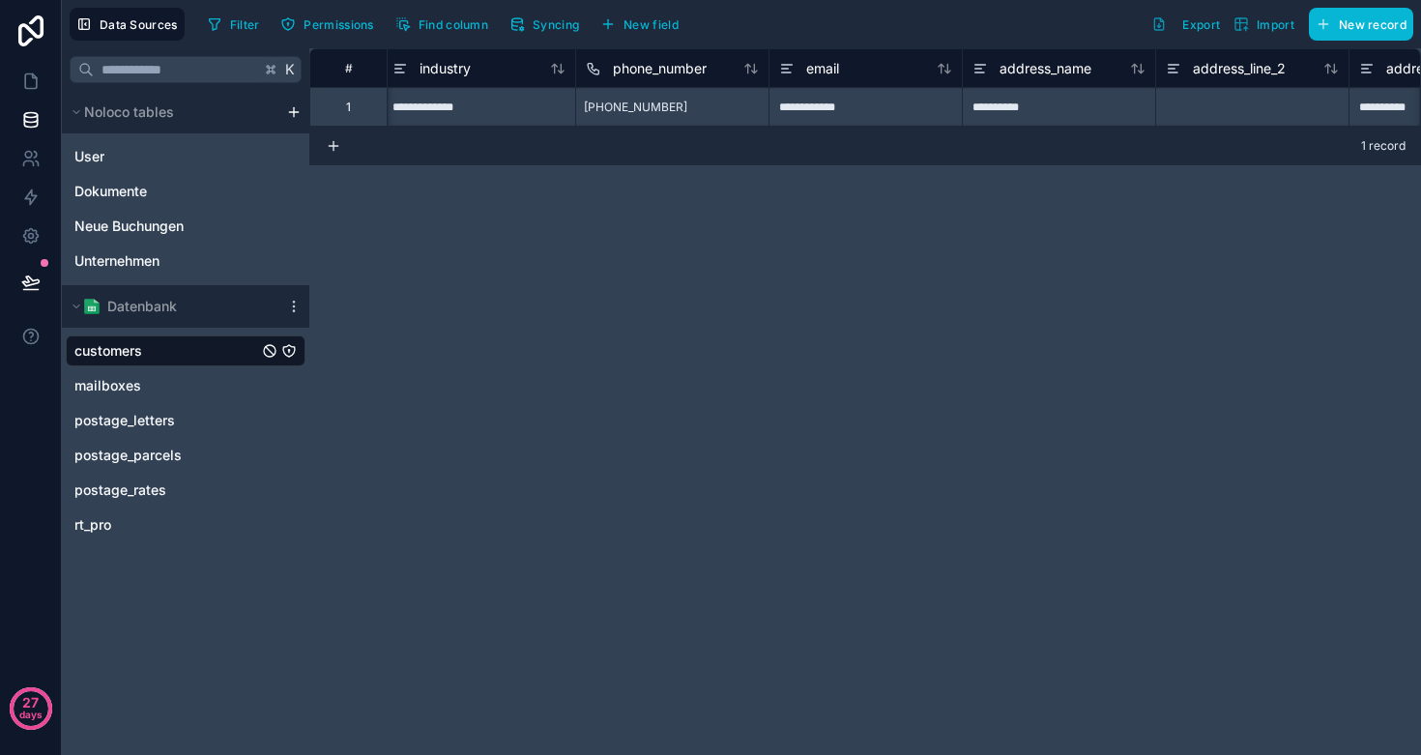
scroll to position [0, 2387]
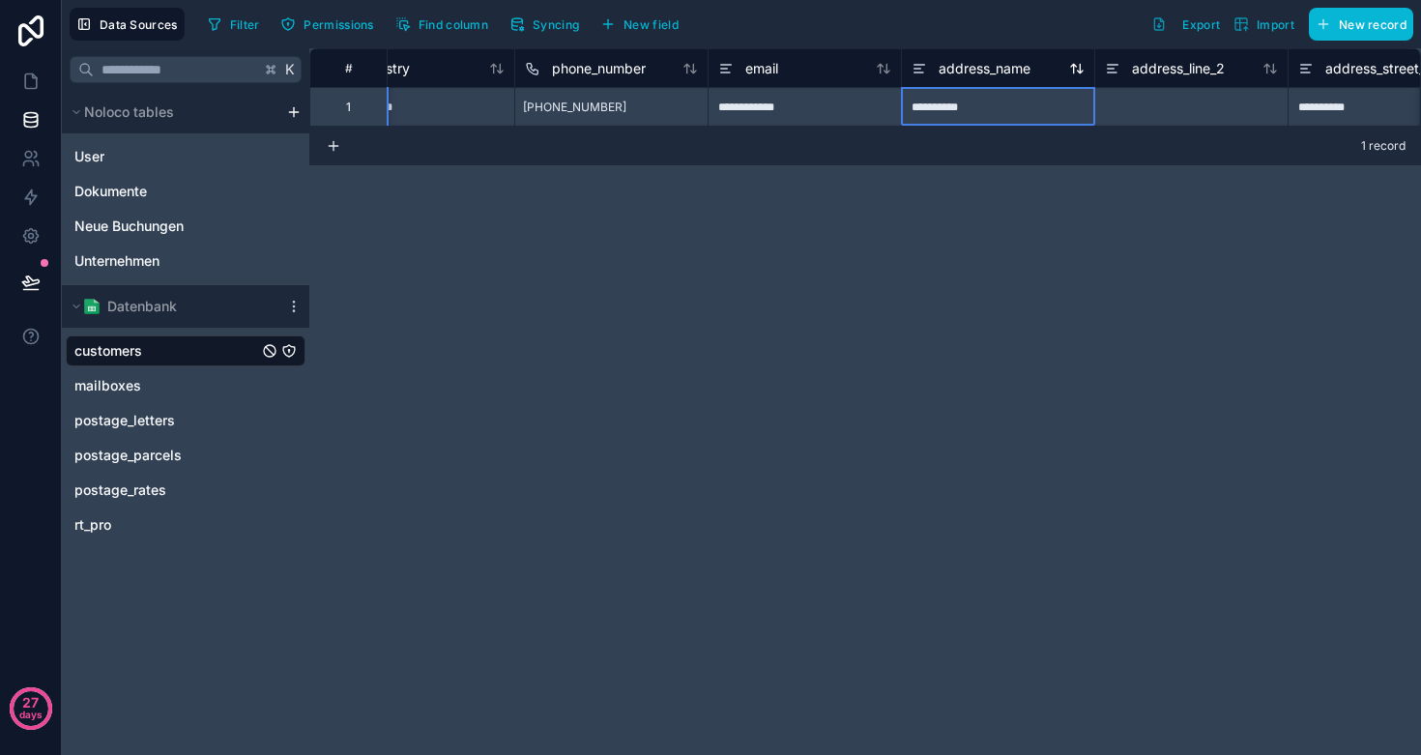
click at [958, 66] on span "address_name" at bounding box center [985, 68] width 92 height 19
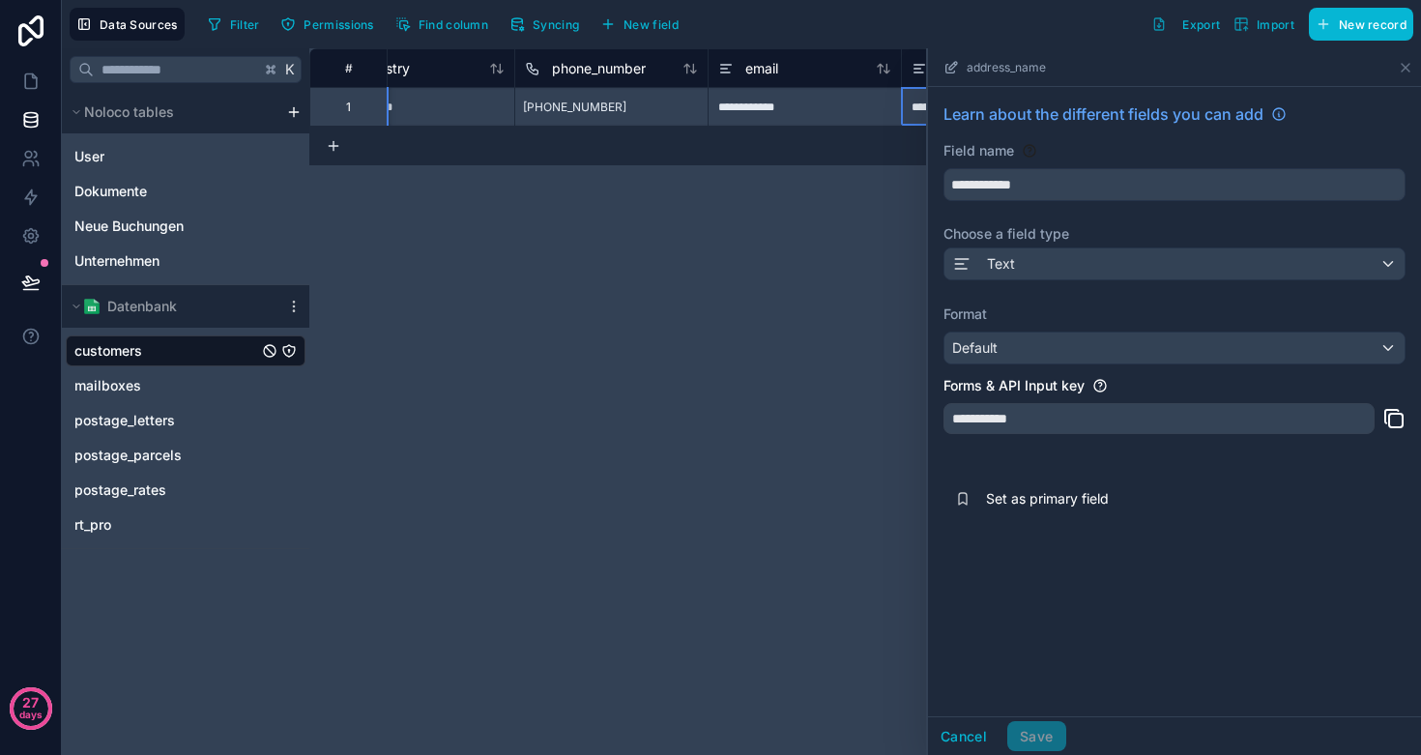
click at [1007, 358] on div "Default" at bounding box center [1175, 348] width 460 height 31
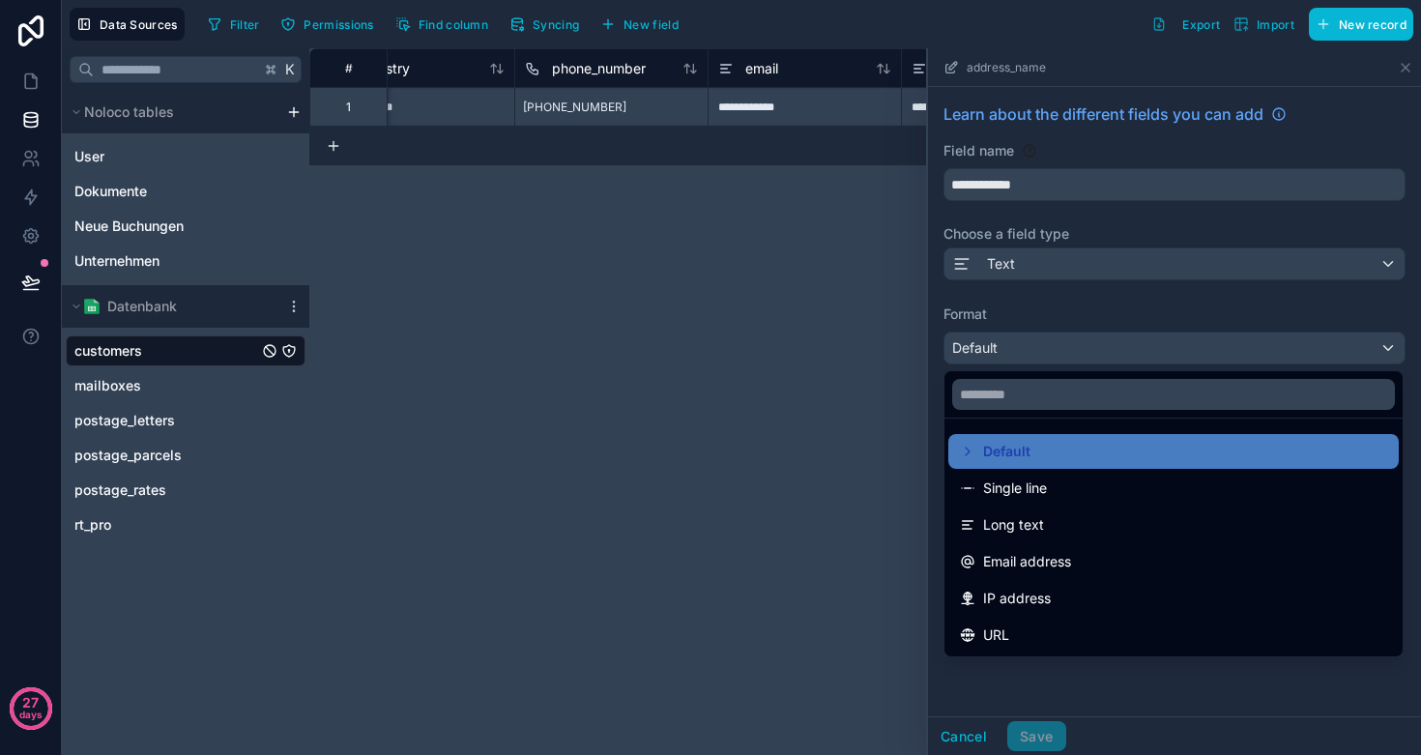
click at [762, 509] on div "**********" at bounding box center [865, 401] width 1112 height 707
click at [763, 69] on span "email" at bounding box center [762, 68] width 33 height 19
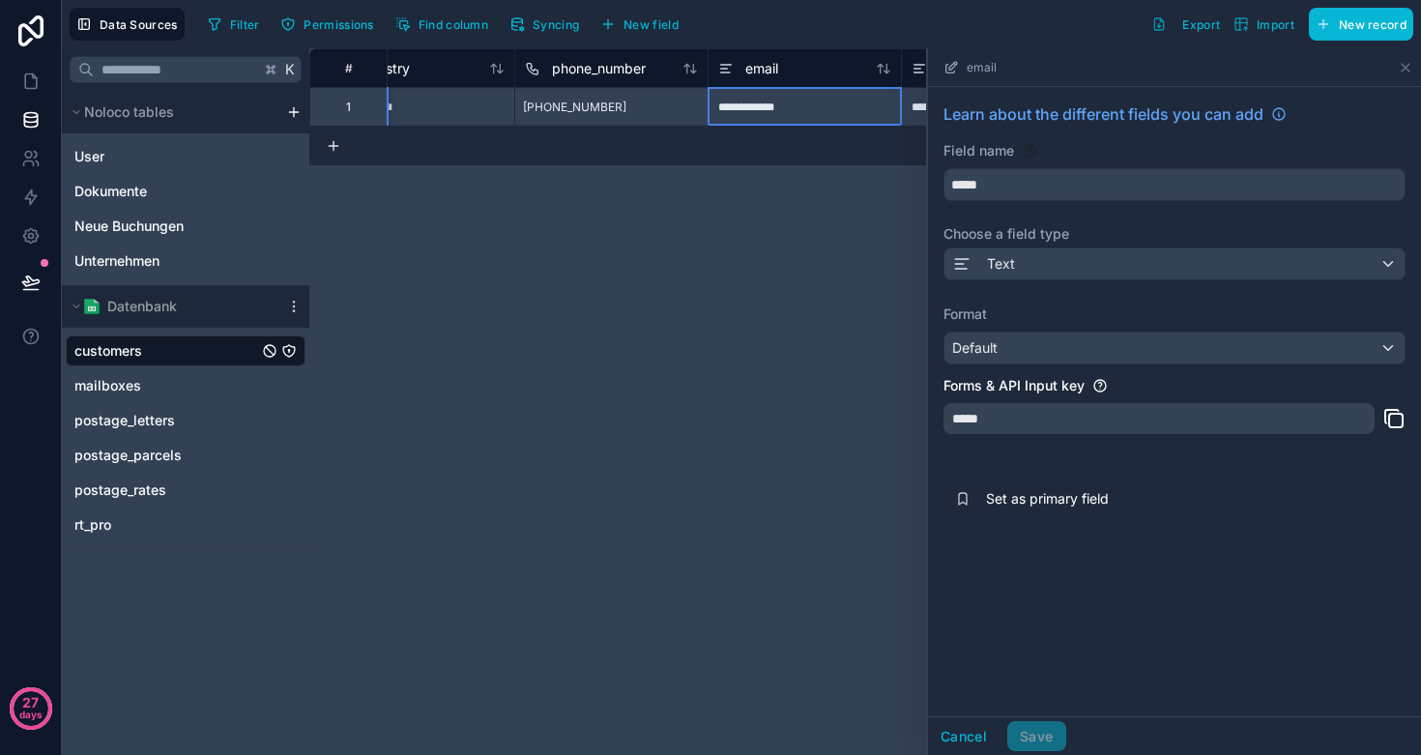
click at [1025, 270] on div "Text" at bounding box center [1175, 264] width 460 height 31
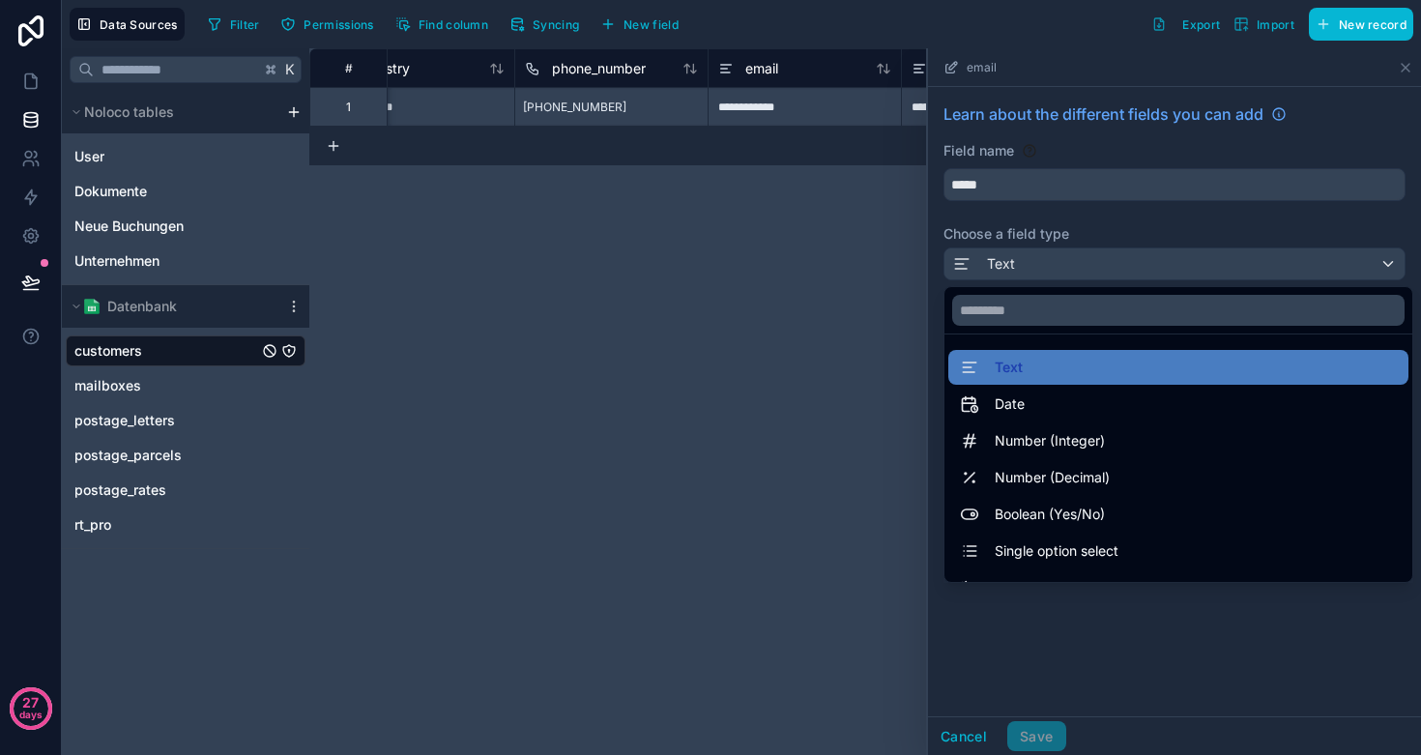
click at [1049, 233] on div at bounding box center [1174, 401] width 493 height 707
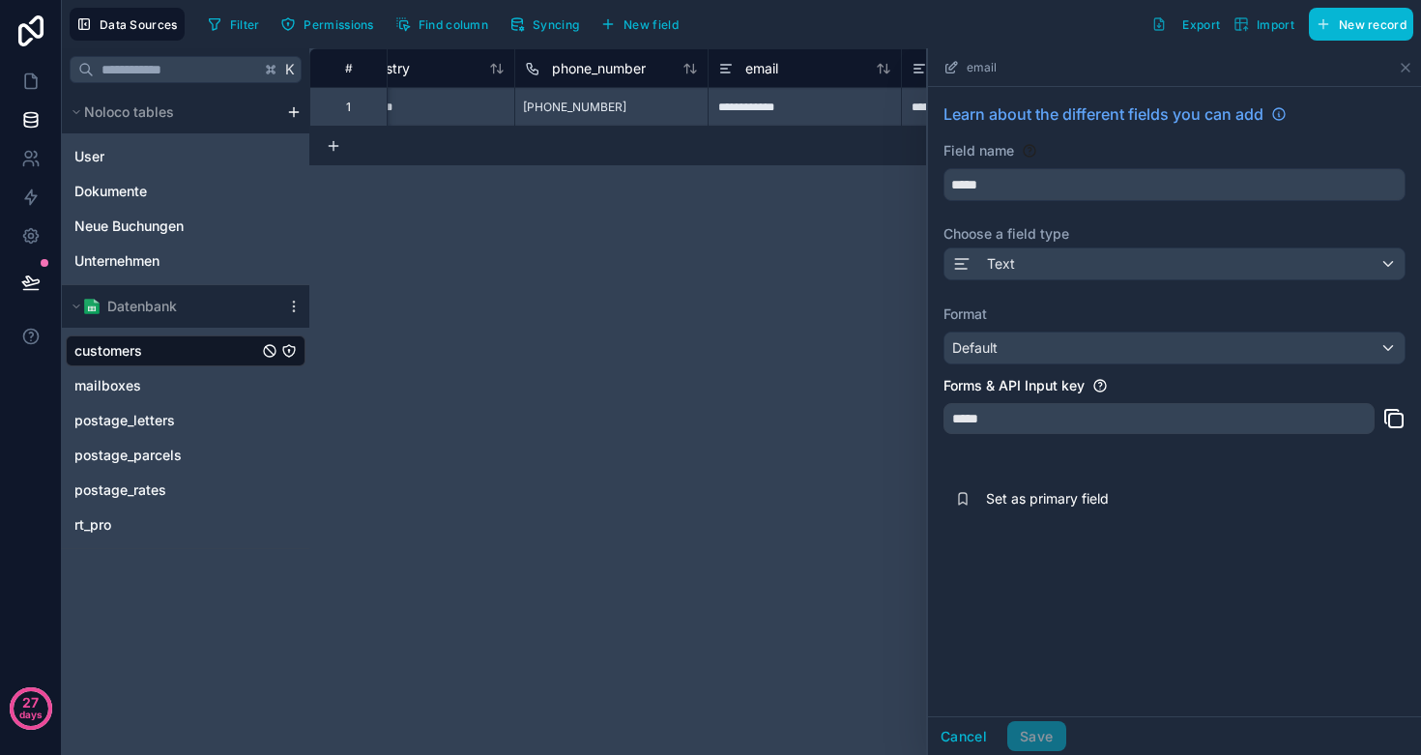
click at [1034, 357] on div "Default" at bounding box center [1175, 348] width 460 height 31
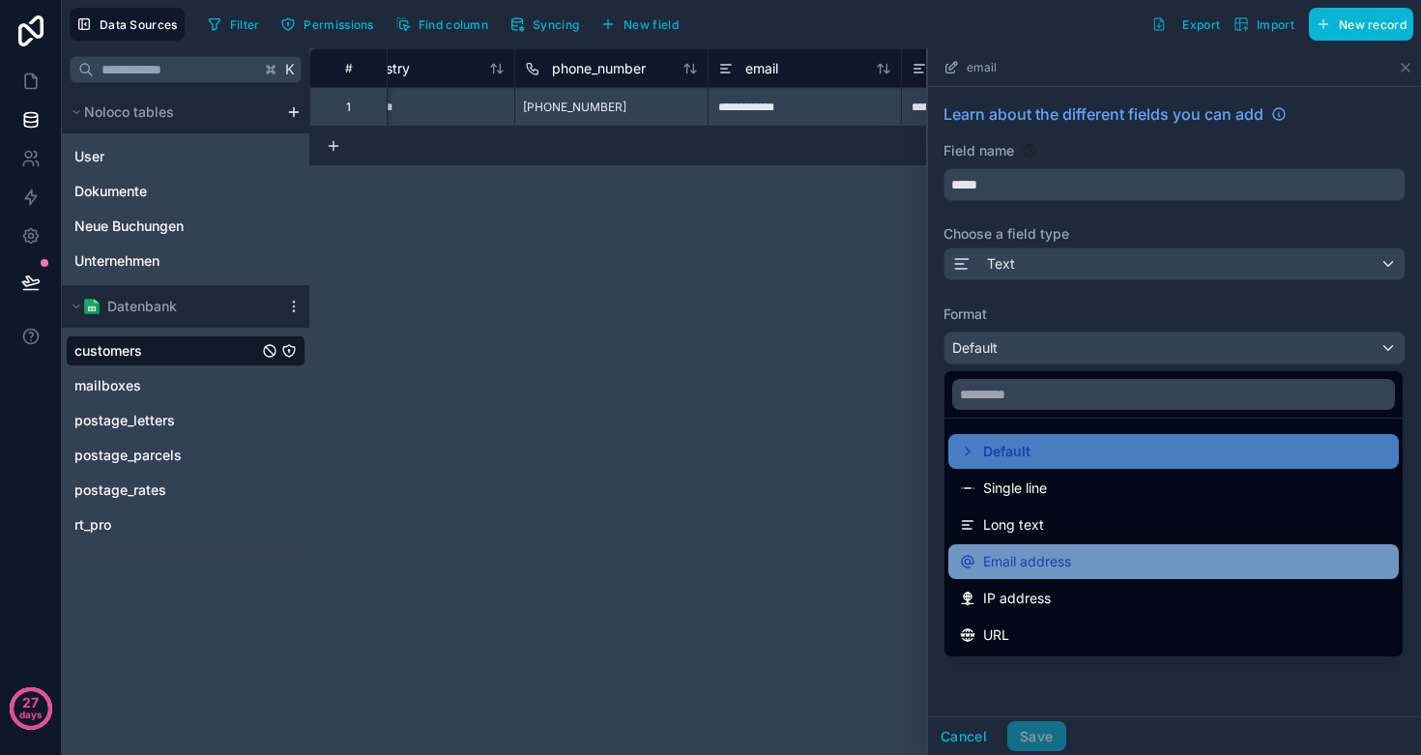
click at [1017, 555] on span "Email address" at bounding box center [1027, 561] width 88 height 23
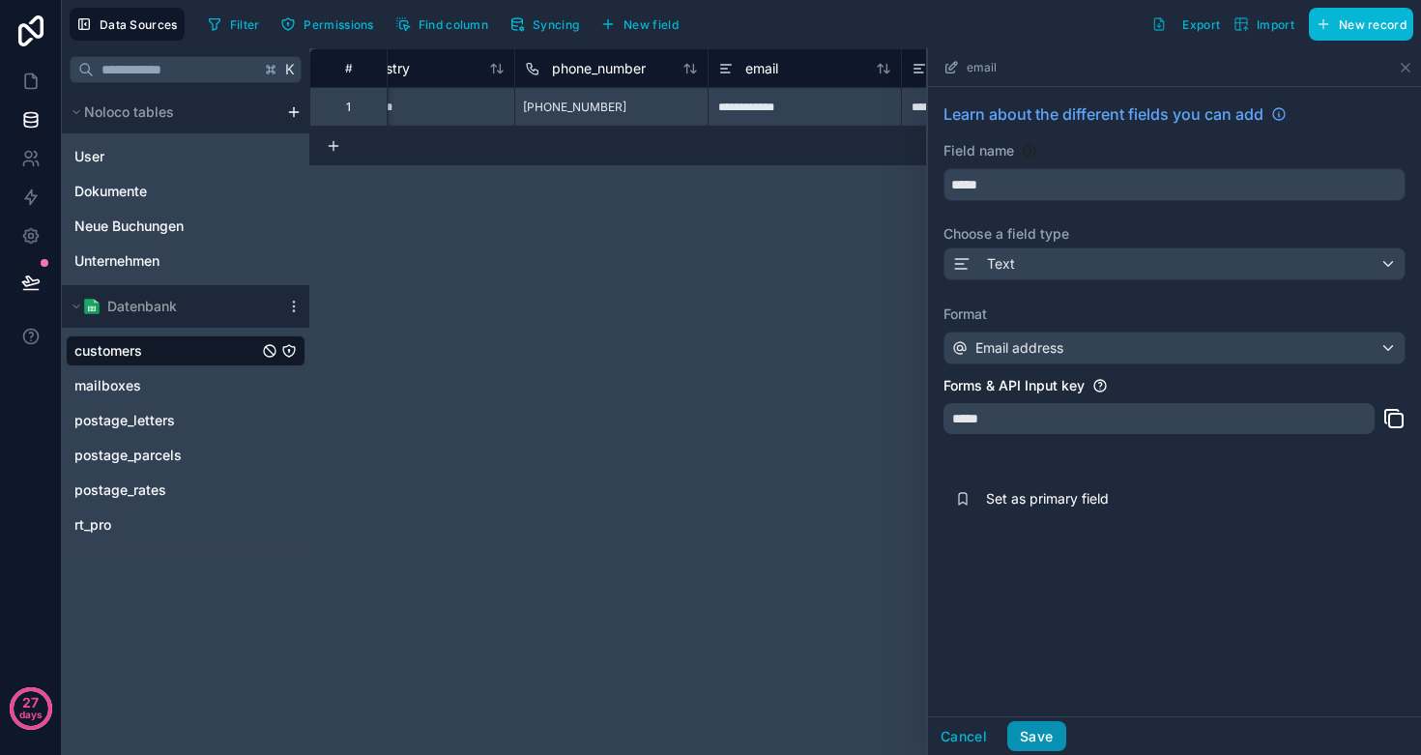
click at [1051, 733] on button "Save" at bounding box center [1037, 736] width 58 height 31
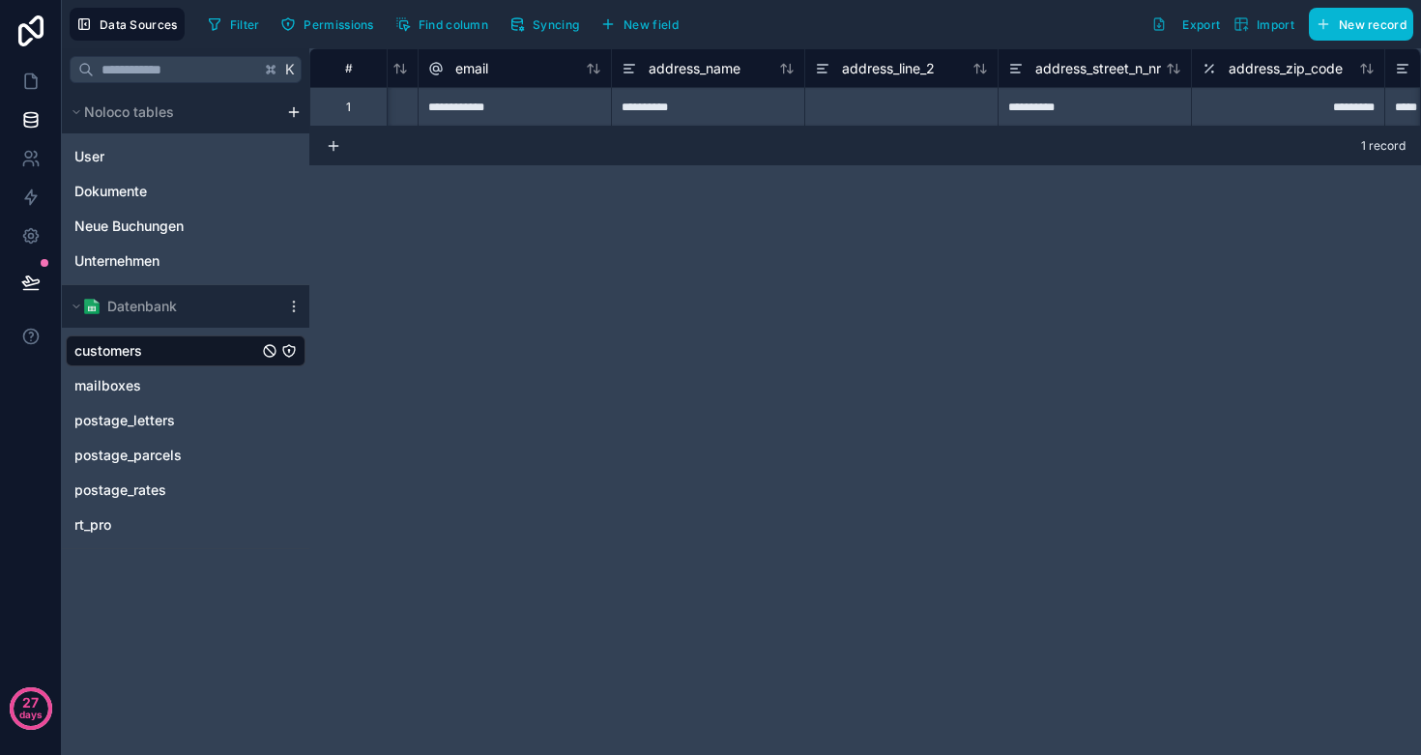
scroll to position [0, 2721]
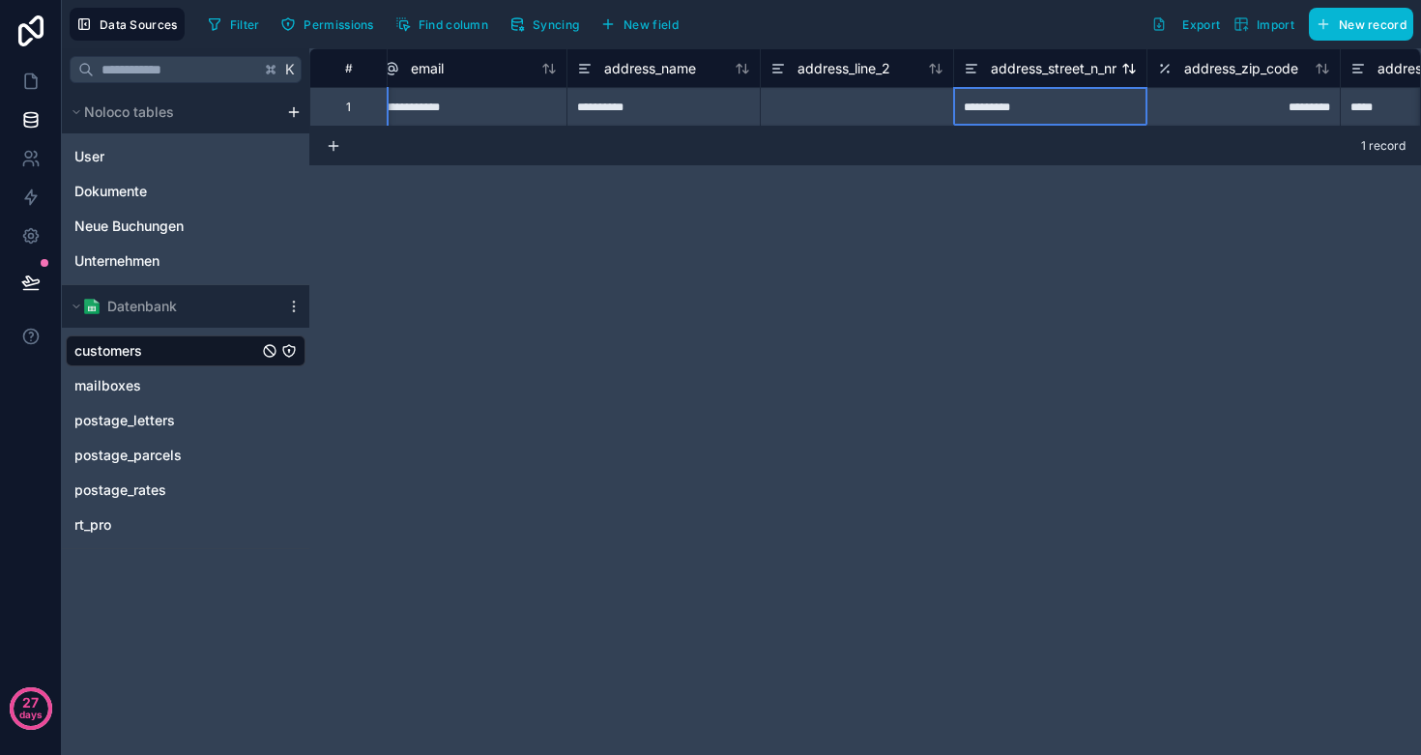
click at [1040, 67] on span "address_street_n_nr" at bounding box center [1054, 68] width 126 height 19
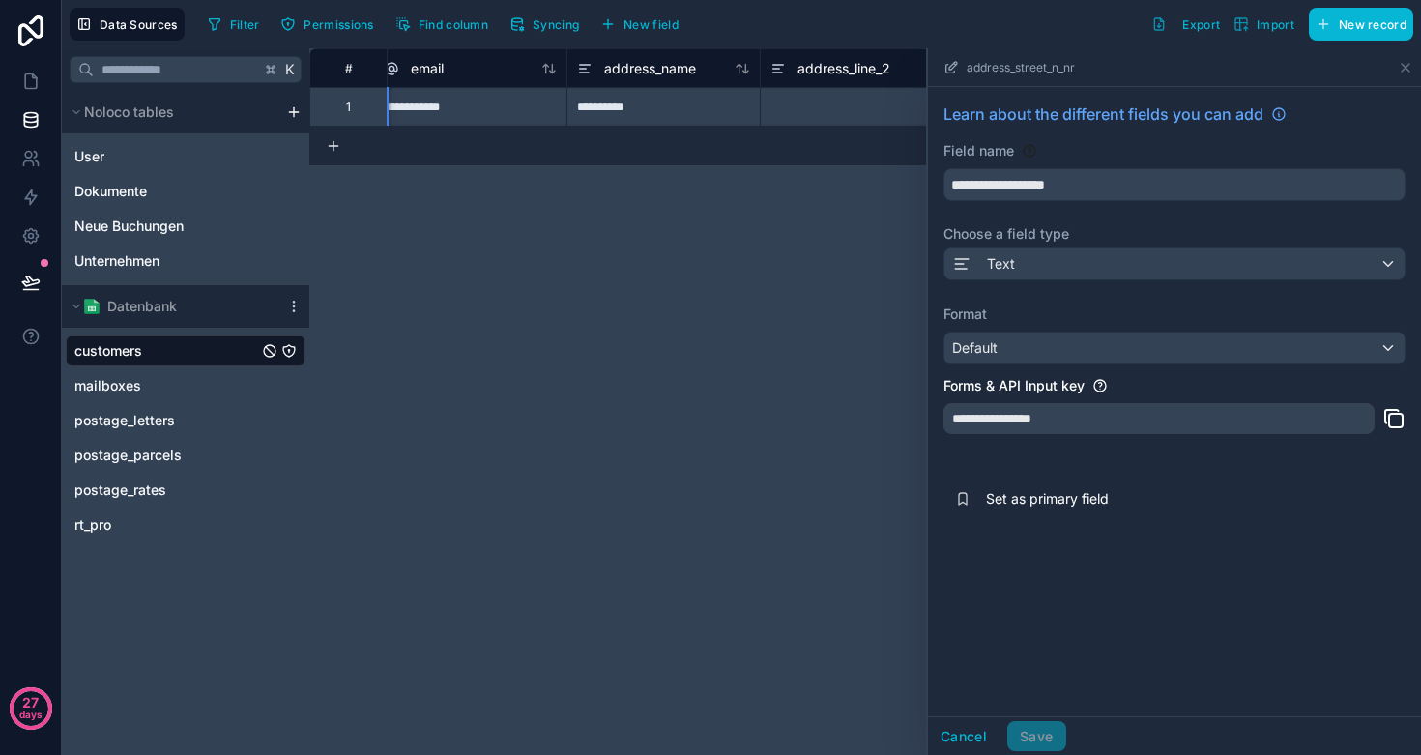
click at [1053, 261] on div "Text" at bounding box center [1175, 264] width 460 height 31
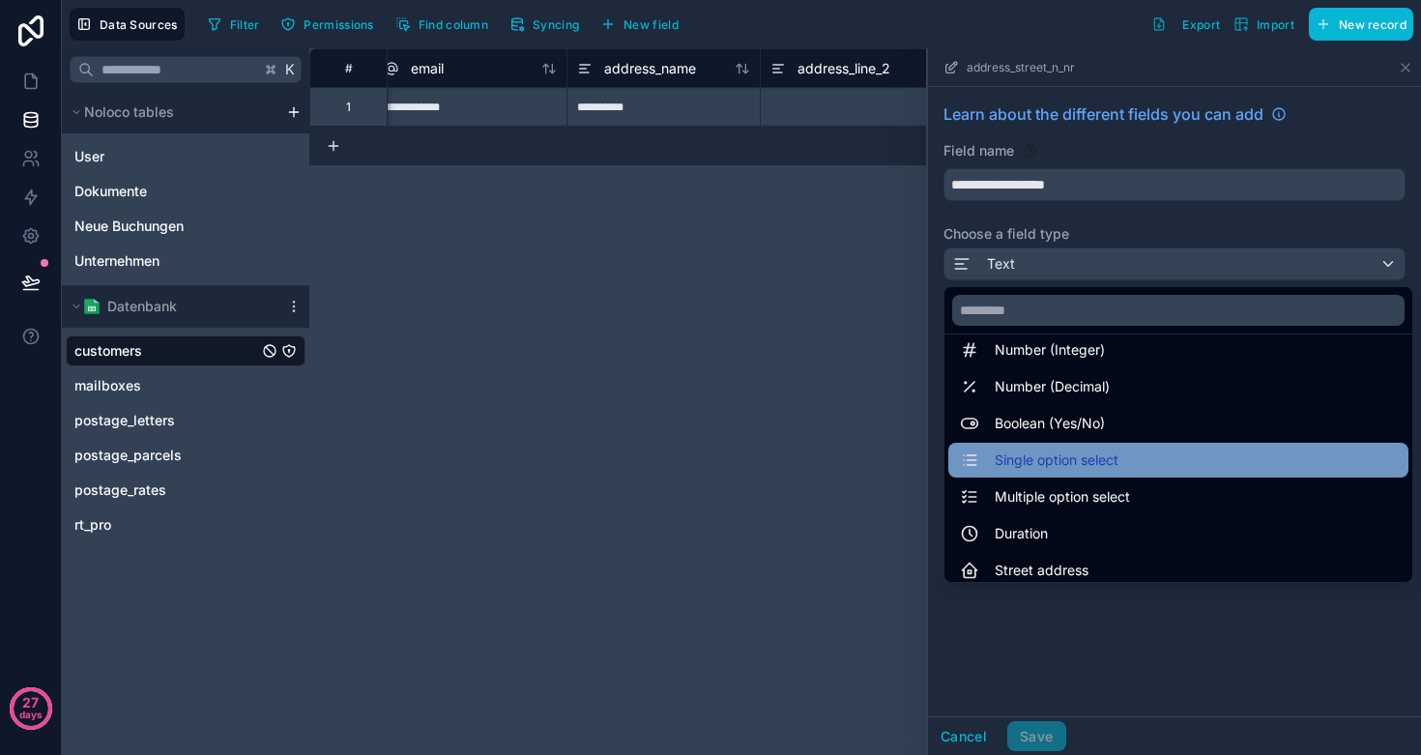
scroll to position [157, 0]
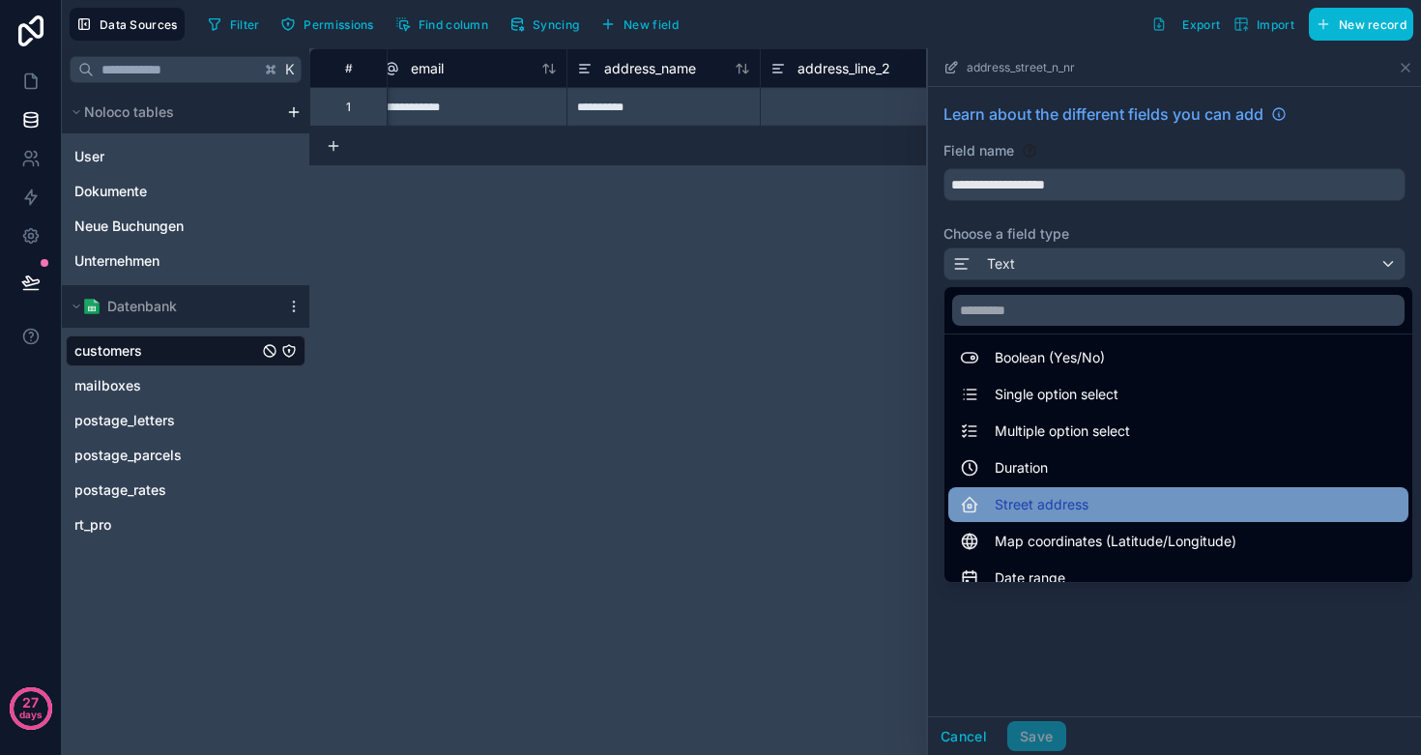
click at [1069, 508] on span "Street address" at bounding box center [1042, 504] width 94 height 23
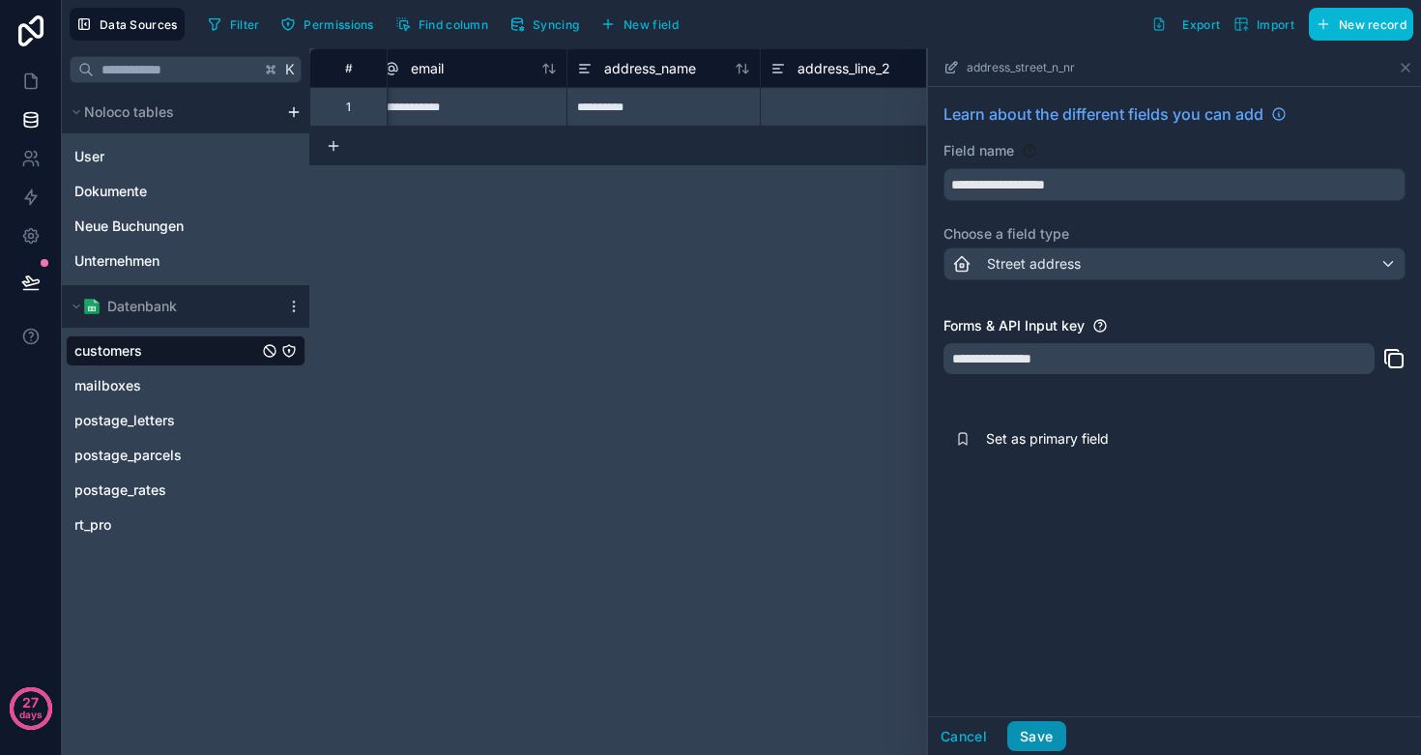
click at [1046, 731] on button "Save" at bounding box center [1037, 736] width 58 height 31
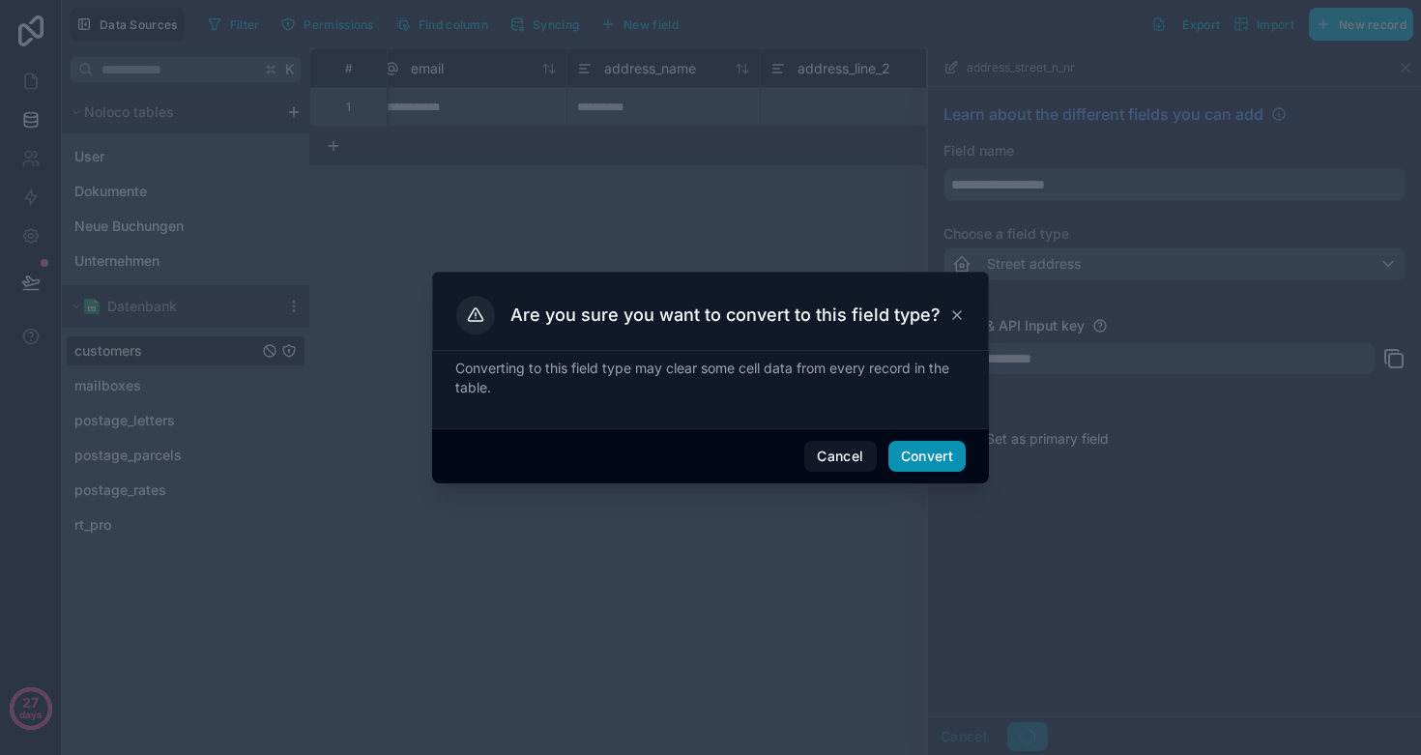
click at [929, 462] on button "Convert" at bounding box center [927, 456] width 77 height 31
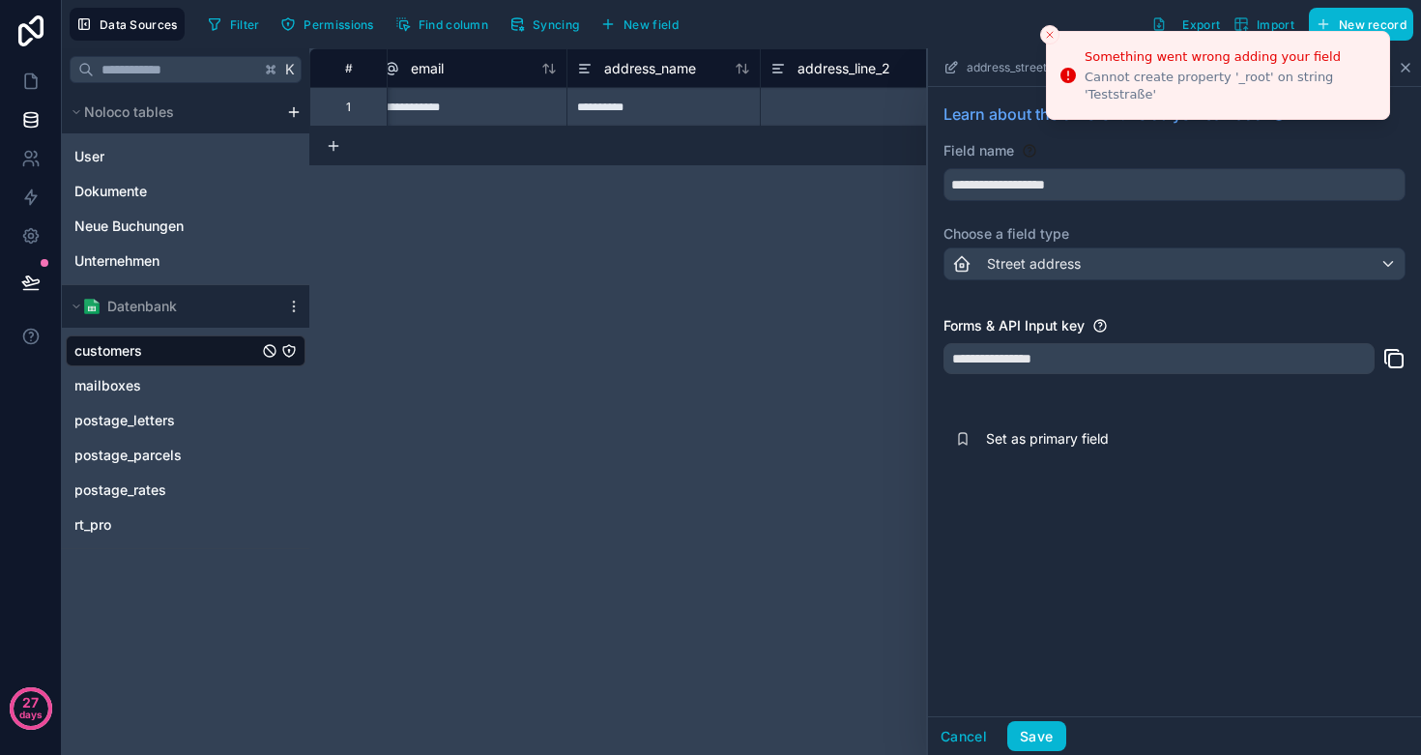
click at [1409, 67] on icon at bounding box center [1405, 67] width 15 height 15
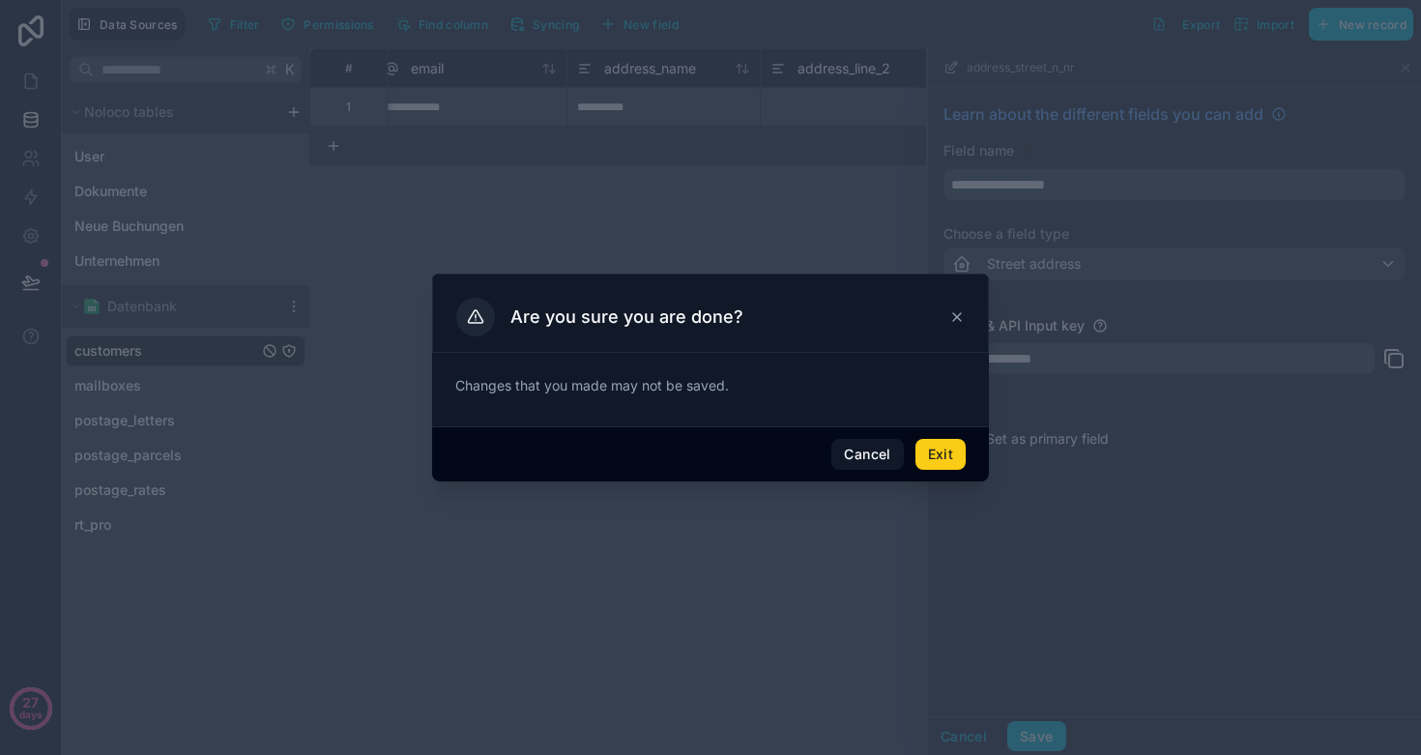
click at [939, 459] on button "Exit" at bounding box center [941, 454] width 50 height 31
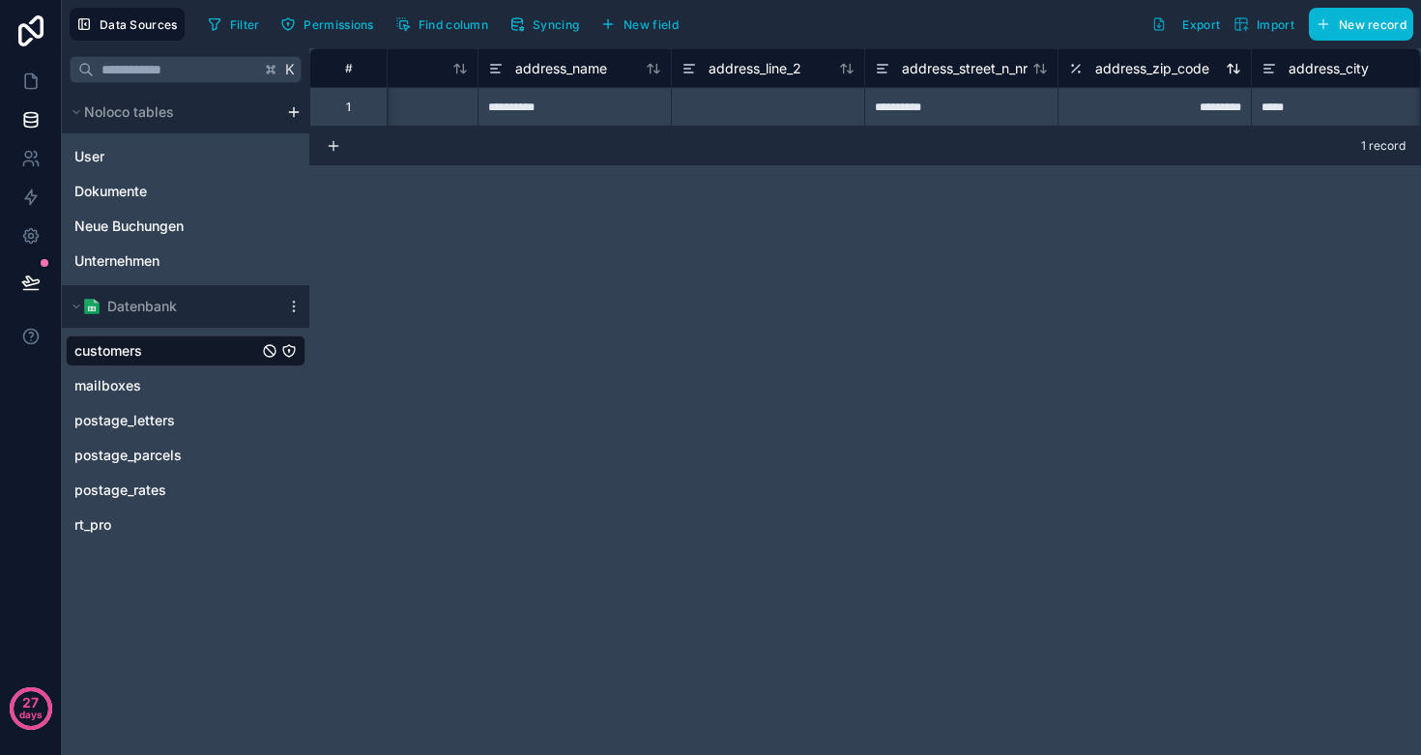
scroll to position [0, 2934]
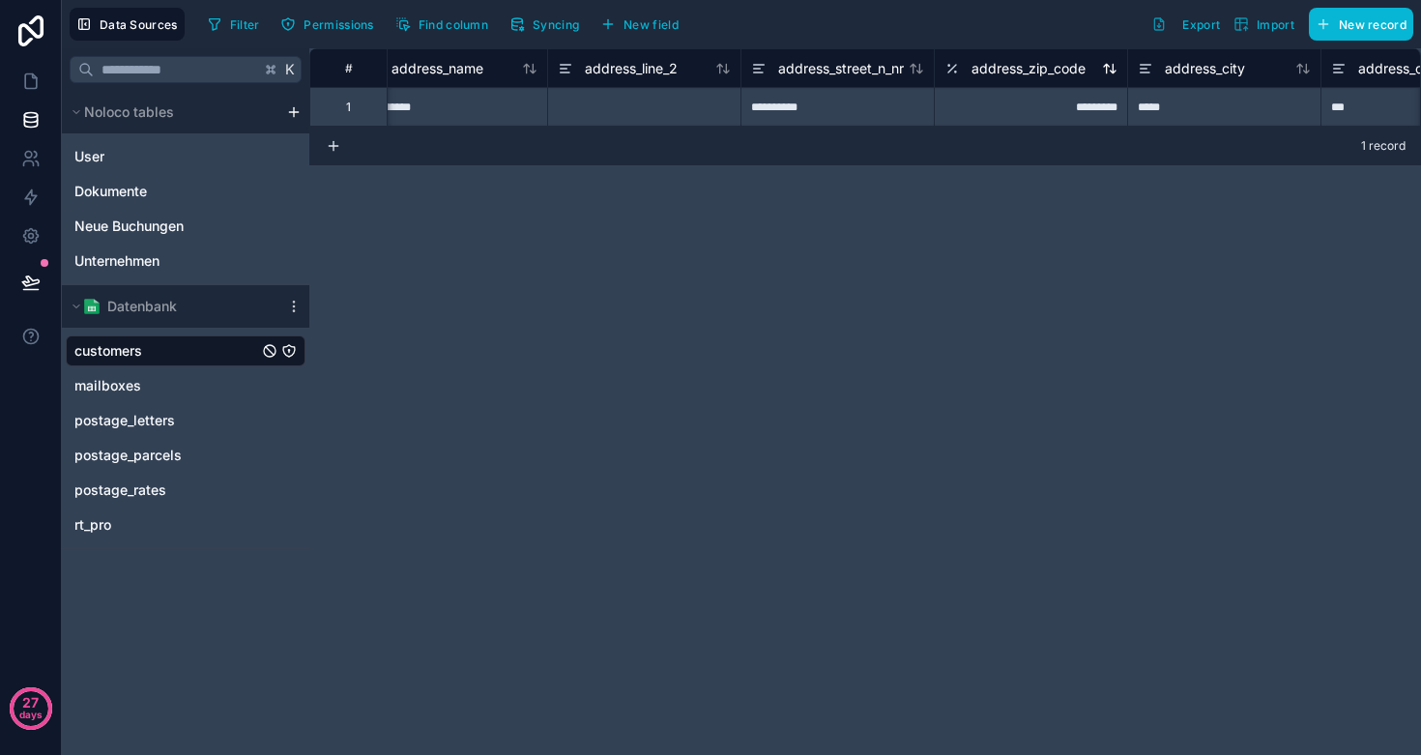
click at [996, 67] on span "address_zip_code" at bounding box center [1029, 68] width 114 height 19
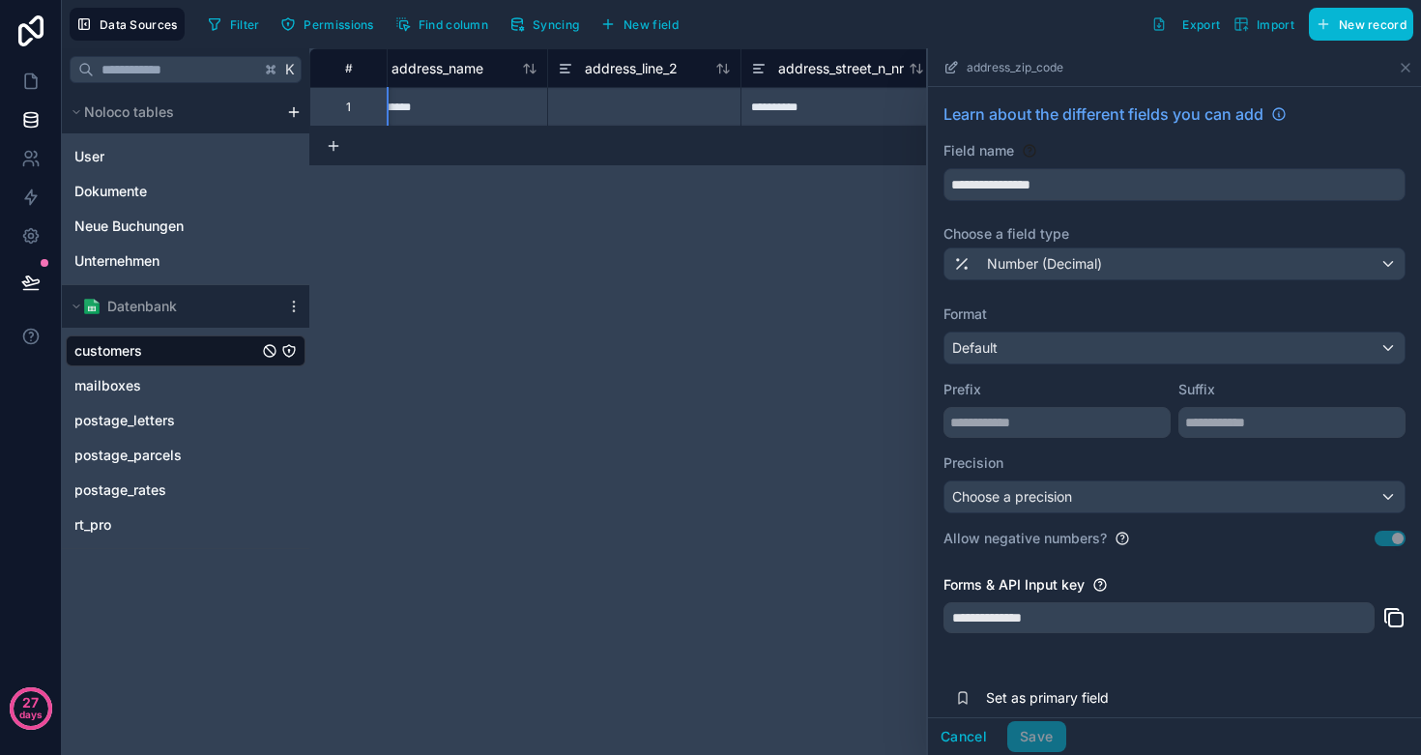
click at [1065, 263] on span "Number (Decimal)" at bounding box center [1044, 263] width 115 height 19
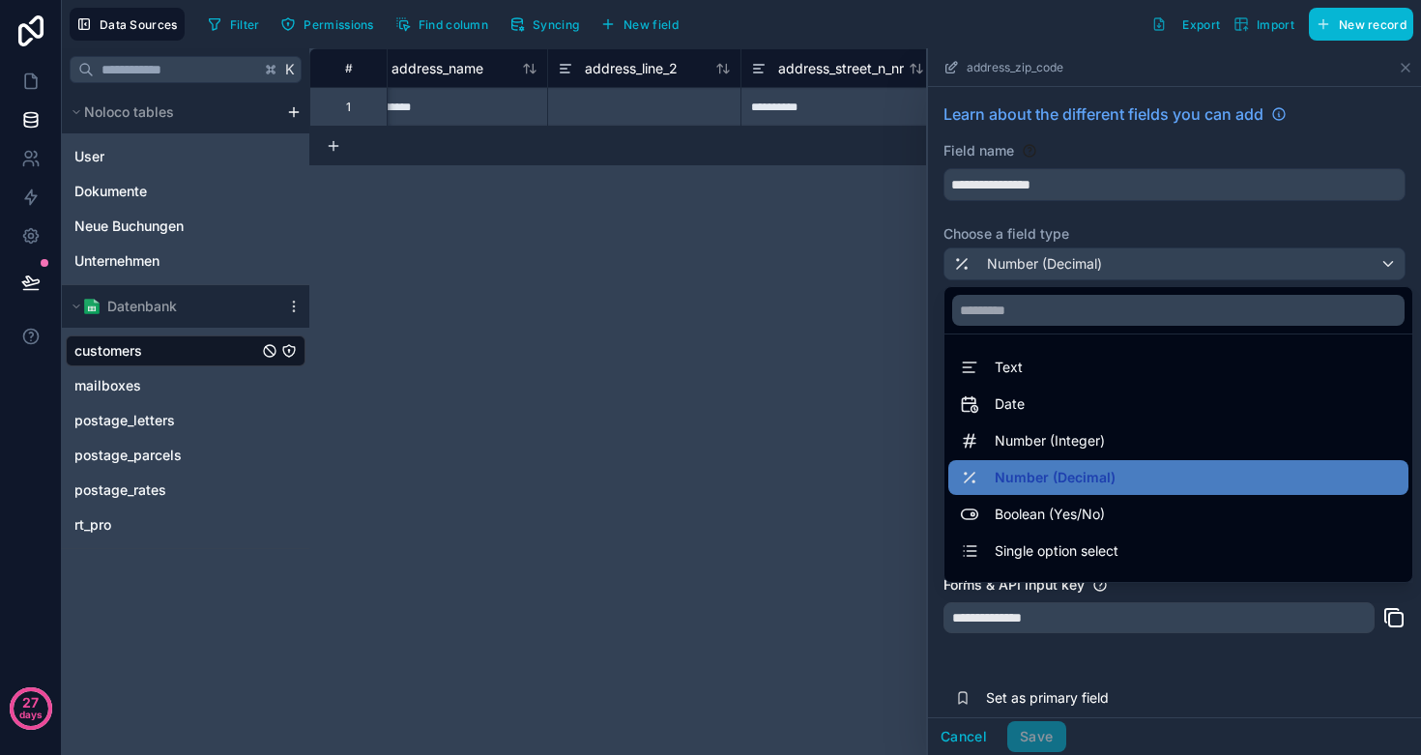
click at [898, 433] on div "**********" at bounding box center [865, 401] width 1112 height 707
click at [1137, 207] on div at bounding box center [1174, 401] width 493 height 707
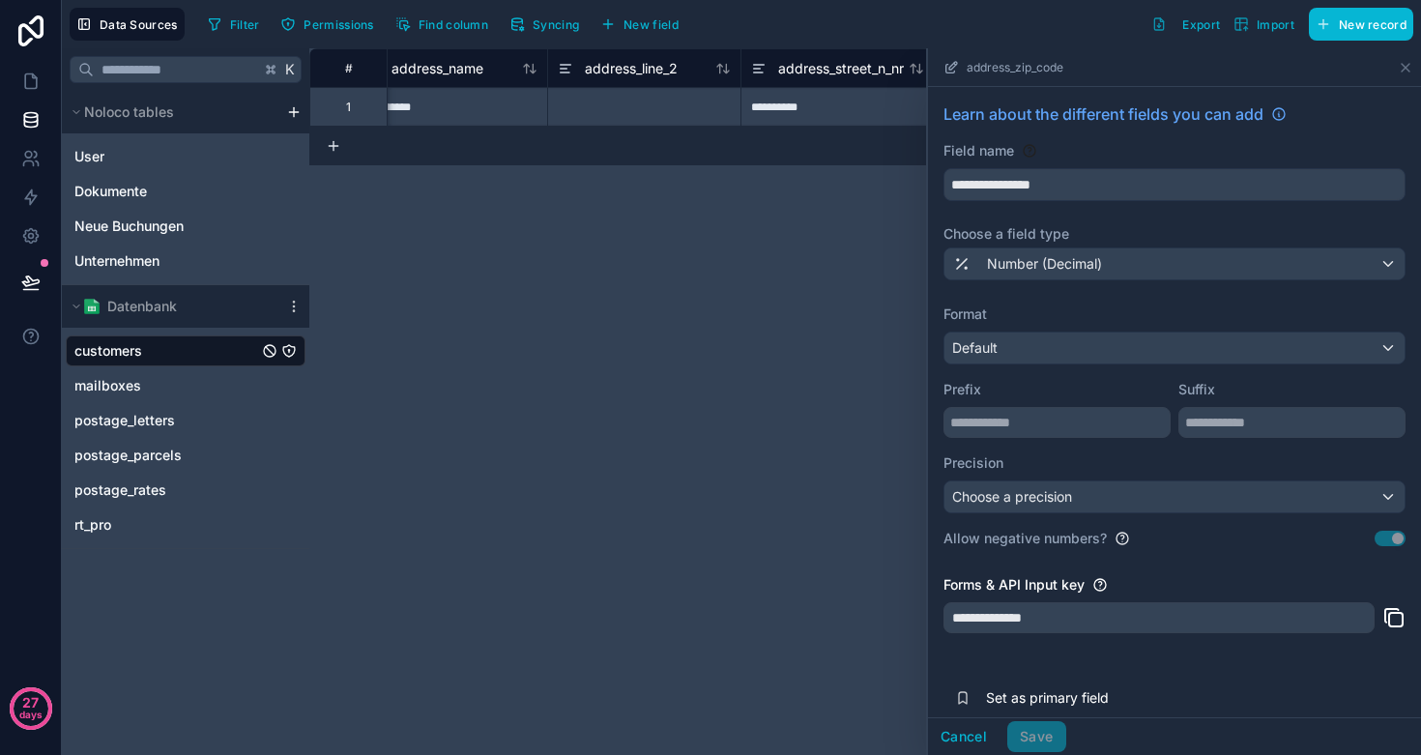
click at [1055, 350] on div "Default" at bounding box center [1175, 348] width 460 height 31
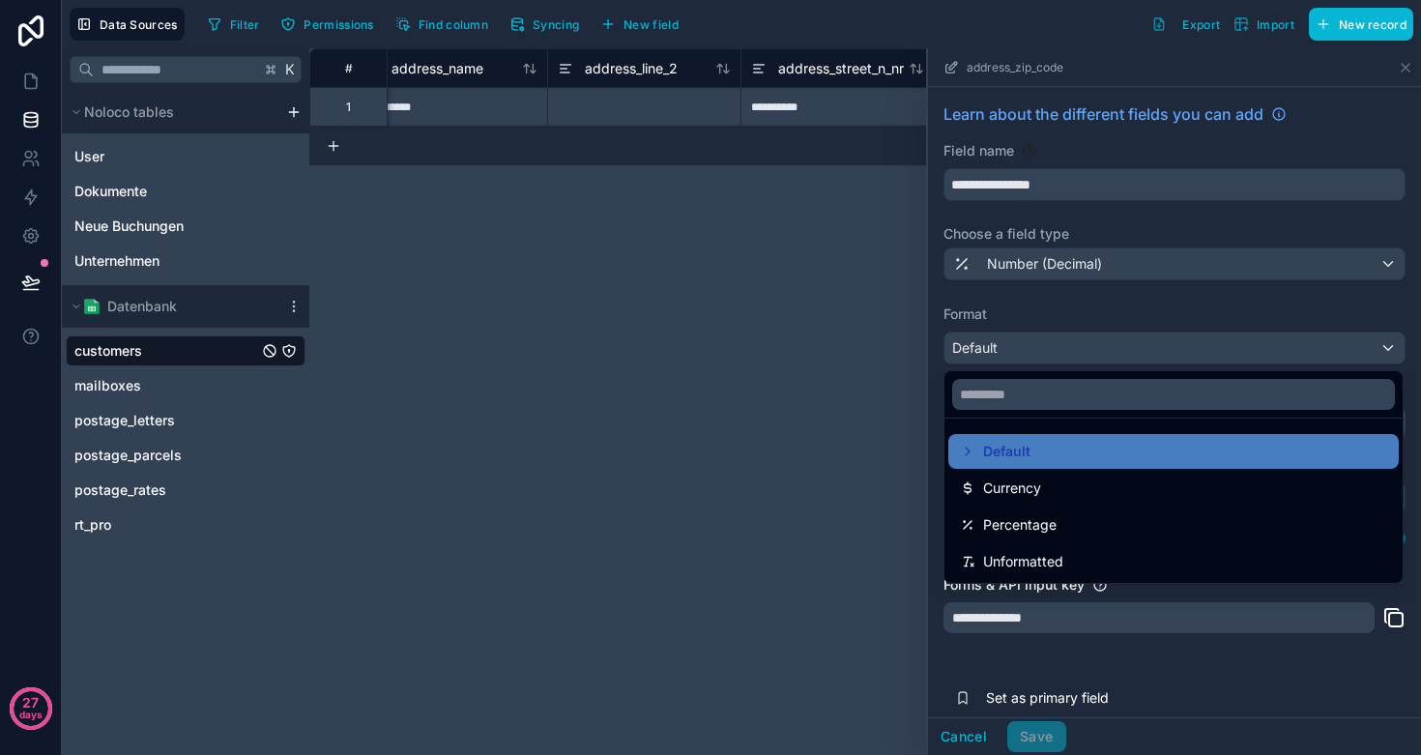
click at [1061, 250] on div at bounding box center [1174, 401] width 493 height 707
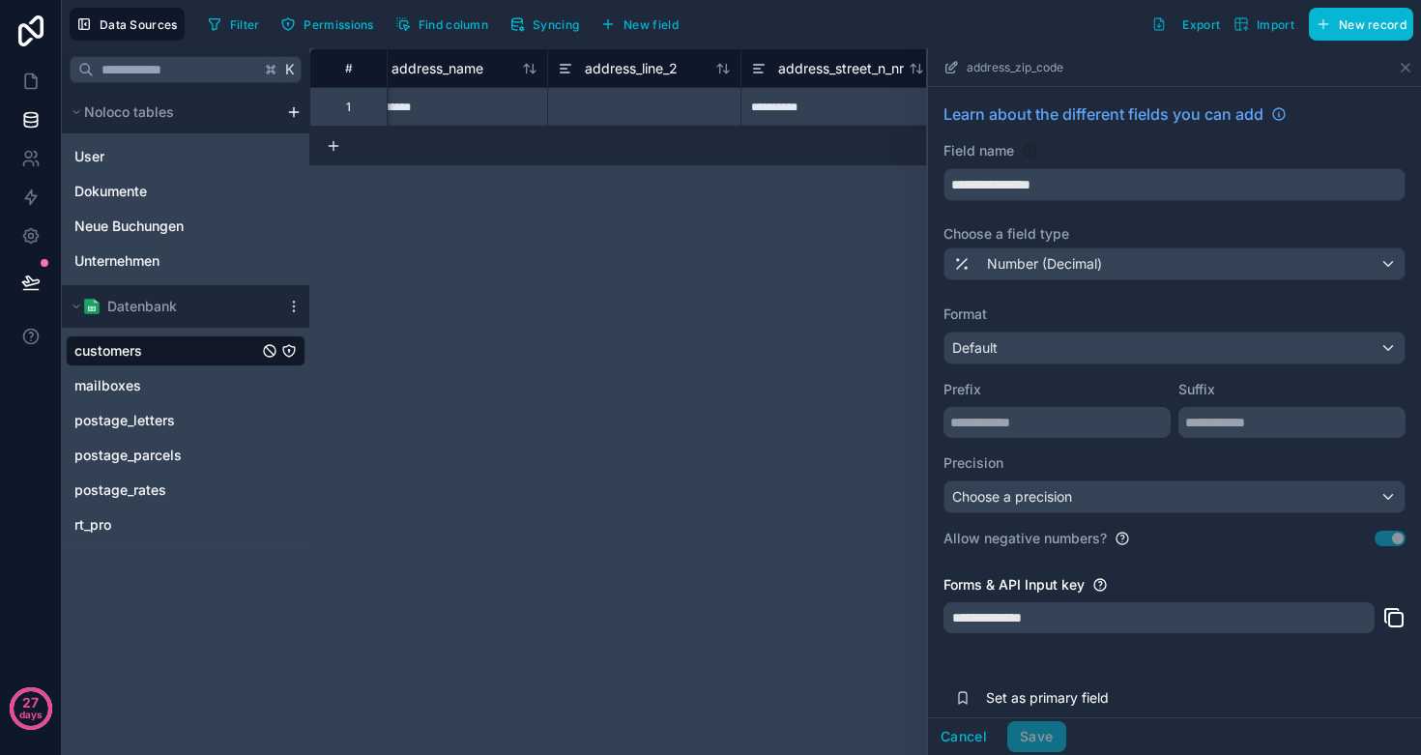
click at [1039, 264] on span "Number (Decimal)" at bounding box center [1044, 263] width 115 height 19
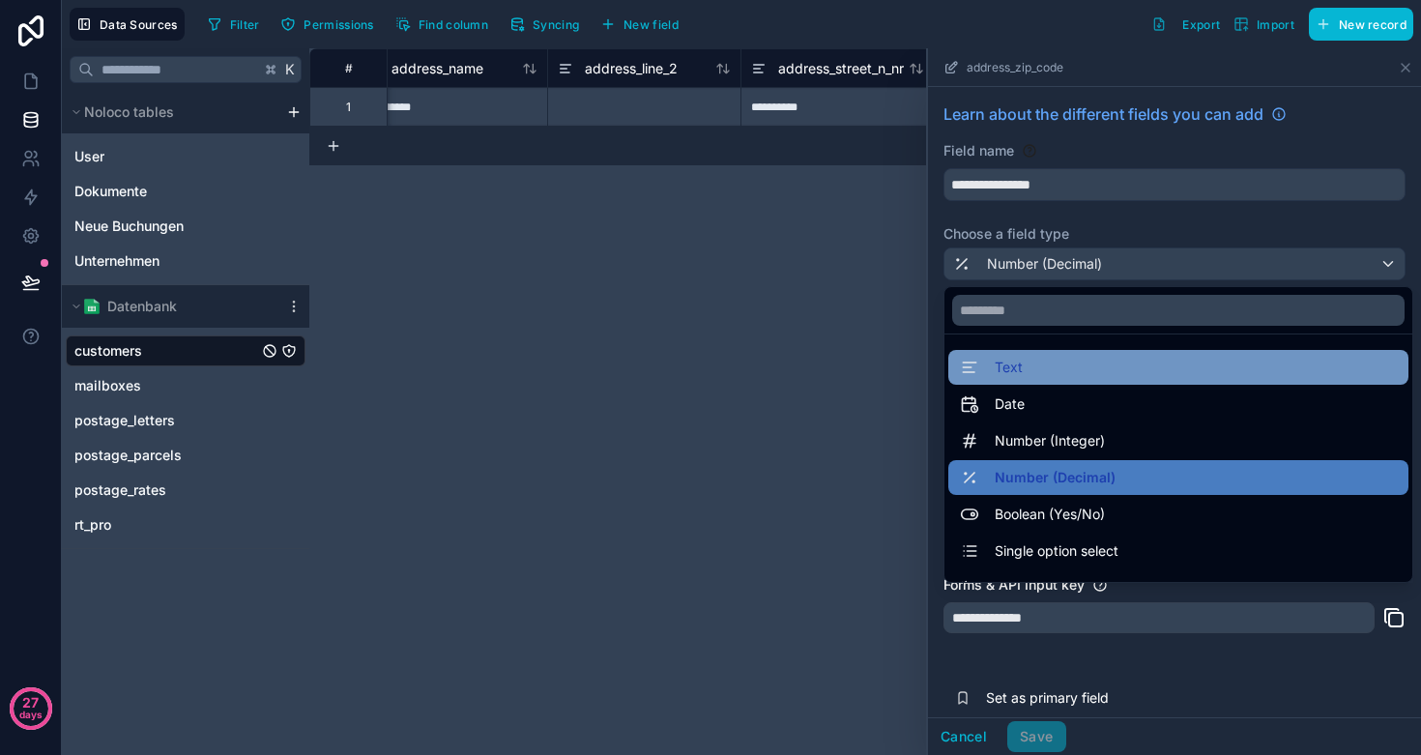
click at [1030, 366] on div "Text" at bounding box center [1178, 367] width 437 height 23
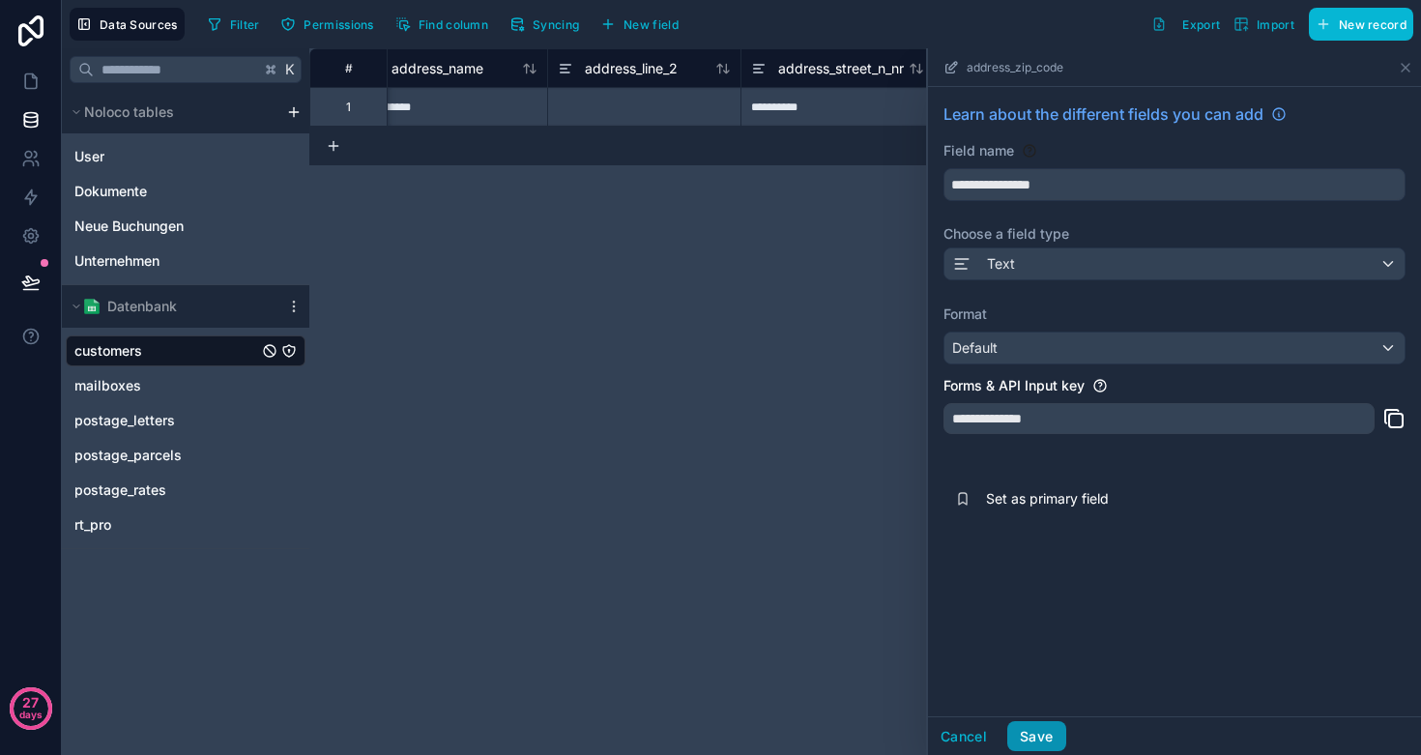
click at [1047, 731] on button "Save" at bounding box center [1037, 736] width 58 height 31
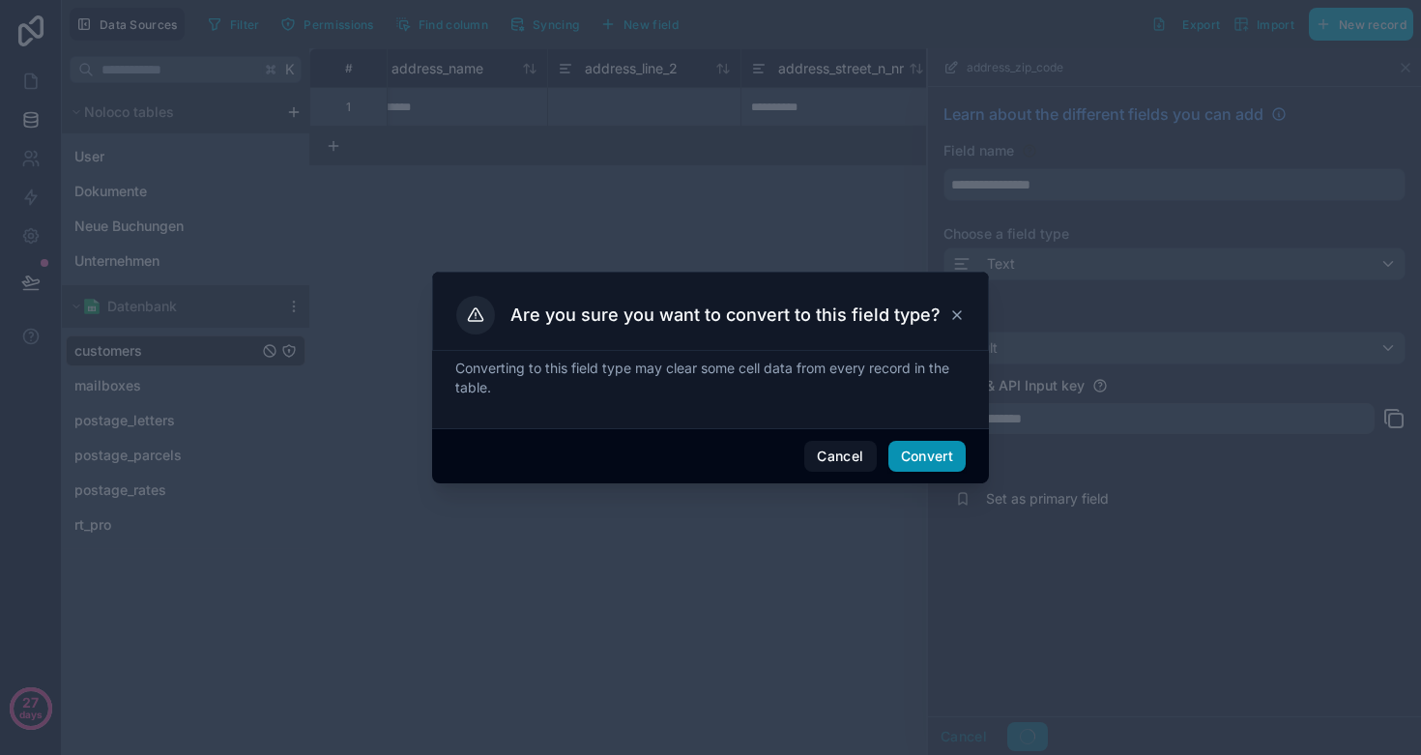
click at [927, 463] on button "Convert" at bounding box center [927, 456] width 77 height 31
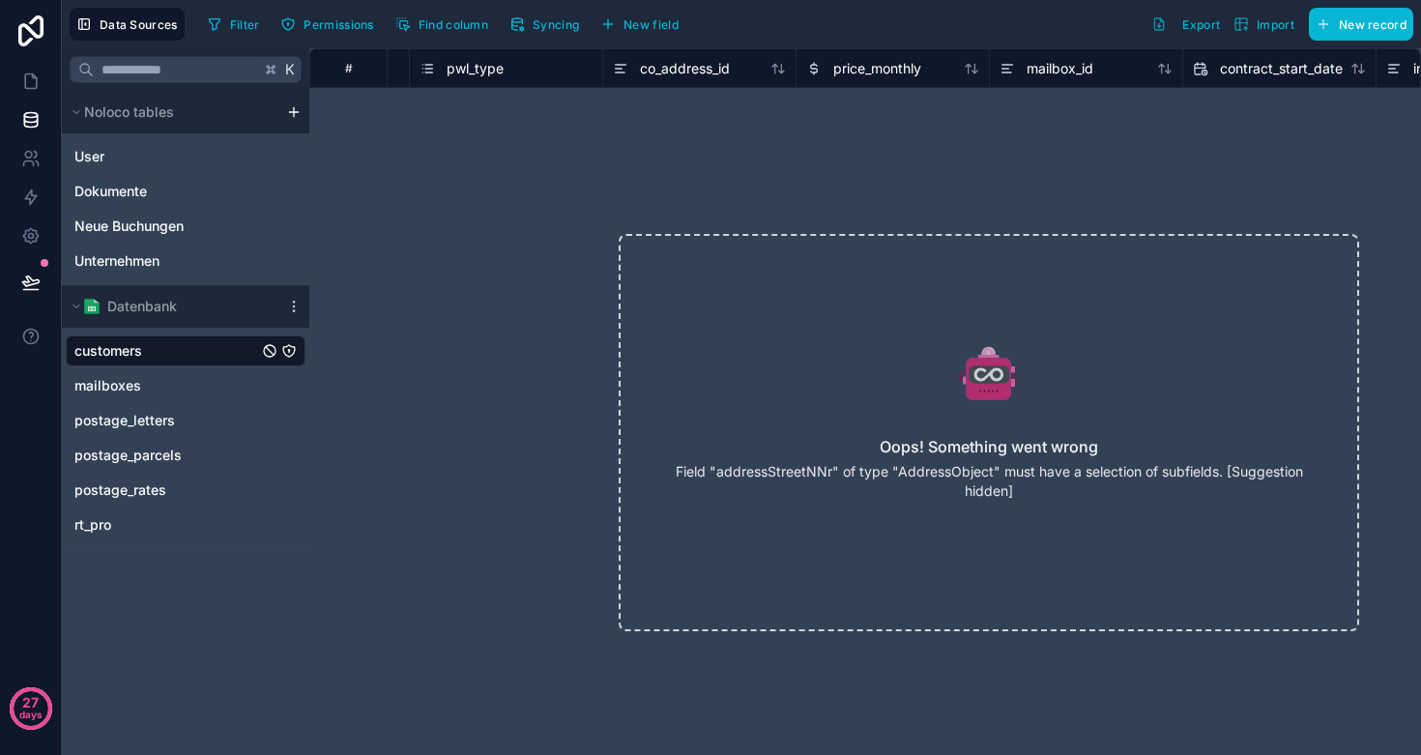
scroll to position [0, 1373]
click at [165, 347] on link "customers" at bounding box center [166, 350] width 184 height 19
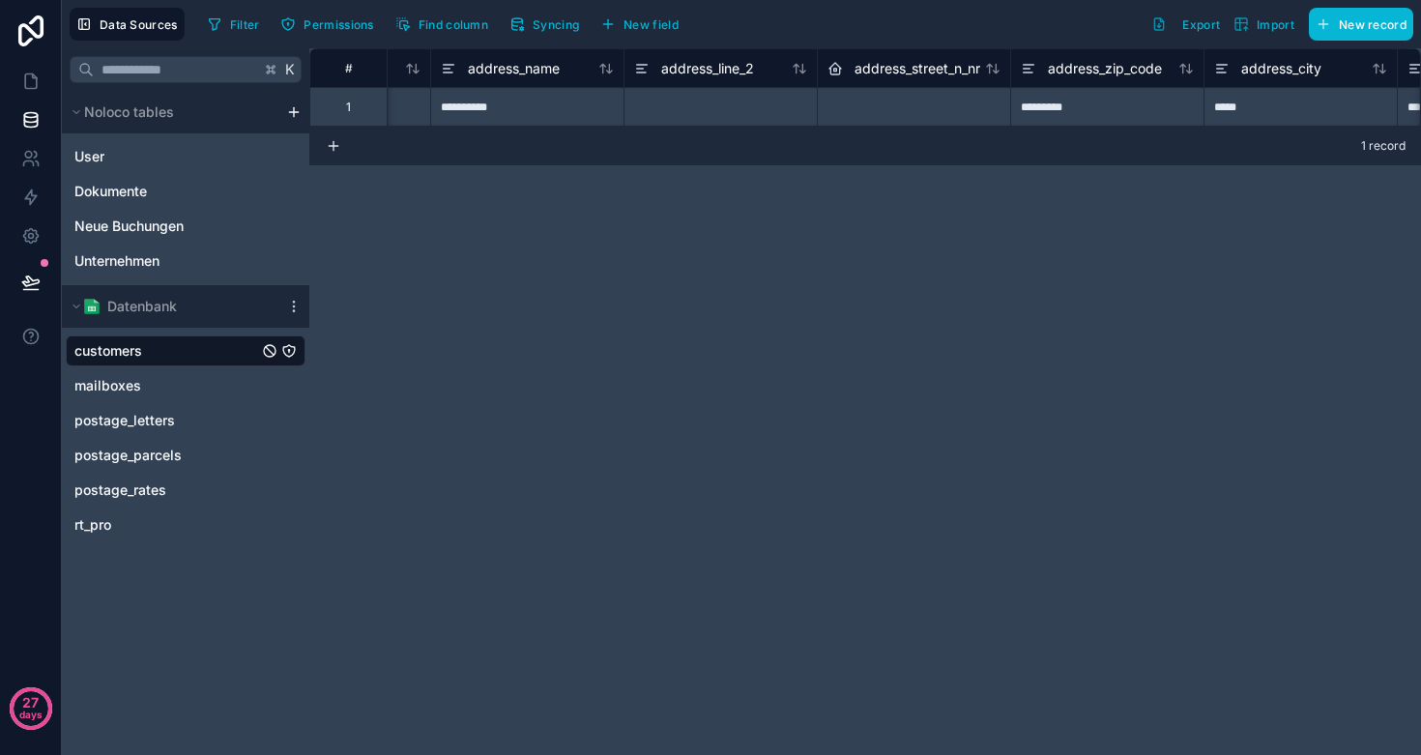
scroll to position [0, 2858]
click at [923, 71] on span "address_street_n_nr" at bounding box center [917, 68] width 126 height 19
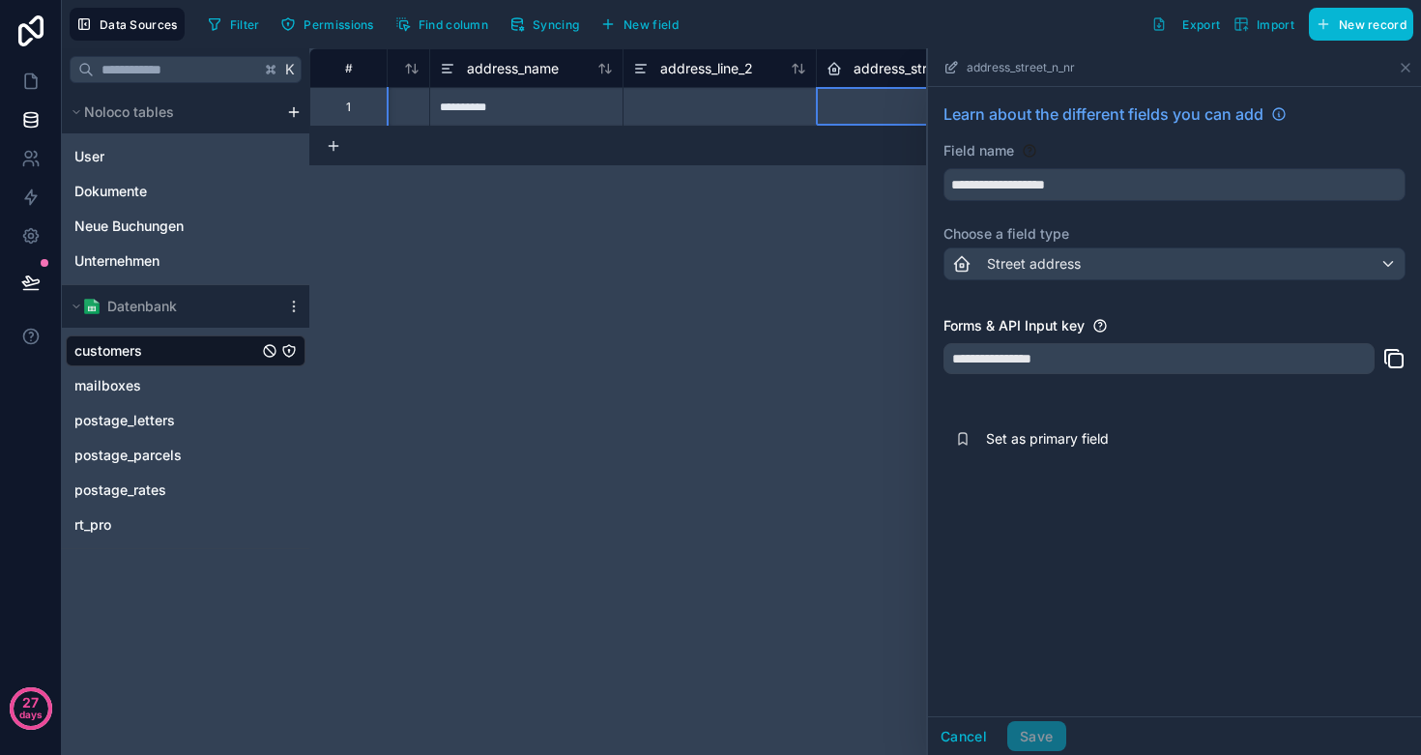
click at [1031, 733] on div "Cancel Save" at bounding box center [997, 736] width 138 height 31
click at [713, 521] on div "**********" at bounding box center [865, 401] width 1112 height 707
click at [949, 727] on button "Cancel" at bounding box center [964, 736] width 72 height 31
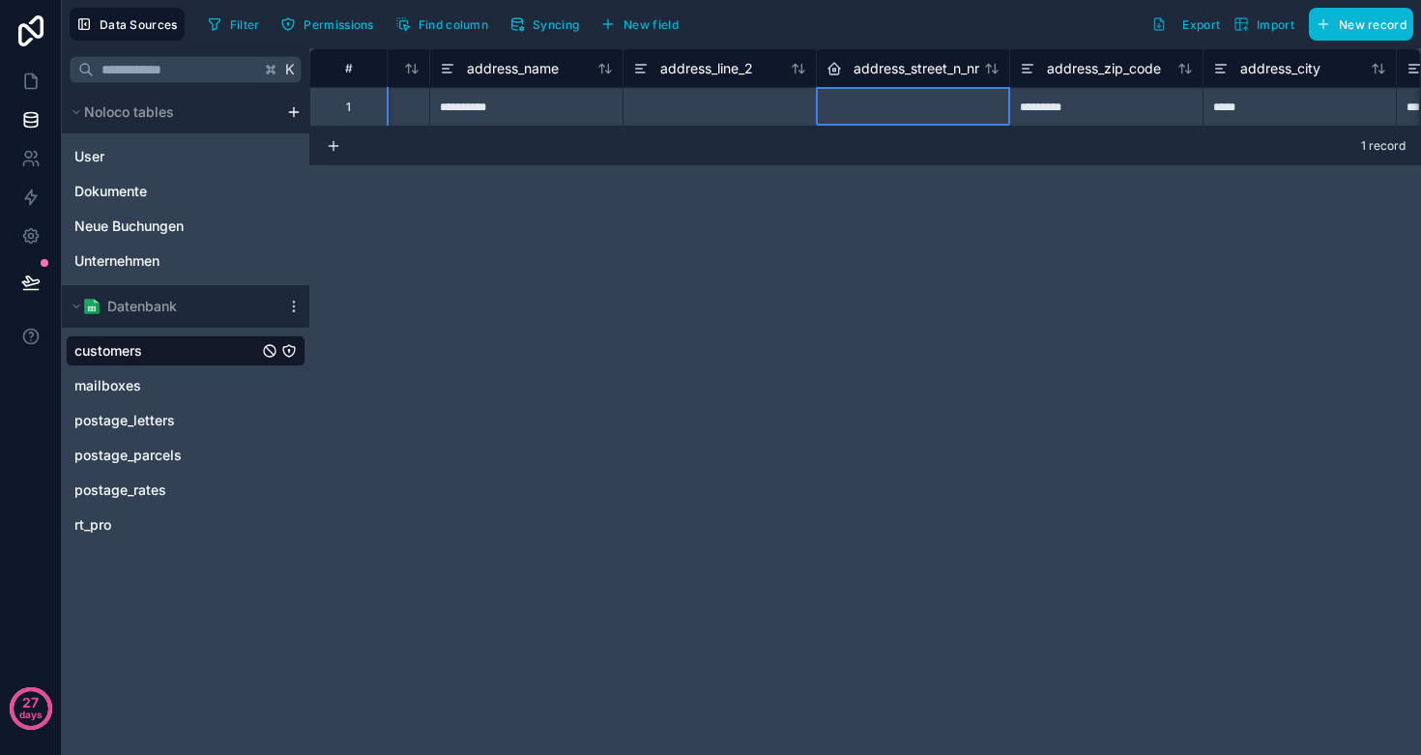
click at [868, 122] on div at bounding box center [912, 106] width 193 height 39
click at [868, 109] on div at bounding box center [912, 106] width 193 height 39
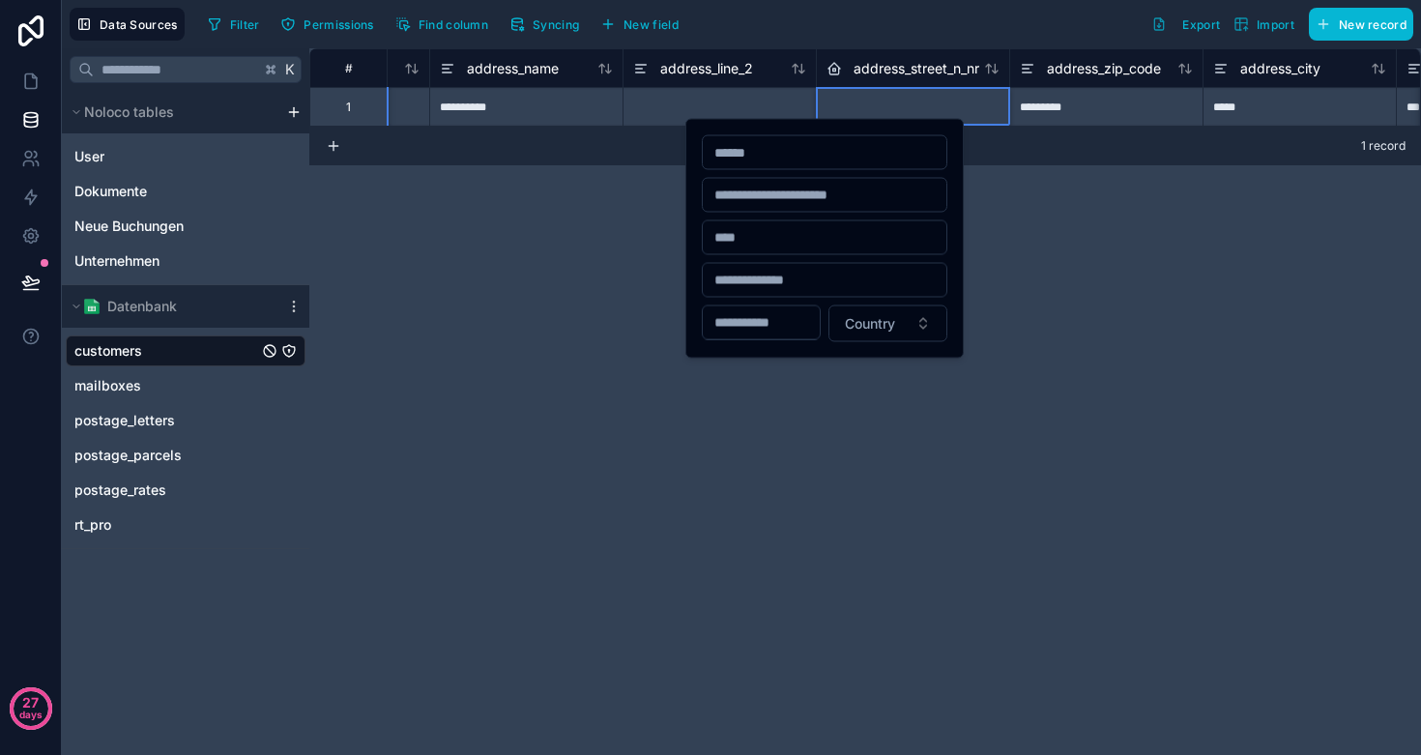
click at [868, 109] on div at bounding box center [912, 106] width 193 height 39
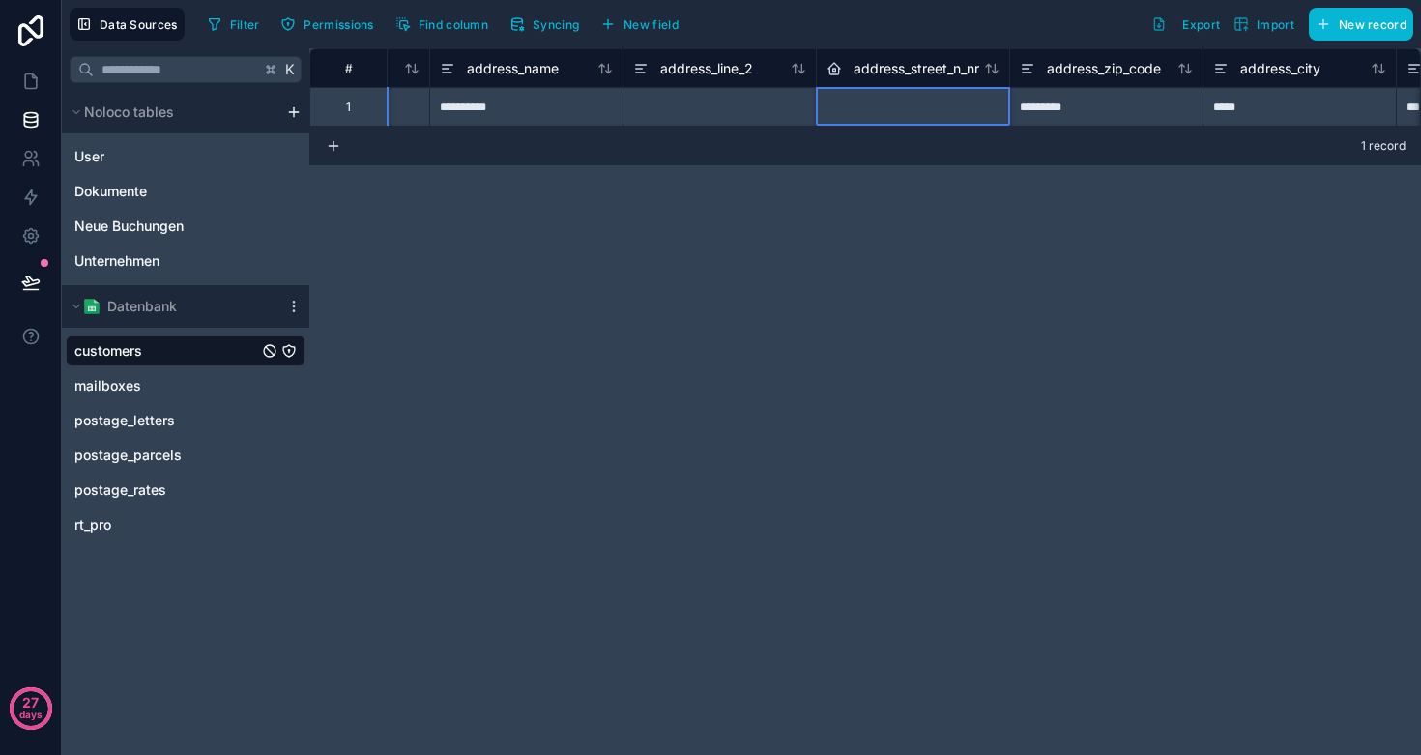
click at [868, 109] on div at bounding box center [912, 106] width 193 height 39
click at [870, 68] on span "address_street_n_nr" at bounding box center [917, 68] width 126 height 19
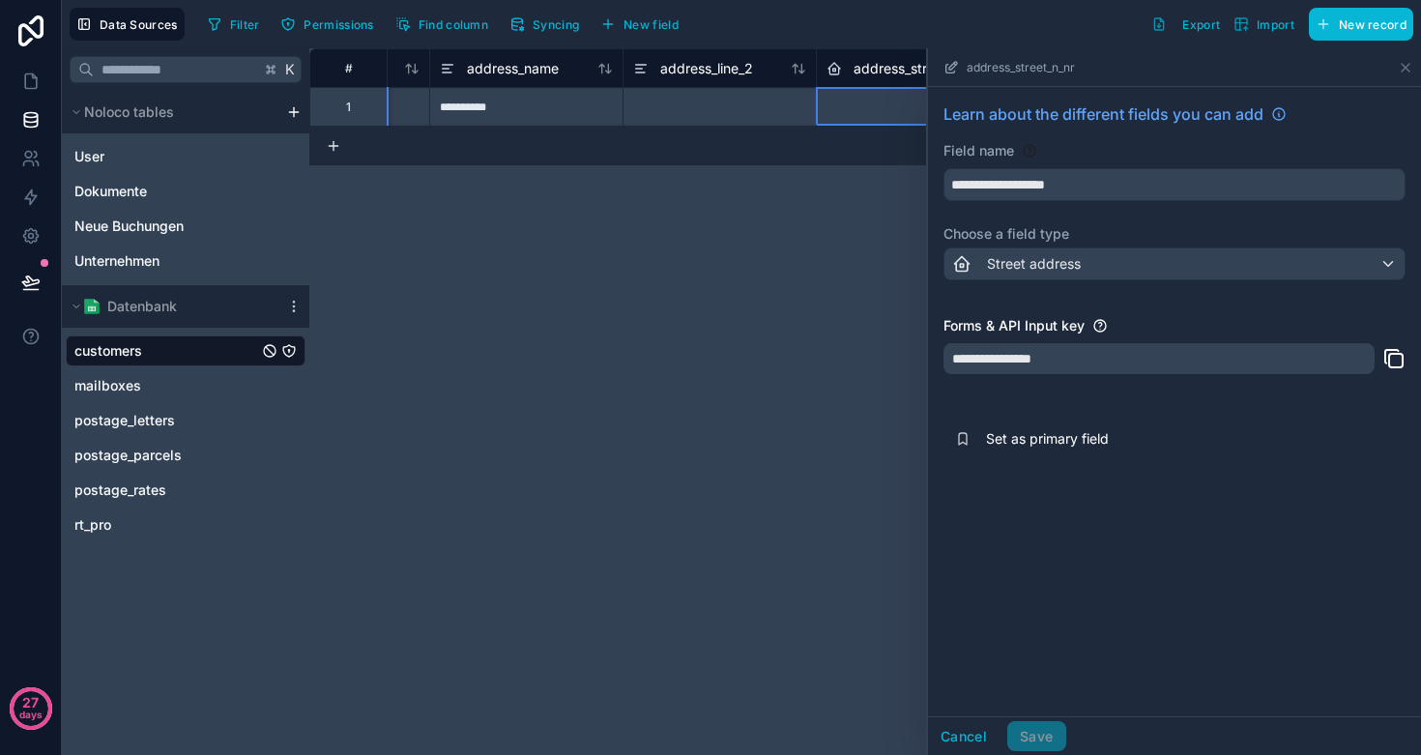
click at [870, 68] on span "address_street_n_nr" at bounding box center [917, 68] width 126 height 19
click at [1024, 253] on div "Street address" at bounding box center [1016, 263] width 129 height 23
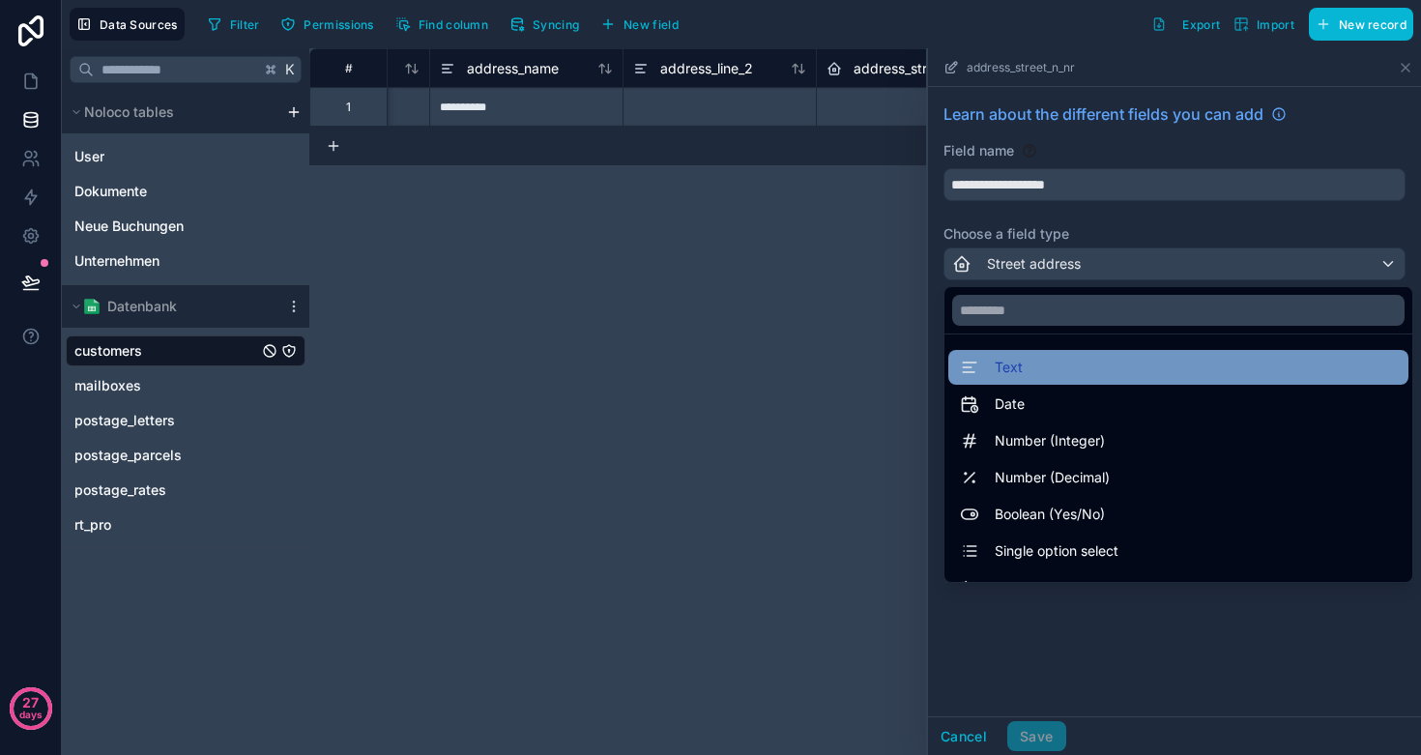
click at [1019, 371] on span "Text" at bounding box center [1009, 367] width 28 height 23
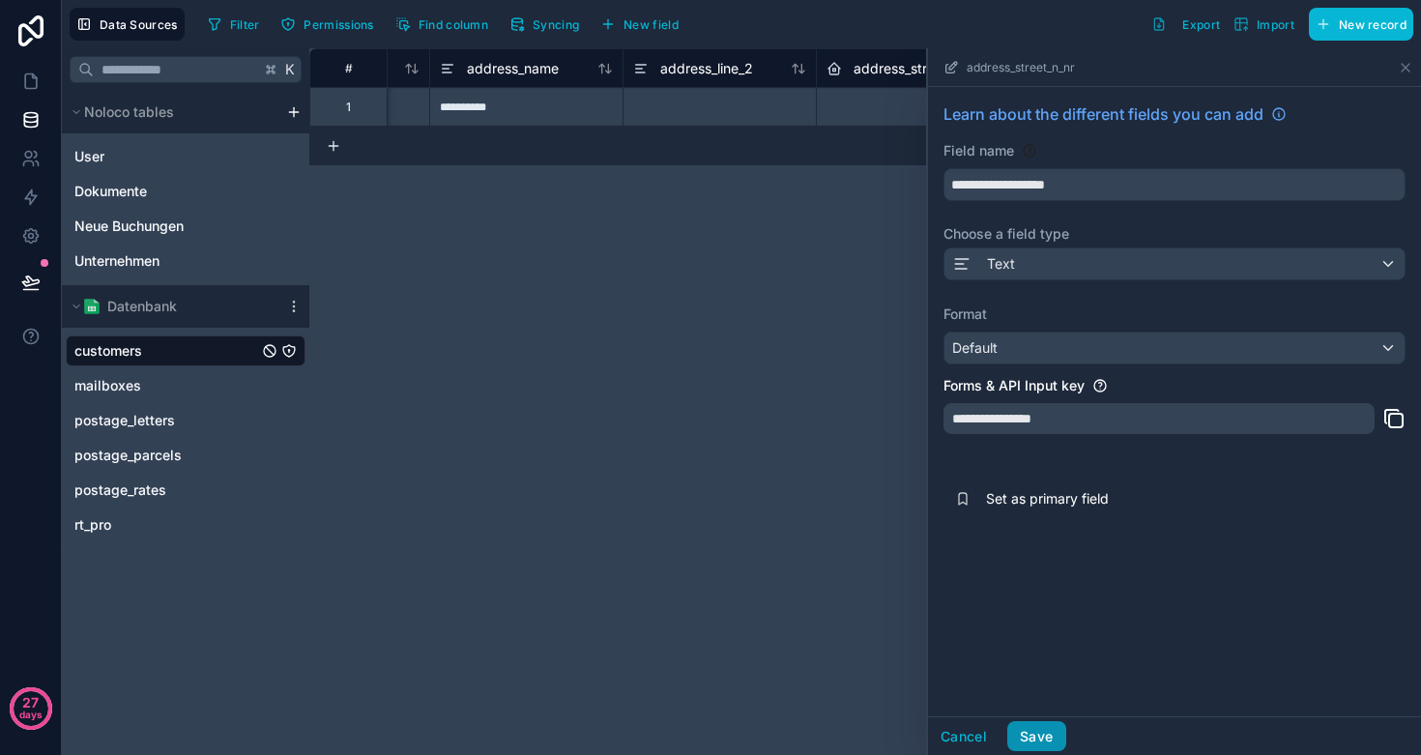
click at [1056, 735] on button "Save" at bounding box center [1037, 736] width 58 height 31
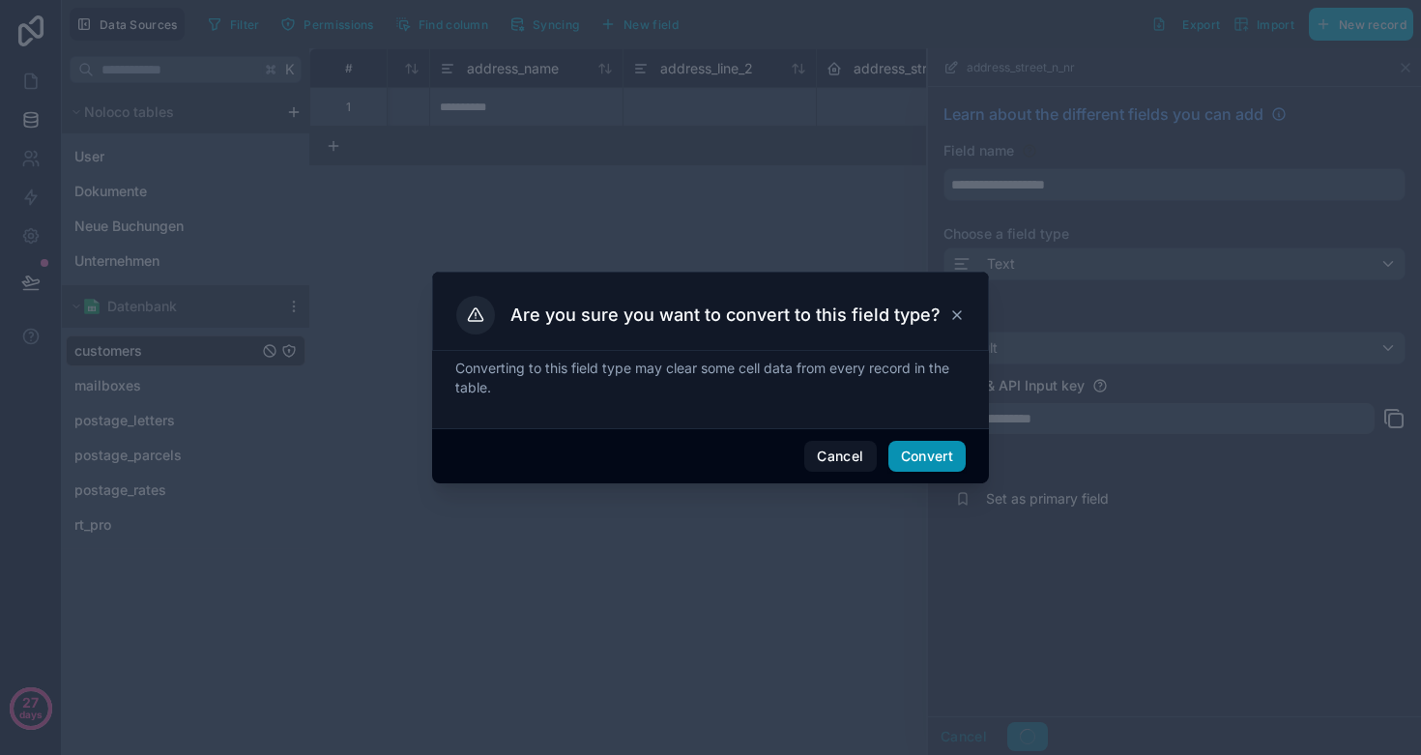
click at [936, 462] on button "Convert" at bounding box center [927, 456] width 77 height 31
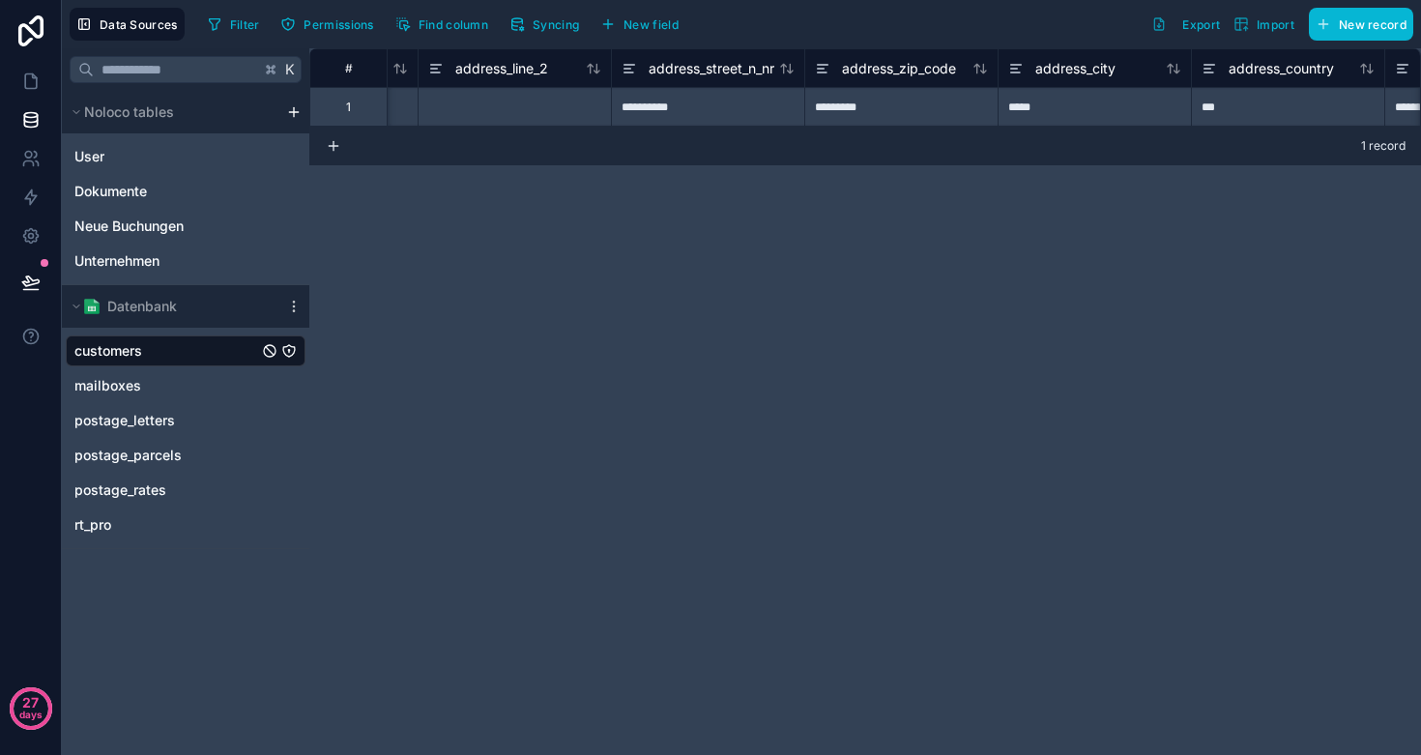
scroll to position [0, 3101]
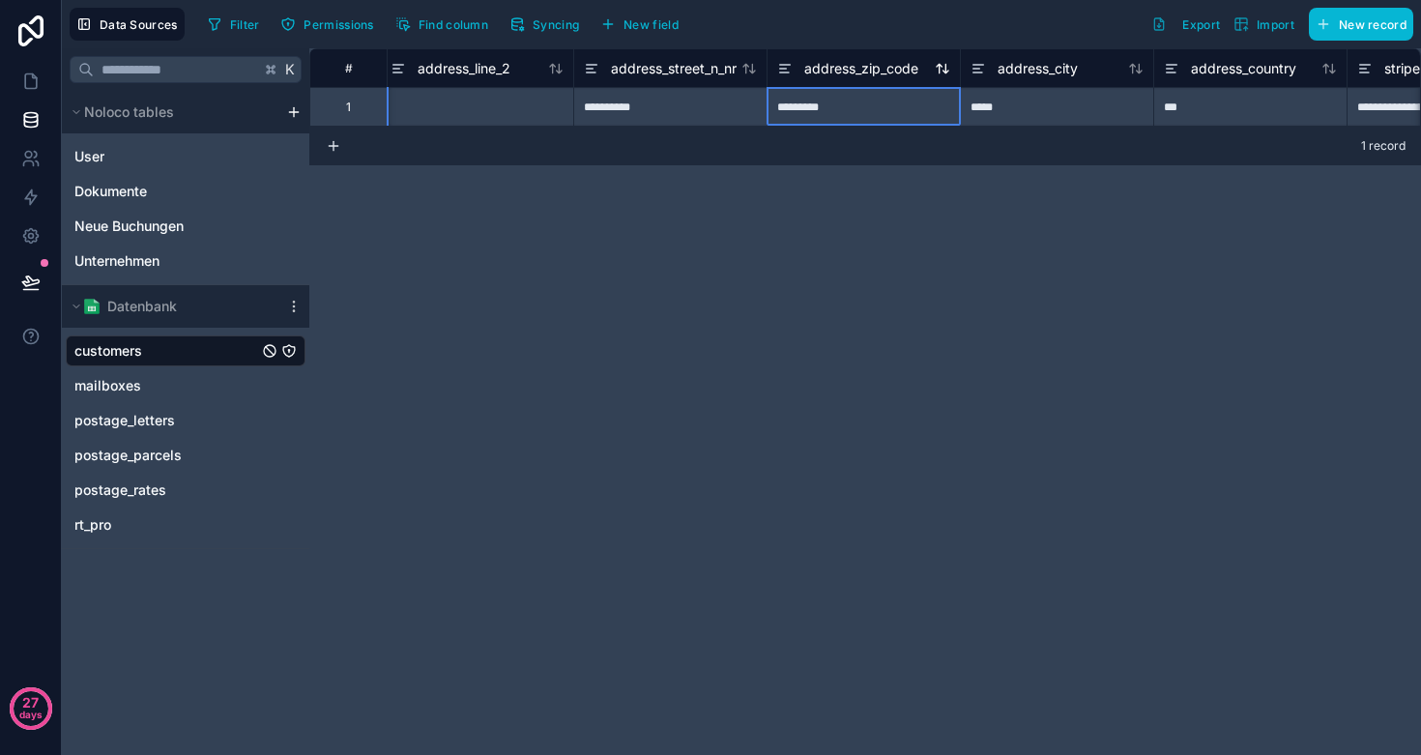
click at [852, 70] on span "address_zip_code" at bounding box center [862, 68] width 114 height 19
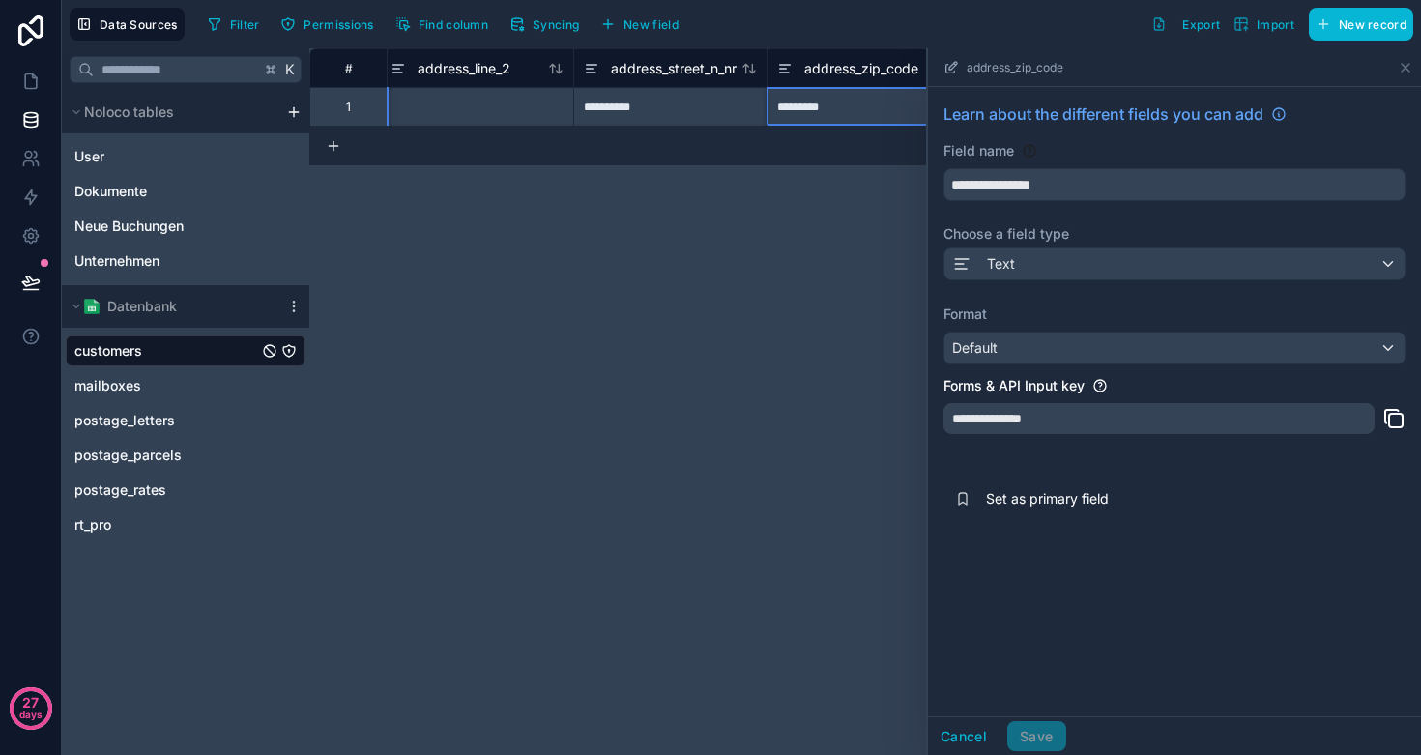
click at [833, 110] on div "*********" at bounding box center [863, 106] width 193 height 39
click at [833, 110] on input "*********" at bounding box center [864, 107] width 192 height 38
paste input
type input "*********"
click at [796, 262] on div "**********" at bounding box center [865, 401] width 1112 height 707
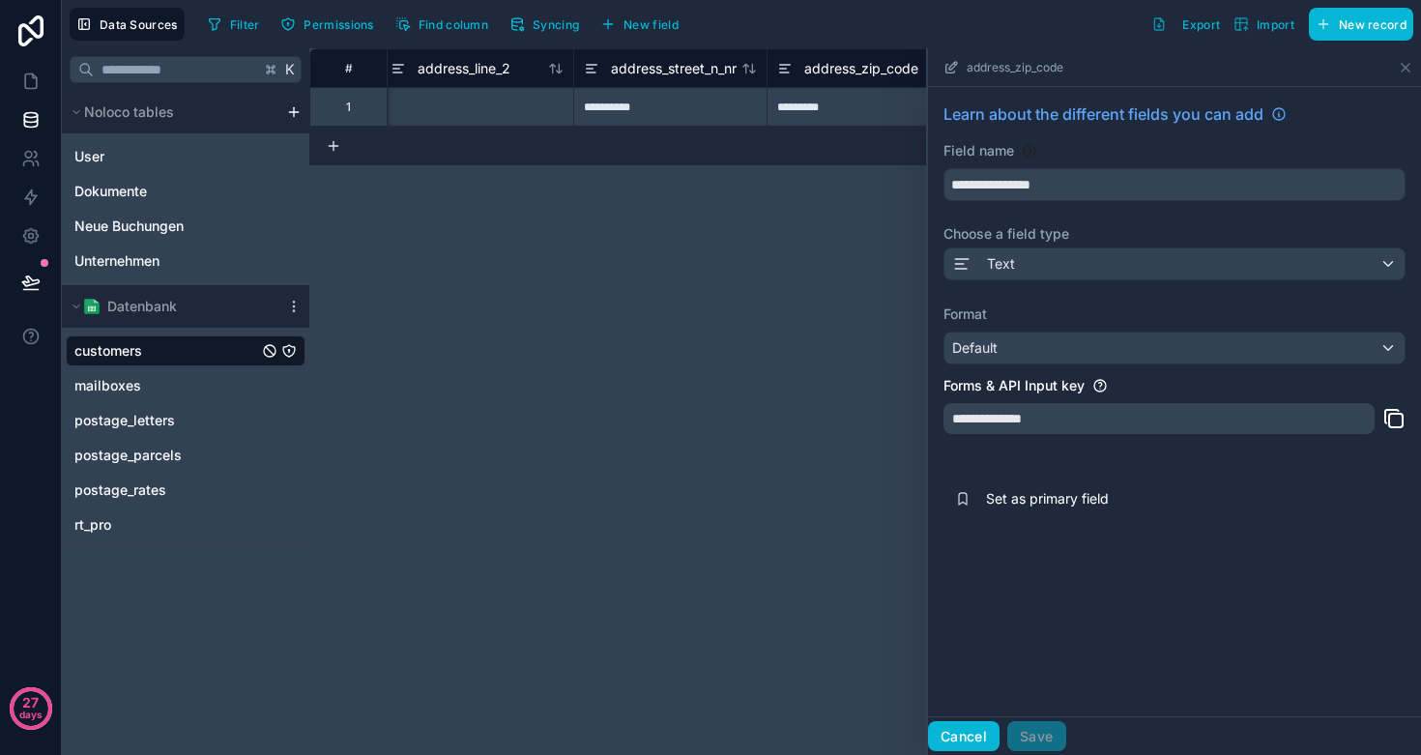
click at [954, 732] on button "Cancel" at bounding box center [964, 736] width 72 height 31
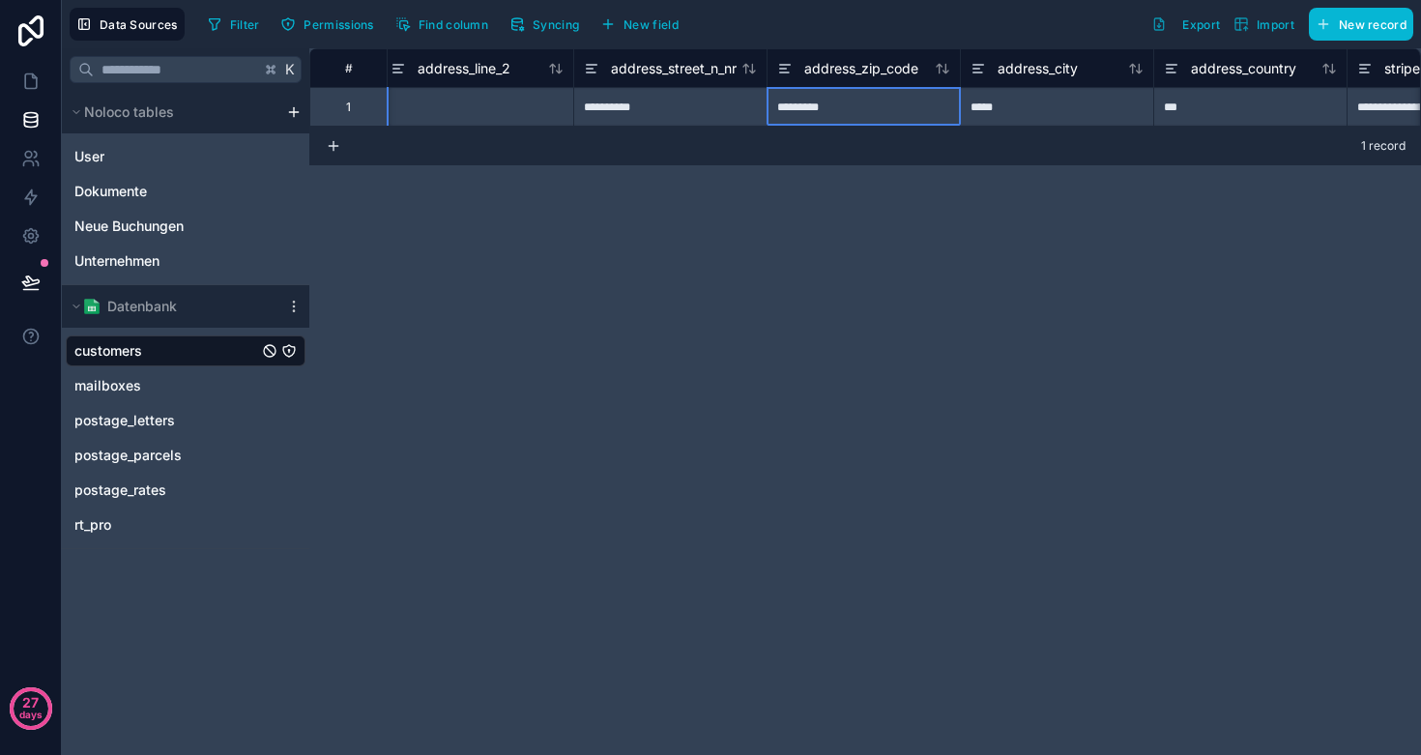
click at [840, 112] on div "*********" at bounding box center [863, 106] width 193 height 39
click at [840, 112] on input "*********" at bounding box center [864, 107] width 192 height 38
paste input
type input "*****"
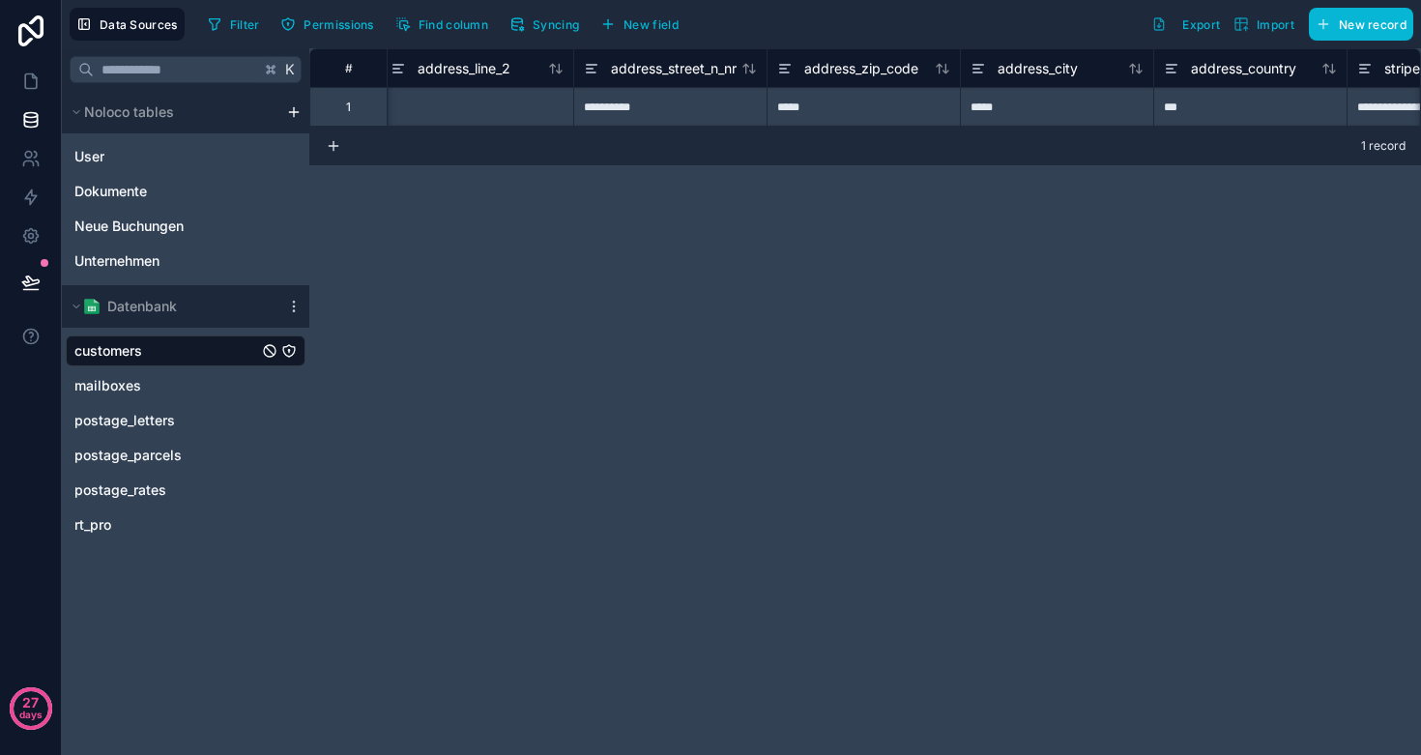
click at [840, 220] on div "**********" at bounding box center [865, 401] width 1112 height 707
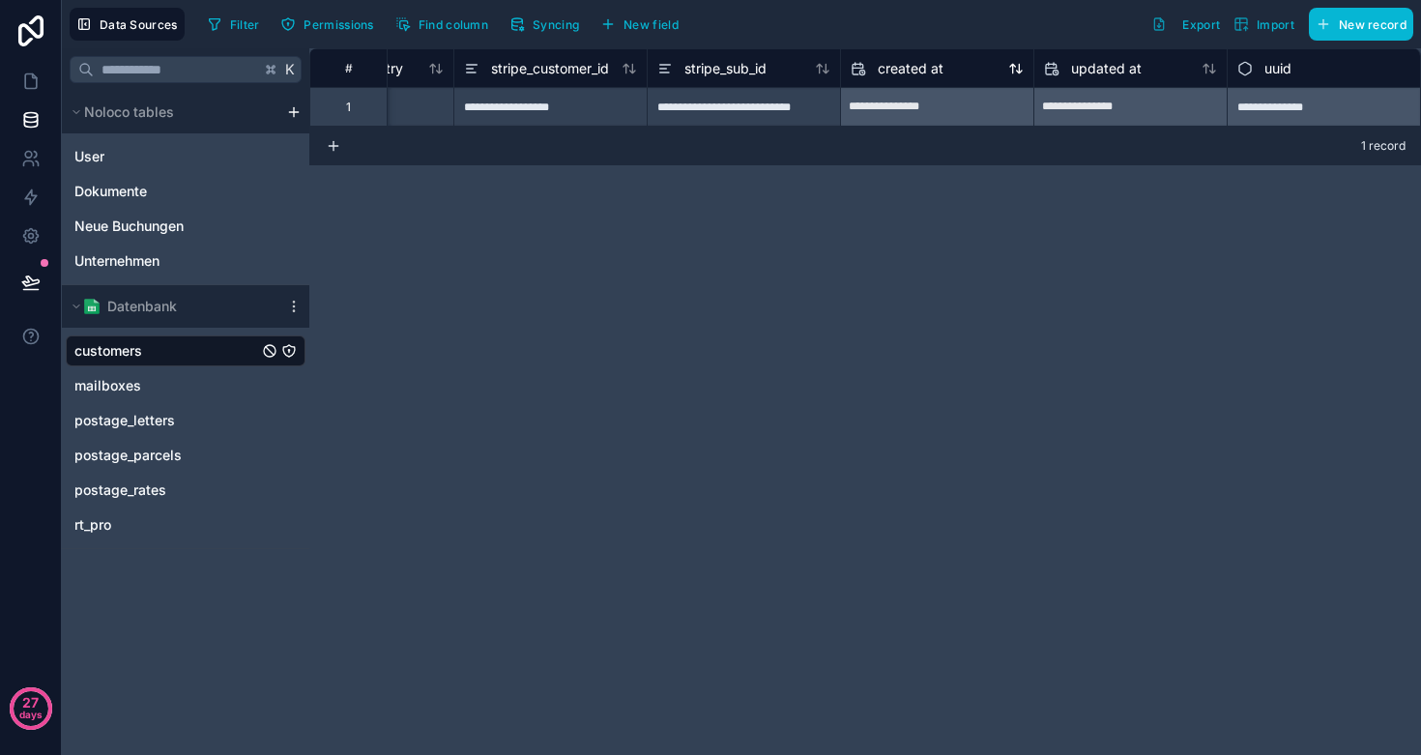
scroll to position [0, 3995]
click at [543, 26] on span "Syncing" at bounding box center [556, 24] width 46 height 15
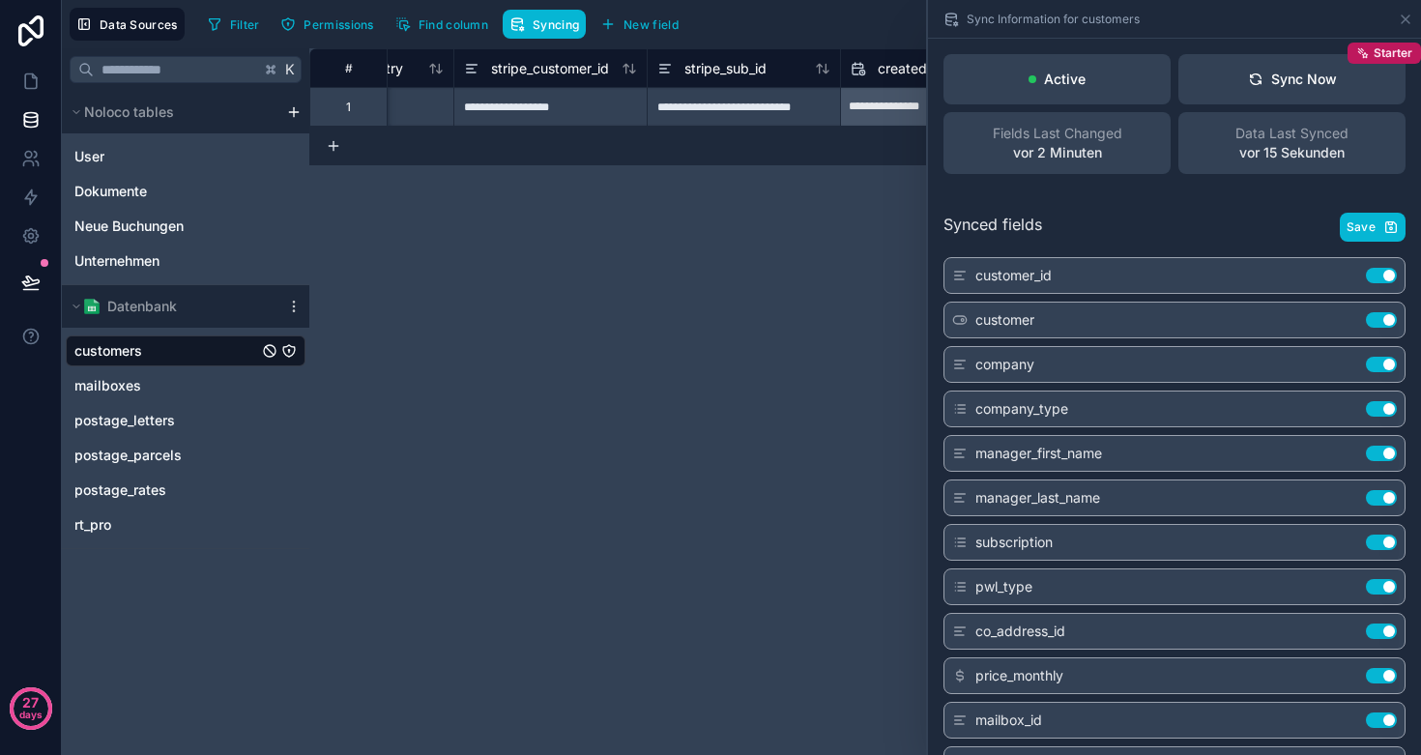
click at [782, 303] on div "**********" at bounding box center [865, 401] width 1112 height 707
click at [1408, 23] on icon at bounding box center [1405, 19] width 15 height 15
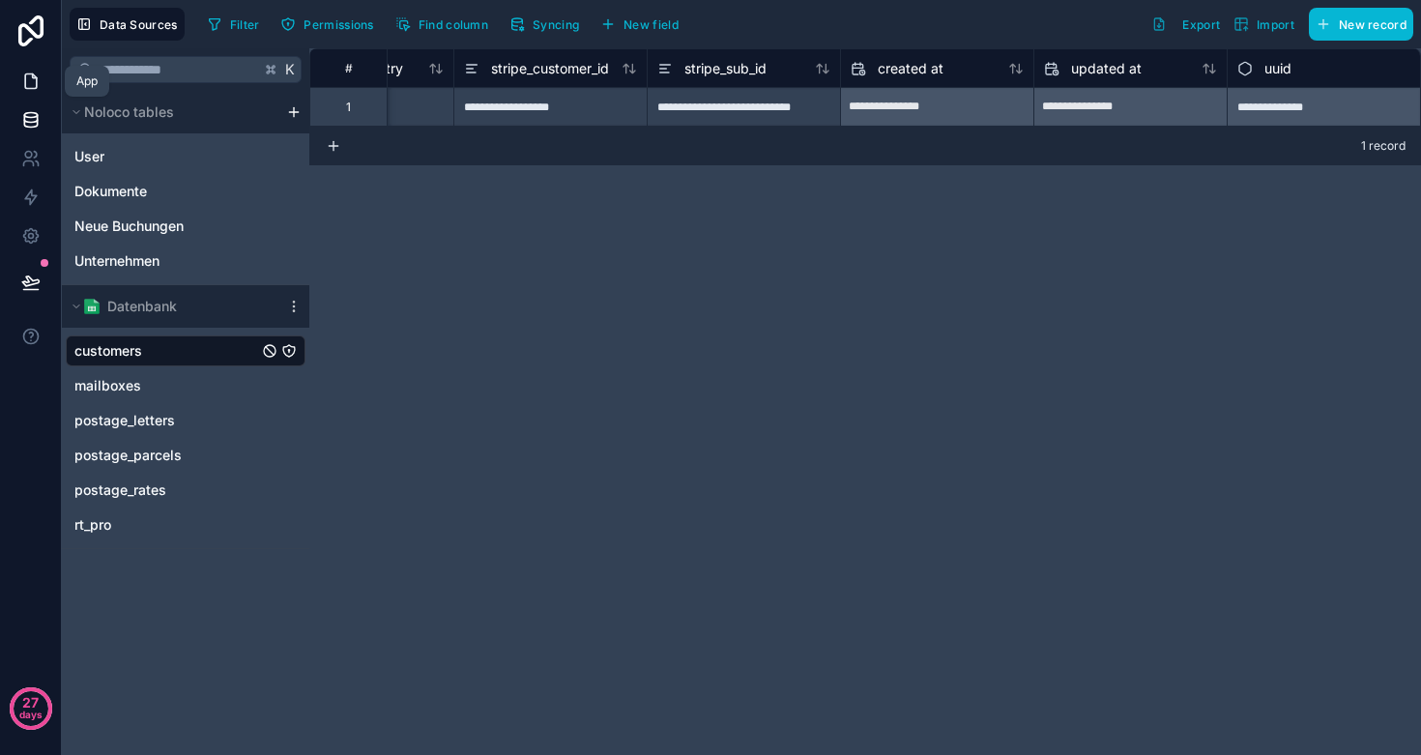
click at [35, 81] on icon at bounding box center [30, 81] width 19 height 19
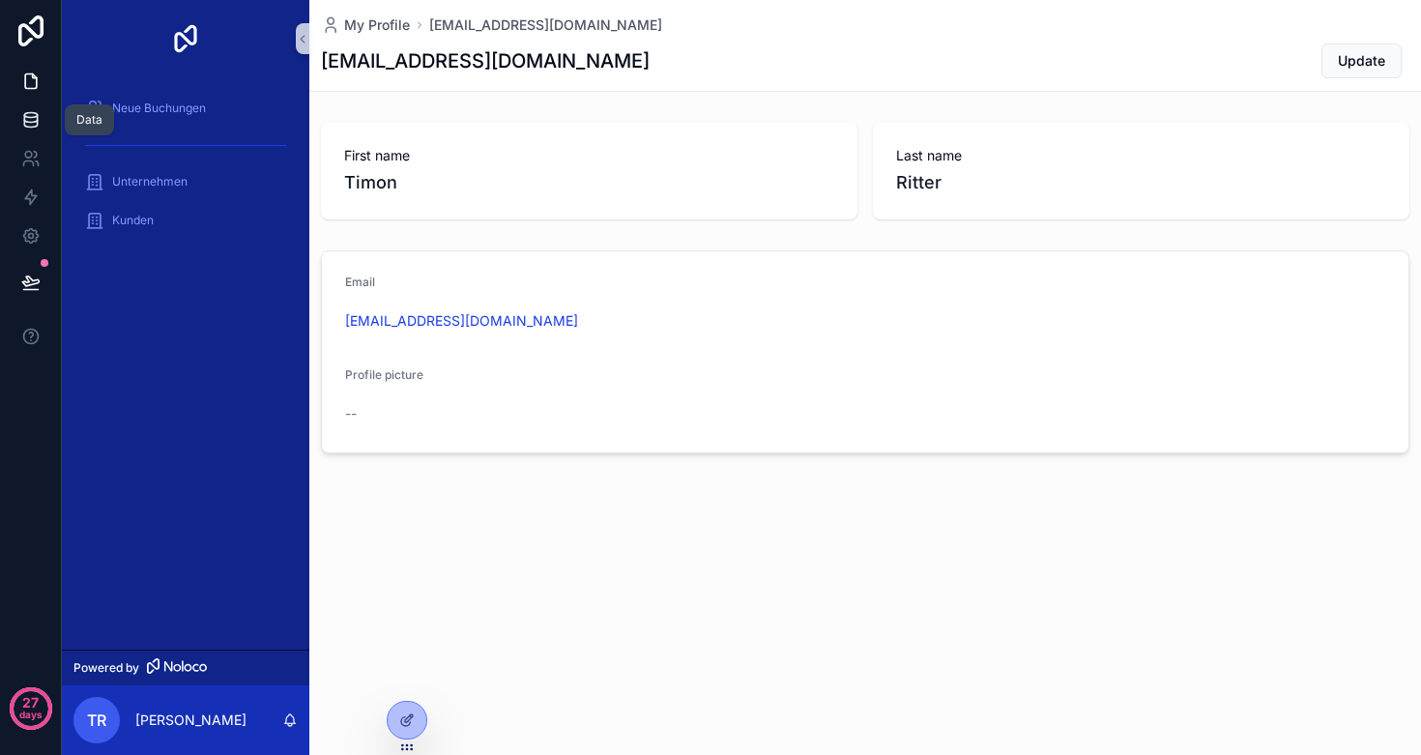
click at [27, 128] on icon at bounding box center [30, 119] width 19 height 19
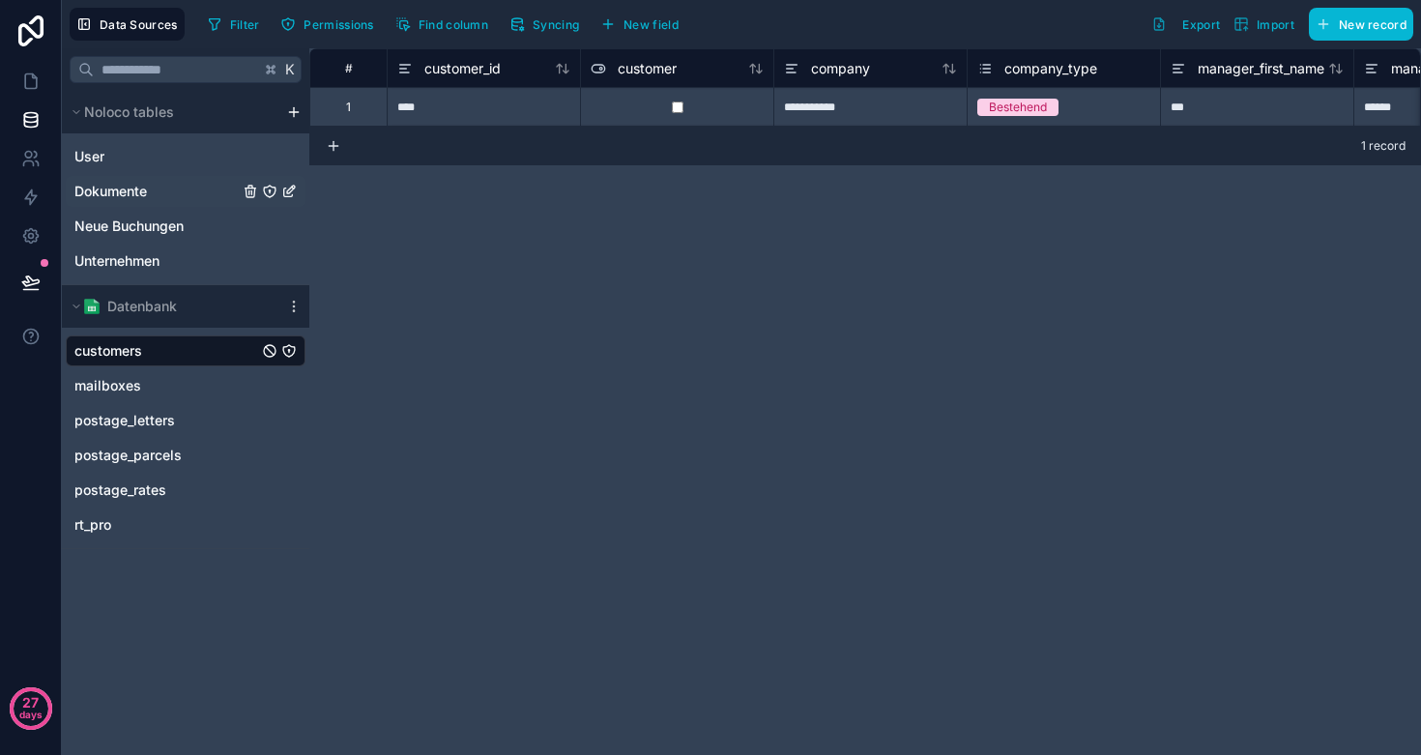
click at [103, 195] on span "Dokumente" at bounding box center [110, 191] width 73 height 19
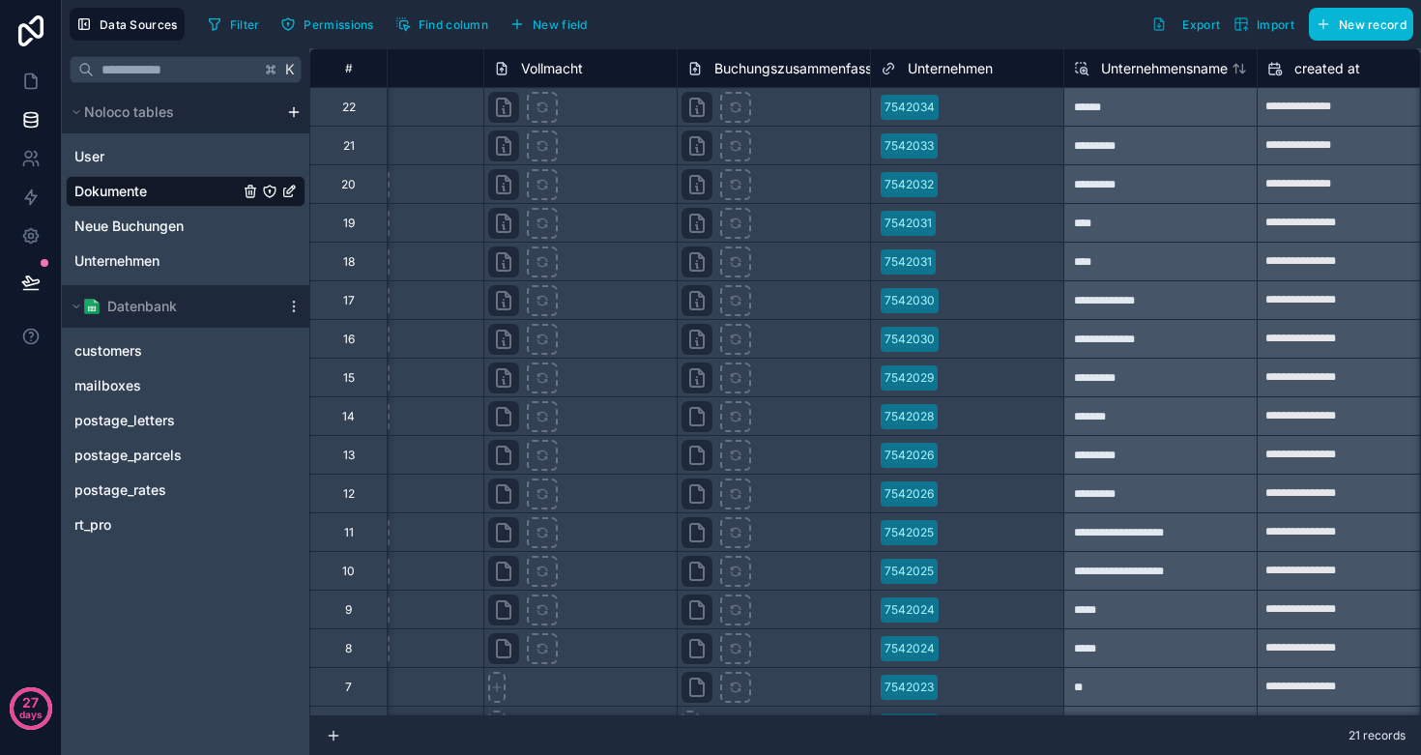
scroll to position [0, 329]
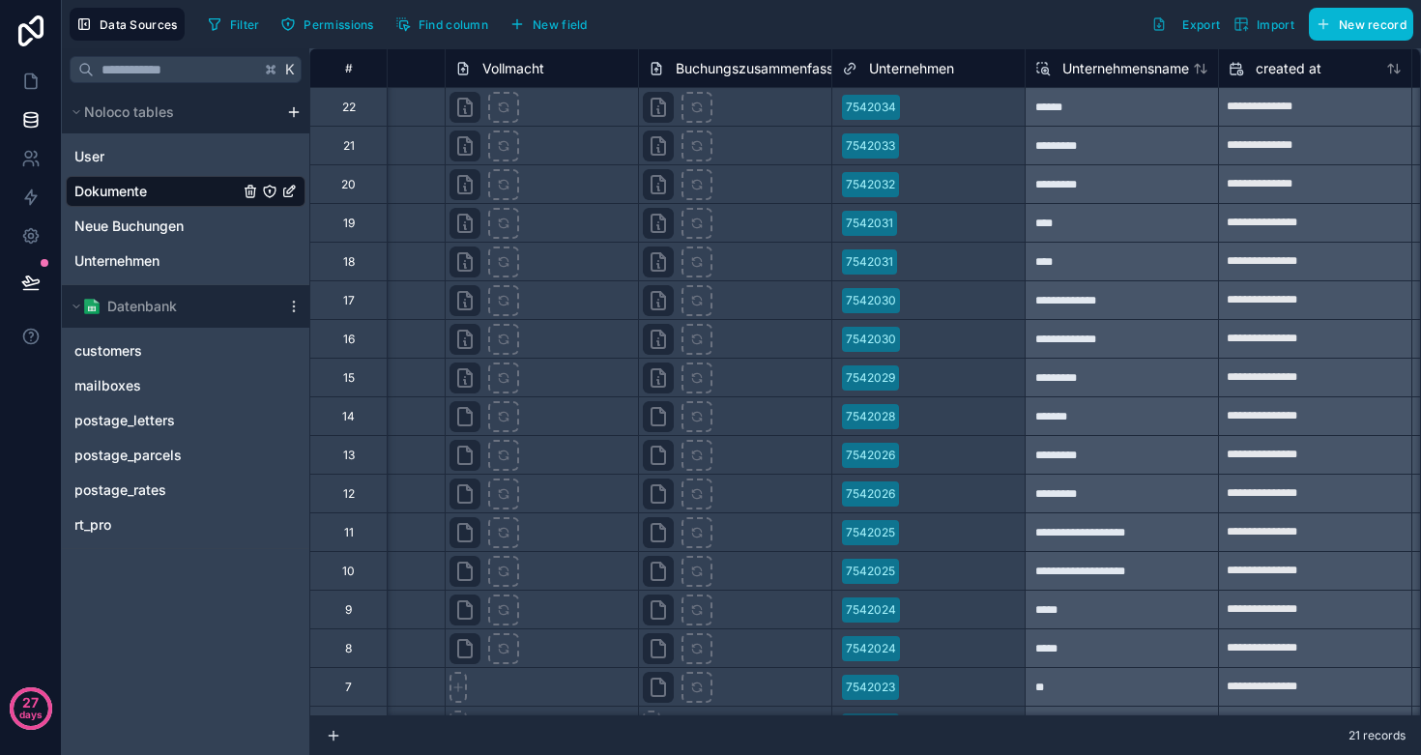
click at [927, 67] on span "Unternehmen" at bounding box center [911, 68] width 85 height 19
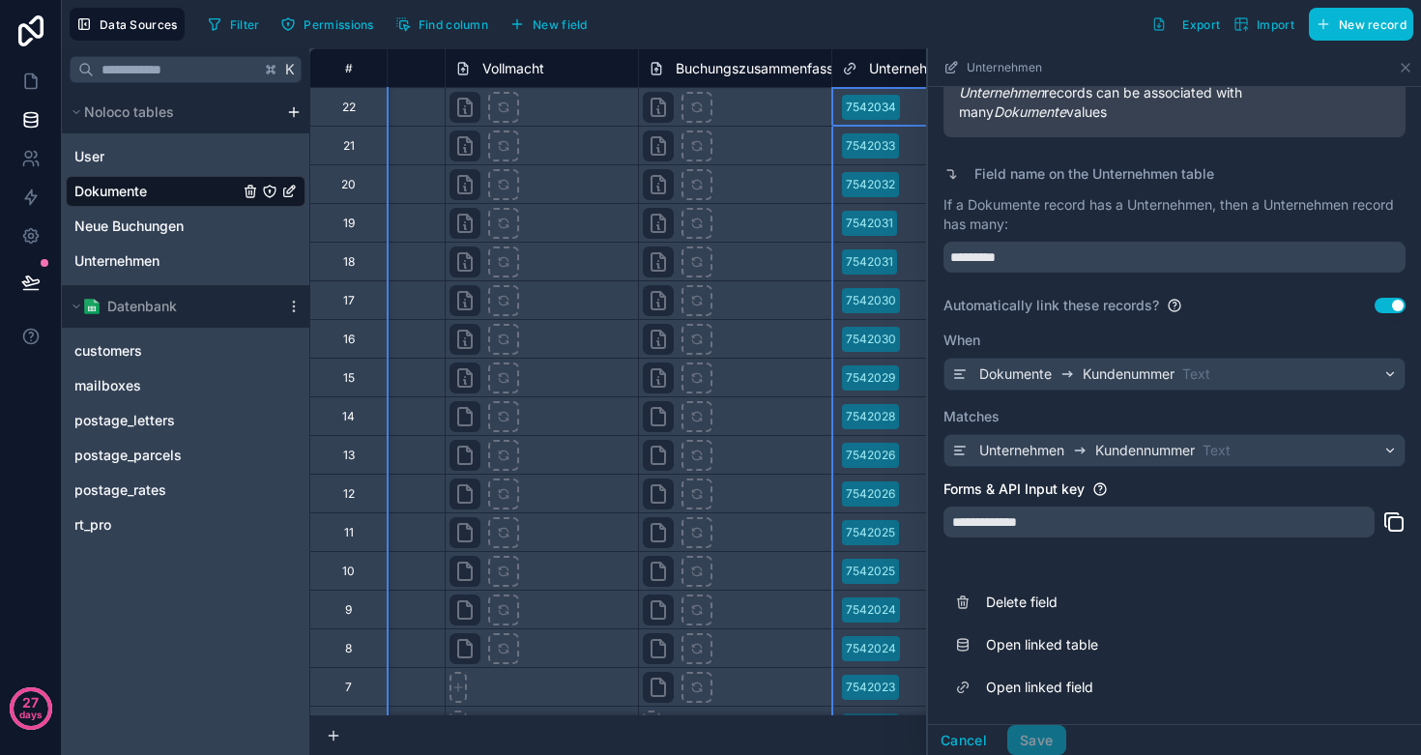
scroll to position [352, 0]
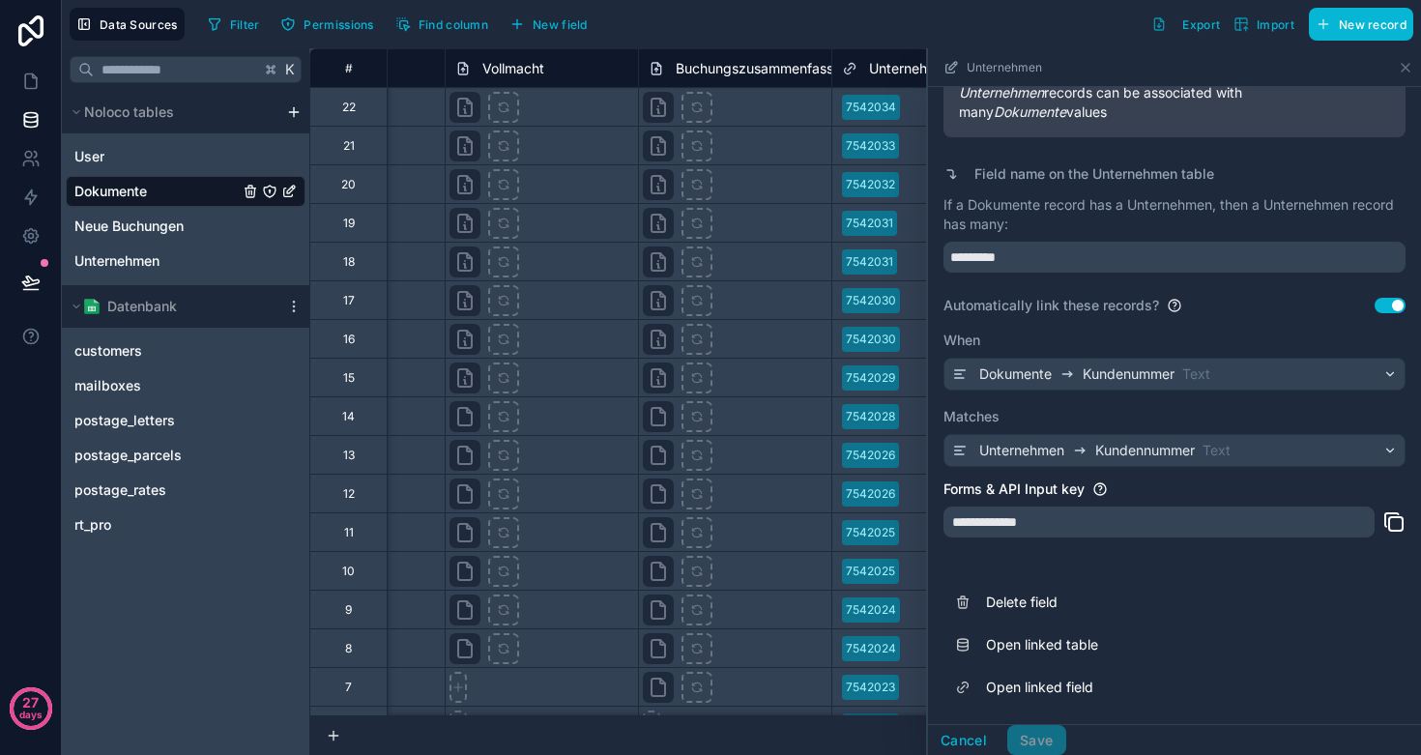
click at [1048, 454] on span "Unternehmen" at bounding box center [1022, 450] width 85 height 19
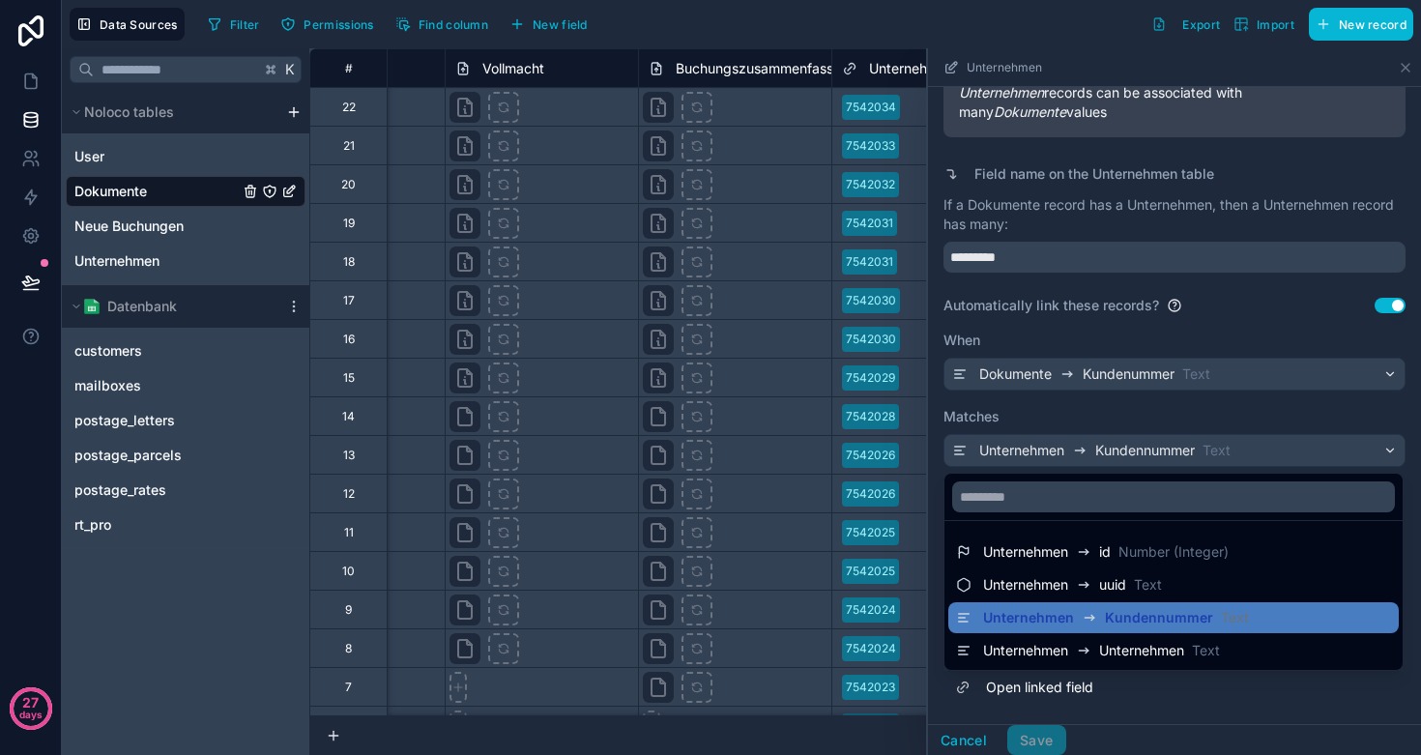
scroll to position [0, 0]
click at [1037, 425] on div at bounding box center [1174, 401] width 493 height 707
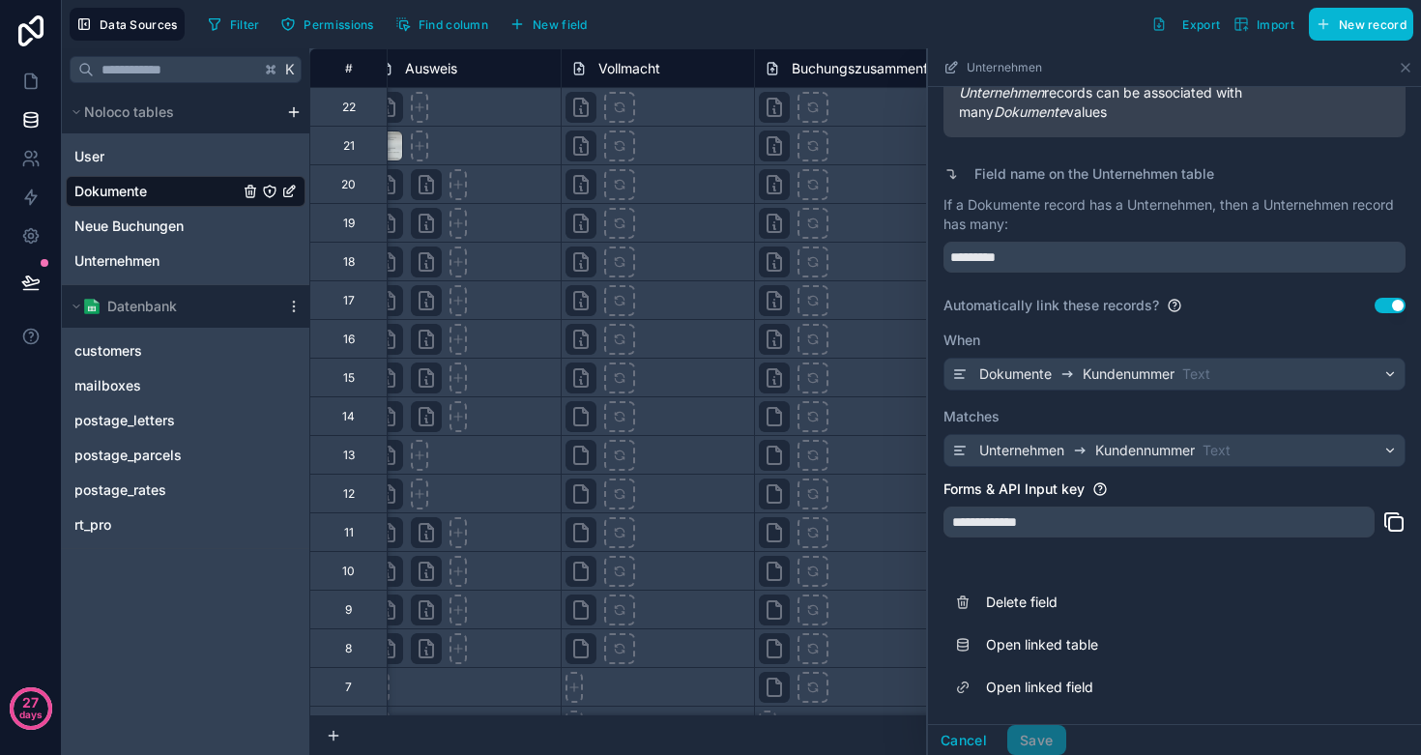
scroll to position [0, 214]
click at [1016, 451] on span "Unternehmen" at bounding box center [1022, 450] width 85 height 19
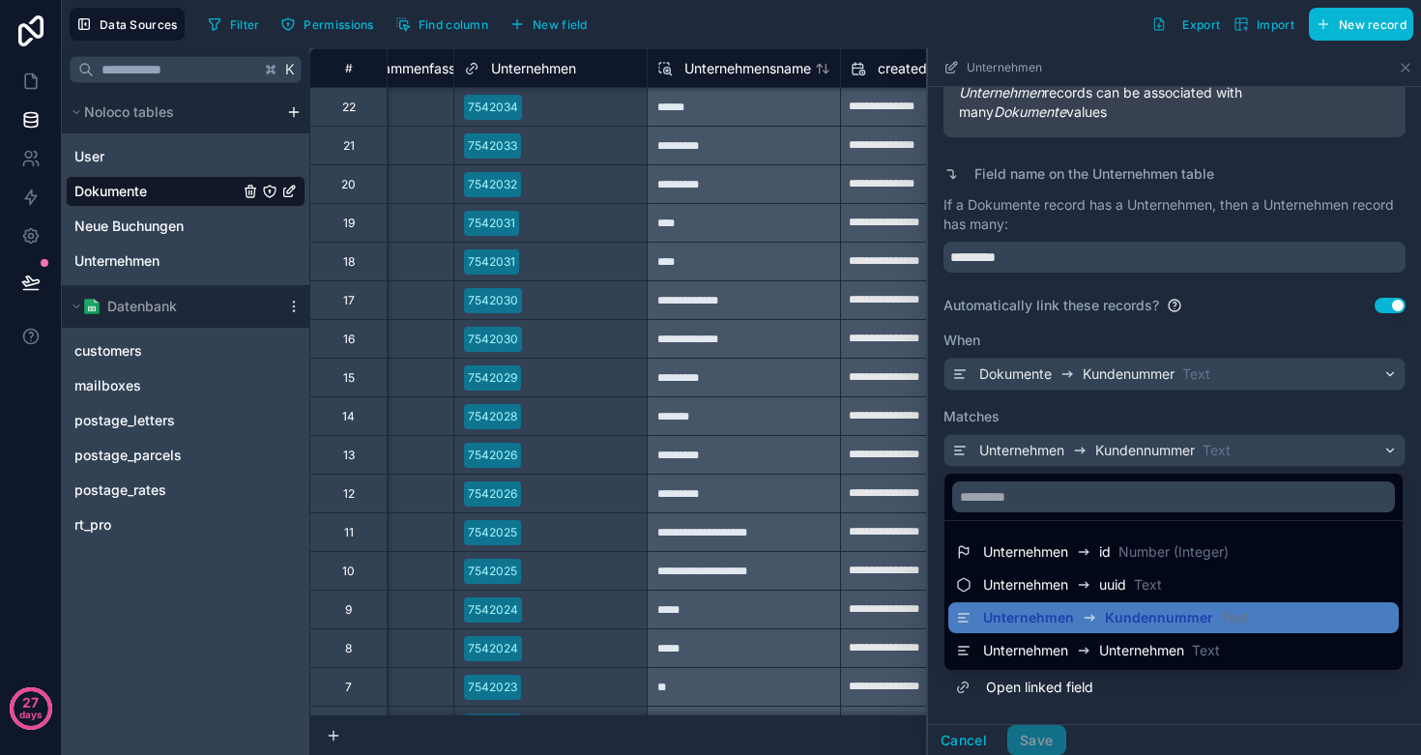
scroll to position [0, 707]
click at [517, 76] on span "Unternehmen" at bounding box center [533, 68] width 85 height 19
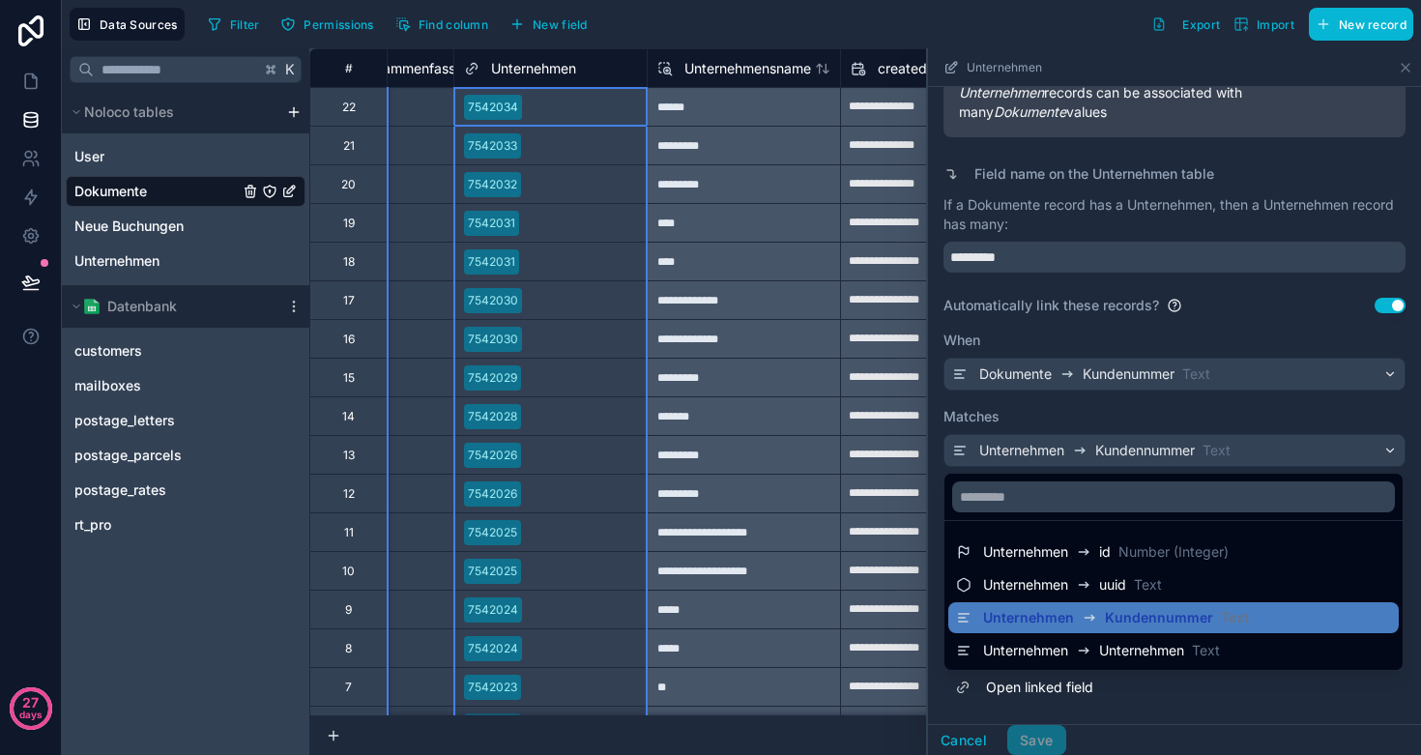
click at [1273, 316] on div at bounding box center [1174, 401] width 493 height 707
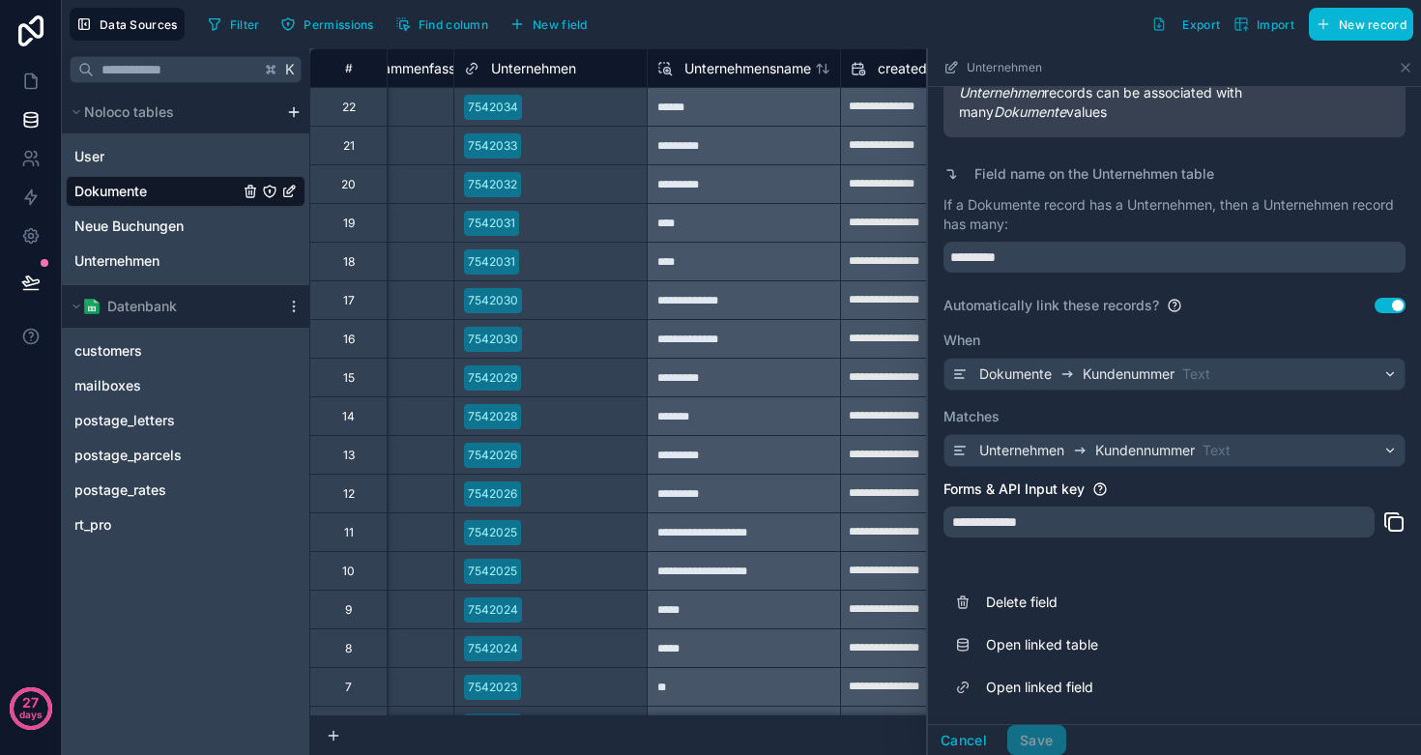
click at [1108, 456] on span "Kundennummer" at bounding box center [1146, 450] width 100 height 19
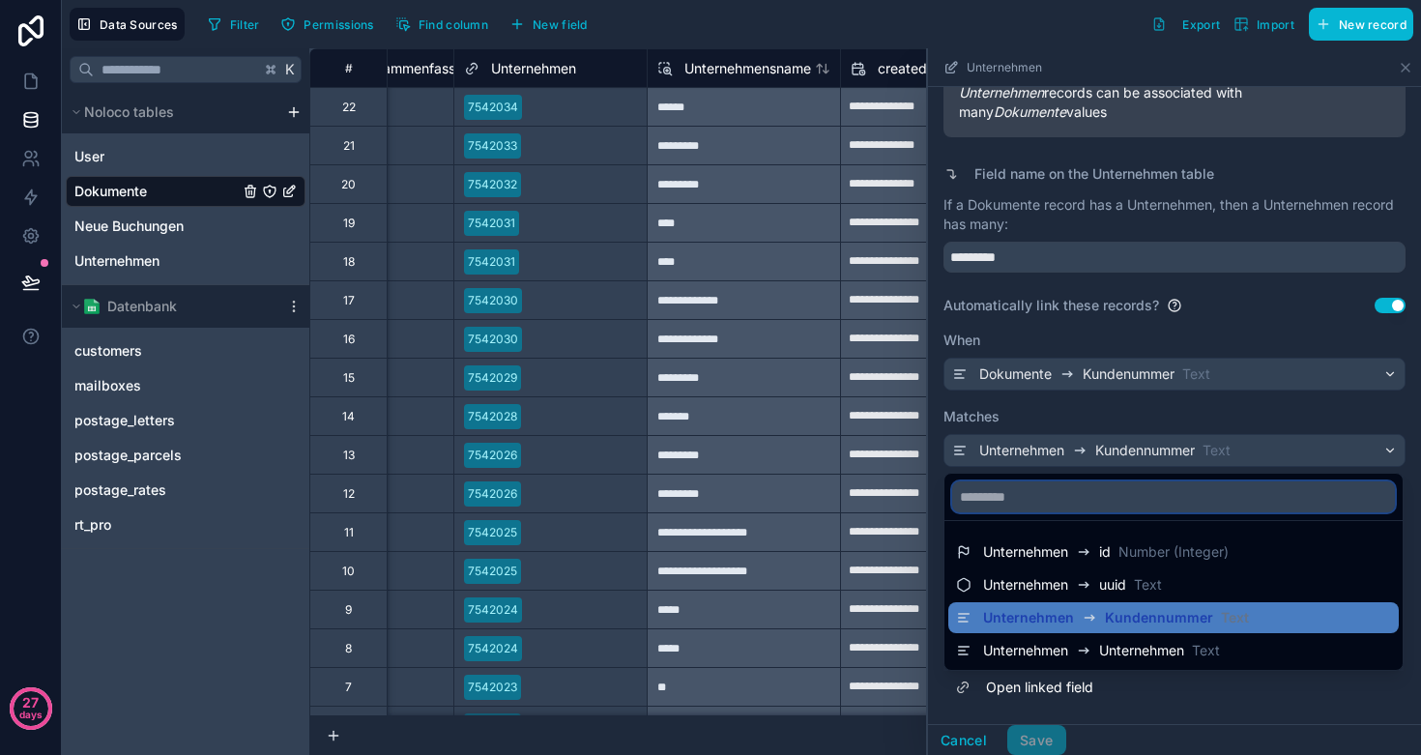
click at [1083, 491] on input "text" at bounding box center [1173, 497] width 443 height 31
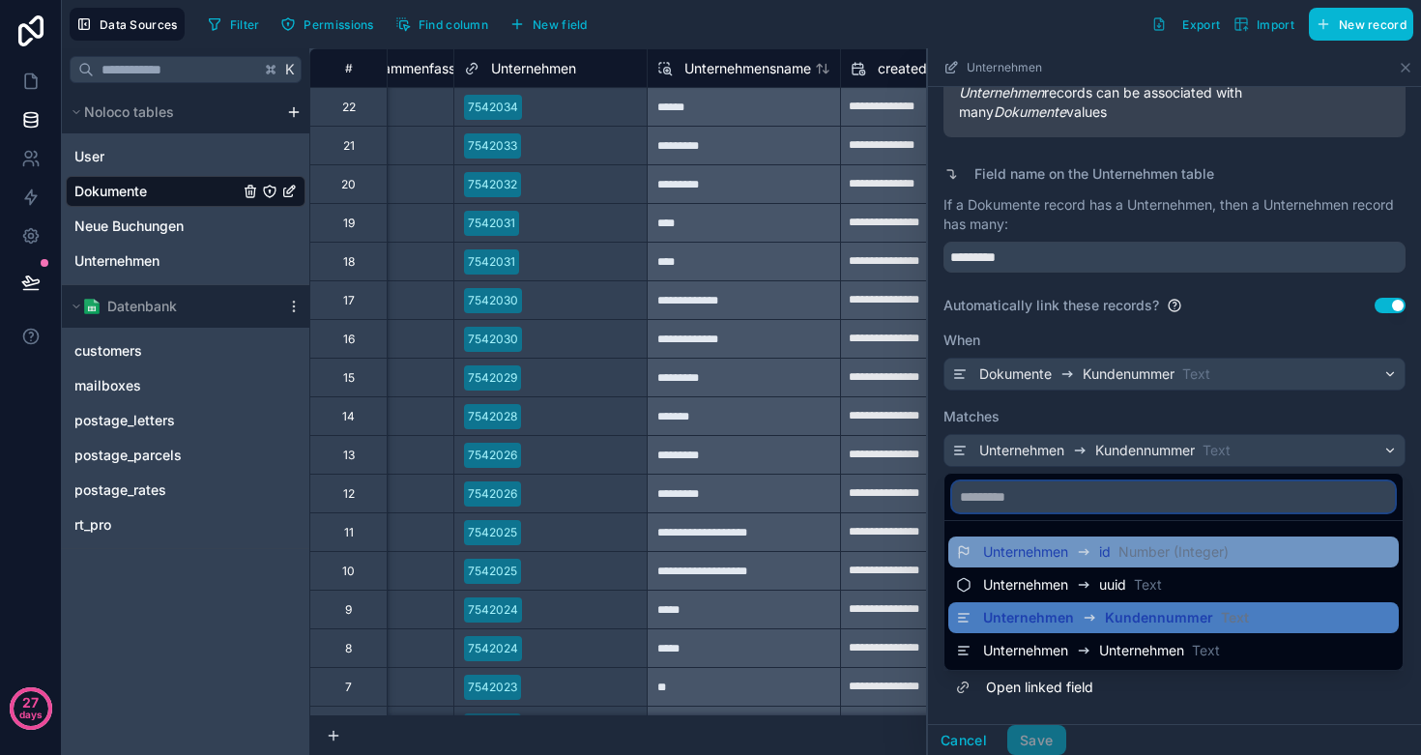
scroll to position [0, 0]
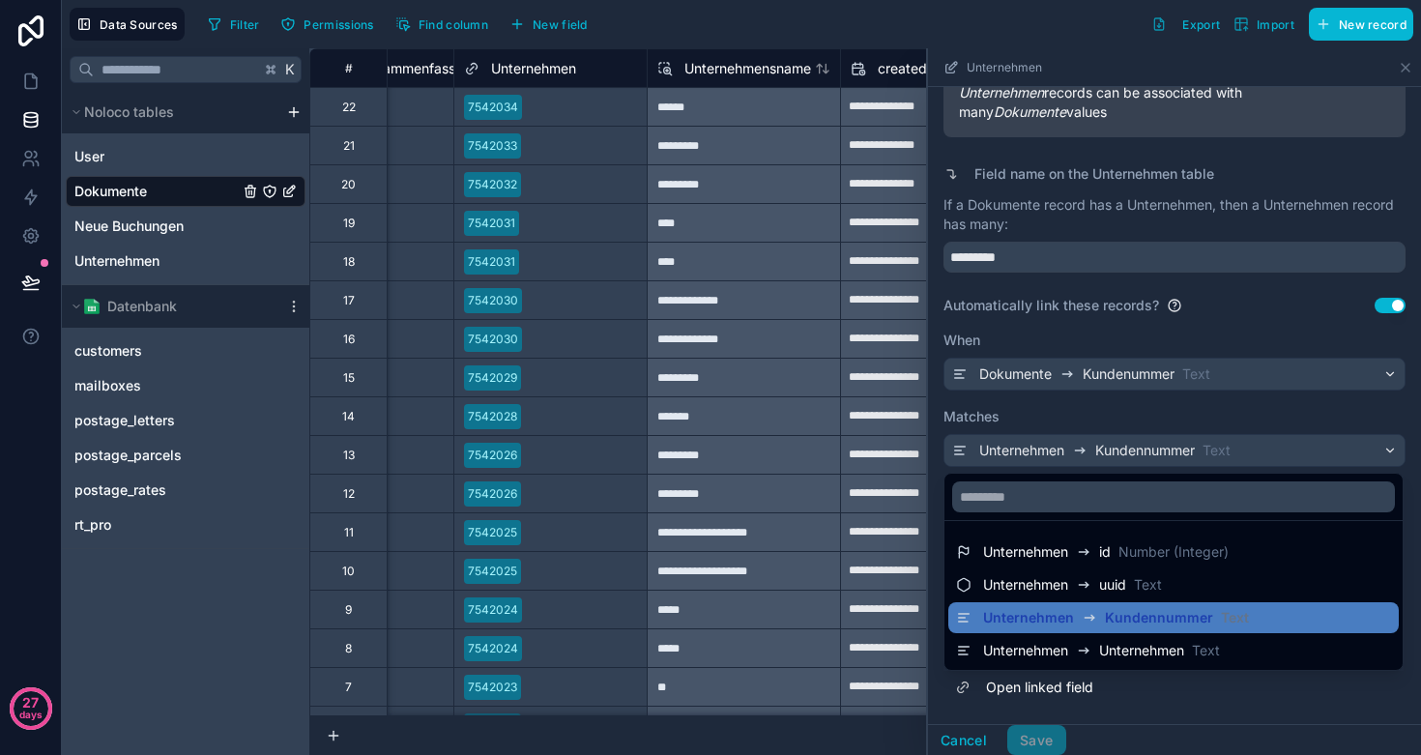
click at [1077, 418] on div at bounding box center [1174, 401] width 493 height 707
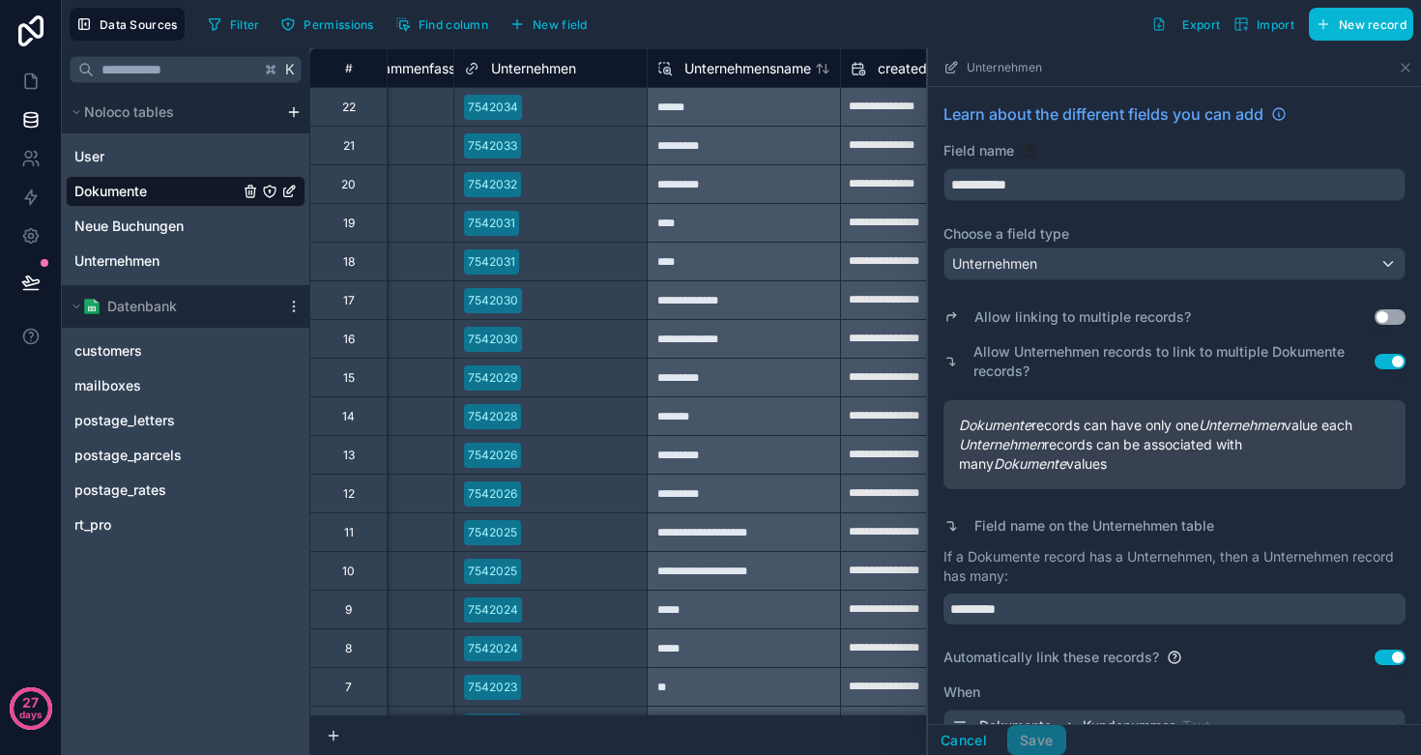
click at [1088, 261] on div "Unternehmen" at bounding box center [1175, 264] width 460 height 31
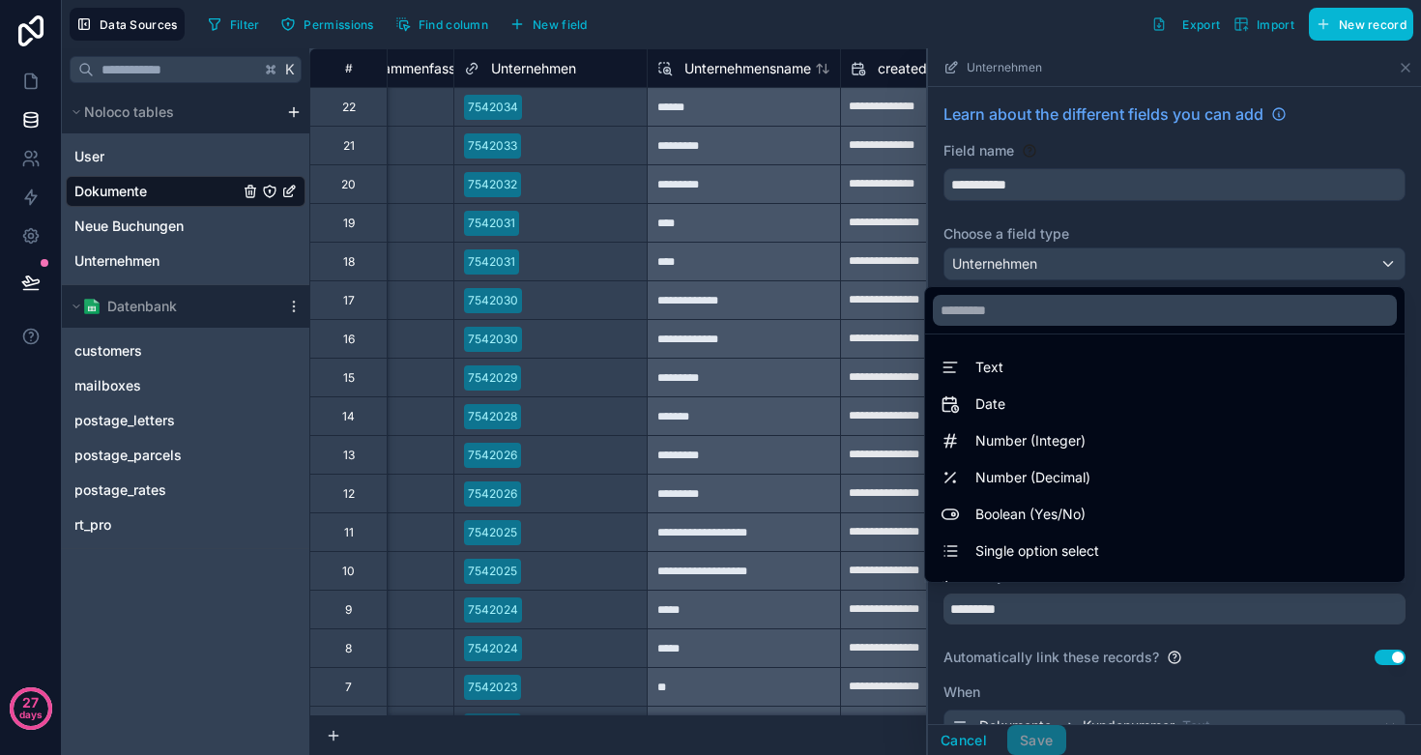
click at [1047, 246] on div at bounding box center [1174, 401] width 493 height 707
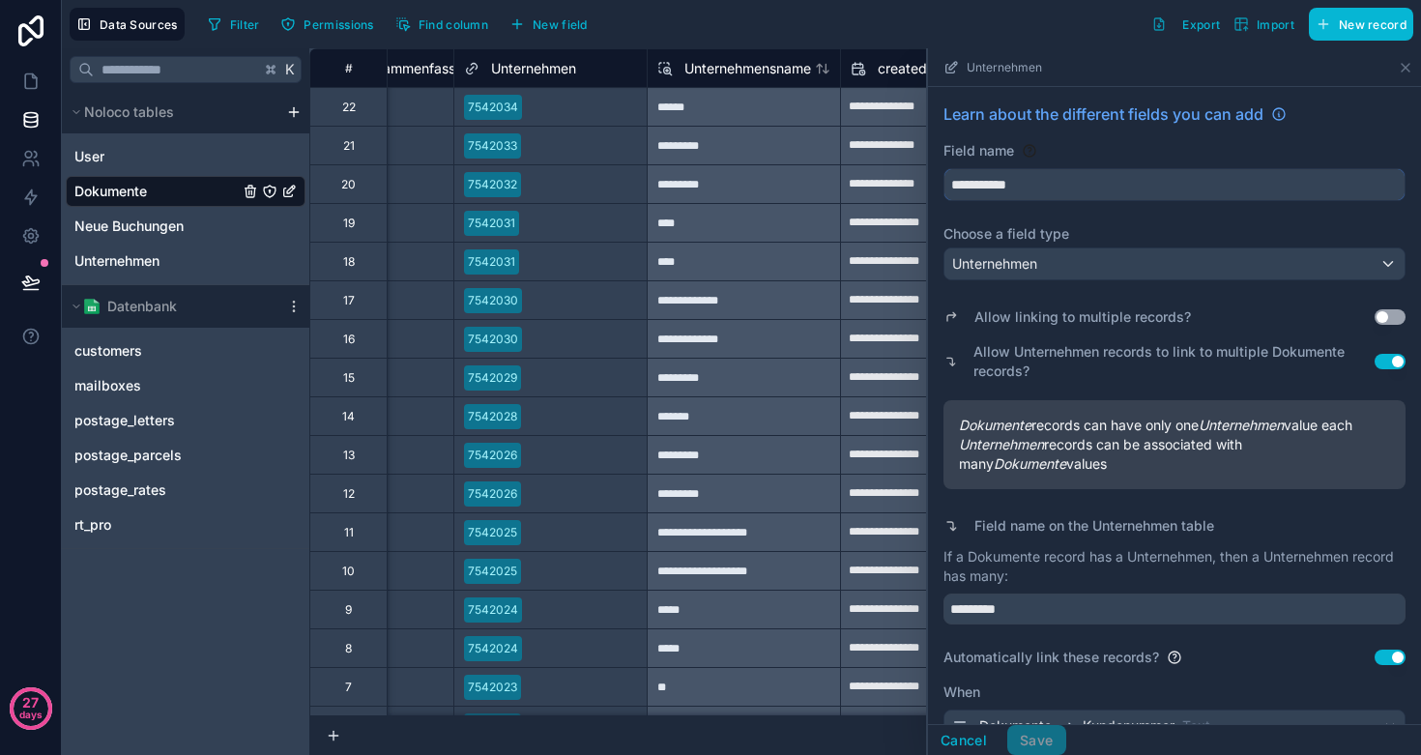
click at [1046, 187] on input "**********" at bounding box center [1175, 184] width 460 height 31
click at [1098, 262] on div "Unternehmen" at bounding box center [1175, 264] width 460 height 31
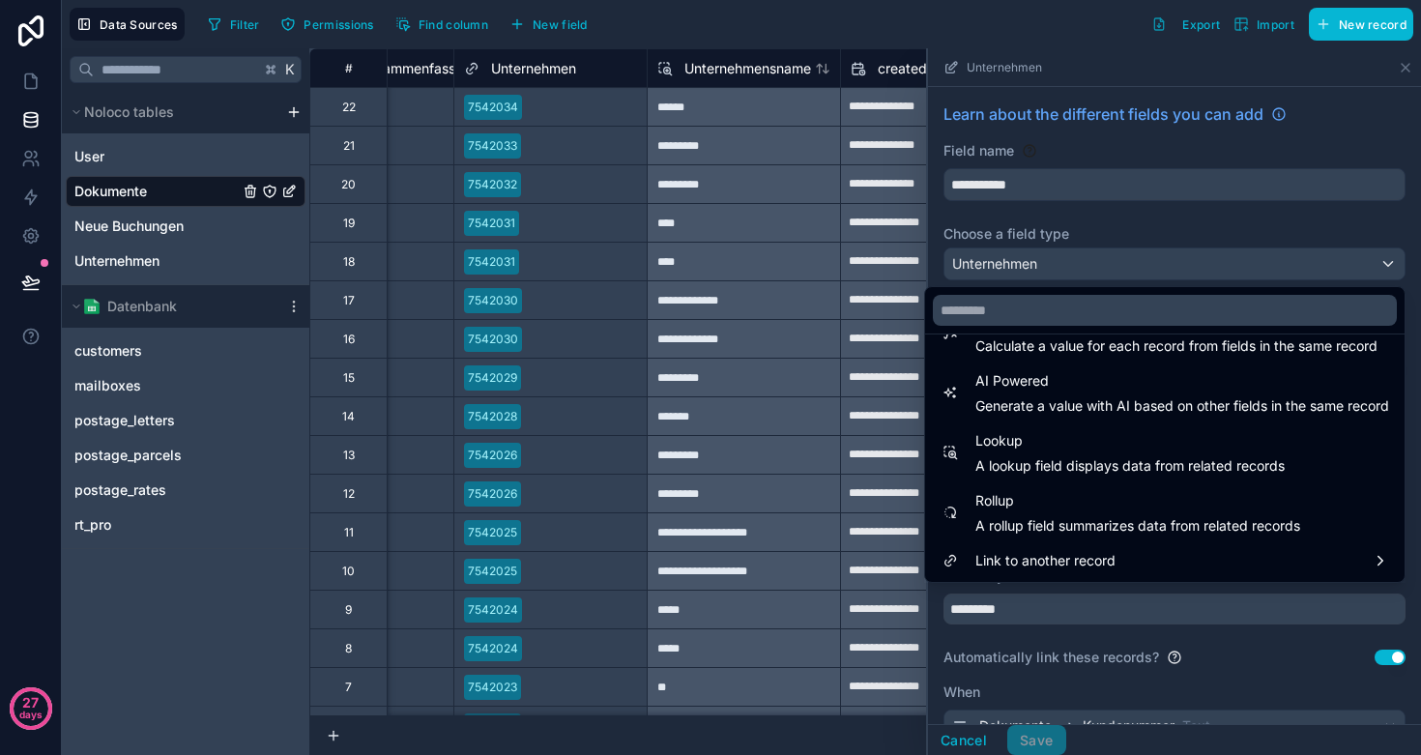
scroll to position [561, 0]
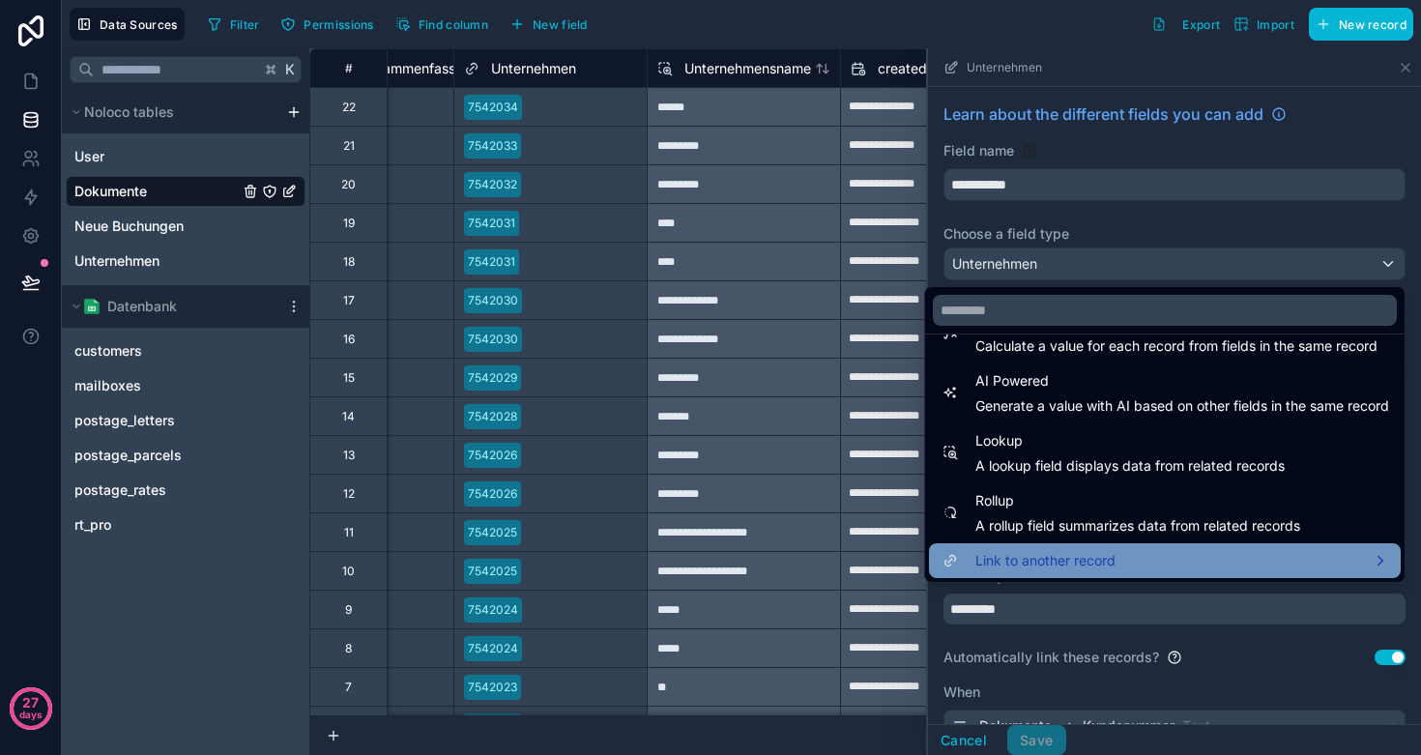
click at [1072, 566] on span "Link to another record" at bounding box center [1046, 560] width 140 height 23
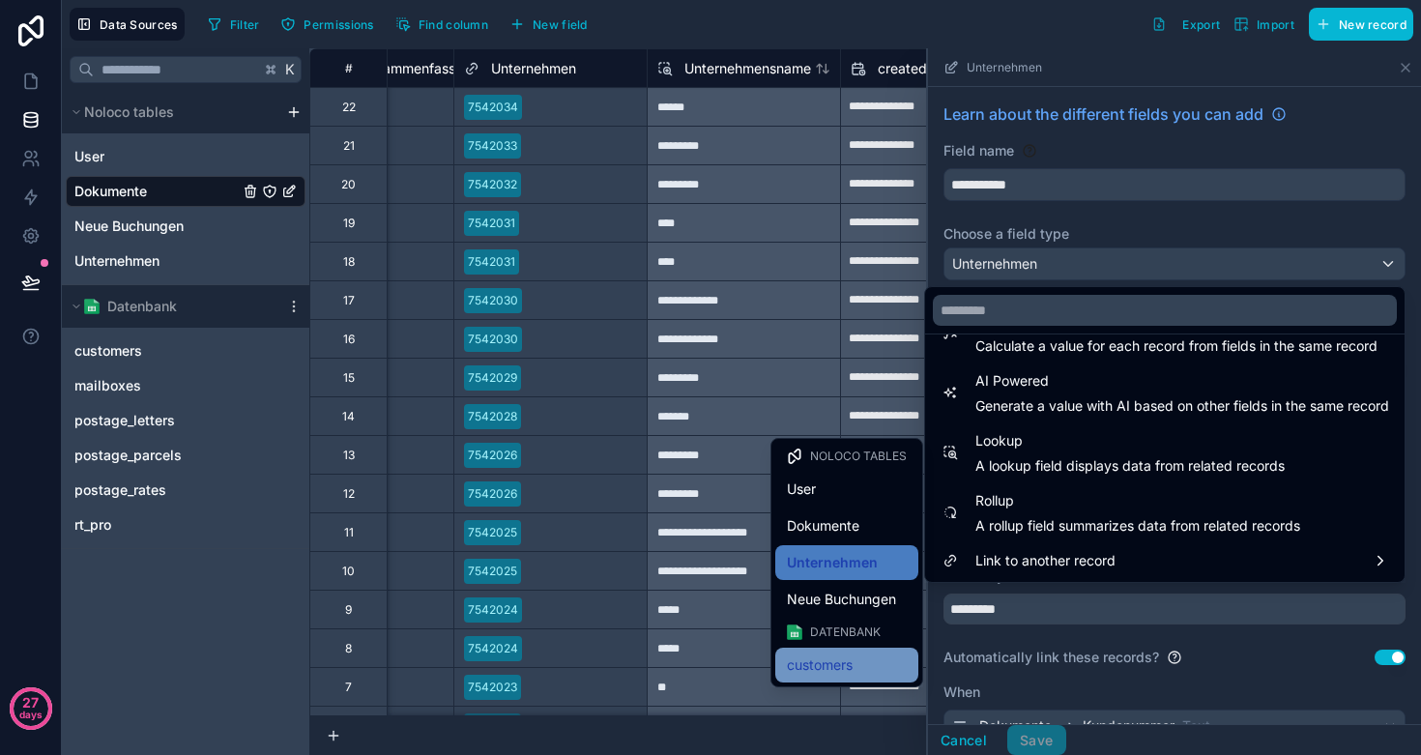
click at [833, 664] on span "customers" at bounding box center [820, 665] width 66 height 23
type input "*********"
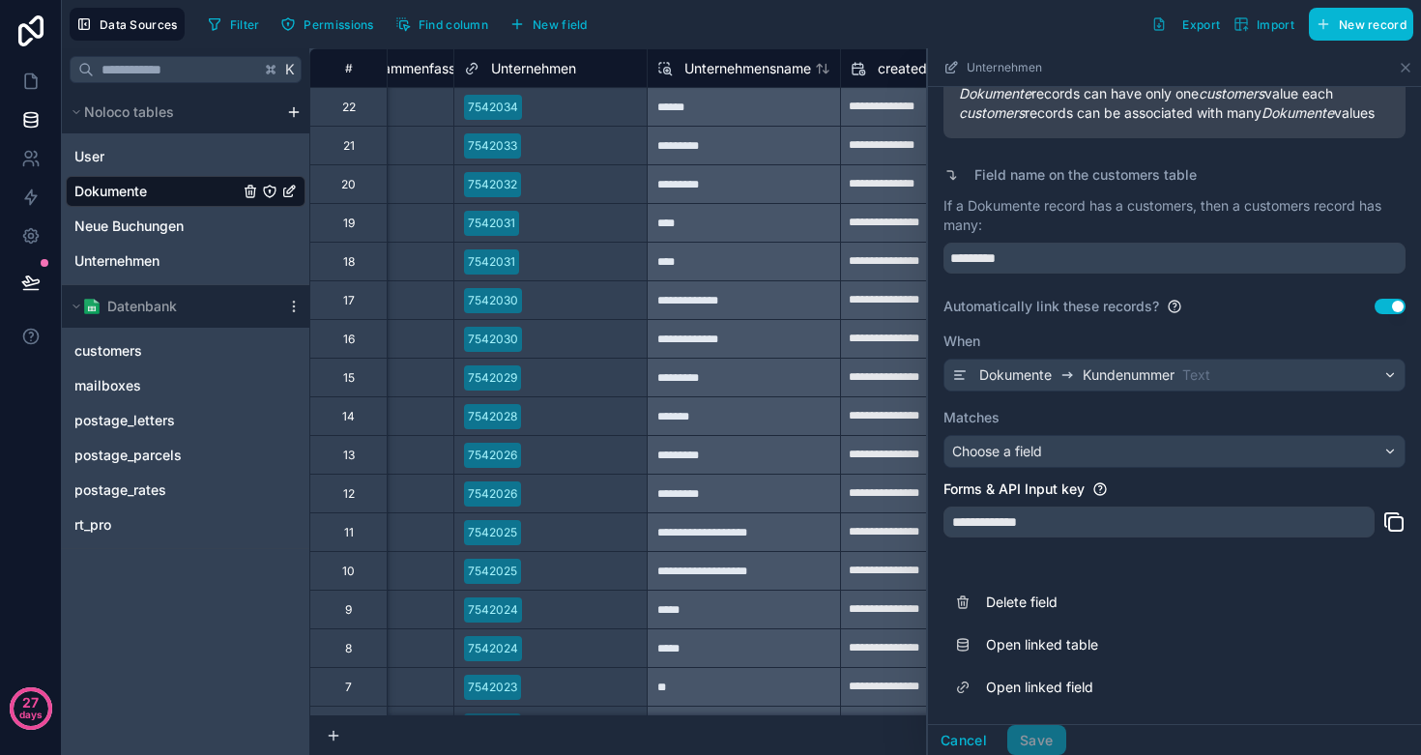
scroll to position [351, 0]
click at [1059, 524] on div "**********" at bounding box center [1159, 522] width 431 height 31
click at [1052, 383] on span "Dokumente" at bounding box center [1016, 375] width 73 height 19
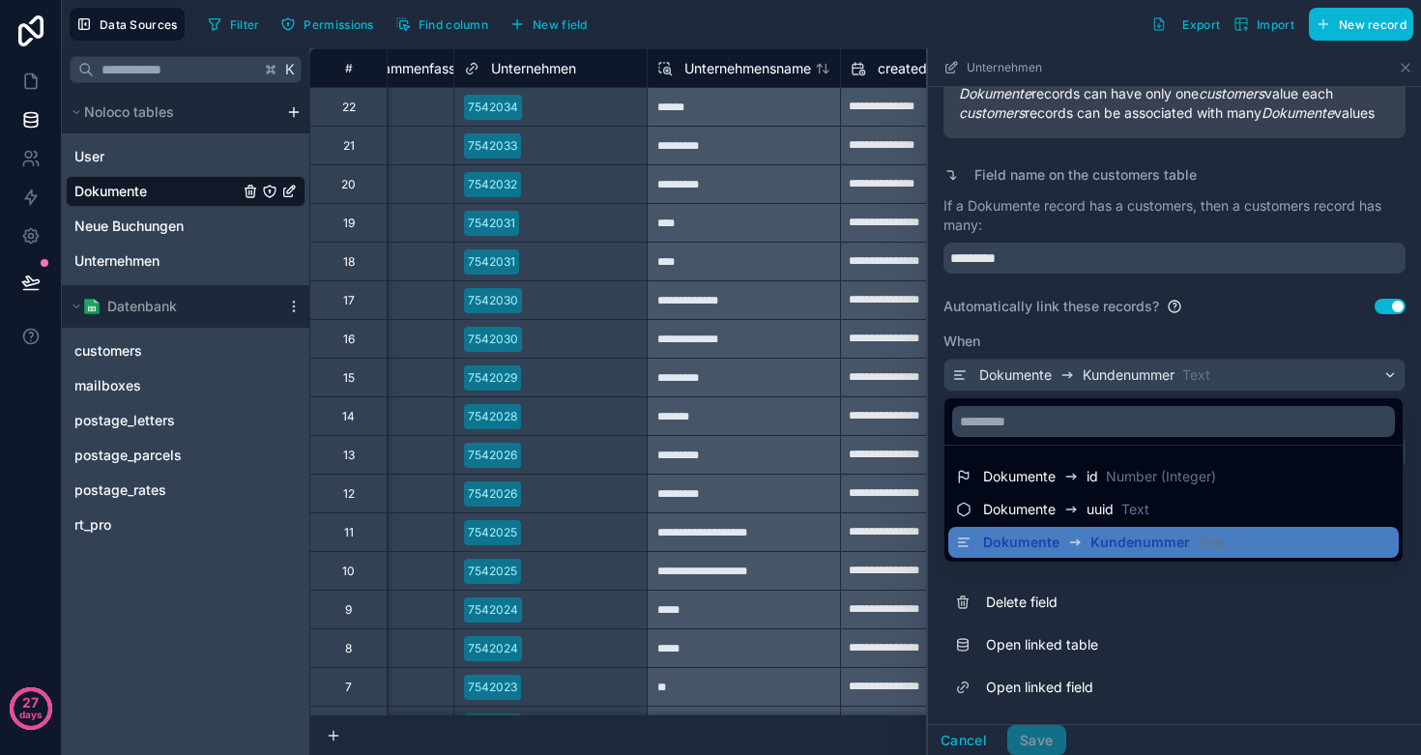
click at [1076, 304] on div at bounding box center [1174, 401] width 493 height 707
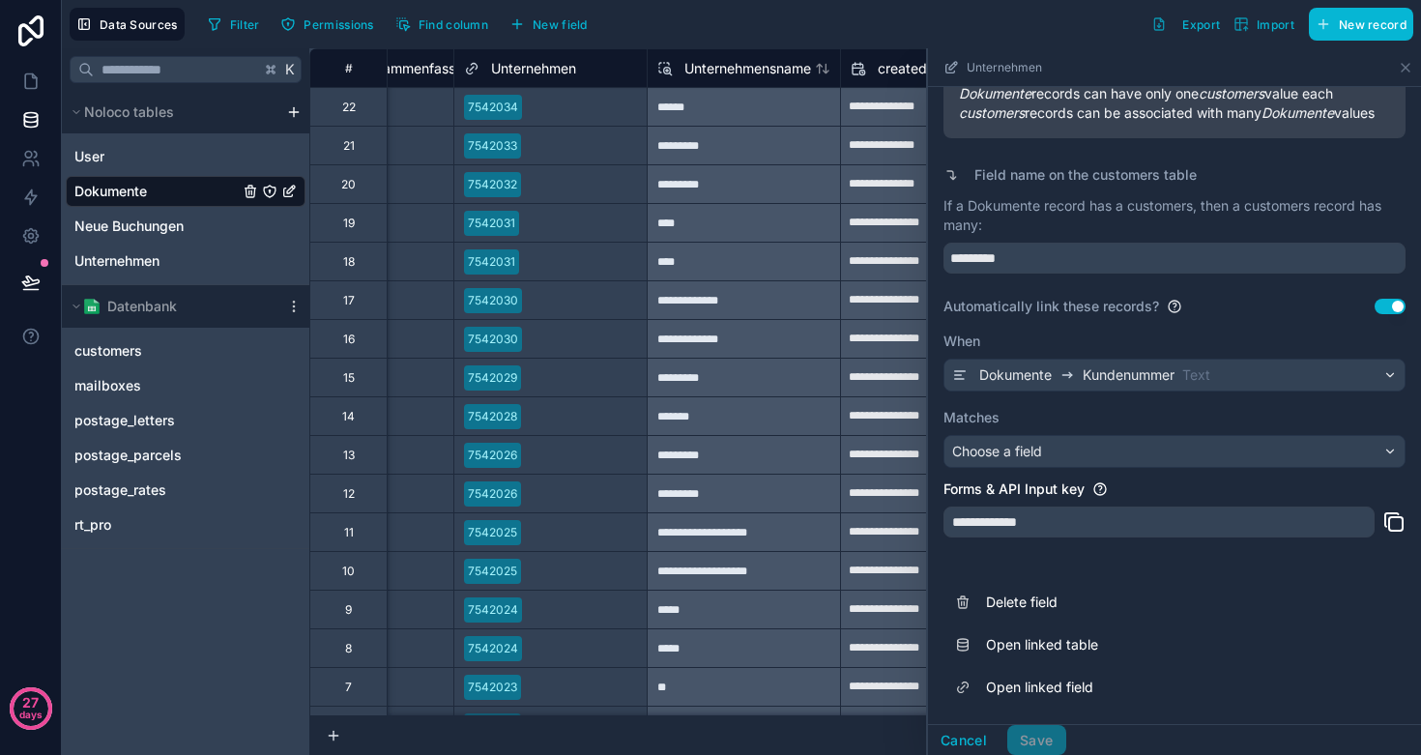
click at [1058, 454] on div "Choose a field" at bounding box center [1175, 451] width 460 height 31
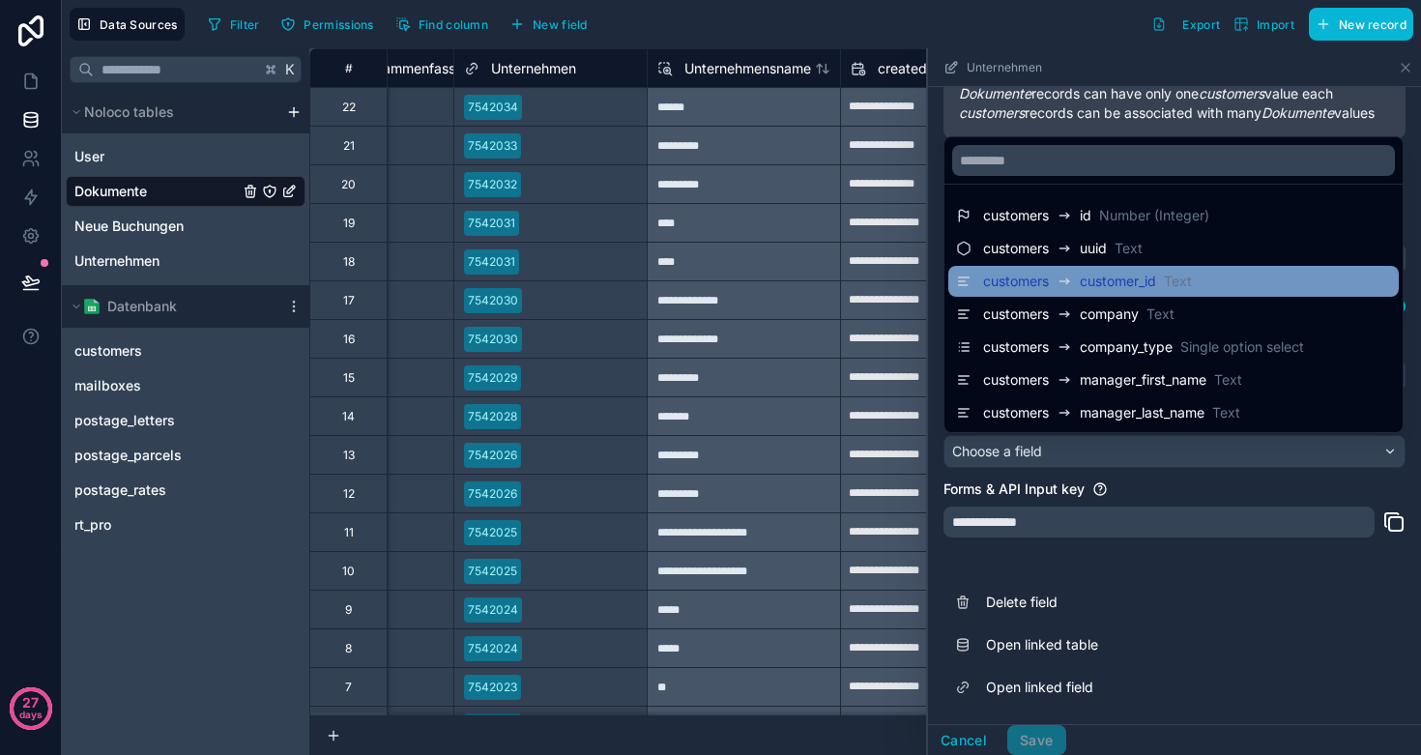
click at [1116, 278] on span "customer_id" at bounding box center [1118, 281] width 76 height 19
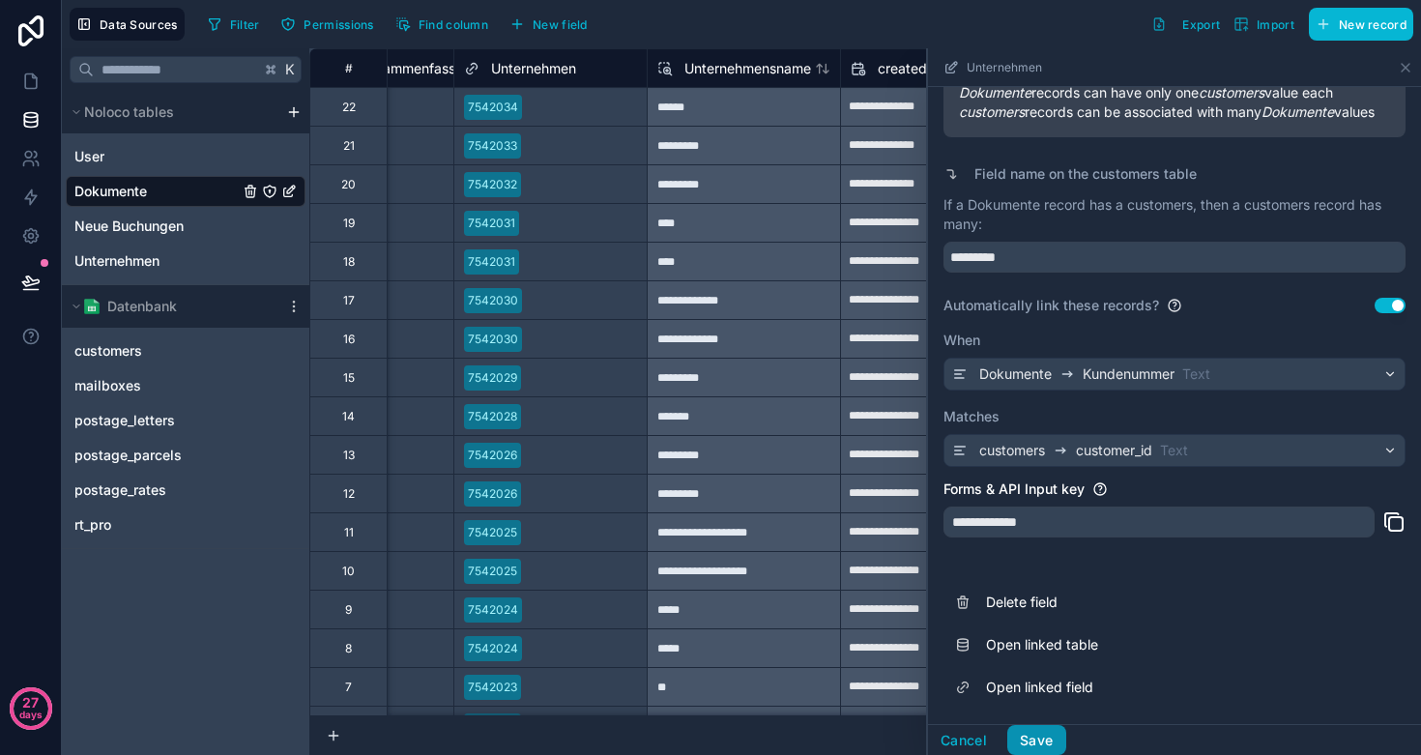
click at [1047, 735] on button "Save" at bounding box center [1037, 740] width 58 height 31
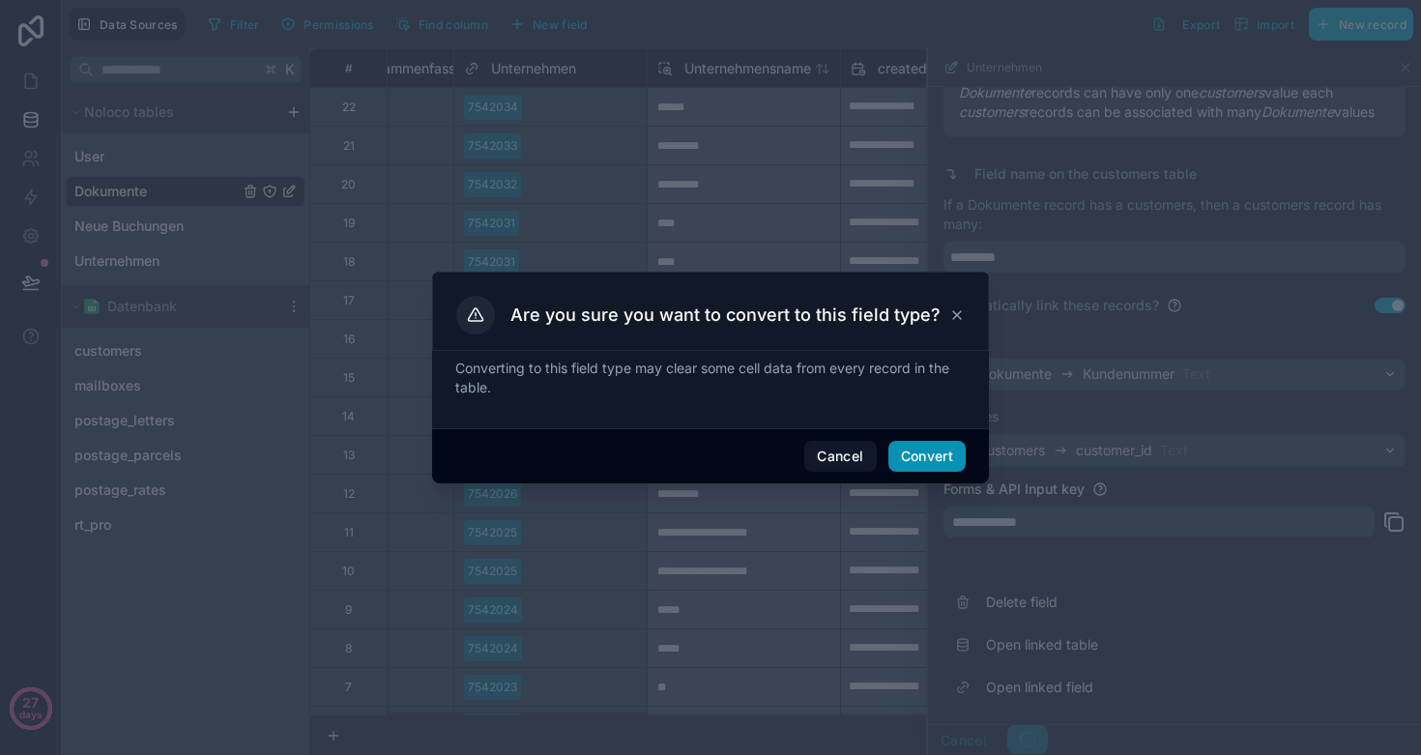
click at [919, 450] on button "Convert" at bounding box center [927, 456] width 77 height 31
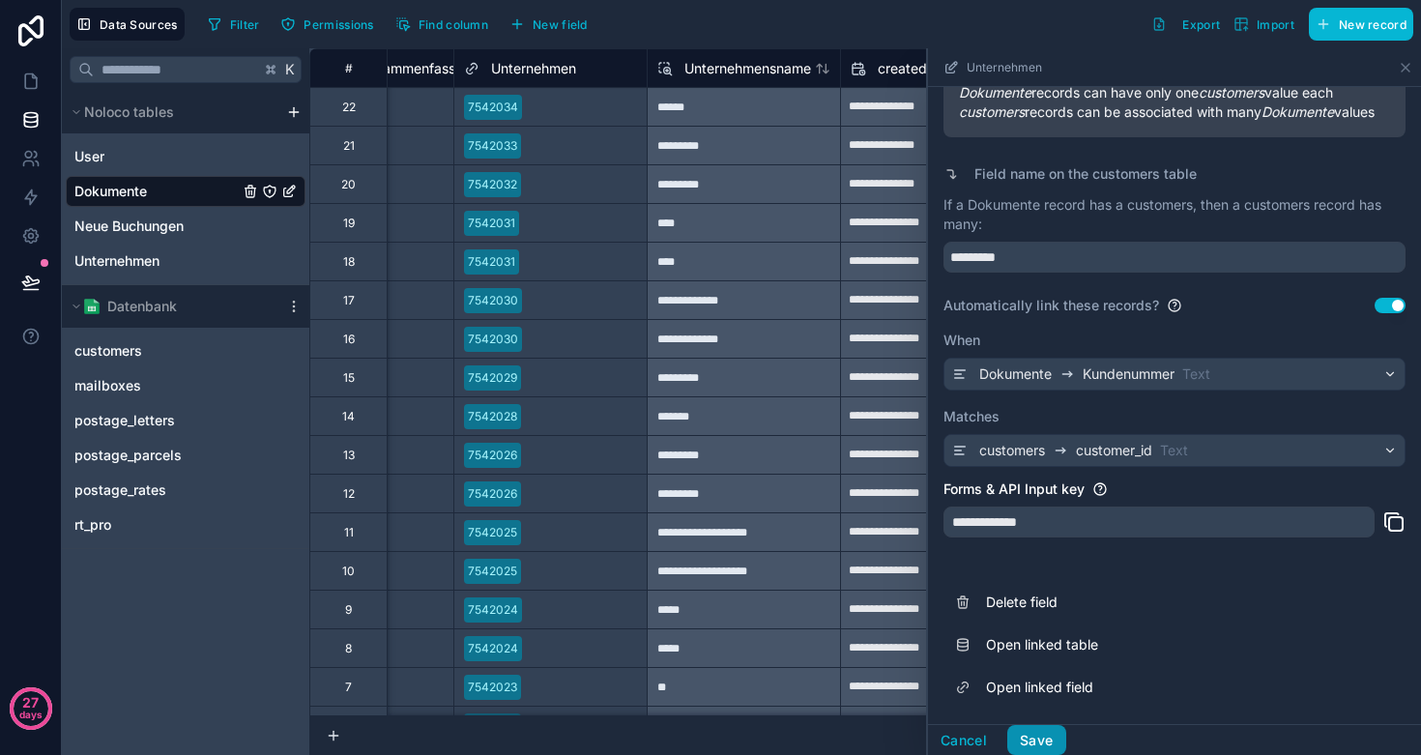
click at [1038, 746] on button "Save" at bounding box center [1037, 740] width 58 height 31
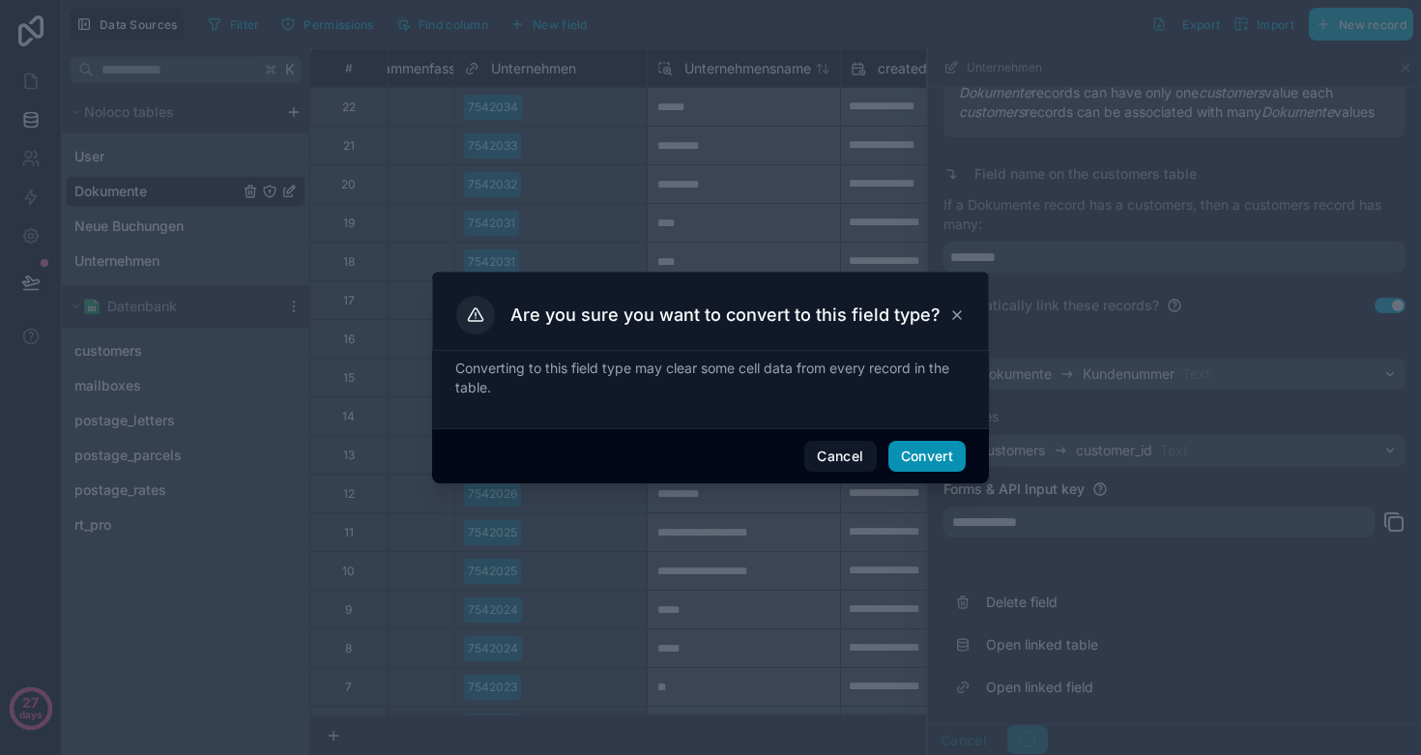
click at [923, 458] on button "Convert" at bounding box center [927, 456] width 77 height 31
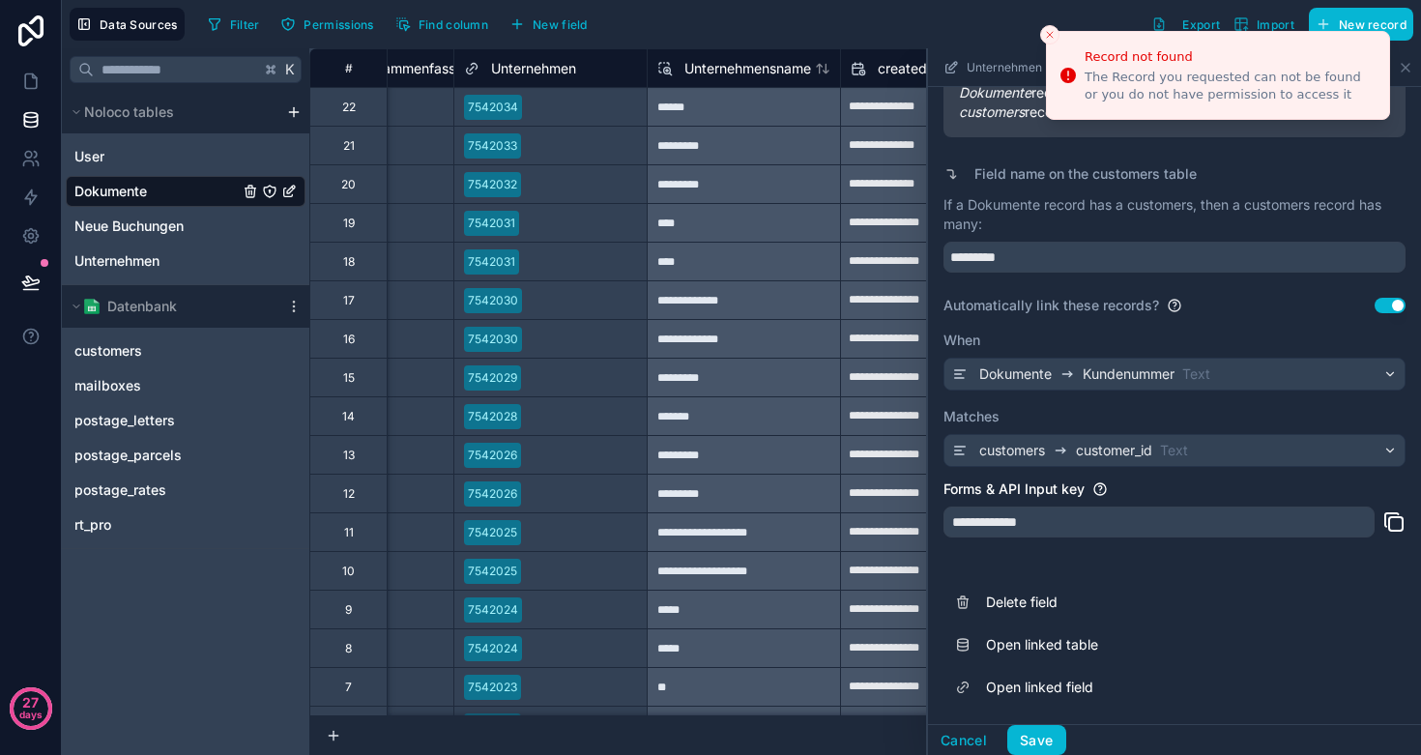
click at [156, 652] on div "K Noloco tables User Dokumente Neue Buchungen Unternehmen Datenbank customers m…" at bounding box center [186, 401] width 248 height 707
click at [1047, 33] on icon "Close toast" at bounding box center [1050, 35] width 12 height 12
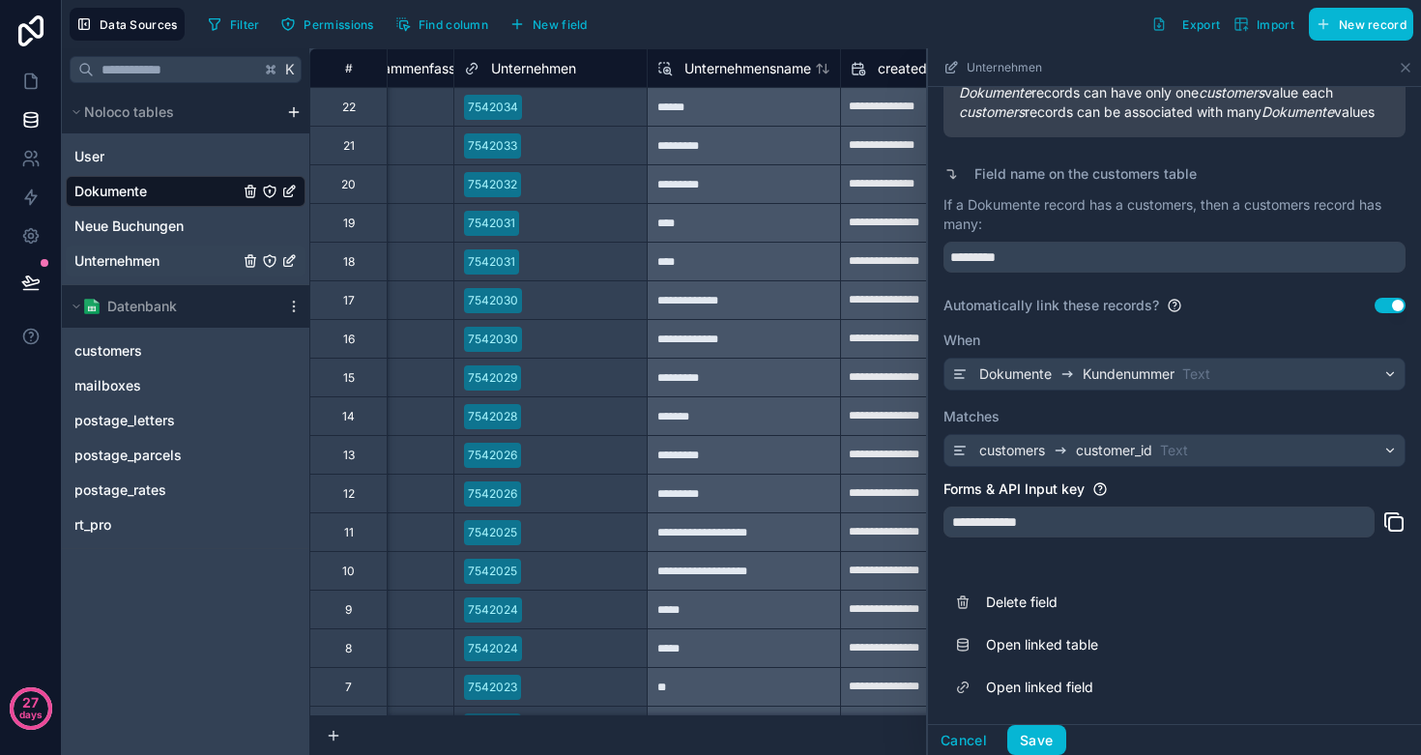
click at [130, 272] on div "Unternehmen" at bounding box center [186, 261] width 240 height 31
click at [92, 262] on span "Unternehmen" at bounding box center [116, 260] width 85 height 19
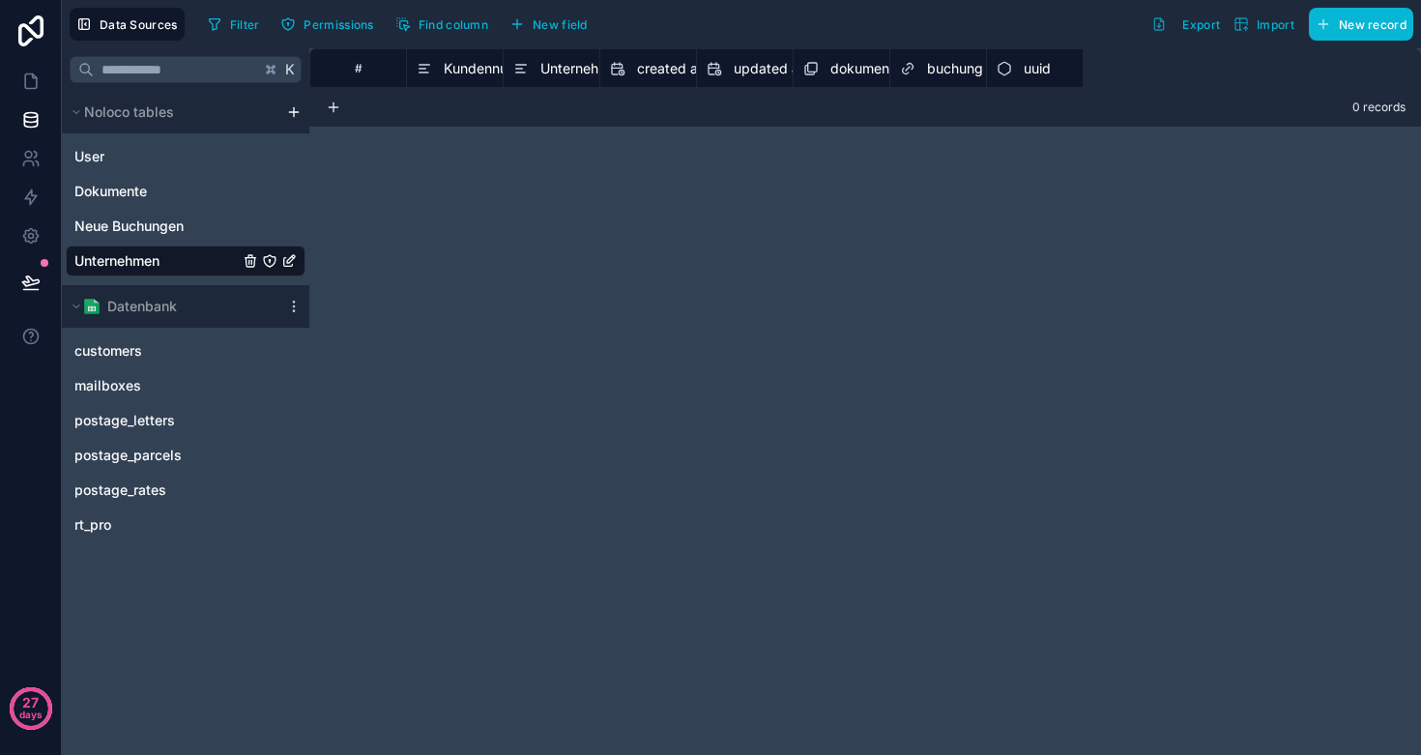
click at [92, 262] on span "Unternehmen" at bounding box center [116, 260] width 85 height 19
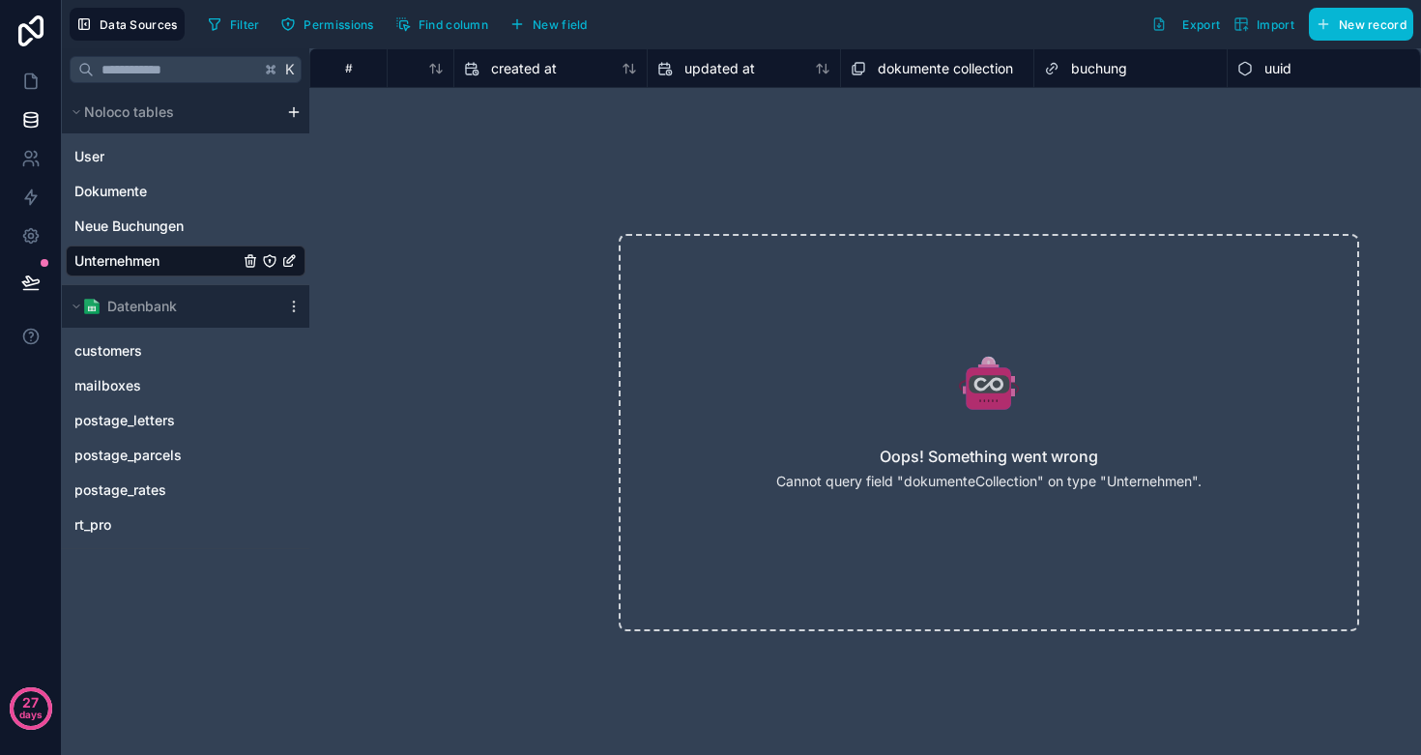
scroll to position [0, 320]
click at [140, 195] on span "Dokumente" at bounding box center [110, 191] width 73 height 19
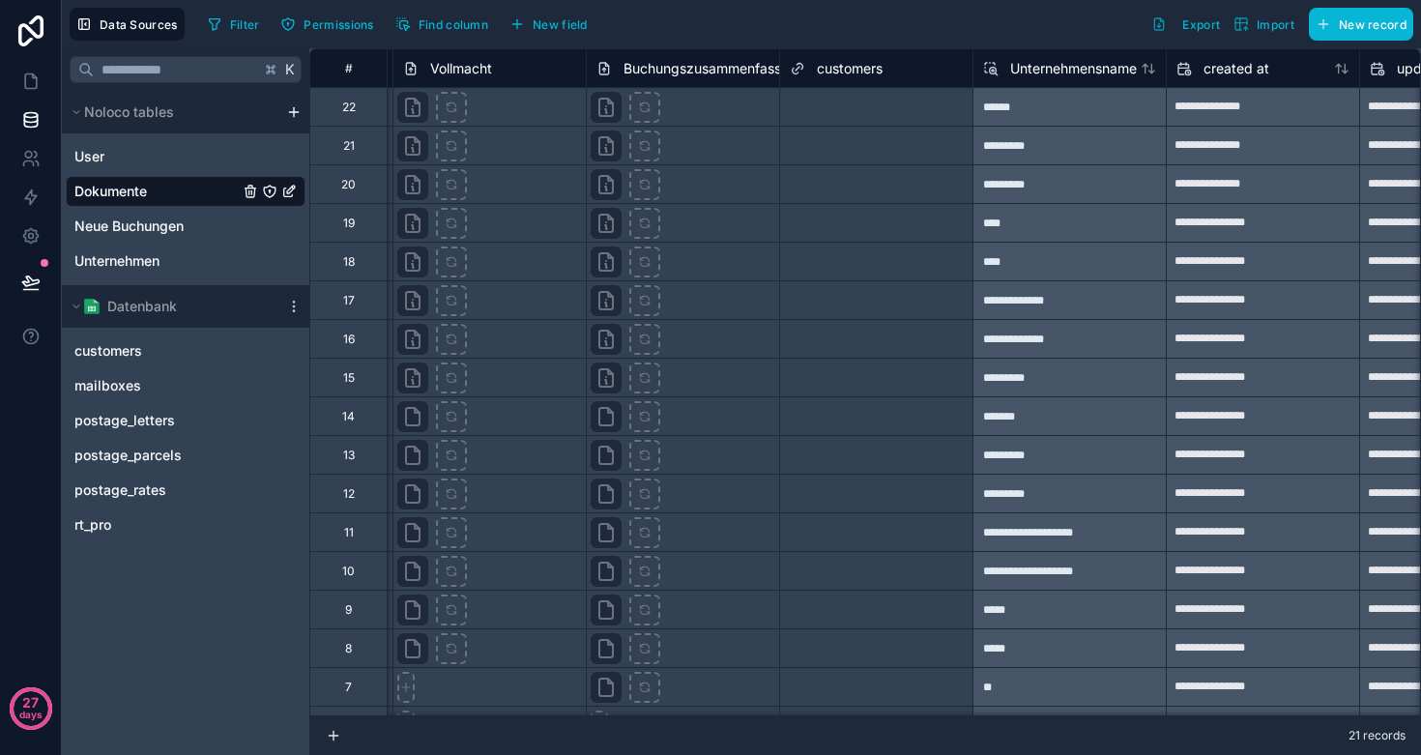
scroll to position [0, 472]
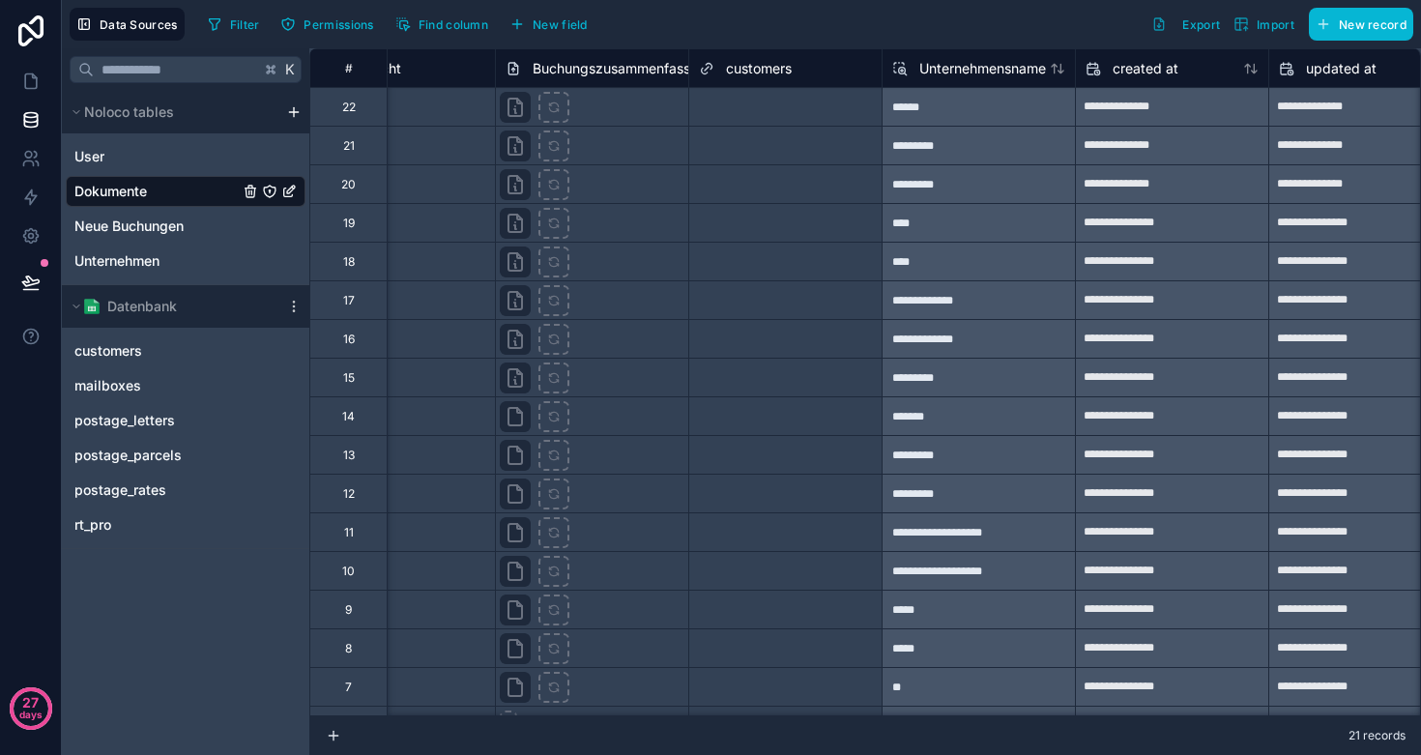
click at [769, 72] on span "customers" at bounding box center [759, 68] width 66 height 19
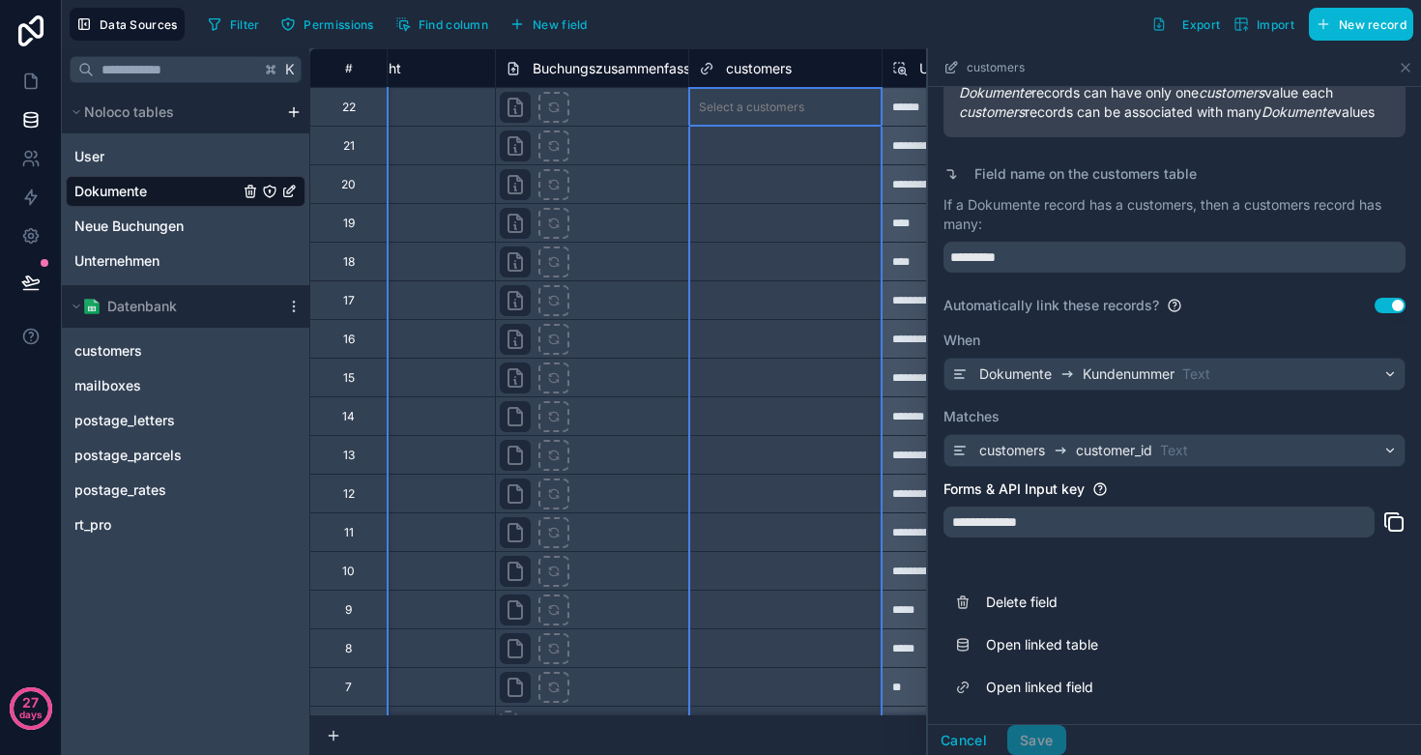
scroll to position [352, 0]
click at [1085, 453] on span "customer_id" at bounding box center [1114, 450] width 76 height 19
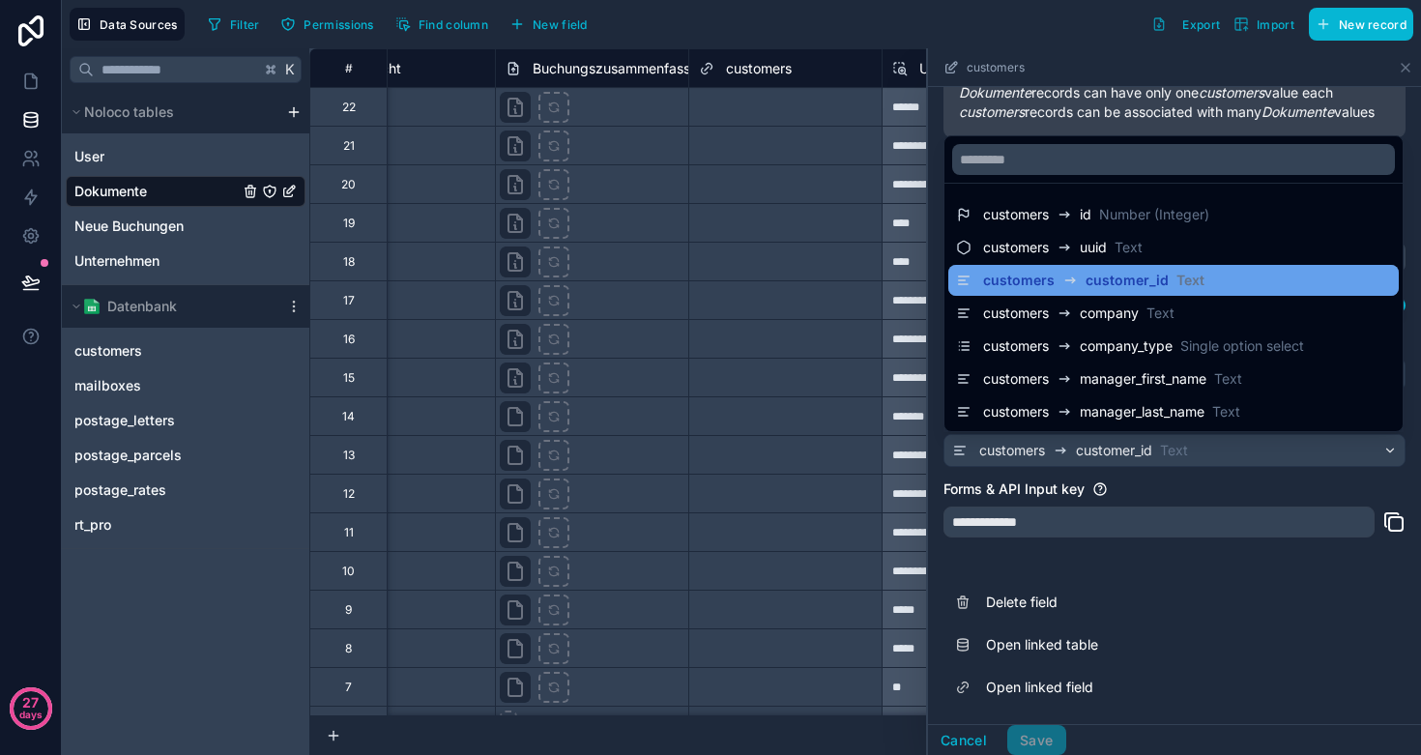
click at [1051, 287] on span "customers" at bounding box center [1019, 280] width 72 height 19
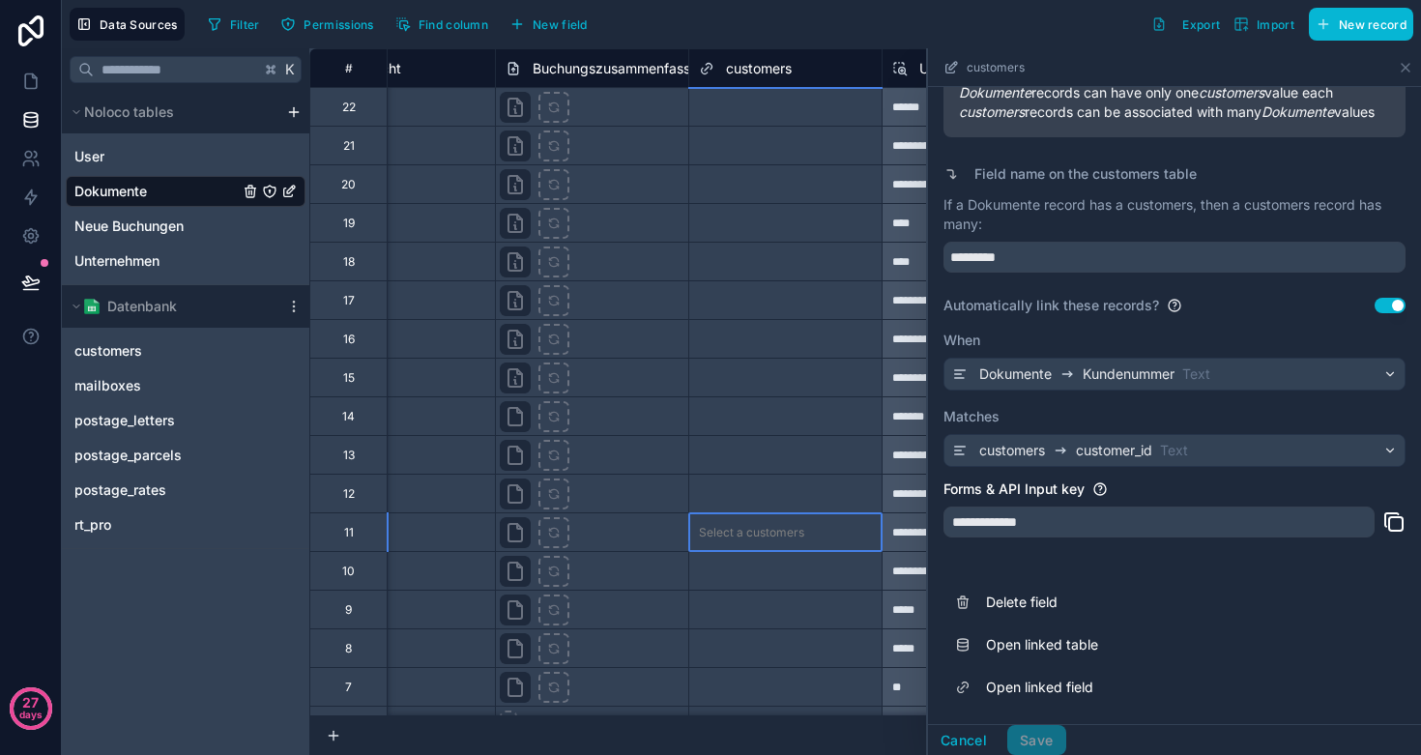
click at [781, 519] on div "Select a customers" at bounding box center [785, 532] width 192 height 27
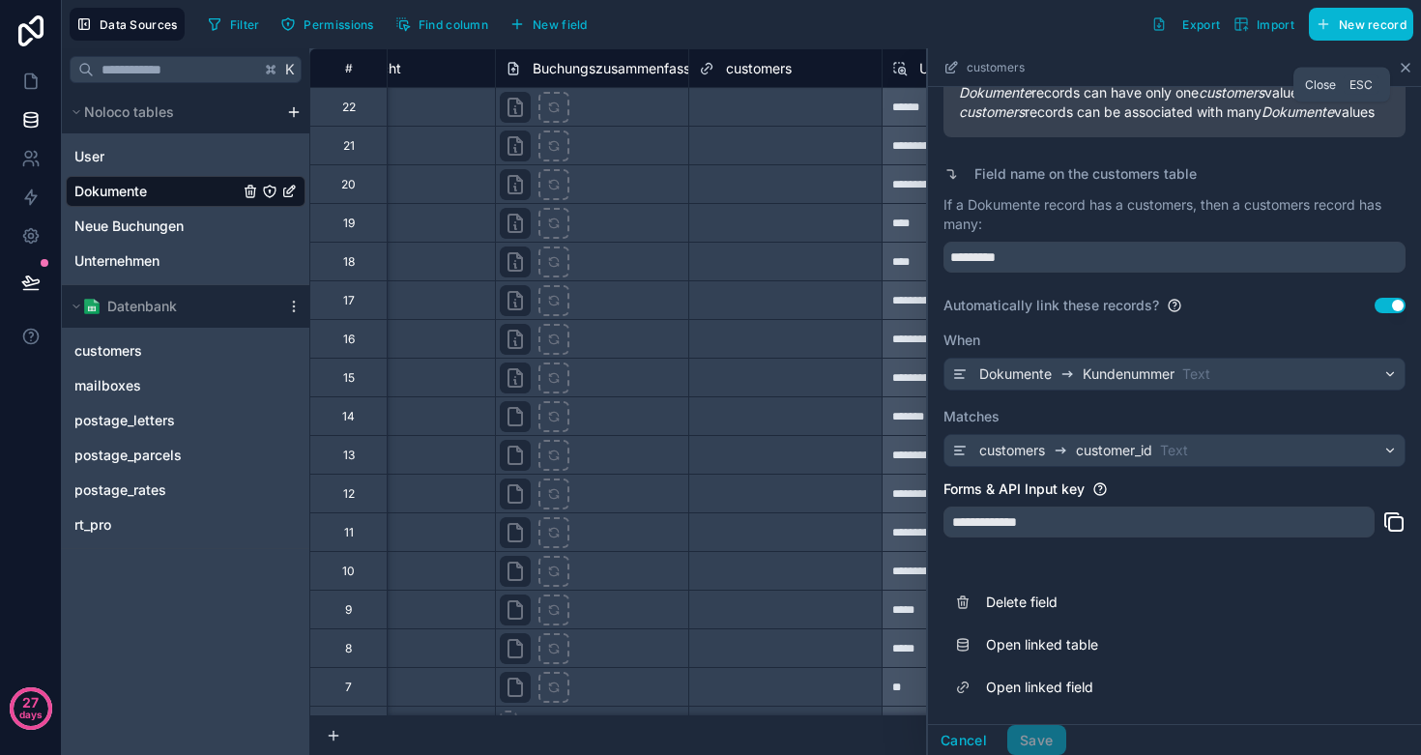
click at [1398, 63] on icon at bounding box center [1405, 67] width 15 height 15
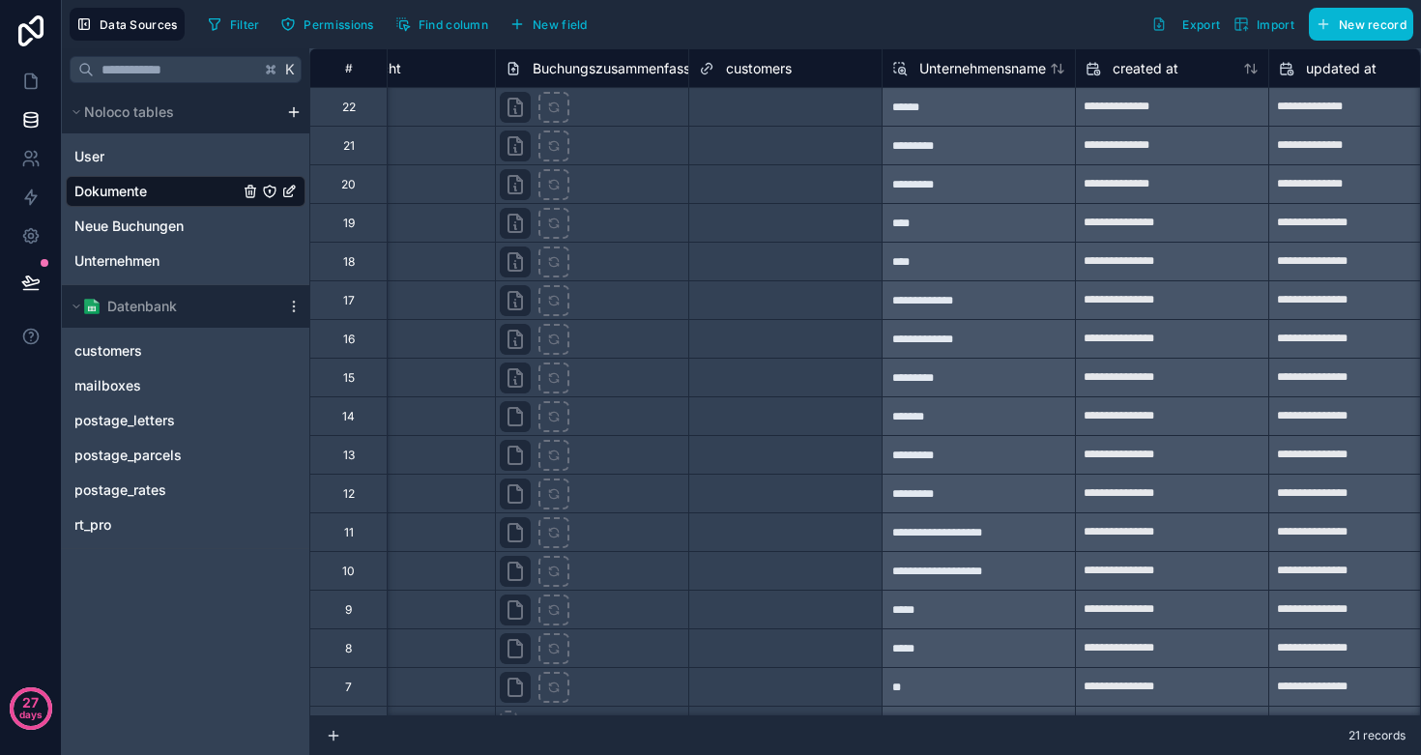
click at [951, 147] on div "*********" at bounding box center [978, 145] width 193 height 39
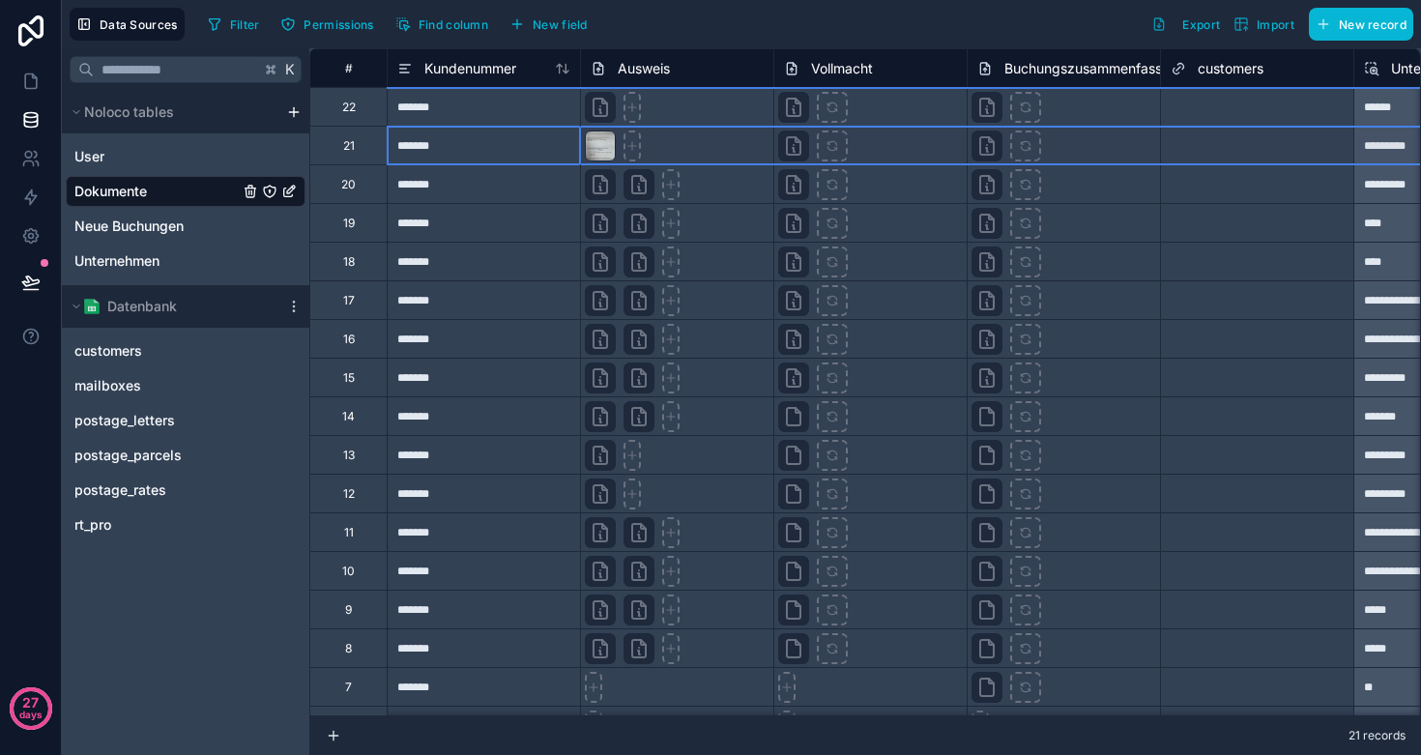
click at [335, 136] on div "21" at bounding box center [347, 145] width 77 height 39
click at [337, 147] on div "21" at bounding box center [347, 145] width 77 height 39
click at [360, 153] on div "21" at bounding box center [347, 145] width 77 height 39
click at [502, 187] on div "*******" at bounding box center [483, 183] width 193 height 39
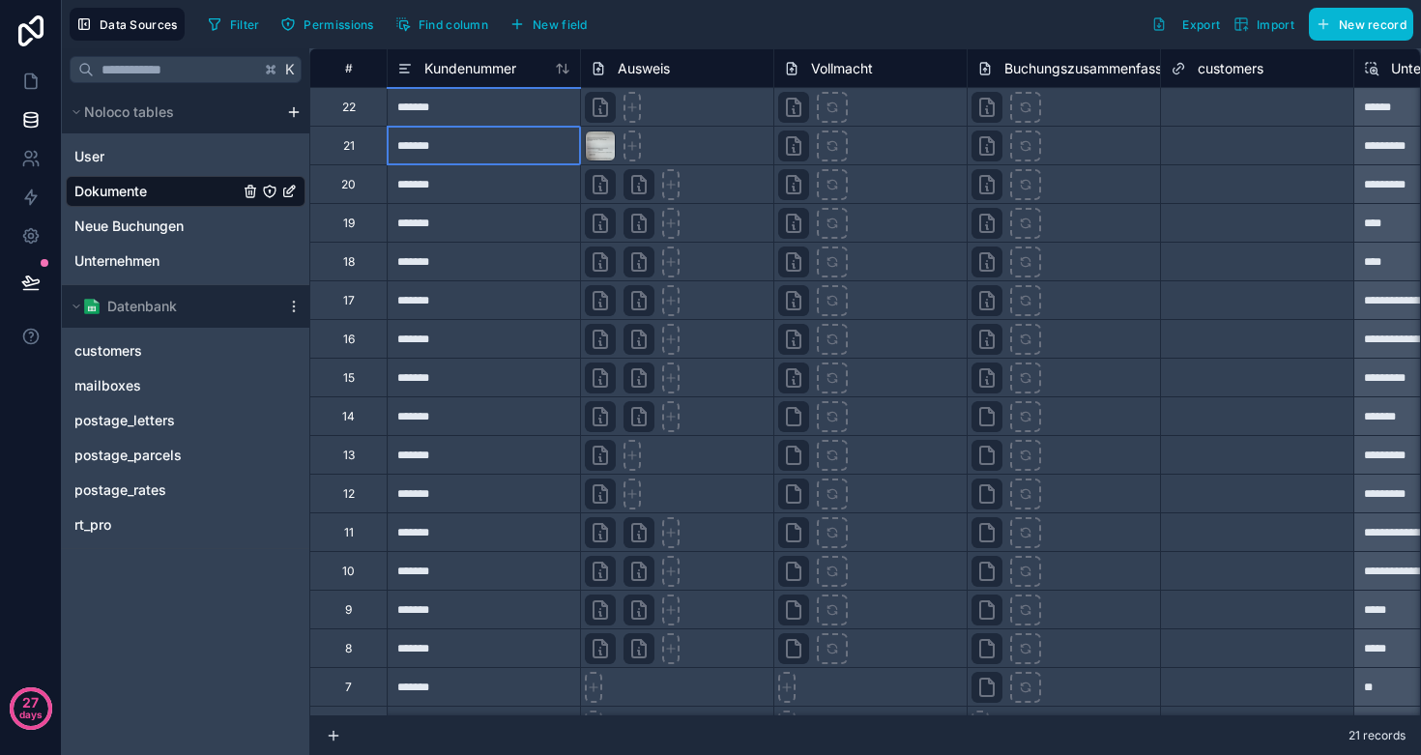
click at [443, 144] on div "*******" at bounding box center [483, 145] width 193 height 39
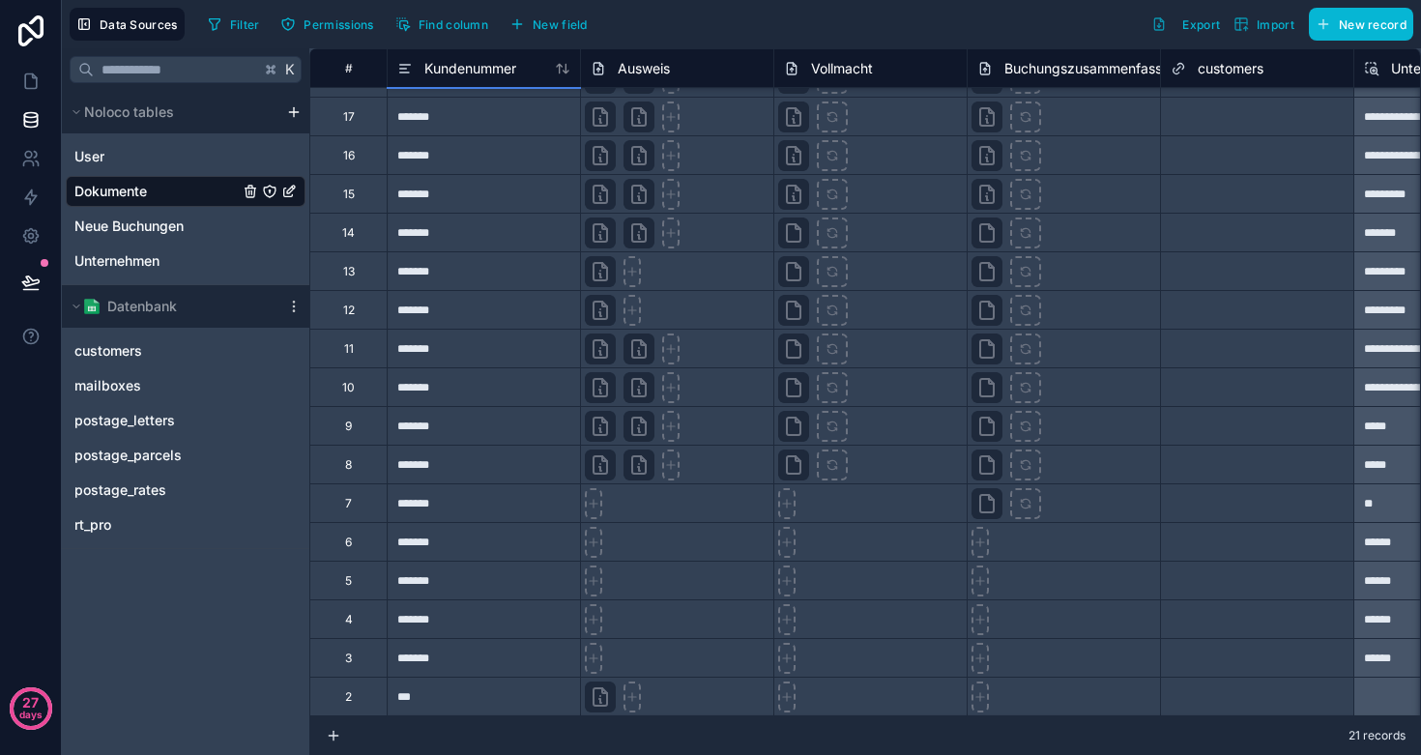
scroll to position [184, 0]
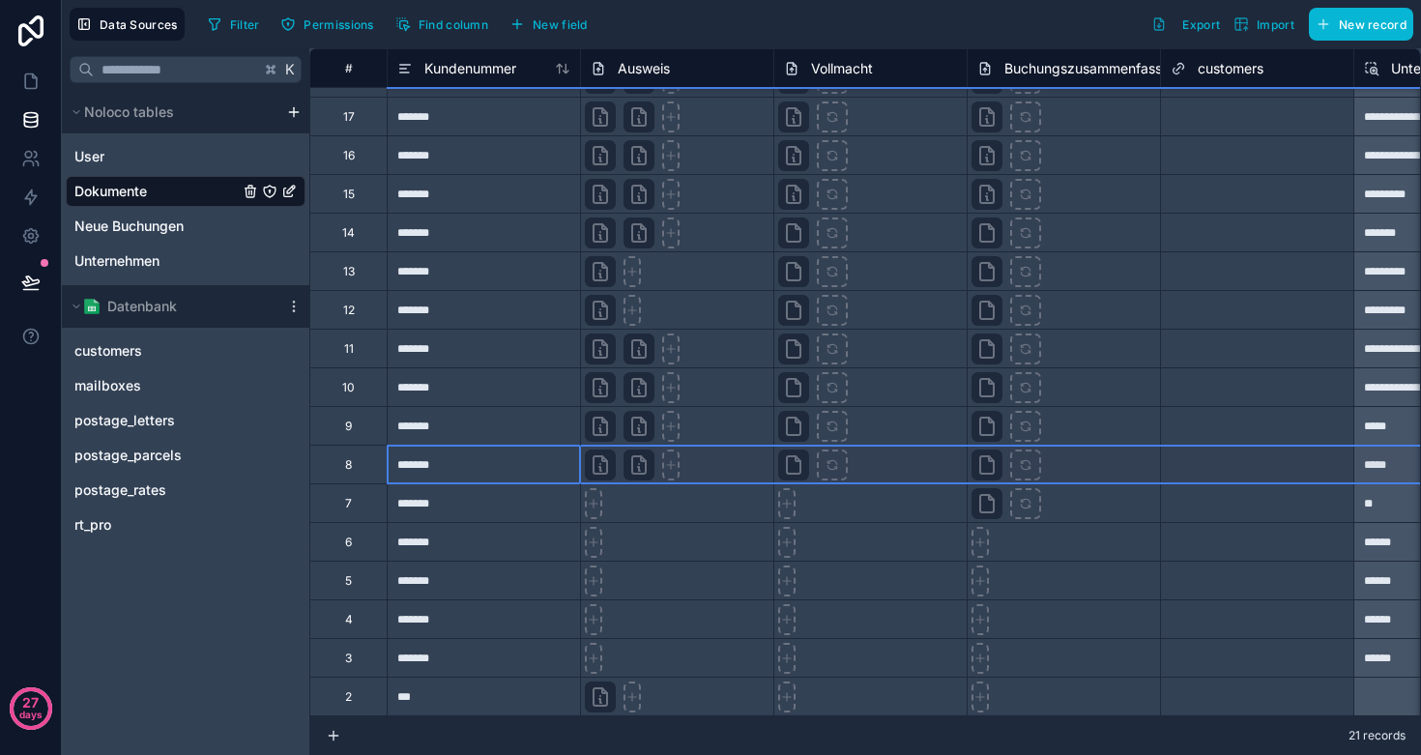
click at [346, 455] on div "8" at bounding box center [347, 464] width 77 height 39
click at [396, 532] on div "Delete row" at bounding box center [396, 535] width 99 height 21
type input "**********"
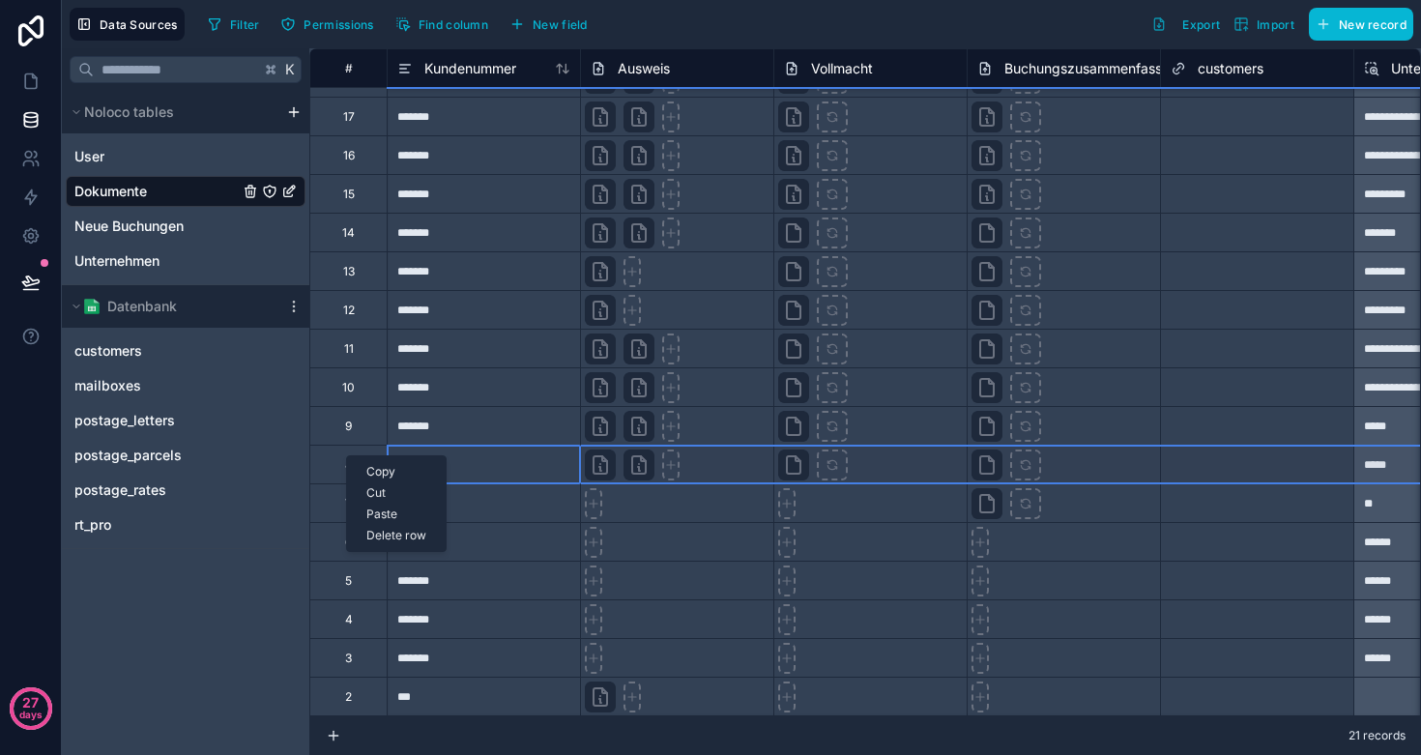
type input "**********"
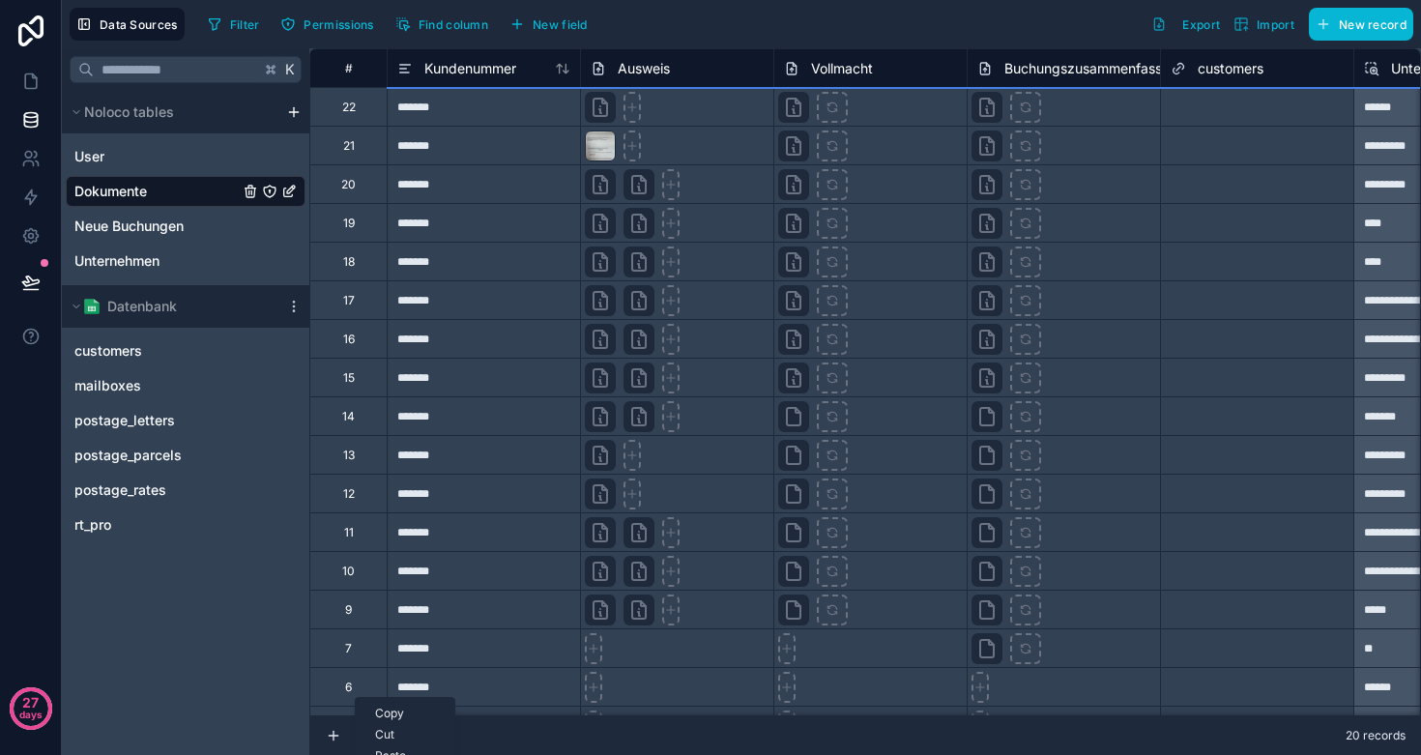
scroll to position [0, 0]
click at [353, 160] on div "21" at bounding box center [347, 145] width 77 height 39
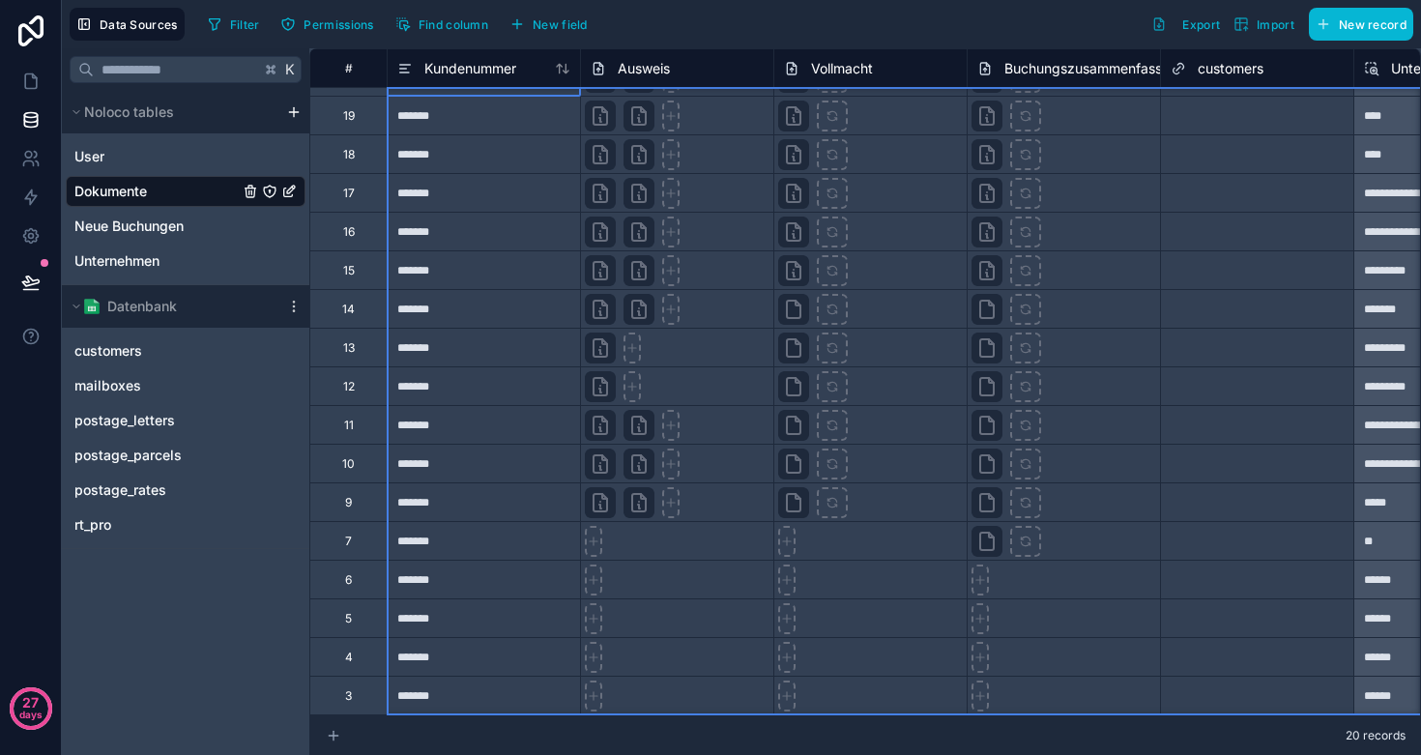
scroll to position [145, 0]
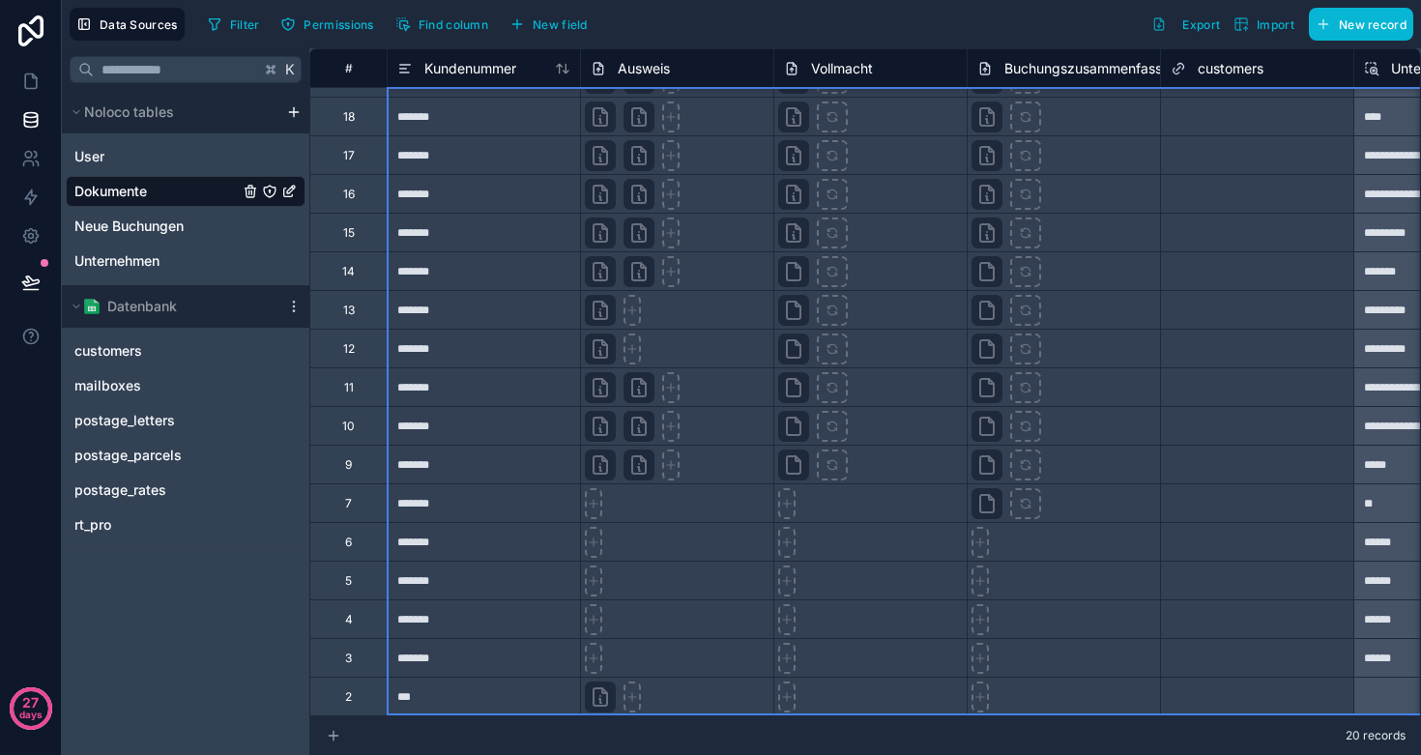
drag, startPoint x: 352, startPoint y: 180, endPoint x: 336, endPoint y: 739, distance: 559.2
click at [336, 739] on div "**********" at bounding box center [865, 401] width 1112 height 707
click at [424, 648] on div "Delete rows 3 to 20" at bounding box center [425, 649] width 138 height 21
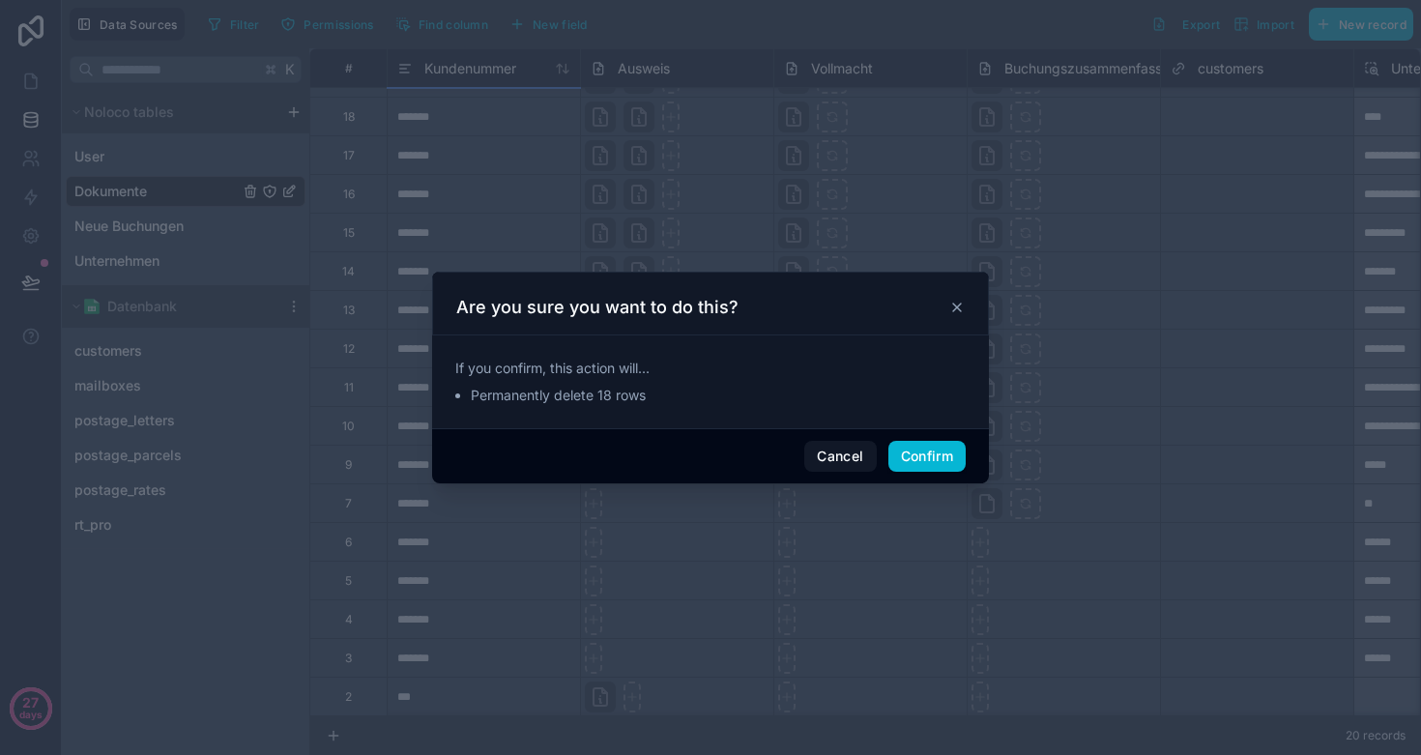
scroll to position [39, 0]
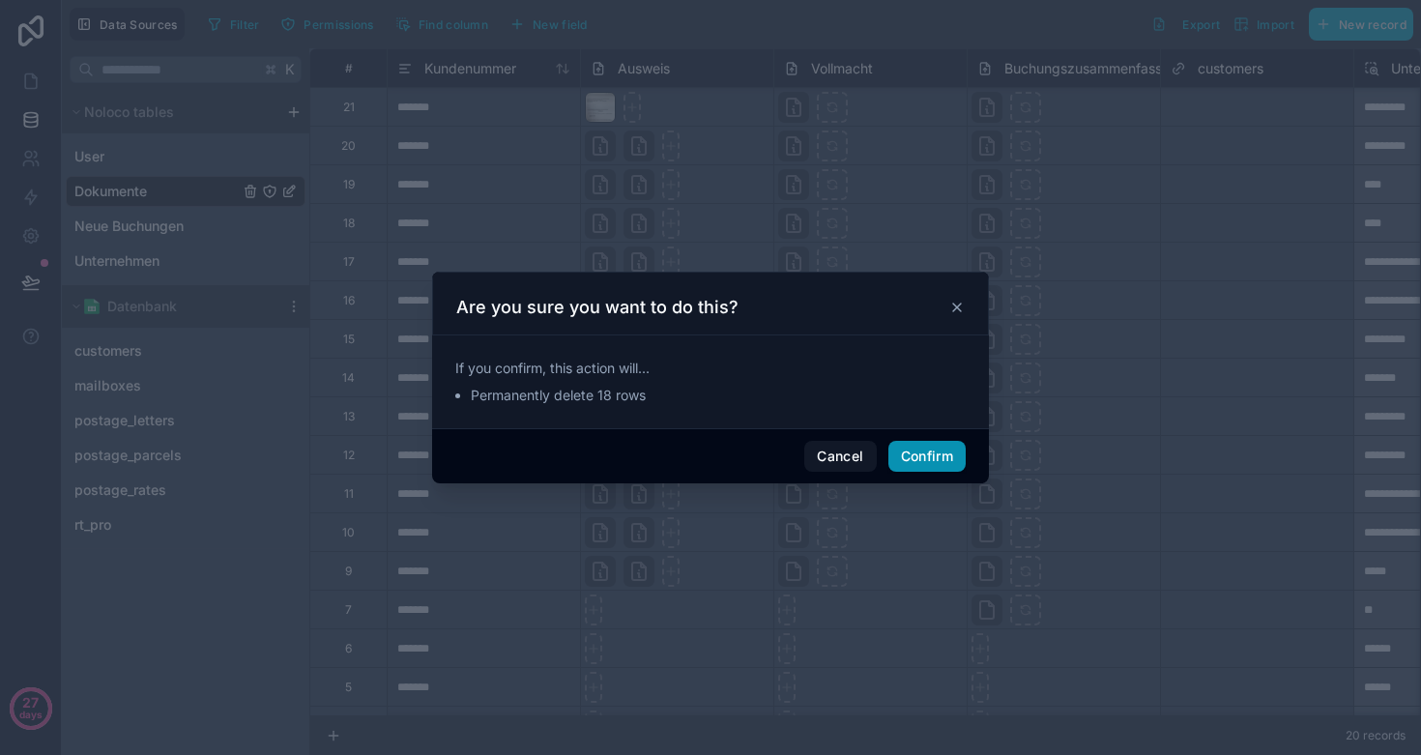
click at [924, 461] on button "Confirm" at bounding box center [927, 456] width 77 height 31
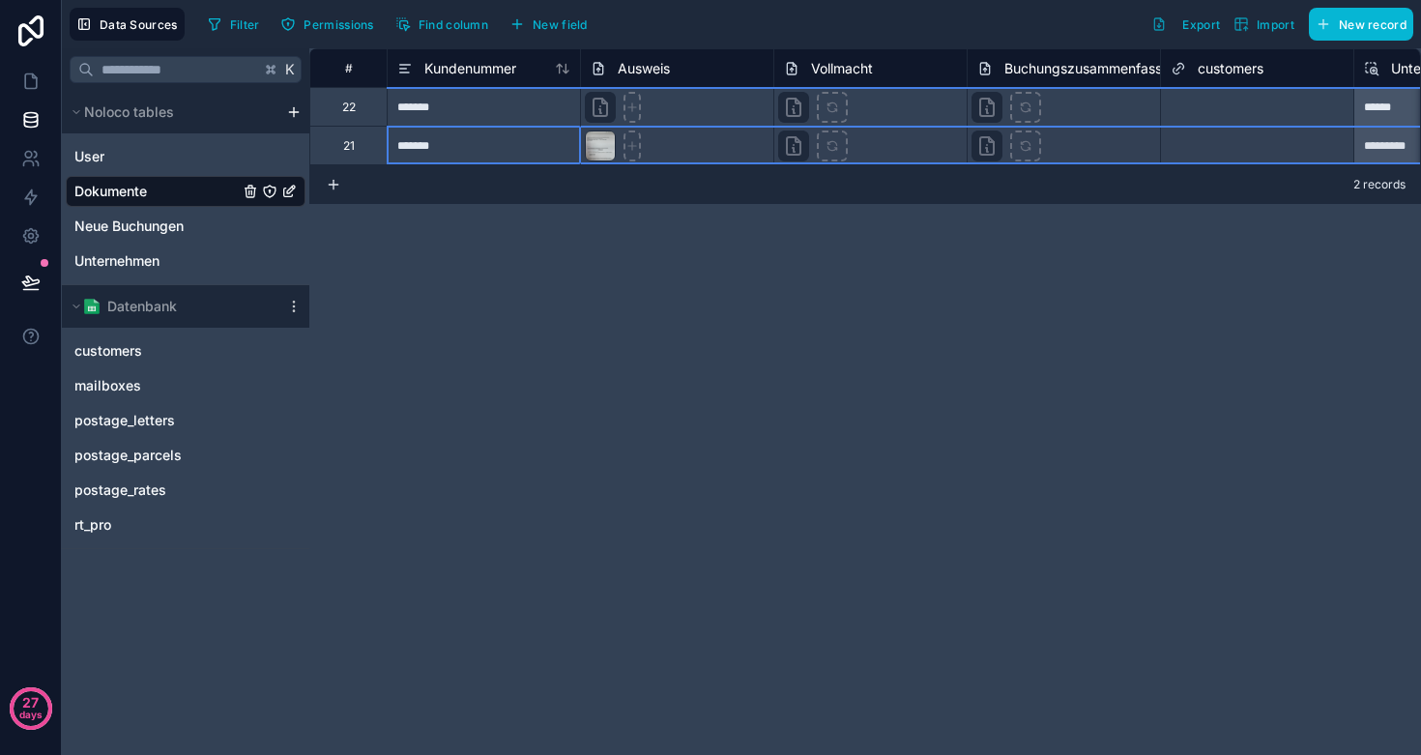
click at [348, 135] on div "21" at bounding box center [347, 145] width 77 height 39
click at [390, 218] on div "Delete row" at bounding box center [398, 215] width 99 height 21
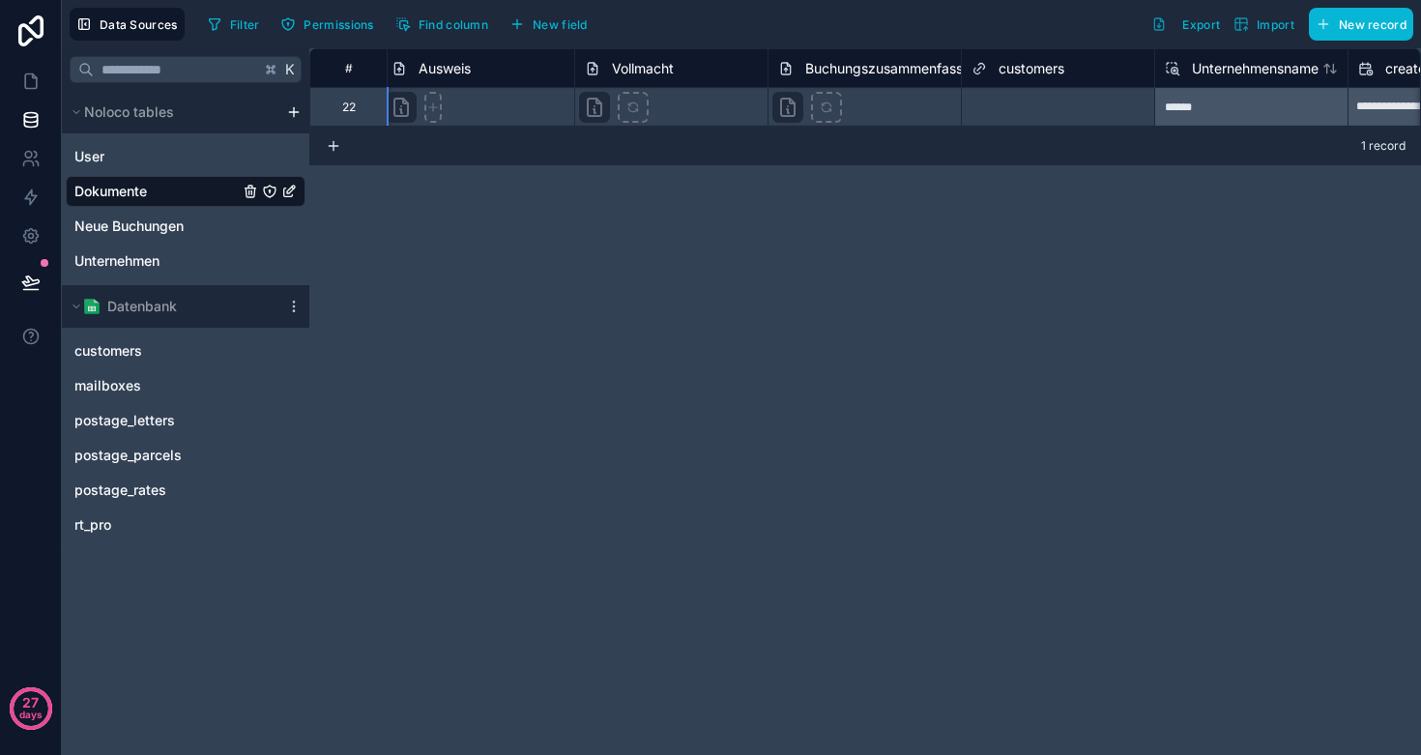
scroll to position [0, 268]
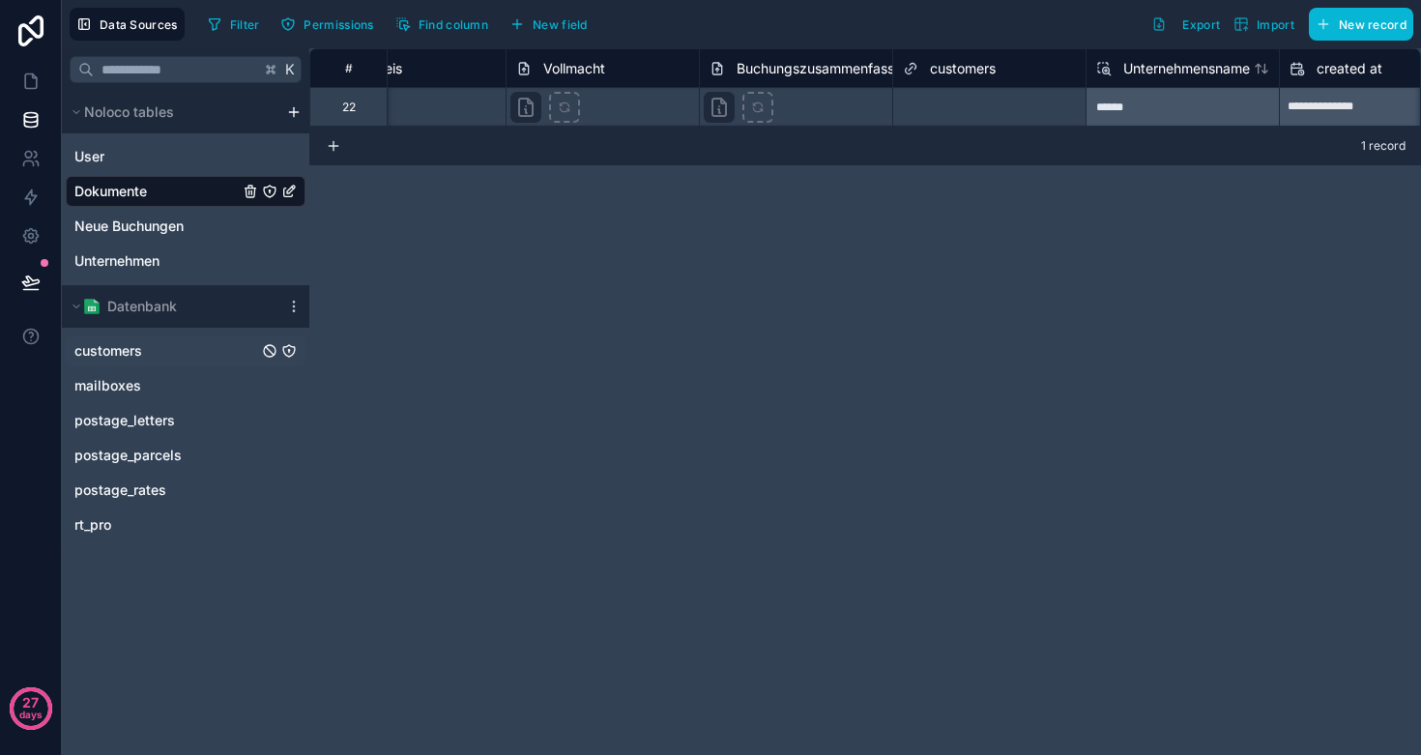
click at [134, 350] on span "customers" at bounding box center [108, 350] width 68 height 19
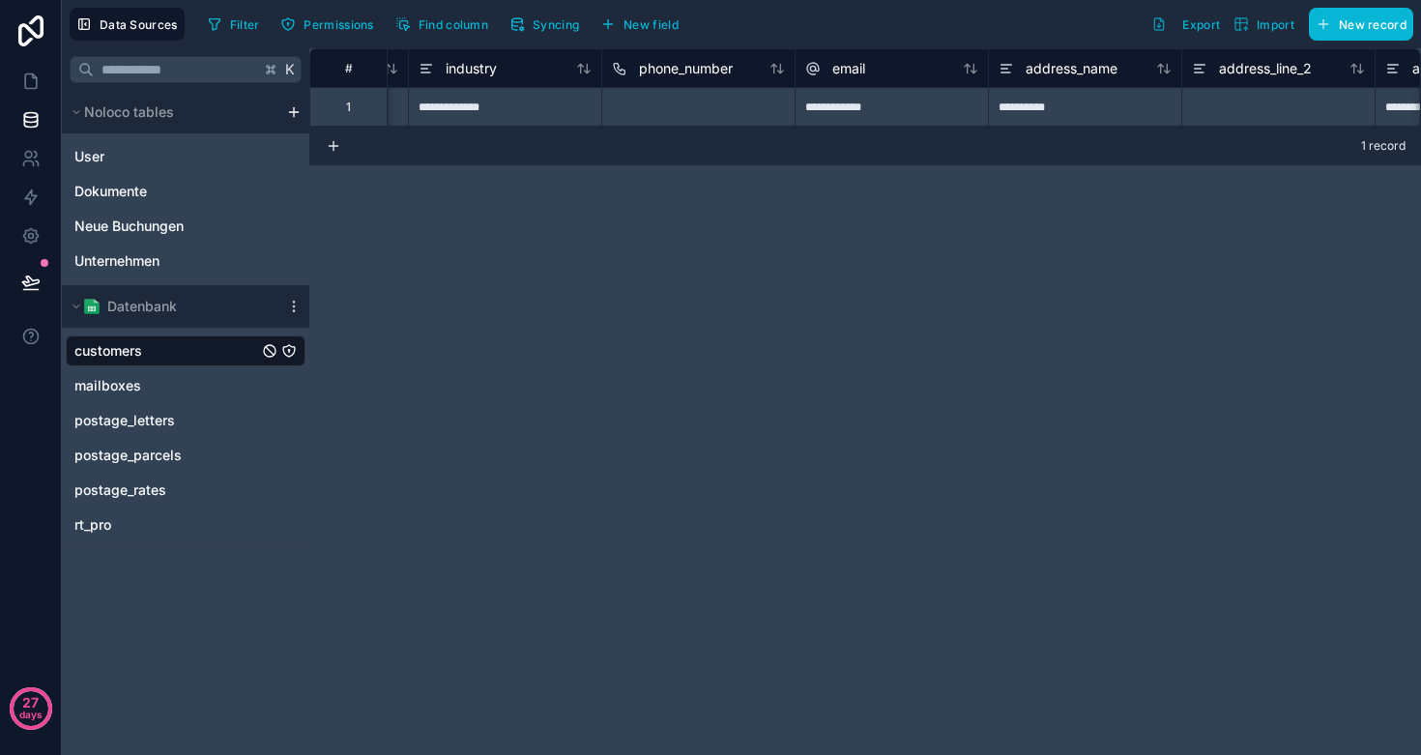
scroll to position [0, 2267]
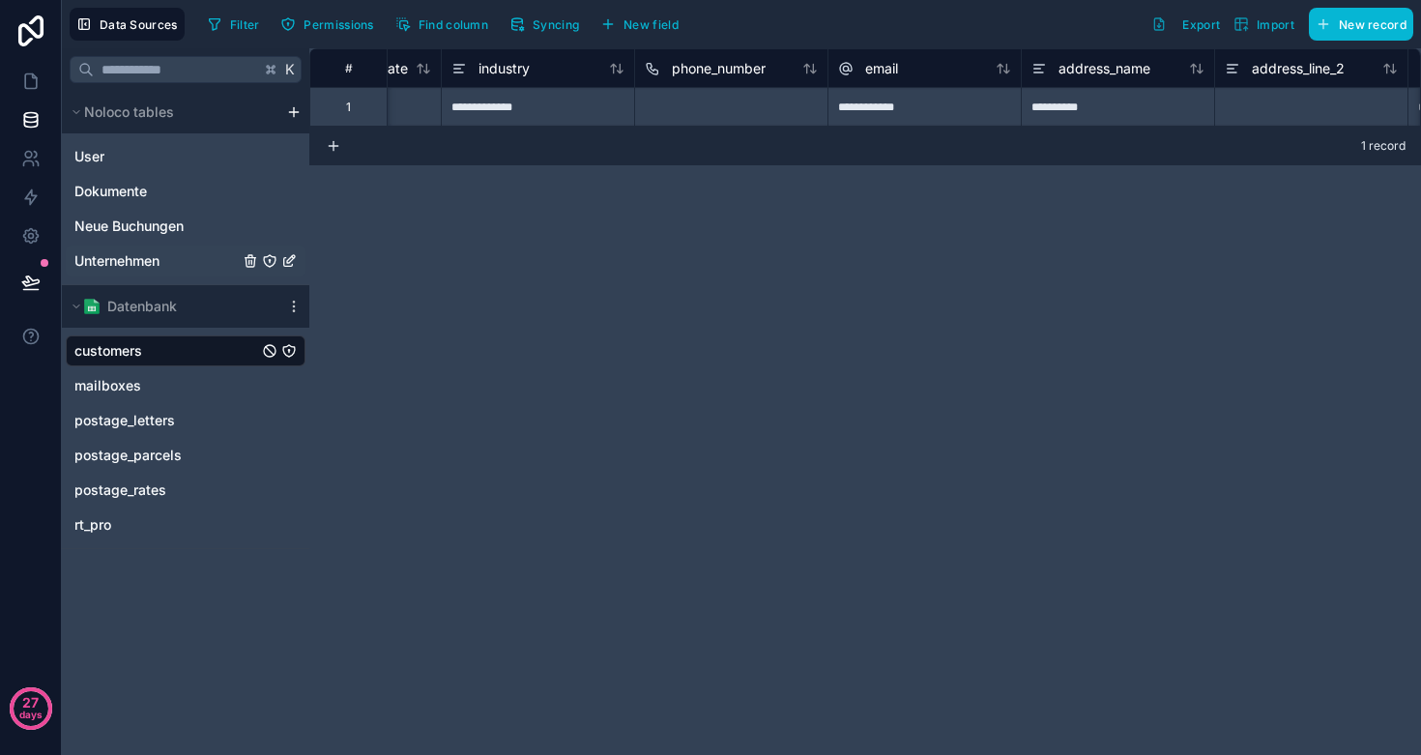
click at [150, 254] on span "Unternehmen" at bounding box center [116, 260] width 85 height 19
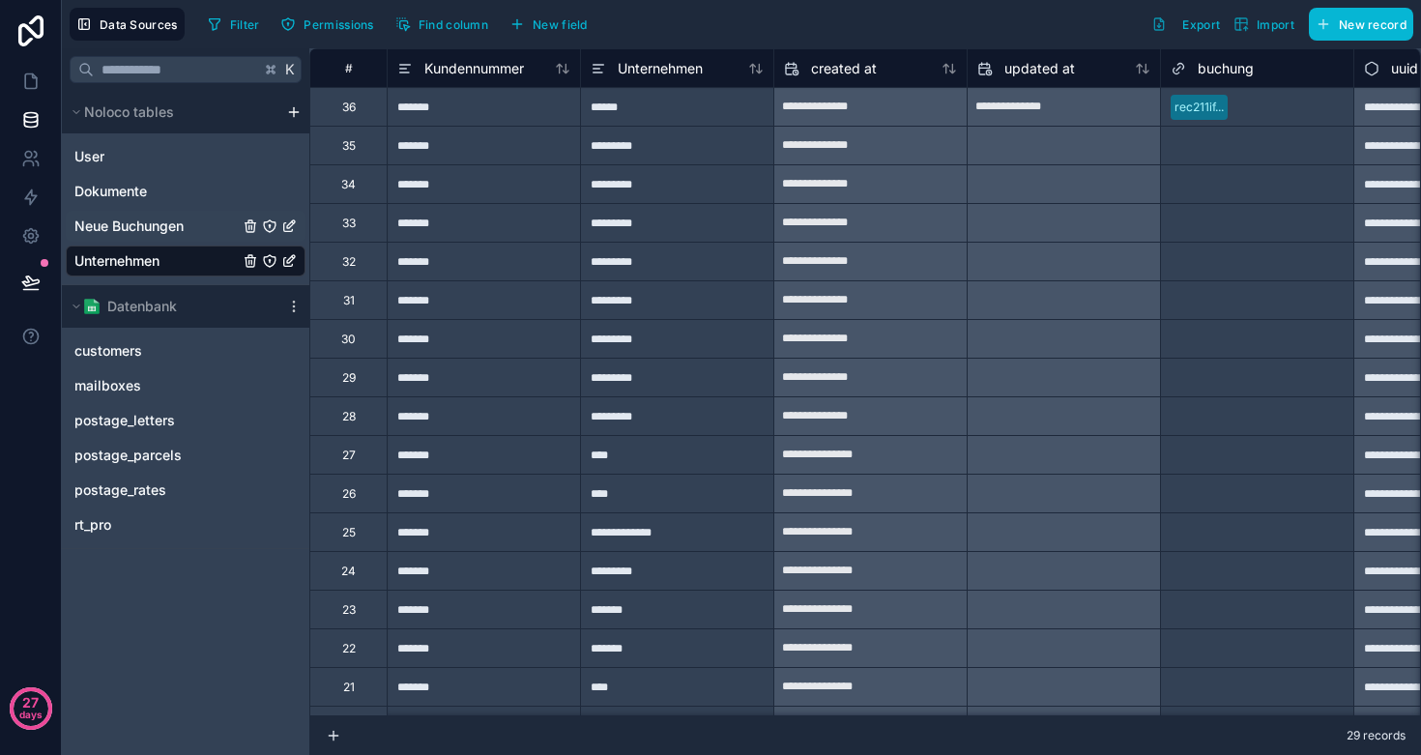
click at [146, 222] on span "Neue Buchungen" at bounding box center [128, 226] width 109 height 19
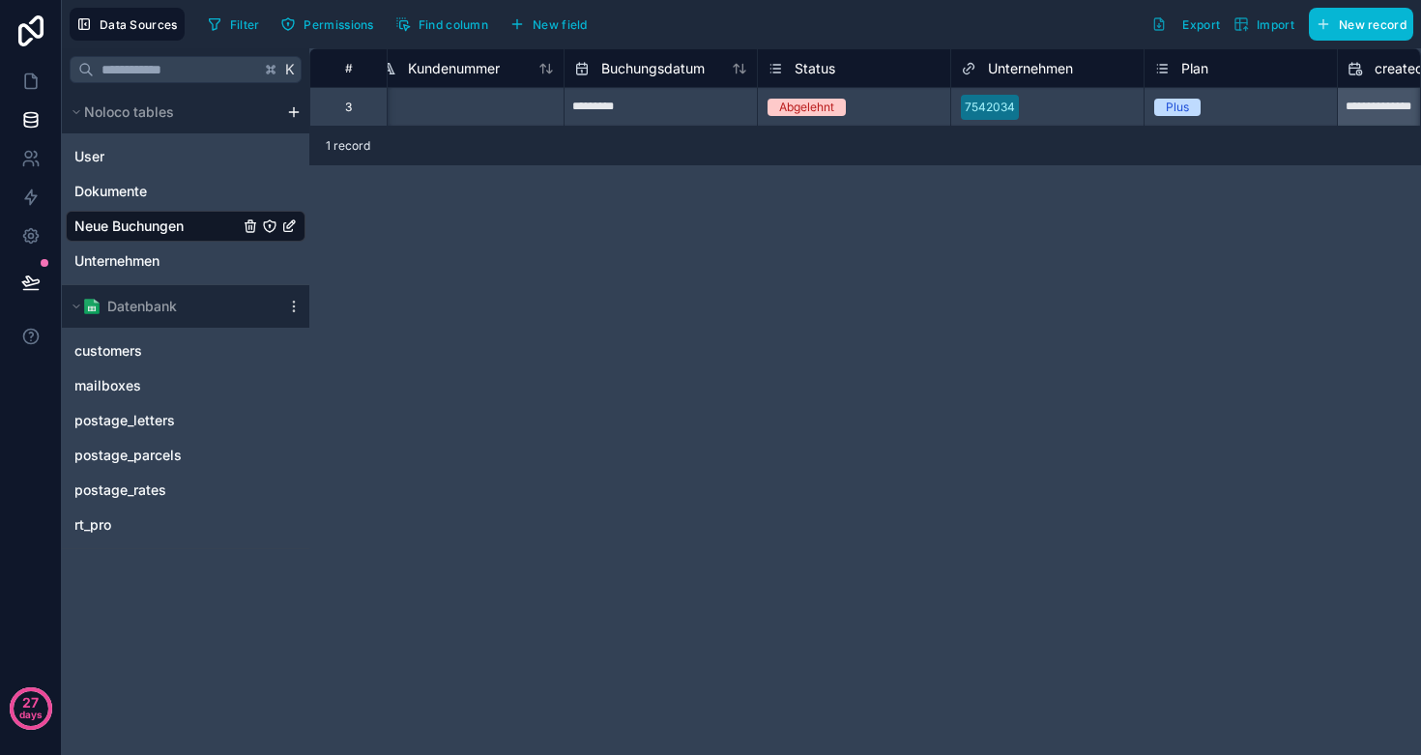
scroll to position [0, 15]
click at [114, 196] on span "Dokumente" at bounding box center [110, 191] width 73 height 19
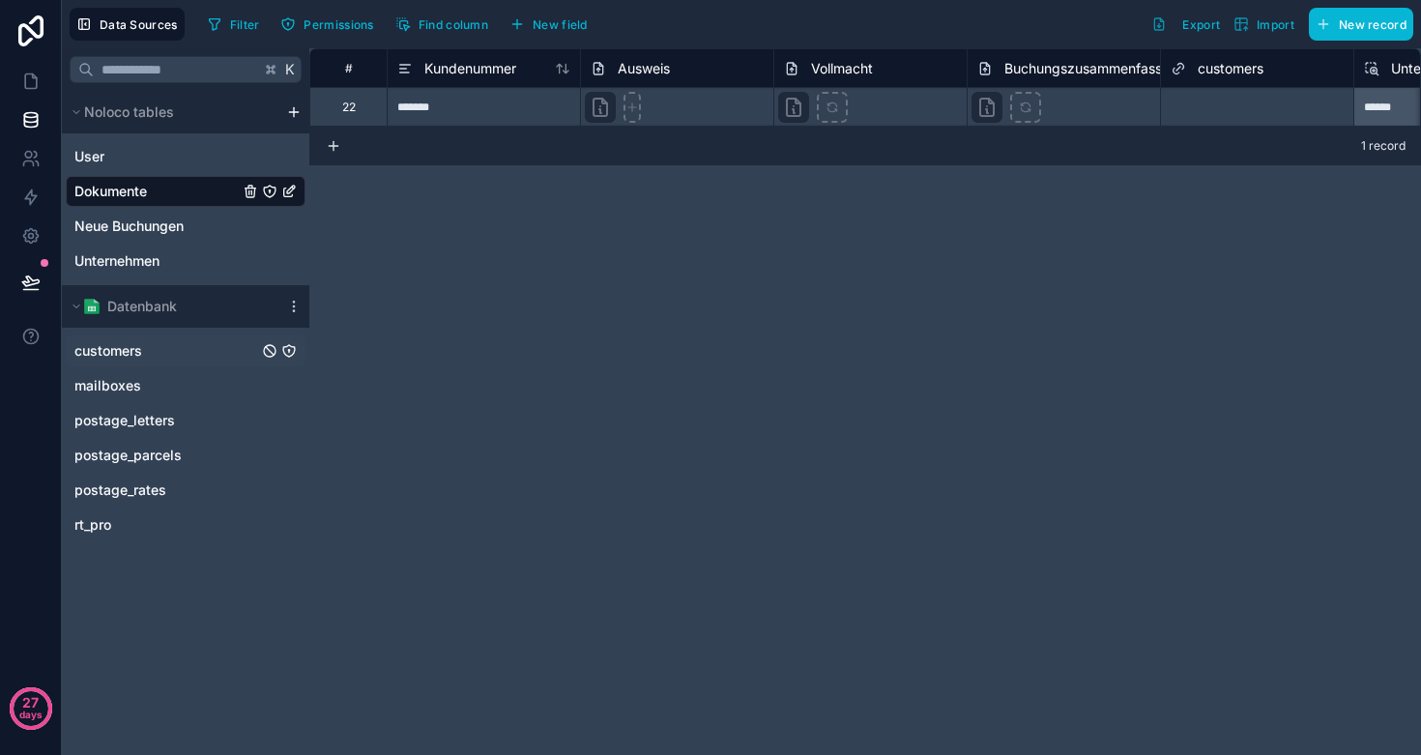
click at [123, 348] on span "customers" at bounding box center [108, 350] width 68 height 19
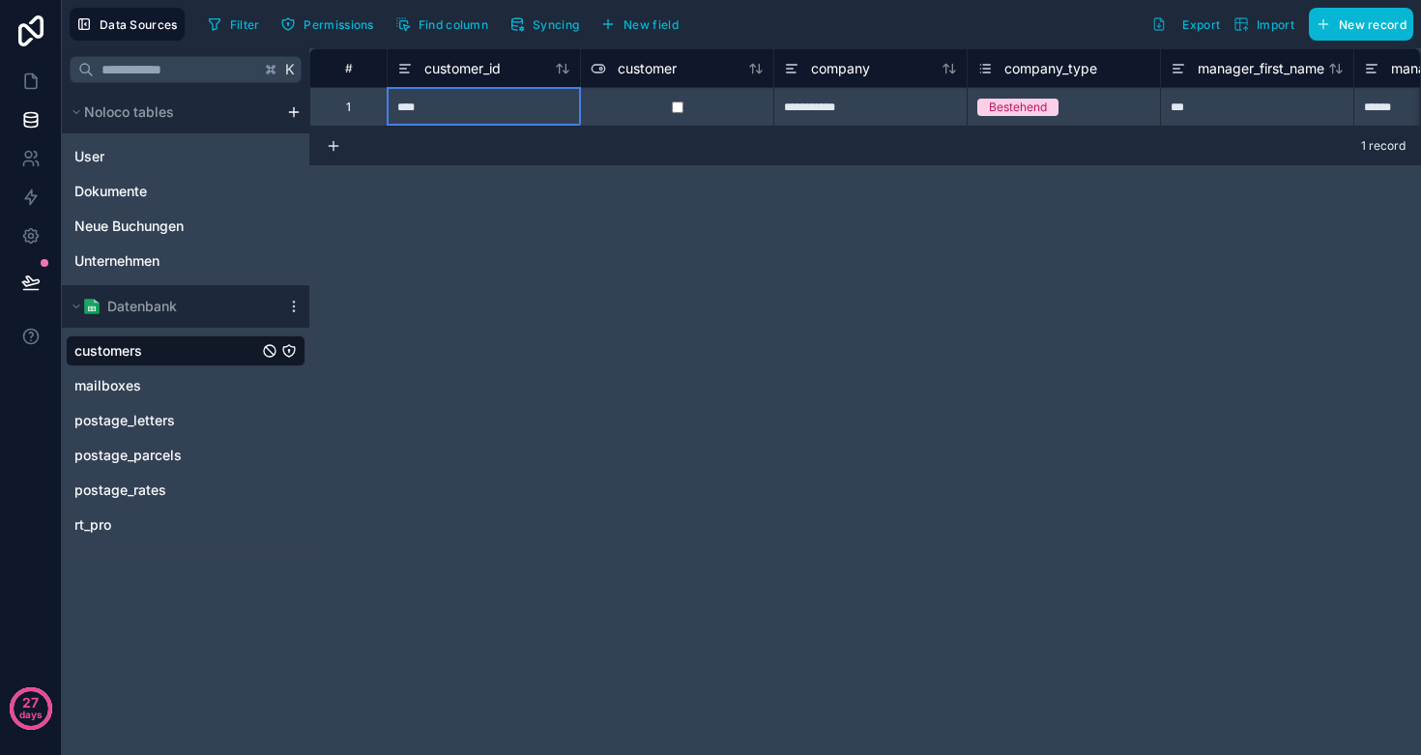
click at [420, 113] on div "****" at bounding box center [483, 106] width 193 height 39
click at [420, 113] on input "****" at bounding box center [484, 107] width 192 height 38
click at [115, 254] on span "Unternehmen" at bounding box center [116, 260] width 85 height 19
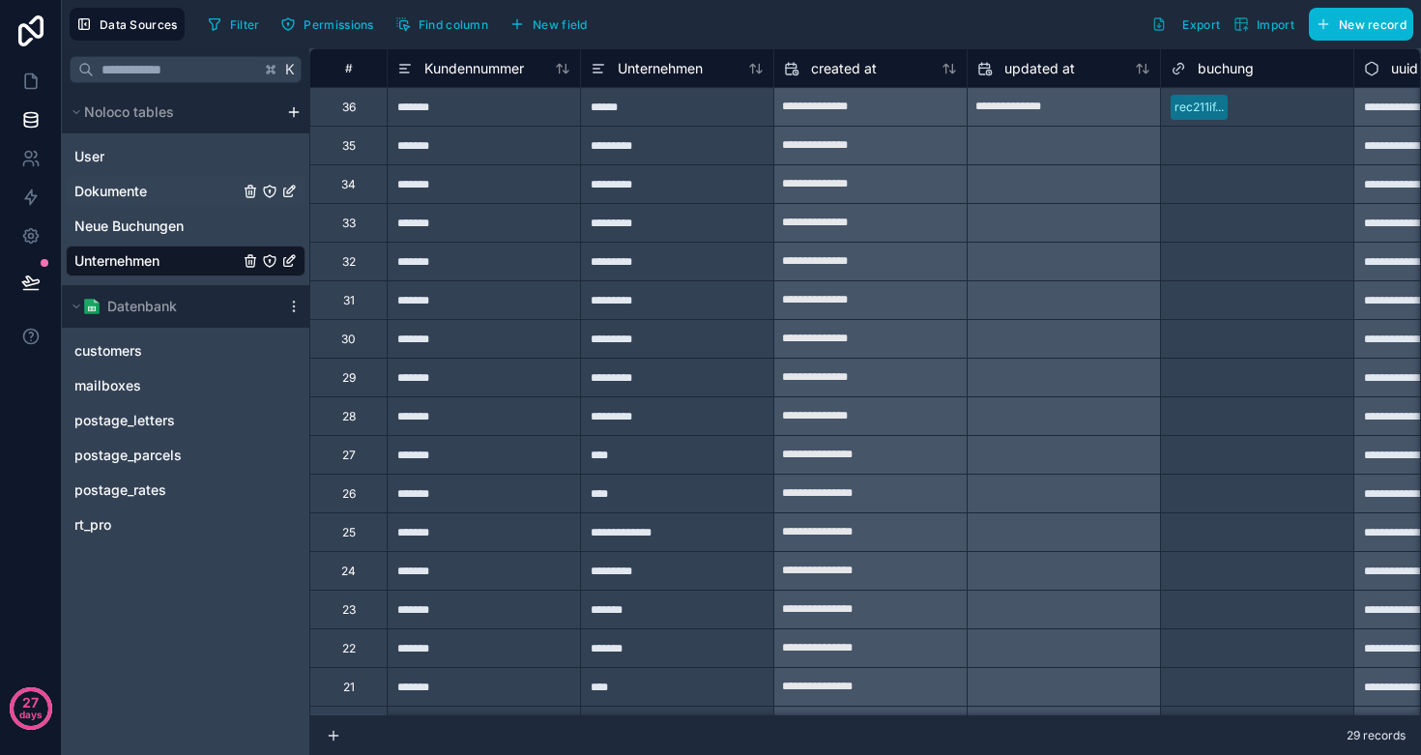
click at [131, 190] on span "Dokumente" at bounding box center [110, 191] width 73 height 19
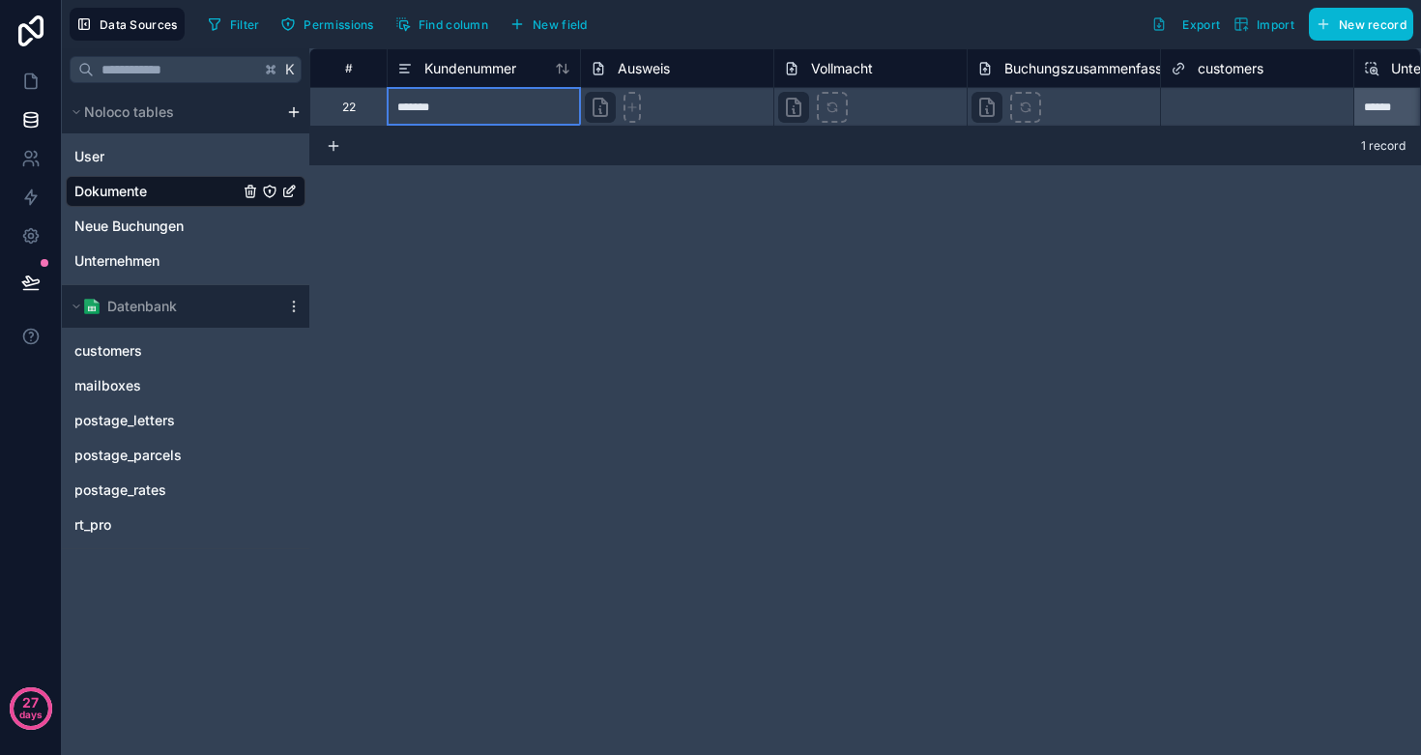
click at [439, 102] on div "*******" at bounding box center [483, 106] width 193 height 39
paste input
type input "****"
click at [563, 234] on div "**********" at bounding box center [865, 401] width 1112 height 707
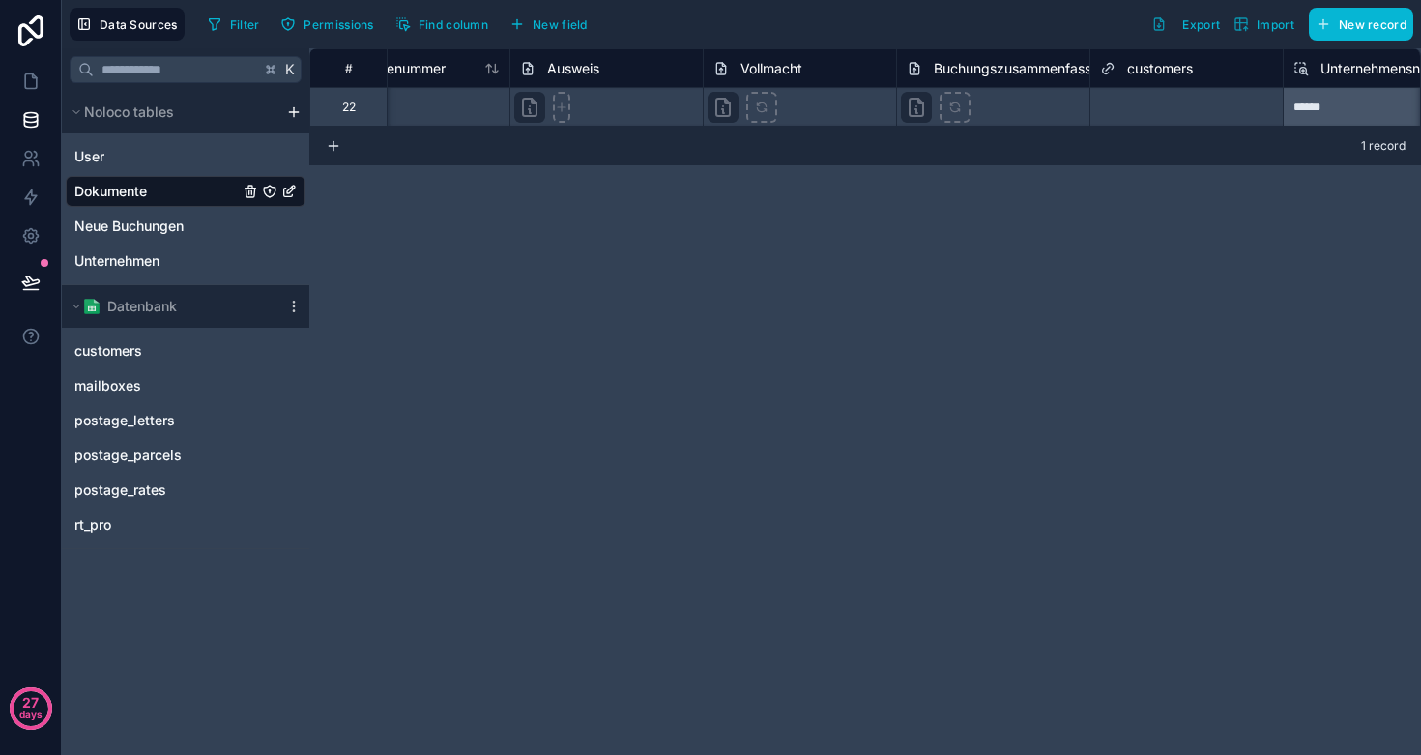
scroll to position [0, 70]
click at [764, 107] on icon at bounding box center [763, 108] width 14 height 14
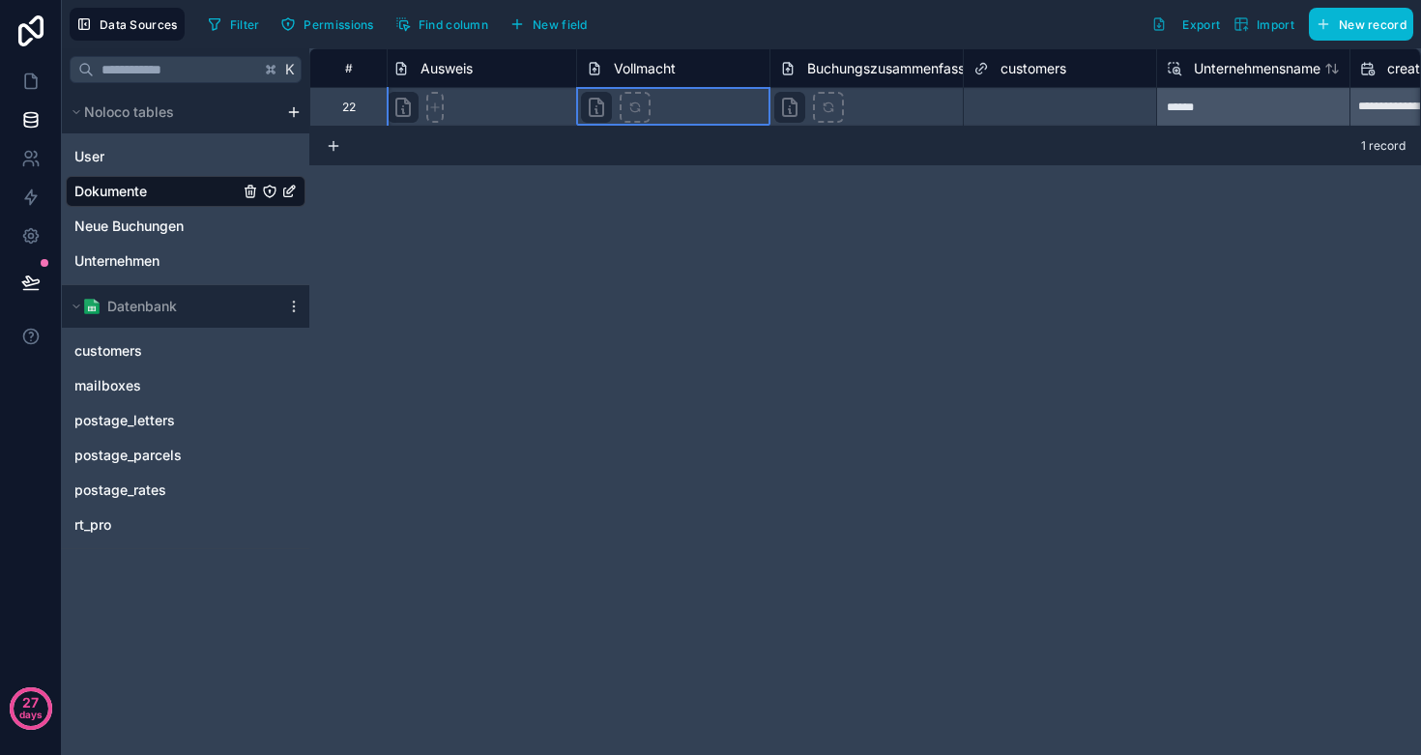
scroll to position [0, 222]
click at [1172, 105] on div "******" at bounding box center [1227, 106] width 193 height 39
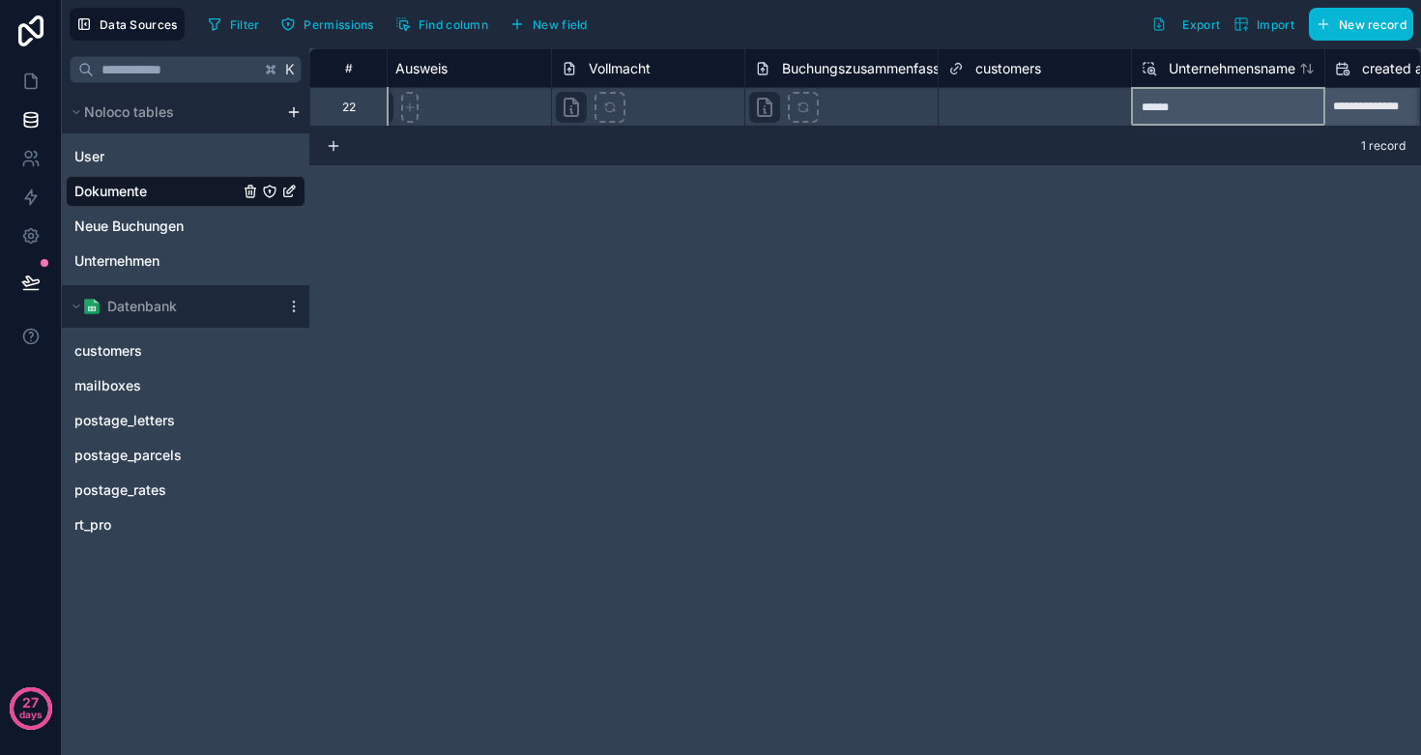
click at [1172, 105] on div "******" at bounding box center [1227, 106] width 193 height 39
click at [1165, 114] on div "******" at bounding box center [1227, 106] width 193 height 39
click at [1165, 106] on div "******" at bounding box center [1227, 106] width 193 height 39
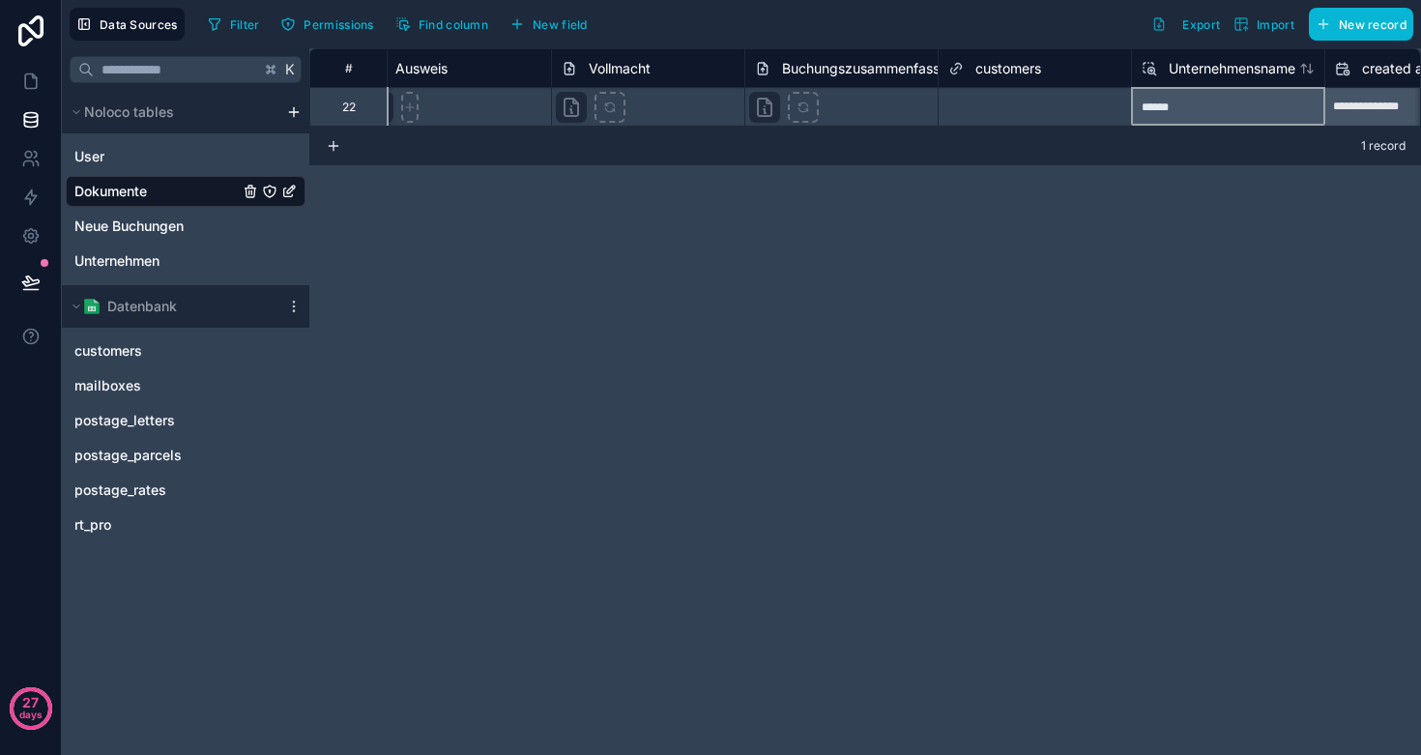
click at [1165, 106] on div "******" at bounding box center [1227, 106] width 193 height 39
drag, startPoint x: 1202, startPoint y: 101, endPoint x: 1137, endPoint y: 109, distance: 65.4
click at [1137, 109] on div "******" at bounding box center [1227, 106] width 193 height 39
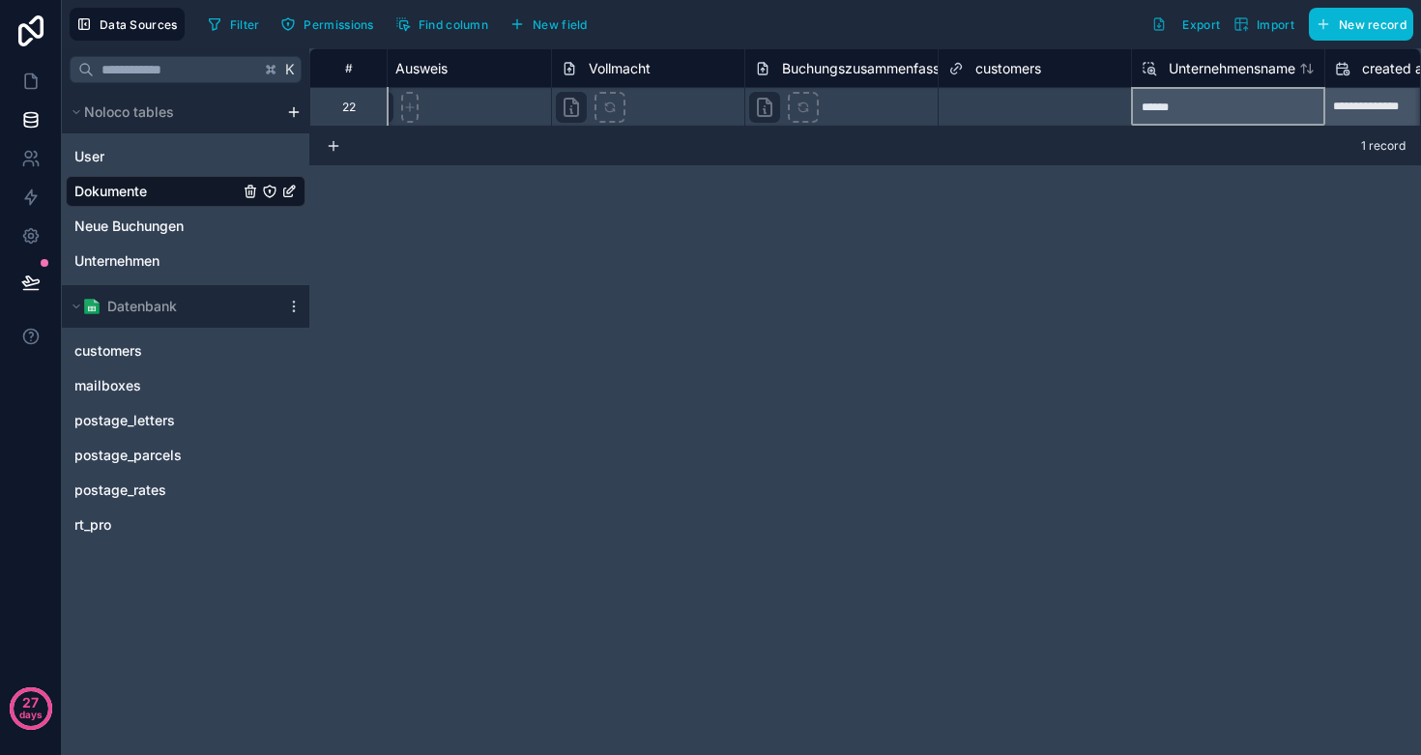
click at [1174, 114] on div "******" at bounding box center [1227, 106] width 193 height 39
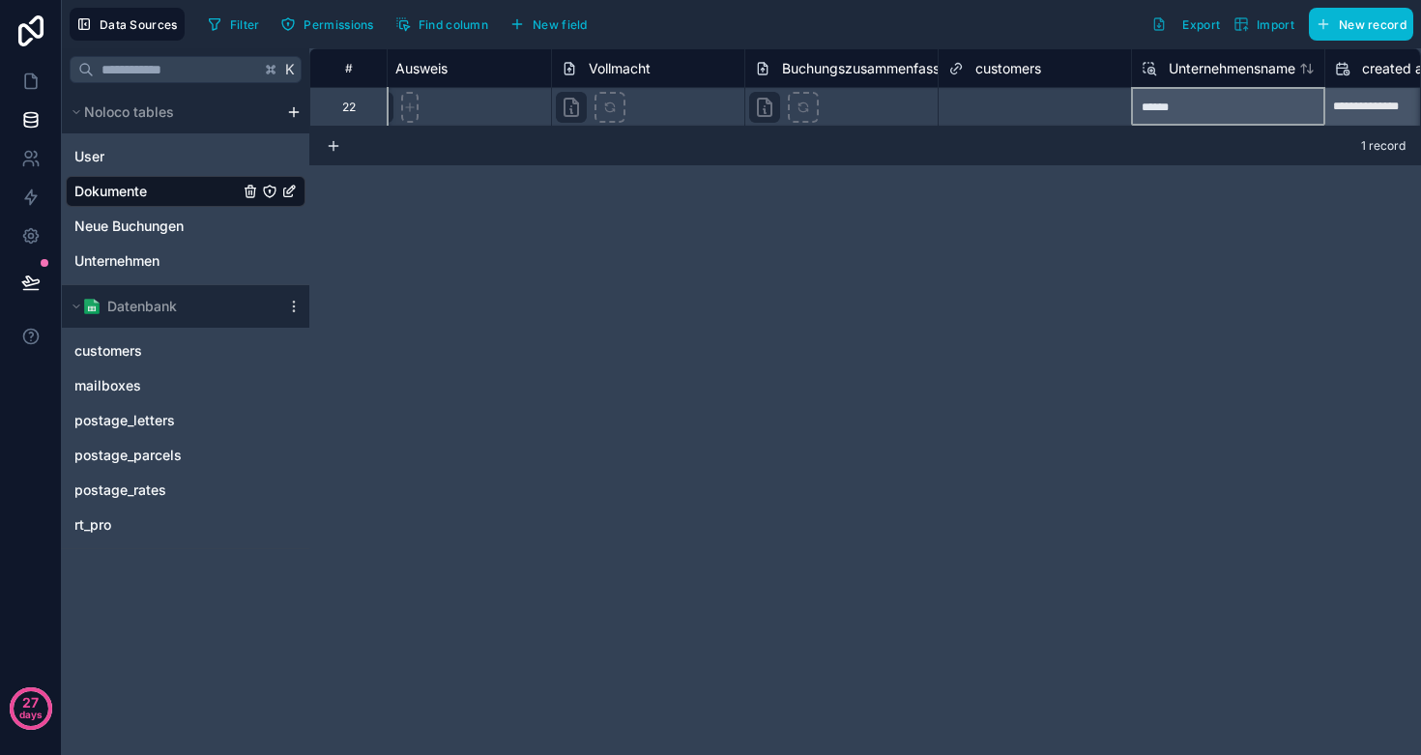
click at [1174, 114] on div "******" at bounding box center [1227, 106] width 193 height 39
click at [1157, 114] on div "******" at bounding box center [1227, 106] width 193 height 39
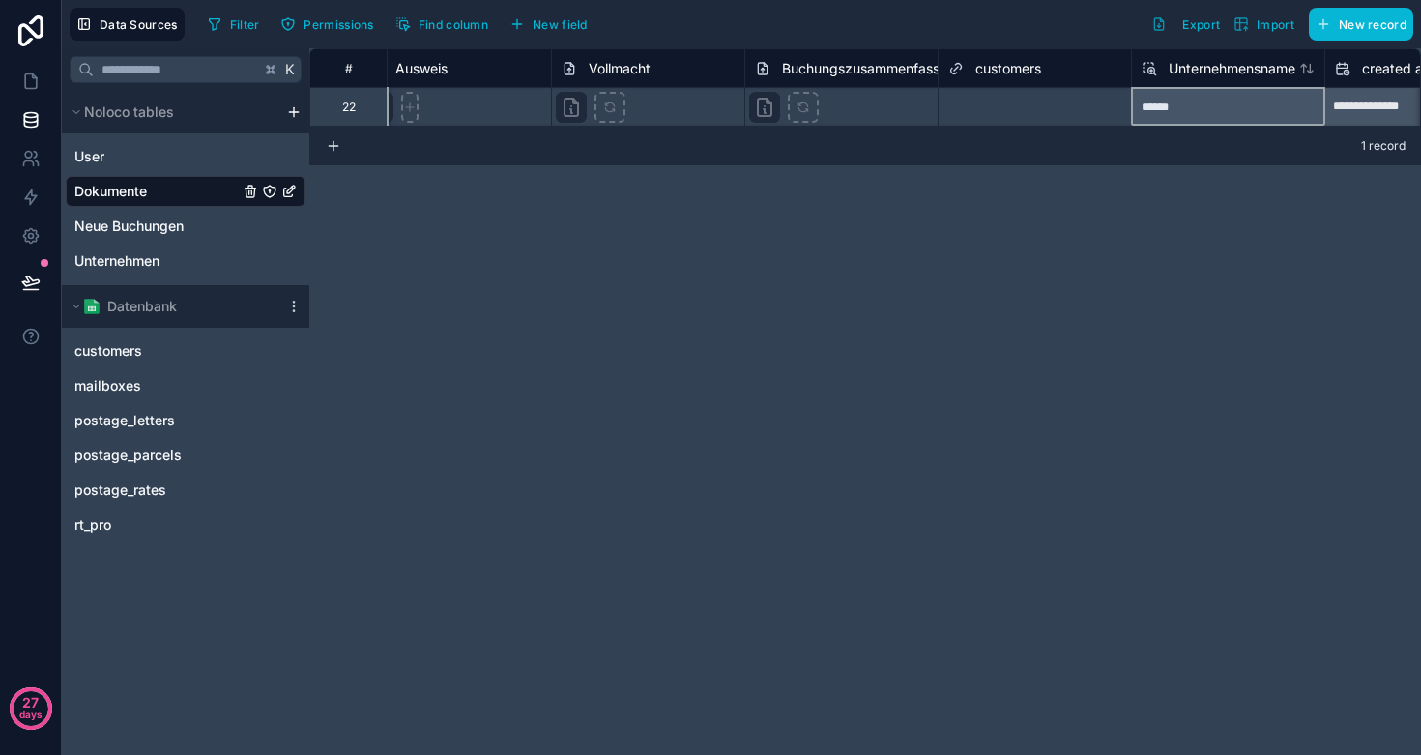
click at [1081, 103] on div at bounding box center [1092, 107] width 60 height 19
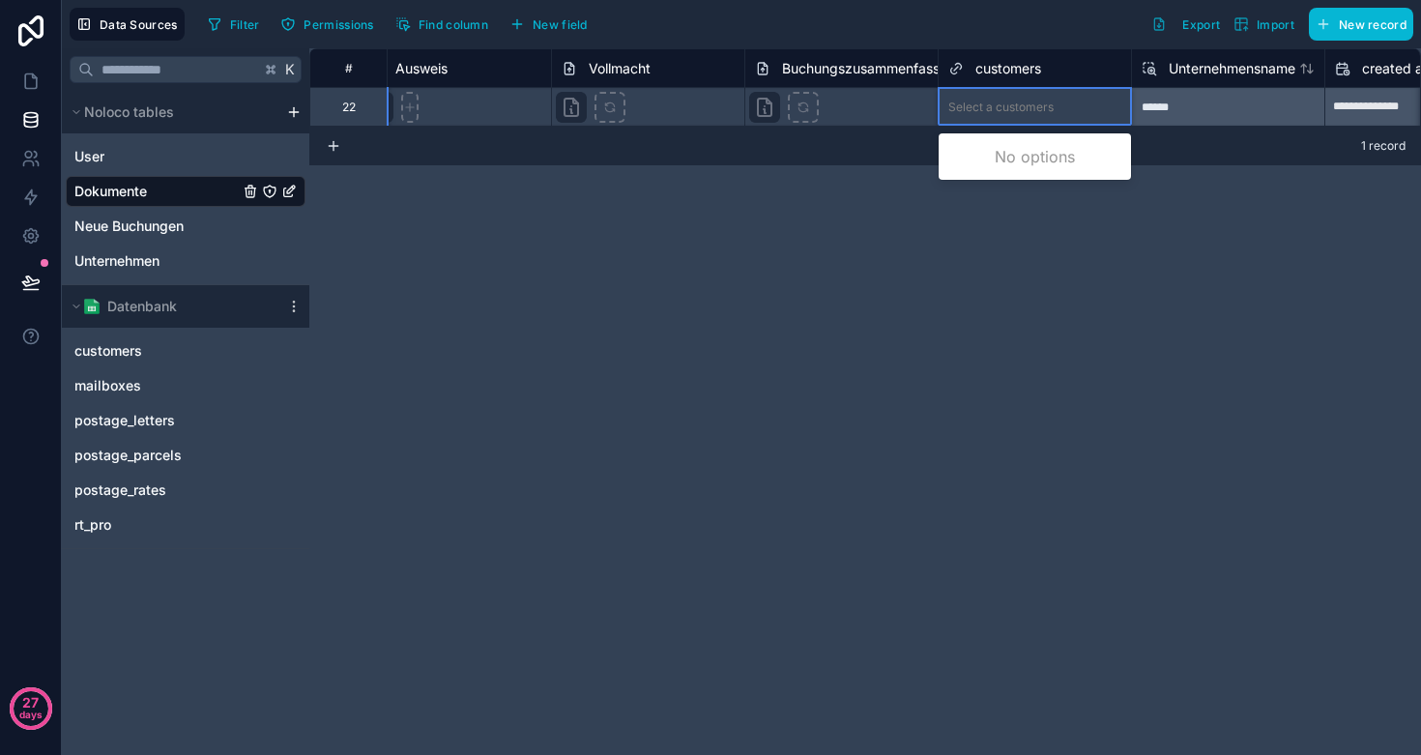
click at [1025, 105] on div "Select a customers" at bounding box center [1001, 107] width 105 height 15
click at [988, 156] on div "1200" at bounding box center [1035, 156] width 192 height 39
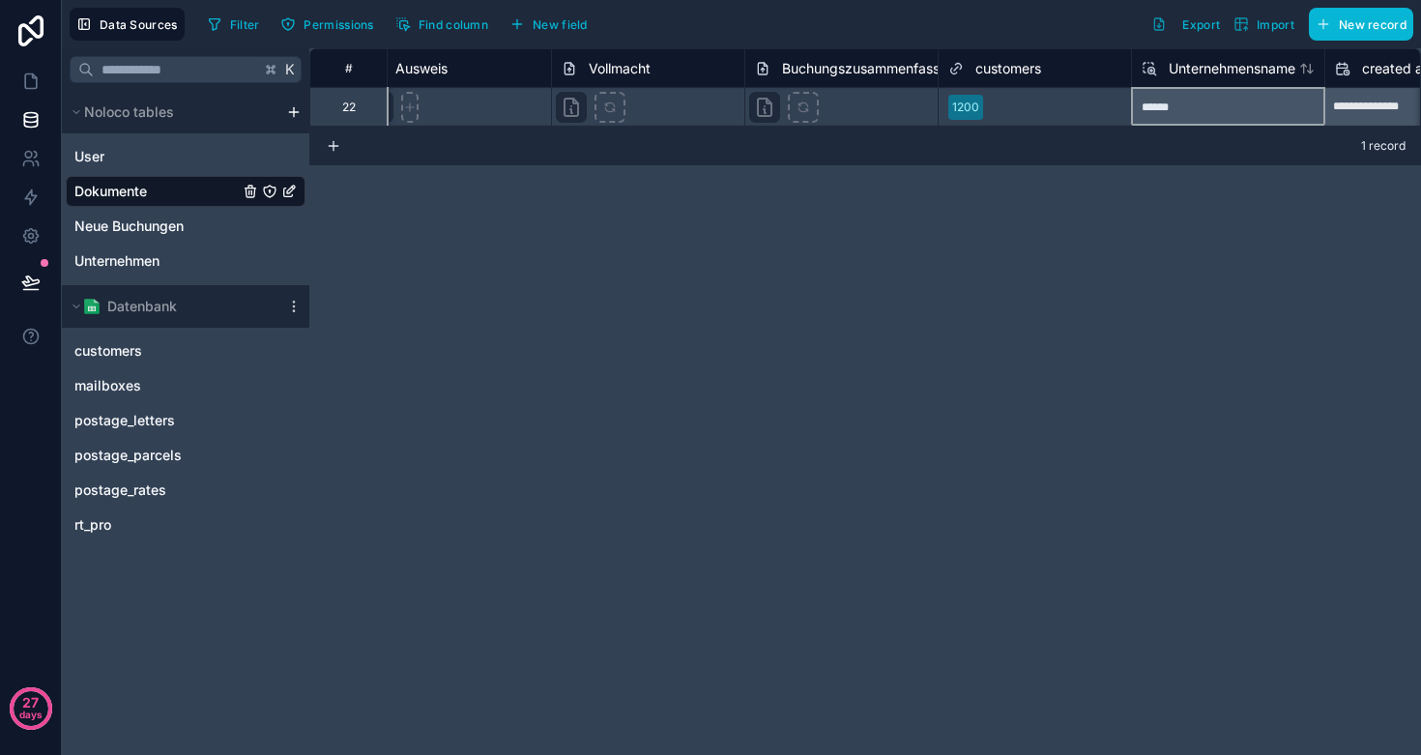
click at [1162, 112] on div "******" at bounding box center [1227, 106] width 193 height 39
click at [1200, 74] on span "Unternehmensname" at bounding box center [1232, 68] width 127 height 19
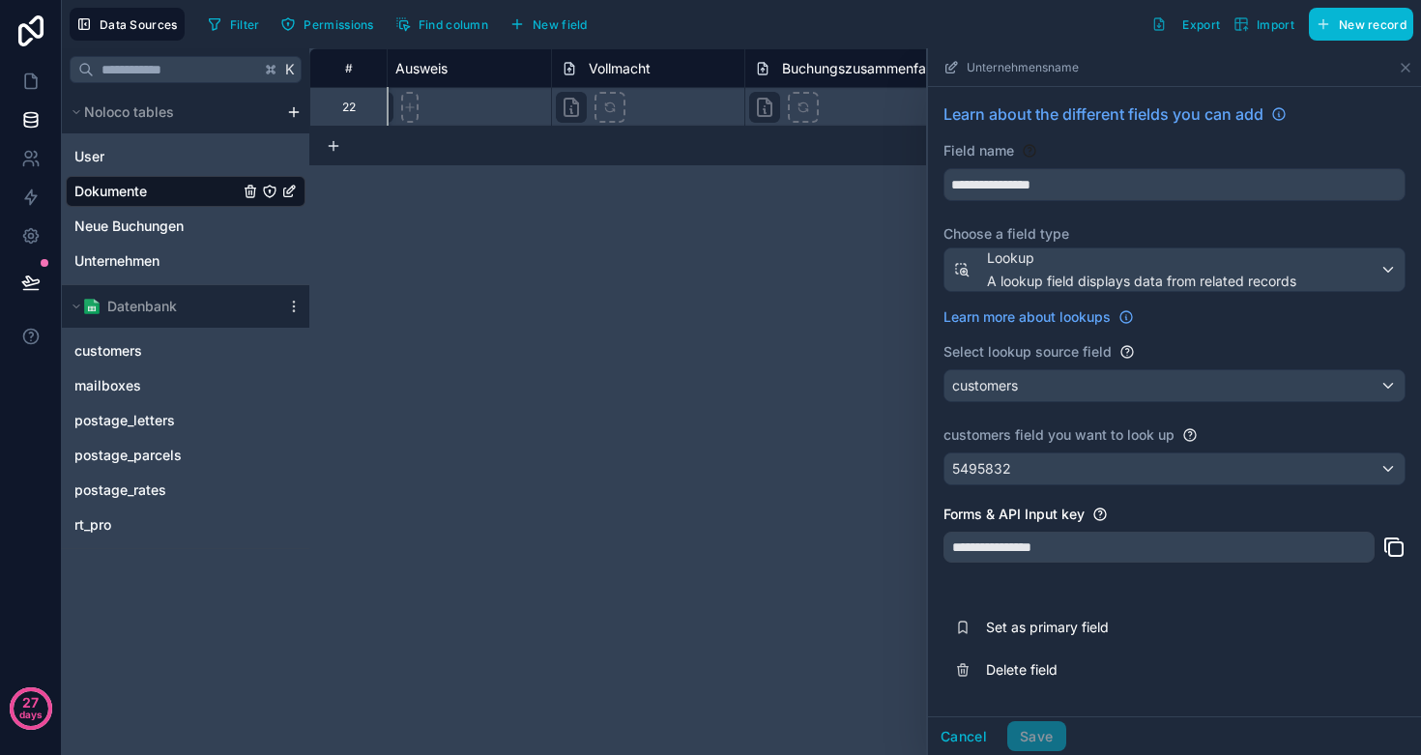
click at [1040, 391] on div "customers" at bounding box center [1175, 385] width 460 height 31
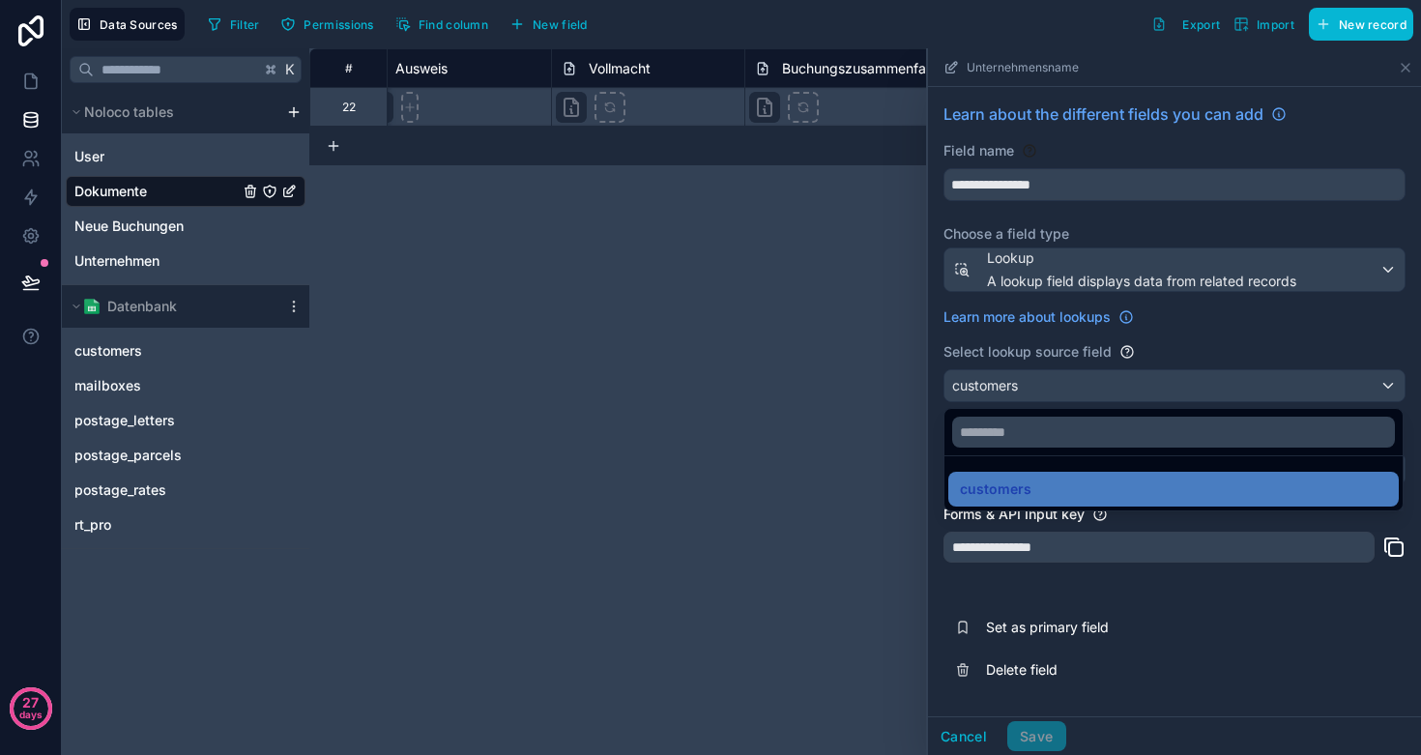
click at [1117, 196] on div at bounding box center [1174, 401] width 493 height 707
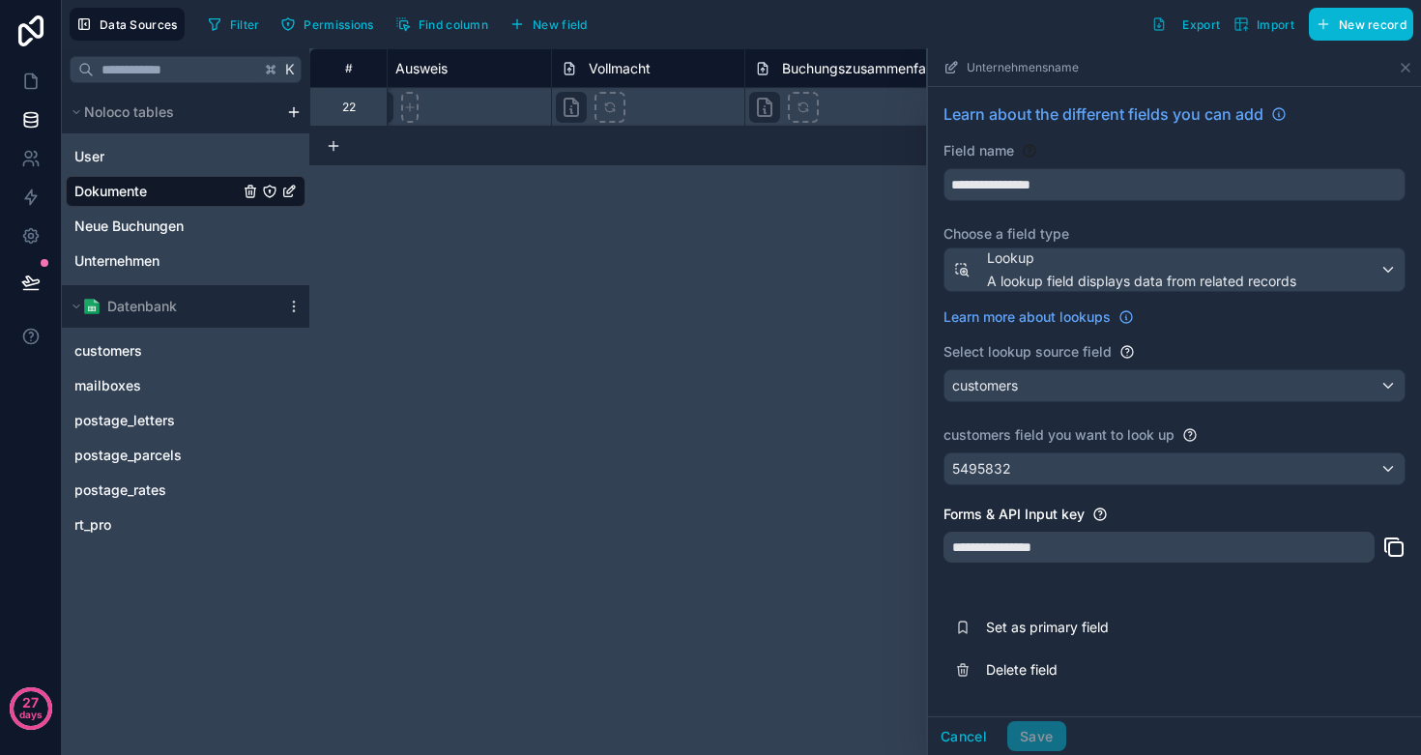
click at [1049, 382] on div "customers" at bounding box center [1175, 385] width 460 height 31
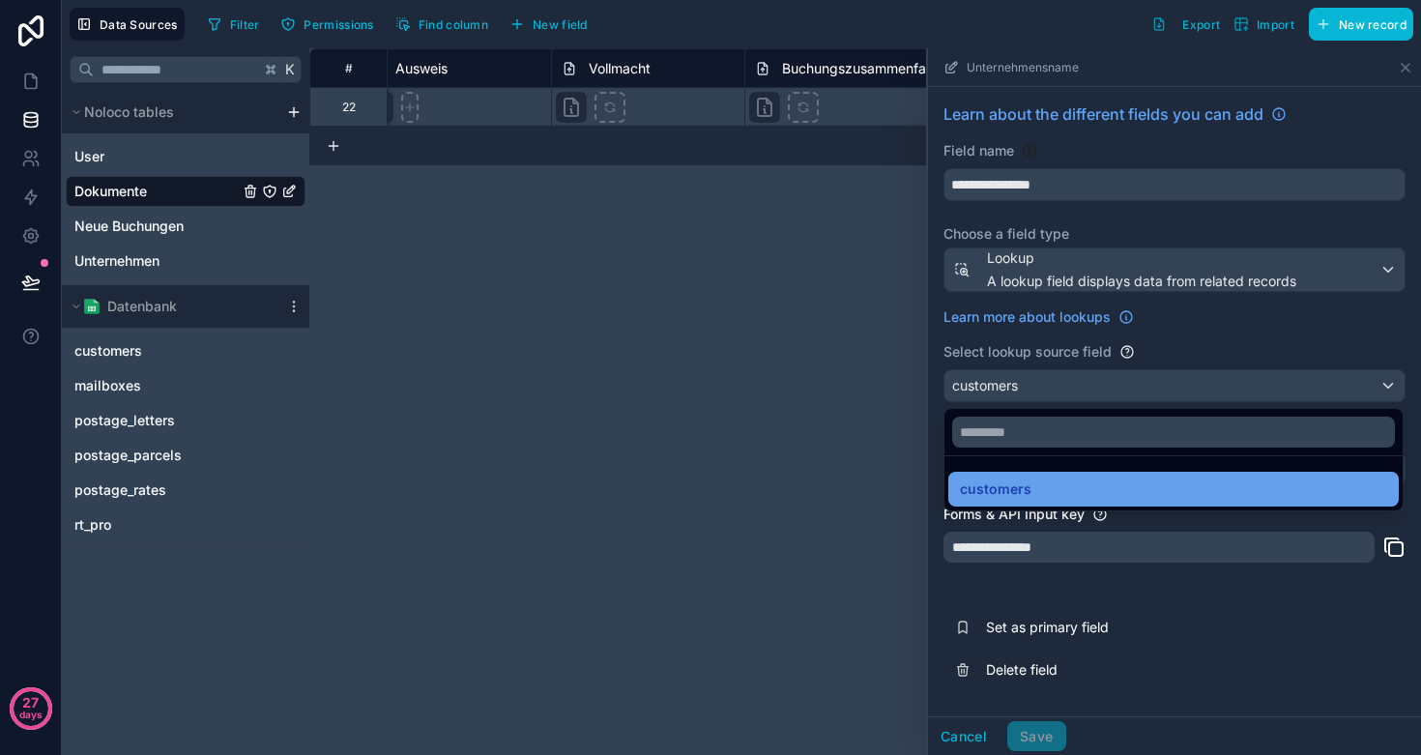
click at [1011, 493] on span "customers" at bounding box center [996, 489] width 72 height 23
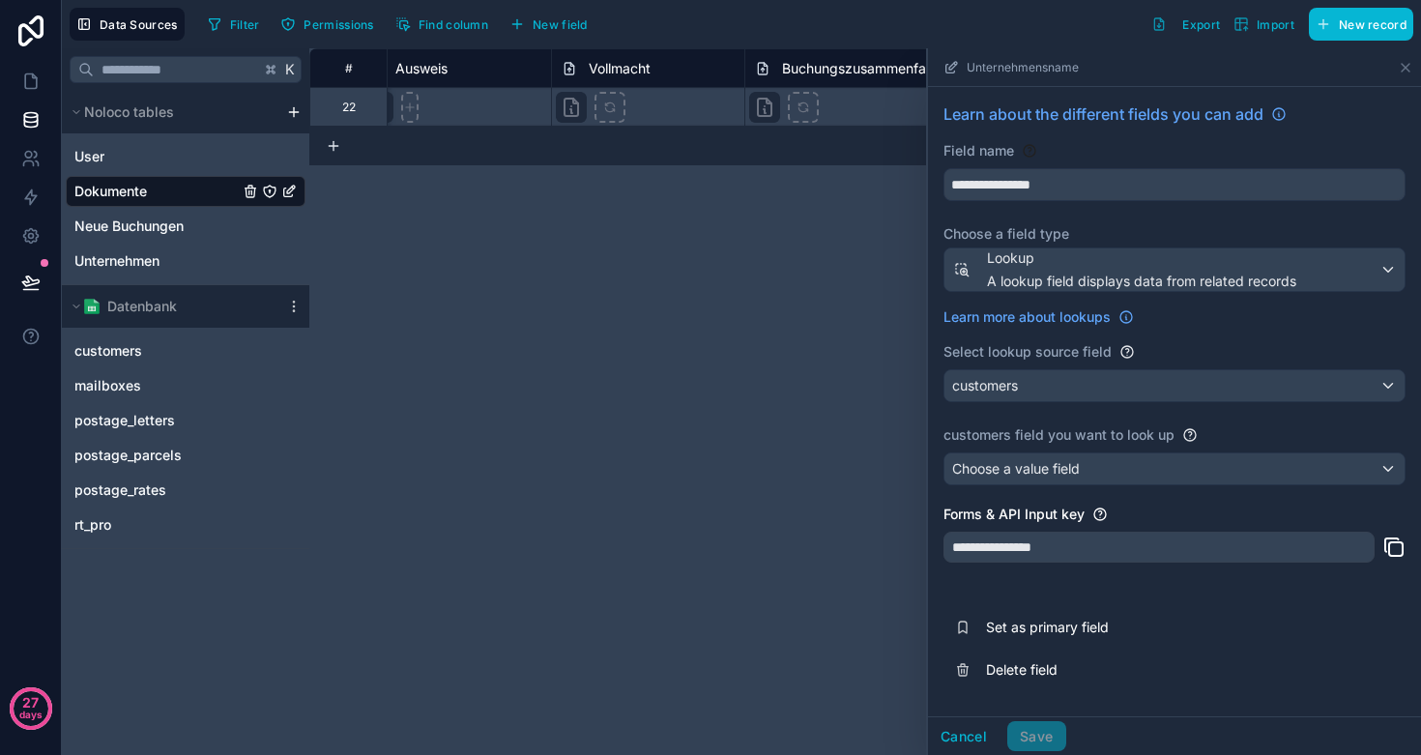
click at [1053, 463] on span "Choose a value field" at bounding box center [1016, 468] width 128 height 16
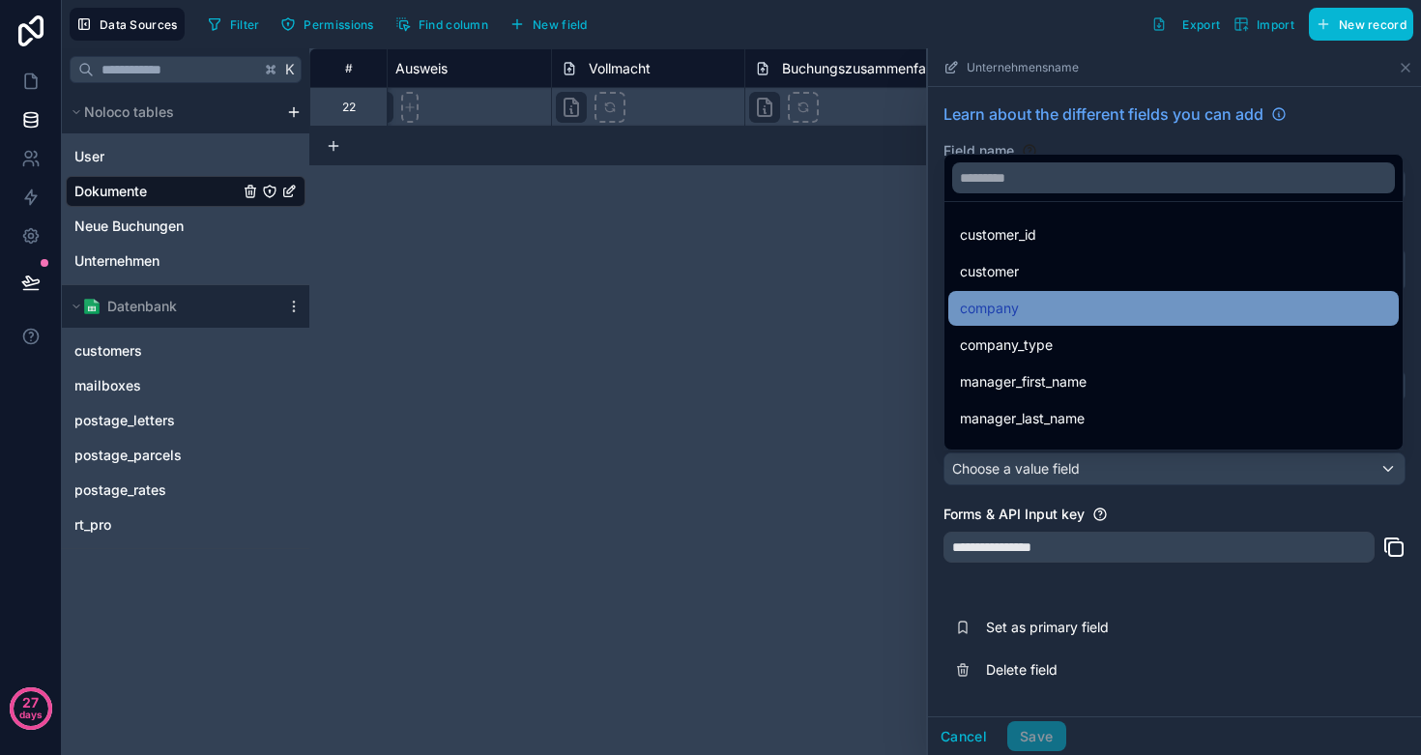
click at [1040, 308] on div "company" at bounding box center [1173, 308] width 427 height 23
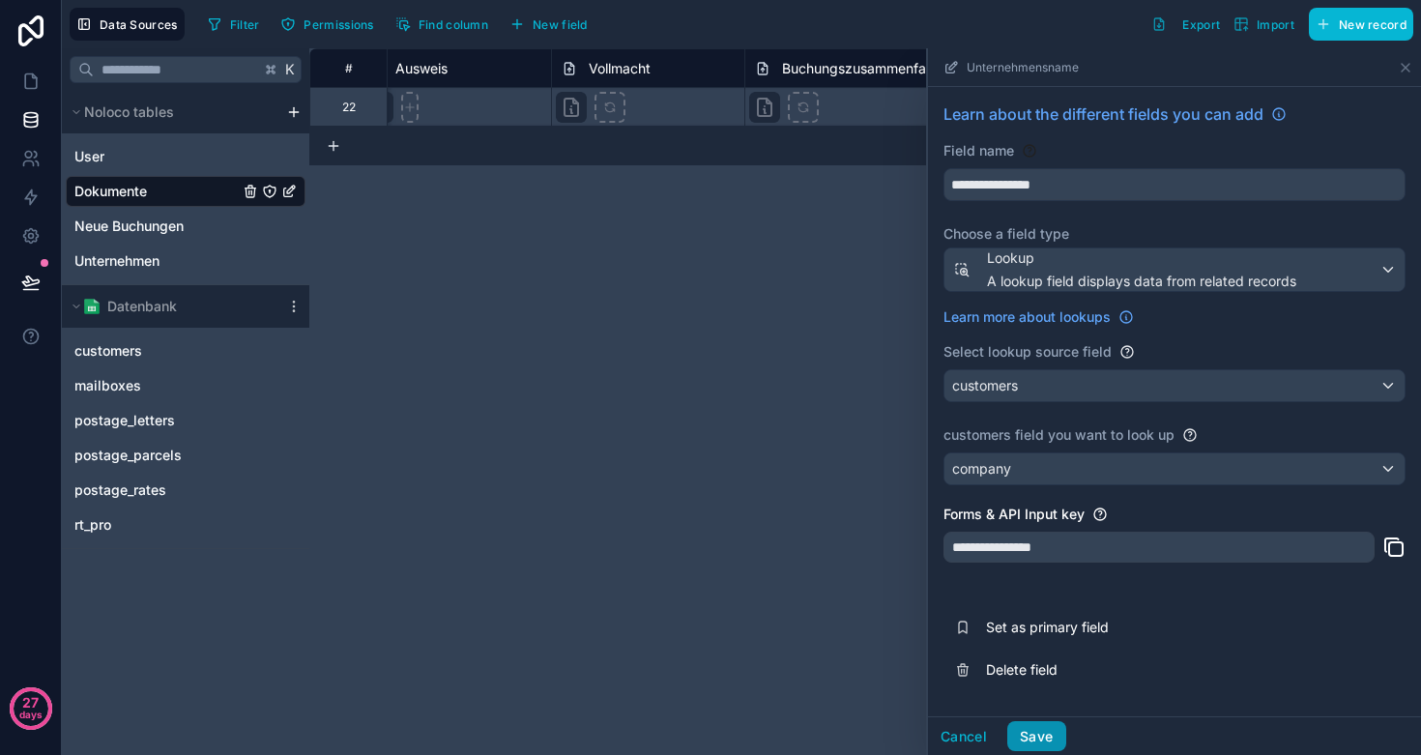
click at [1050, 730] on button "Save" at bounding box center [1037, 736] width 58 height 31
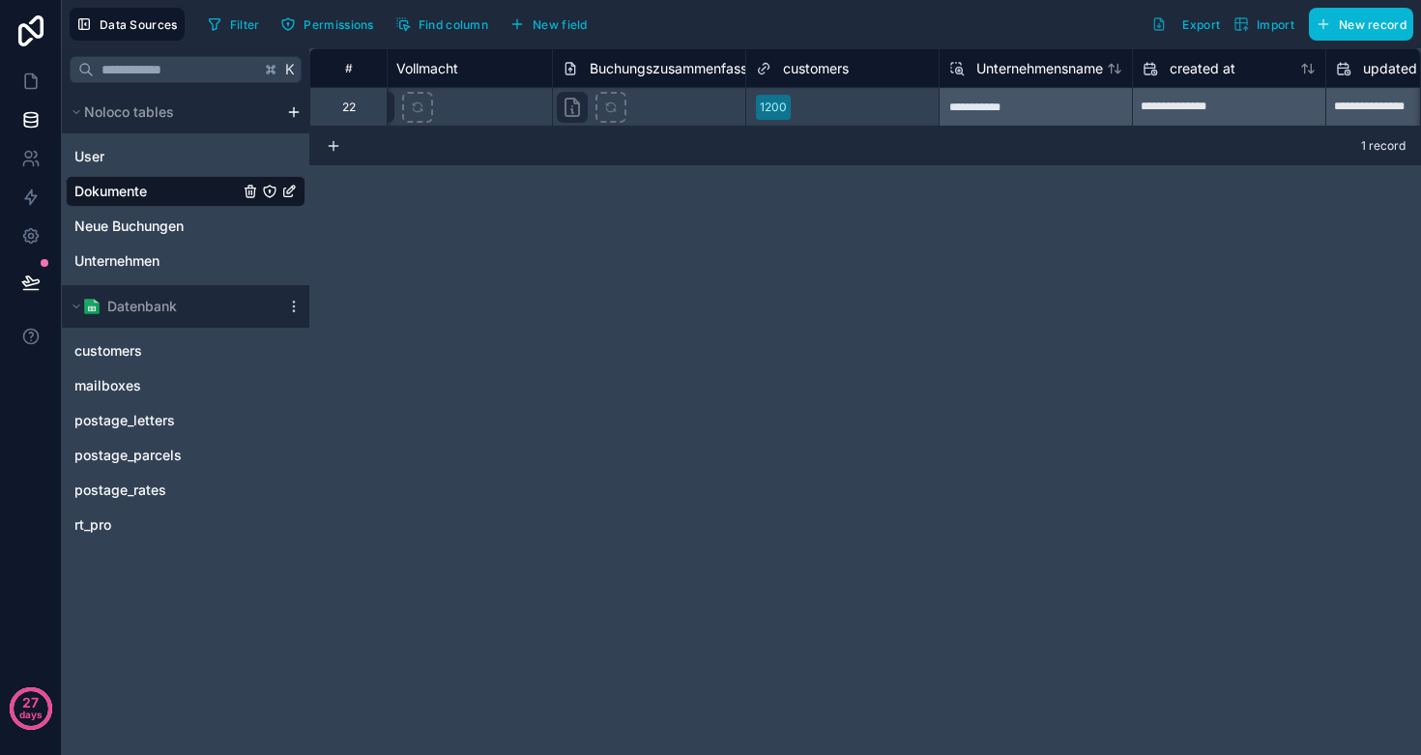
scroll to position [0, 419]
click at [980, 104] on div "**********" at bounding box center [1031, 106] width 193 height 39
click at [782, 238] on div "**********" at bounding box center [865, 401] width 1112 height 707
click at [31, 85] on icon at bounding box center [30, 81] width 19 height 19
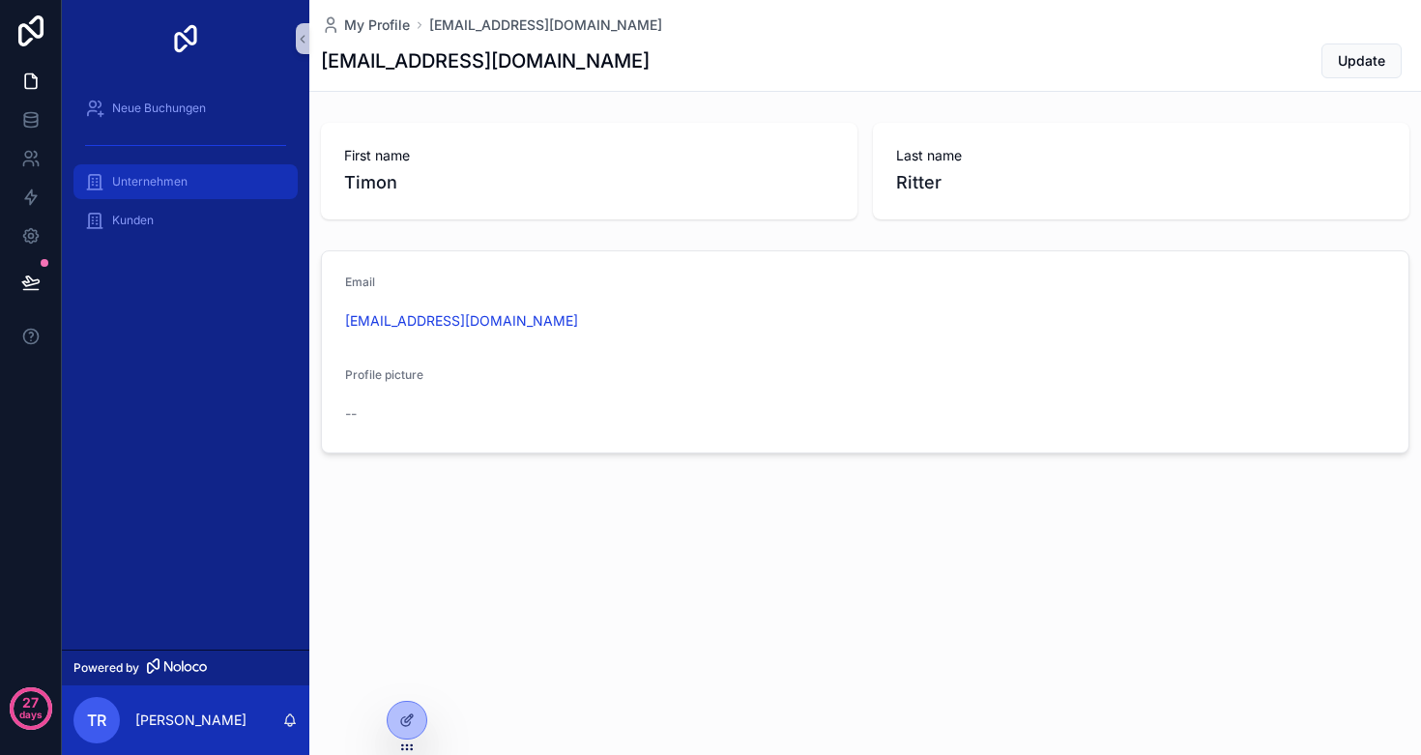
click at [148, 172] on div "Unternehmen" at bounding box center [185, 181] width 201 height 31
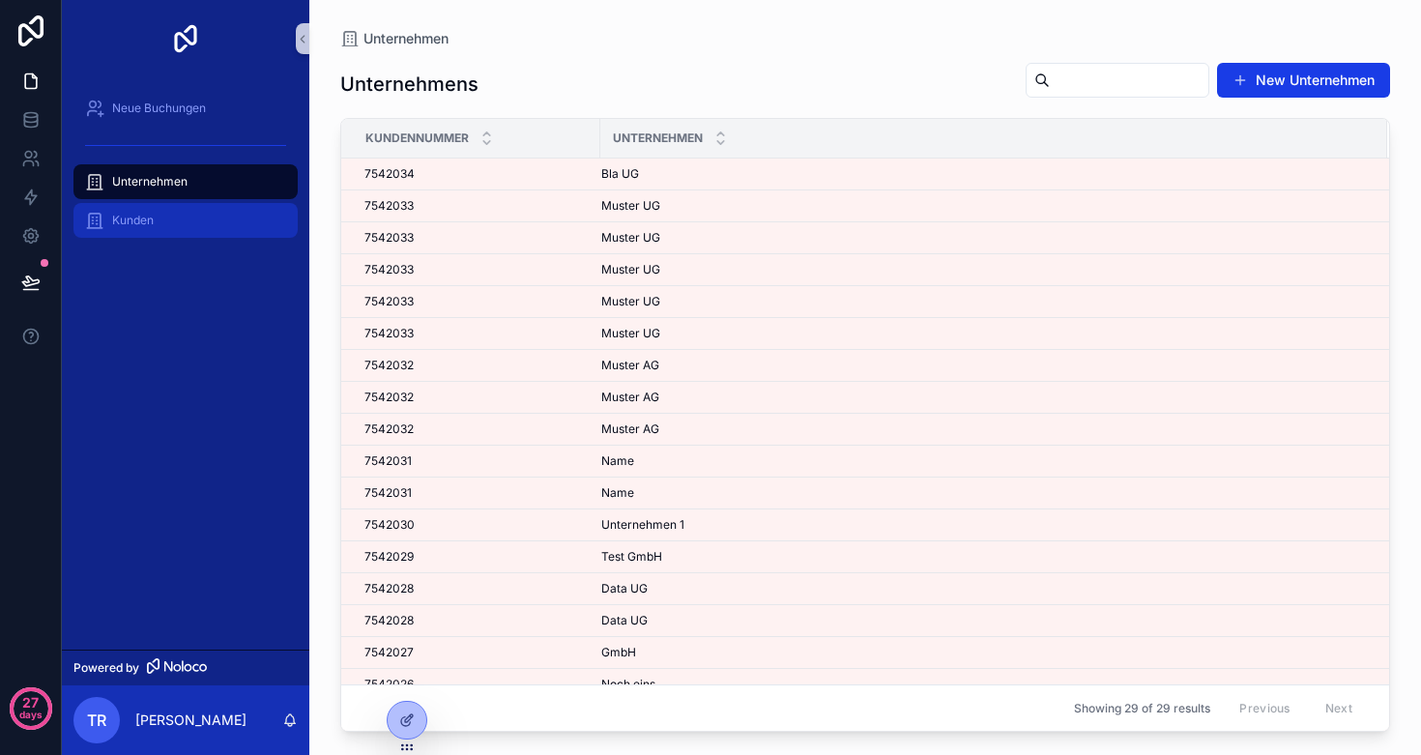
click at [134, 220] on span "Kunden" at bounding box center [133, 220] width 42 height 15
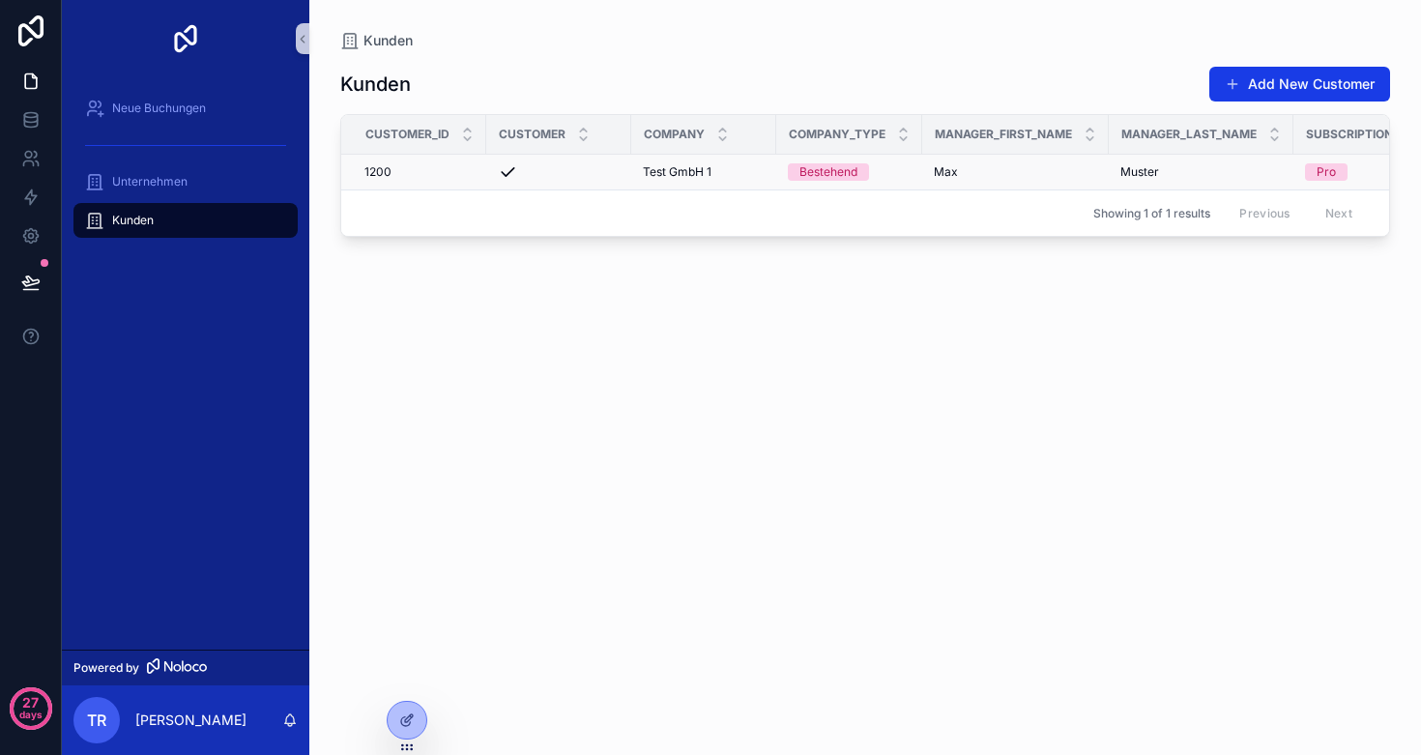
click at [424, 171] on div "1200 1200" at bounding box center [420, 171] width 110 height 15
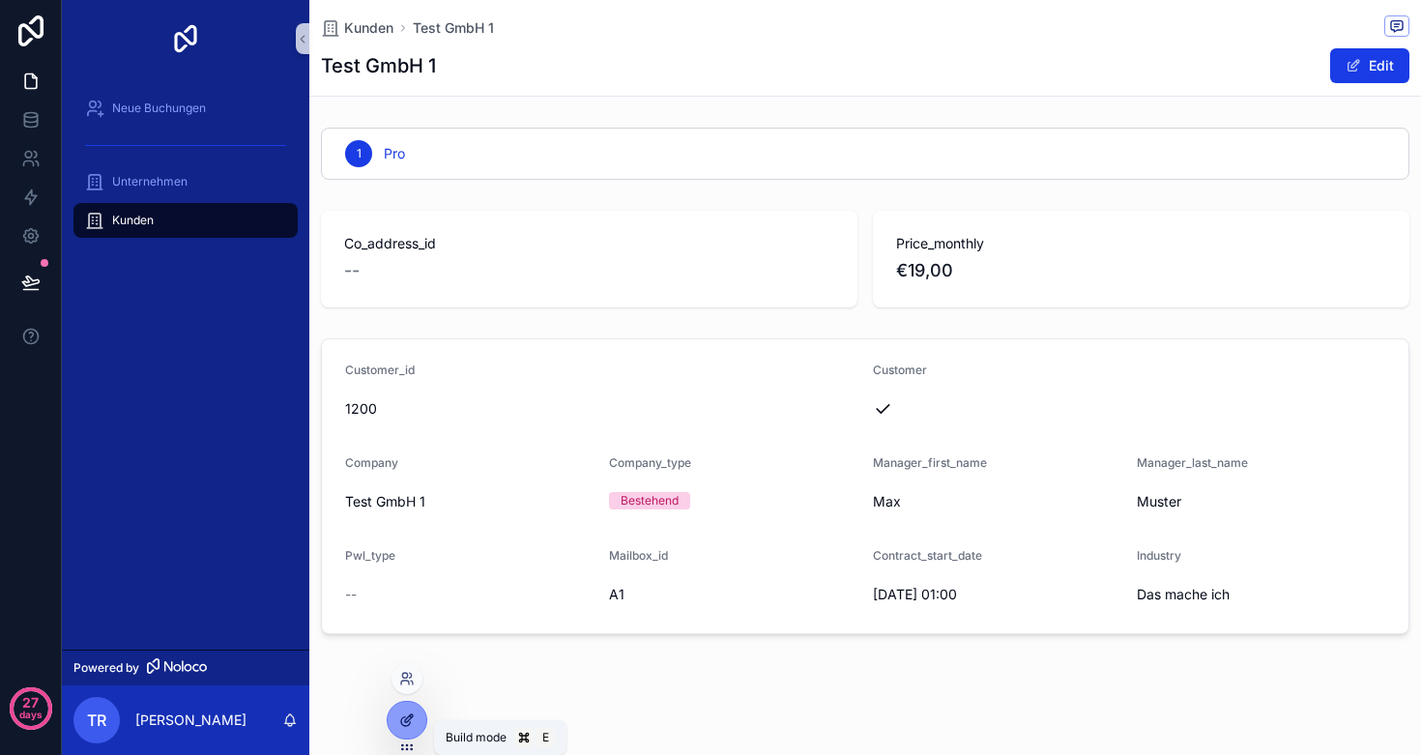
click at [407, 723] on icon at bounding box center [406, 720] width 15 height 15
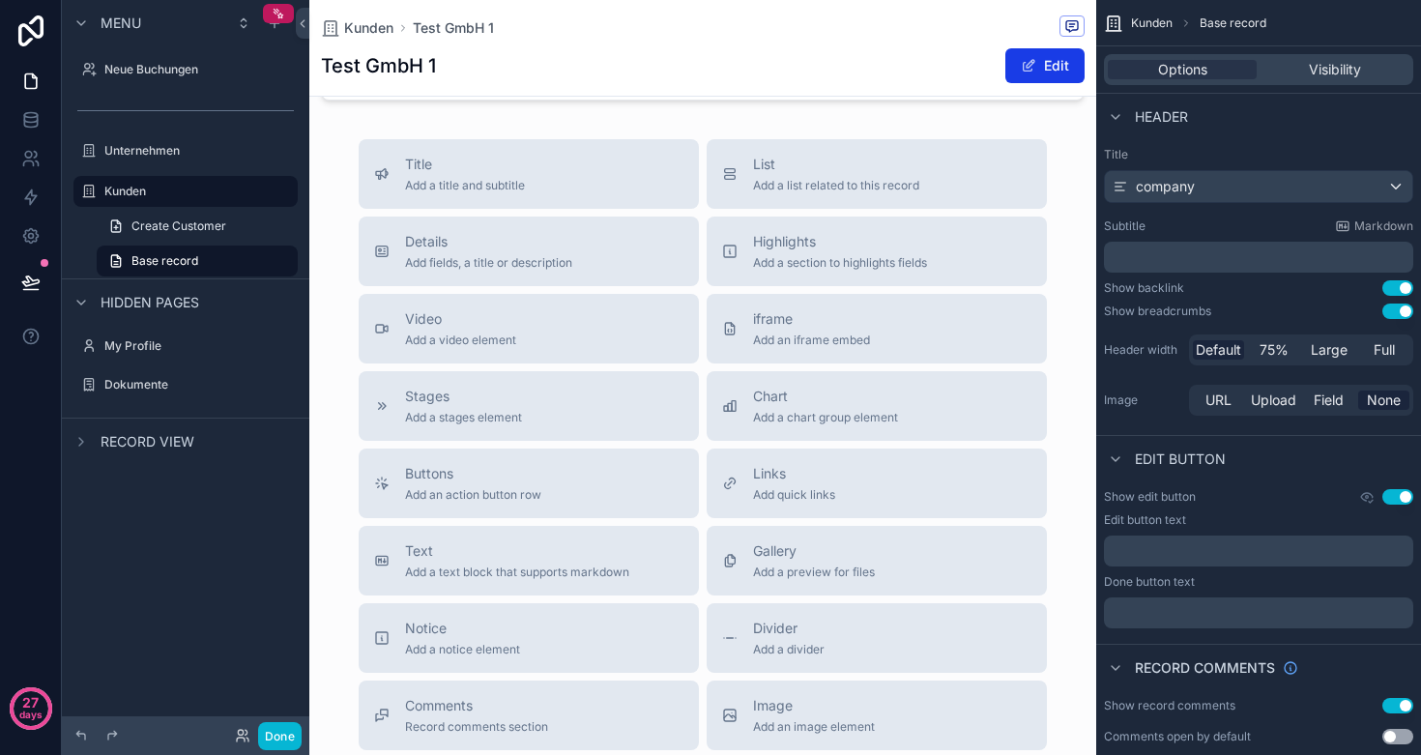
scroll to position [396, 0]
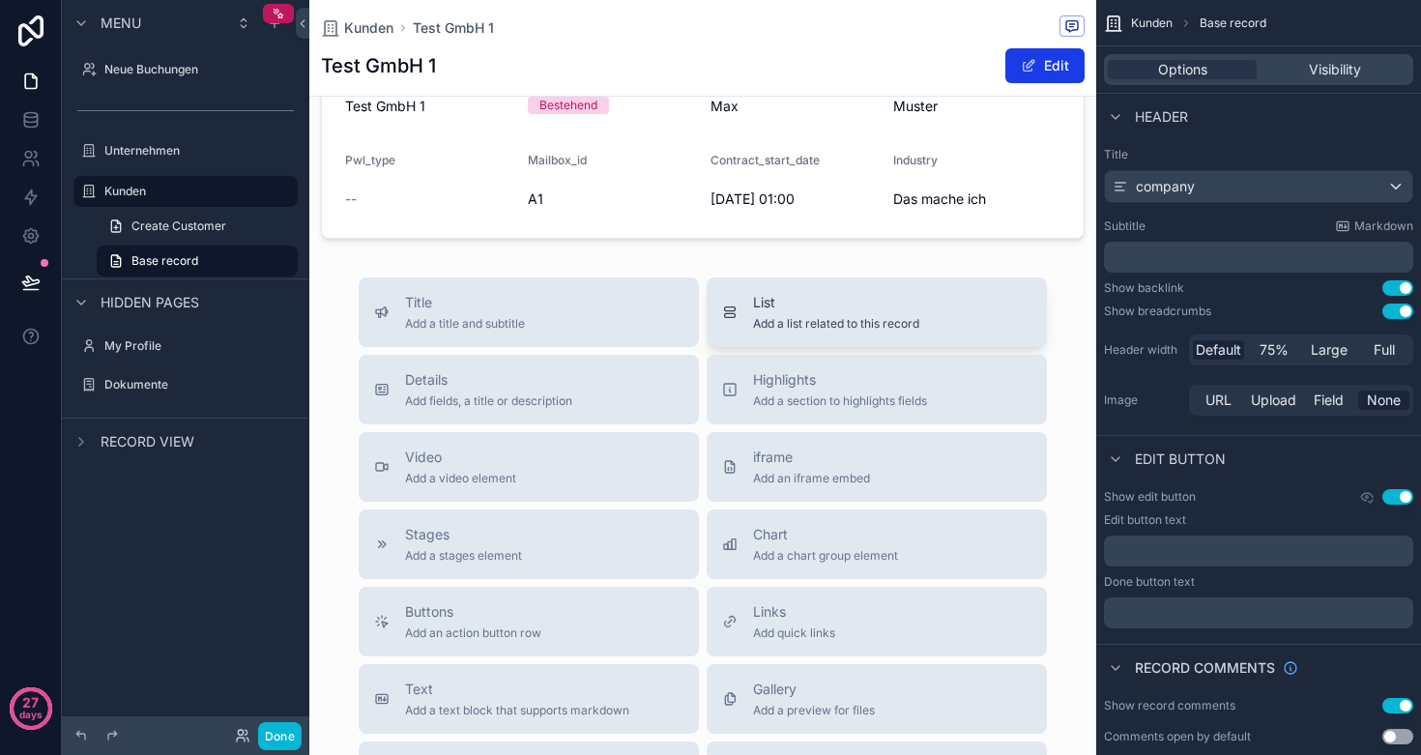
click at [774, 315] on div "List Add a list related to this record" at bounding box center [836, 312] width 166 height 39
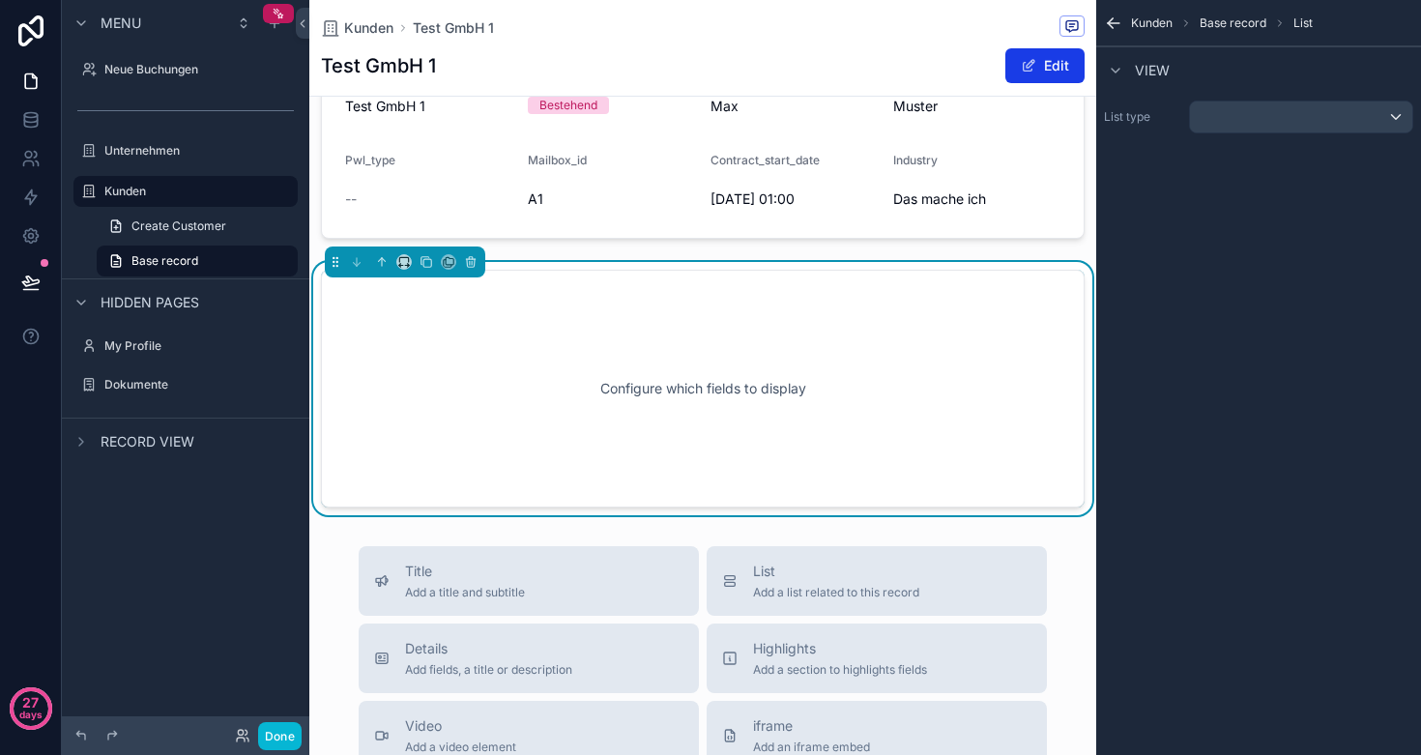
scroll to position [407, 0]
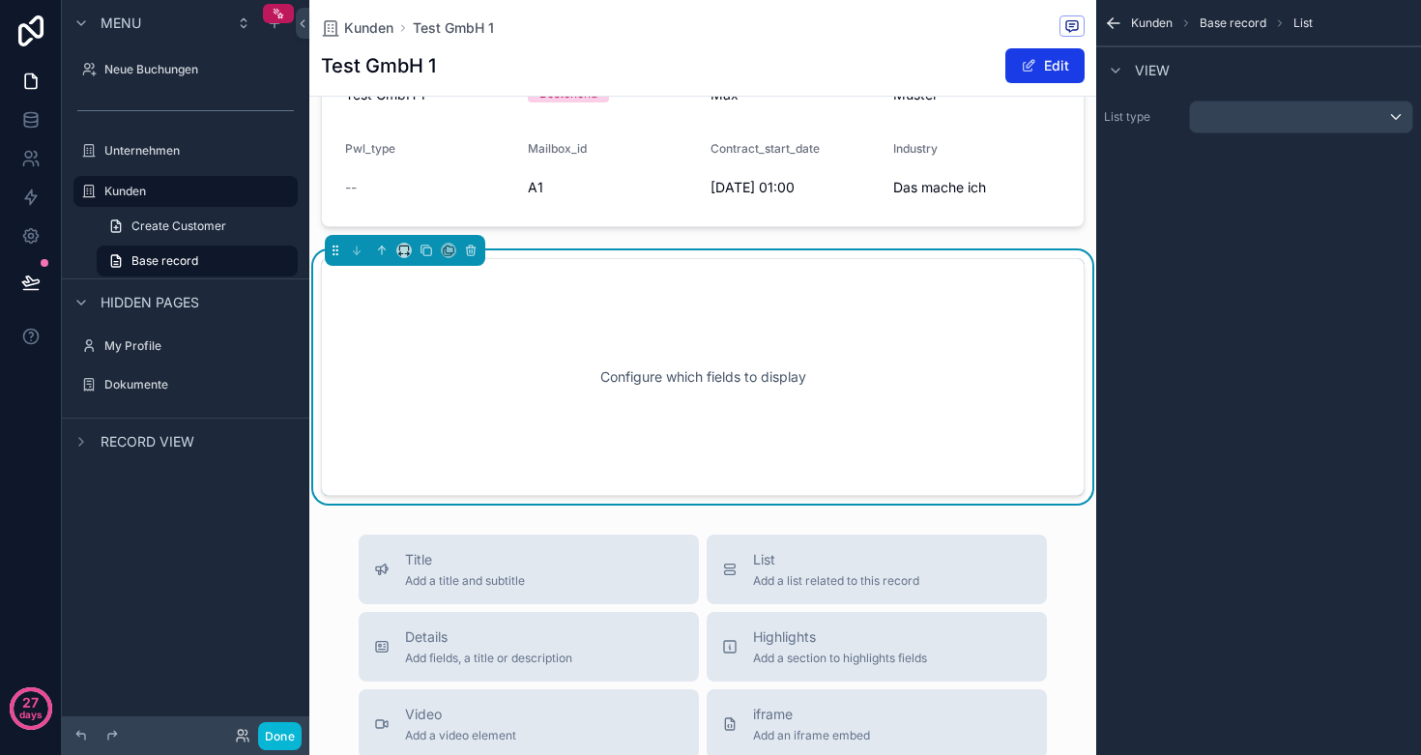
click at [641, 363] on div "Configure which fields to display" at bounding box center [703, 377] width 700 height 174
click at [1213, 109] on div "scrollable content" at bounding box center [1301, 117] width 222 height 31
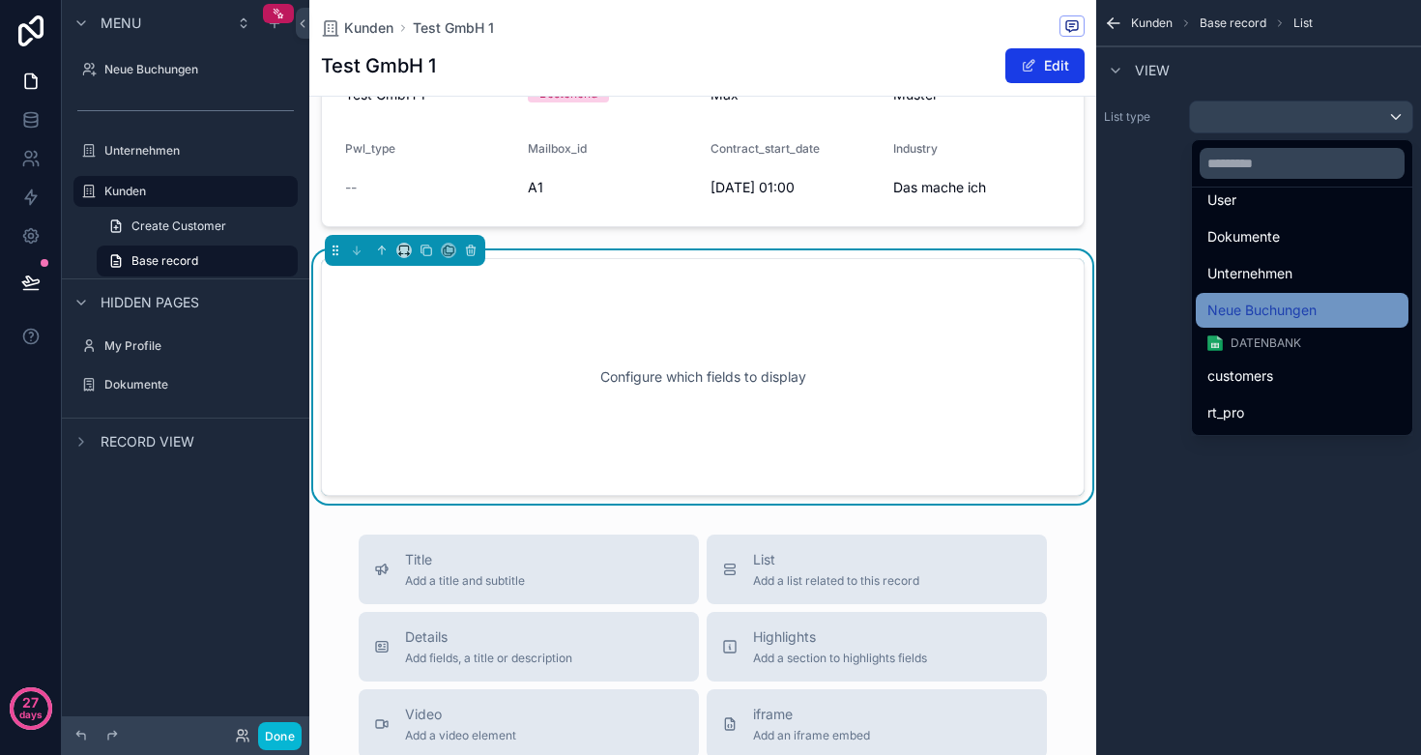
scroll to position [48, 0]
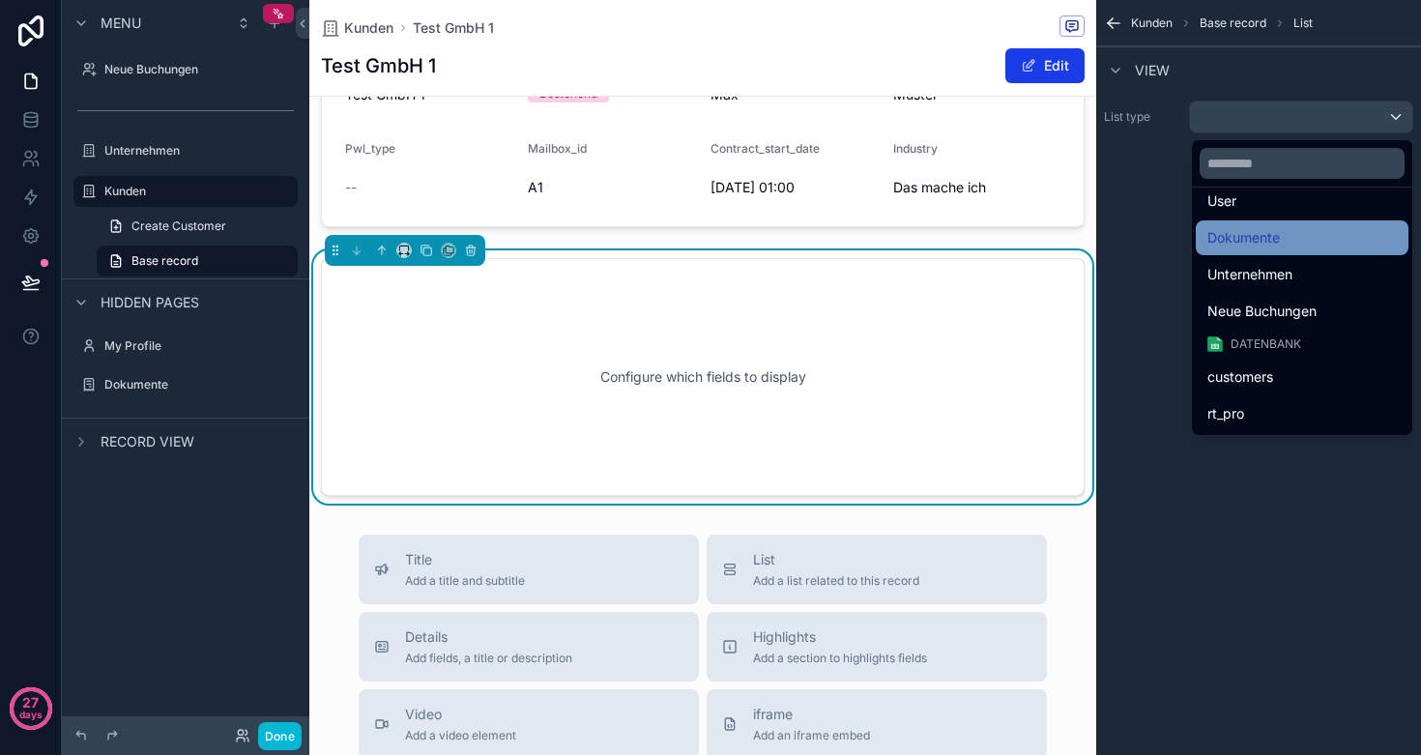
click at [1244, 242] on span "Dokumente" at bounding box center [1244, 237] width 73 height 23
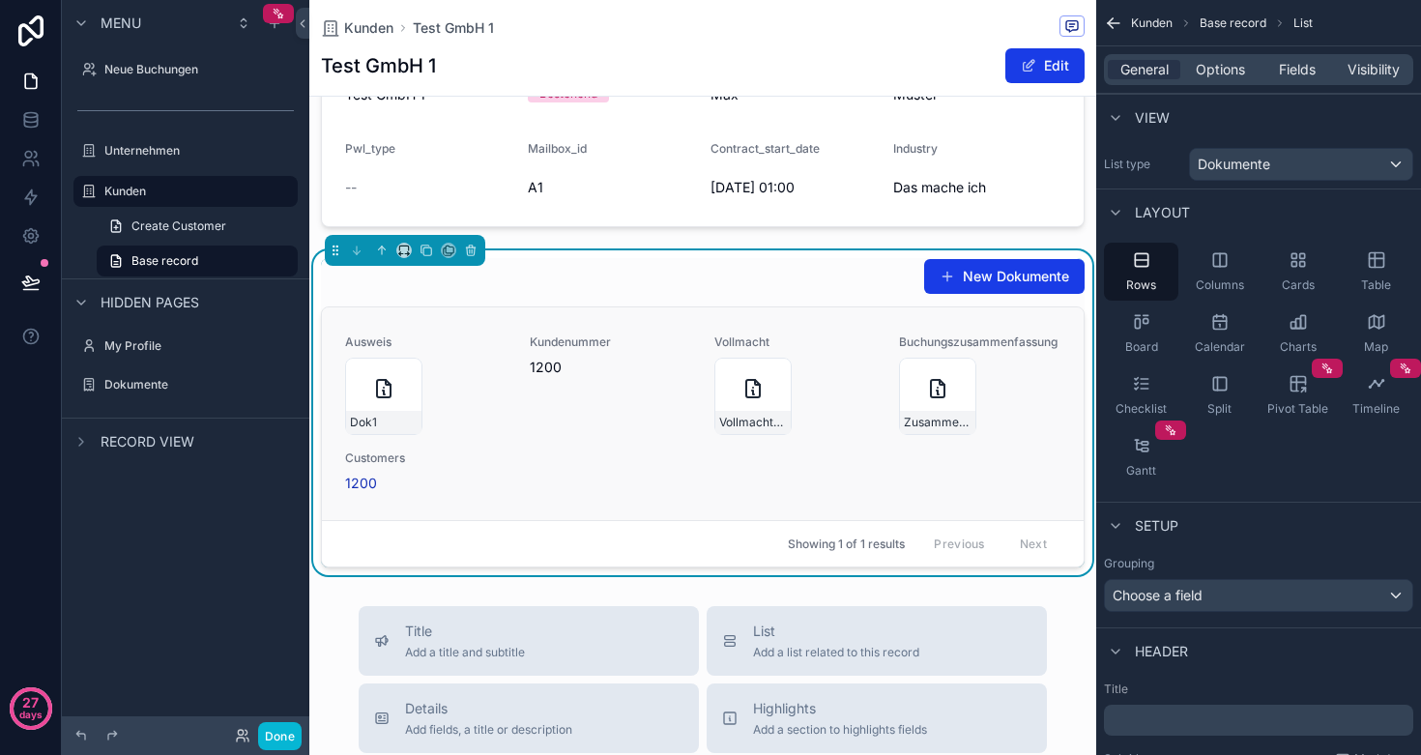
click at [1008, 320] on link "Ausweis Dok1 Kundenummer 1200 Vollmacht Vollmacht-2025-09-04 Buchungszusammenfa…" at bounding box center [703, 414] width 762 height 213
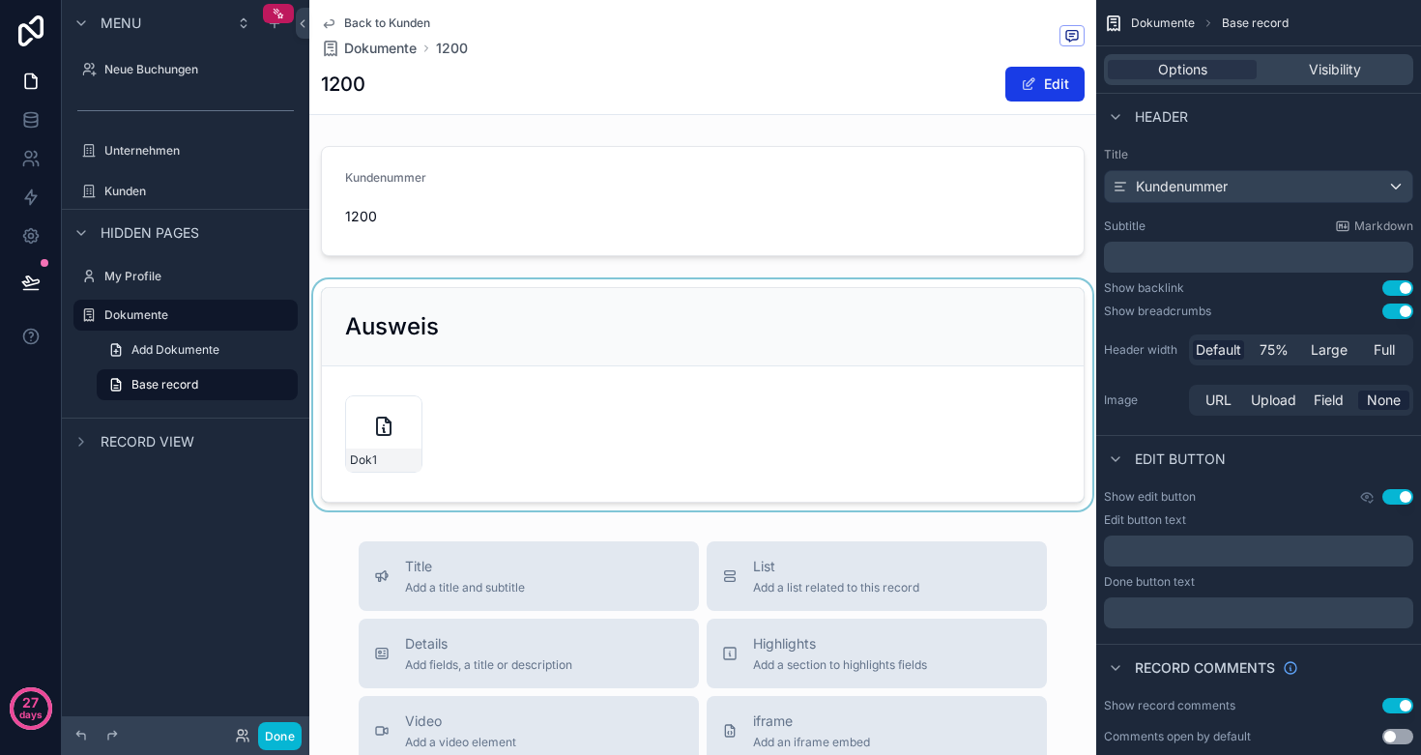
click at [573, 388] on div "scrollable content" at bounding box center [702, 394] width 787 height 231
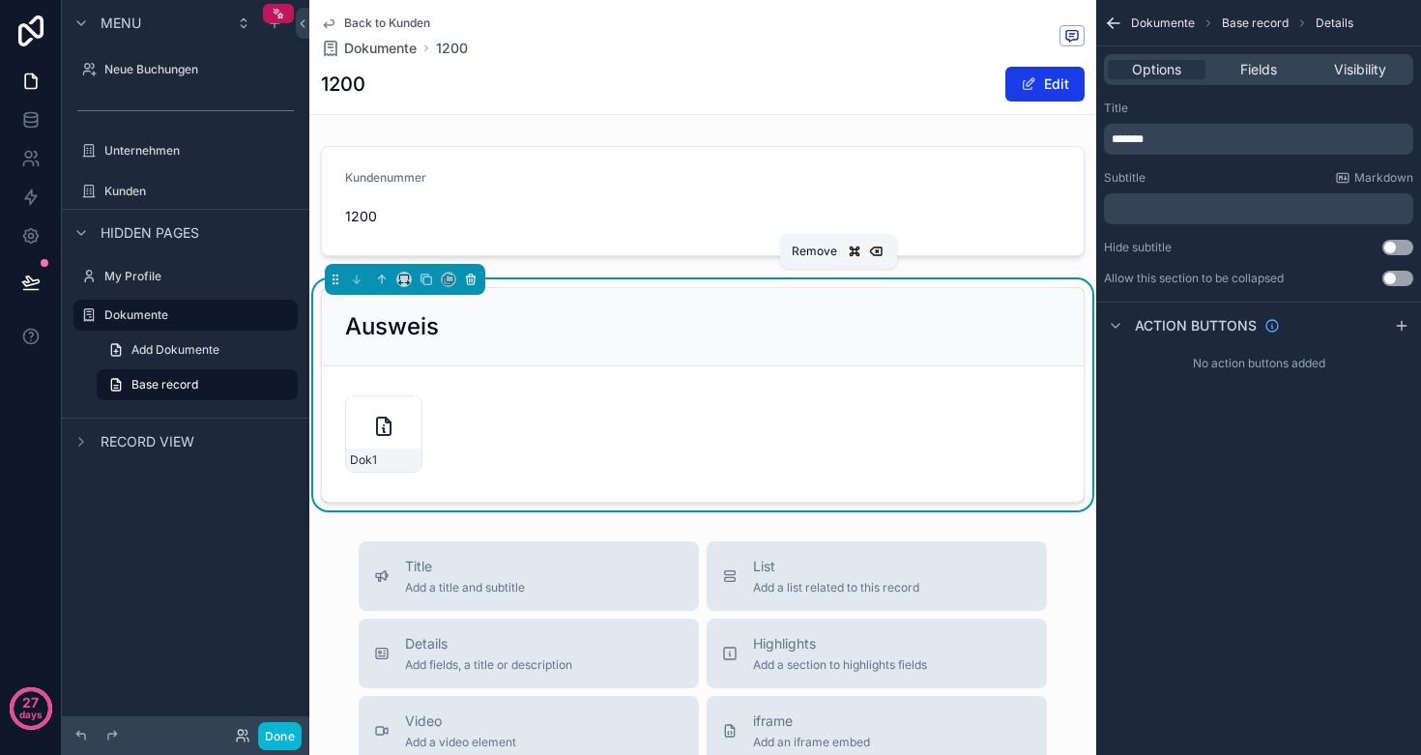
click at [469, 278] on icon "scrollable content" at bounding box center [471, 280] width 14 height 14
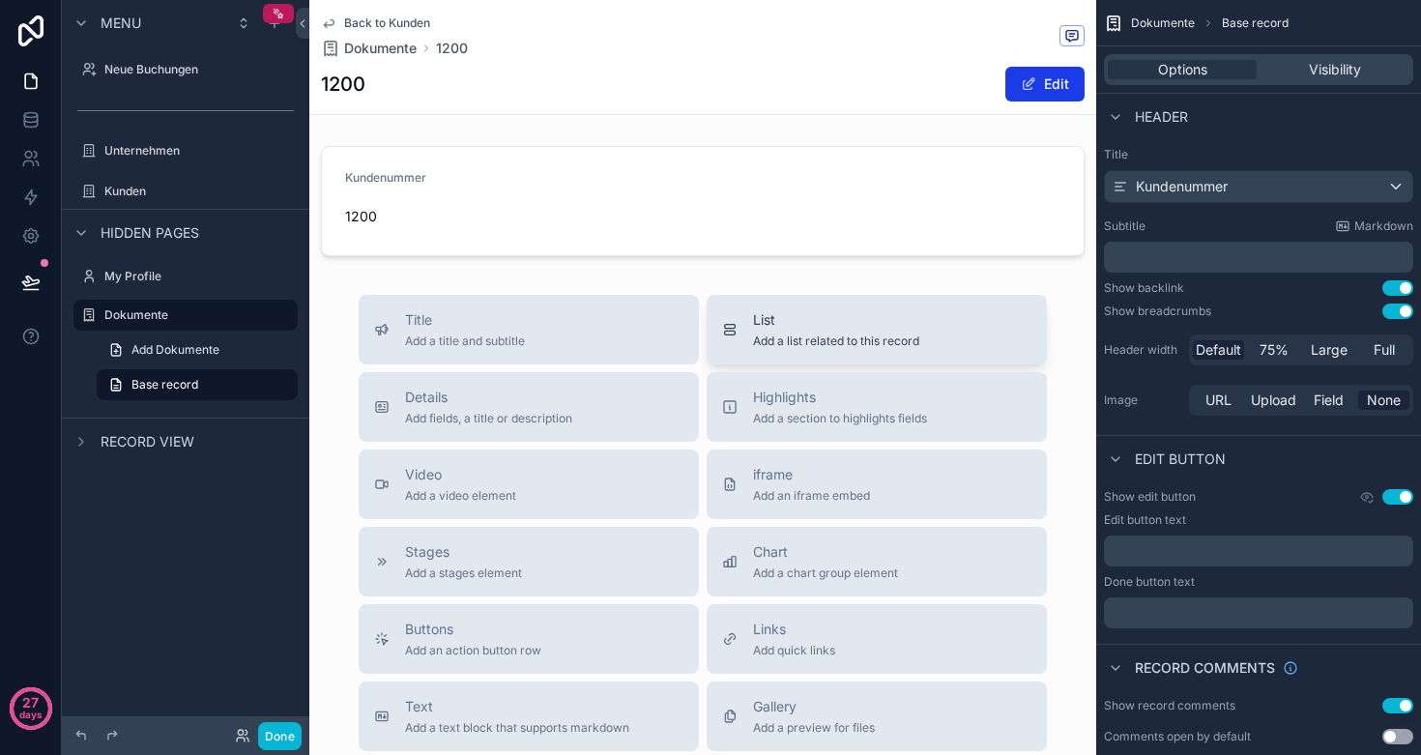
click at [791, 342] on span "Add a list related to this record" at bounding box center [836, 341] width 166 height 15
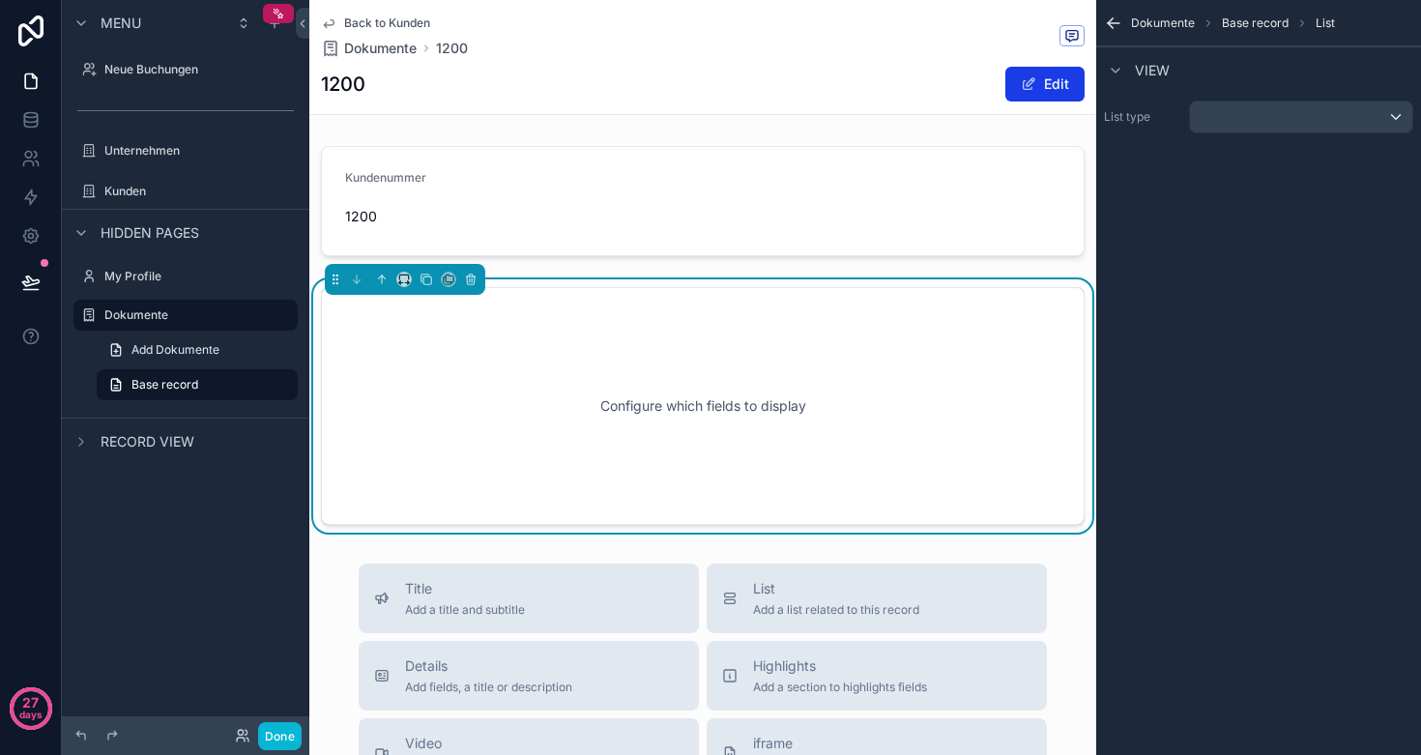
scroll to position [29, 0]
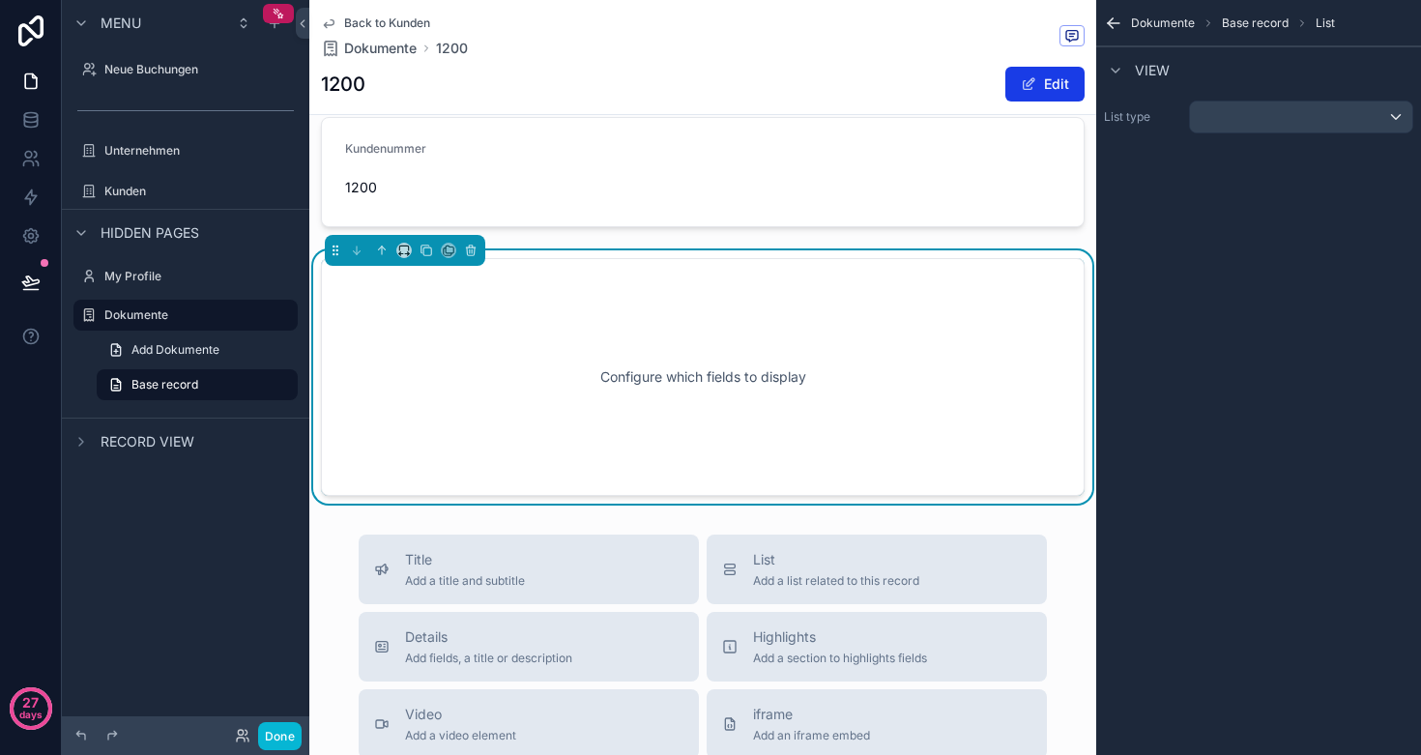
click at [541, 348] on div "Configure which fields to display" at bounding box center [703, 377] width 700 height 174
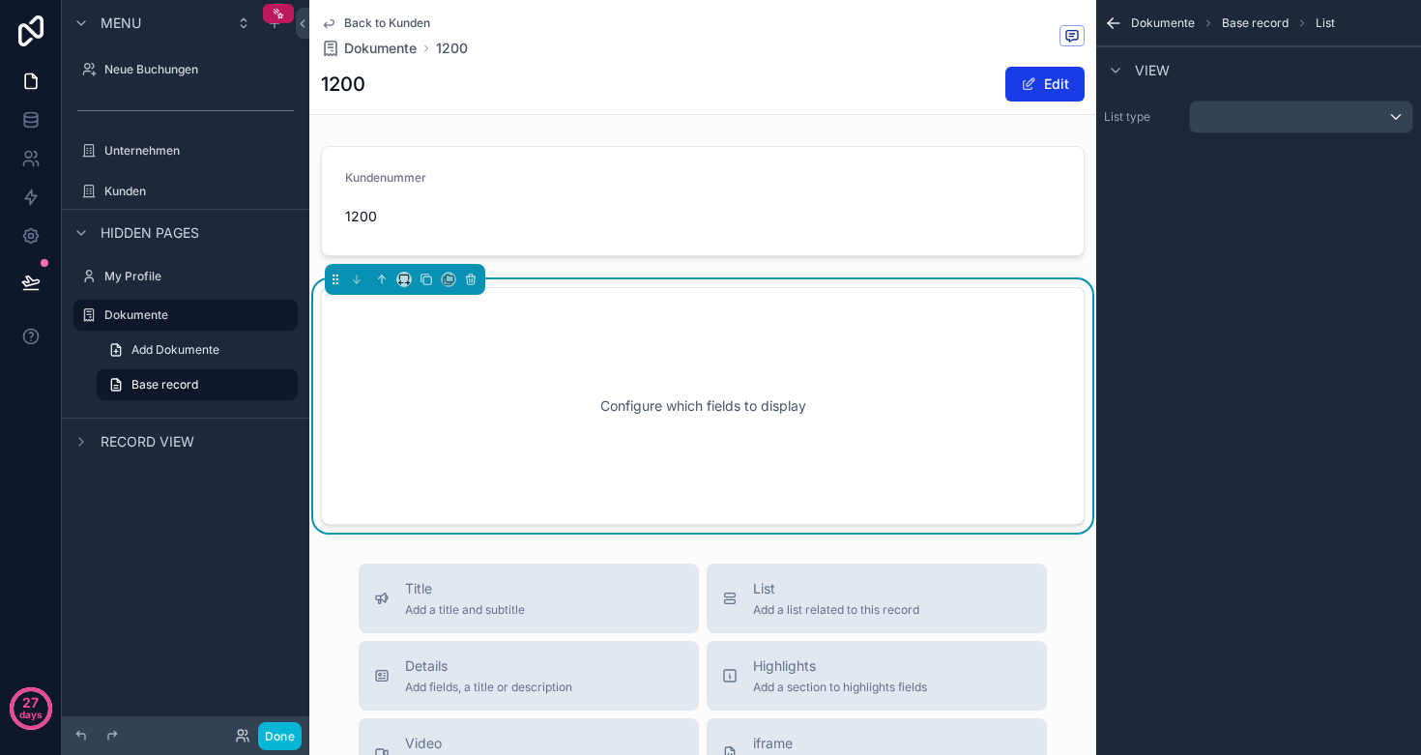
scroll to position [0, 0]
click at [473, 283] on icon "scrollable content" at bounding box center [471, 280] width 14 height 14
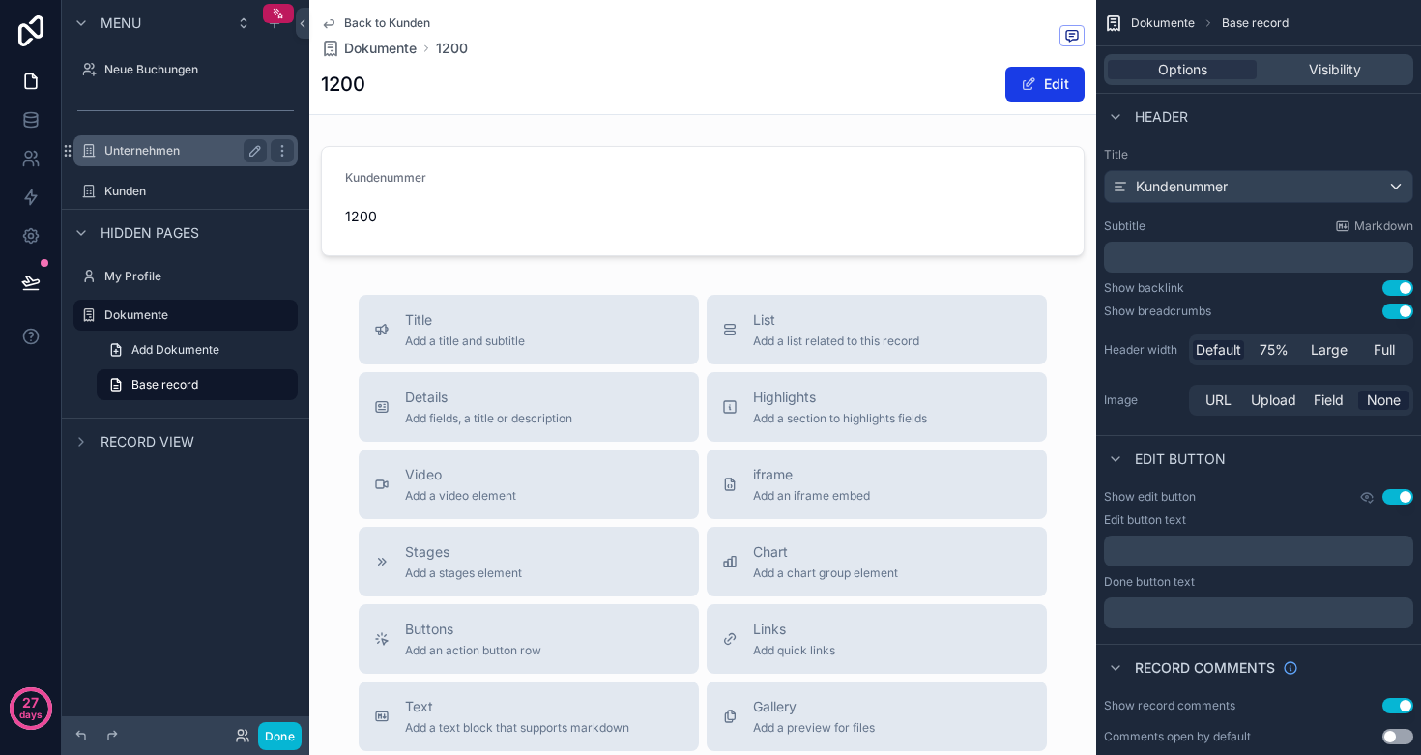
click at [124, 143] on label "Unternehmen" at bounding box center [181, 150] width 155 height 15
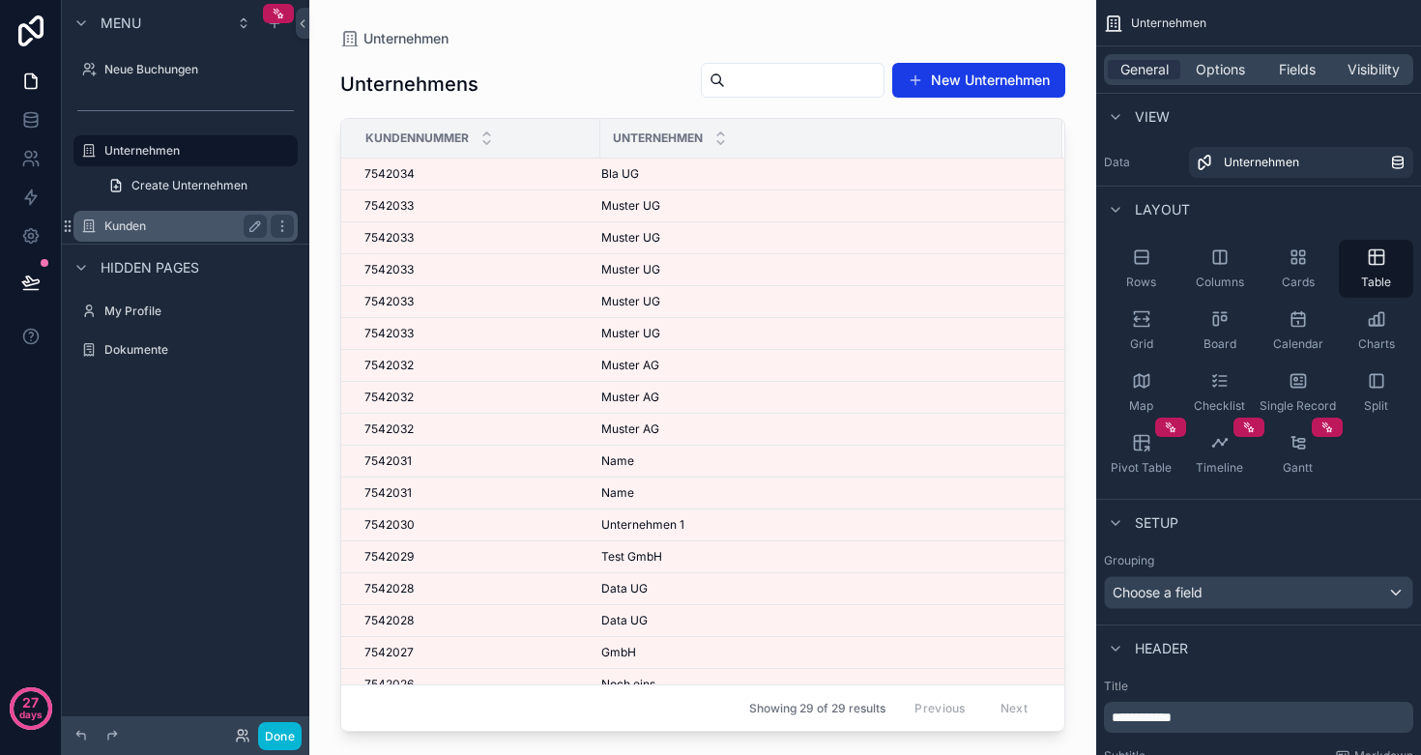
click at [143, 229] on label "Kunden" at bounding box center [181, 226] width 155 height 15
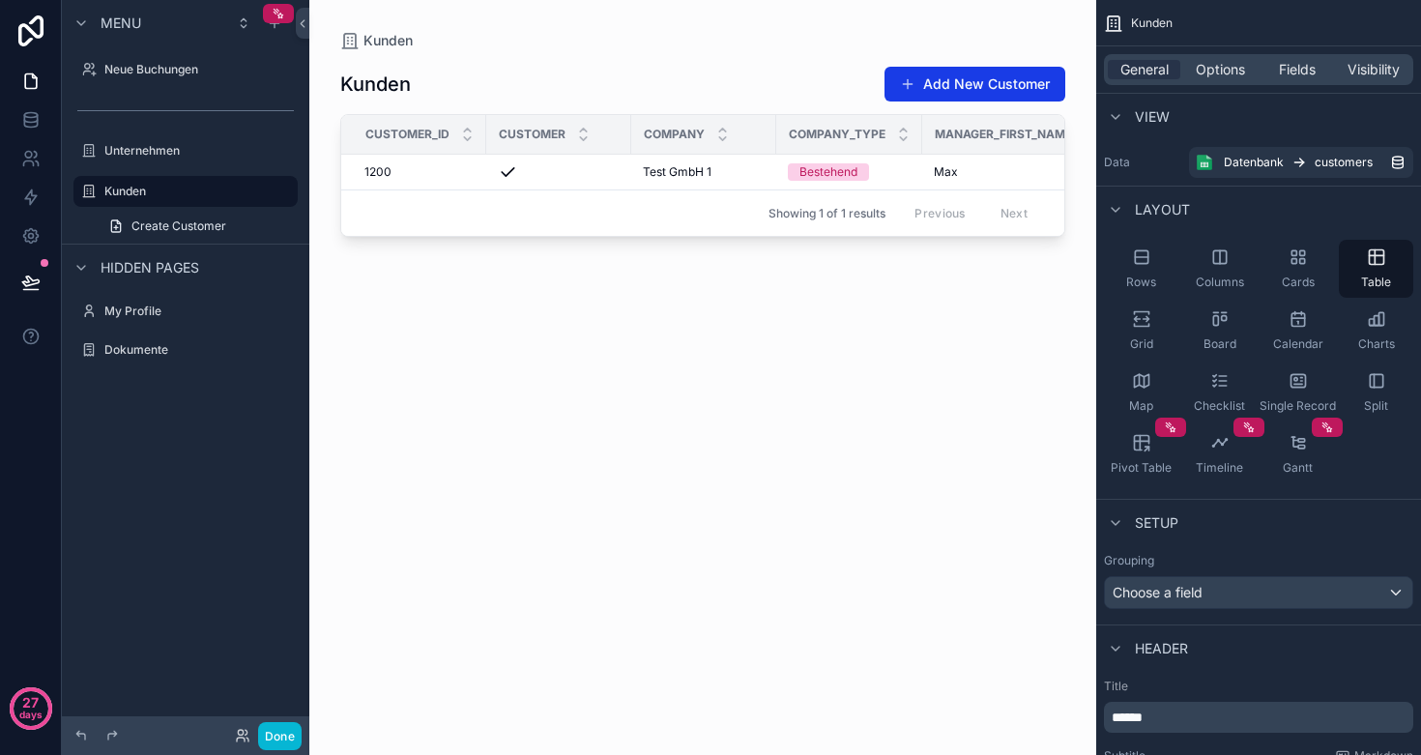
click at [643, 176] on div "scrollable content" at bounding box center [702, 366] width 787 height 732
click at [643, 174] on span "Test GmbH 1" at bounding box center [677, 171] width 69 height 15
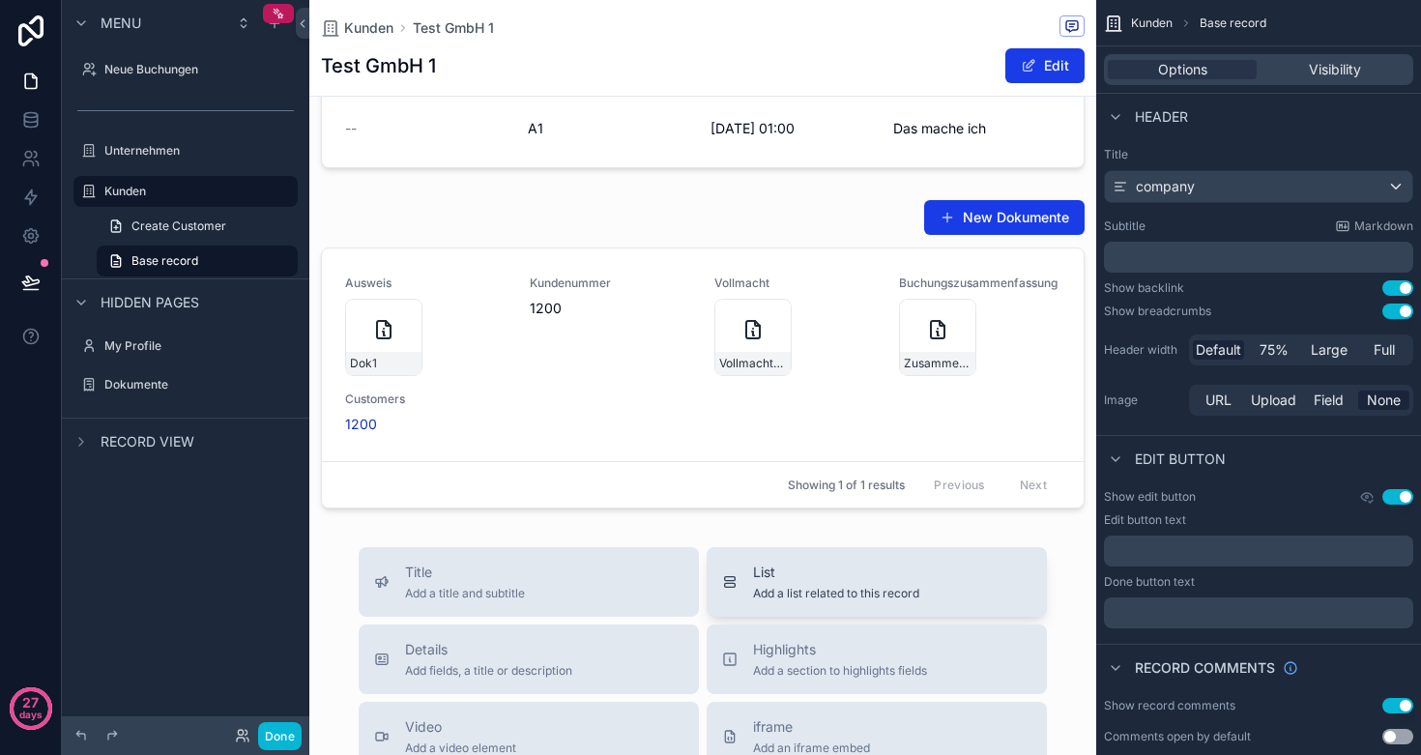
scroll to position [467, 0]
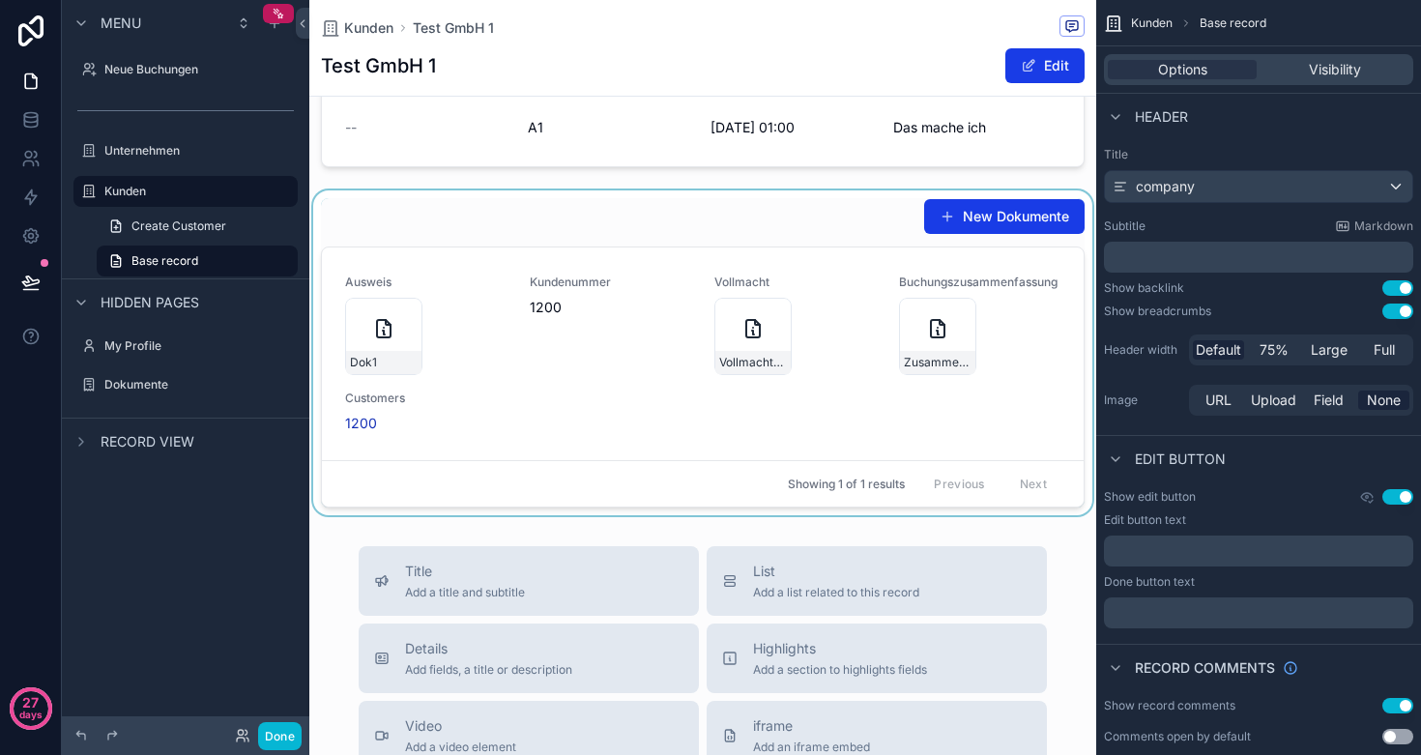
click at [852, 217] on div "scrollable content" at bounding box center [702, 352] width 787 height 325
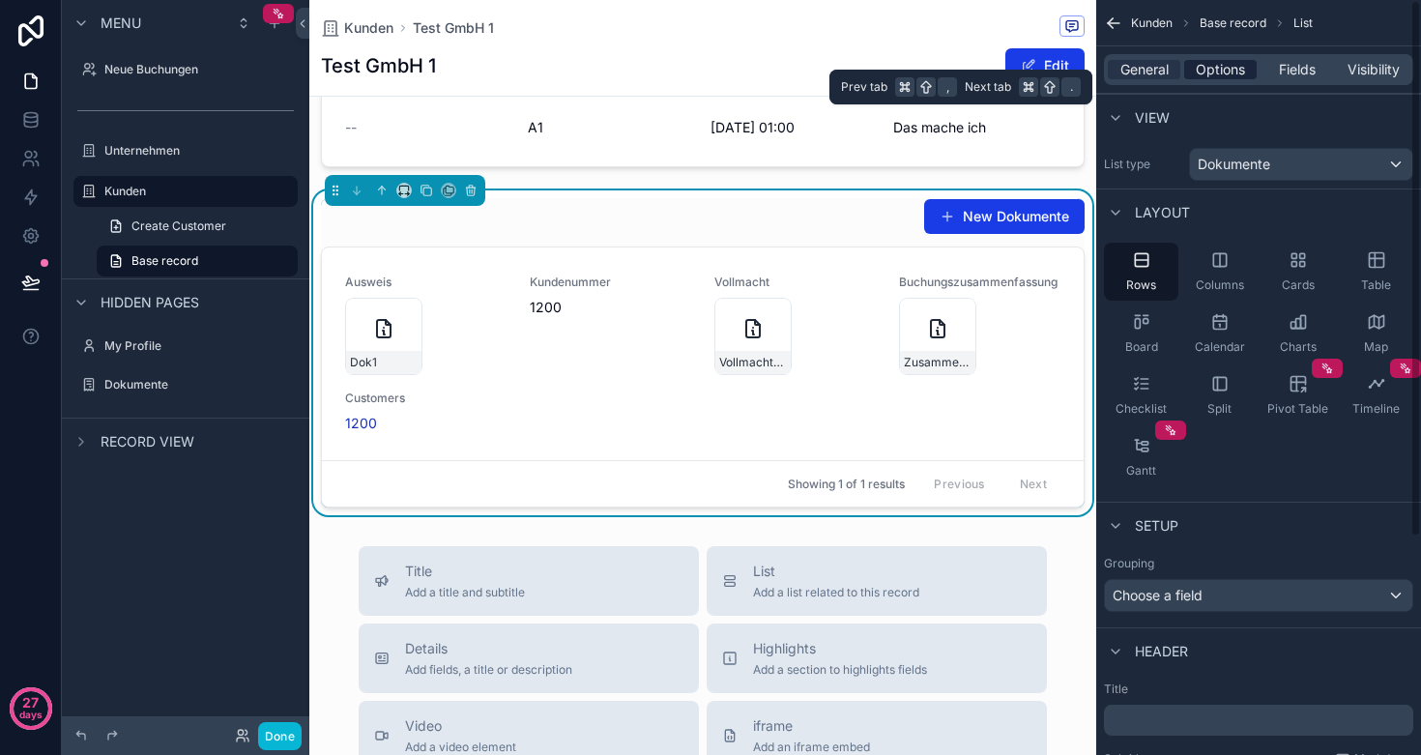
click at [1216, 70] on span "Options" at bounding box center [1220, 69] width 49 height 19
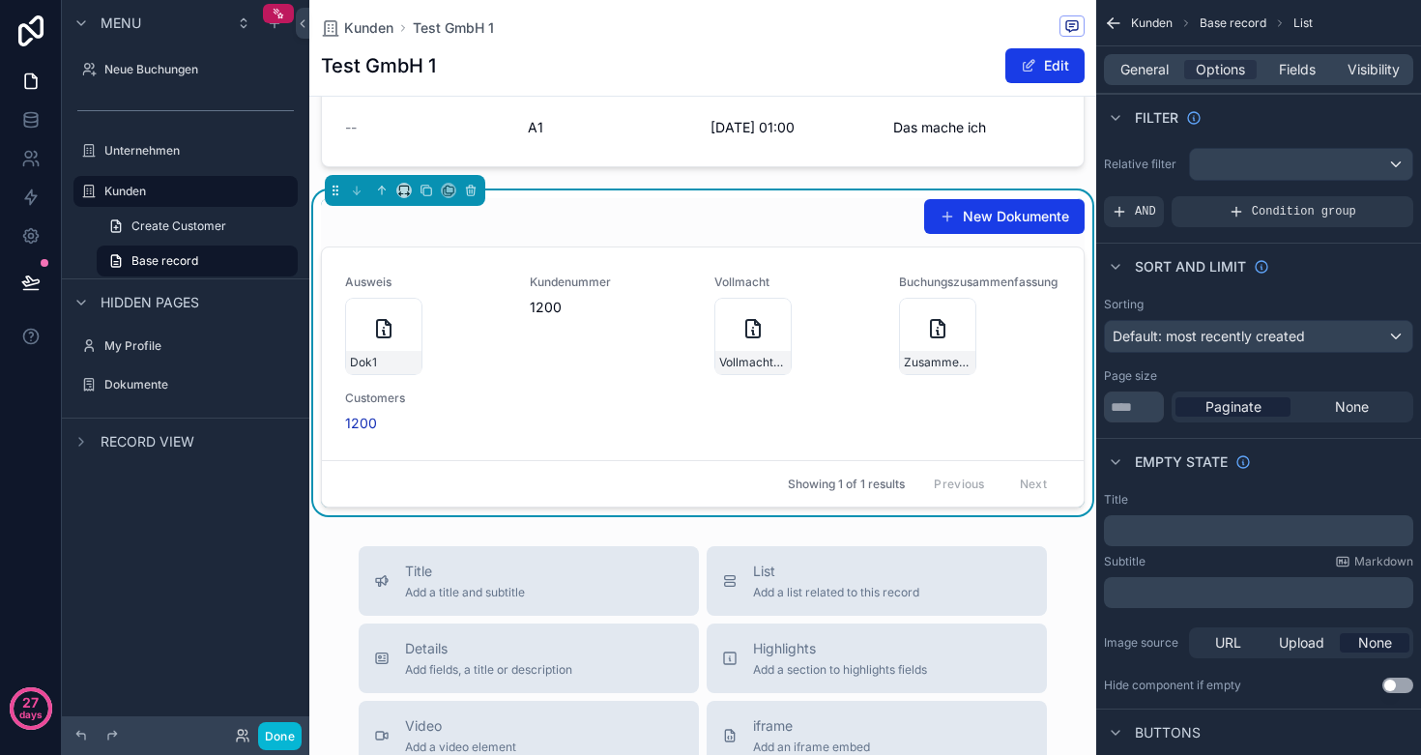
click at [1253, 158] on div "scrollable content" at bounding box center [1301, 164] width 222 height 31
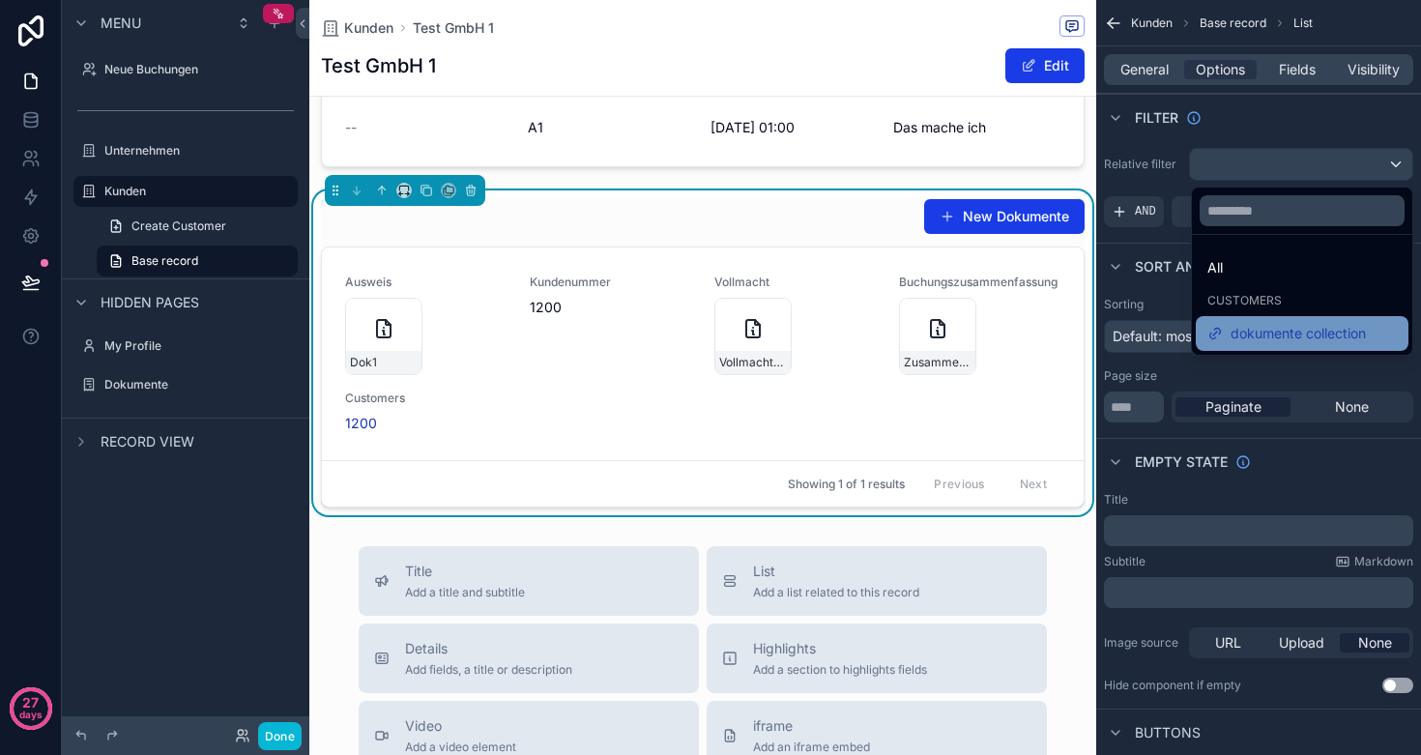
click at [1240, 332] on span "dokumente collection" at bounding box center [1298, 333] width 135 height 23
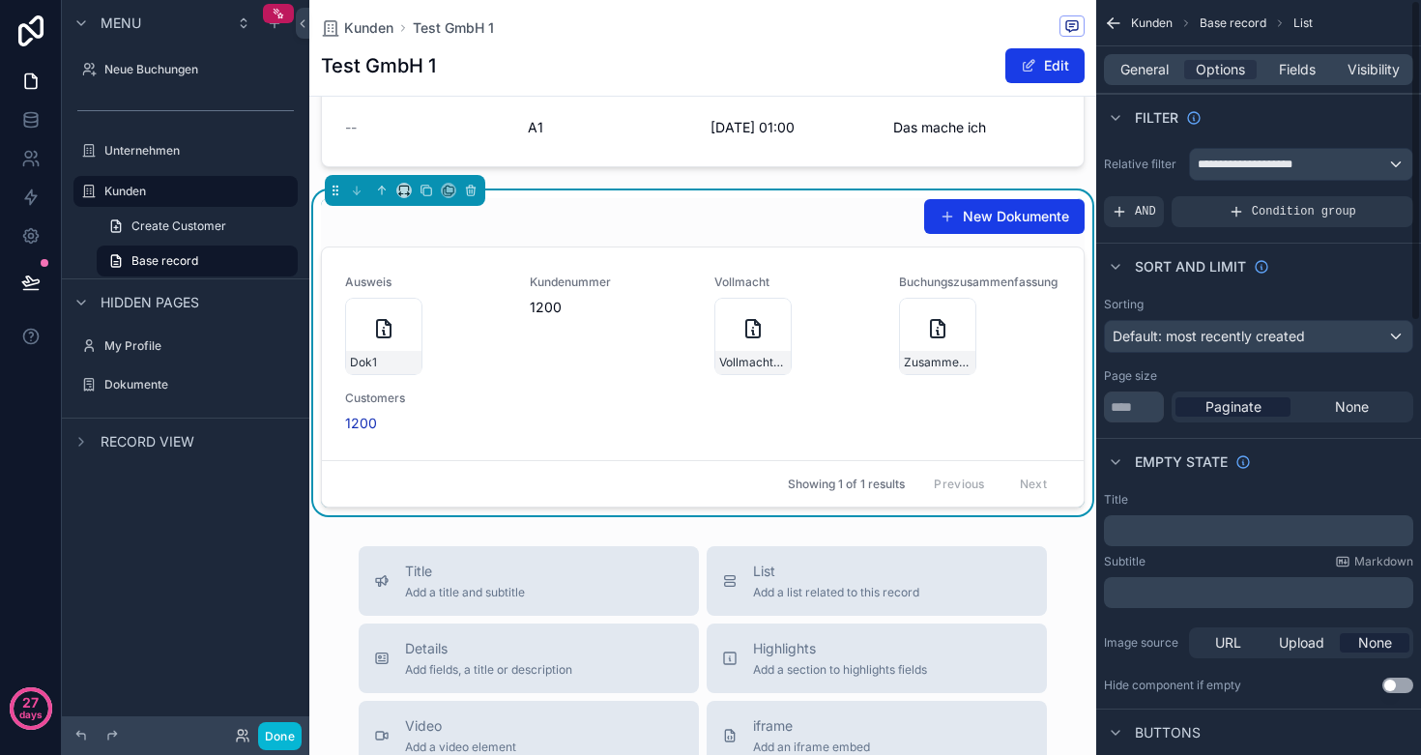
click at [1285, 167] on span "**********" at bounding box center [1257, 164] width 118 height 15
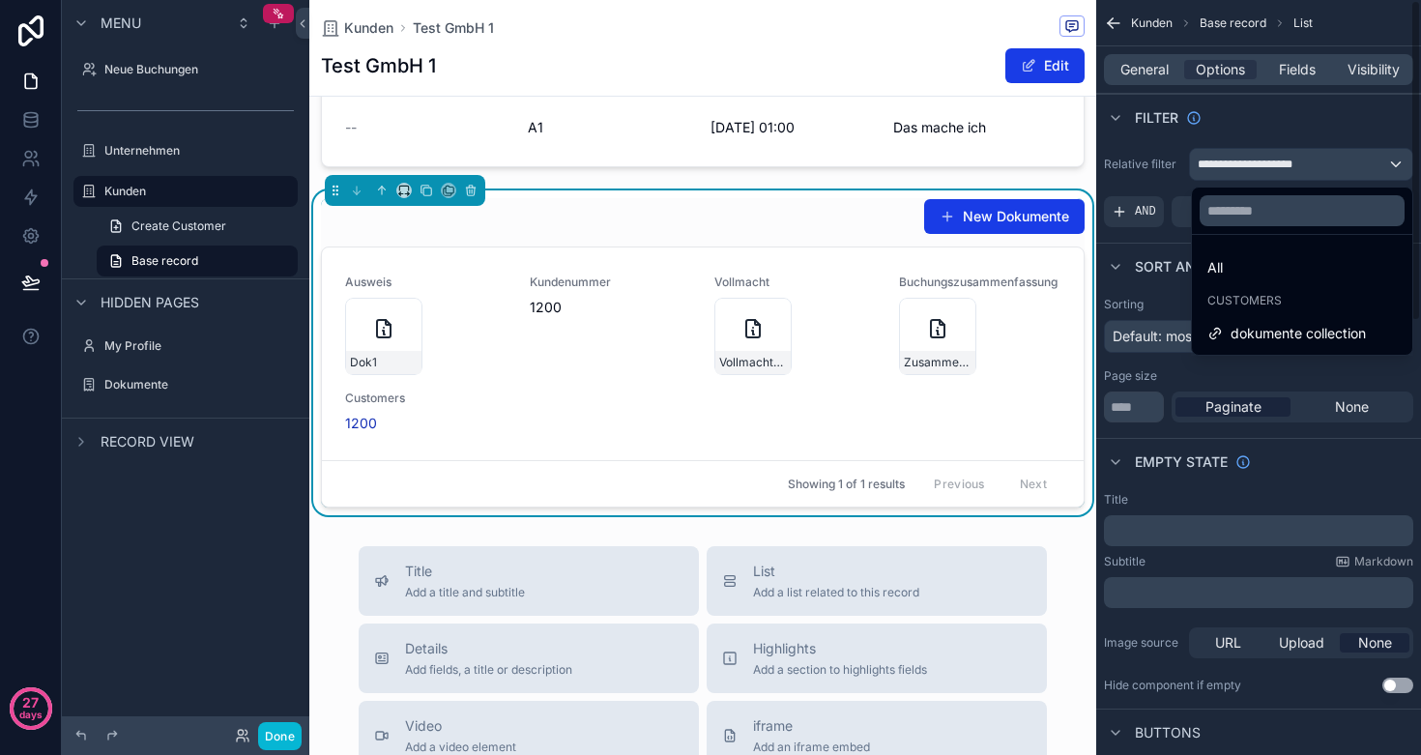
click at [1260, 123] on div "scrollable content" at bounding box center [710, 377] width 1421 height 755
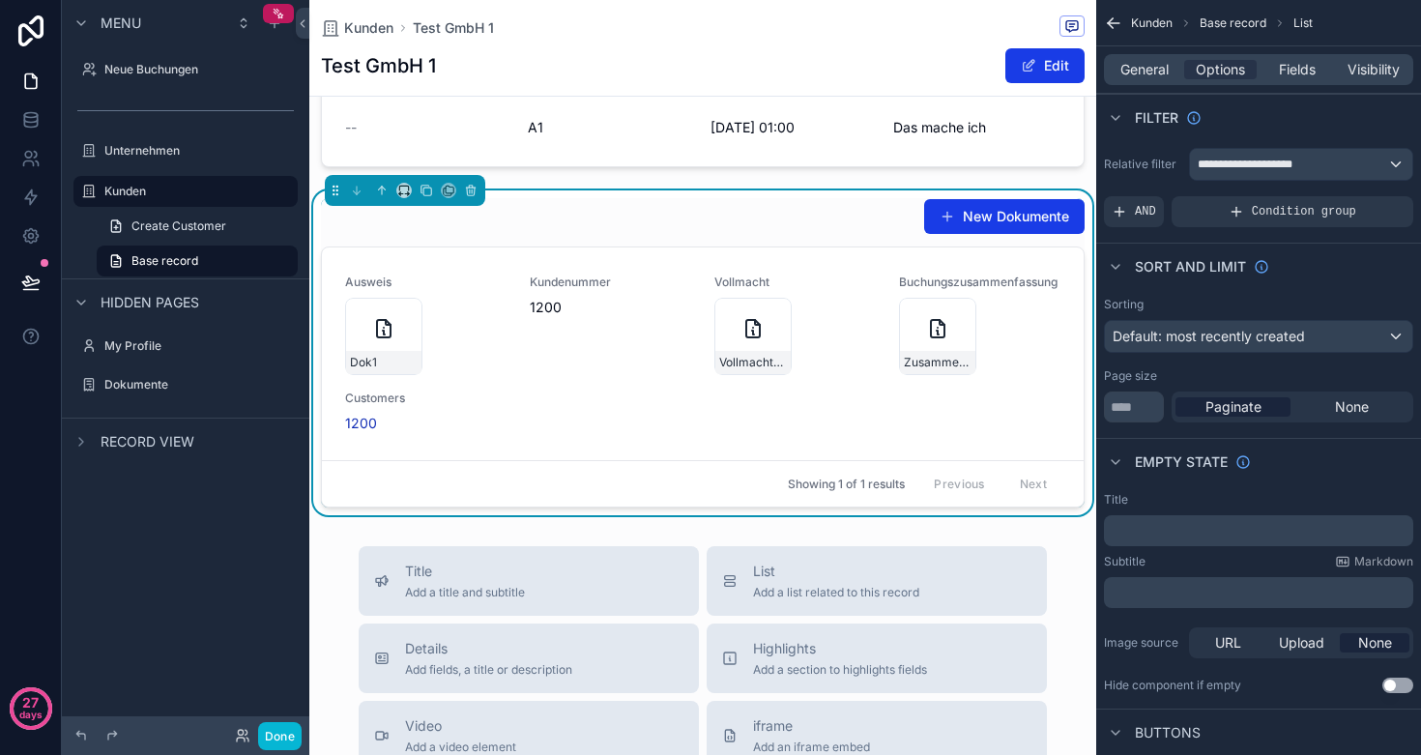
click at [1321, 165] on div "**********" at bounding box center [1301, 164] width 222 height 31
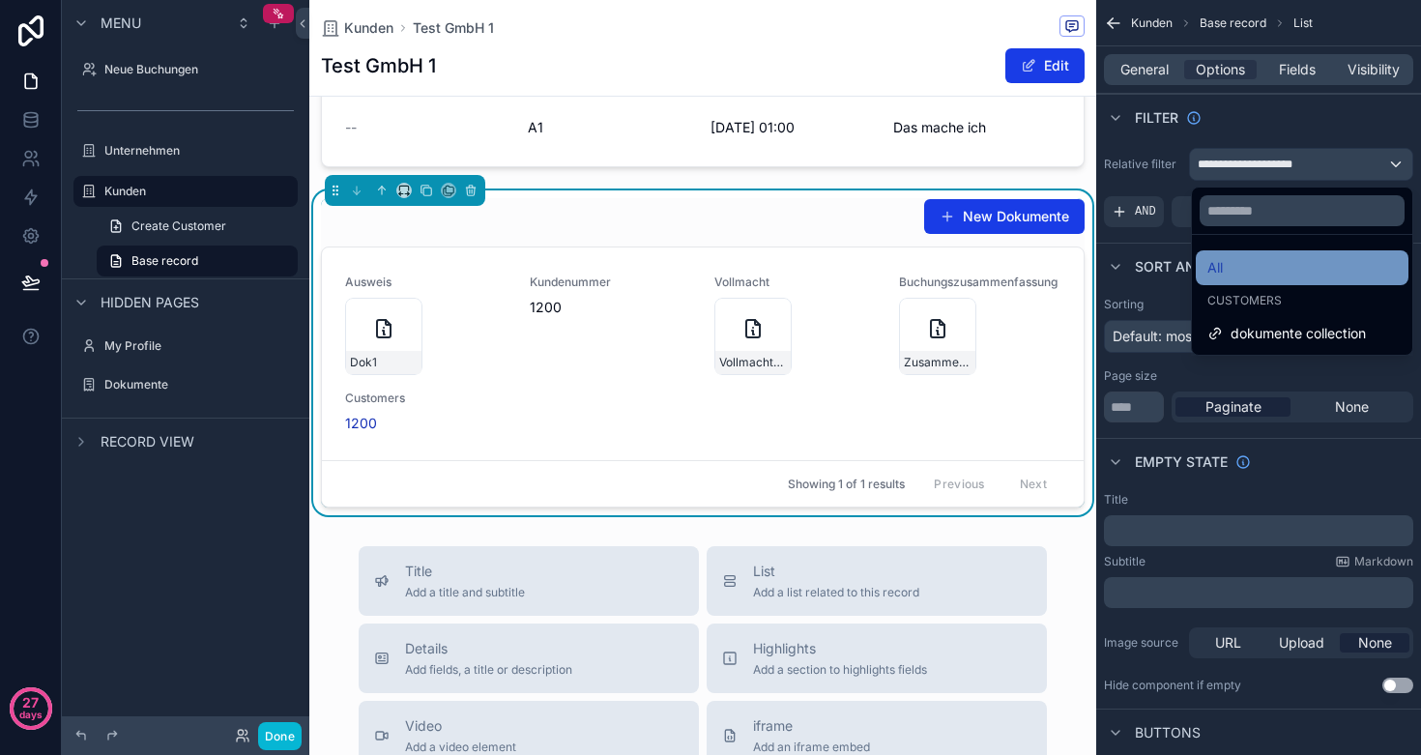
click at [1253, 261] on div "All" at bounding box center [1303, 267] width 190 height 23
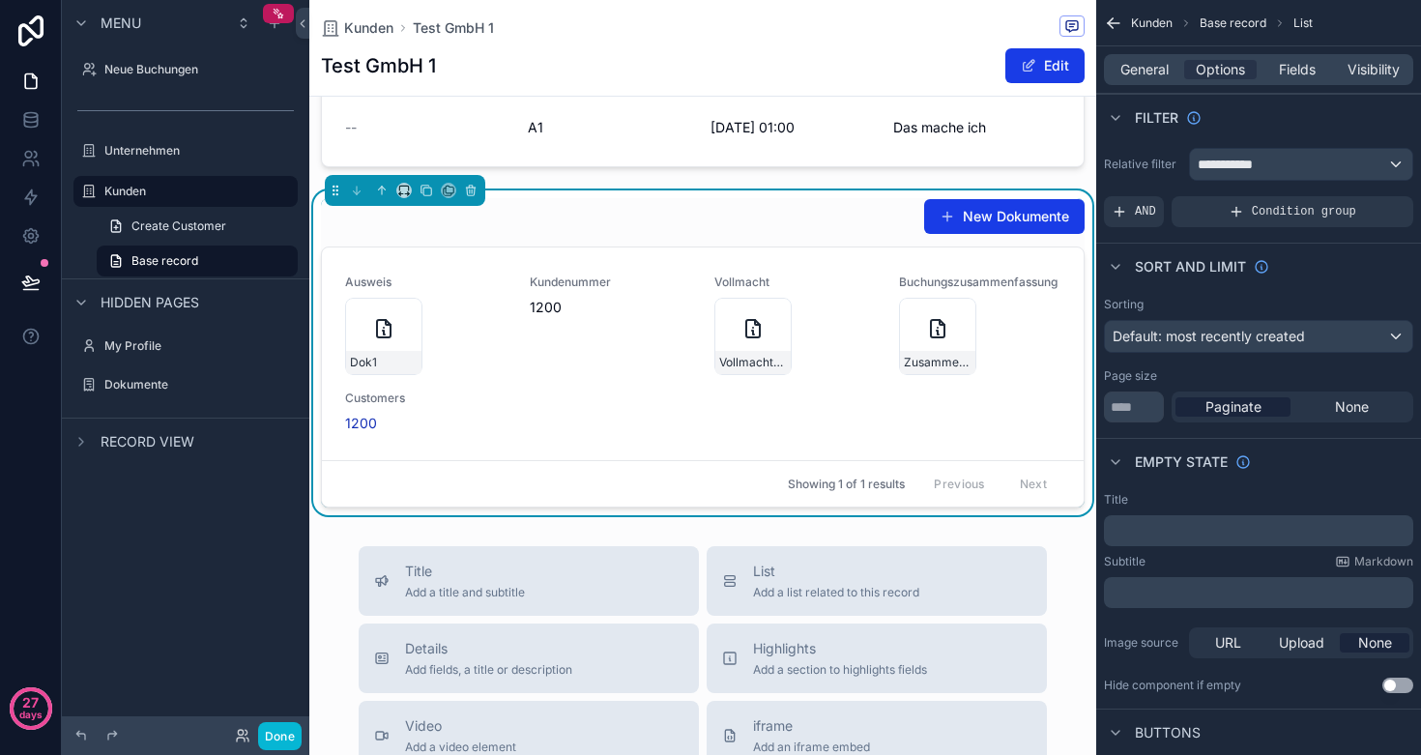
click at [1394, 159] on div "**********" at bounding box center [1301, 164] width 222 height 31
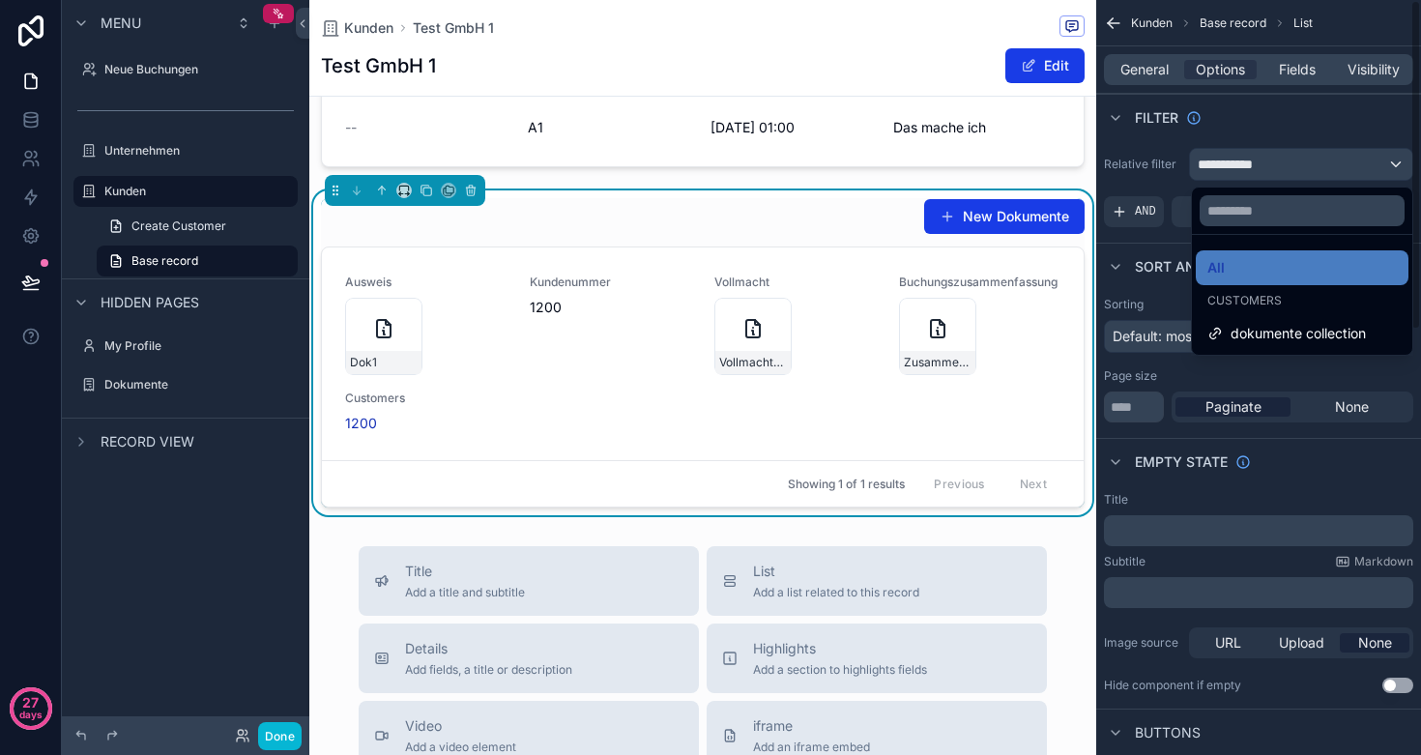
click at [1247, 132] on div "scrollable content" at bounding box center [710, 377] width 1421 height 755
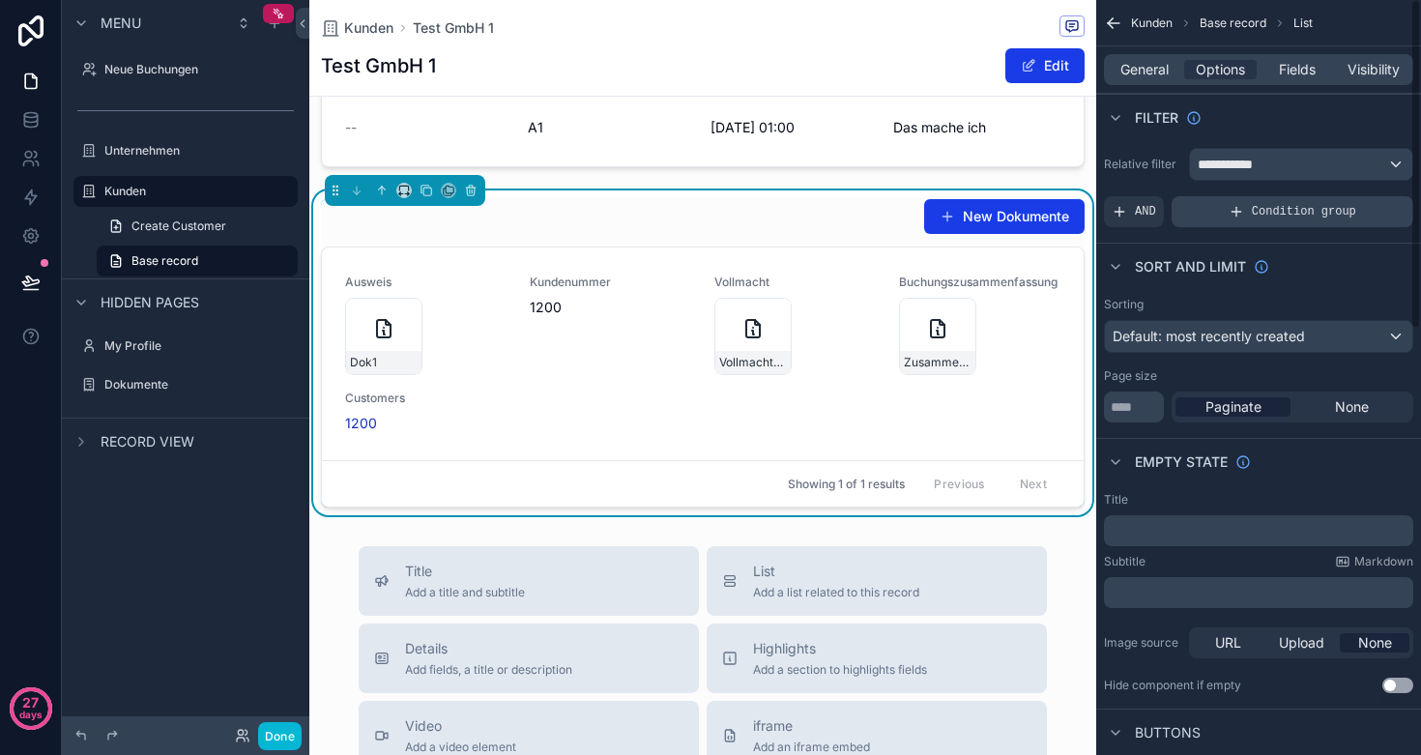
scroll to position [0, 0]
click at [1267, 210] on span "Condition group" at bounding box center [1304, 211] width 104 height 15
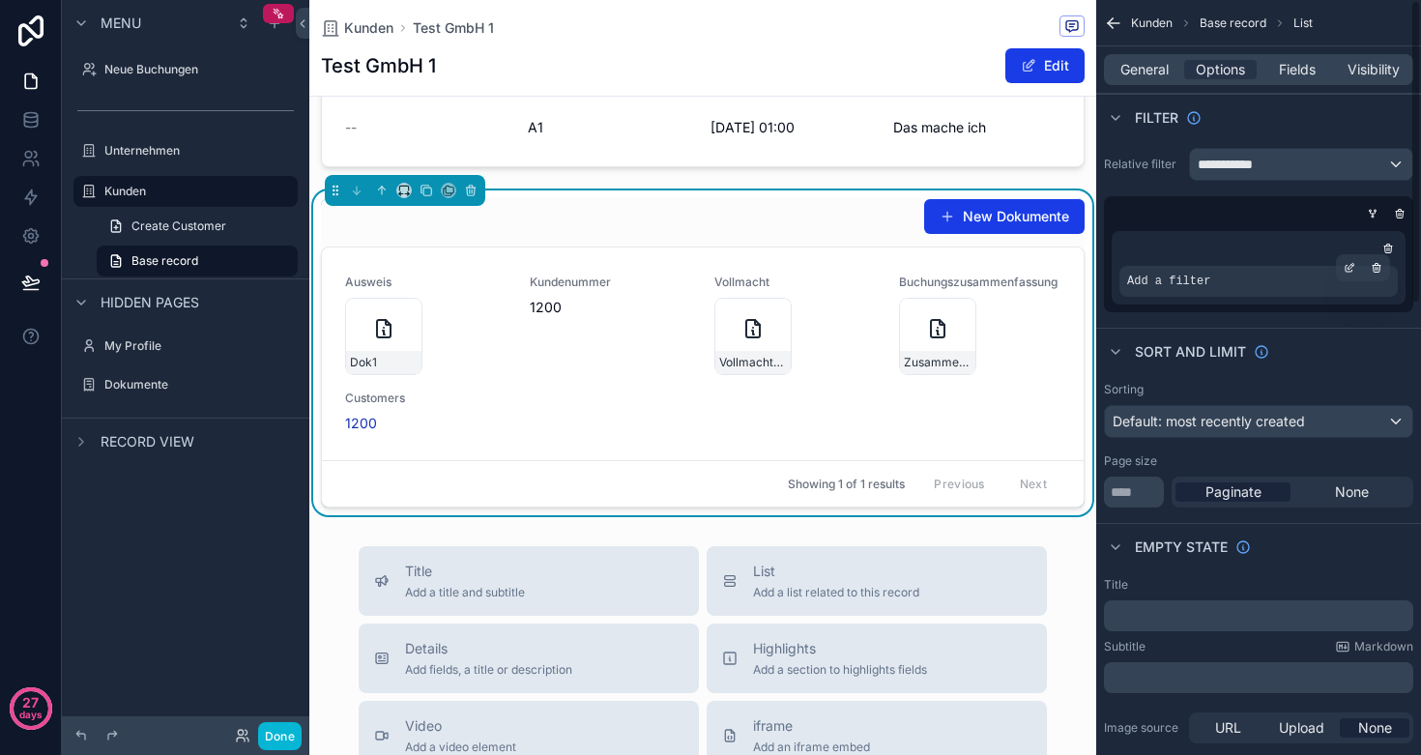
click at [1203, 280] on span "Add a filter" at bounding box center [1169, 281] width 83 height 15
click at [1235, 280] on div "Add a filter" at bounding box center [1259, 281] width 278 height 31
click at [1349, 266] on icon "scrollable content" at bounding box center [1350, 268] width 12 height 12
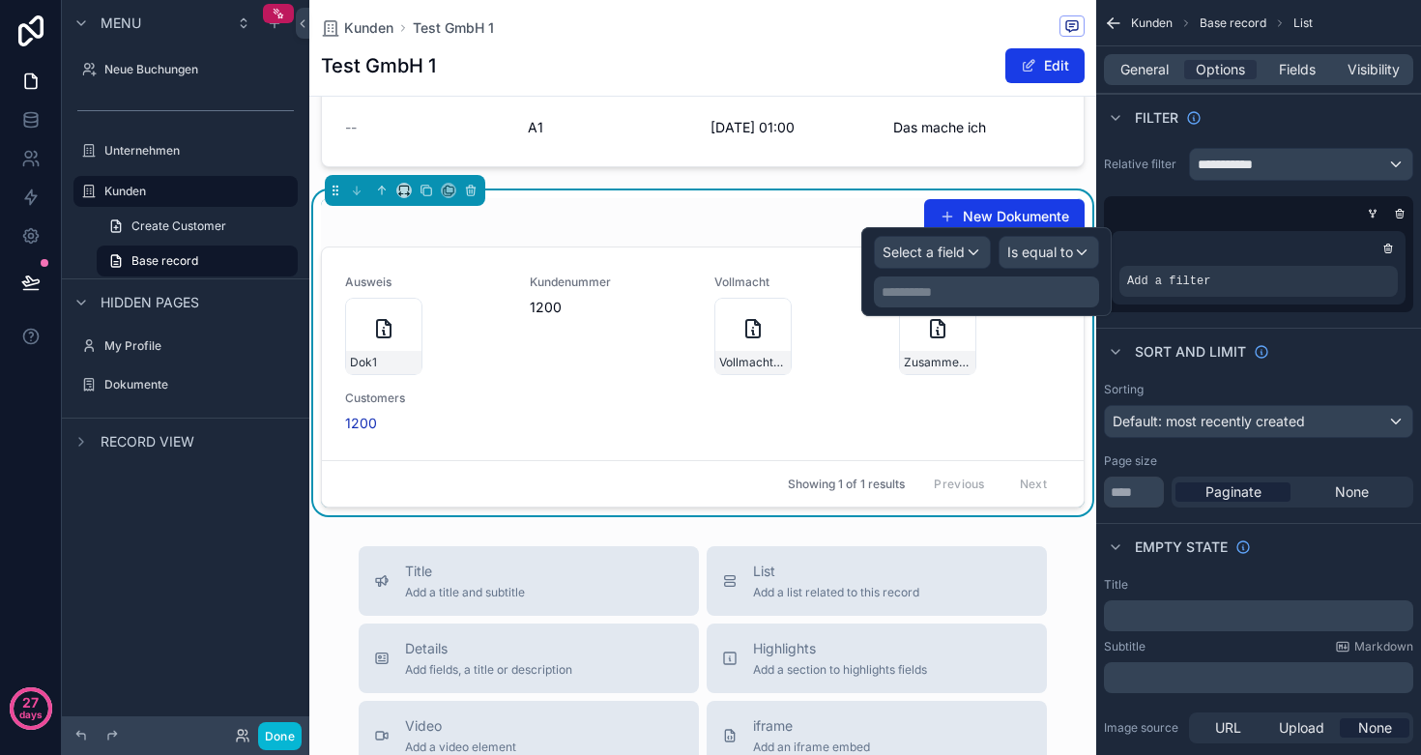
click at [955, 250] on span "Select a field" at bounding box center [924, 252] width 82 height 16
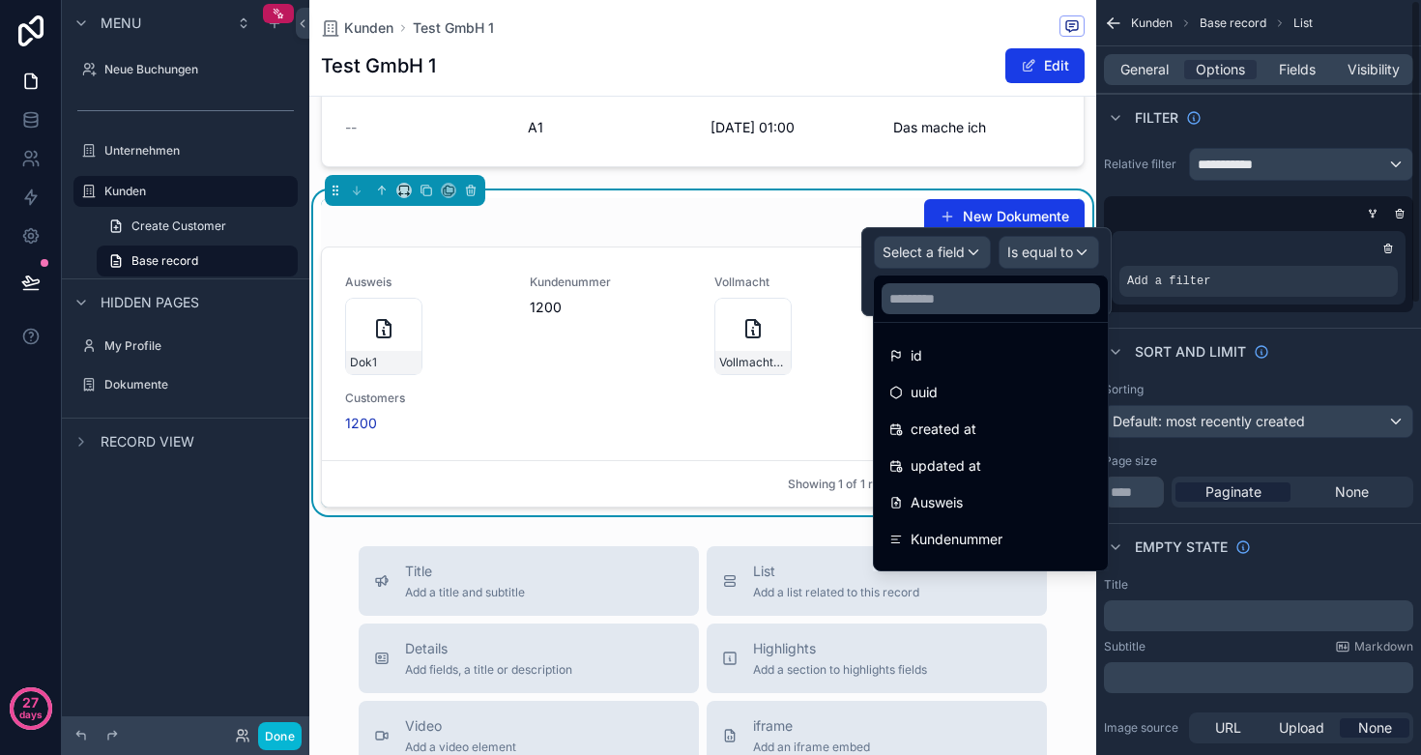
click at [1212, 188] on div "**********" at bounding box center [1259, 230] width 325 height 180
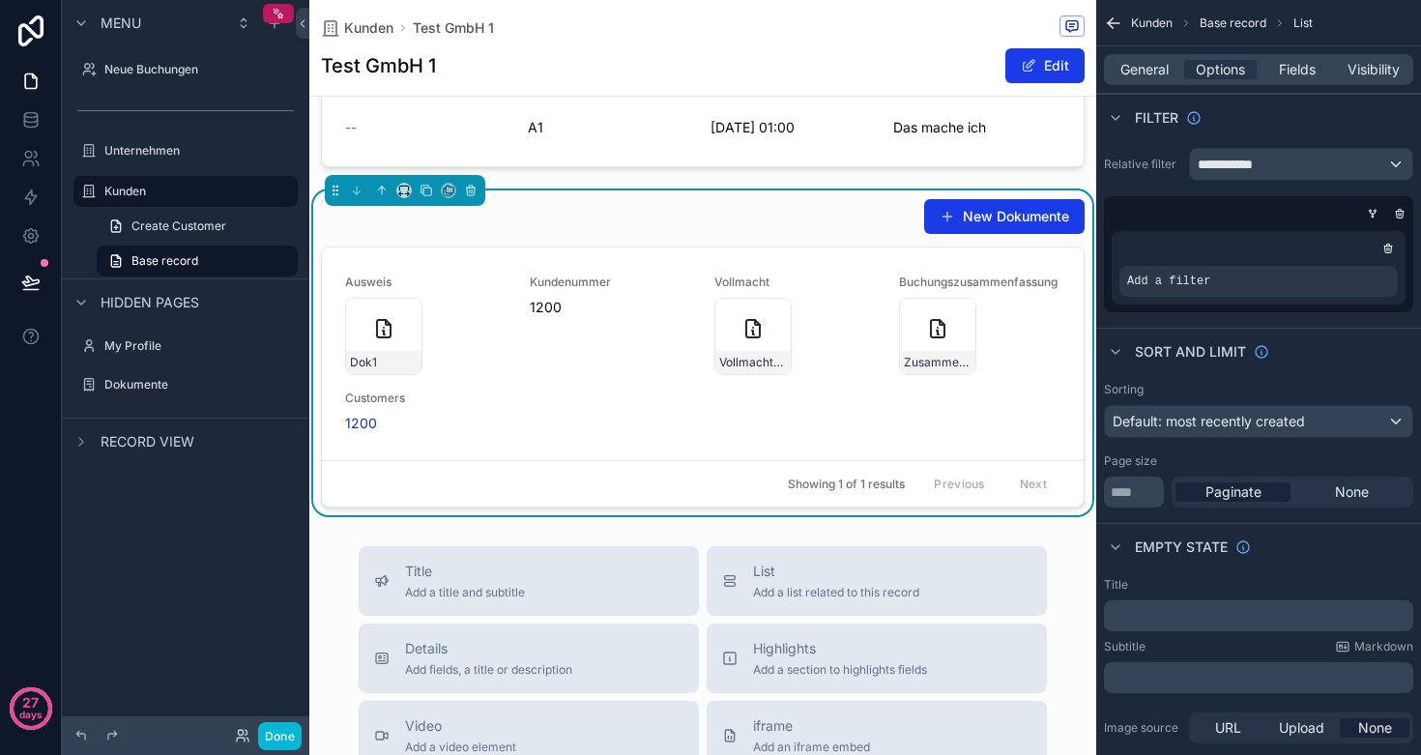
click at [1247, 165] on span "**********" at bounding box center [1234, 164] width 72 height 19
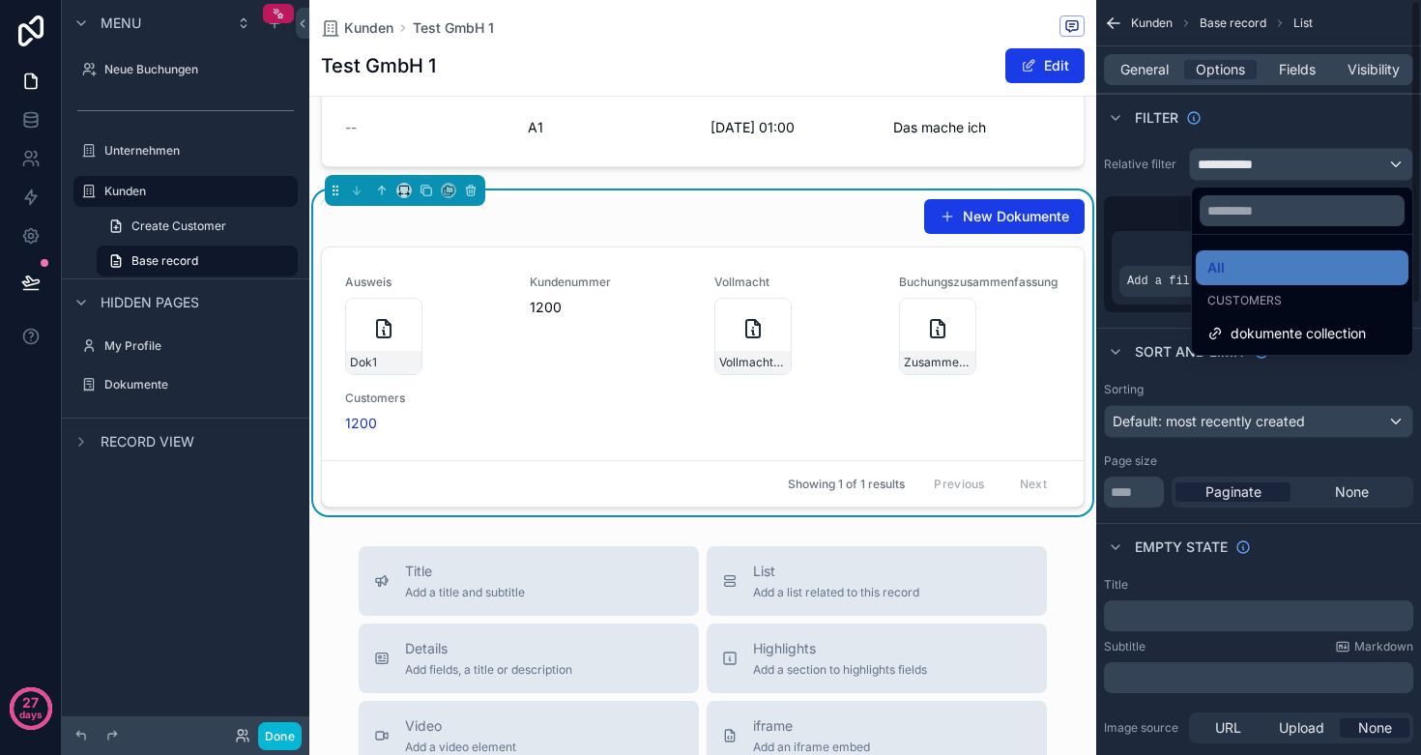
click at [1223, 116] on div "scrollable content" at bounding box center [710, 377] width 1421 height 755
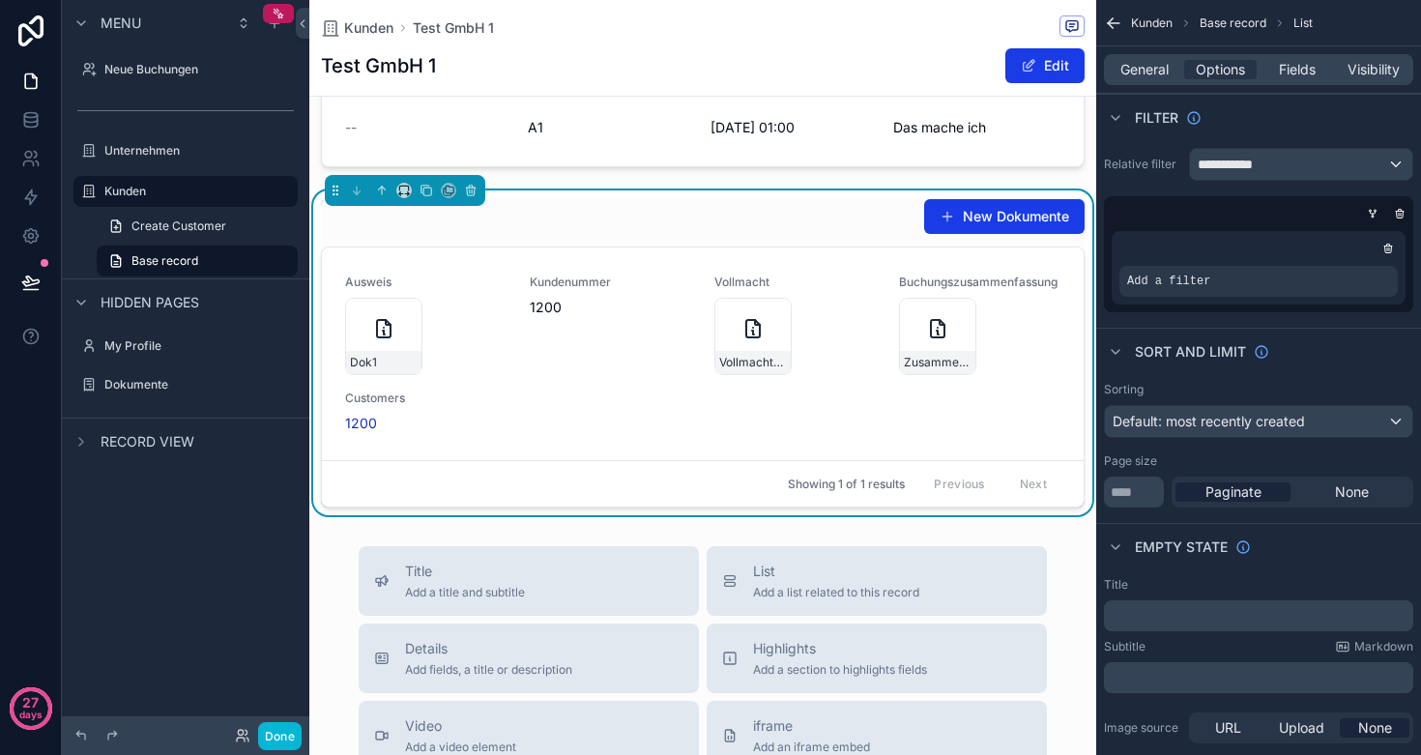
click at [793, 221] on div "New Dokumente" at bounding box center [703, 216] width 764 height 37
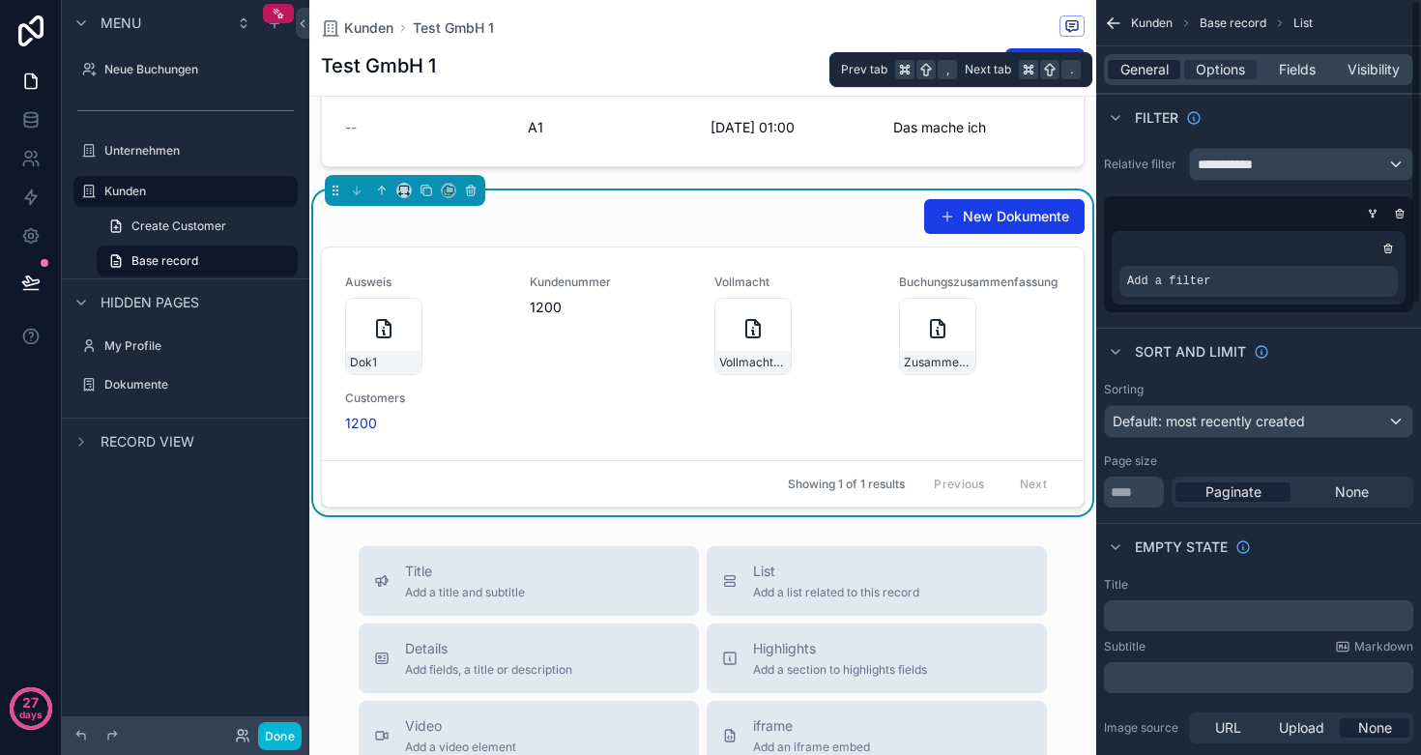
click at [1160, 67] on span "General" at bounding box center [1145, 69] width 48 height 19
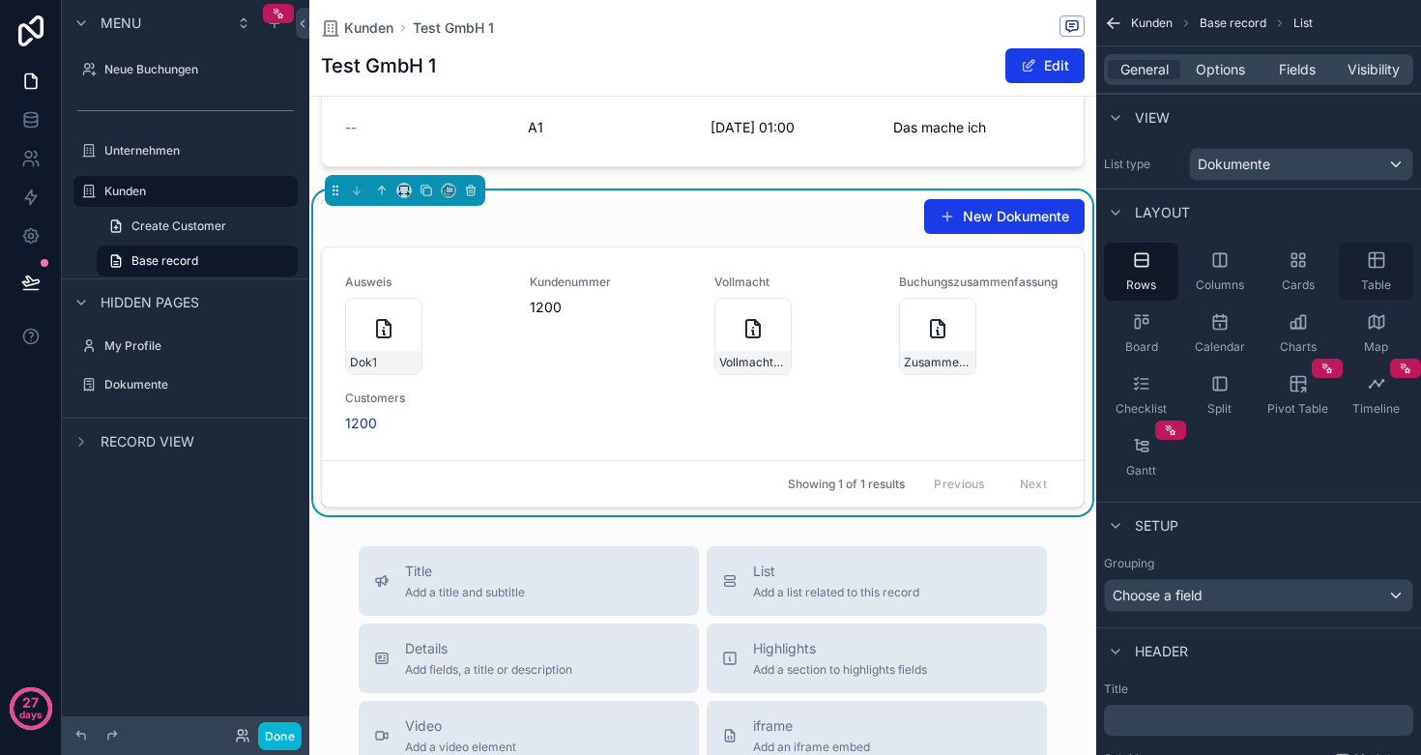
click at [1373, 278] on span "Table" at bounding box center [1377, 285] width 30 height 15
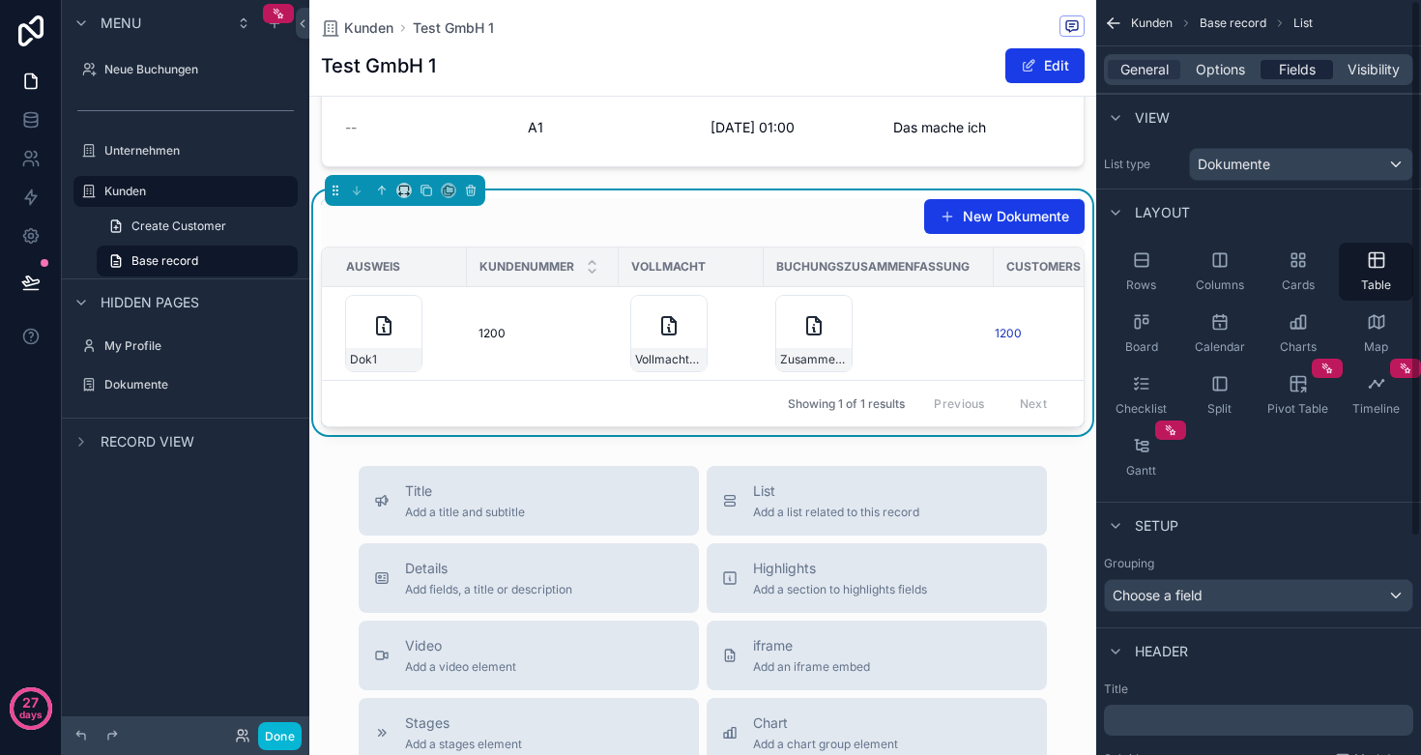
click at [1279, 73] on span "Fields" at bounding box center [1297, 69] width 37 height 19
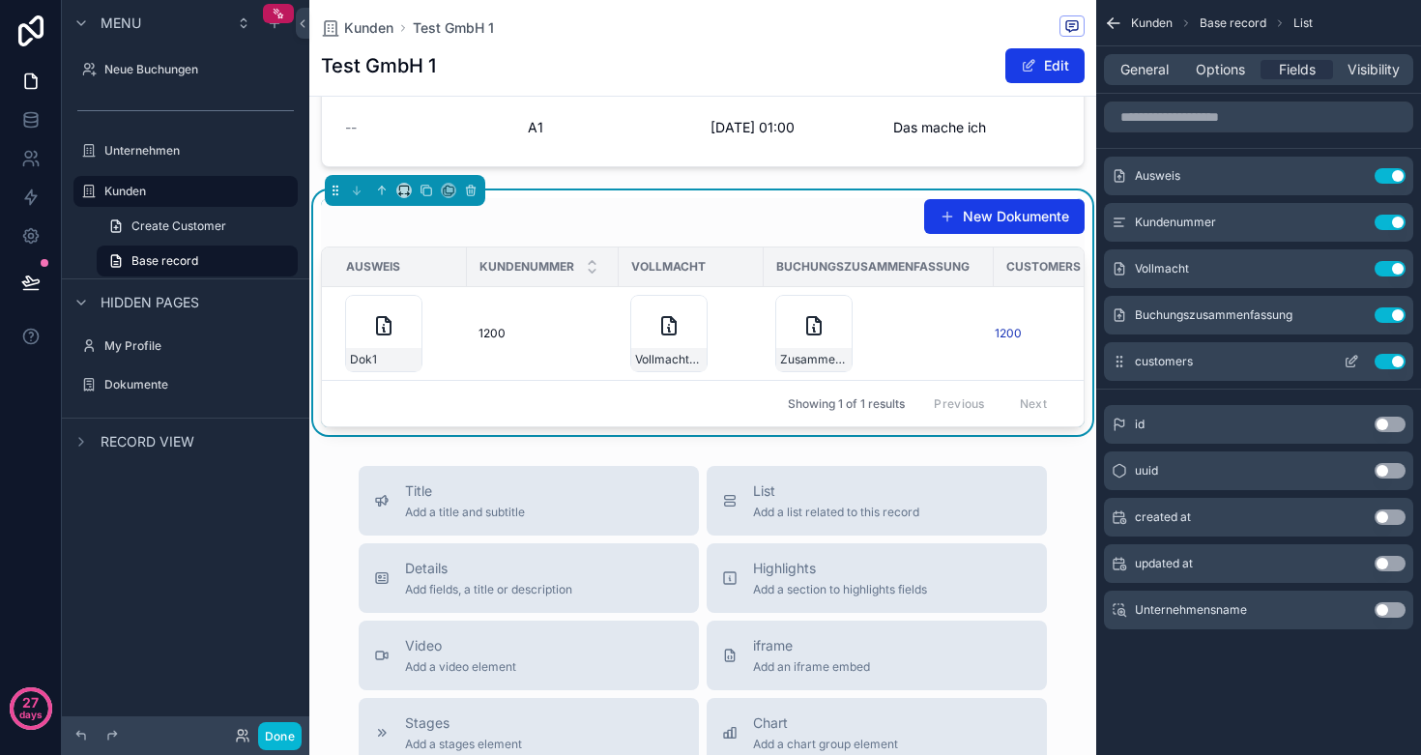
click at [1389, 361] on button "Use setting" at bounding box center [1390, 361] width 31 height 15
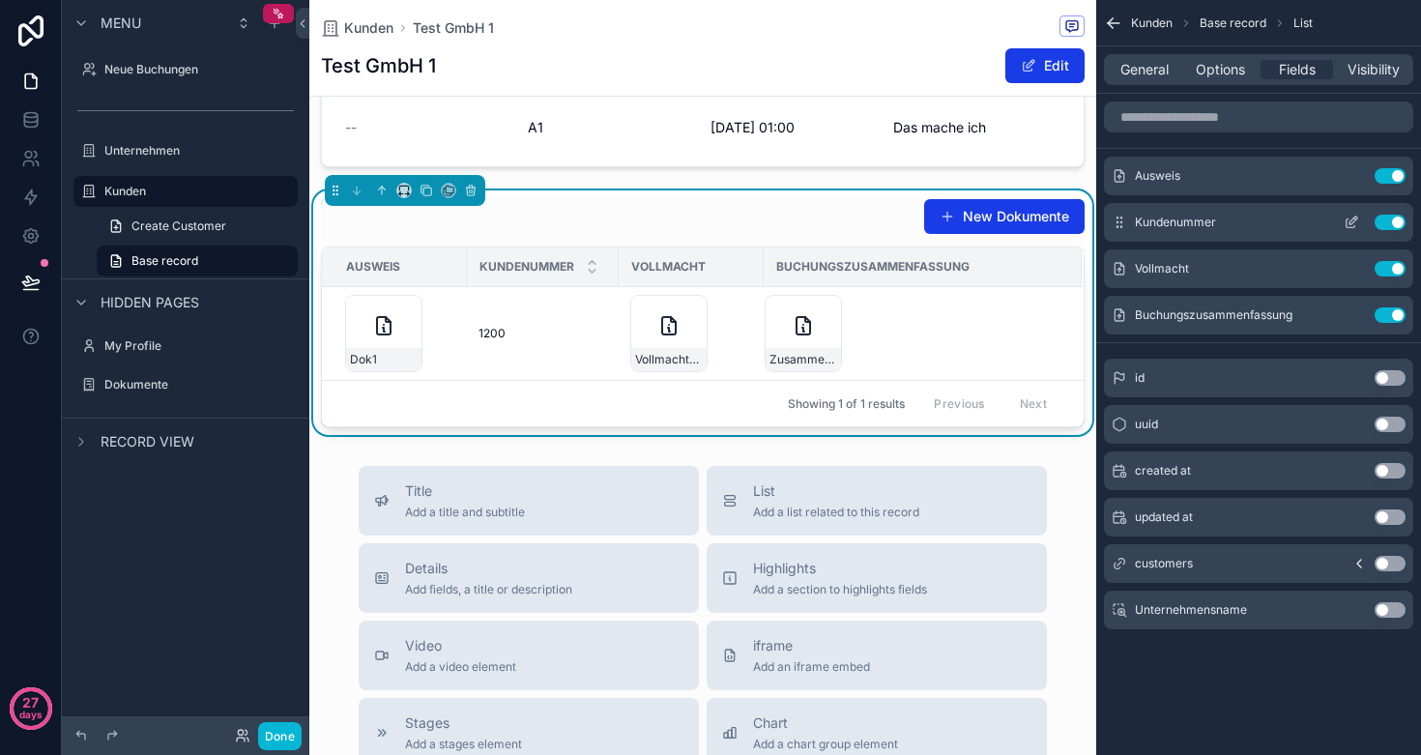
click at [1391, 224] on button "Use setting" at bounding box center [1390, 222] width 31 height 15
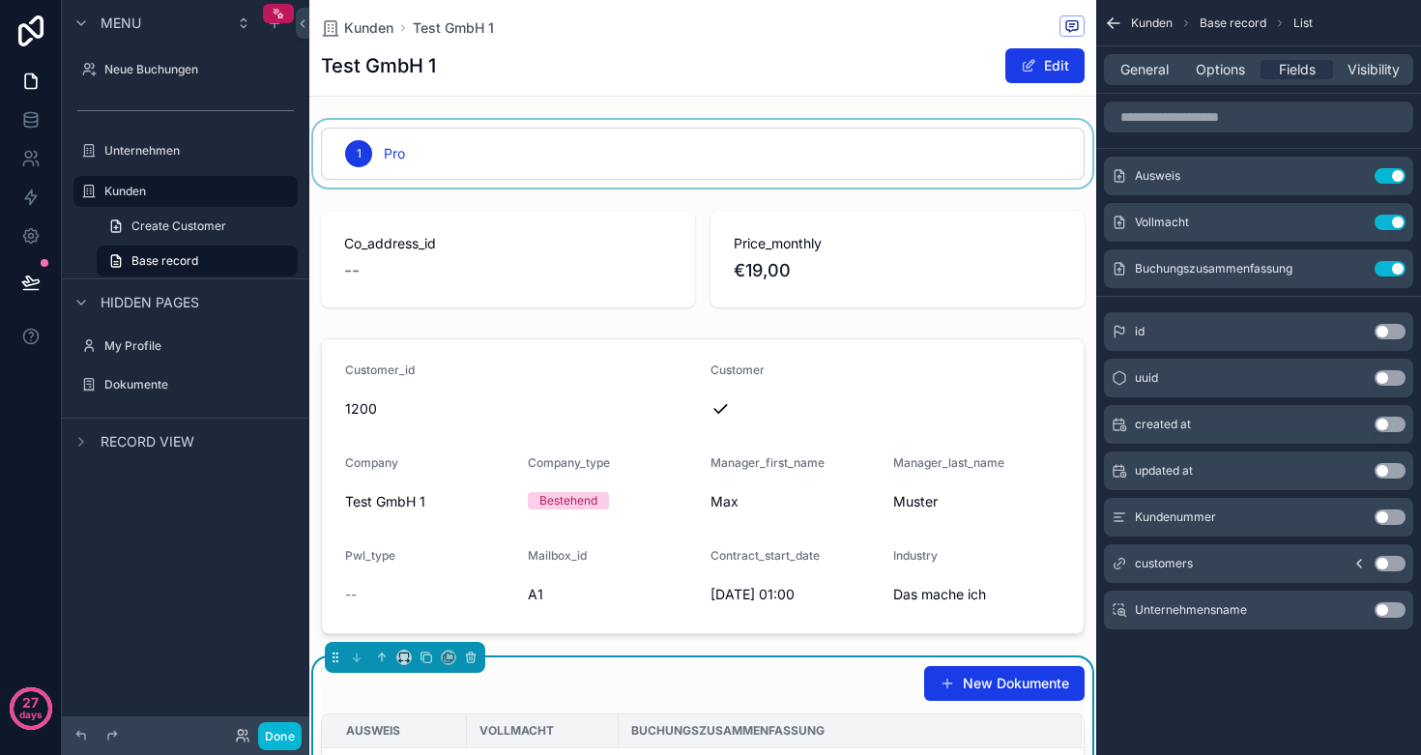
click at [366, 156] on div "scrollable content" at bounding box center [702, 154] width 787 height 68
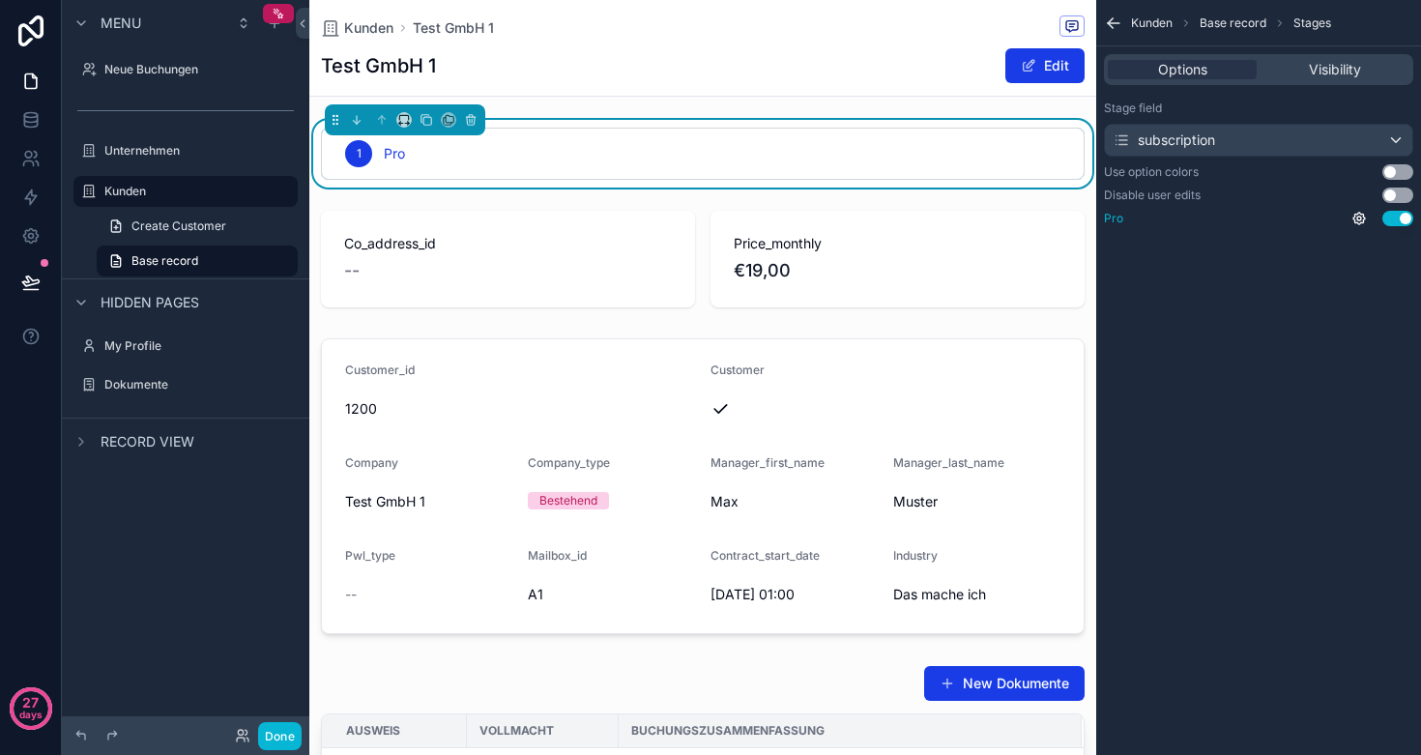
click at [1402, 218] on button "Use setting" at bounding box center [1398, 218] width 31 height 15
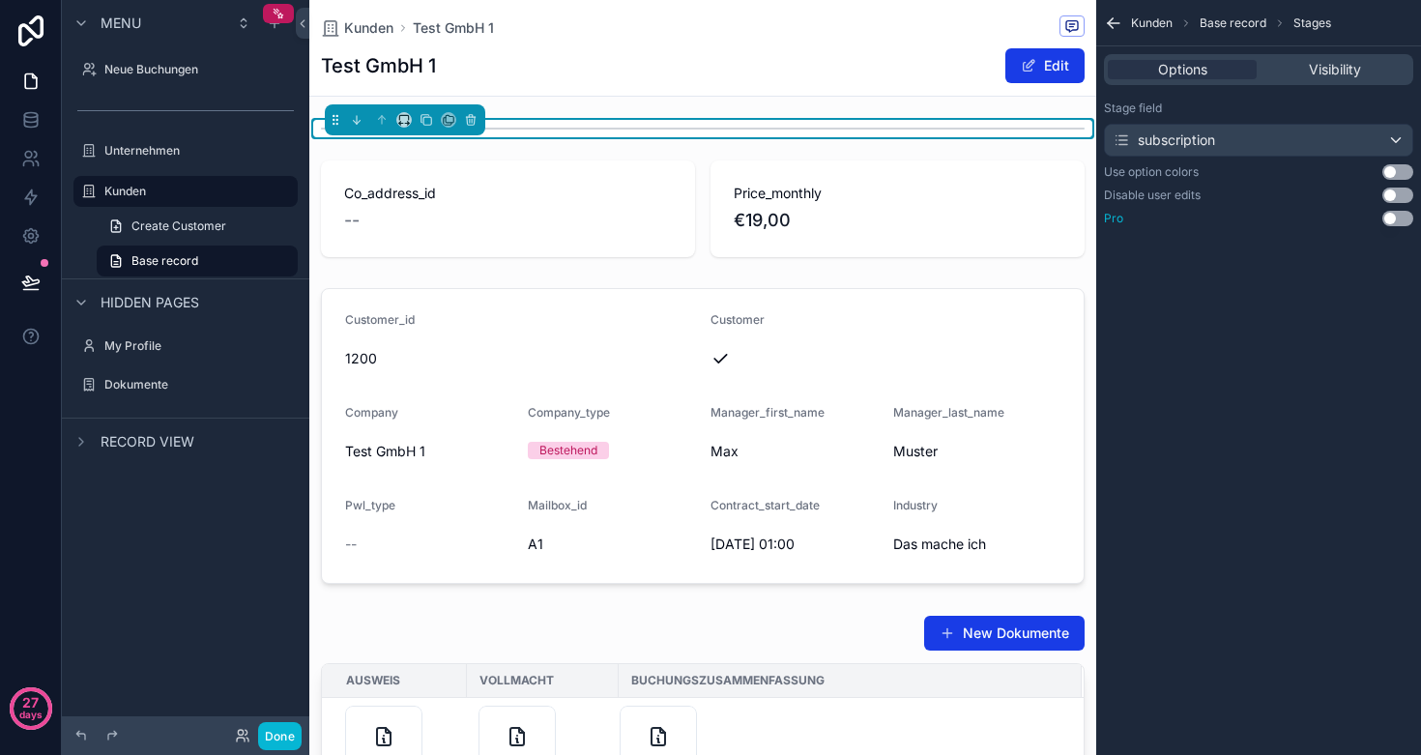
click at [1401, 220] on button "Use setting" at bounding box center [1398, 218] width 31 height 15
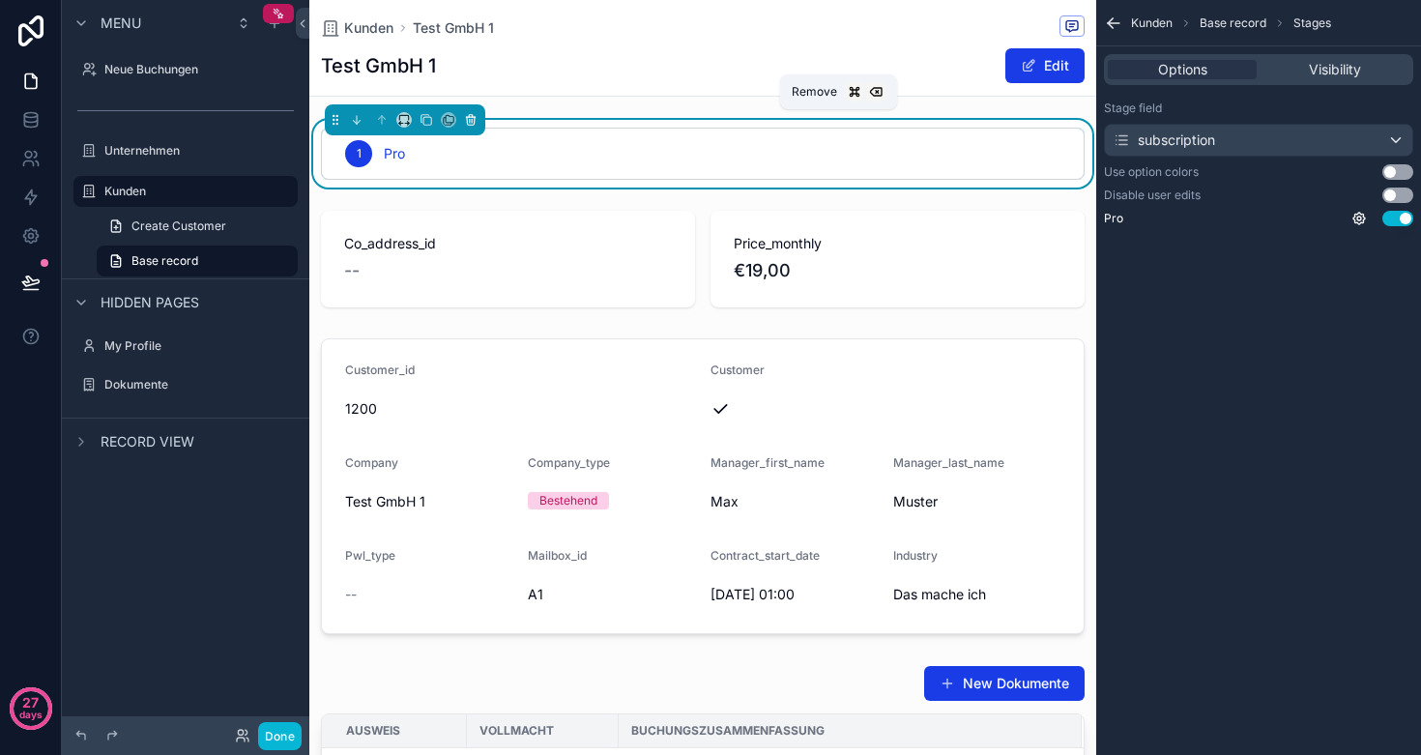
click at [469, 126] on icon "scrollable content" at bounding box center [471, 120] width 14 height 14
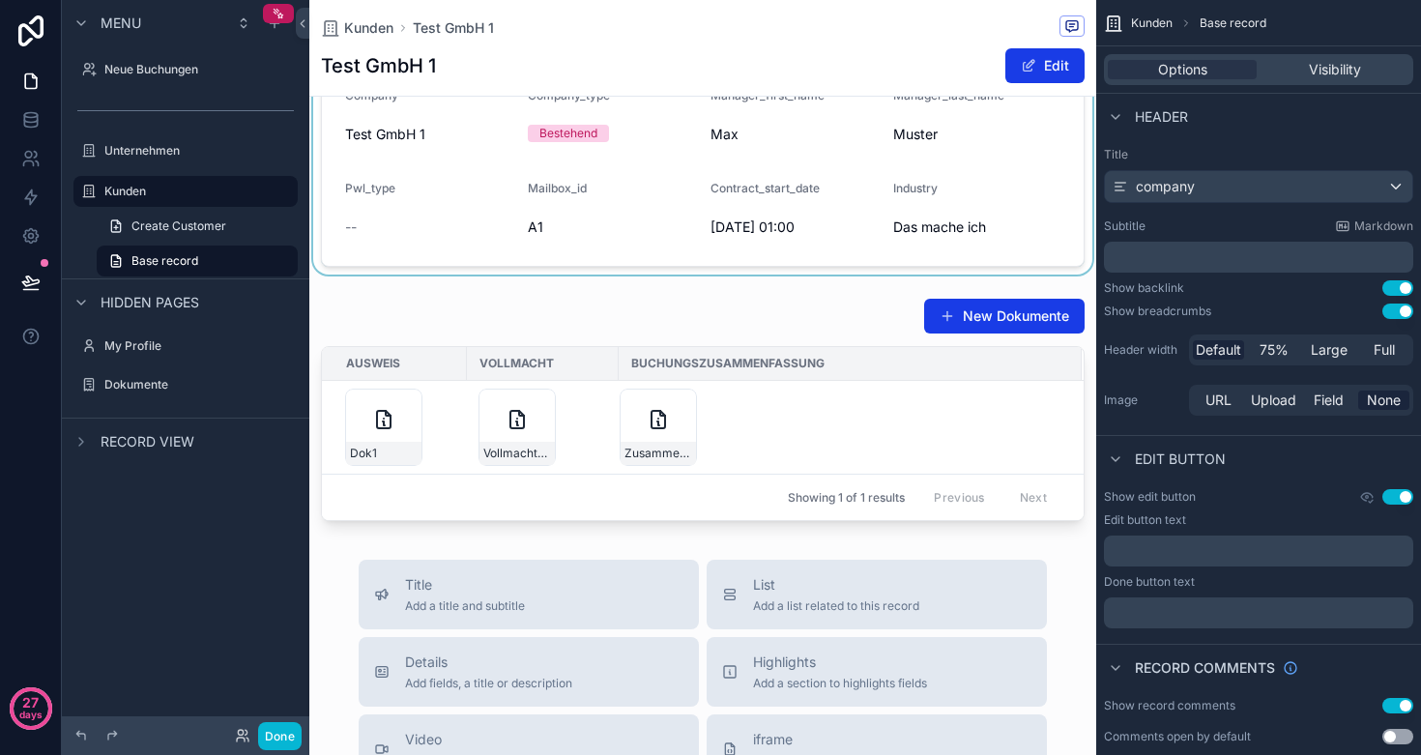
scroll to position [372, 0]
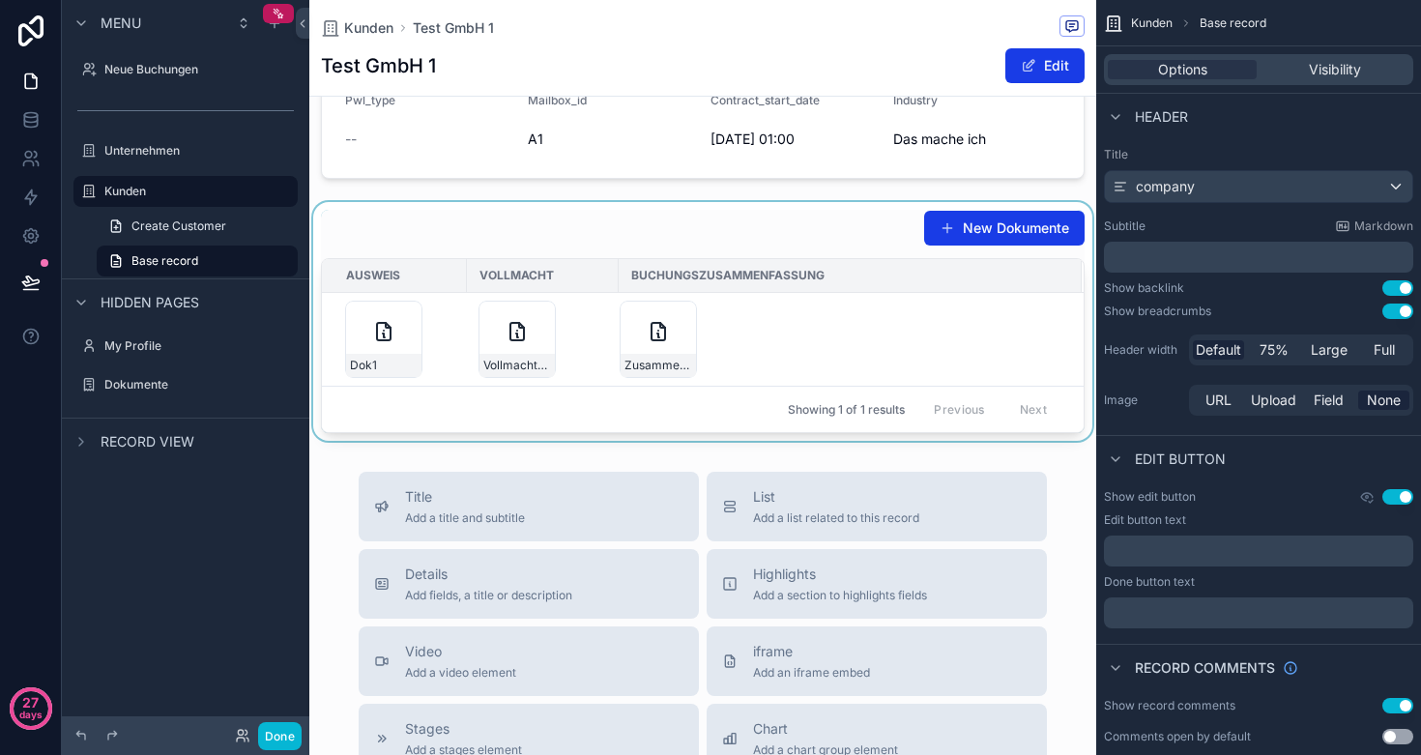
click at [595, 227] on div "scrollable content" at bounding box center [702, 321] width 787 height 239
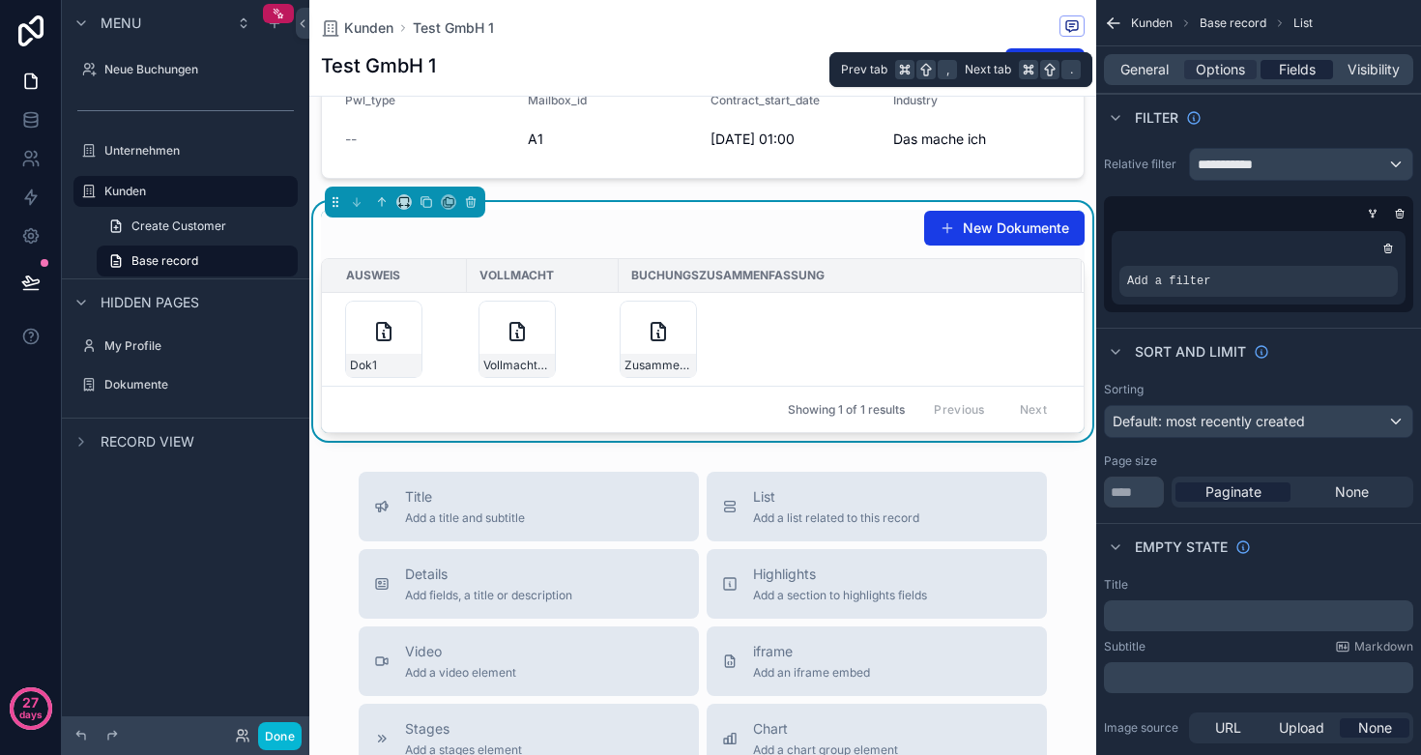
click at [1281, 68] on span "Fields" at bounding box center [1297, 69] width 37 height 19
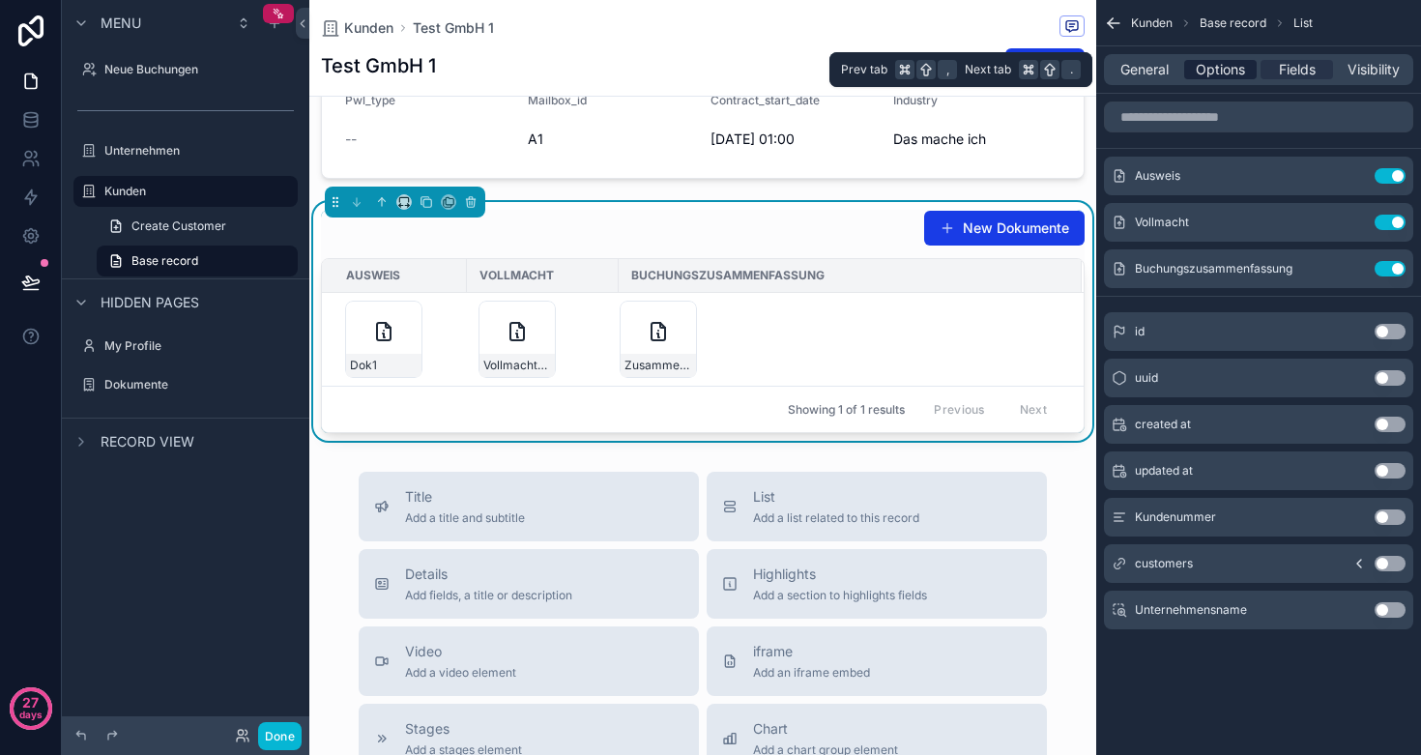
click at [1197, 67] on span "Options" at bounding box center [1220, 69] width 49 height 19
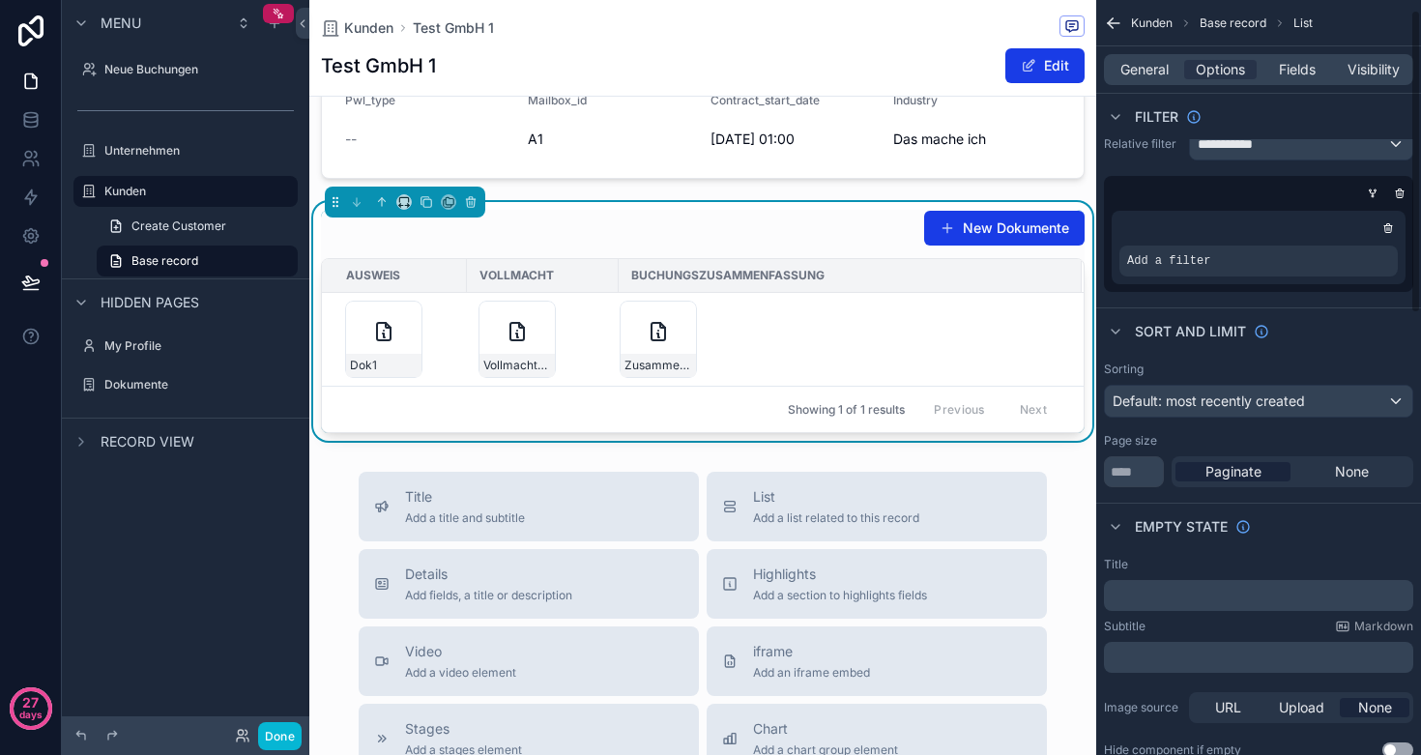
scroll to position [25, 0]
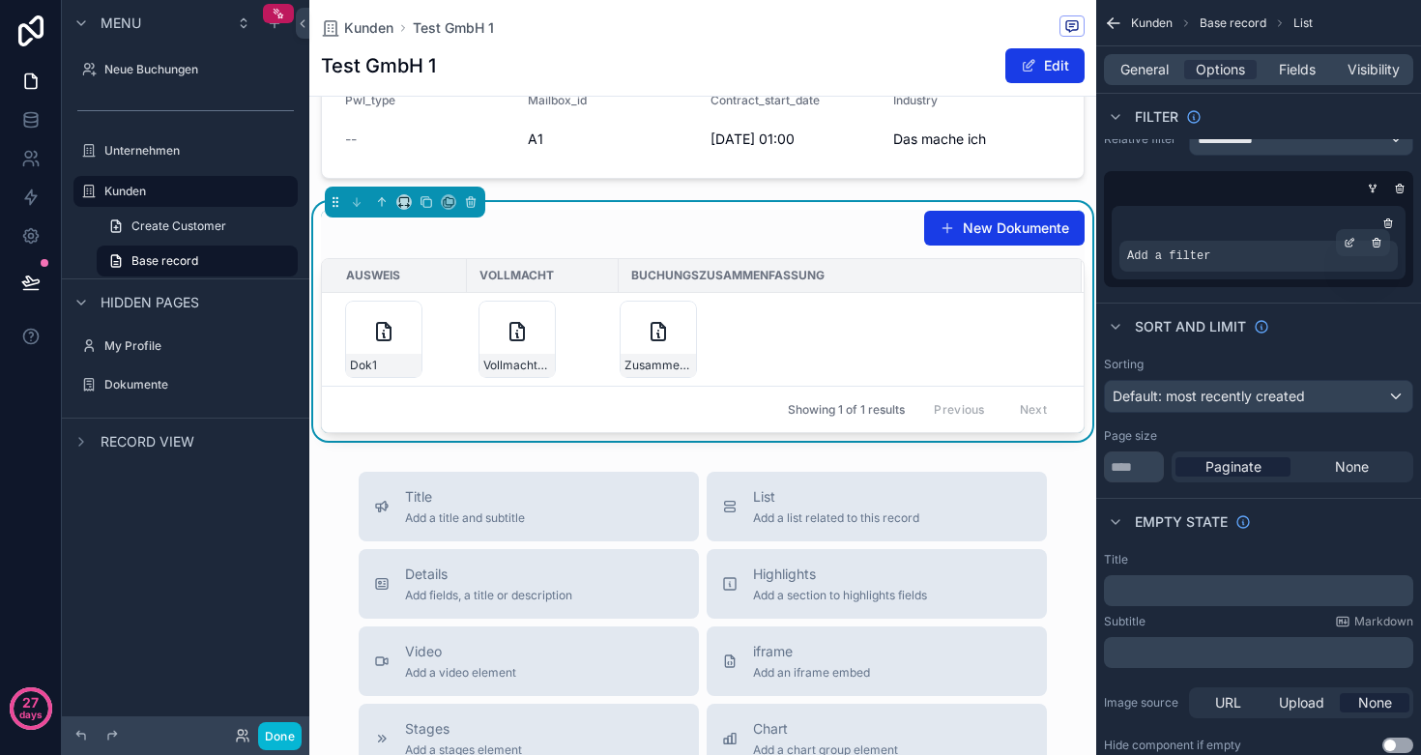
click at [1227, 258] on div "Add a filter" at bounding box center [1259, 256] width 278 height 31
click at [1349, 244] on icon "scrollable content" at bounding box center [1352, 241] width 6 height 6
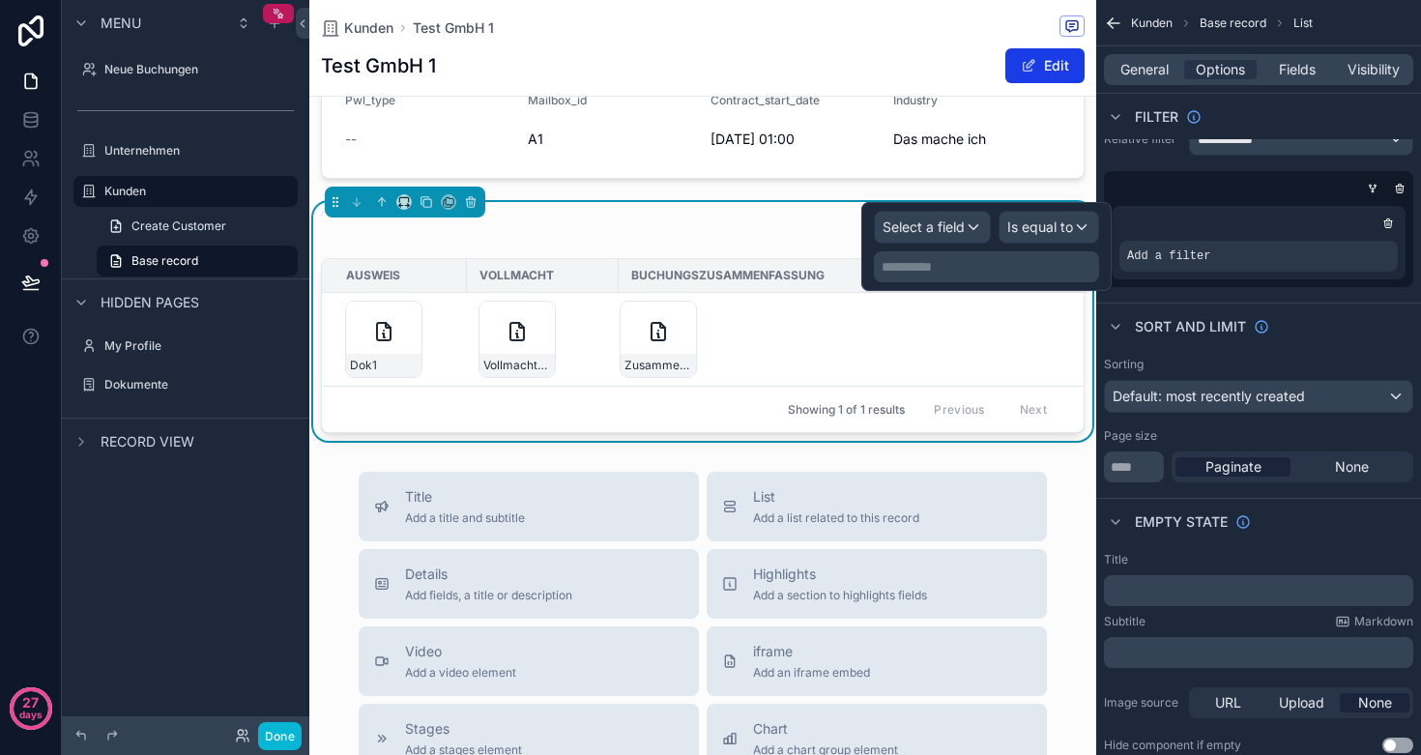
click at [942, 228] on span "Select a field" at bounding box center [924, 227] width 82 height 16
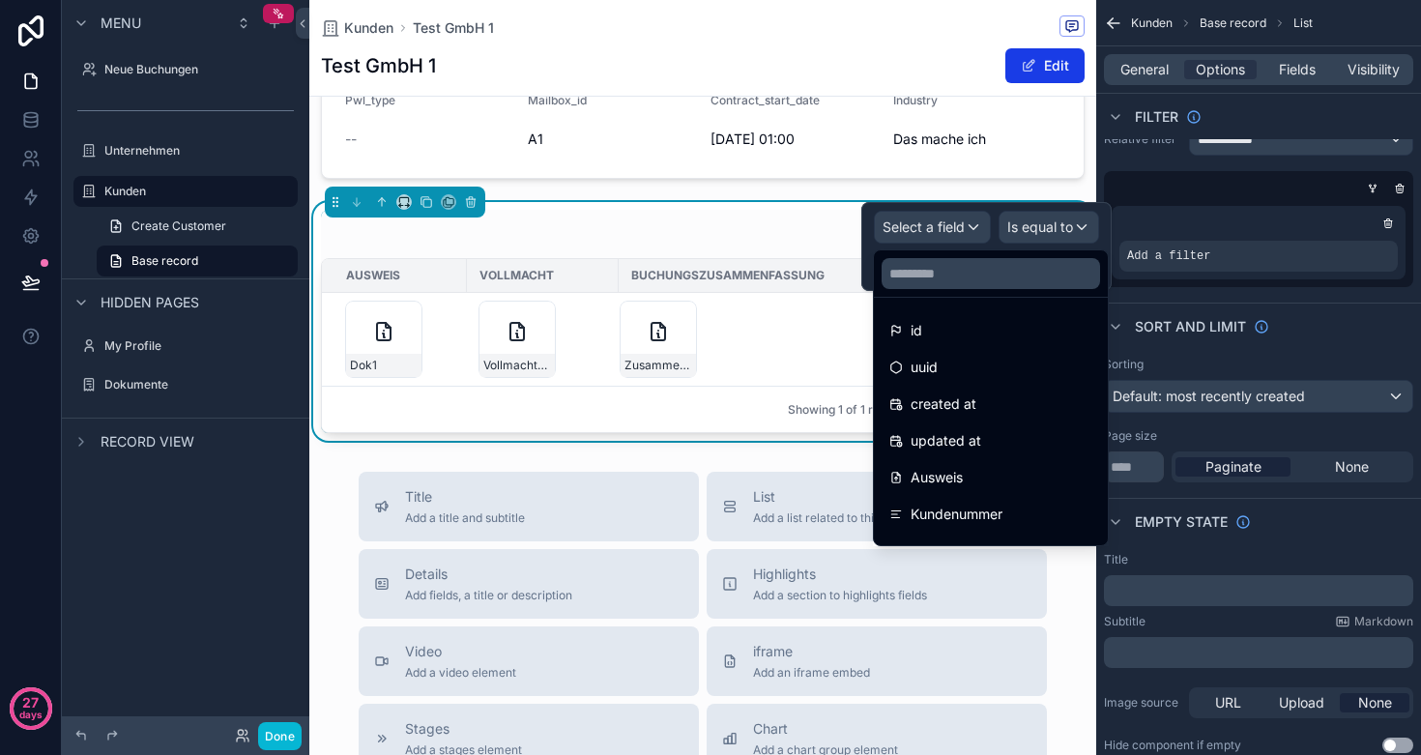
click at [1040, 221] on div at bounding box center [987, 246] width 250 height 89
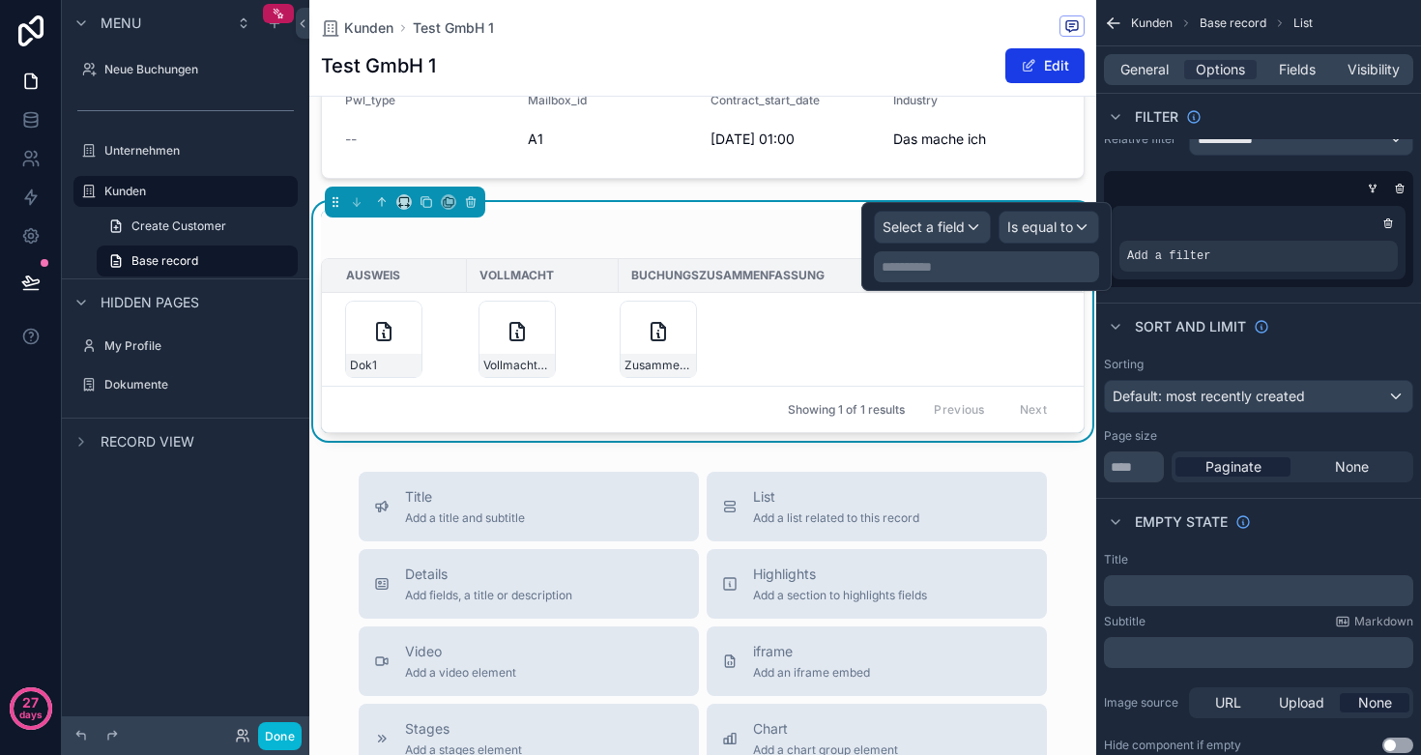
click at [949, 222] on span "Select a field" at bounding box center [924, 227] width 82 height 16
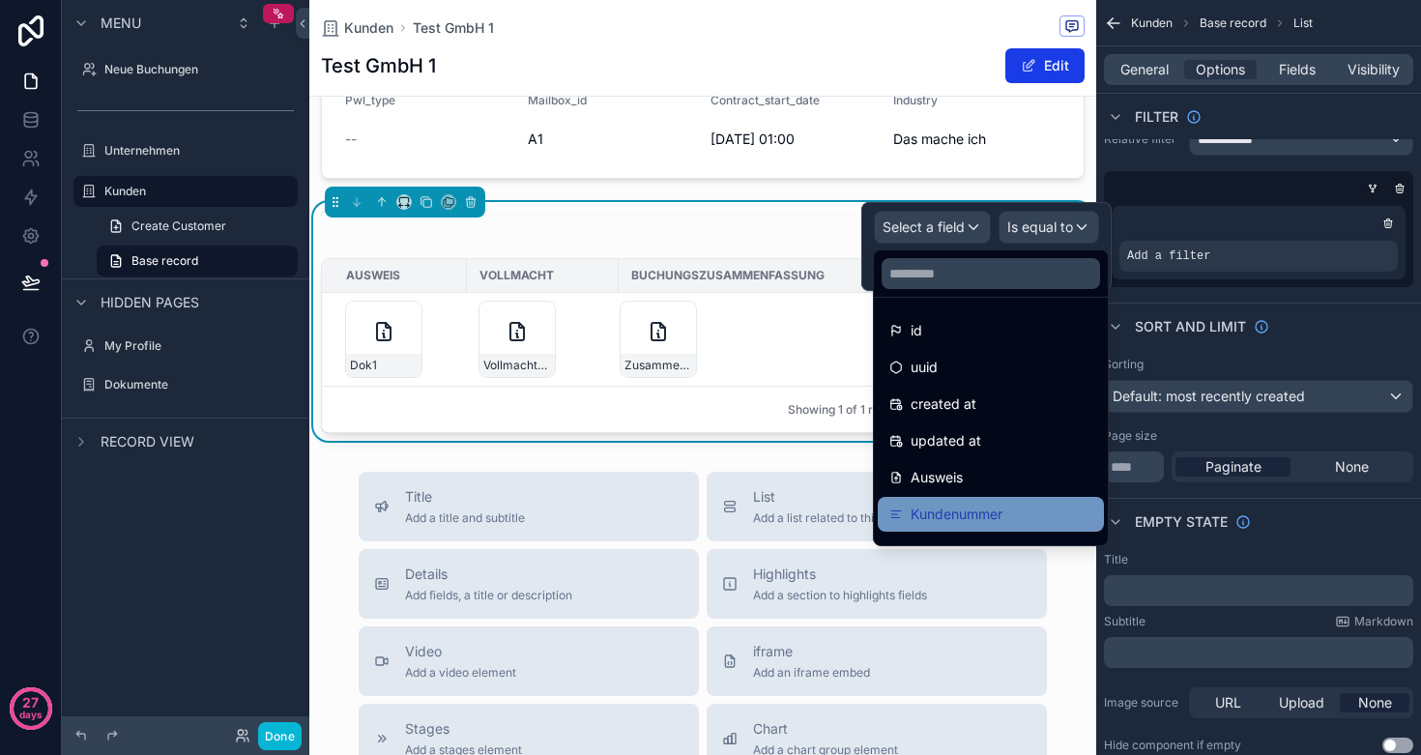
click at [972, 509] on span "Kundenummer" at bounding box center [957, 514] width 92 height 23
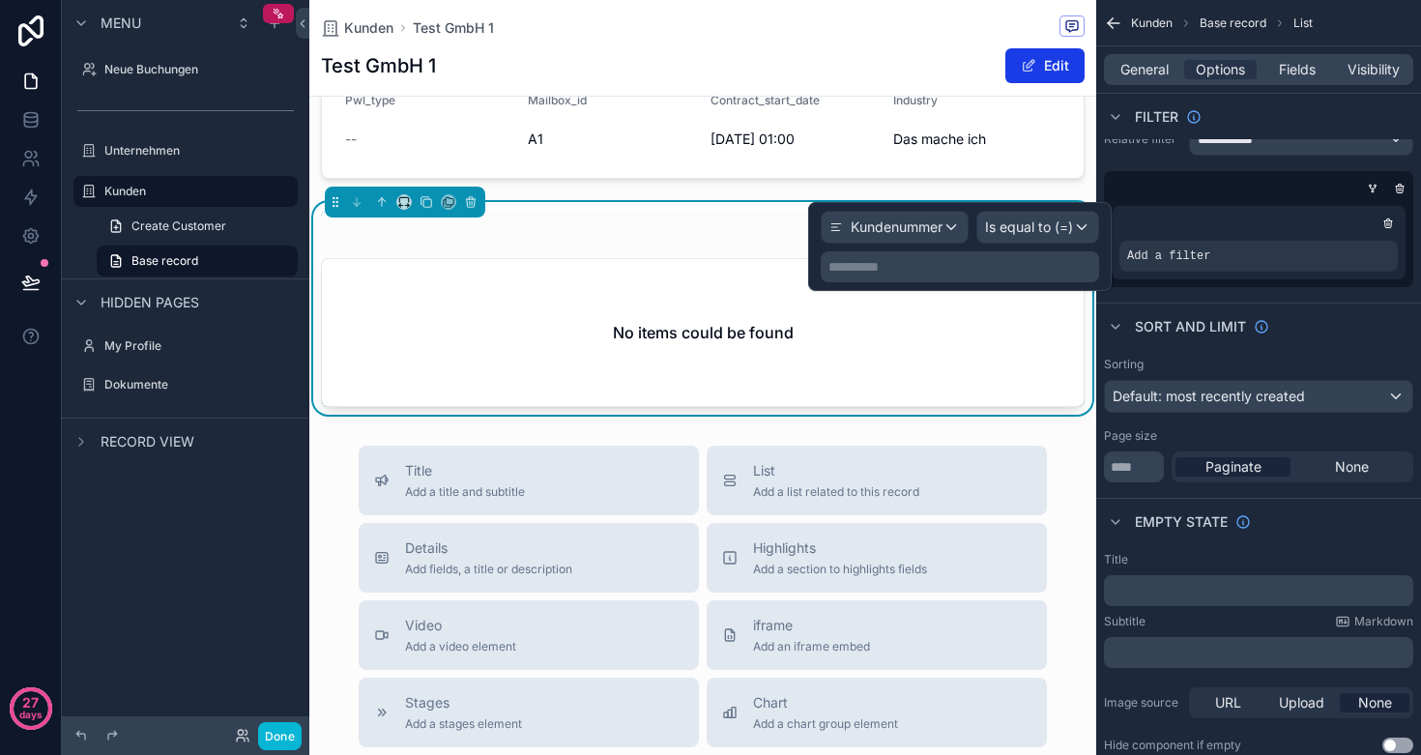
click at [974, 272] on p "**********" at bounding box center [962, 266] width 267 height 19
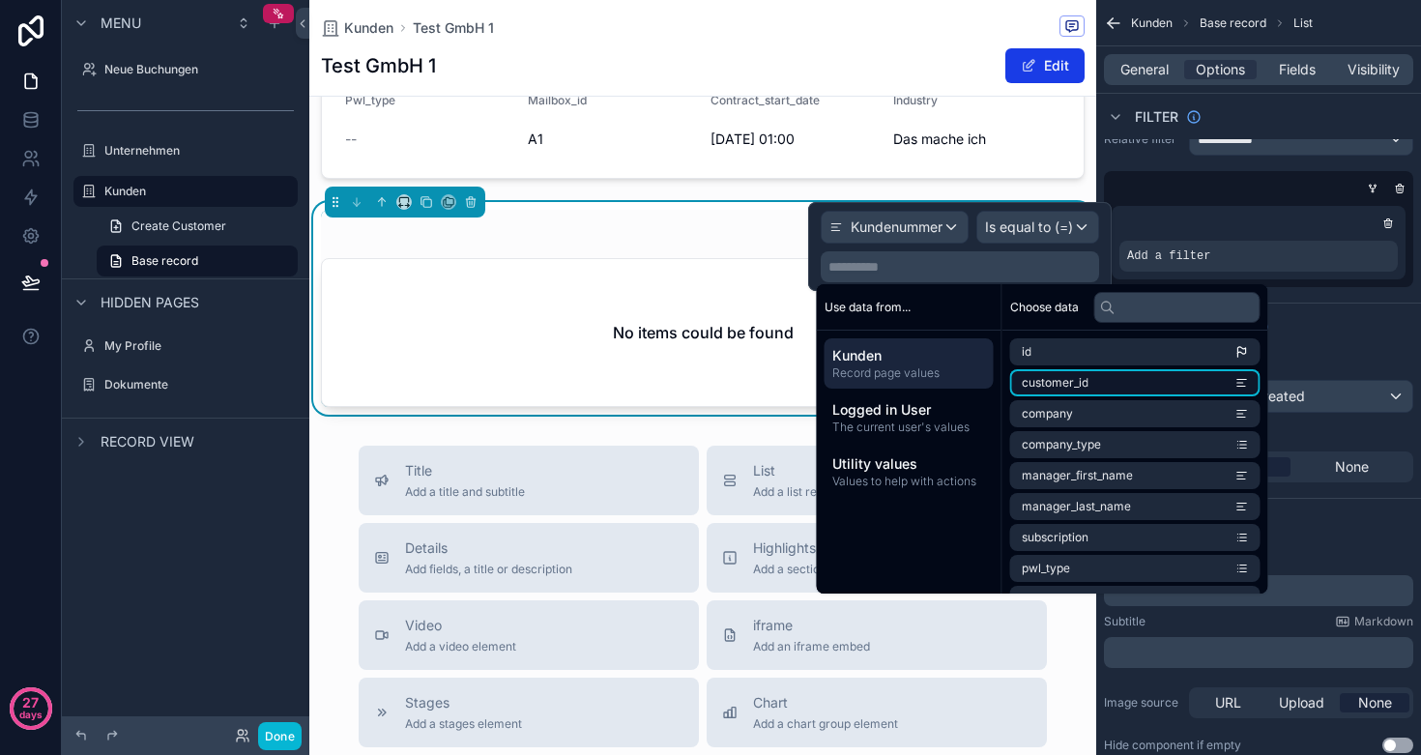
click at [1086, 387] on span "customer_id" at bounding box center [1055, 382] width 67 height 15
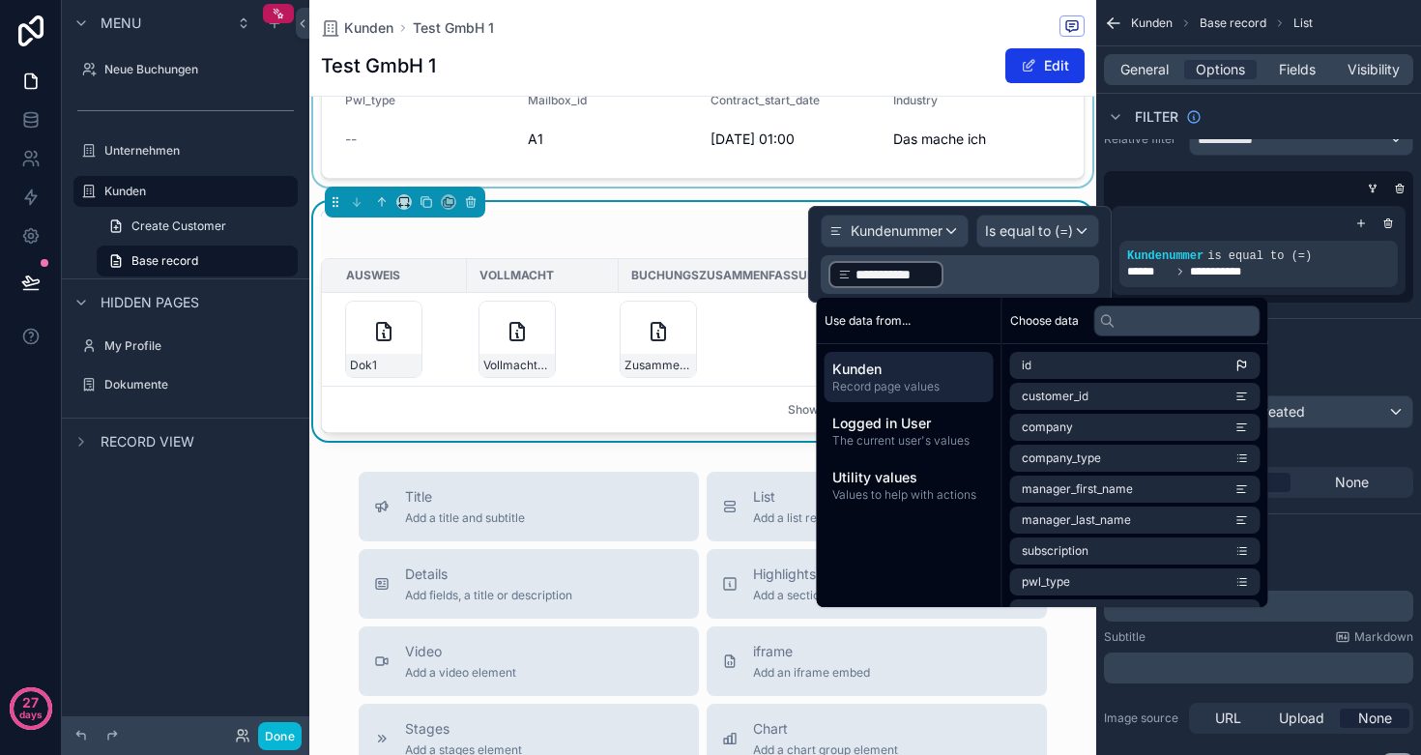
click at [849, 185] on div "scrollable content" at bounding box center [702, 30] width 787 height 311
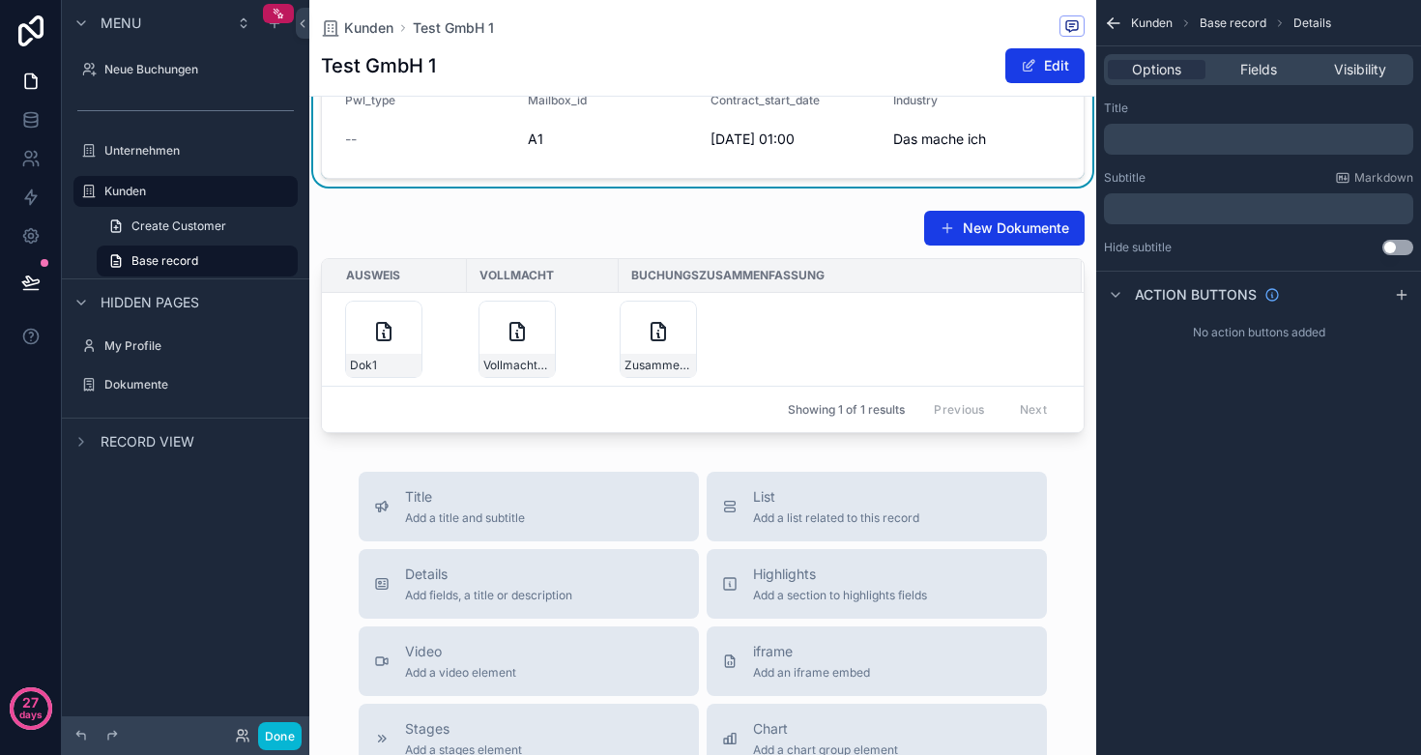
scroll to position [0, 0]
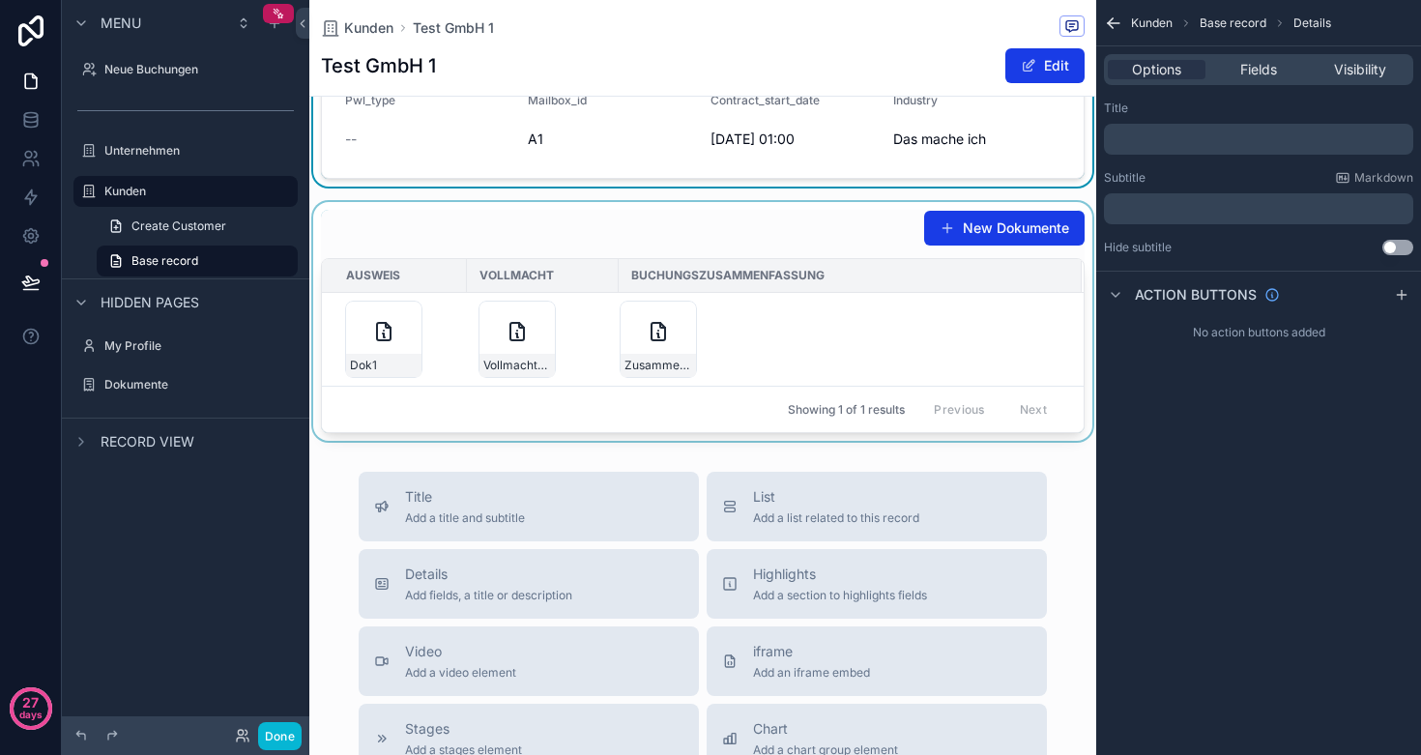
click at [810, 213] on div "scrollable content" at bounding box center [702, 321] width 787 height 239
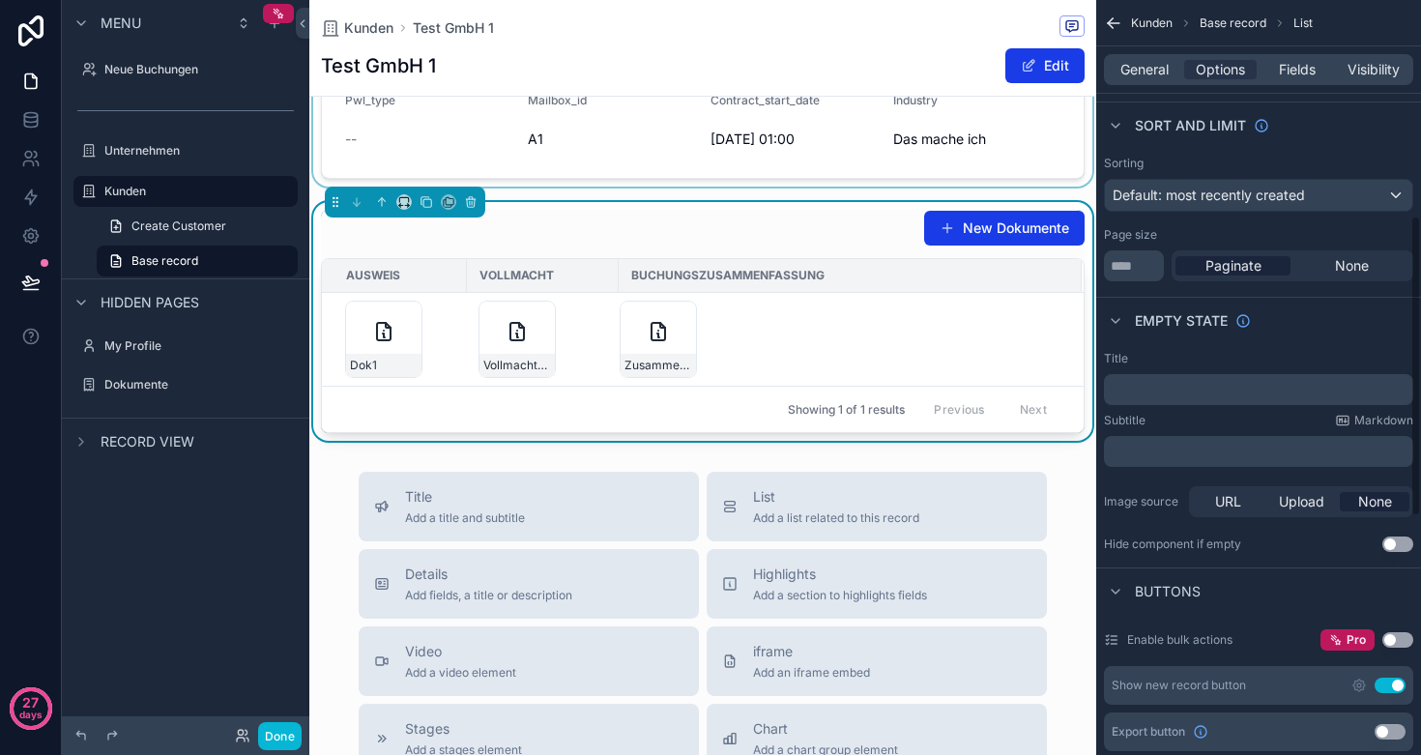
scroll to position [679, 0]
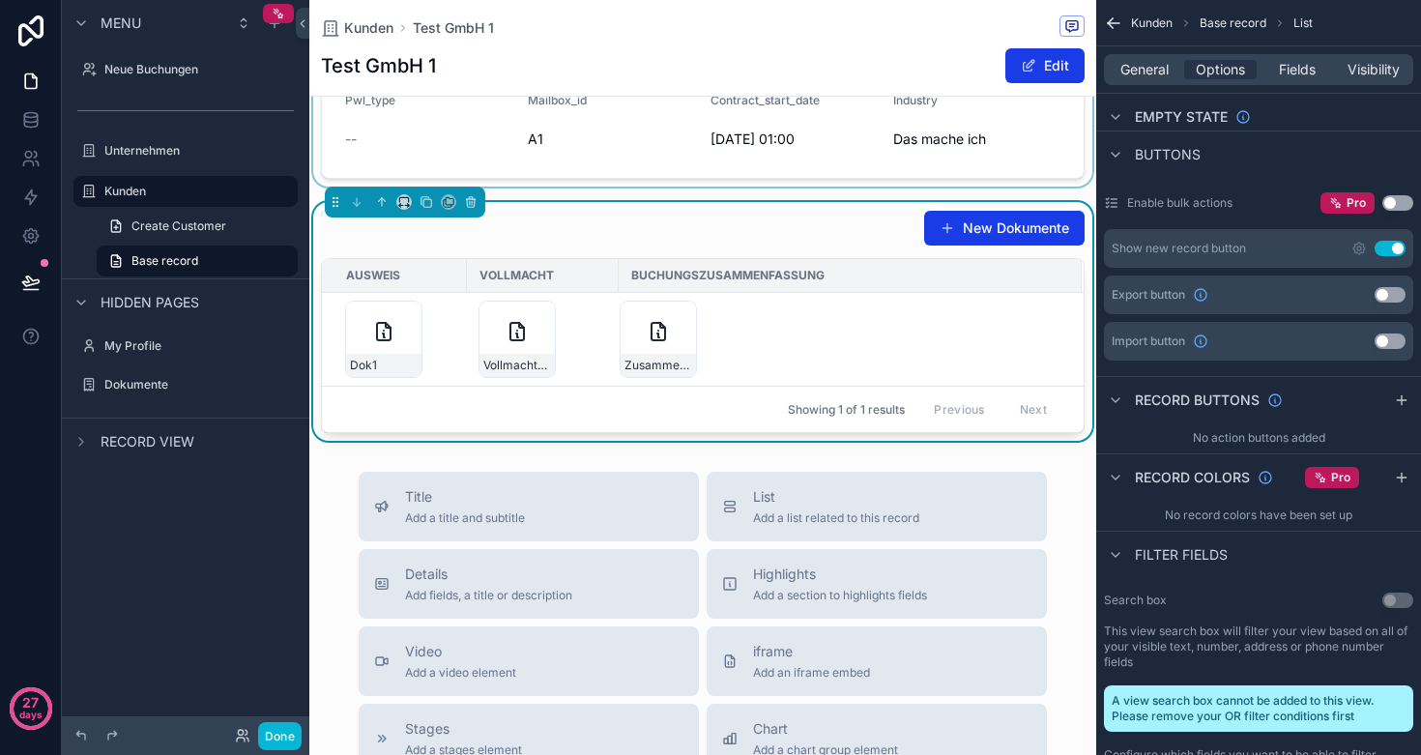
click at [1386, 249] on button "Use setting" at bounding box center [1390, 248] width 31 height 15
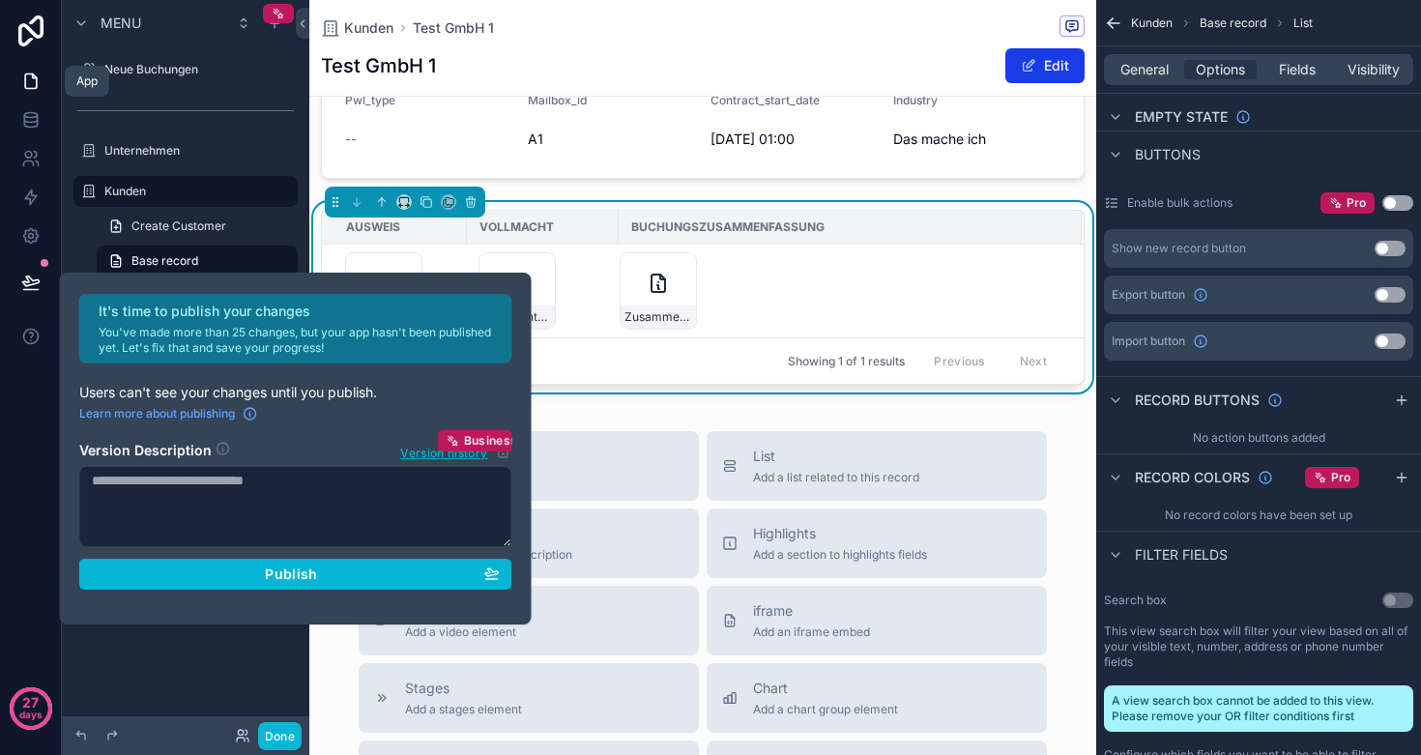
click at [25, 82] on icon at bounding box center [31, 81] width 12 height 15
click at [724, 194] on div "Co_address_id -- Price_monthly €19,00 Customer_id 1200 Customer Company Test Gm…" at bounding box center [702, 74] width 787 height 653
click at [700, 191] on div "Co_address_id -- Price_monthly €19,00 Customer_id 1200 Customer Company Test Gm…" at bounding box center [702, 74] width 787 height 653
click at [715, 193] on div "Co_address_id -- Price_monthly €19,00 Customer_id 1200 Customer Company Test Gm…" at bounding box center [702, 74] width 787 height 653
